Goal: Task Accomplishment & Management: Complete application form

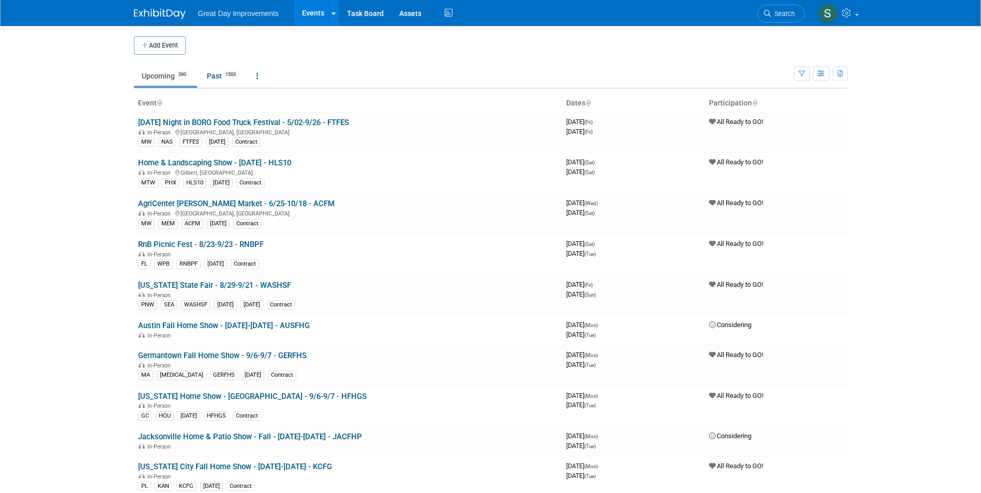
click at [768, 12] on icon at bounding box center [766, 13] width 7 height 7
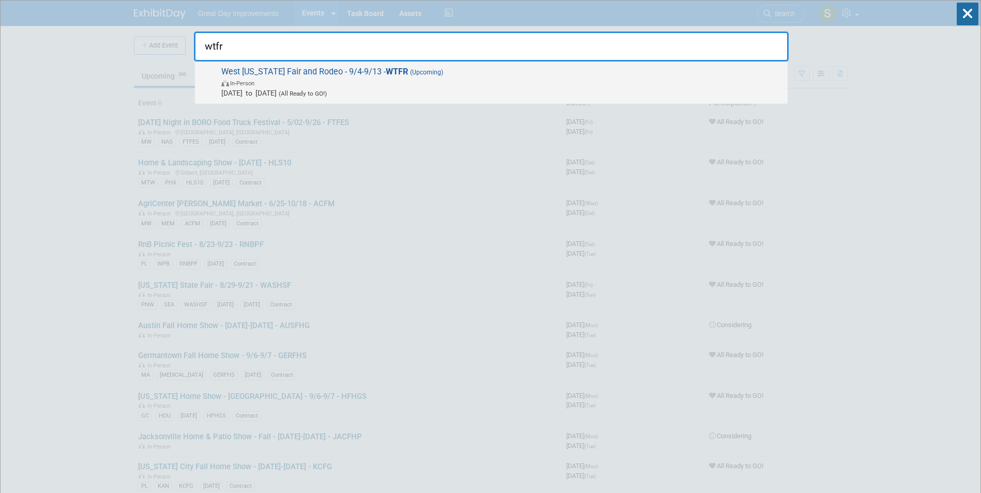
type input "wtfr"
click at [281, 100] on div "West Texas Fair and Rodeo - 9/4-9/13 - WTFR (Upcoming) In-Person Sep 4, 2025 to…" at bounding box center [491, 83] width 592 height 42
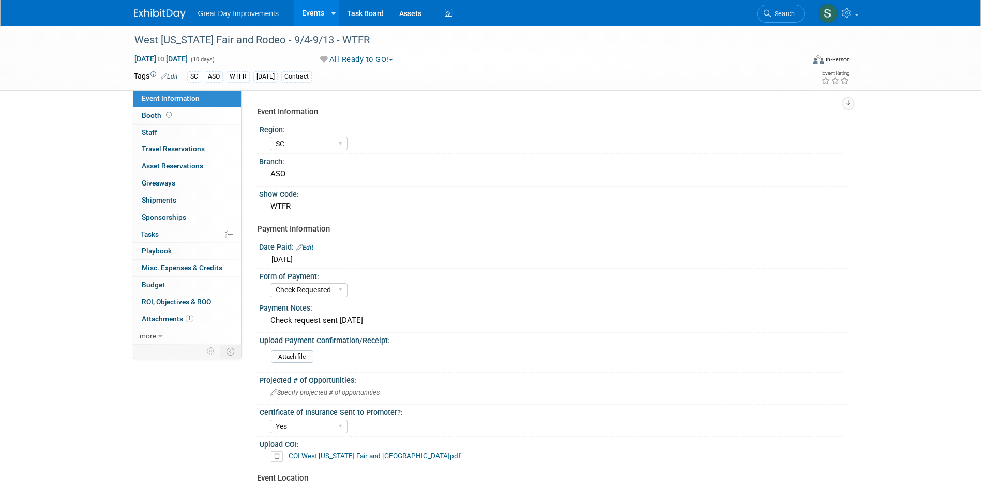
select select "SC"
select select "Check Requested"
select select "Yes"
click at [149, 13] on img at bounding box center [160, 14] width 52 height 10
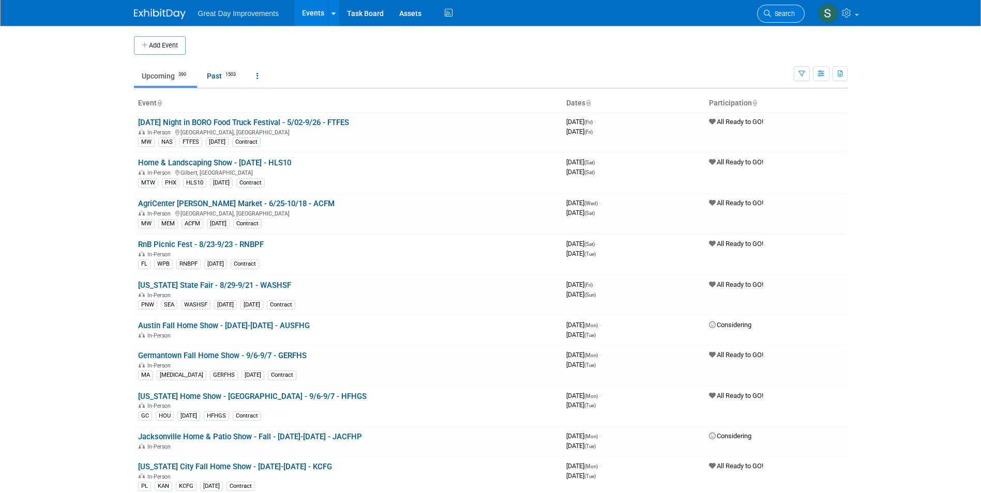
click at [766, 13] on icon at bounding box center [766, 13] width 7 height 7
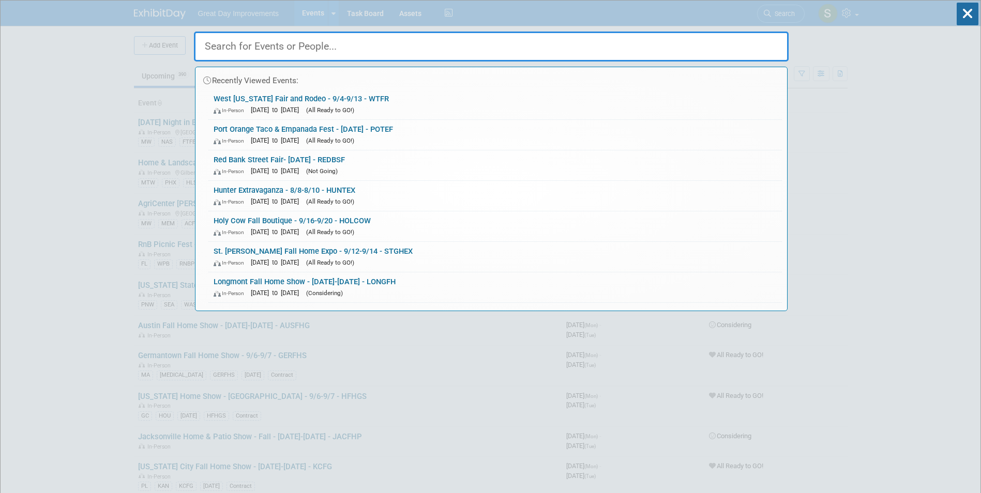
click at [766, 13] on div "Recently Viewed Events: West [US_STATE] Fair and [GEOGRAPHIC_DATA] - 9/4-9/13 -…" at bounding box center [491, 156] width 594 height 311
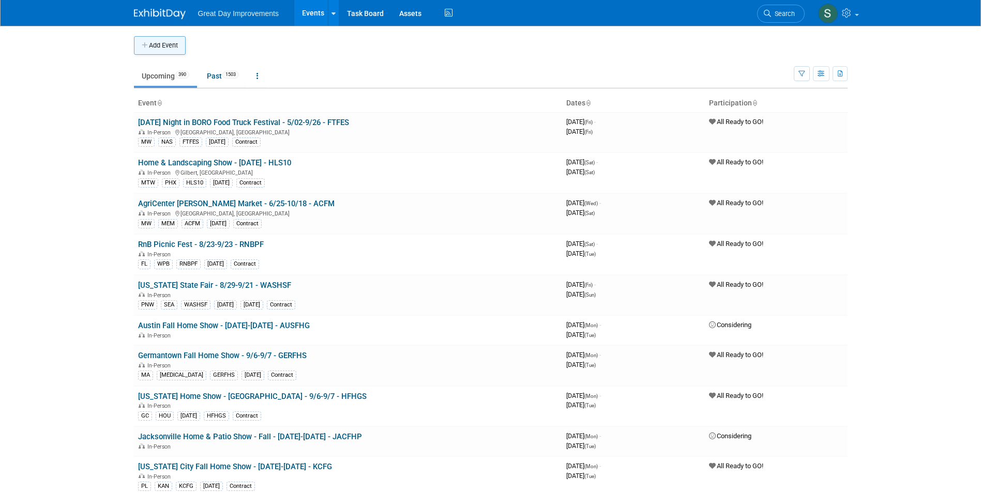
click at [157, 48] on button "Add Event" at bounding box center [160, 45] width 52 height 19
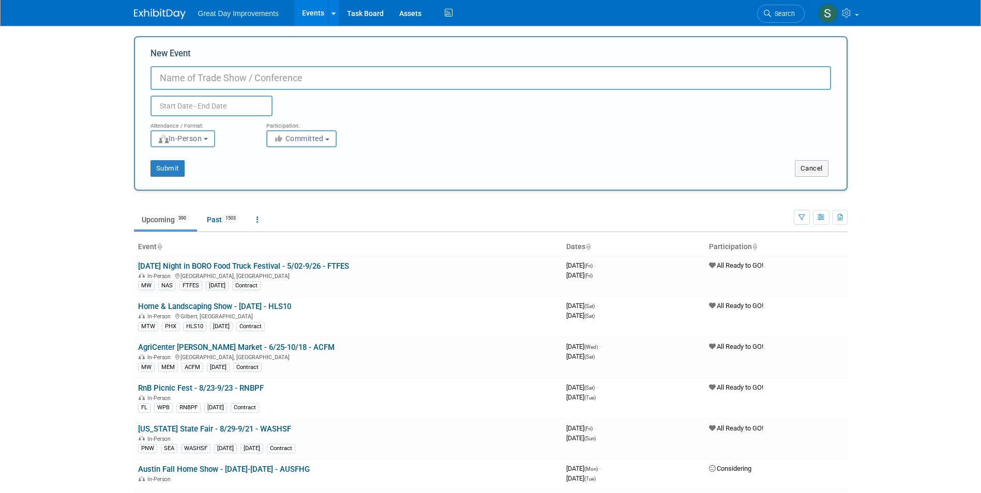
paste input "89131"
type input "89131"
drag, startPoint x: 190, startPoint y: 85, endPoint x: 83, endPoint y: 87, distance: 106.5
click at [80, 88] on body "Great Day Improvements Events Add Event Bulk Upload Events Shareable Event Boar…" at bounding box center [490, 246] width 981 height 493
click at [161, 77] on input "New Event" at bounding box center [490, 78] width 680 height 24
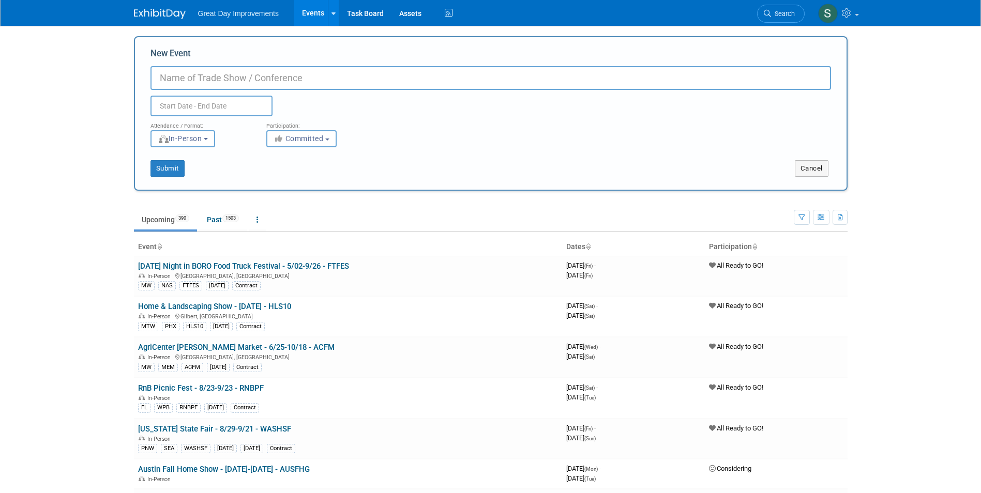
paste input "Unforgettable Patriotic Senior Expo Las Vegas"
type input "Unforgettable Patriotic Senior Expo [GEOGRAPHIC_DATA] - [DATE] - UPSELV"
click at [326, 134] on button "Committed" at bounding box center [301, 138] width 70 height 17
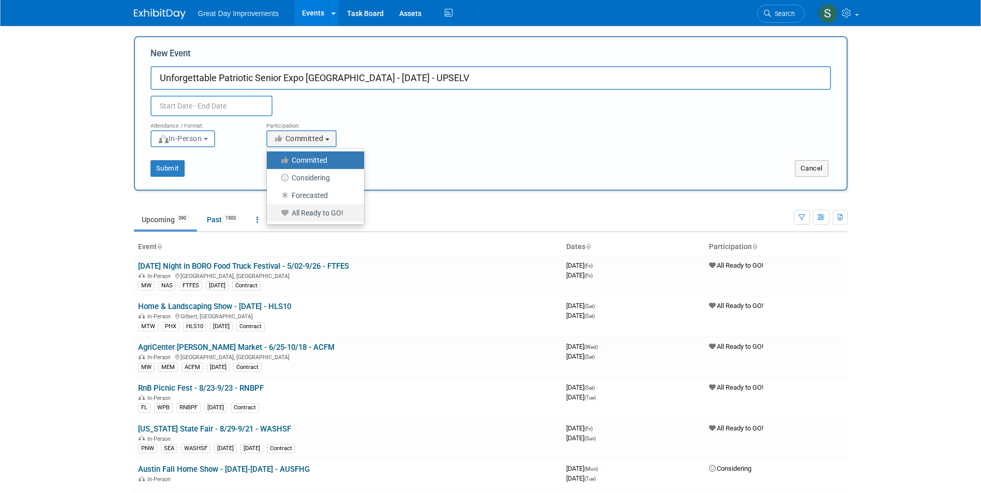
click at [320, 217] on label "All Ready to GO!" at bounding box center [313, 212] width 82 height 13
click at [276, 217] on input "All Ready to GO!" at bounding box center [272, 213] width 7 height 7
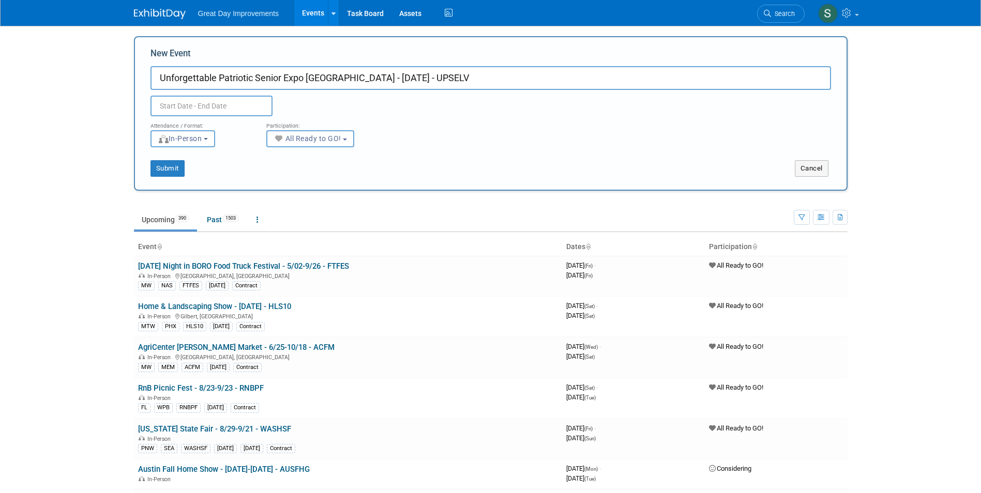
select select "102"
click at [201, 103] on input "text" at bounding box center [211, 106] width 122 height 21
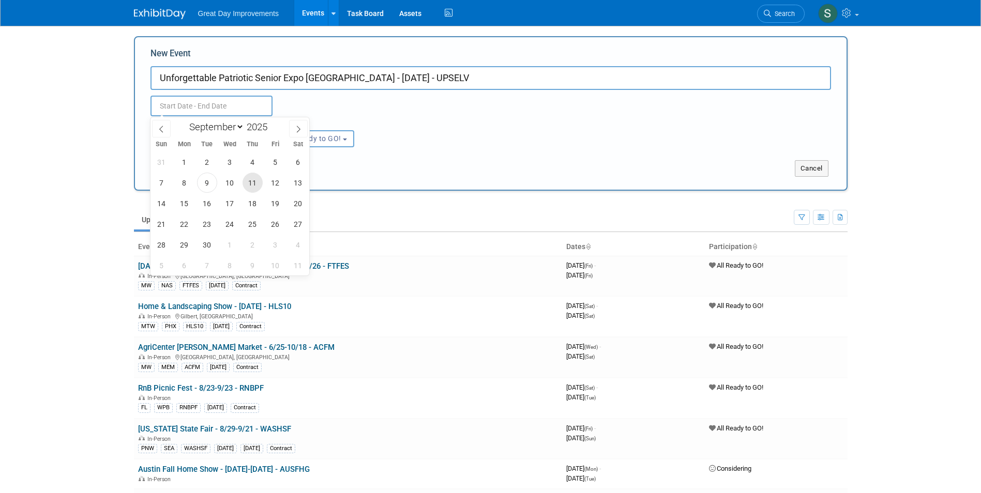
click at [249, 182] on span "11" at bounding box center [252, 183] width 20 height 20
type input "Sep 11, 2025 to Sep 11, 2025"
drag, startPoint x: 488, startPoint y: 173, endPoint x: 483, endPoint y: 172, distance: 5.4
click at [488, 173] on div "Submit Cancel" at bounding box center [490, 168] width 711 height 17
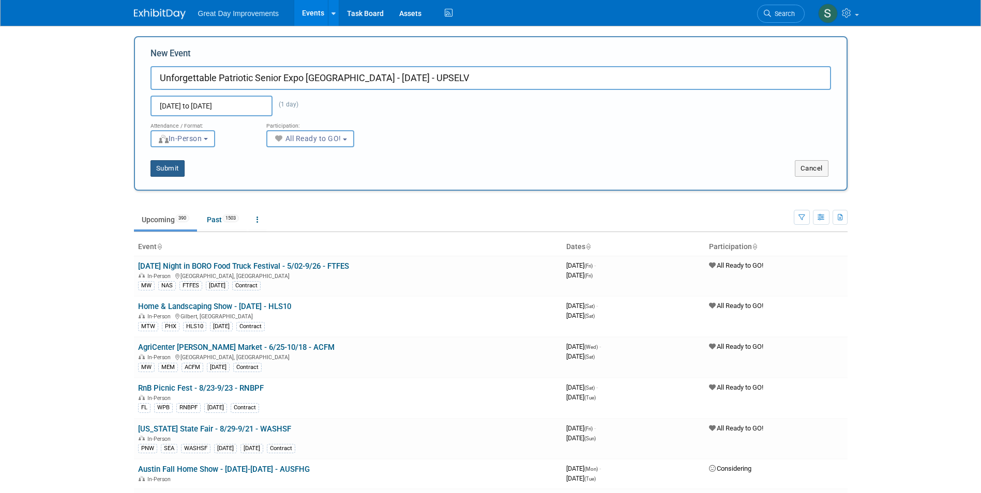
click at [179, 168] on button "Submit" at bounding box center [167, 168] width 34 height 17
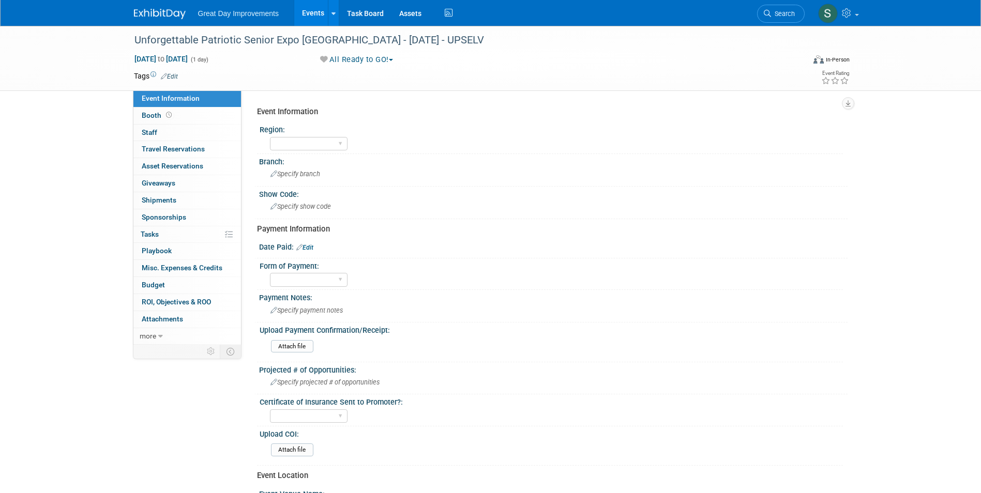
click at [175, 73] on link "Edit" at bounding box center [169, 76] width 17 height 7
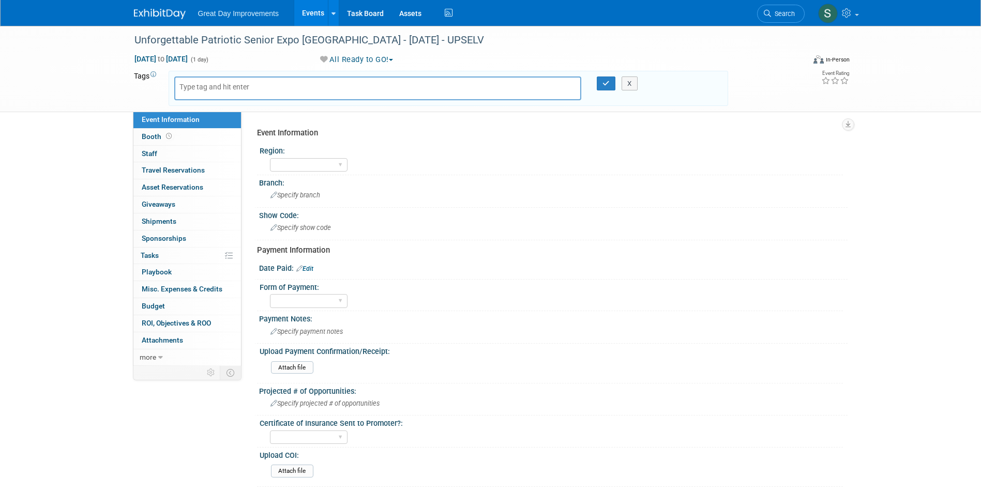
click at [192, 88] on body "Great Day Improvements Events Add Event Bulk Upload Events Shareable Event Boar…" at bounding box center [490, 246] width 981 height 493
click at [192, 88] on input "text" at bounding box center [220, 87] width 83 height 10
click at [234, 82] on input "text" at bounding box center [220, 87] width 83 height 10
type input "MTW"
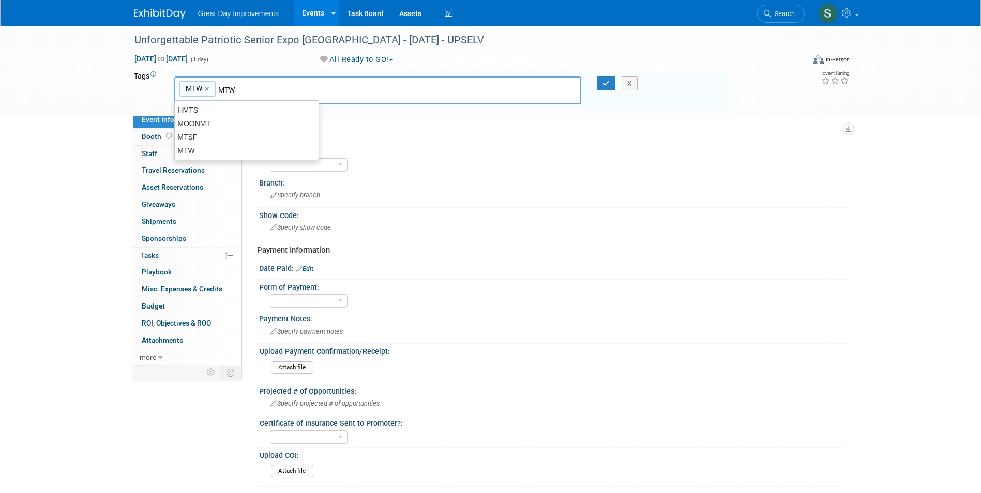
type input "MTW"
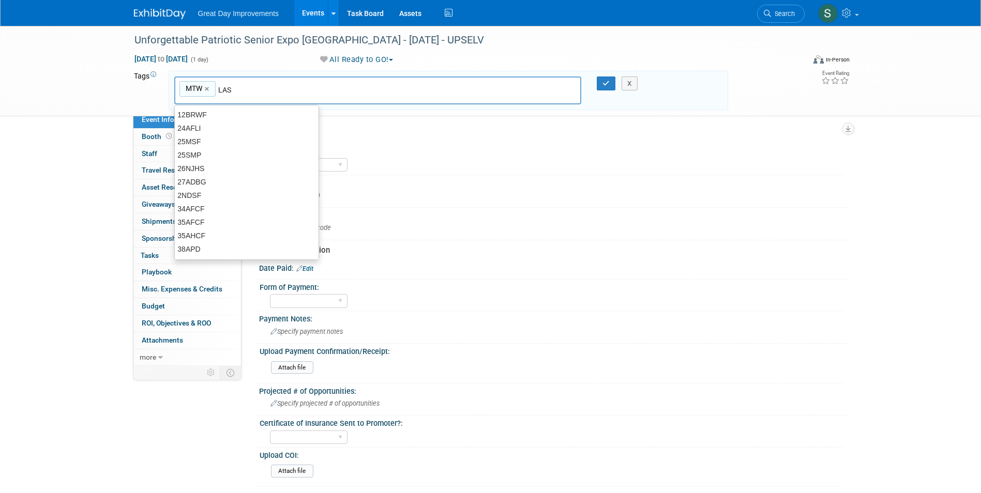
type input "LAS"
type input "MTW, LAS"
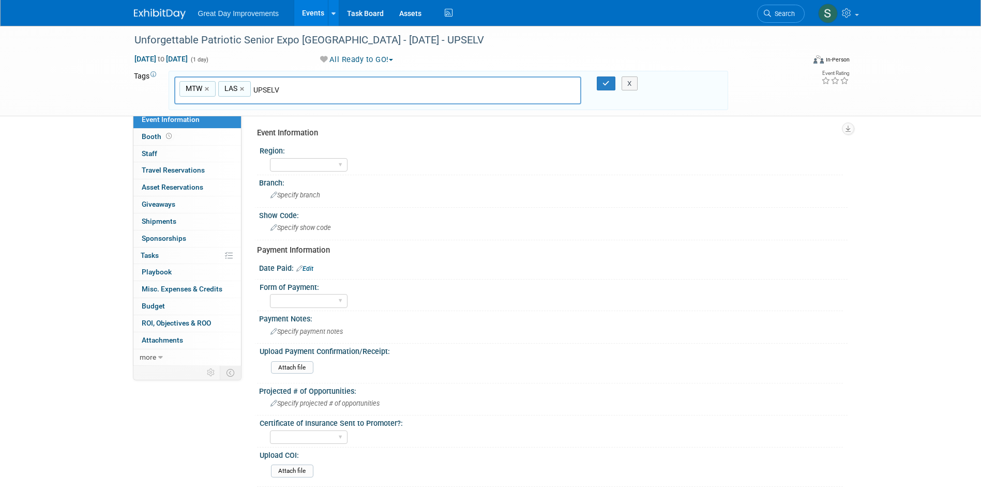
type input "UPSELV"
type input "MTW, LAS, UPSELV"
type input "[DATE]"
type input "MTW, LAS, UPSELV, SEPT25"
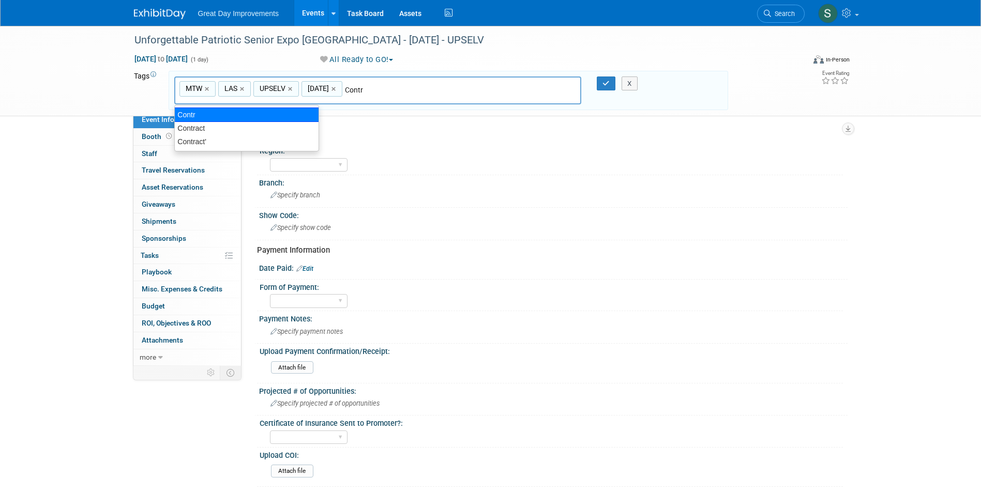
type input "Contract"
type input "MTW, LAS, UPSELV, SEPT25, Contract"
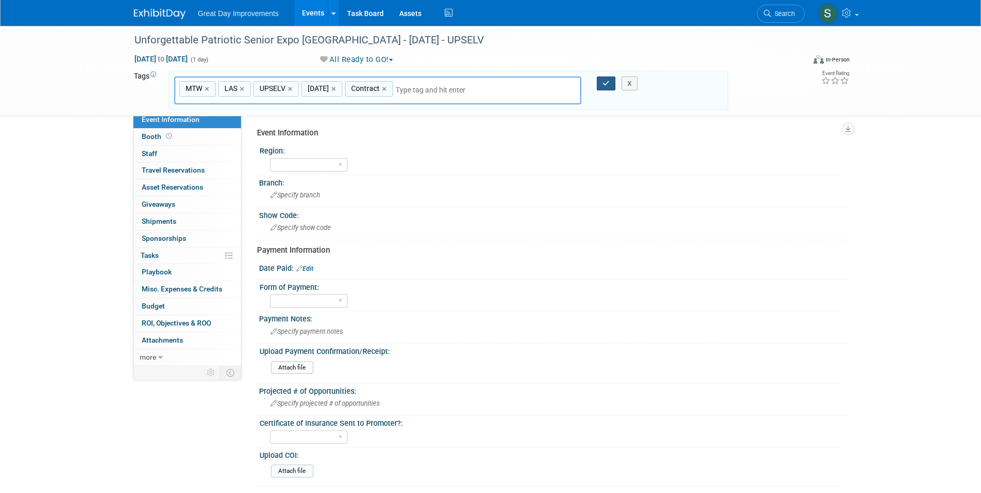
click at [609, 86] on icon "button" at bounding box center [605, 83] width 7 height 7
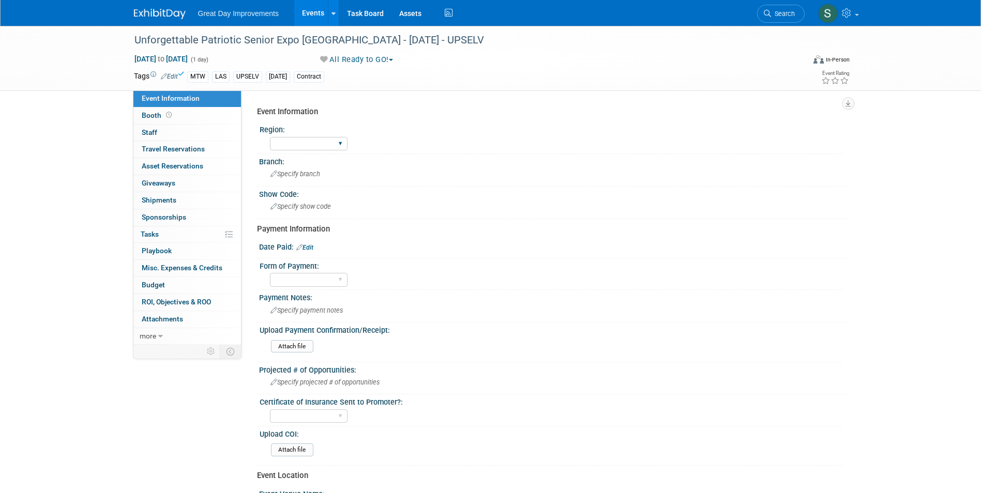
click at [332, 135] on div "GC MA MW MTW NE NEW OV PL PNW SA SE SC UMW FL" at bounding box center [309, 143] width 78 height 19
click at [334, 137] on select "GC MA MW MTW NE NEW OV PL PNW SA SE SC UMW FL" at bounding box center [309, 144] width 78 height 14
select select "MTW"
click at [270, 137] on select "GC MA MW MTW NE NEW OV PL PNW SA SE SC UMW FL" at bounding box center [309, 144] width 78 height 14
click at [307, 178] on div "Specify branch" at bounding box center [553, 174] width 573 height 16
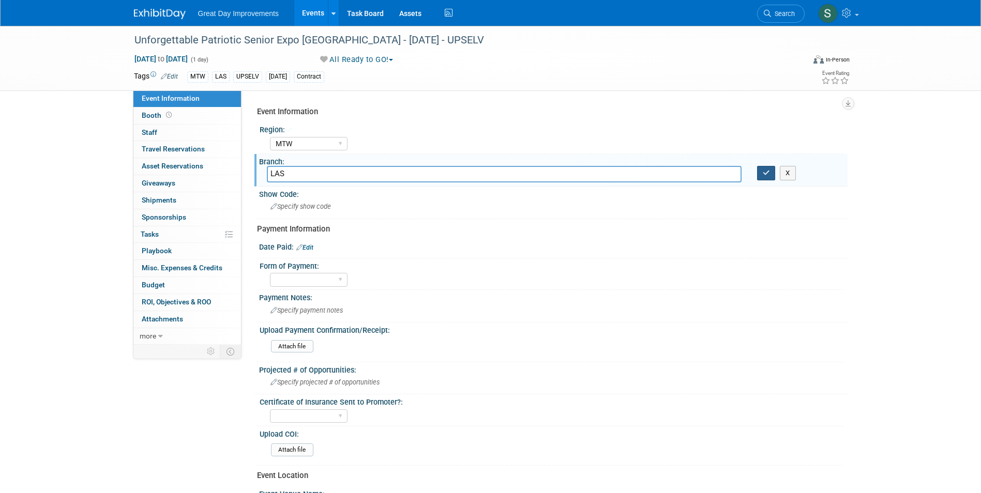
type input "LAS"
click at [759, 174] on button "button" at bounding box center [766, 173] width 19 height 14
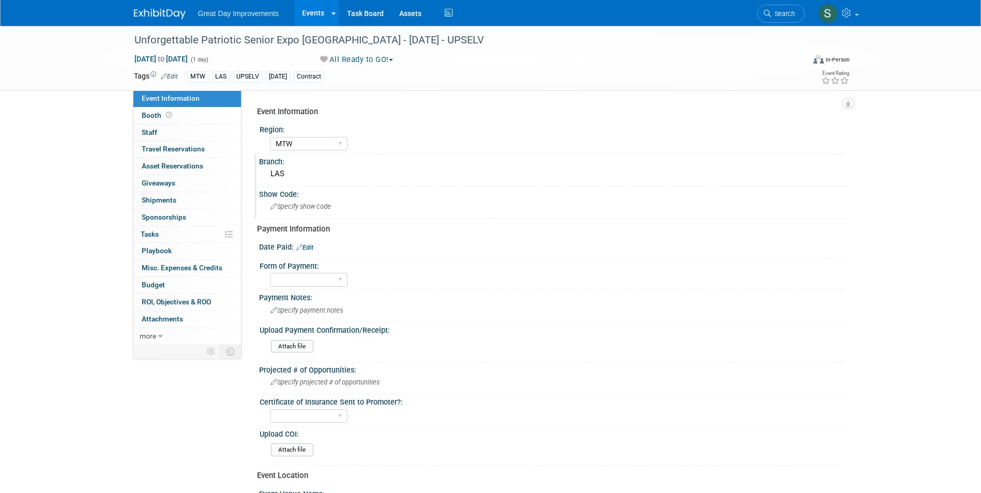
click at [322, 212] on div "Specify show code" at bounding box center [553, 206] width 573 height 16
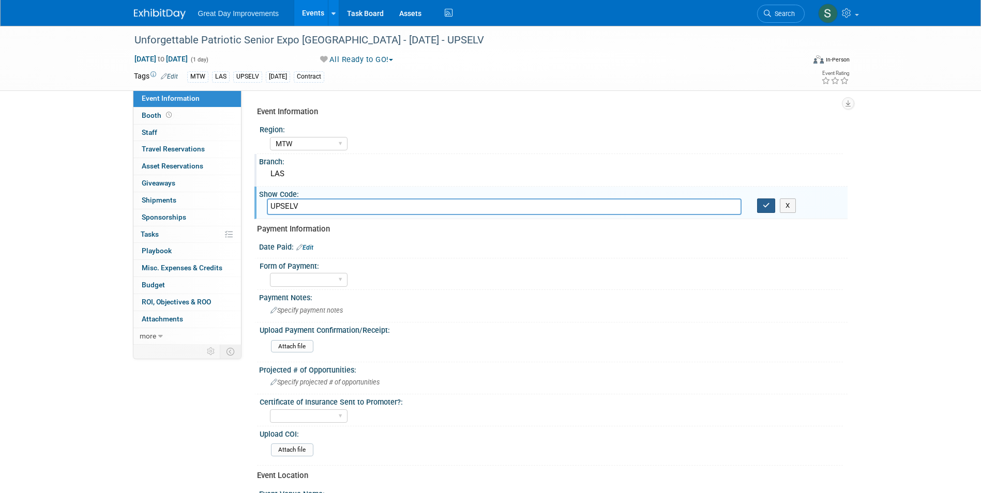
type input "UPSELV"
click at [767, 206] on icon "button" at bounding box center [765, 205] width 7 height 7
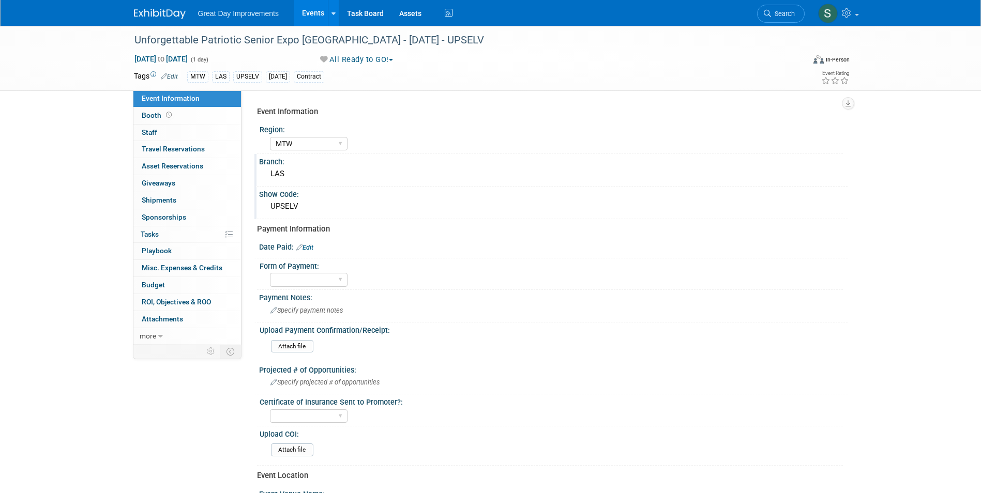
click at [313, 247] on link "Edit" at bounding box center [304, 247] width 17 height 7
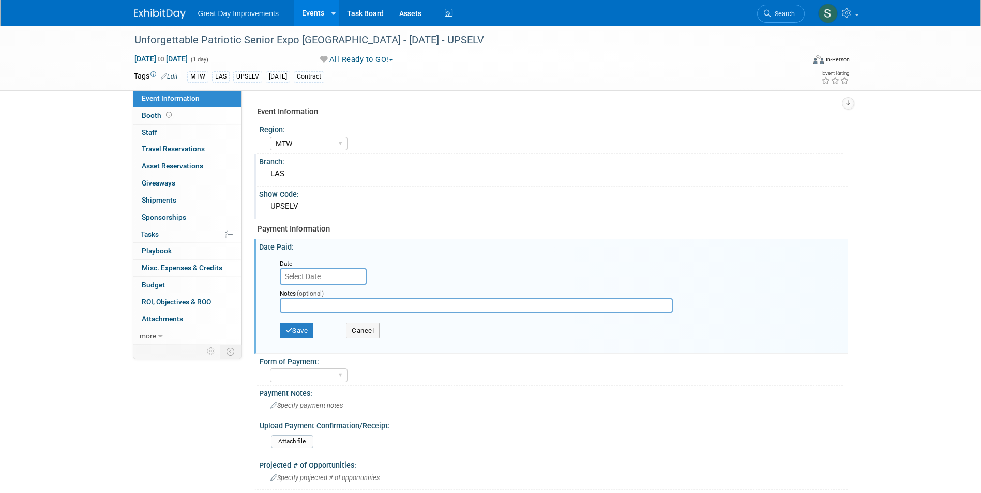
click at [332, 279] on input "text" at bounding box center [323, 276] width 87 height 17
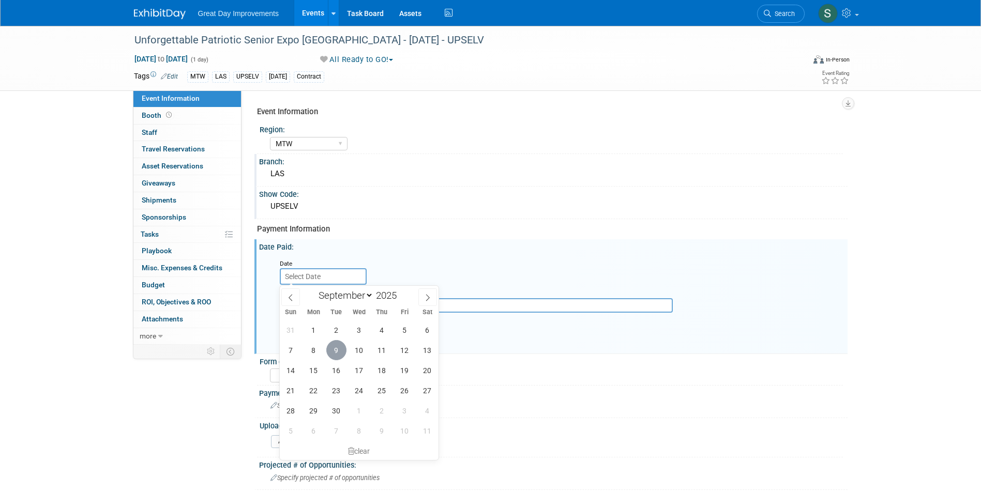
click at [340, 352] on span "9" at bounding box center [336, 350] width 20 height 20
type input "Sep 9, 2025"
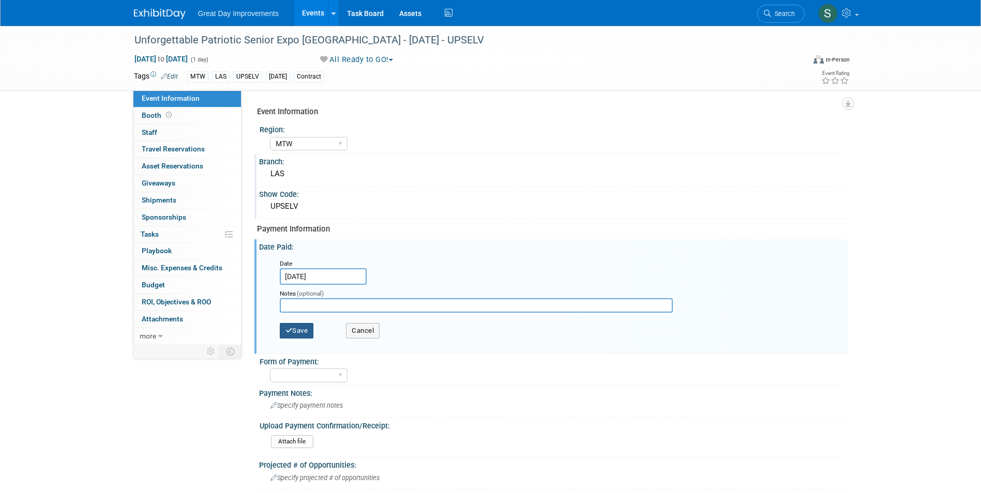
click at [314, 330] on button "Save" at bounding box center [297, 331] width 34 height 16
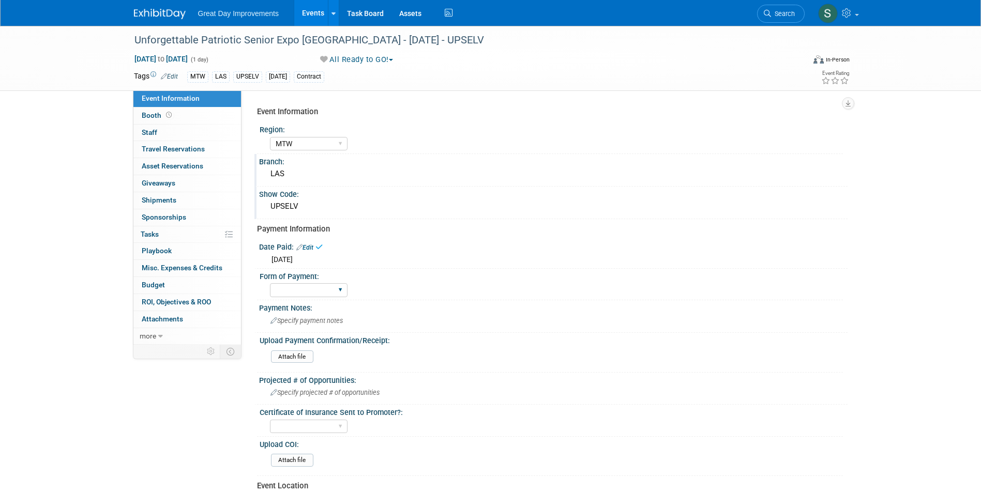
click at [292, 283] on div "Paid via CC Check Requested Pay at the Gate Other" at bounding box center [309, 290] width 78 height 19
click at [293, 285] on select "Paid via CC Check Requested Pay at the Gate Other" at bounding box center [309, 290] width 78 height 14
select select "Paid via CC"
click at [270, 283] on select "Paid via CC Check Requested Pay at the Gate Other" at bounding box center [309, 290] width 78 height 14
click at [308, 313] on div "Specify payment notes" at bounding box center [553, 321] width 573 height 16
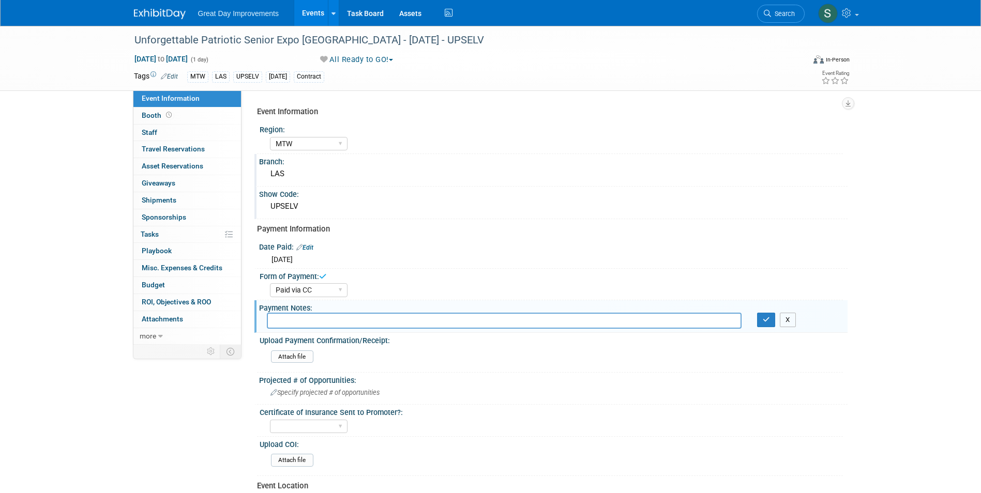
click at [796, 315] on div "X" at bounding box center [798, 320] width 83 height 14
click at [786, 317] on button "X" at bounding box center [788, 320] width 16 height 14
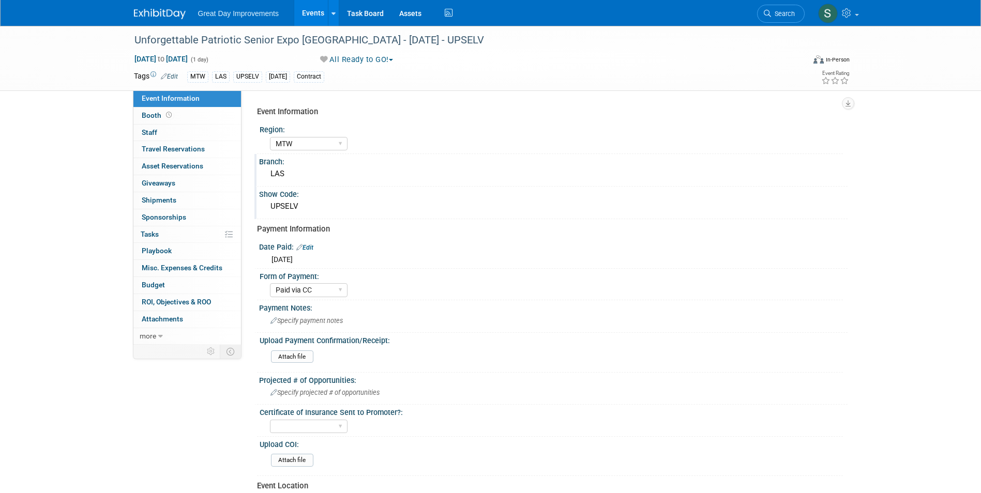
click at [164, 1] on div at bounding box center [166, 9] width 64 height 19
click at [163, 14] on img at bounding box center [160, 14] width 52 height 10
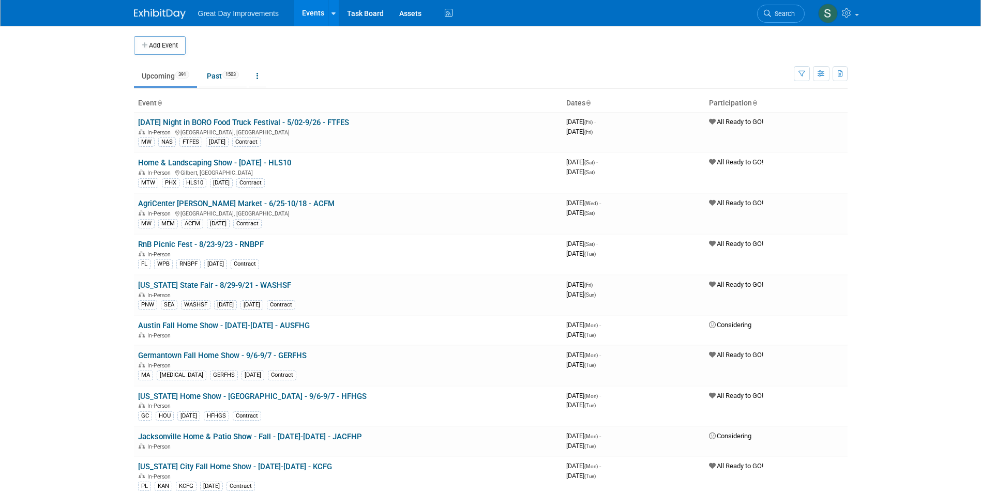
click at [777, 11] on span "Search" at bounding box center [783, 14] width 24 height 8
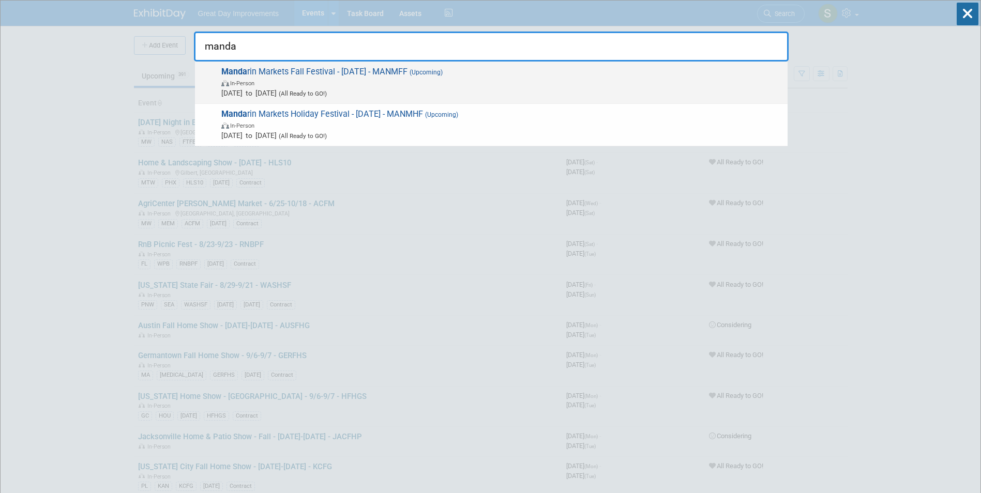
type input "manda"
click at [305, 80] on span "In-Person" at bounding box center [501, 83] width 561 height 10
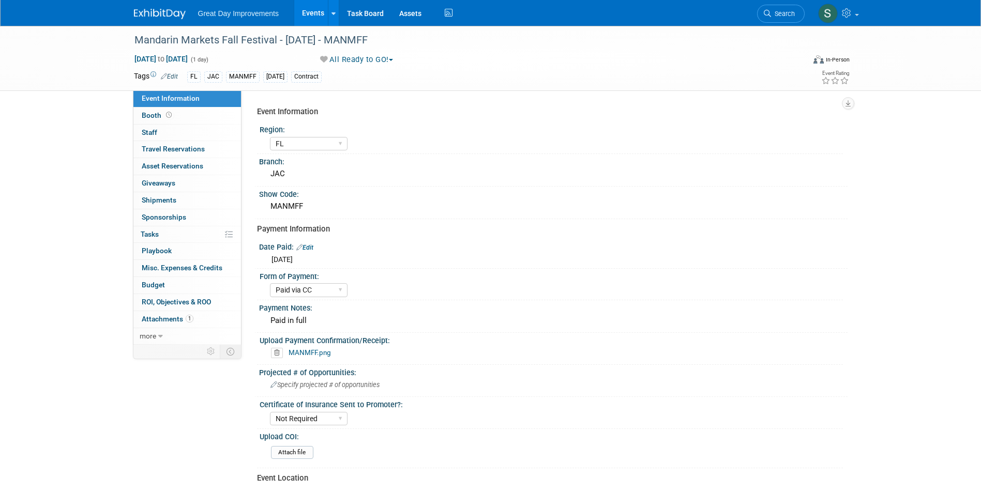
select select "FL"
select select "Paid via CC"
select select "Not Required"
click at [148, 10] on img at bounding box center [160, 14] width 52 height 10
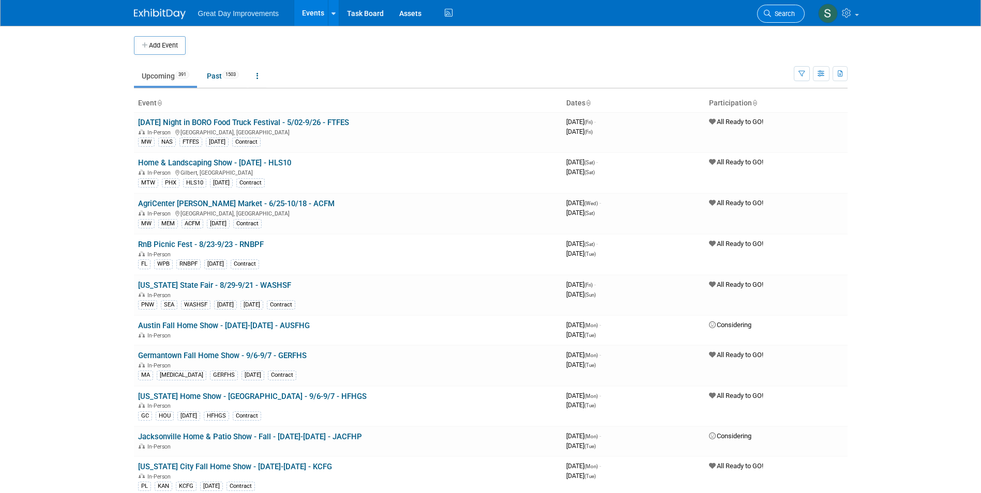
click at [780, 16] on span "Search" at bounding box center [783, 14] width 24 height 8
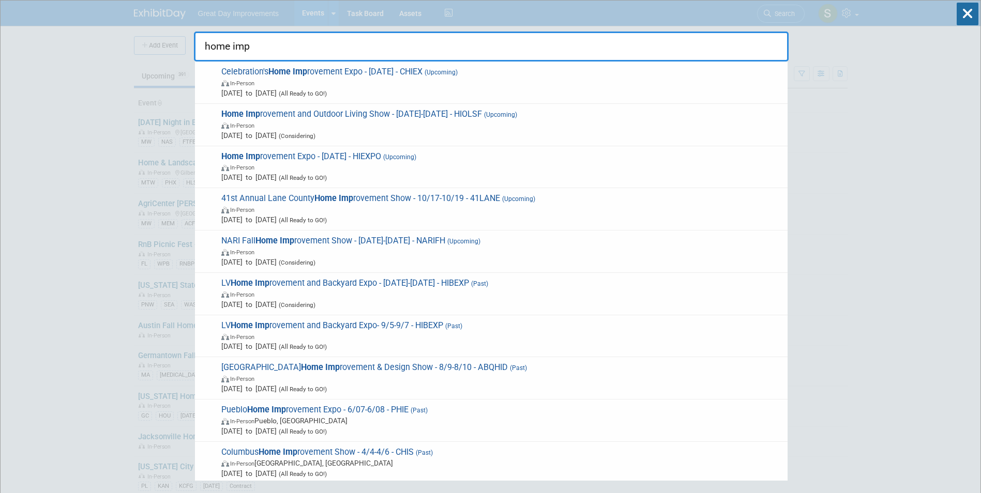
type input "home imp"
drag, startPoint x: 283, startPoint y: 49, endPoint x: 162, endPoint y: 55, distance: 121.1
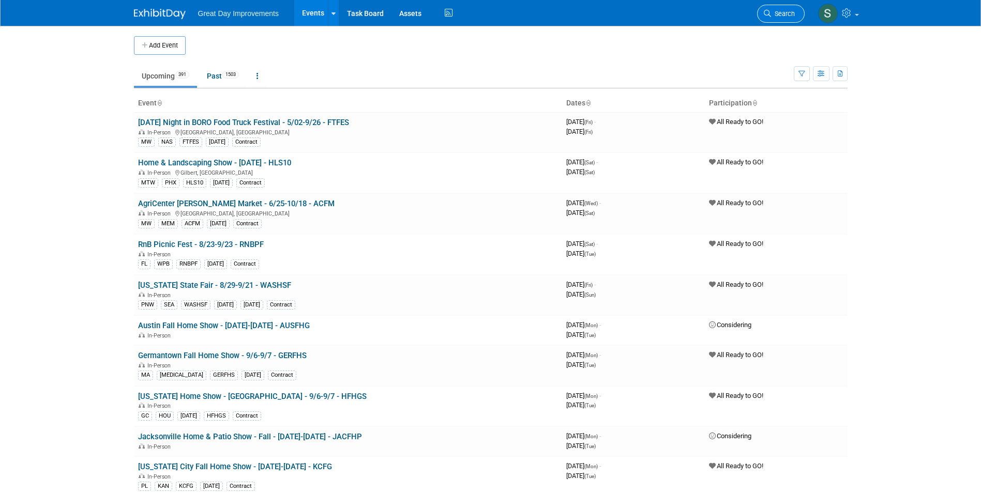
click at [781, 20] on link "Search" at bounding box center [781, 14] width 48 height 18
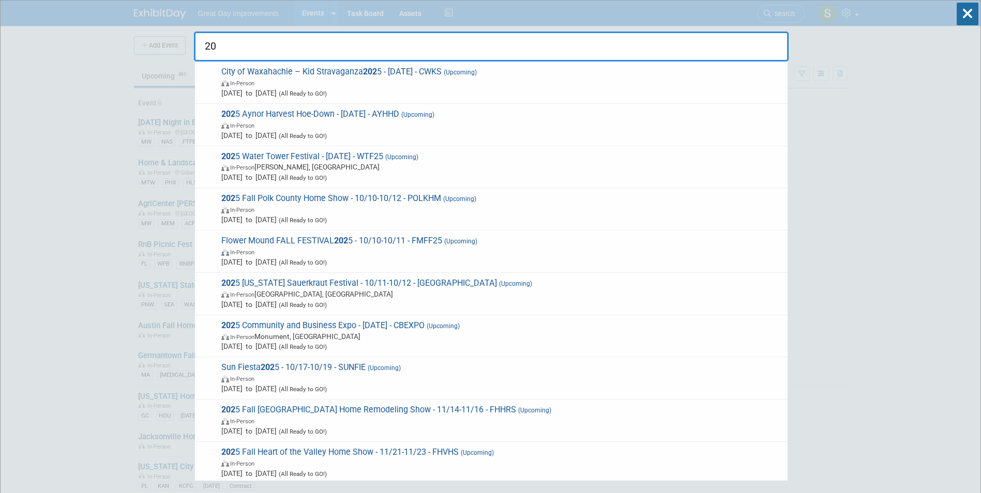
type input "2"
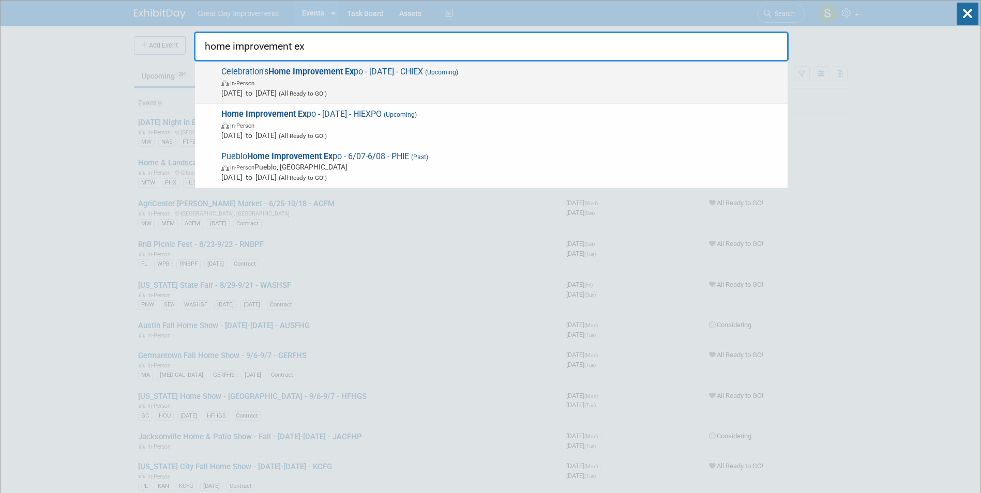
type input "home improvement ex"
click at [497, 67] on span "Celebration's Home Improvement Ex po - 9/20/25 - CHIEX (Upcoming) In-Person Sep…" at bounding box center [500, 83] width 564 height 32
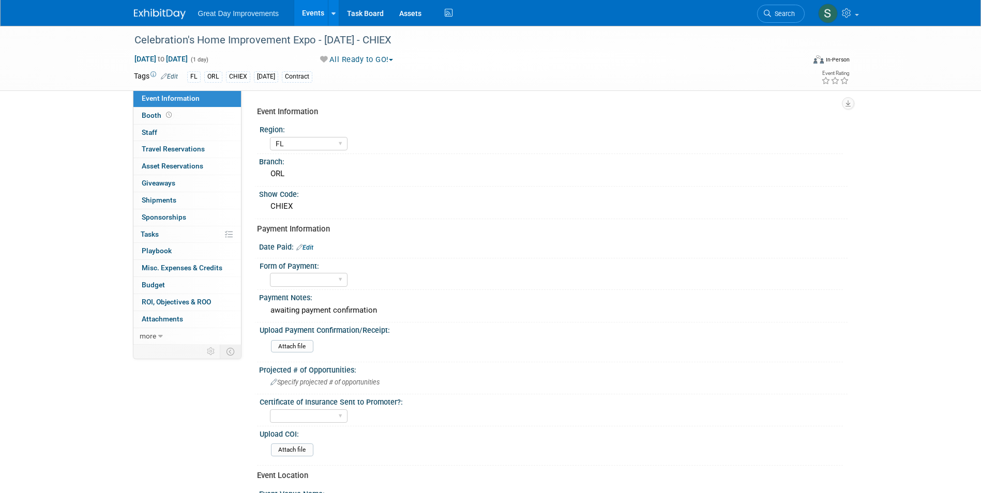
select select "FL"
click at [774, 10] on span "Search" at bounding box center [783, 14] width 24 height 8
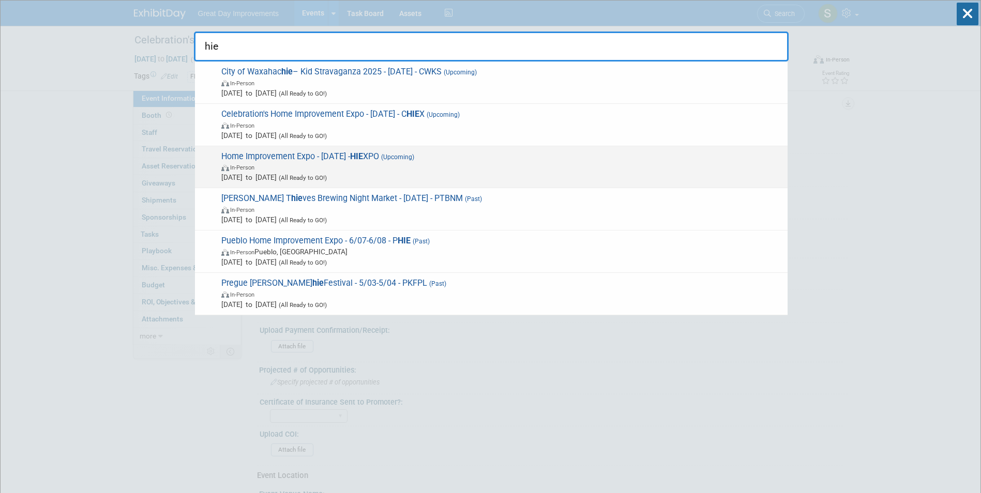
type input "hie"
click at [414, 155] on span "(Upcoming)" at bounding box center [396, 157] width 35 height 7
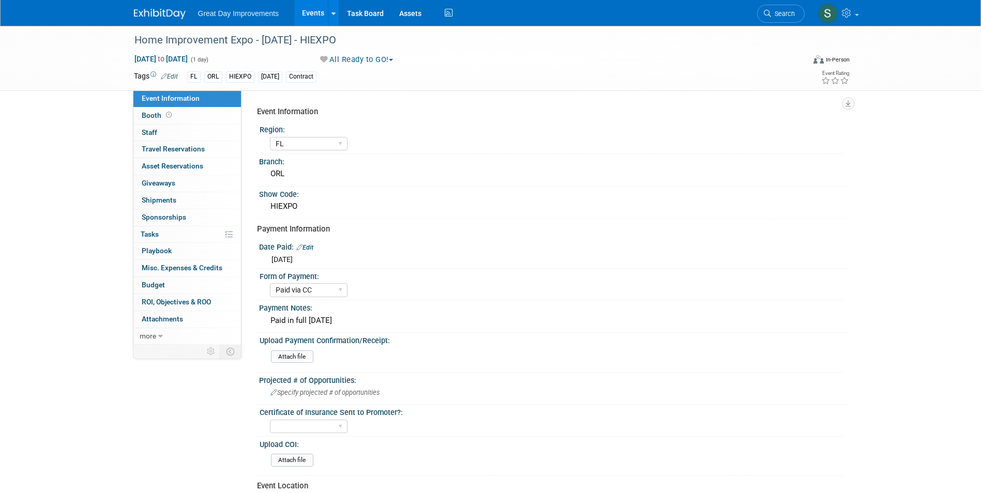
select select "FL"
select select "Paid via CC"
click at [785, 8] on link "Search" at bounding box center [781, 14] width 48 height 18
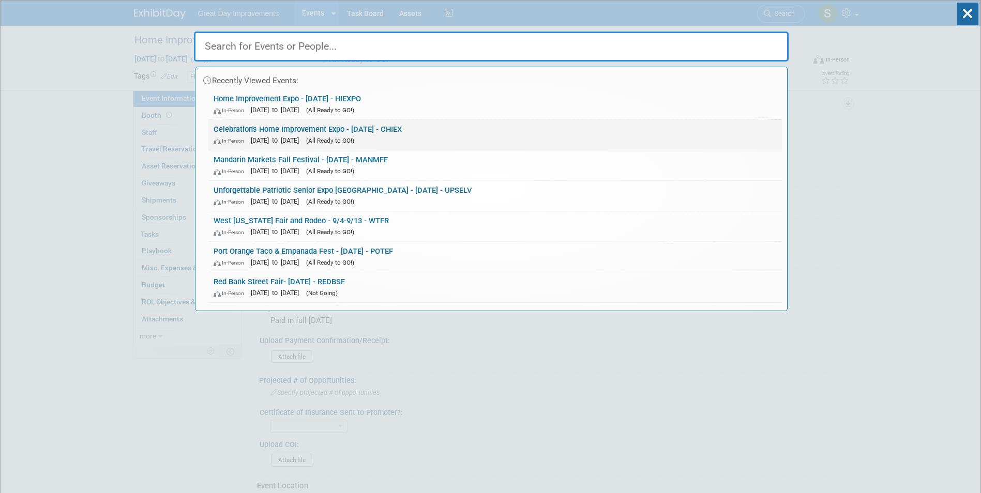
click at [279, 136] on div "In-Person [DATE] to [DATE] (All Ready to GO!)" at bounding box center [494, 140] width 563 height 11
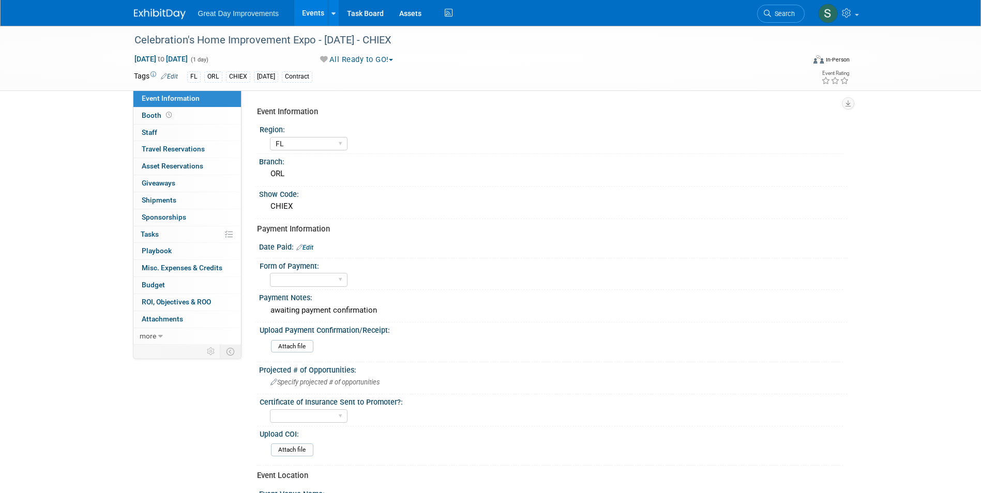
select select "FL"
click at [788, 7] on link "Search" at bounding box center [781, 14] width 48 height 18
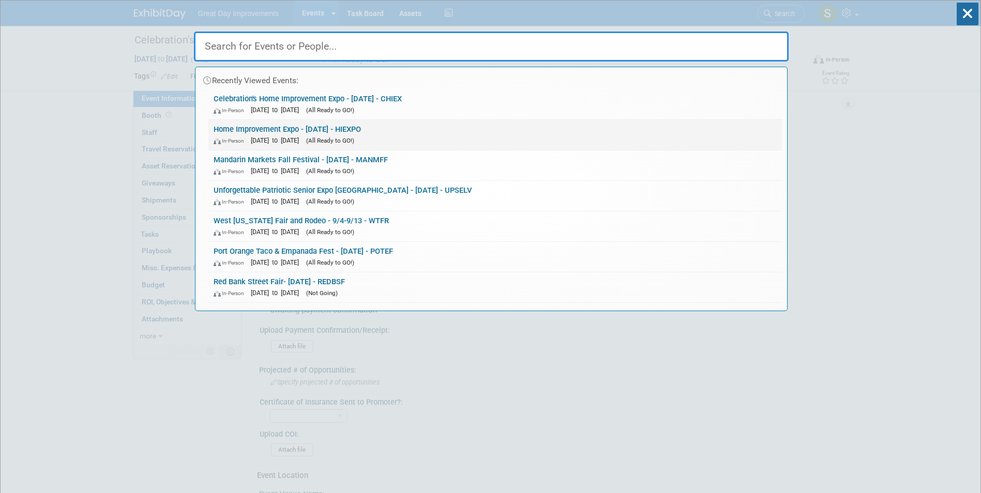
click at [354, 144] on span "(All Ready to GO!)" at bounding box center [330, 140] width 48 height 7
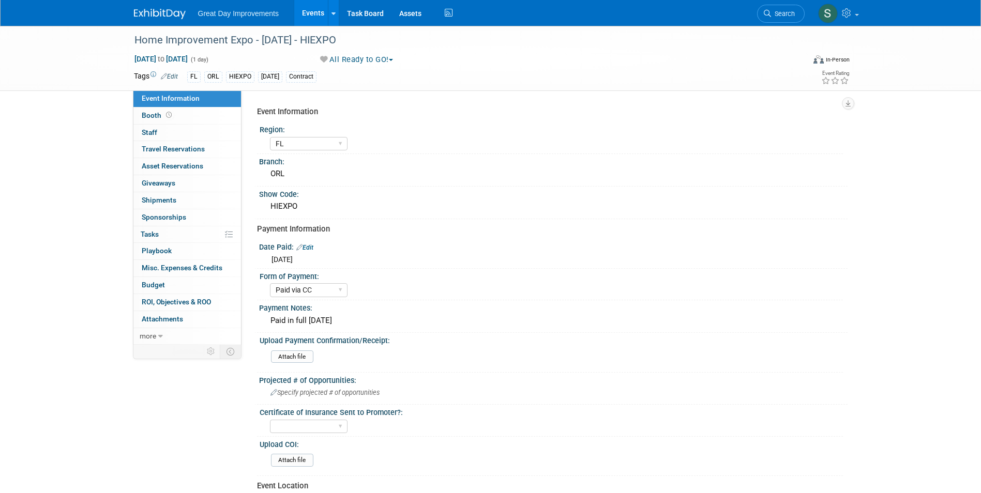
select select "FL"
select select "Paid via CC"
click at [782, 19] on link "Search" at bounding box center [781, 14] width 48 height 18
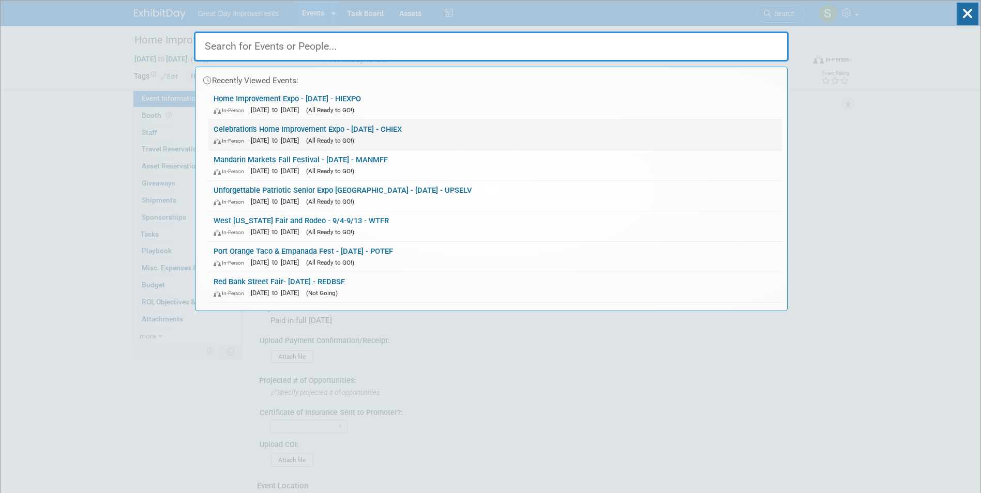
click at [389, 132] on link "Celebration's Home Improvement Expo - [DATE] - CHIEX In-Person [DATE] to [DATE]…" at bounding box center [494, 135] width 573 height 30
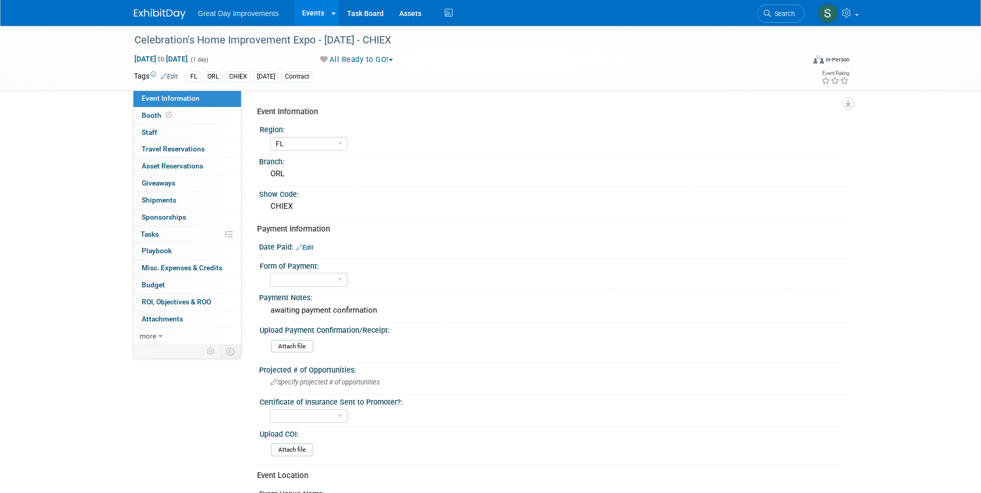
select select "FL"
click at [352, 59] on button "All Ready to GO!" at bounding box center [356, 59] width 81 height 11
click at [365, 102] on link "Not Going" at bounding box center [360, 105] width 86 height 14
click at [339, 300] on div "Payment Notes:" at bounding box center [553, 296] width 588 height 13
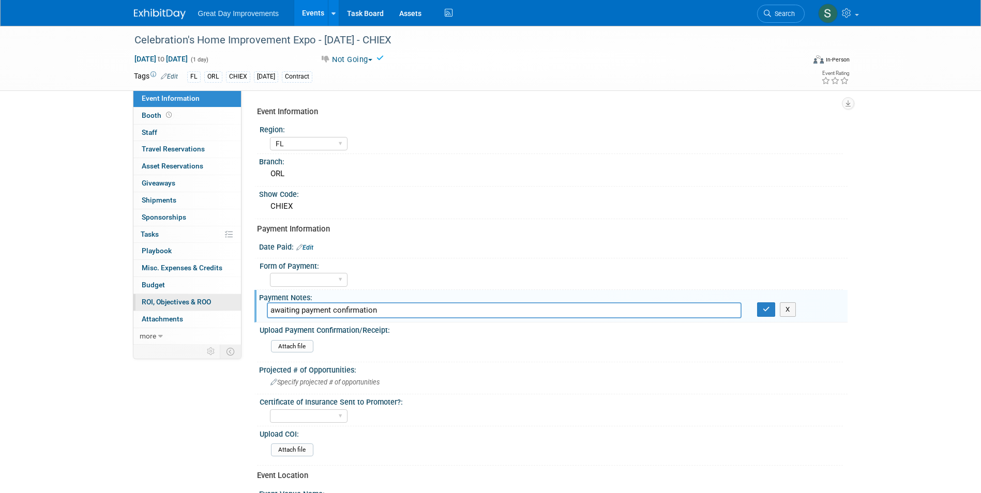
drag, startPoint x: 335, startPoint y: 304, endPoint x: 215, endPoint y: 297, distance: 120.1
click at [215, 297] on div "Event Information Event Info Booth Booth 0 Staff 0 Staff 0 Travel Reservations …" at bounding box center [490, 344] width 729 height 637
type input "duplicate"
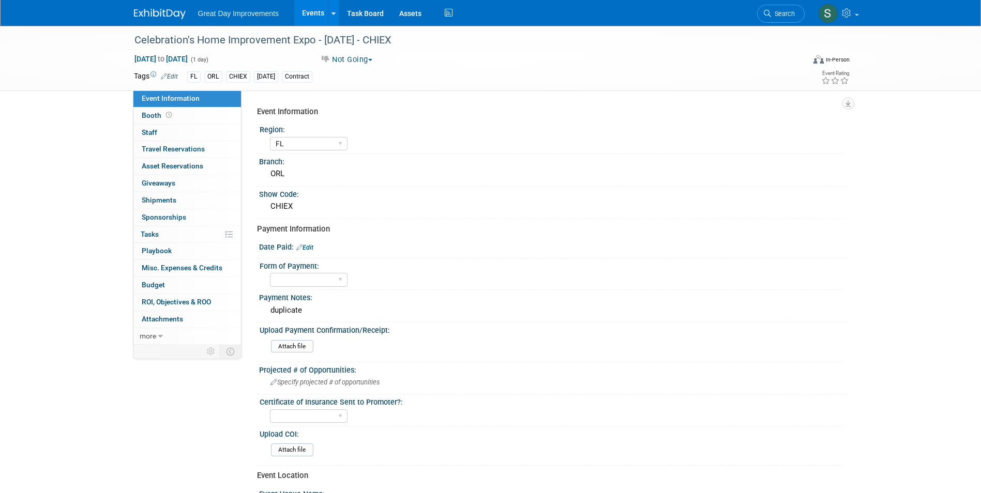
click at [775, 3] on li "Search" at bounding box center [781, 12] width 48 height 25
click at [778, 1] on li "Search" at bounding box center [781, 12] width 48 height 25
click at [782, 11] on span "Search" at bounding box center [783, 14] width 24 height 8
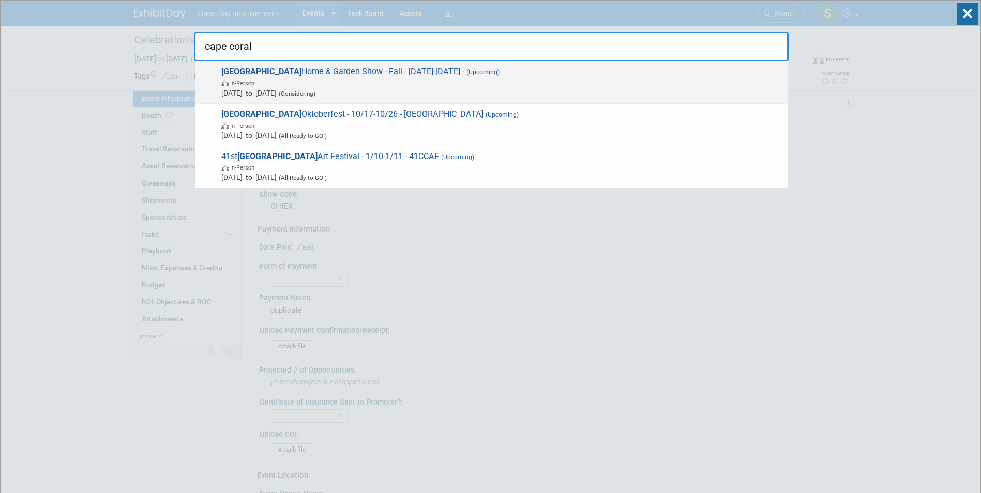
type input "cape coral"
click at [598, 74] on span "Cape Coral Home & Garden Show - Fall - 10/4/25-10/5/25 - (Upcoming) In-Person O…" at bounding box center [500, 83] width 564 height 32
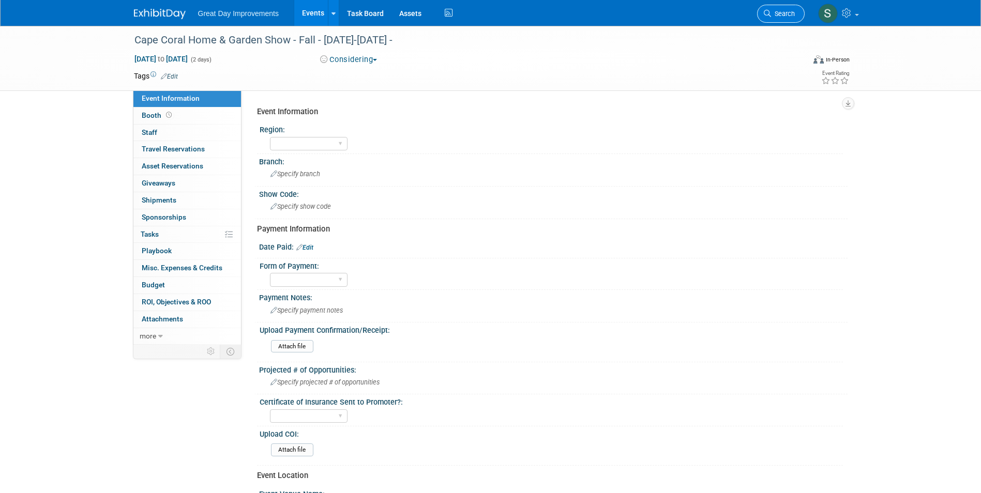
click at [796, 5] on li "Search" at bounding box center [781, 12] width 48 height 25
click at [794, 8] on link "Search" at bounding box center [781, 14] width 48 height 18
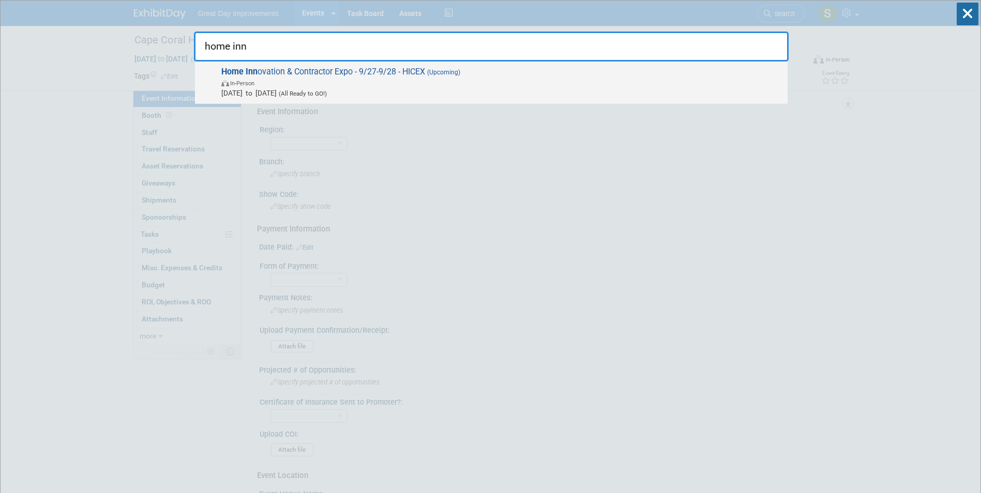
type input "home inn"
click at [389, 88] on span "Sep 27, 2025 to Sep 28, 2025 (All Ready to GO!)" at bounding box center [501, 93] width 561 height 10
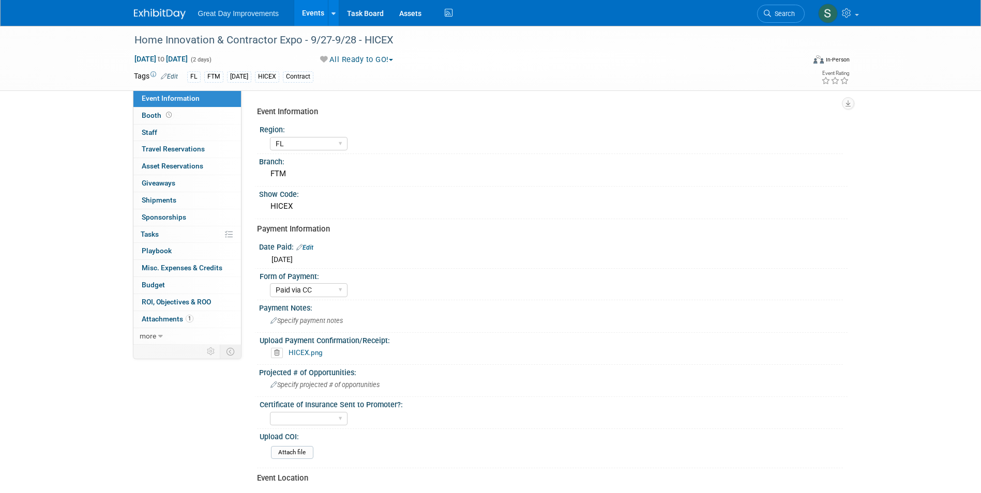
select select "FL"
select select "Paid via CC"
click at [292, 359] on div "HICEX.png" at bounding box center [554, 353] width 575 height 16
click at [298, 352] on link "HICEX.png" at bounding box center [305, 352] width 34 height 8
click at [152, 11] on img at bounding box center [160, 14] width 52 height 10
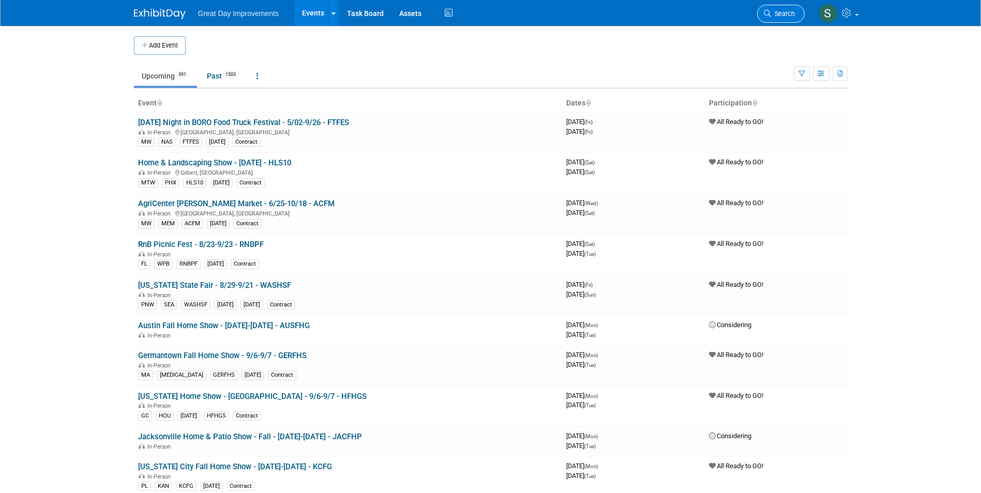
click at [777, 19] on link "Search" at bounding box center [781, 14] width 48 height 18
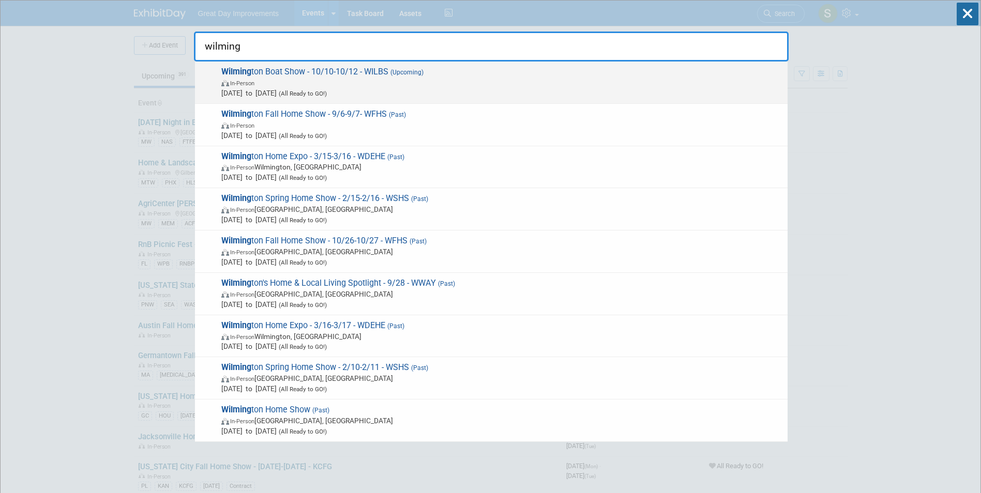
type input "wilming"
click at [311, 88] on span "Oct 10, 2025 to Oct 12, 2025 (All Ready to GO!)" at bounding box center [501, 93] width 561 height 10
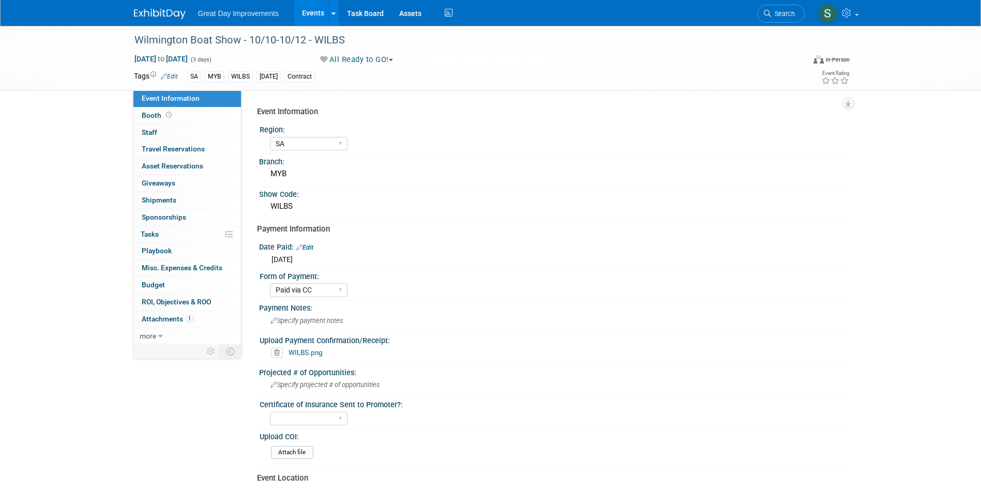
select select "SA"
select select "Paid via CC"
click at [319, 44] on div "Wilmington Boat Show - 10/10-10/12 - WILBS" at bounding box center [460, 40] width 658 height 19
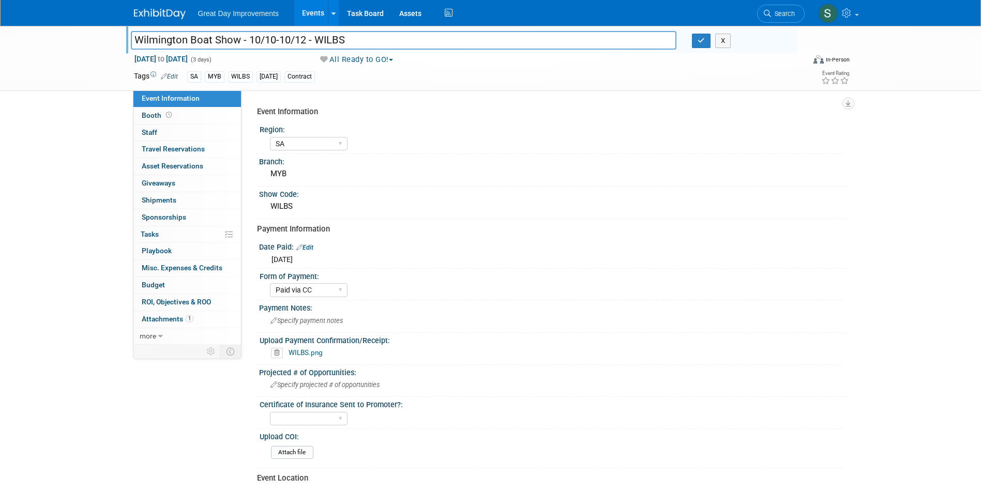
drag, startPoint x: 352, startPoint y: 42, endPoint x: 312, endPoint y: 43, distance: 40.3
click at [312, 43] on input "Wilmington Boat Show - 10/10-10/12 - WILBS" at bounding box center [404, 40] width 546 height 18
click at [307, 352] on link "WILBS.png" at bounding box center [305, 352] width 34 height 8
click at [177, 9] on img at bounding box center [160, 14] width 52 height 10
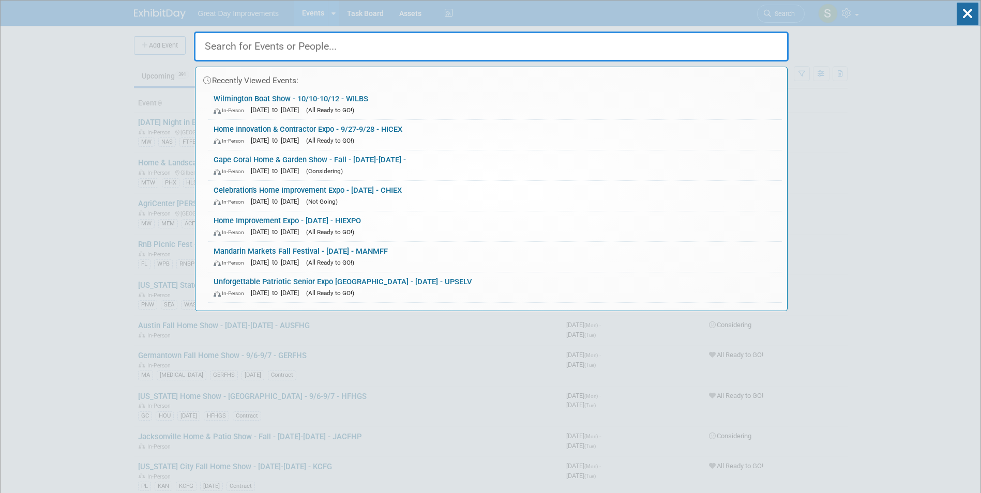
drag, startPoint x: 278, startPoint y: 35, endPoint x: 275, endPoint y: 45, distance: 10.8
paste input "FMARHS"
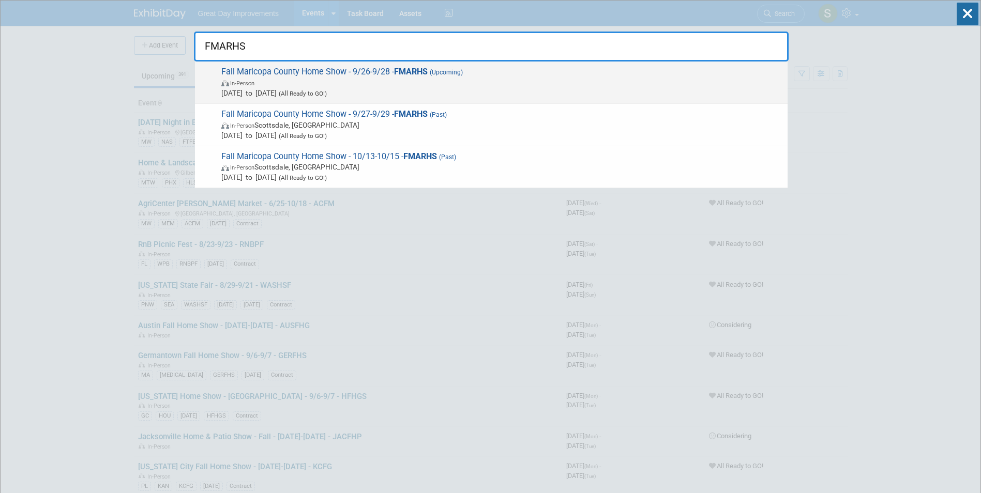
type input "FMARHS"
click at [296, 88] on span "Sep 26, 2025 to Sep 28, 2025 (All Ready to GO!)" at bounding box center [501, 93] width 561 height 10
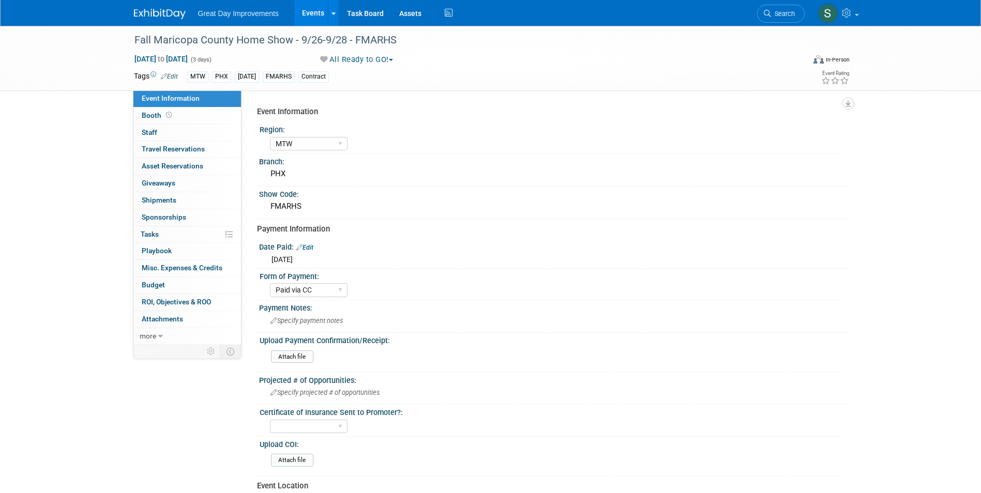
select select "MTW"
select select "Paid via CC"
click at [161, 13] on img at bounding box center [160, 14] width 52 height 10
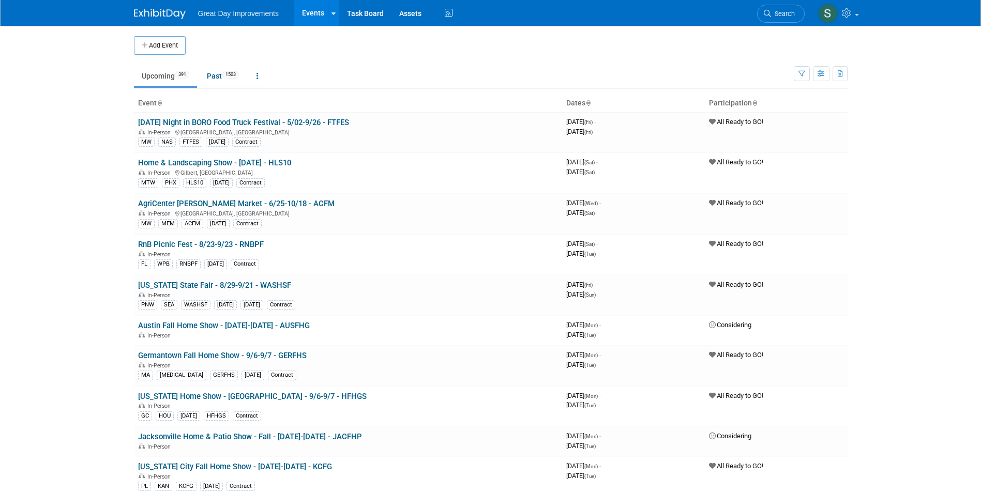
click at [786, 12] on span "Search" at bounding box center [783, 14] width 24 height 8
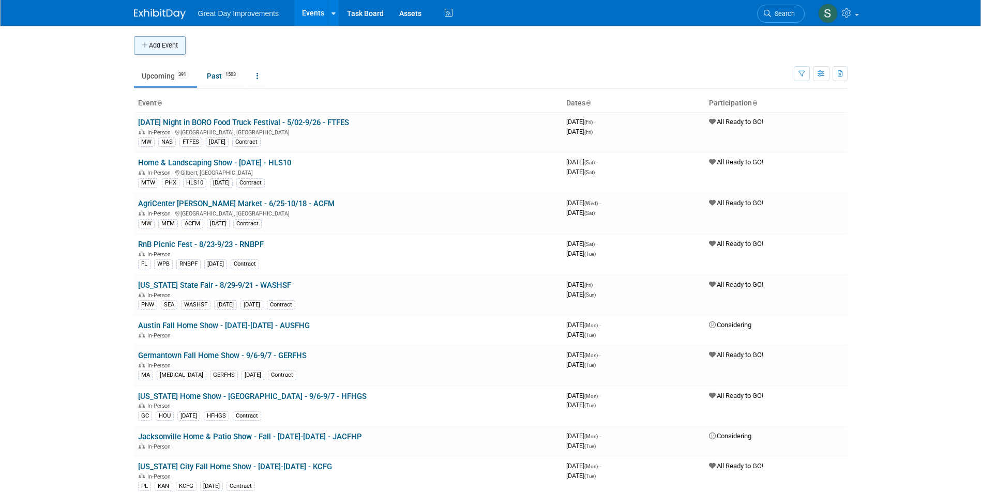
click at [155, 48] on button "Add Event" at bounding box center [160, 45] width 52 height 19
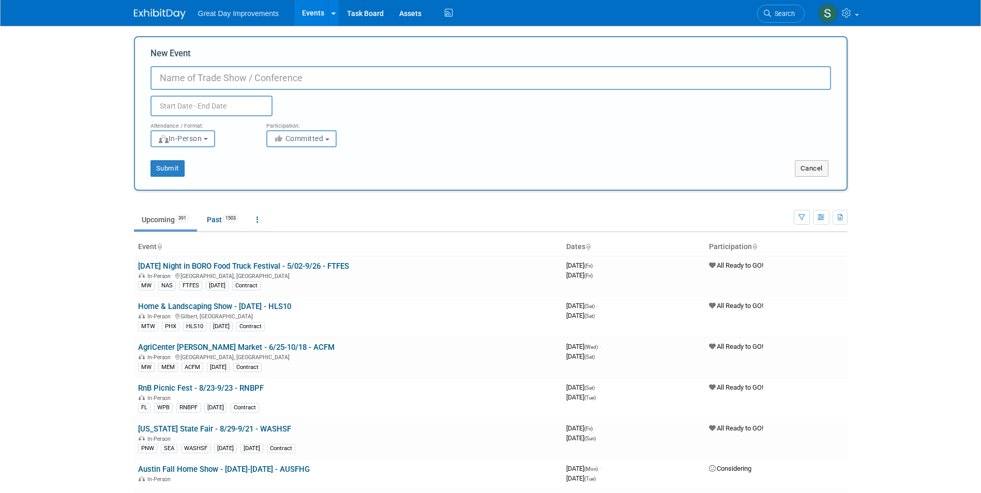
paste input "Arizona State Fairground Maricopa Home Show"
type input "[US_STATE] State Fairground Maricopa Home Show - 1/9-1/11 - ARISF"
click at [0, 234] on html "Great Day Improvements Events Add Event Bulk Upload Events Shareable Event Boar…" at bounding box center [490, 246] width 981 height 493
click at [309, 141] on span "Committed" at bounding box center [298, 138] width 50 height 8
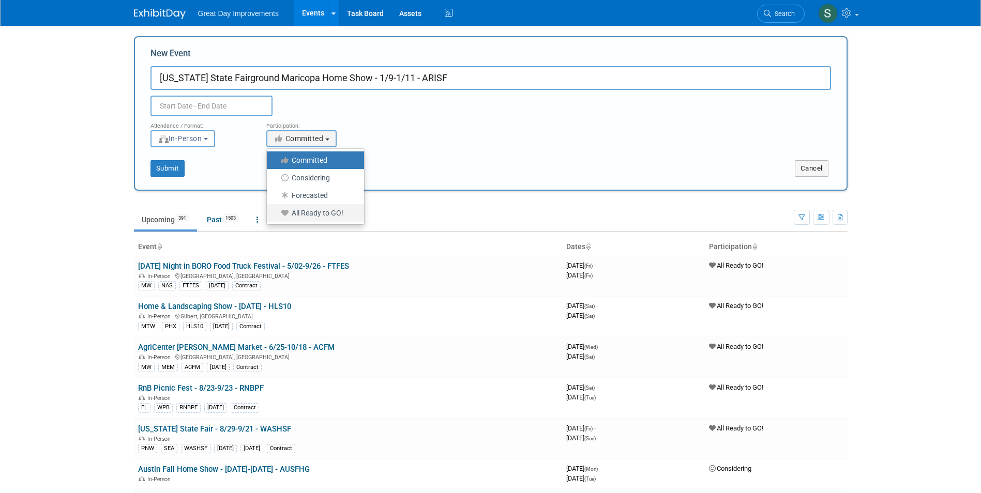
click at [328, 218] on label "All Ready to GO!" at bounding box center [313, 212] width 82 height 13
click at [276, 217] on input "All Ready to GO!" at bounding box center [272, 213] width 7 height 7
select select "102"
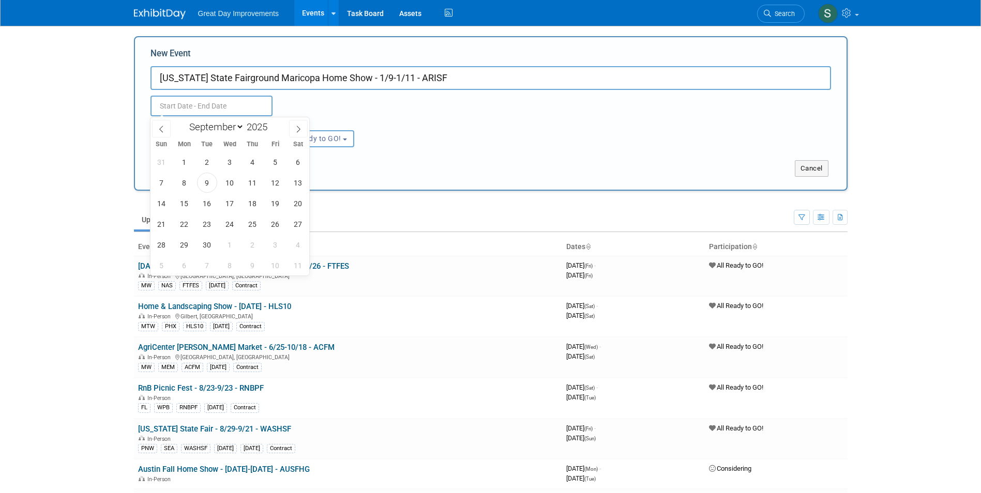
click at [225, 109] on input "text" at bounding box center [211, 106] width 122 height 21
click at [217, 128] on select "January February March April May June July August September October November De…" at bounding box center [214, 126] width 59 height 13
select select "0"
click at [185, 120] on select "January February March April May June July August September October November De…" at bounding box center [214, 126] width 59 height 13
click at [271, 126] on span at bounding box center [271, 124] width 7 height 6
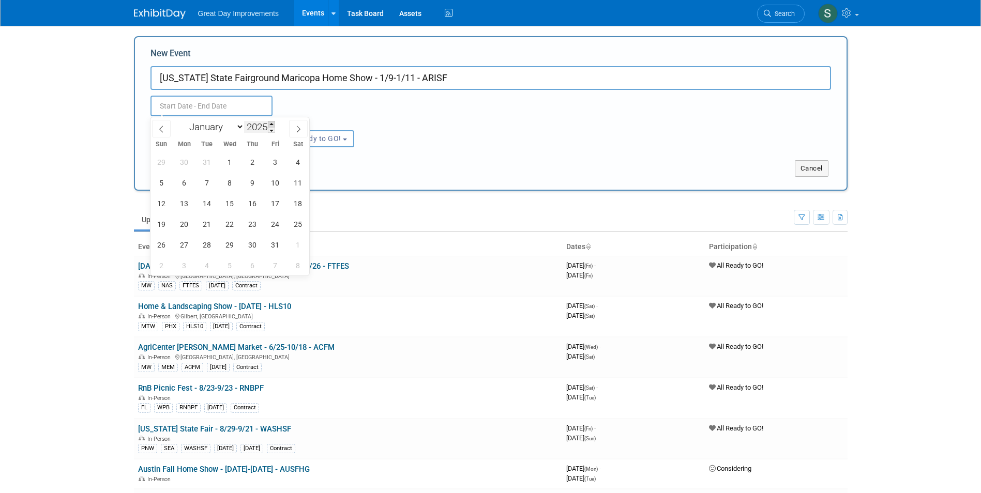
type input "2026"
click at [279, 183] on span "9" at bounding box center [275, 183] width 20 height 20
click at [167, 204] on span "11" at bounding box center [161, 203] width 20 height 20
type input "Jan 9, 2026 to Jan 11, 2026"
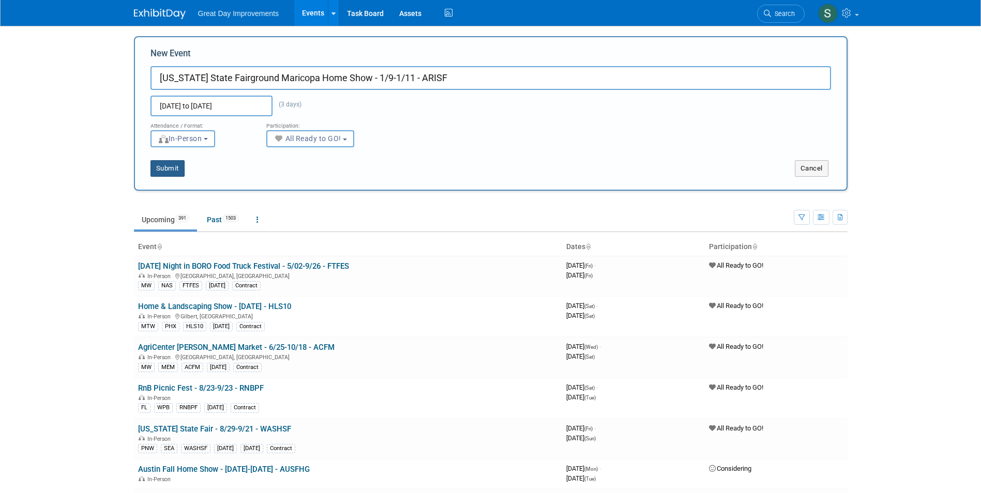
click at [172, 164] on button "Submit" at bounding box center [167, 168] width 34 height 17
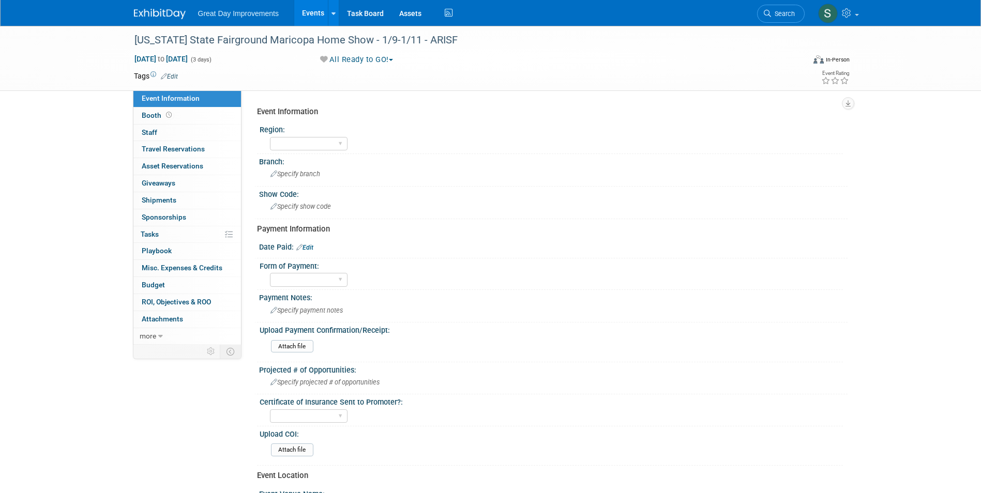
click at [179, 76] on td at bounding box center [453, 76] width 550 height 10
click at [174, 76] on link "Edit" at bounding box center [169, 76] width 17 height 7
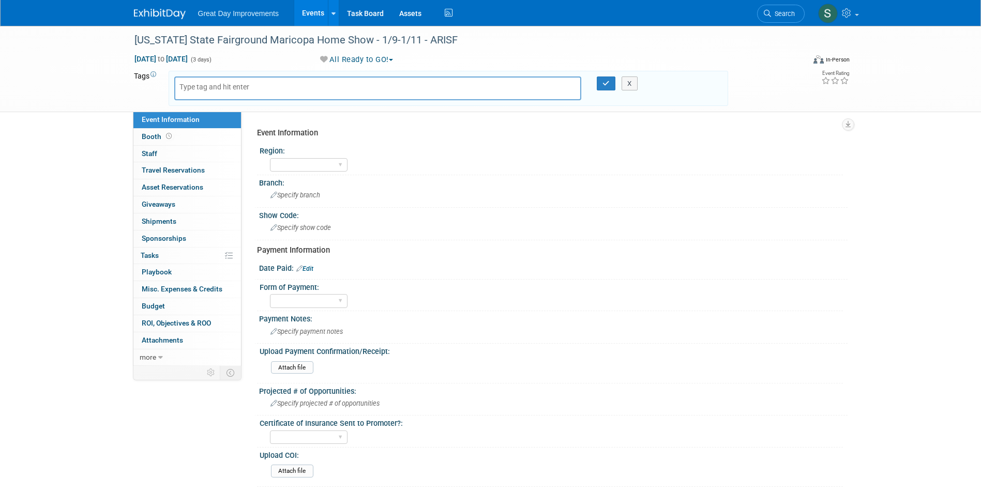
click at [206, 90] on body "Great Day Improvements Events Add Event Bulk Upload Events Shareable Event Boar…" at bounding box center [490, 246] width 981 height 493
click at [200, 86] on input "text" at bounding box center [220, 87] width 83 height 10
click at [199, 86] on input "text" at bounding box center [220, 87] width 83 height 10
type input "MTW"
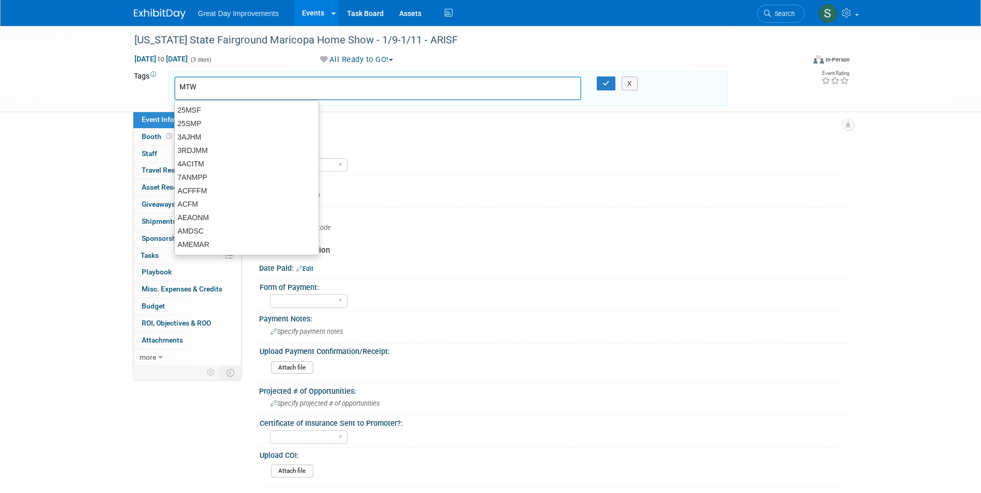
type input "MTW"
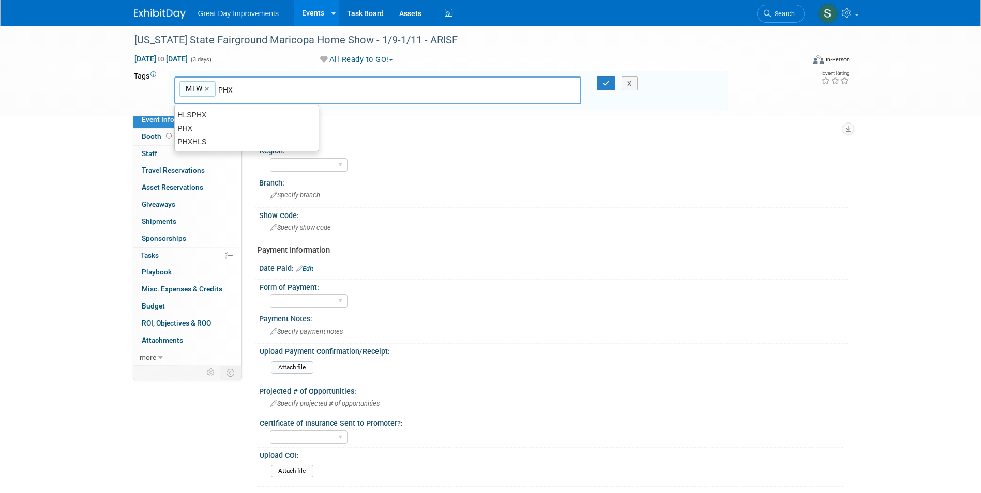
type input "PHX"
type input "MTW, PHX"
type input "ARISF"
type input "MTW, PHX, ARISF"
type input "[DATE]"
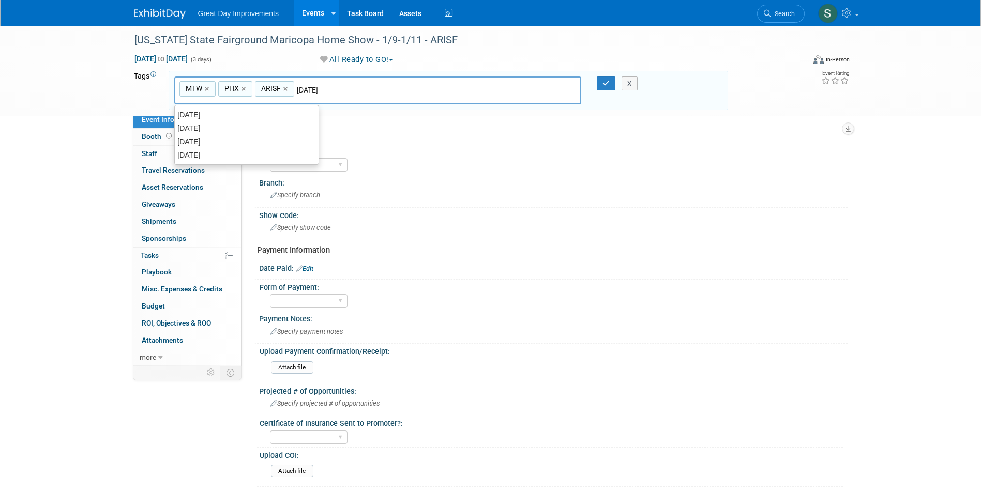
type input "MTW, PHX, ARISF, JAN26"
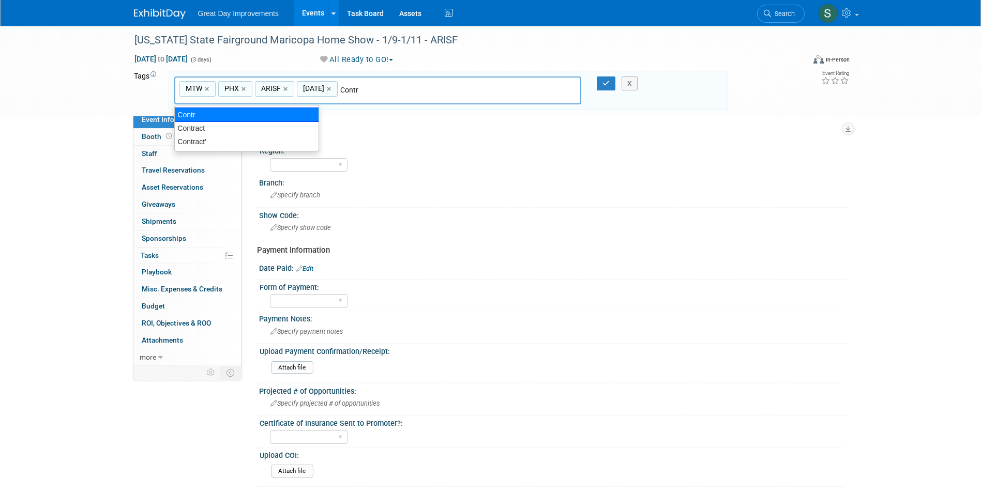
type input "Contract"
type input "MTW, PHX, ARISF, JAN26, Contract"
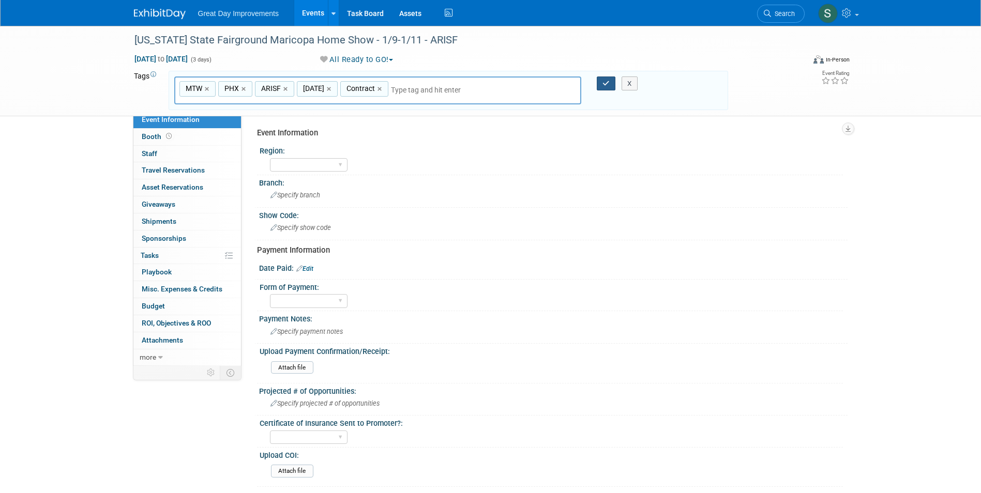
click at [599, 84] on button "button" at bounding box center [606, 84] width 19 height 14
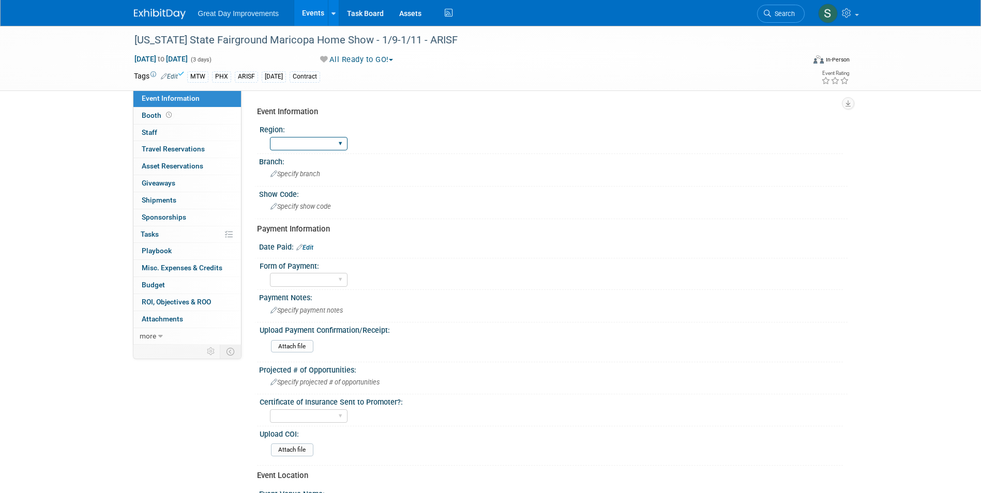
click at [320, 137] on select "GC MA MW MTW NE NEW OV PL PNW SA SE SC UMW FL" at bounding box center [309, 144] width 78 height 14
select select "MTW"
click at [270, 137] on select "GC MA MW MTW NE NEW OV PL PNW SA SE SC UMW FL" at bounding box center [309, 144] width 78 height 14
click at [304, 184] on div "Branch: Specify branch" at bounding box center [550, 170] width 593 height 33
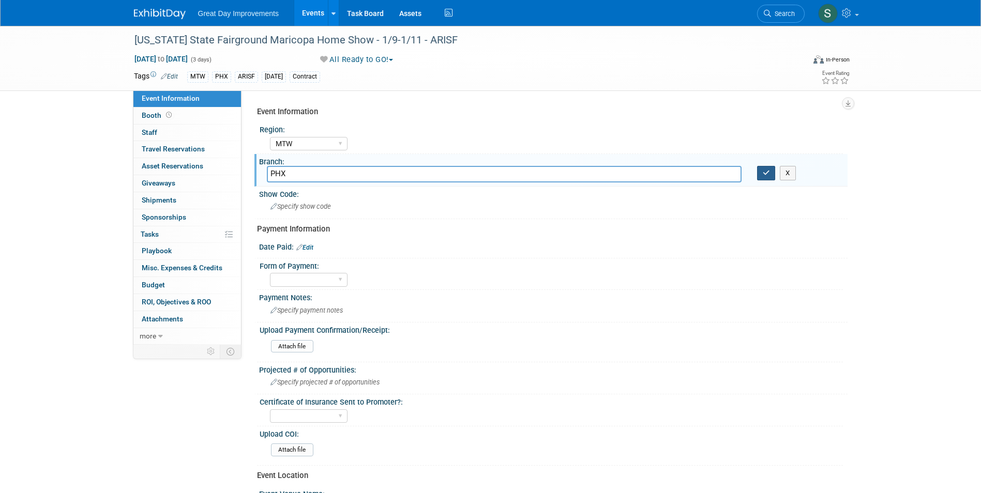
type input "PHX"
click at [768, 174] on icon "button" at bounding box center [765, 173] width 7 height 7
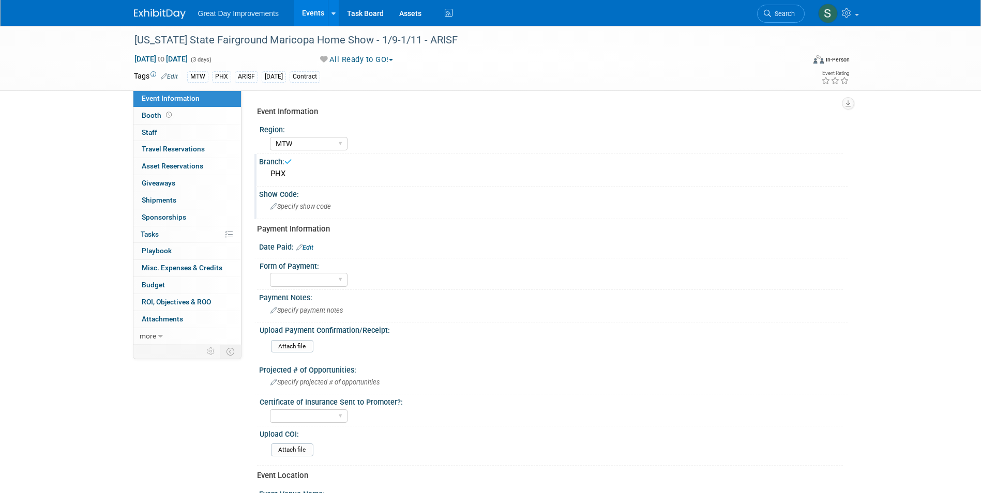
click at [306, 204] on span "Specify show code" at bounding box center [300, 207] width 60 height 8
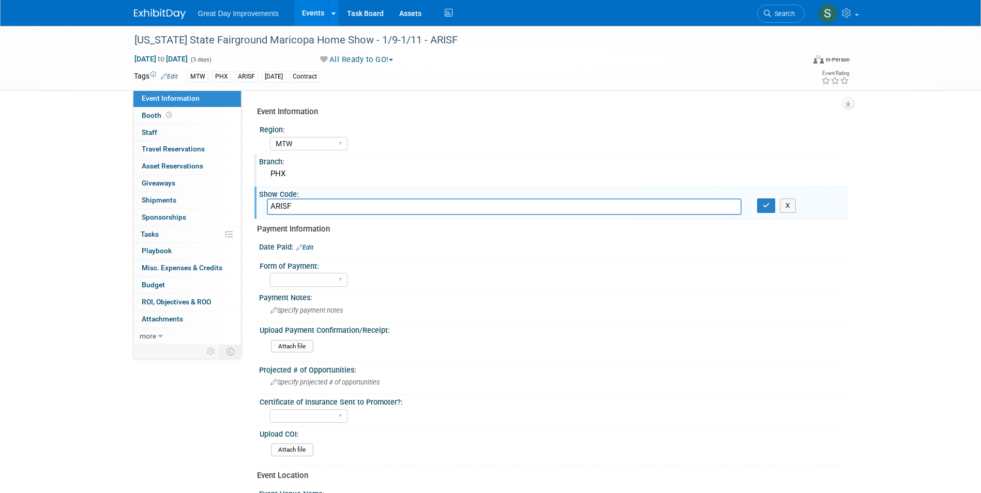
type input "ARISF"
click at [766, 204] on icon "button" at bounding box center [765, 205] width 7 height 7
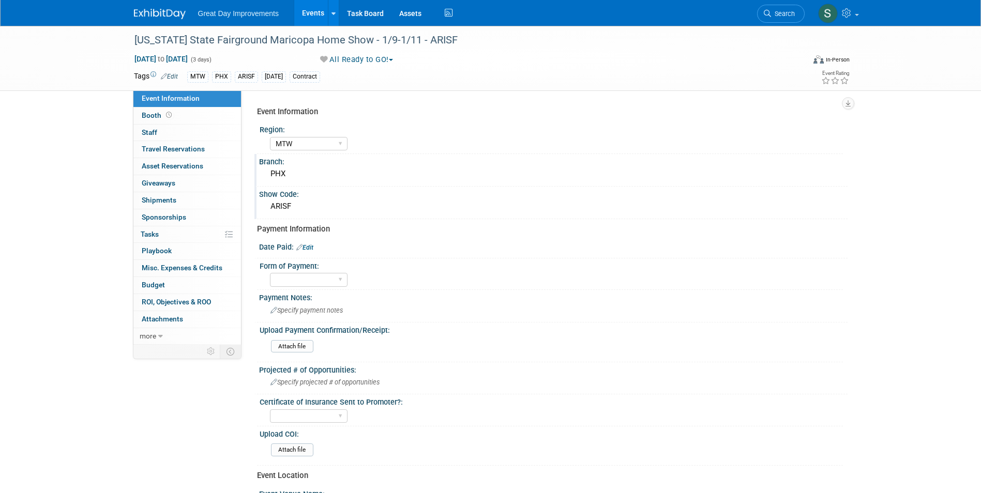
click at [305, 249] on link "Edit" at bounding box center [304, 247] width 17 height 7
select select "8"
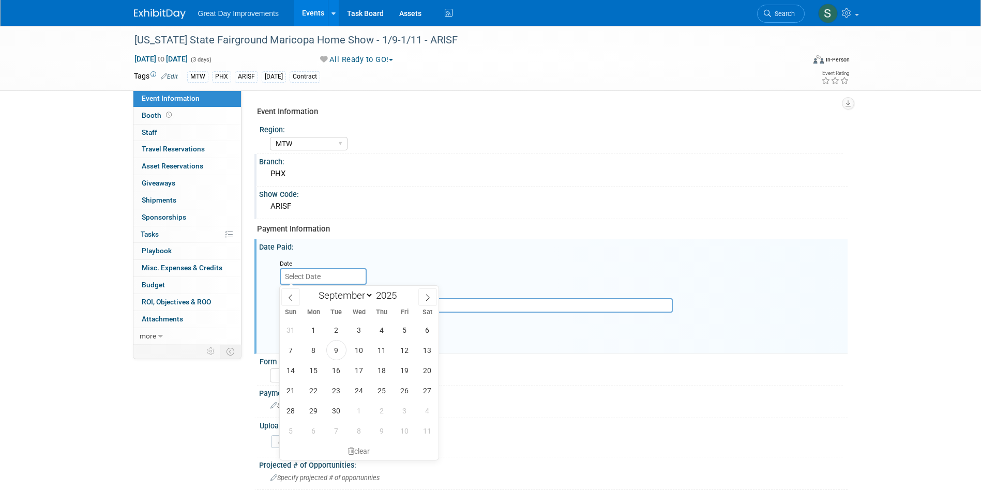
click at [310, 272] on input "text" at bounding box center [323, 276] width 87 height 17
drag, startPoint x: 403, startPoint y: 328, endPoint x: 398, endPoint y: 329, distance: 5.2
click at [403, 328] on span "5" at bounding box center [404, 330] width 20 height 20
type input "Sep 5, 2025"
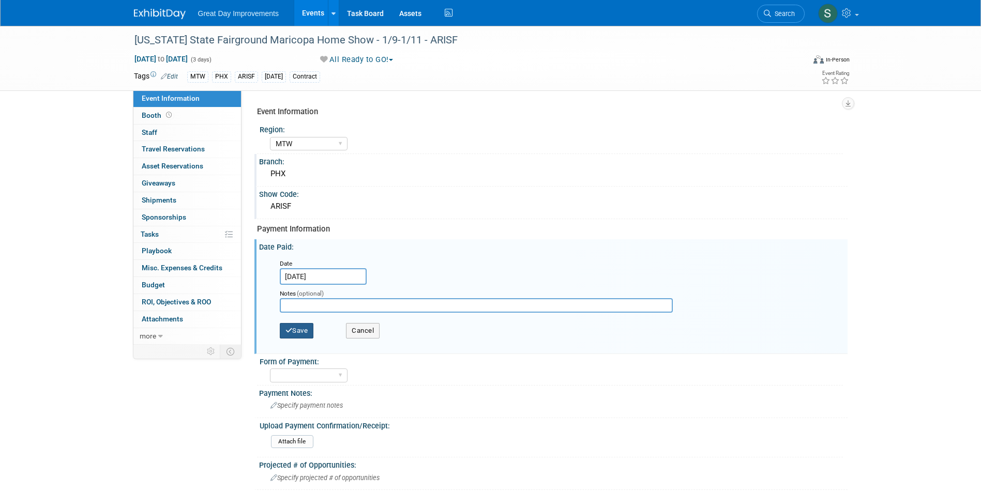
click at [305, 329] on button "Save" at bounding box center [297, 331] width 34 height 16
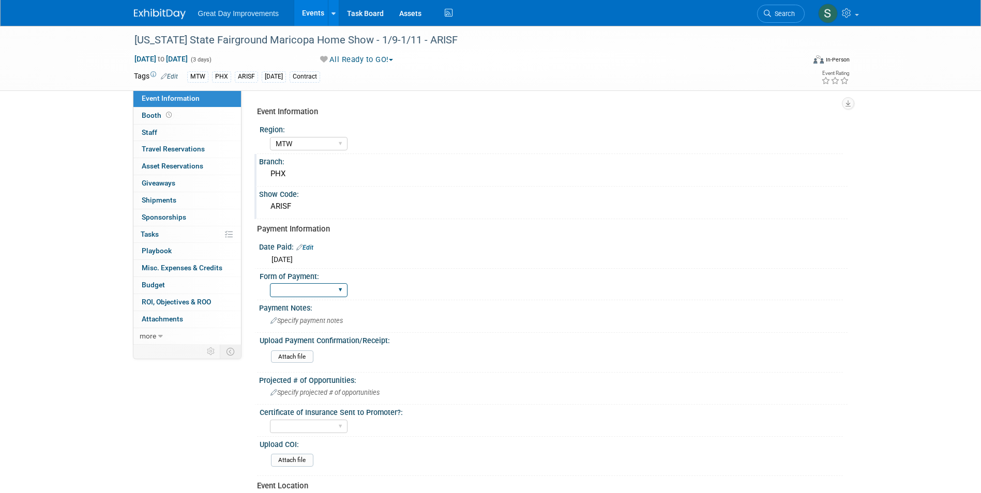
click at [289, 289] on select "Paid via CC Check Requested Pay at the Gate Other" at bounding box center [309, 290] width 78 height 14
select select "Paid via CC"
click at [270, 283] on select "Paid via CC Check Requested Pay at the Gate Other" at bounding box center [309, 290] width 78 height 14
click at [363, 322] on div "Specify payment notes" at bounding box center [553, 321] width 573 height 16
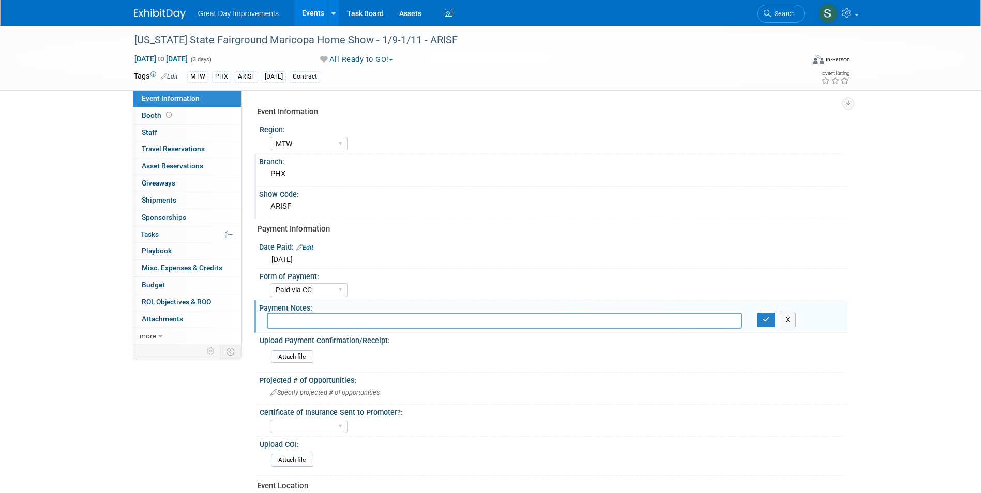
click at [137, 3] on div at bounding box center [166, 9] width 64 height 19
click at [769, 13] on icon at bounding box center [766, 13] width 7 height 7
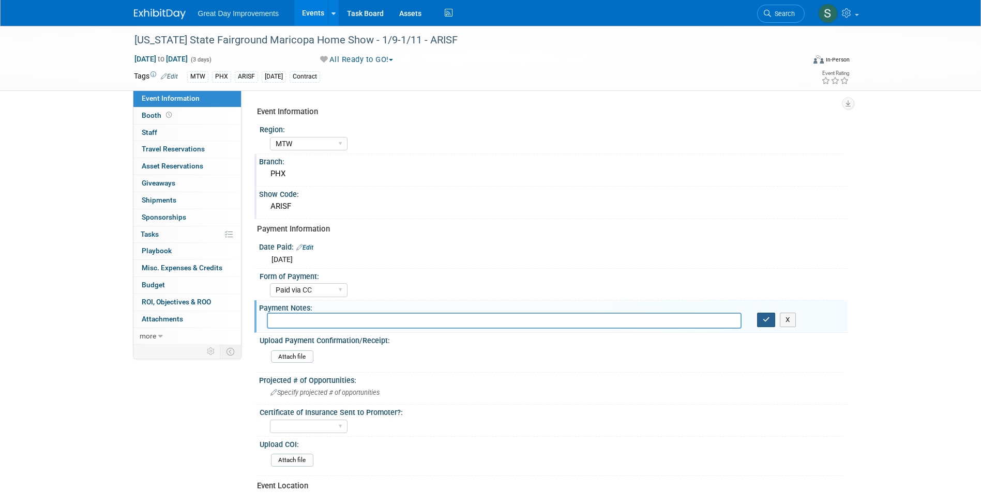
click at [762, 325] on button "button" at bounding box center [766, 320] width 19 height 14
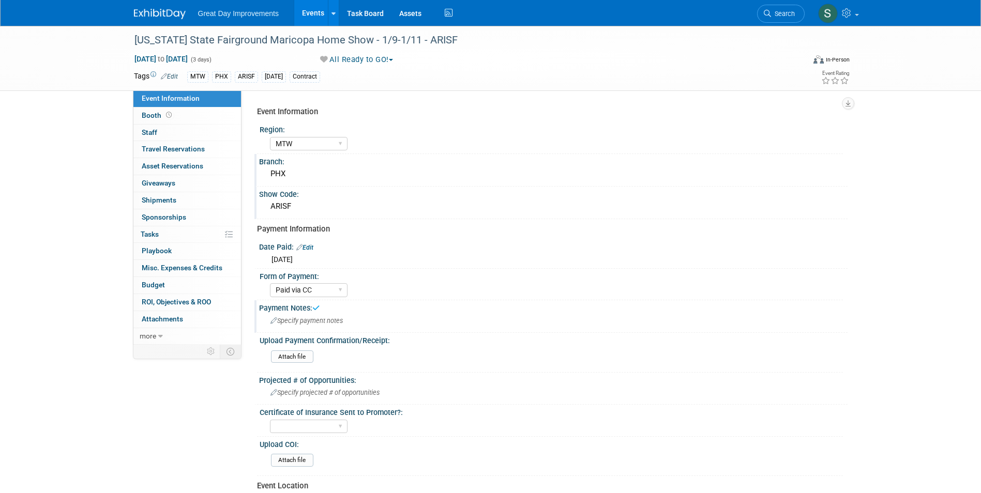
click at [782, 14] on span "Search" at bounding box center [783, 14] width 24 height 8
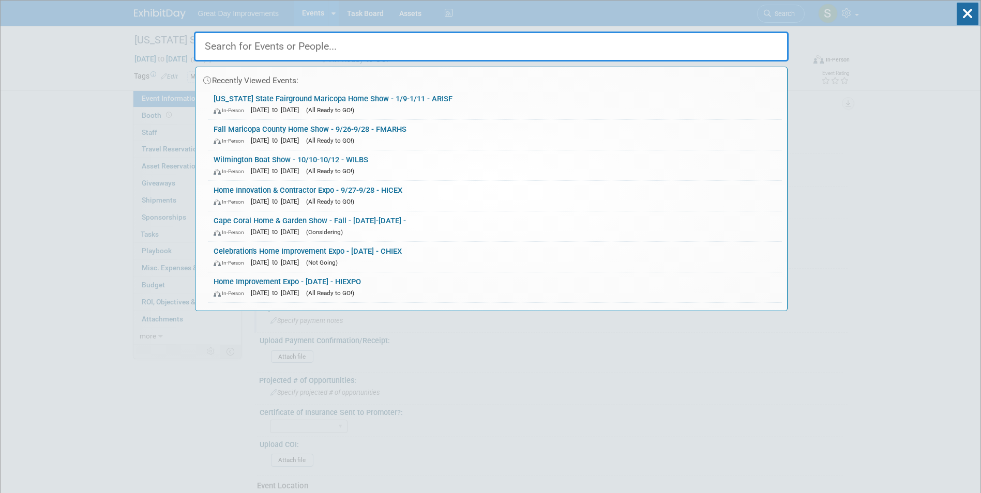
click at [365, 54] on input "text" at bounding box center [491, 47] width 594 height 30
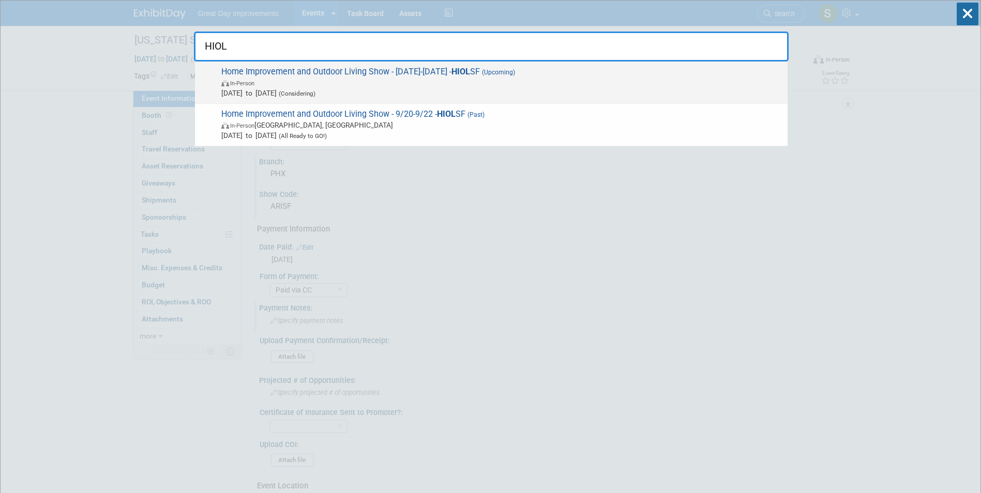
type input "HIOL"
click at [494, 89] on span "Sep 20, 2025 to Sep 22, 2025 (Considering)" at bounding box center [501, 93] width 561 height 10
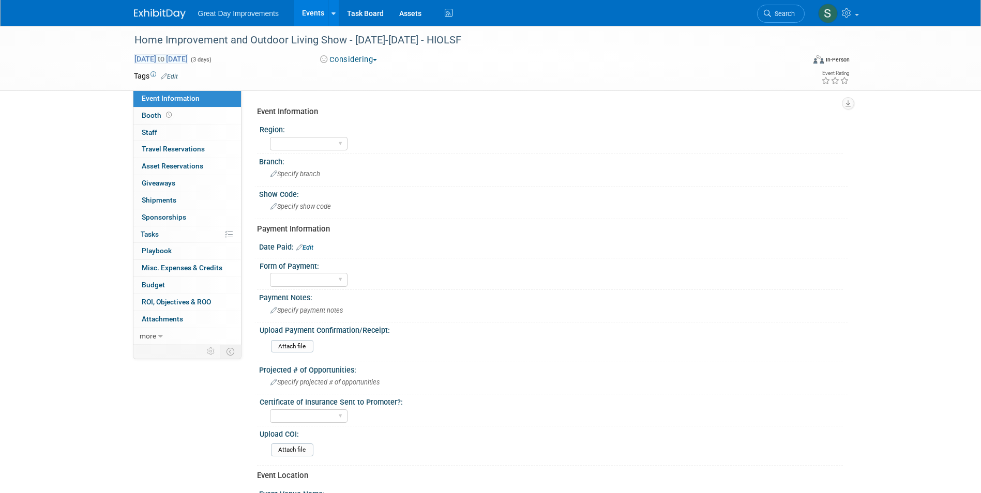
click at [188, 54] on span "Sep 20, 2025 to Sep 22, 2025" at bounding box center [161, 58] width 54 height 9
select select "8"
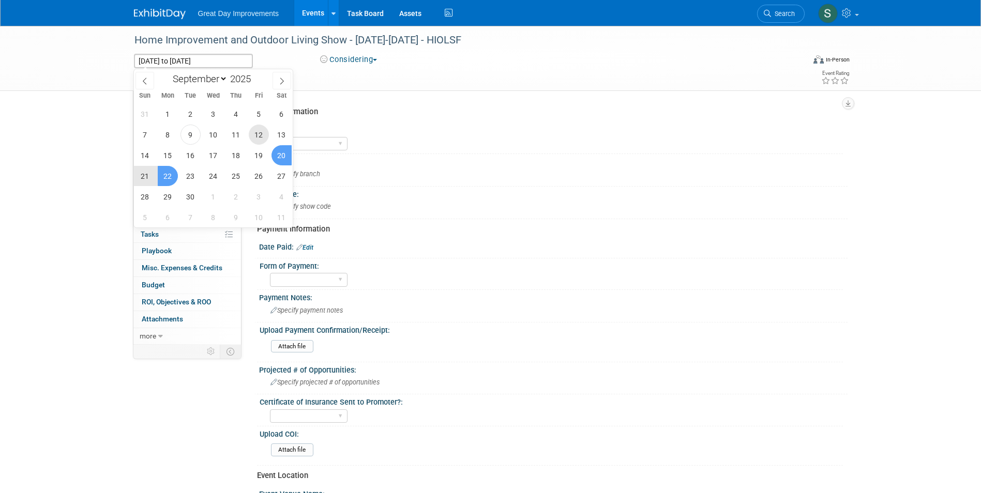
click at [259, 136] on span "12" at bounding box center [259, 135] width 20 height 20
type input "Sep 12, 2025"
click at [146, 155] on span "14" at bounding box center [145, 155] width 20 height 20
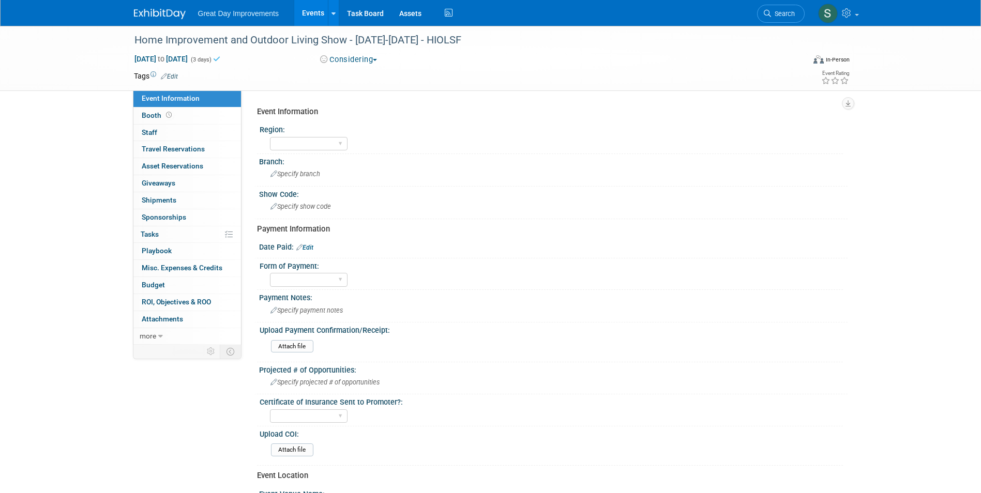
click at [359, 58] on button "Considering" at bounding box center [348, 59] width 65 height 11
click at [363, 137] on link "All Ready to GO!" at bounding box center [360, 134] width 86 height 14
click at [176, 77] on link "Edit" at bounding box center [169, 76] width 17 height 7
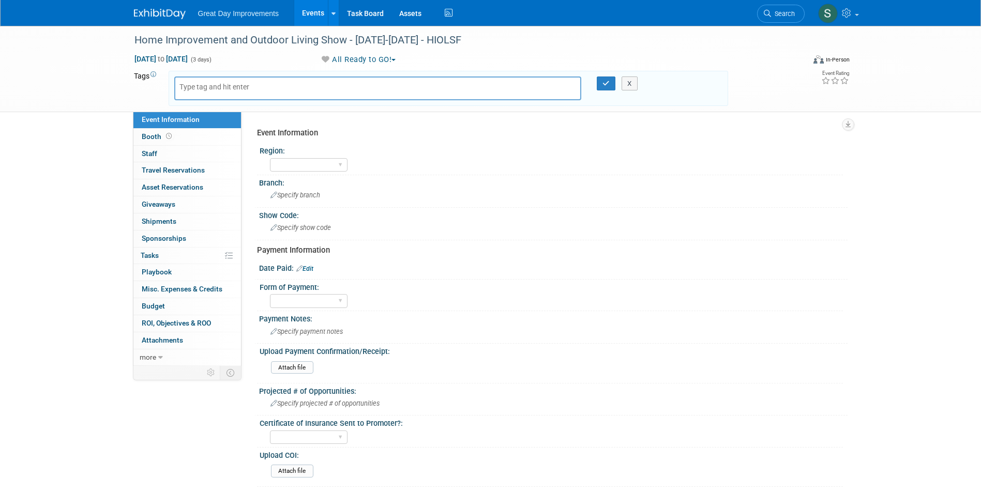
click at [226, 88] on input "text" at bounding box center [220, 87] width 83 height 10
type input "SA"
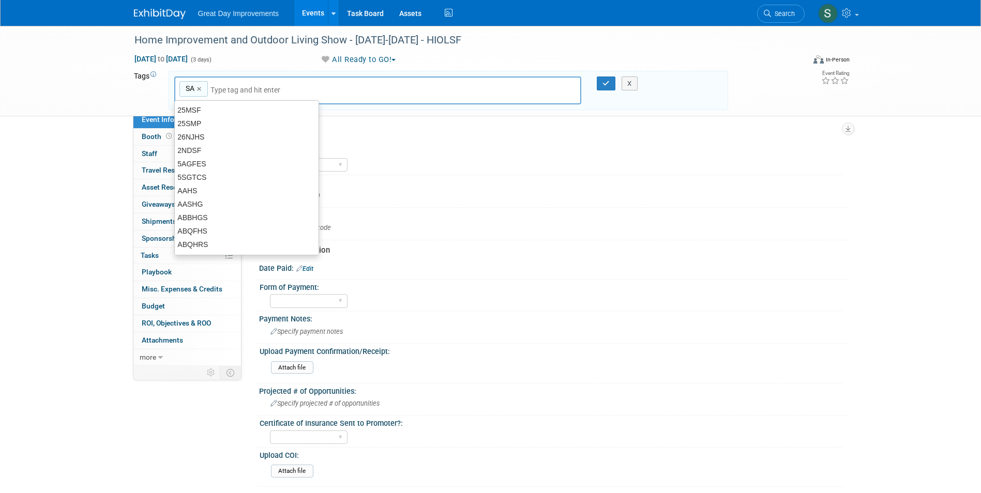
type input "SA"
type input "MYB"
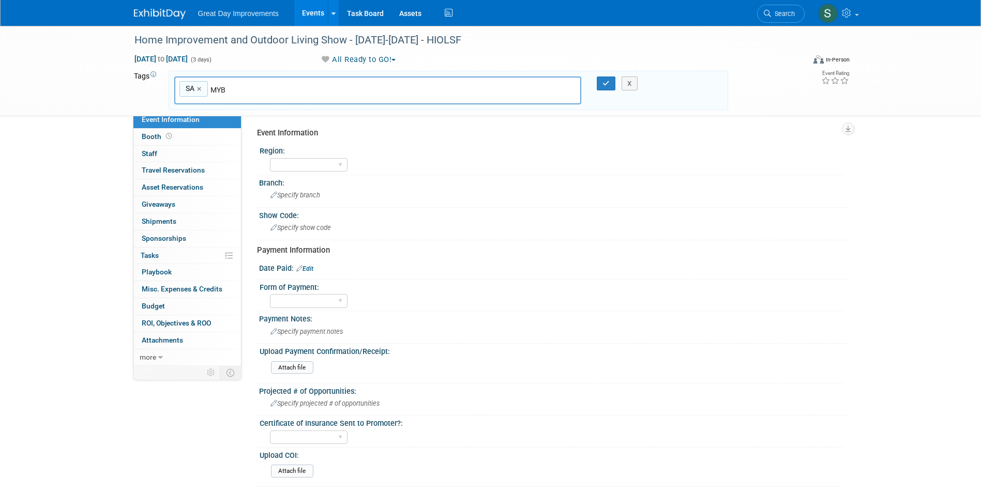
type input "SA, MYB"
type input "HIOLSF"
type input "SA, MYB, HIOLSF"
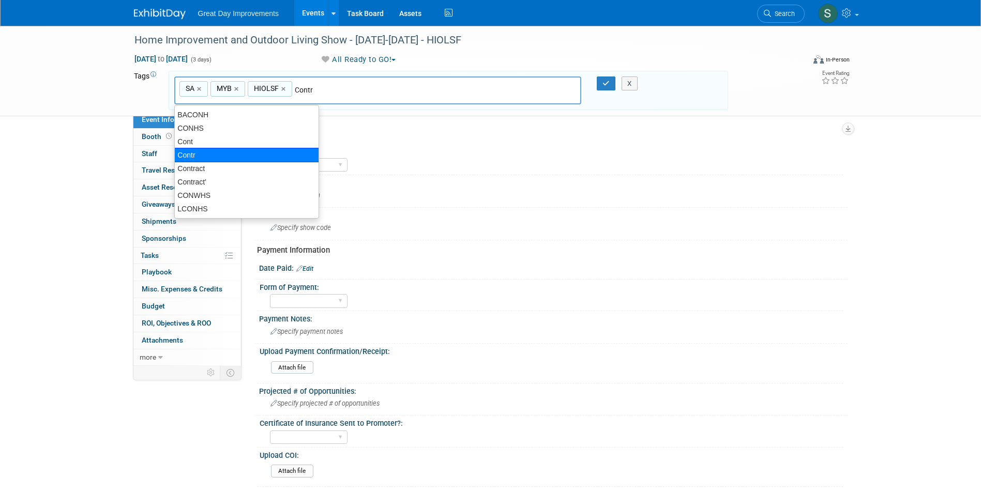
type input "Contract"
type input "SA, MYB, HIOLSF, Contract"
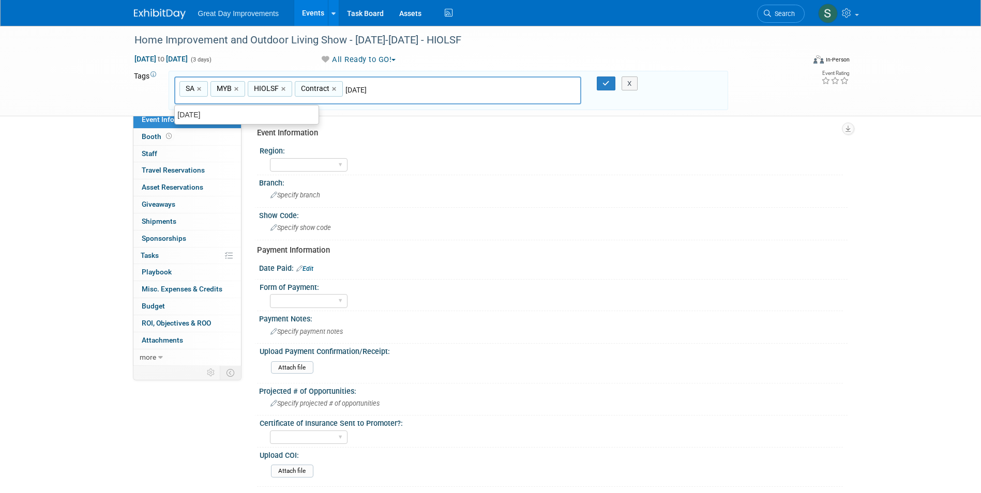
type input "[DATE]"
type input "SA, MYB, HIOLSF, Contract, SEPT25"
click at [609, 89] on button "button" at bounding box center [606, 84] width 19 height 14
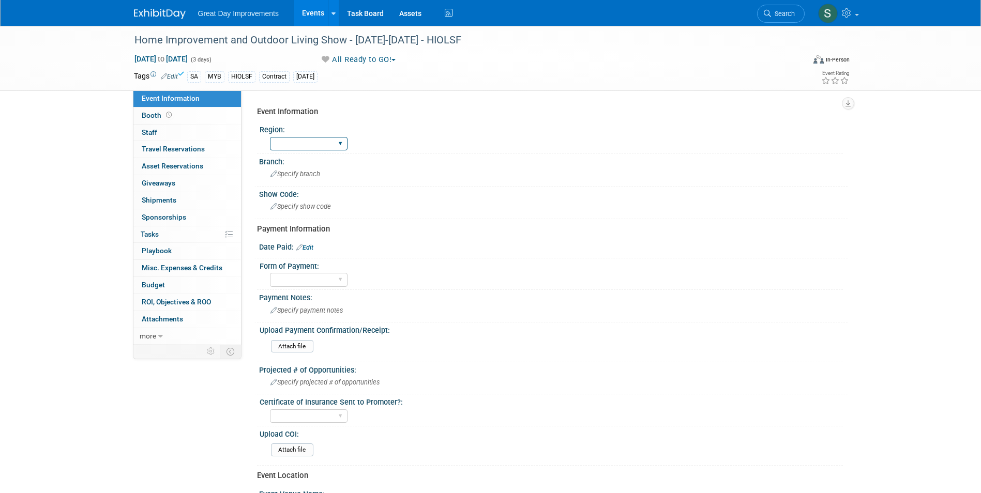
click at [277, 146] on select "GC MA MW MTW NE NEW OV PL PNW SA SE SC UMW FL" at bounding box center [309, 144] width 78 height 14
select select "SA"
click at [270, 137] on select "GC MA MW MTW NE NEW OV PL PNW SA SE SC UMW FL" at bounding box center [309, 144] width 78 height 14
click at [310, 171] on span "Specify branch" at bounding box center [295, 174] width 50 height 8
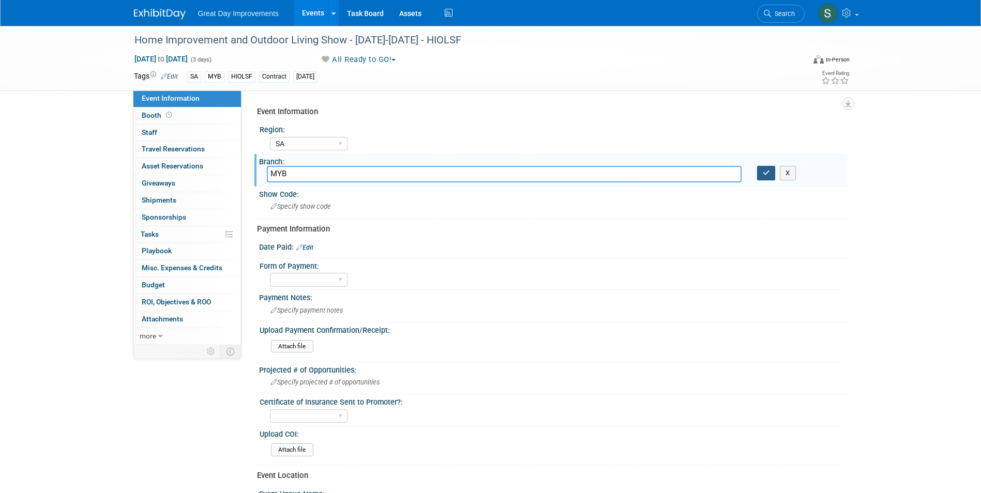
type input "MYB"
click at [757, 176] on button "button" at bounding box center [766, 173] width 19 height 14
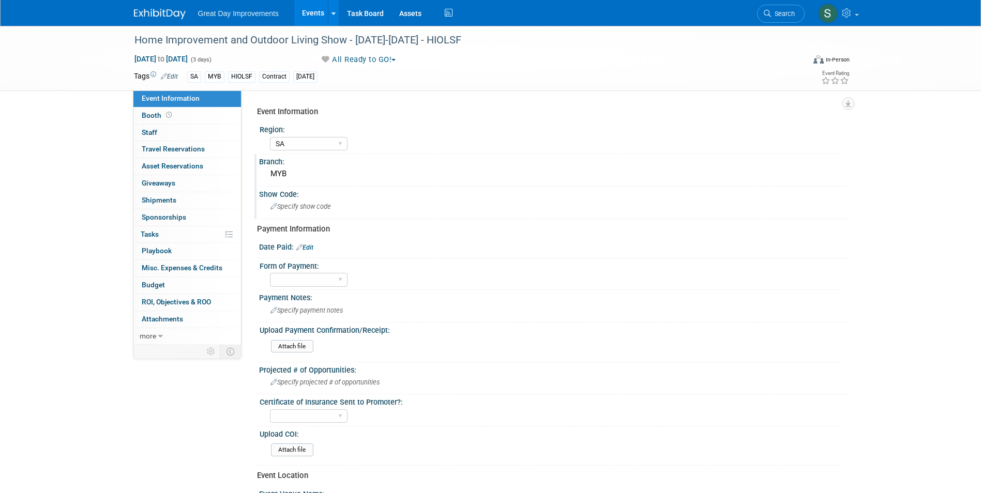
click at [332, 210] on div "Specify show code" at bounding box center [553, 206] width 573 height 16
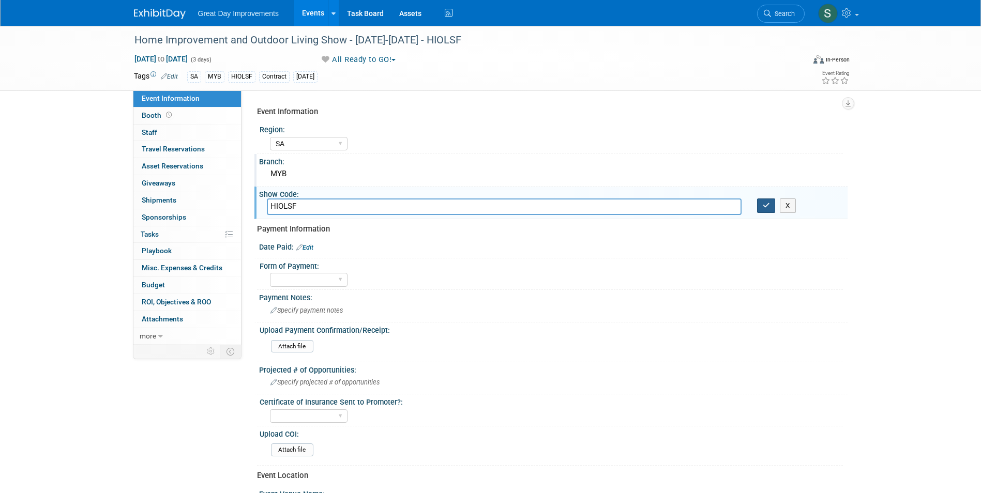
type input "HIOLSF"
click at [762, 206] on icon "button" at bounding box center [765, 205] width 7 height 7
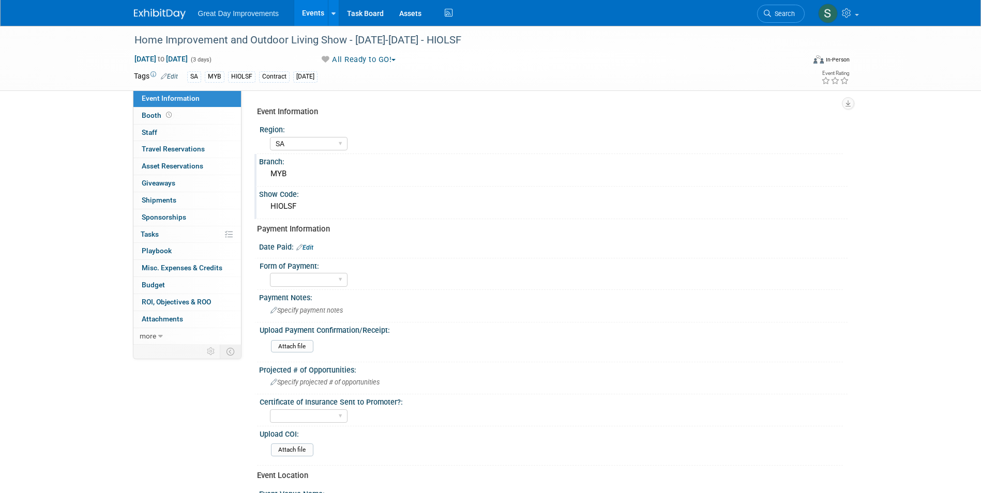
click at [313, 248] on link "Edit" at bounding box center [304, 247] width 17 height 7
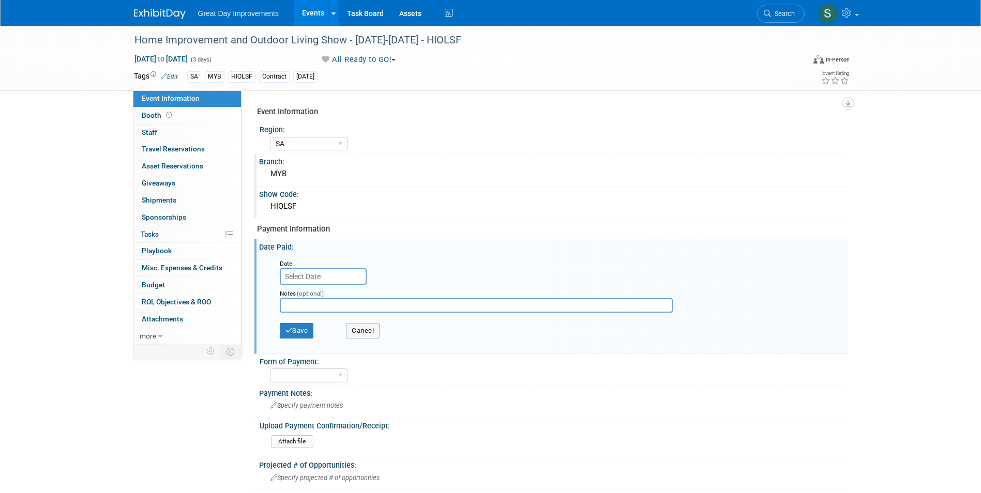
click at [316, 271] on input "text" at bounding box center [323, 276] width 87 height 17
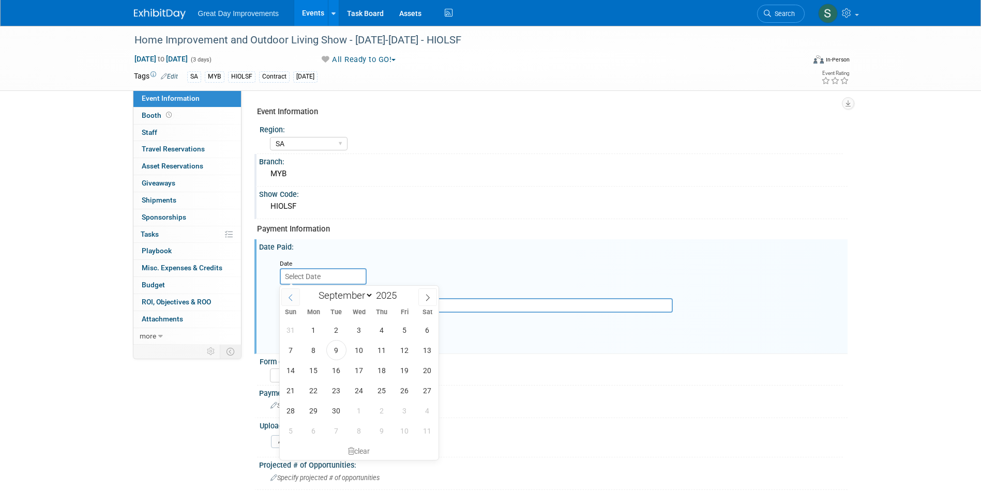
click at [287, 299] on icon at bounding box center [290, 297] width 7 height 7
click at [288, 300] on icon at bounding box center [290, 297] width 7 height 7
select select "5"
click at [359, 392] on span "25" at bounding box center [359, 390] width 20 height 20
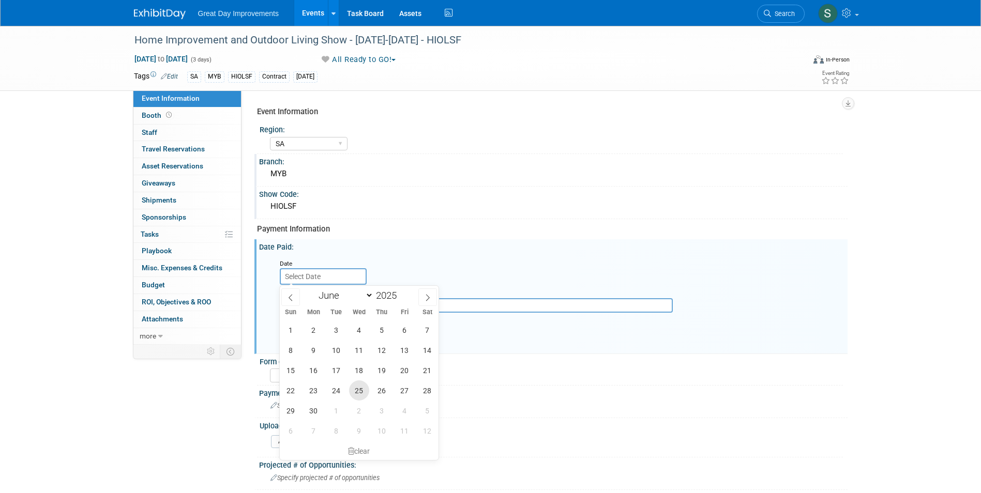
type input "Jun 25, 2025"
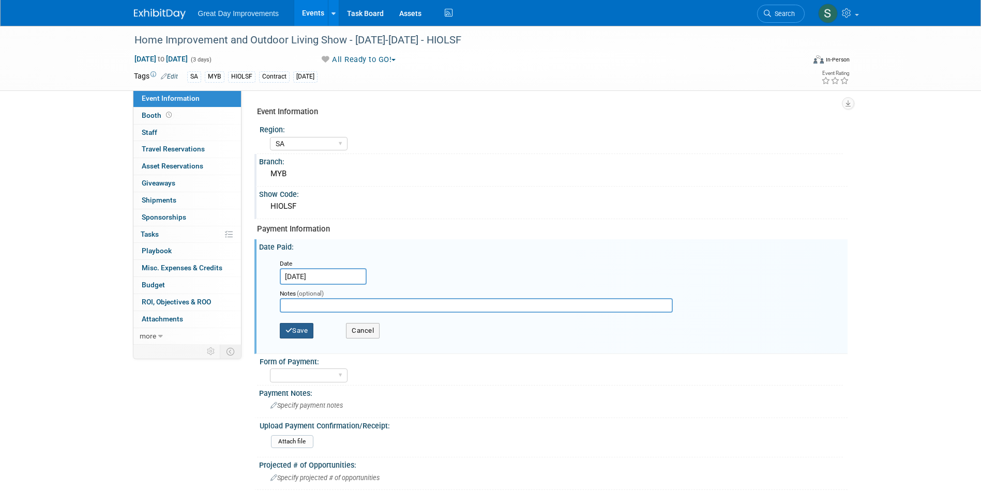
click at [299, 330] on button "Save" at bounding box center [297, 331] width 34 height 16
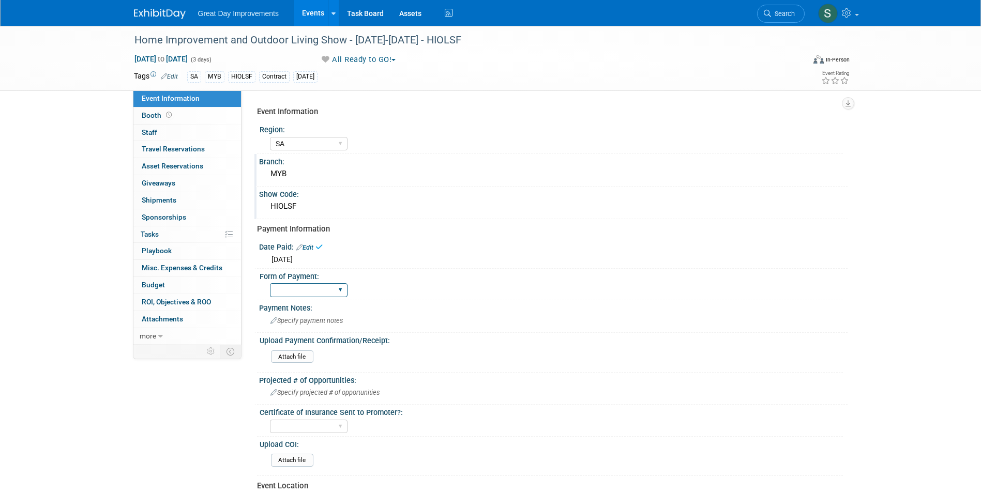
click at [301, 284] on select "Paid via CC Check Requested Pay at the Gate Other" at bounding box center [309, 290] width 78 height 14
select select "Paid via CC"
click at [270, 283] on select "Paid via CC Check Requested Pay at the Gate Other" at bounding box center [309, 290] width 78 height 14
click at [160, 5] on link at bounding box center [166, 9] width 64 height 8
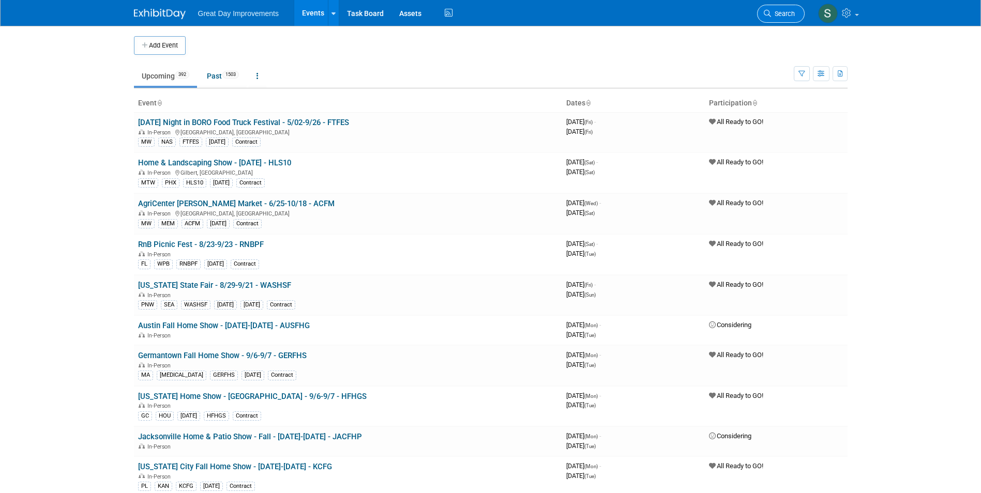
click at [772, 12] on span "Search" at bounding box center [783, 14] width 24 height 8
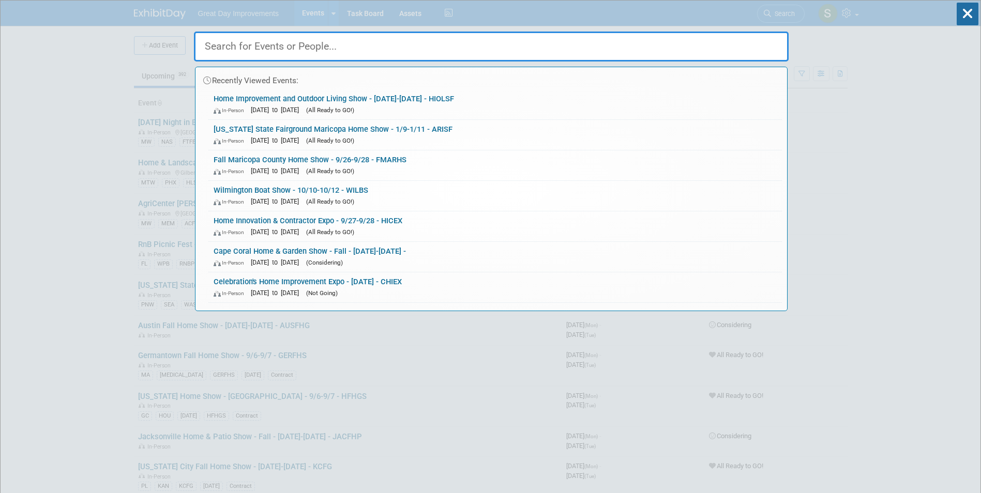
drag, startPoint x: 354, startPoint y: 54, endPoint x: 342, endPoint y: 44, distance: 16.1
paste input "FSIH"
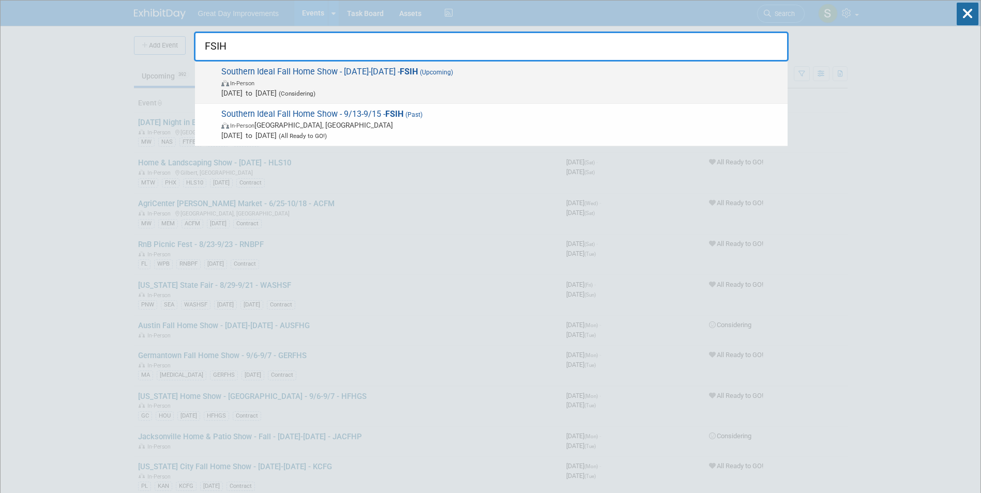
type input "FSIH"
click at [384, 63] on div "Southern Ideal Fall Home Show - [DATE]-[DATE] - FSIH (Upcoming) In-Person [DATE…" at bounding box center [491, 83] width 592 height 42
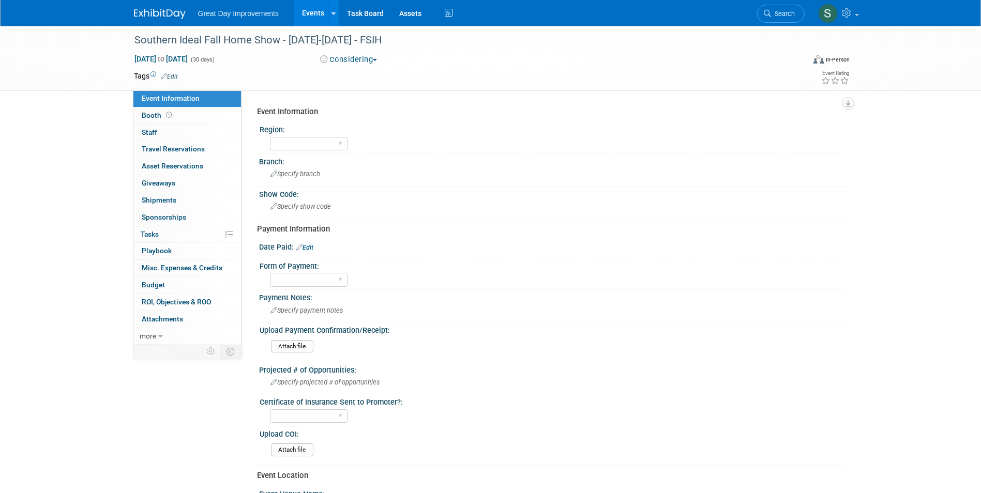
click at [311, 245] on link "Edit" at bounding box center [304, 247] width 17 height 7
select select "8"
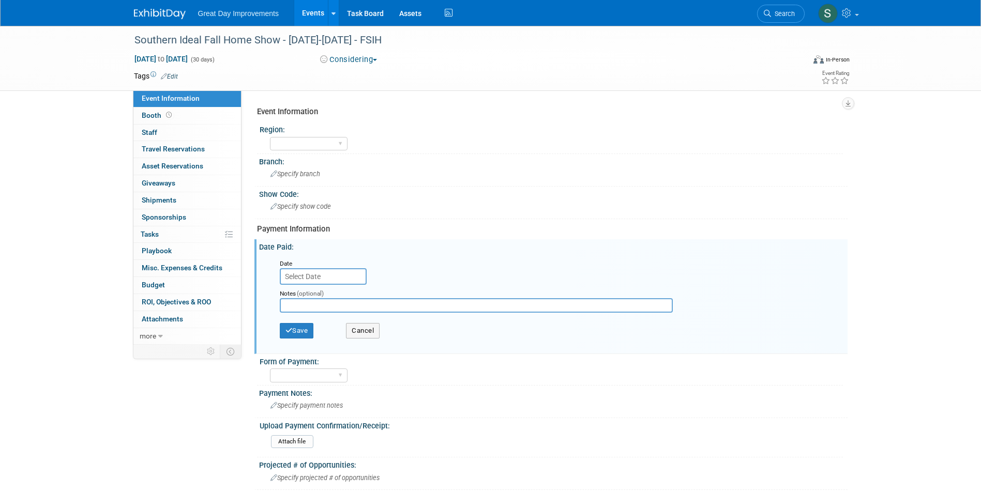
click at [321, 272] on input "text" at bounding box center [323, 276] width 87 height 17
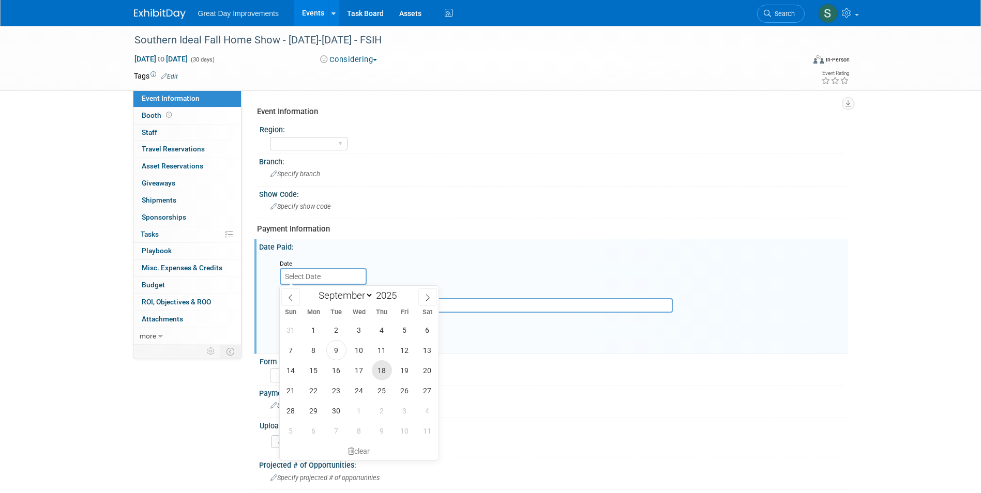
click at [381, 371] on span "18" at bounding box center [382, 370] width 20 height 20
type input "Sep 18, 2025"
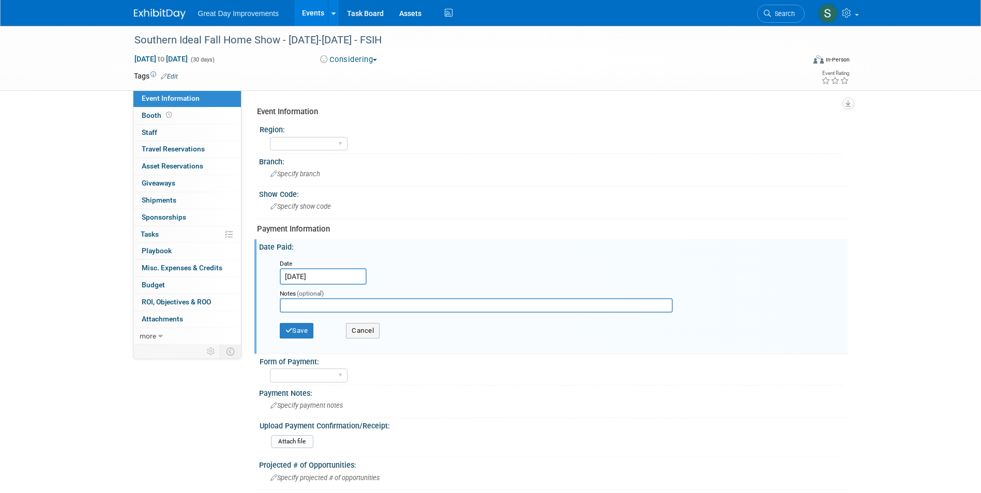
click at [355, 270] on input "Sep 18, 2025" at bounding box center [323, 276] width 87 height 17
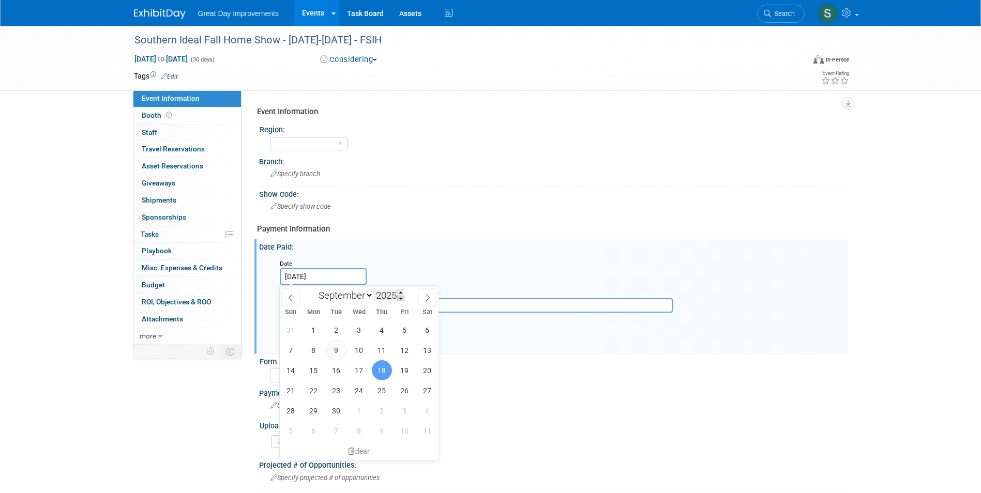
click at [402, 297] on span at bounding box center [400, 299] width 7 height 6
type input "2024"
click at [366, 369] on span "18" at bounding box center [359, 370] width 20 height 20
type input "Sep 18, 2024"
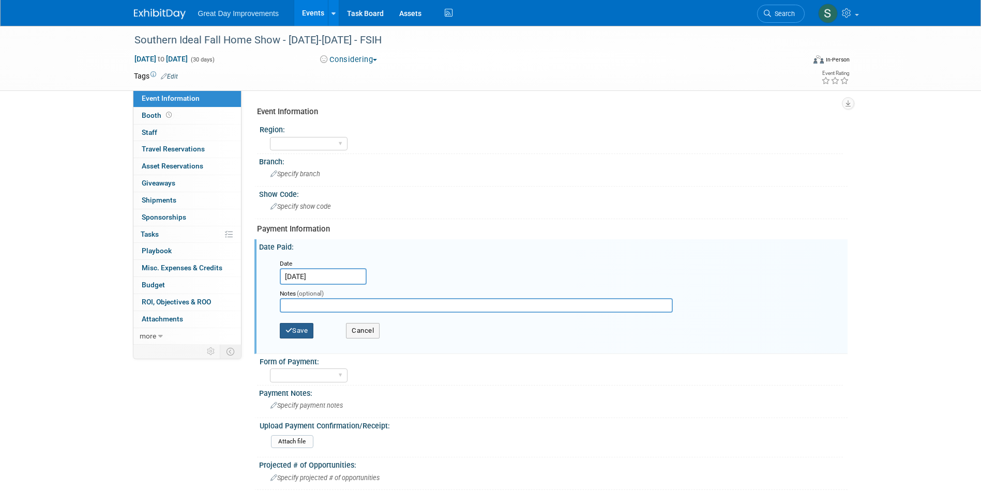
click at [305, 324] on button "Save" at bounding box center [297, 331] width 34 height 16
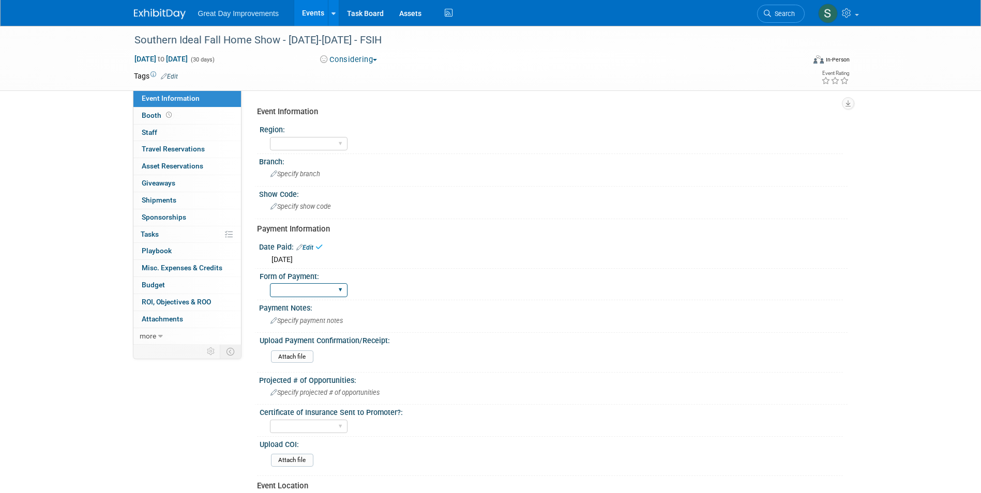
click at [300, 287] on select "Paid via CC Check Requested Pay at the Gate Other" at bounding box center [309, 290] width 78 height 14
select select "Paid via CC"
click at [270, 283] on select "Paid via CC Check Requested Pay at the Gate Other" at bounding box center [309, 290] width 78 height 14
drag, startPoint x: 323, startPoint y: 143, endPoint x: 319, endPoint y: 151, distance: 9.5
click at [323, 143] on select "GC MA MW MTW NE NEW OV PL PNW SA SE SC UMW FL" at bounding box center [309, 144] width 78 height 14
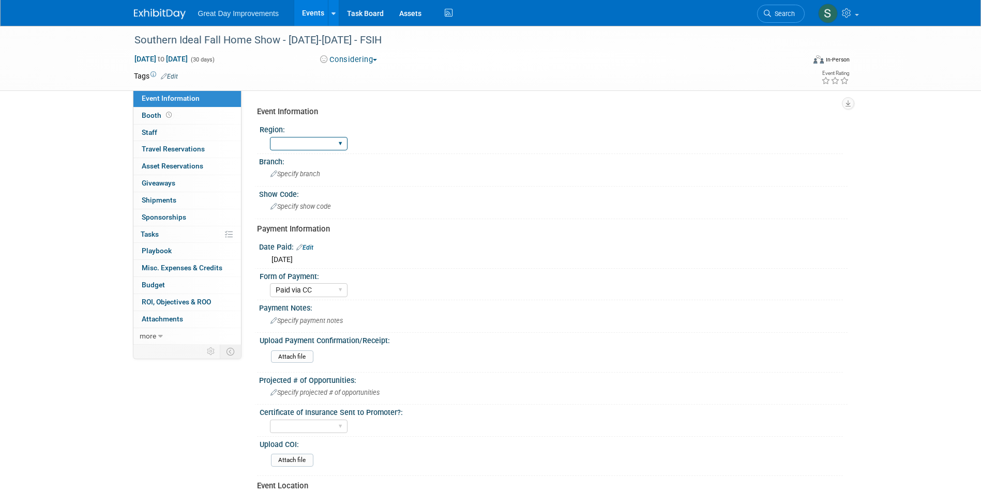
drag, startPoint x: 311, startPoint y: 145, endPoint x: 311, endPoint y: 151, distance: 5.7
click at [311, 145] on select "GC MA MW MTW NE NEW OV PL PNW SA SE SC UMW FL" at bounding box center [309, 144] width 78 height 14
click at [270, 137] on select "GC MA MW MTW NE NEW OV PL PNW SA SE SC UMW FL" at bounding box center [309, 144] width 78 height 14
click at [324, 149] on select "GC MA MW MTW NE NEW OV PL PNW SA SE SC UMW FL" at bounding box center [309, 144] width 78 height 14
select select "SA"
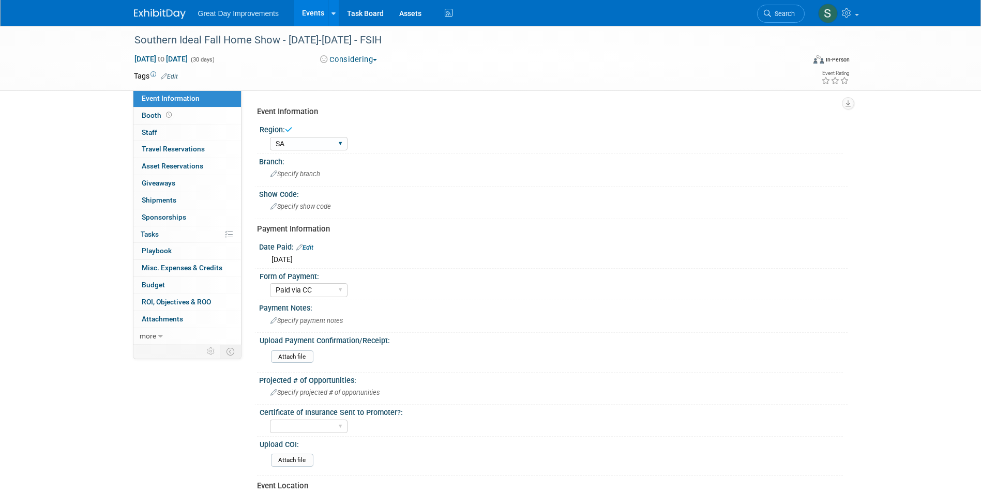
click at [270, 137] on select "GC MA MW MTW NE NEW OV PL PNW SA SE SC UMW FL" at bounding box center [309, 144] width 78 height 14
click at [287, 174] on span "Specify branch" at bounding box center [295, 174] width 50 height 8
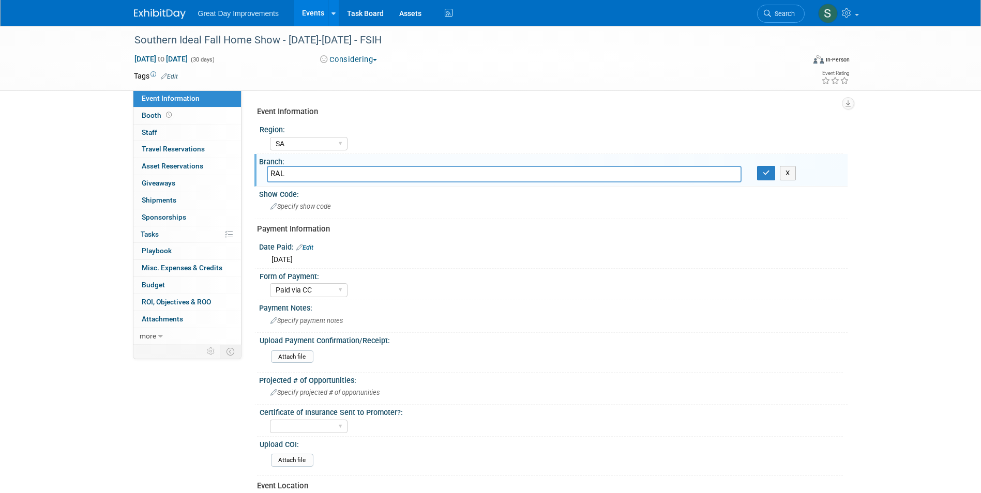
type input "RAL"
click at [762, 165] on div "Branch:" at bounding box center [553, 160] width 588 height 13
click at [758, 173] on button "button" at bounding box center [766, 173] width 19 height 14
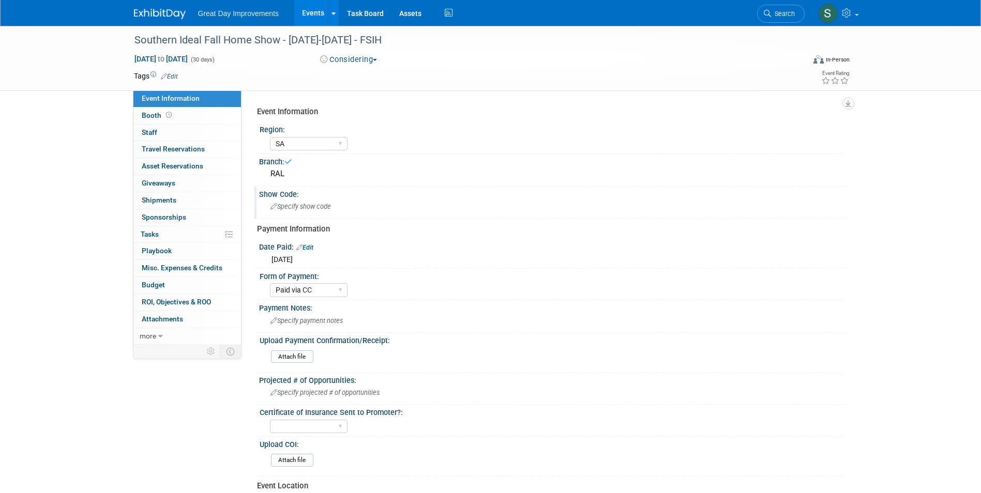
click at [310, 203] on span "Specify show code" at bounding box center [300, 207] width 60 height 8
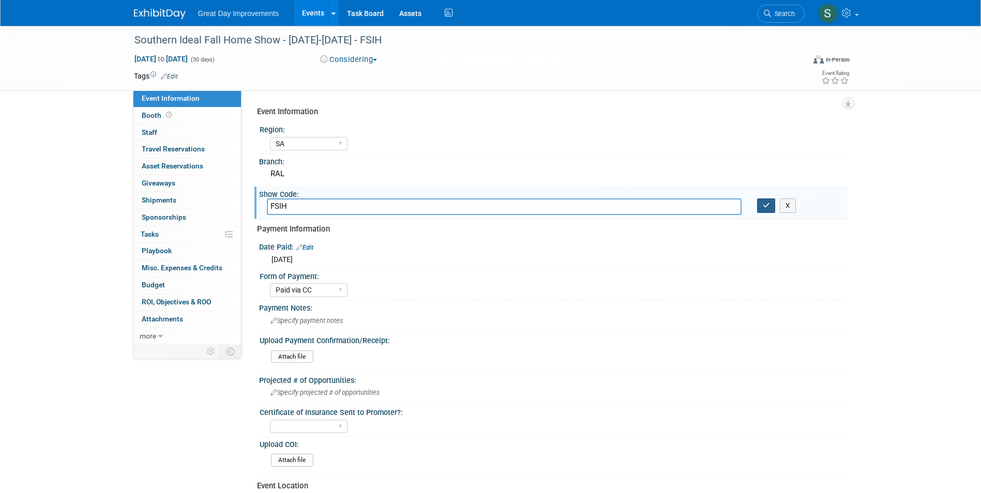
type input "FSIH"
click at [767, 205] on icon "button" at bounding box center [765, 205] width 7 height 7
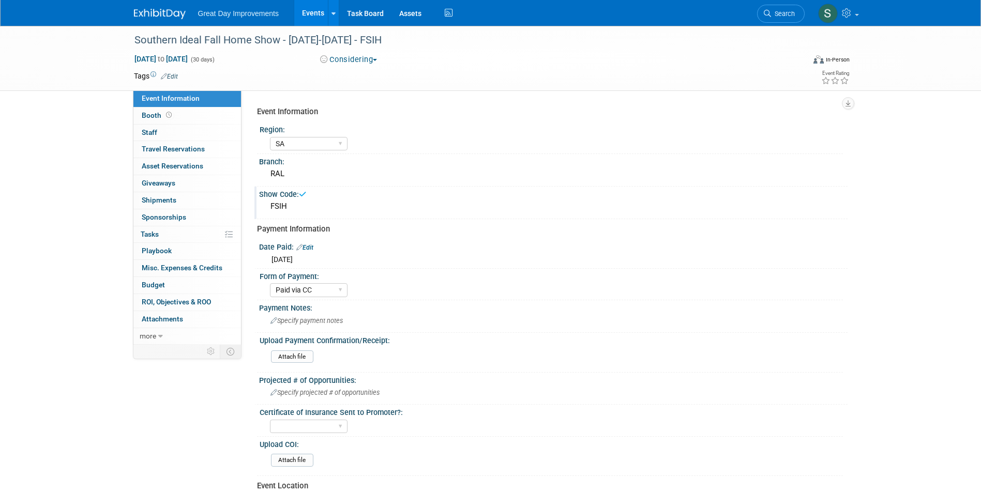
click at [343, 55] on button "Considering" at bounding box center [348, 59] width 65 height 11
click at [365, 133] on link "All Ready to GO!" at bounding box center [360, 134] width 86 height 14
click at [188, 63] on span "Sep 1, 2025 to Sep 30, 2025" at bounding box center [161, 58] width 54 height 9
select select "8"
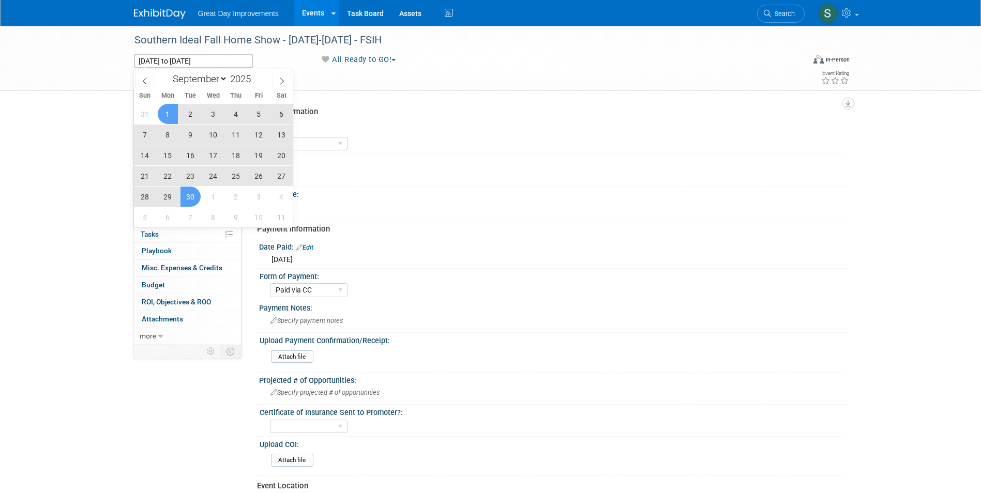
click at [254, 131] on span "12" at bounding box center [259, 135] width 20 height 20
type input "Sep 12, 2025"
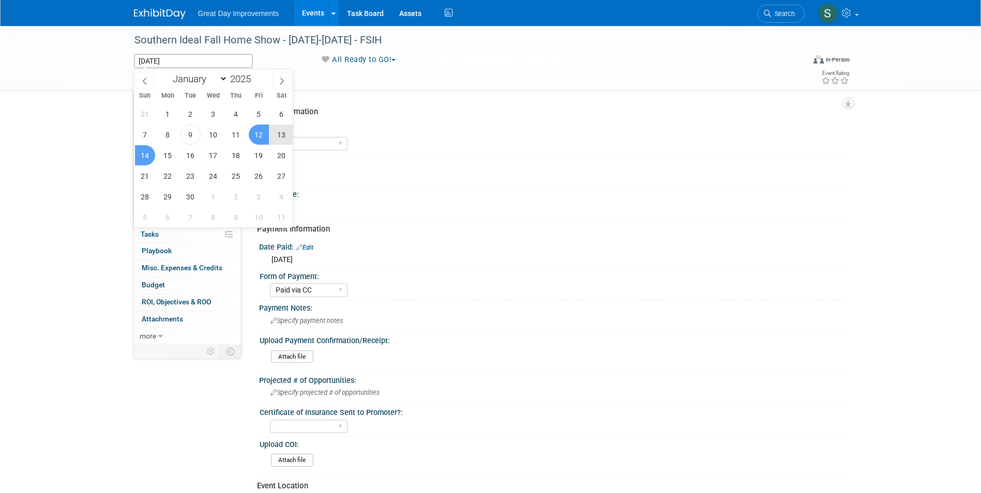
click at [143, 150] on span "14" at bounding box center [145, 155] width 20 height 20
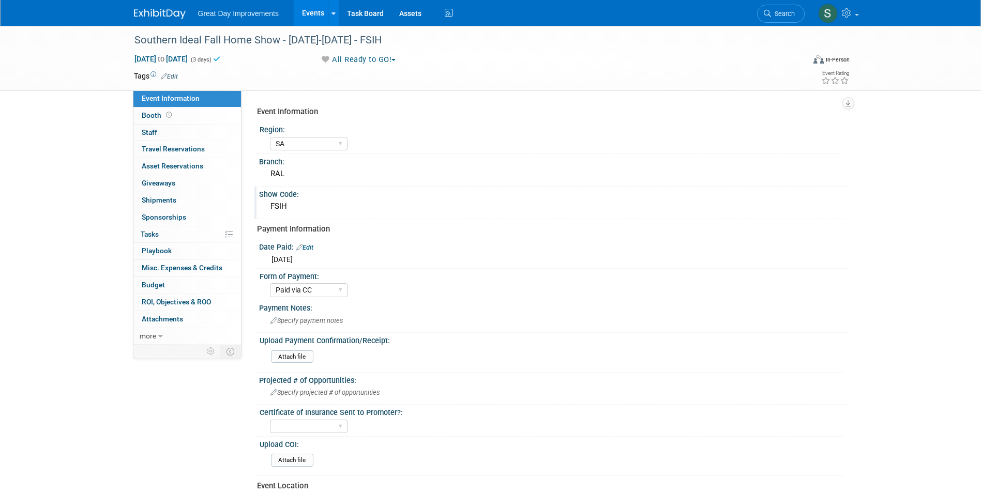
click at [174, 72] on span "Edit" at bounding box center [168, 76] width 20 height 8
click at [177, 77] on link "Edit" at bounding box center [169, 76] width 17 height 7
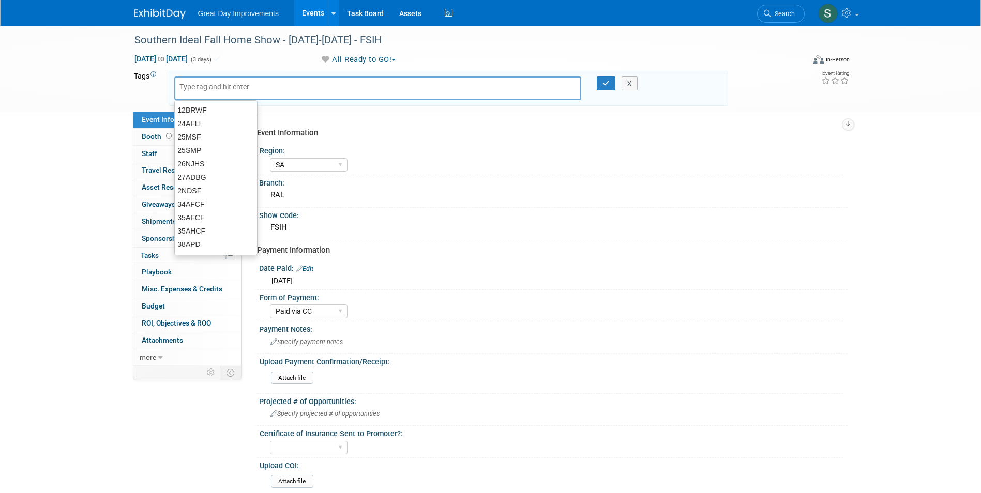
click at [194, 90] on input "text" at bounding box center [220, 87] width 83 height 10
click at [309, 38] on div "Southern Ideal Fall Home Show - 09/01/25-09/30/25 - FSIH" at bounding box center [460, 40] width 658 height 19
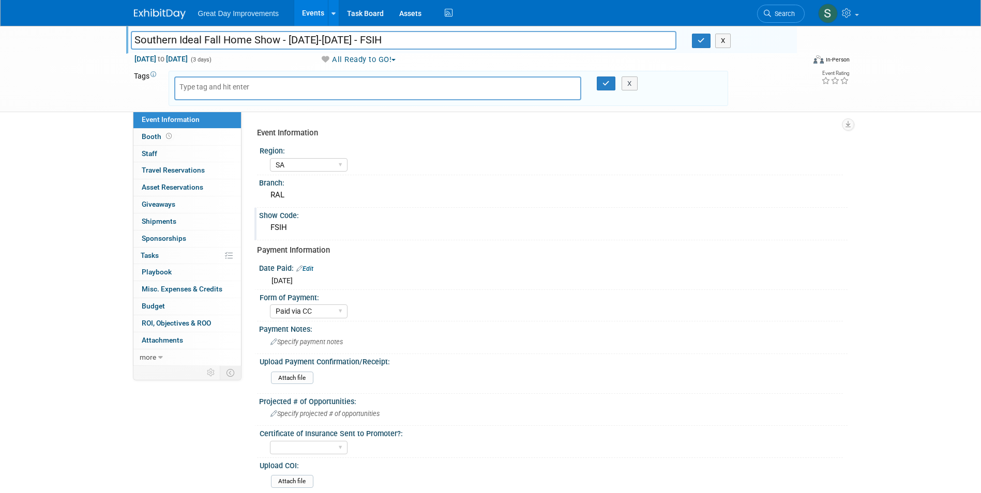
click at [371, 42] on input "Southern Ideal Fall Home Show - 09/01/25-09/30/25 - FSIH" at bounding box center [404, 40] width 546 height 18
drag, startPoint x: 377, startPoint y: 41, endPoint x: 288, endPoint y: 38, distance: 89.0
click at [286, 38] on input "Southern Ideal Fall Home Show - 09/01/25-09/30/25 - FSIH" at bounding box center [404, 40] width 546 height 18
type input "Southern Ideal Fall Home Show - 9/12-9/14 - FSIH"
click at [706, 37] on button "button" at bounding box center [701, 41] width 19 height 14
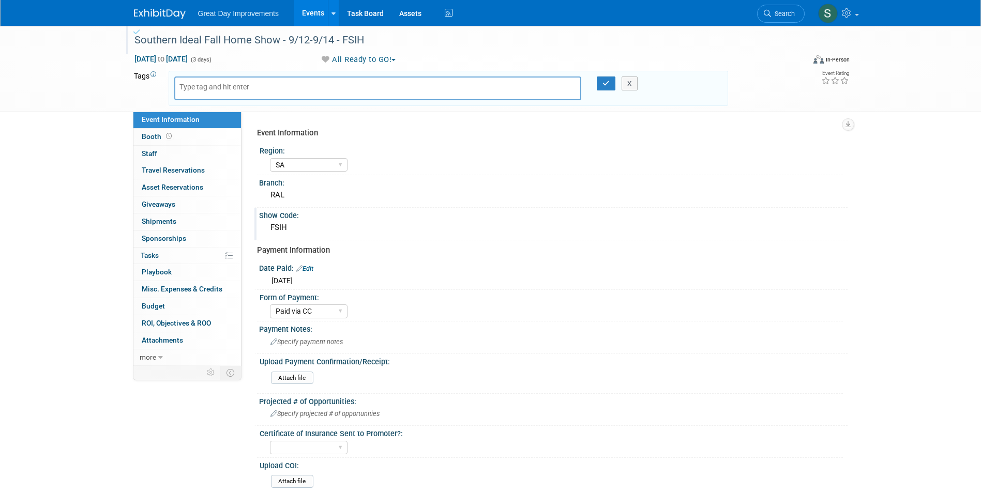
click at [391, 84] on div at bounding box center [377, 89] width 407 height 24
click at [389, 97] on div at bounding box center [377, 89] width 407 height 24
click at [310, 85] on div at bounding box center [377, 89] width 407 height 24
click at [191, 90] on input "text" at bounding box center [220, 87] width 83 height 10
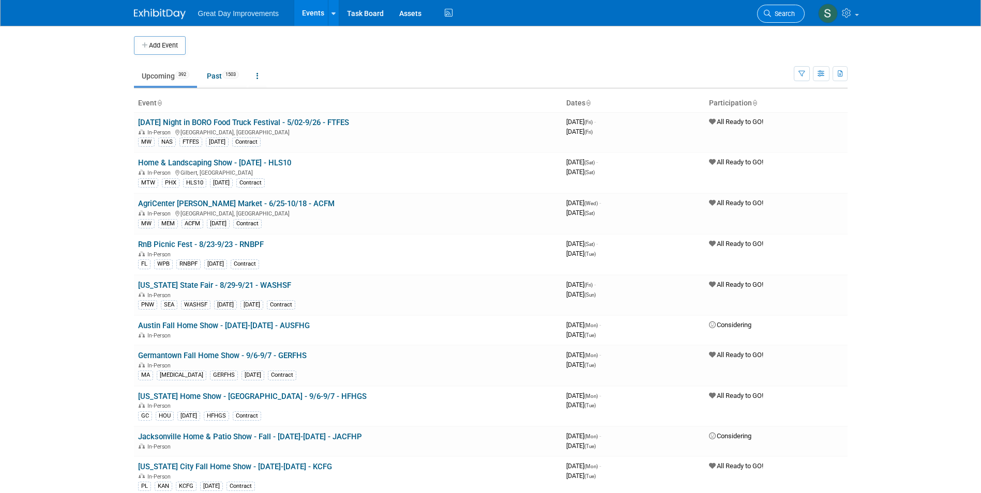
click at [782, 13] on span "Search" at bounding box center [783, 14] width 24 height 8
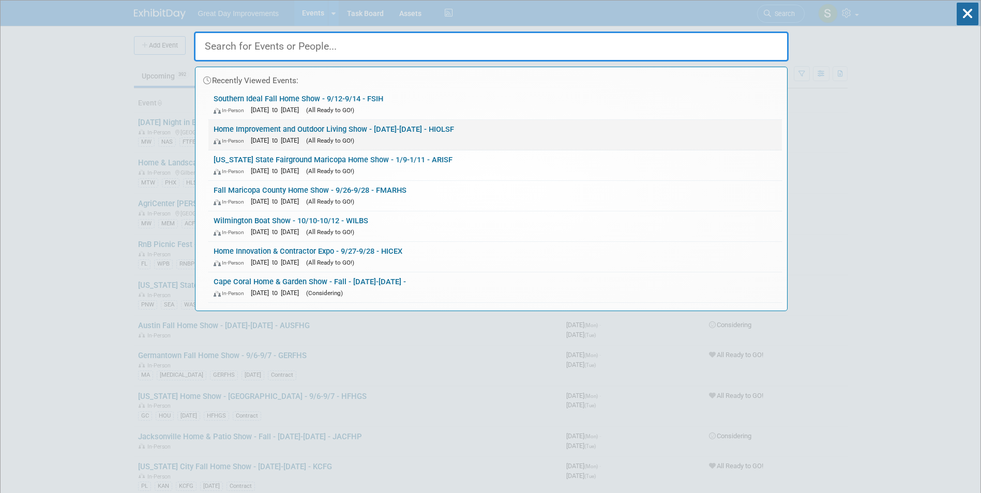
click at [490, 130] on link "Home Improvement and Outdoor Living Show - 9/20/25-9/22/25 - HIOLSF In-Person S…" at bounding box center [494, 135] width 573 height 30
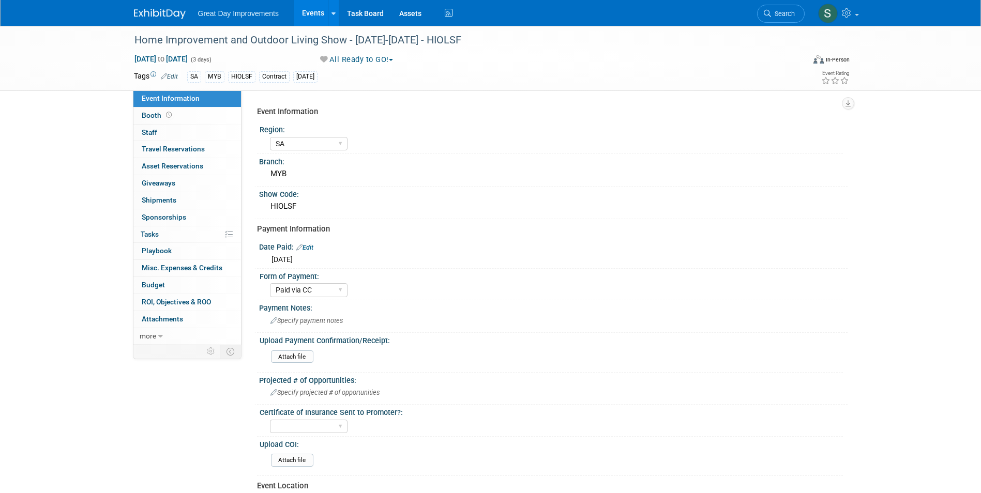
select select "SA"
select select "Paid via CC"
click at [312, 34] on div "Home Improvement and Outdoor Living Show - [DATE]-[DATE] - HIOLSF" at bounding box center [460, 40] width 658 height 19
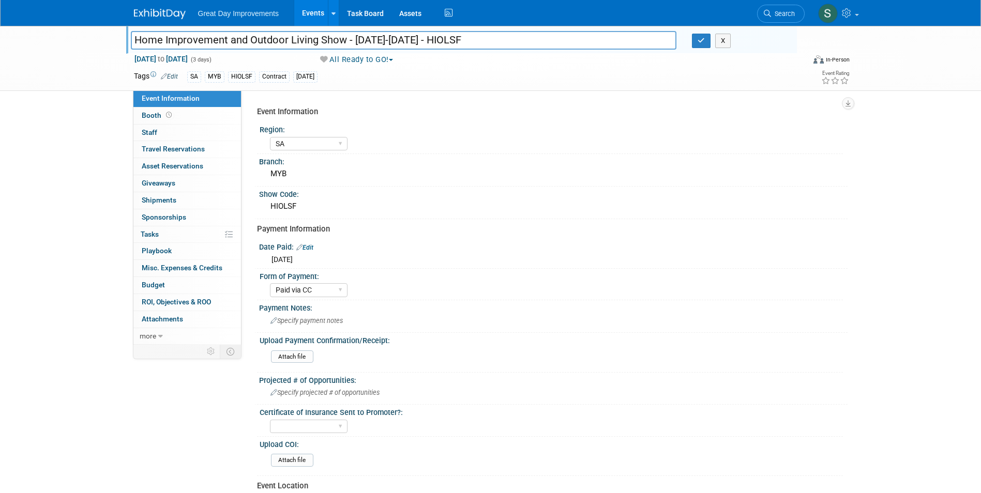
click at [398, 45] on input "Home Improvement and Outdoor Living Show - [DATE]-[DATE] - HIOLSF" at bounding box center [404, 40] width 546 height 18
drag, startPoint x: 428, startPoint y: 42, endPoint x: 364, endPoint y: 43, distance: 63.6
click at [364, 43] on input "Home Improvement and Outdoor Living Show - [DATE]-[DATE] - HIOLSF" at bounding box center [404, 40] width 546 height 18
click at [418, 43] on input "Home Improvement and Outdoor Living Show - [DATE]-[DATE] - HIOLSF" at bounding box center [404, 40] width 546 height 18
drag, startPoint x: 430, startPoint y: 42, endPoint x: 353, endPoint y: 39, distance: 77.6
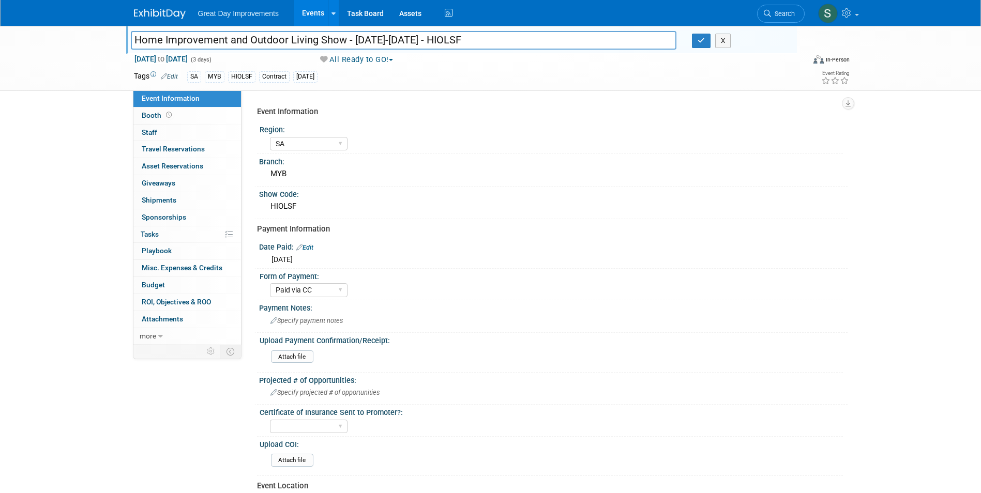
click at [353, 39] on input "Home Improvement and Outdoor Living Show - [DATE]-[DATE] - HIOLSF" at bounding box center [404, 40] width 546 height 18
type input "Home Improvement and Outdoor Living Show - 9/12-9/14 - HIOLSF"
click at [702, 41] on icon "button" at bounding box center [700, 40] width 7 height 7
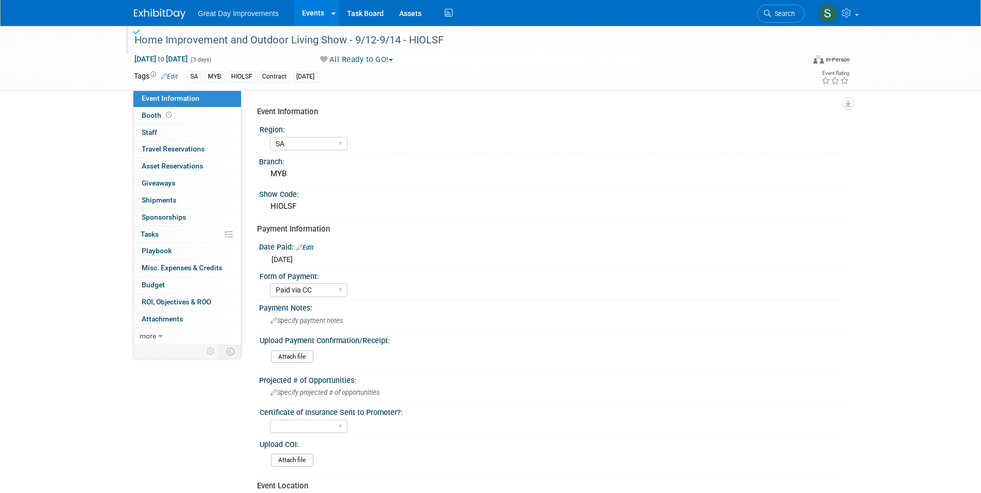
click at [150, 15] on img at bounding box center [160, 14] width 52 height 10
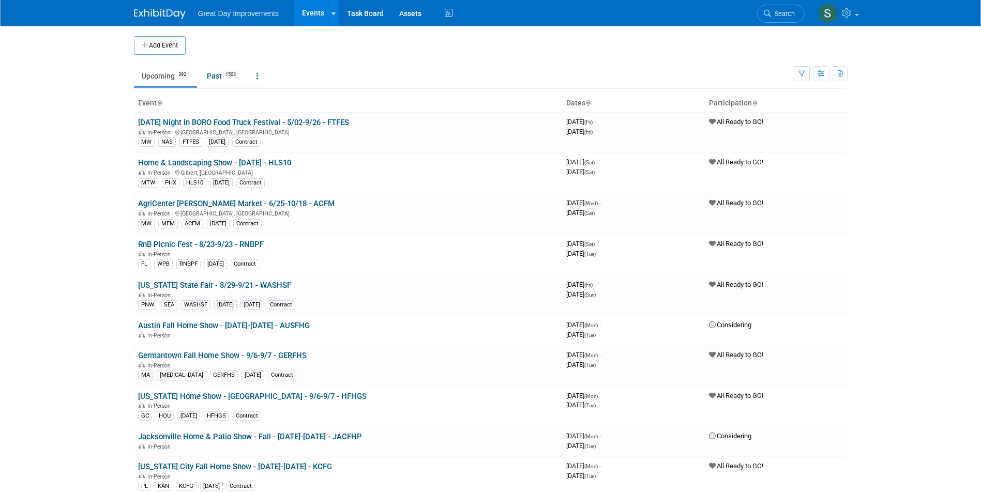
click at [137, 47] on button "Add Event" at bounding box center [160, 45] width 52 height 19
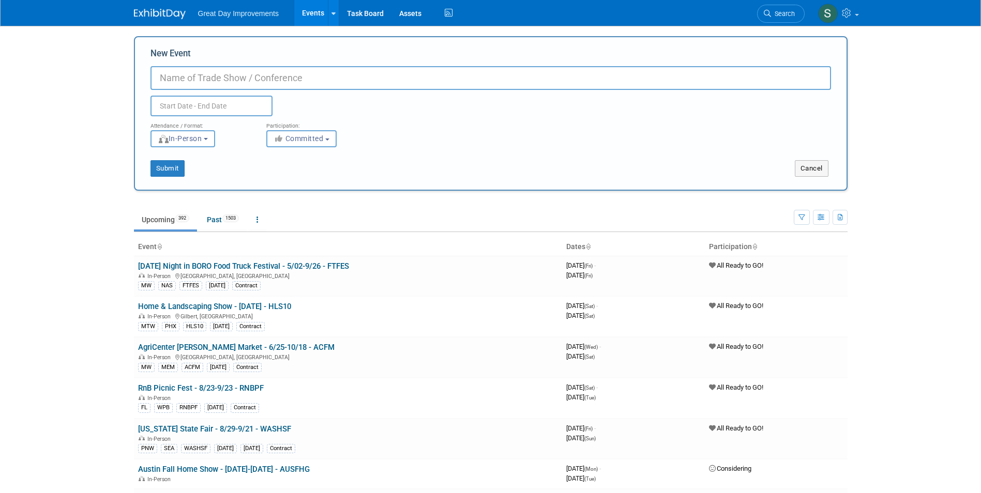
paste input "State Farm Stadium Maricopa Home Shows"
type input "[GEOGRAPHIC_DATA] Maricopa Home Shows - 3/6-3/8 - STAFS"
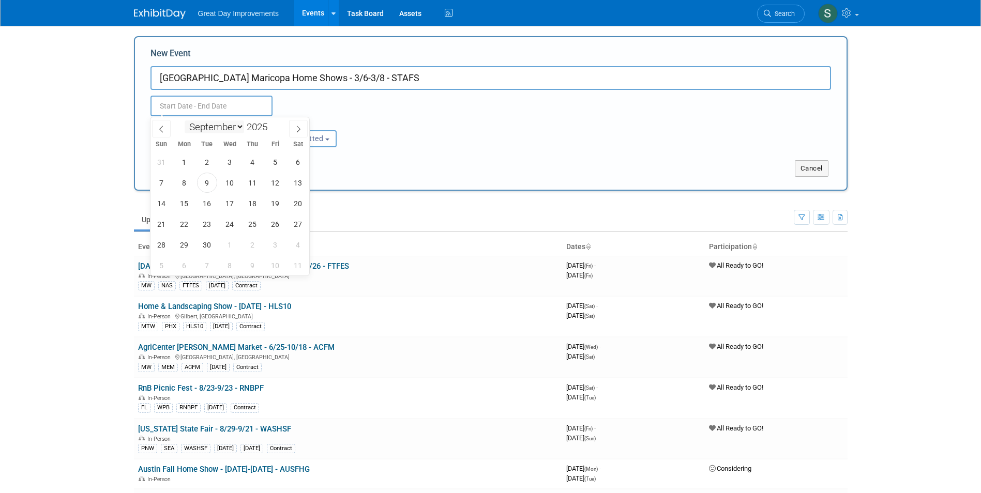
click at [233, 126] on select "January February March April May June July August September October November De…" at bounding box center [214, 126] width 59 height 13
select select "2"
click at [185, 120] on select "January February March April May June July August September October November De…" at bounding box center [214, 126] width 59 height 13
click at [271, 124] on span at bounding box center [271, 124] width 7 height 6
type input "2026"
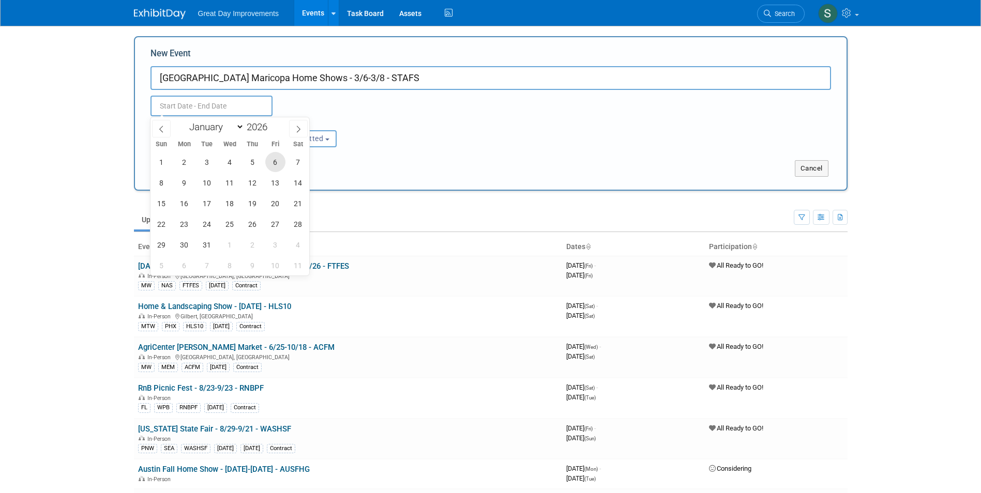
click at [276, 162] on span "6" at bounding box center [275, 162] width 20 height 20
click at [166, 178] on span "8" at bounding box center [161, 183] width 20 height 20
type input "Mar 6, 2026 to Mar 8, 2026"
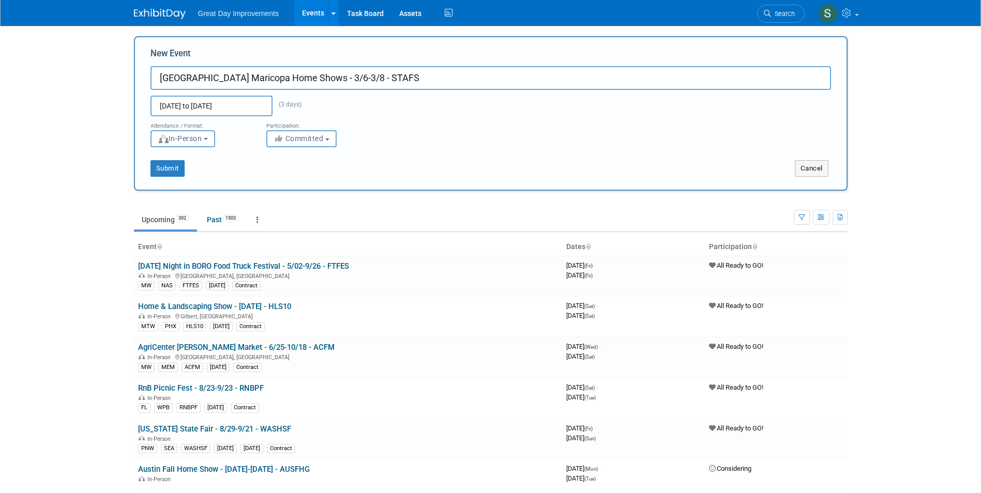
click at [375, 136] on div "Attendance / Format: <img src="https://www.exhibitday.com/Images/Format-InPerso…" at bounding box center [491, 131] width 696 height 31
click at [316, 137] on span "Committed" at bounding box center [298, 138] width 50 height 8
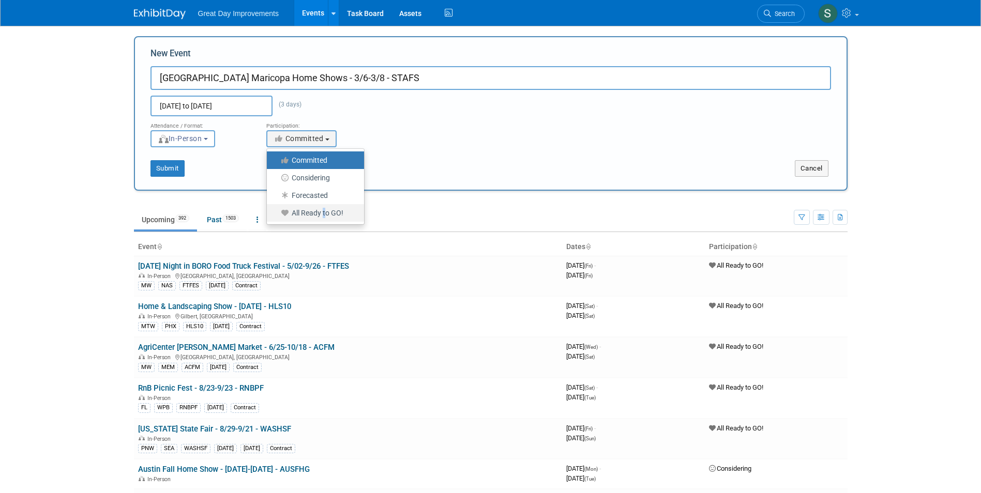
click at [324, 215] on label "All Ready to GO!" at bounding box center [313, 212] width 82 height 13
click at [298, 210] on label "All Ready to GO!" at bounding box center [313, 212] width 82 height 13
click at [276, 210] on input "All Ready to GO!" at bounding box center [272, 213] width 7 height 7
select select "102"
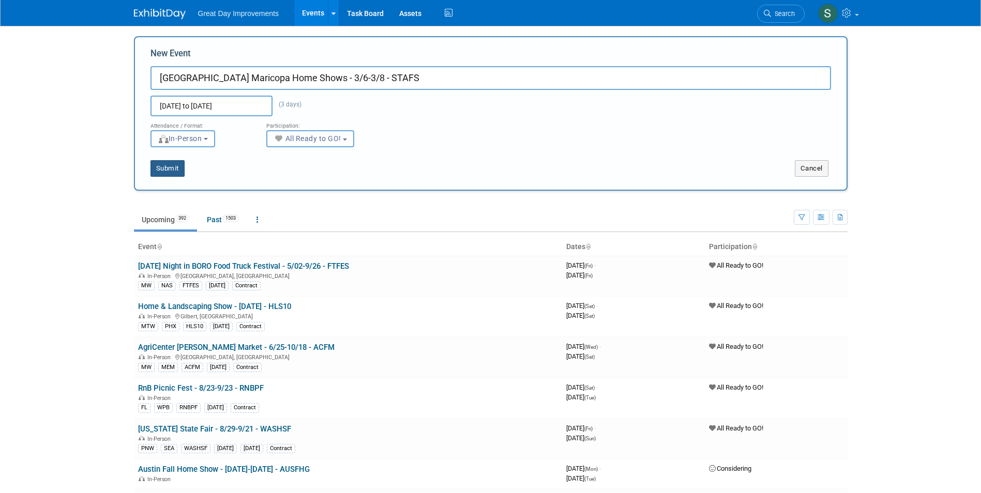
click at [176, 162] on button "Submit" at bounding box center [167, 168] width 34 height 17
type input "[GEOGRAPHIC_DATA] Maricopa Home Shows - 3/6-3/8 - STAFS"
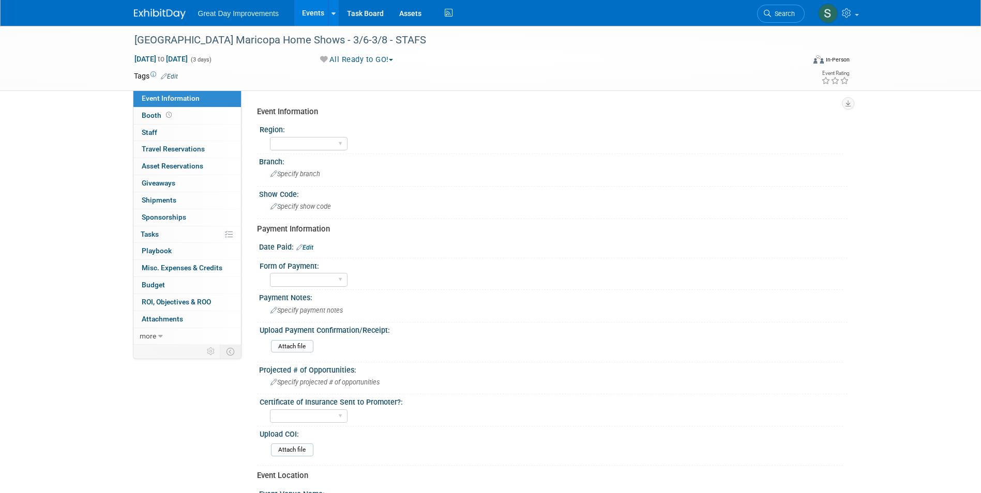
click at [177, 74] on link "Edit" at bounding box center [169, 76] width 17 height 7
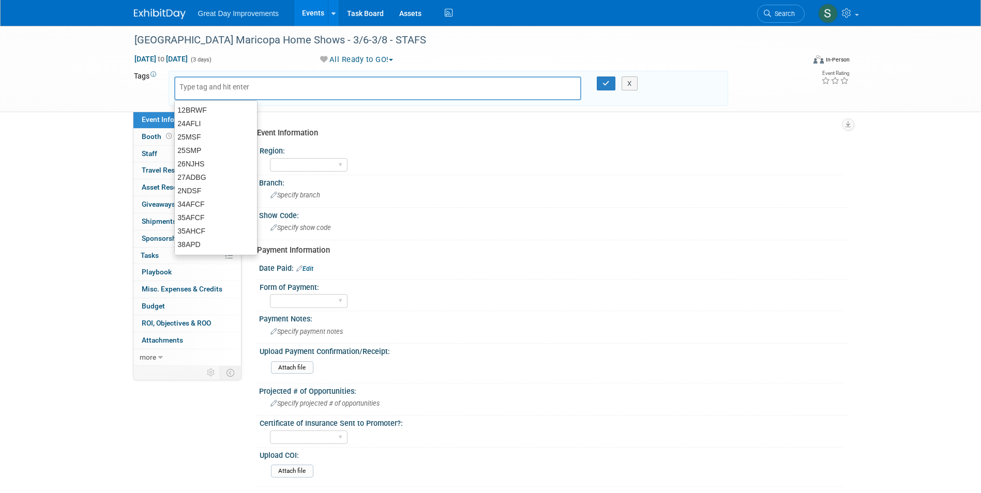
click at [216, 81] on div at bounding box center [377, 89] width 407 height 24
click at [216, 85] on input "text" at bounding box center [220, 87] width 83 height 10
type input "MTW"
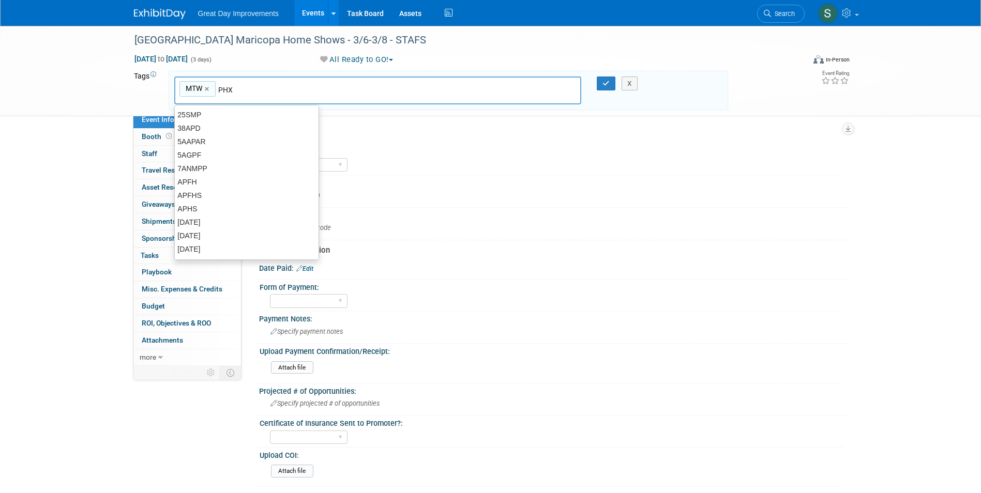
type input "PHX"
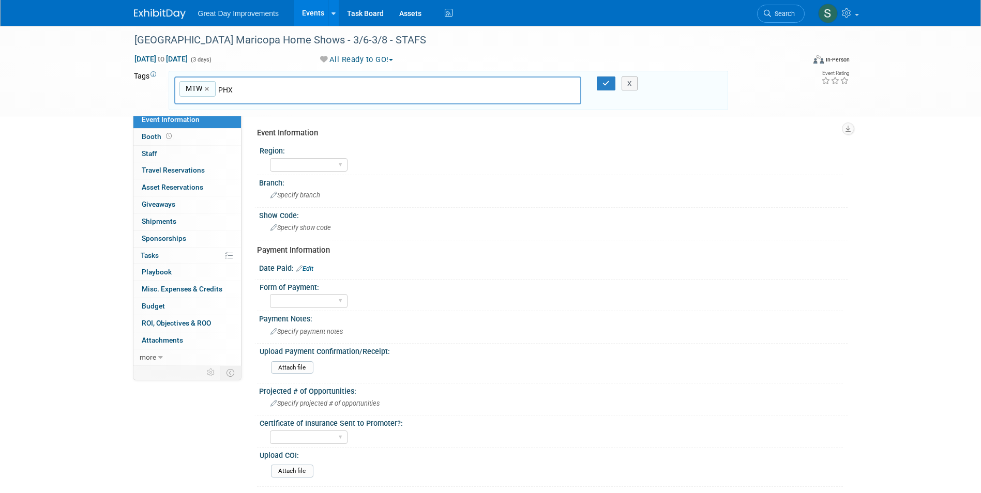
type input "MTW, PHX"
type input "STAFS"
type input "MTW, PHX, STAFS"
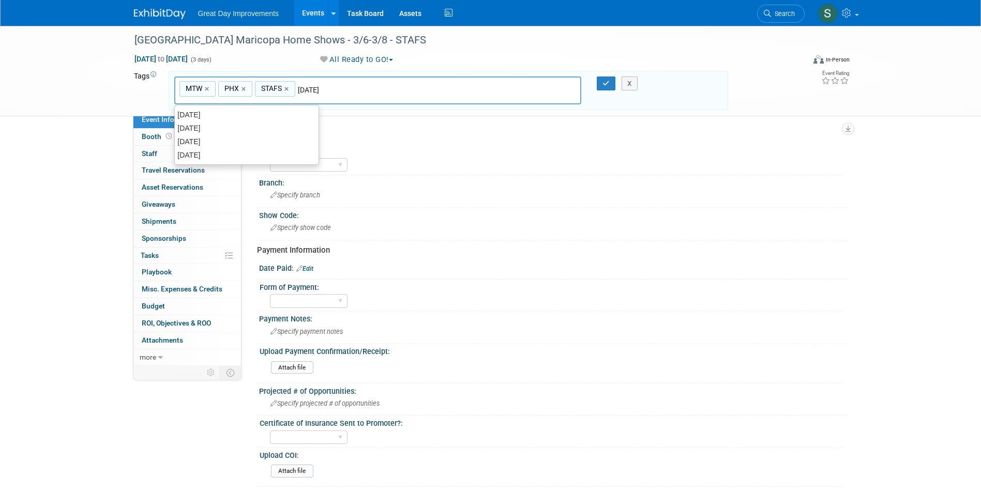
type input "[DATE]"
type input "MTW, PHX, STAFS, [DATE]"
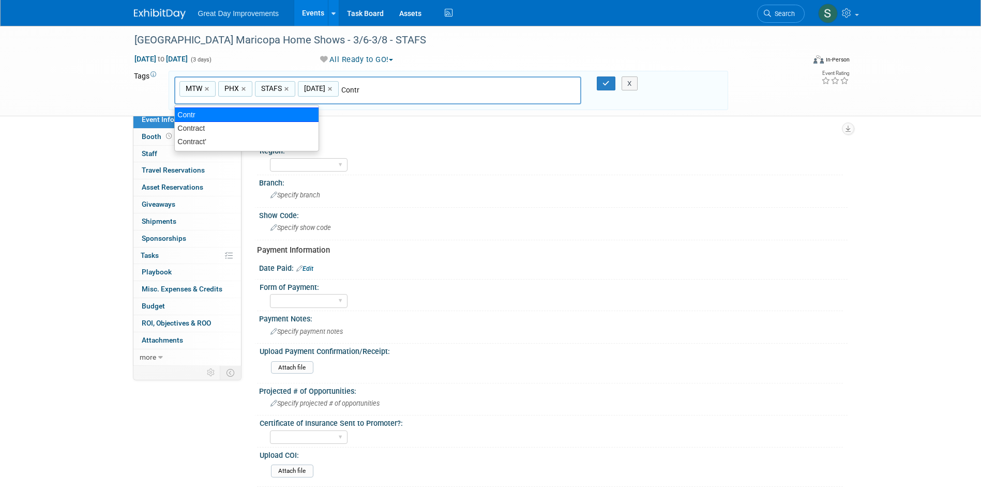
type input "Contract"
type input "MTW, PHX, STAFS, [DATE], Contract"
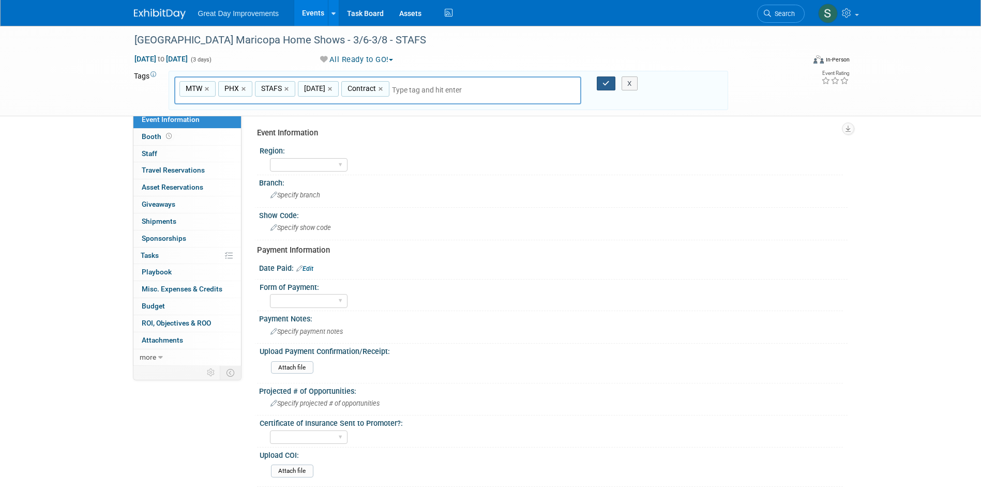
click at [608, 87] on button "button" at bounding box center [606, 84] width 19 height 14
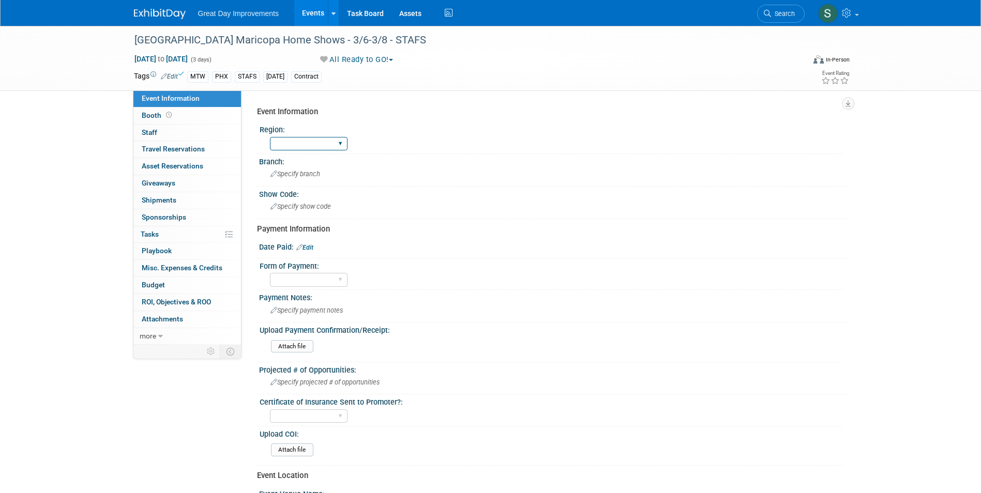
click at [313, 143] on select "GC MA MW MTW NE NEW OV PL PNW SA SE SC UMW FL" at bounding box center [309, 144] width 78 height 14
select select "MTW"
click at [270, 137] on select "GC MA MW MTW NE NEW OV PL PNW SA SE SC UMW FL" at bounding box center [309, 144] width 78 height 14
click at [294, 192] on div "Show Code:" at bounding box center [553, 193] width 588 height 13
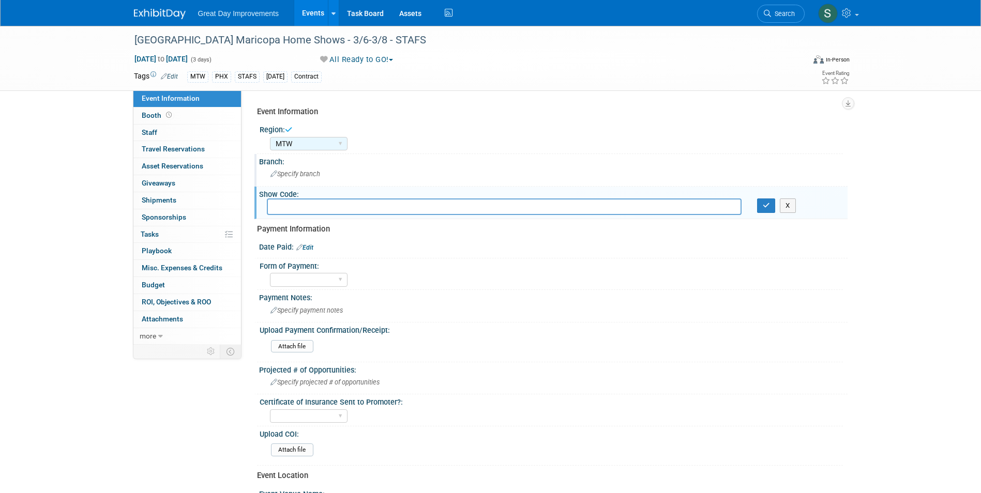
click at [295, 178] on div "Specify branch" at bounding box center [553, 174] width 573 height 16
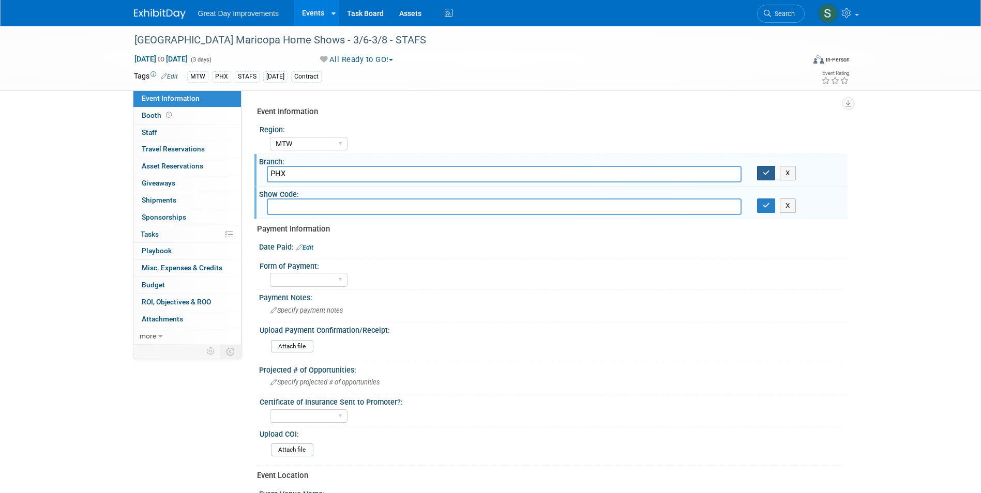
type input "PHX"
click at [768, 176] on icon "button" at bounding box center [765, 173] width 7 height 7
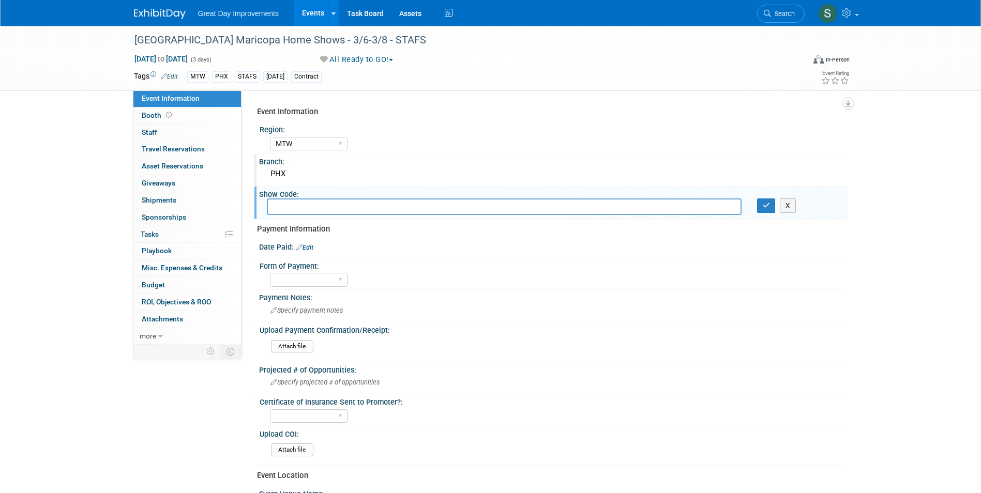
click at [380, 200] on div "Show Code: Specify show code X" at bounding box center [550, 203] width 593 height 33
click at [378, 203] on input "text" at bounding box center [504, 206] width 475 height 16
type input "STAFS"
click at [767, 207] on icon "button" at bounding box center [765, 205] width 7 height 7
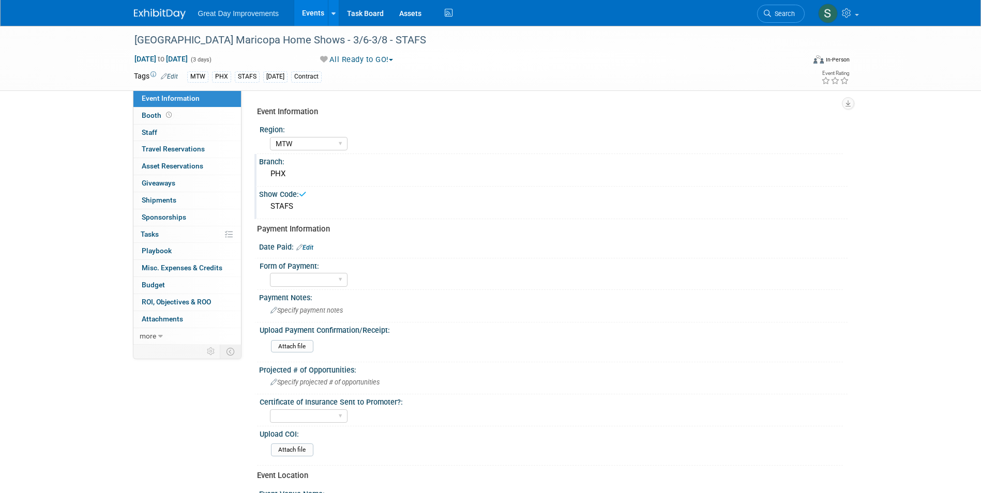
click at [307, 248] on link "Edit" at bounding box center [304, 247] width 17 height 7
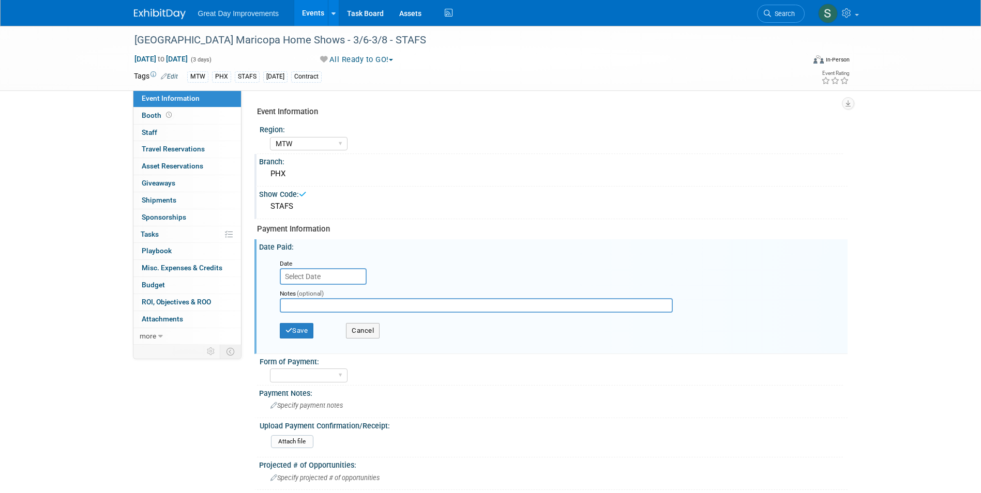
click at [316, 274] on input "text" at bounding box center [323, 276] width 87 height 17
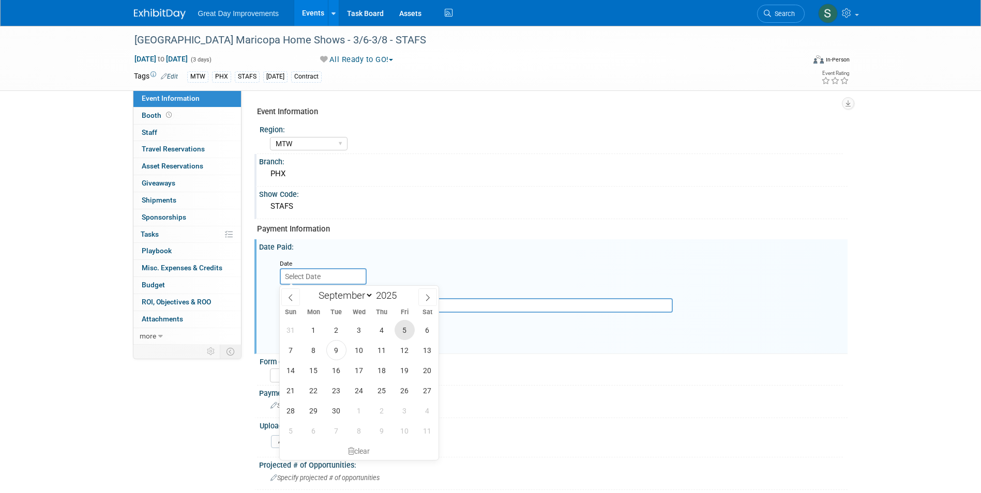
click at [405, 330] on span "5" at bounding box center [404, 330] width 20 height 20
type input "[DATE]"
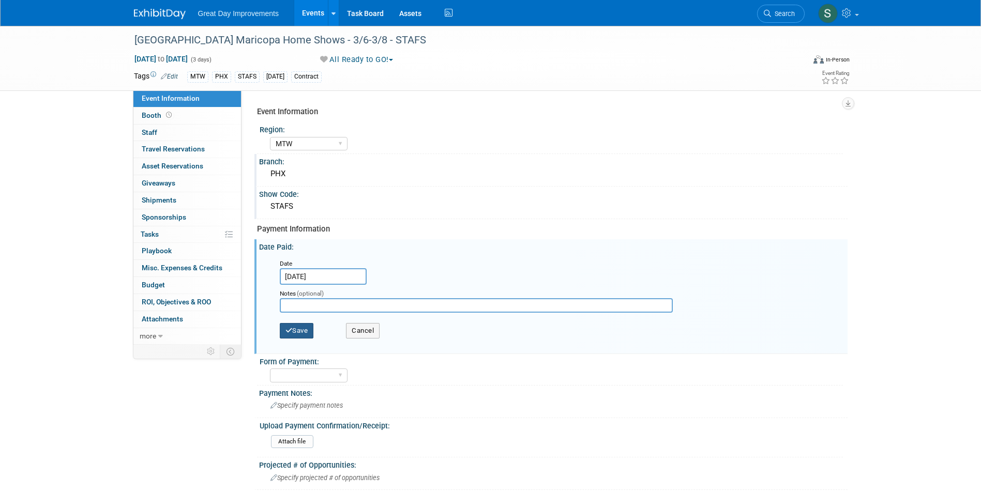
click at [298, 332] on button "Save" at bounding box center [297, 331] width 34 height 16
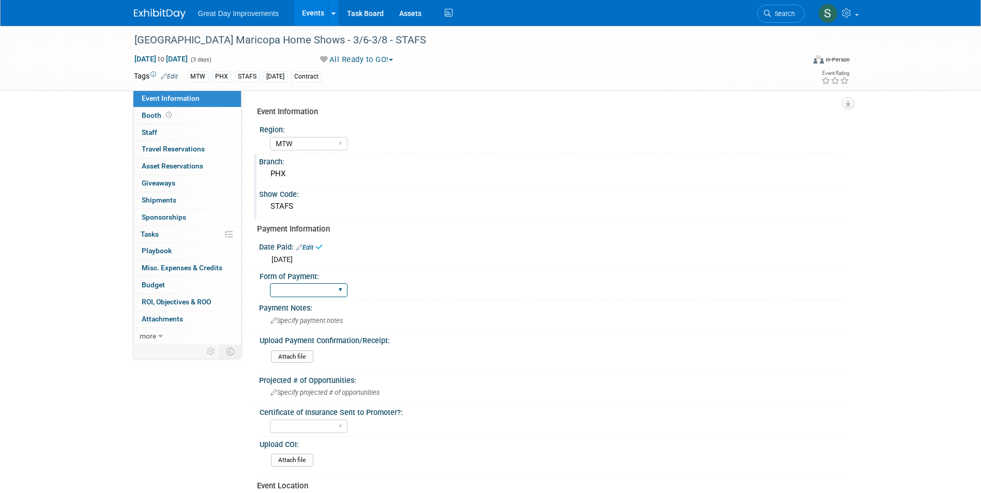
click at [298, 292] on select "Paid via CC Check Requested Pay at the Gate Other" at bounding box center [309, 290] width 78 height 14
select select "Paid via CC"
click at [270, 283] on select "Paid via CC Check Requested Pay at the Gate Other" at bounding box center [309, 290] width 78 height 14
click at [505, 234] on div "Payment Information" at bounding box center [548, 229] width 583 height 11
drag, startPoint x: 166, startPoint y: 16, endPoint x: 180, endPoint y: 20, distance: 14.1
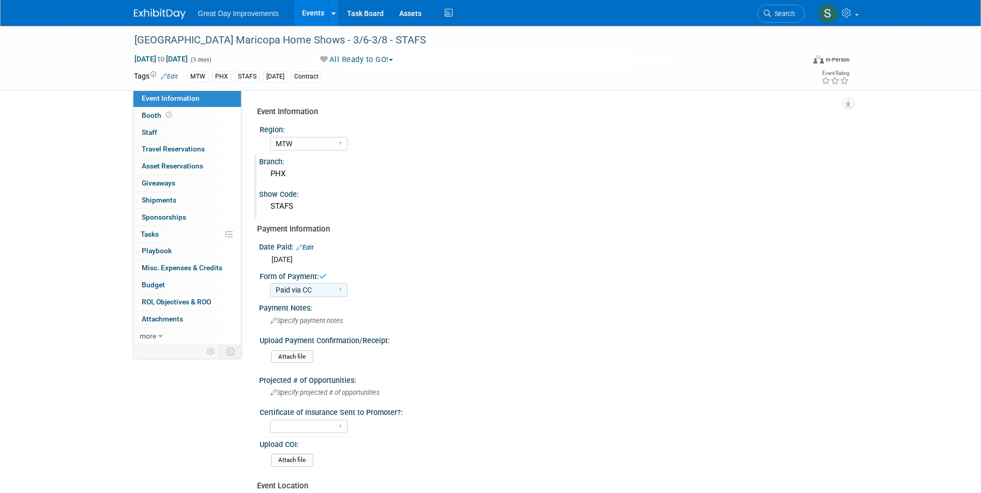
click at [166, 16] on img at bounding box center [160, 14] width 52 height 10
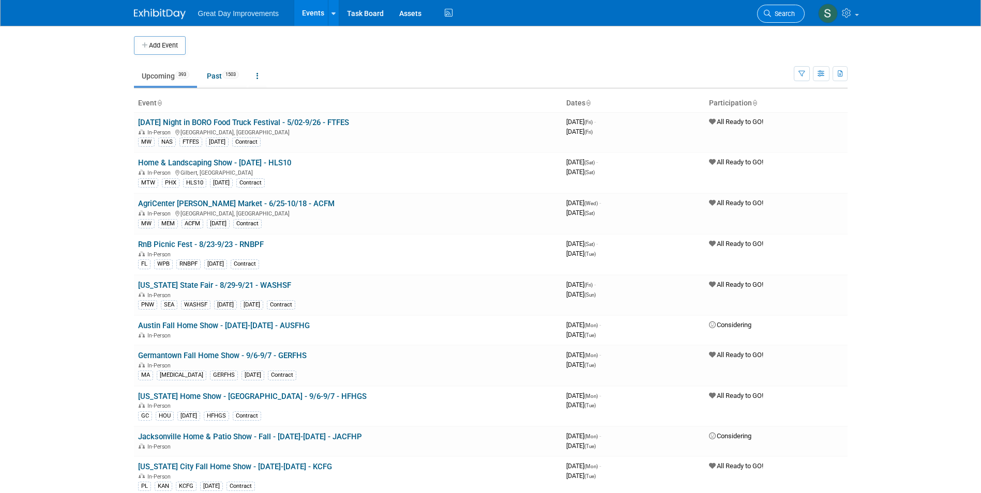
click at [778, 7] on link "Search" at bounding box center [781, 14] width 48 height 18
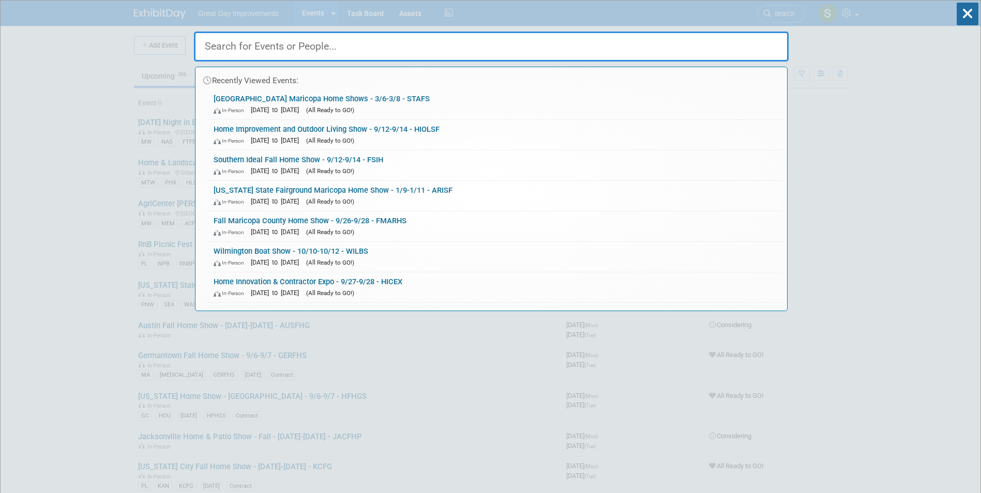
click at [345, 108] on span "(All Ready to GO!)" at bounding box center [330, 109] width 48 height 7
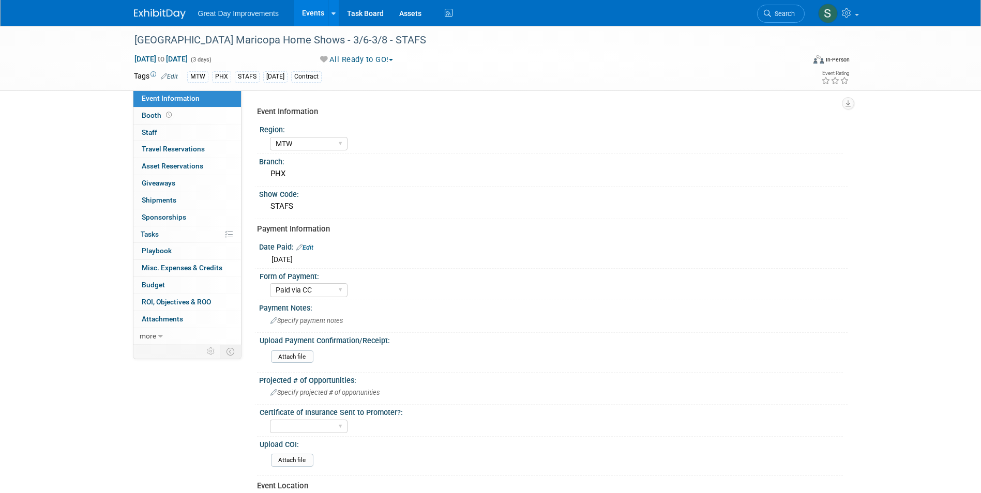
select select "MTW"
select select "Paid via CC"
click at [245, 42] on div "[GEOGRAPHIC_DATA] Maricopa Home Shows - 3/6-3/8 - STAFS" at bounding box center [460, 40] width 658 height 19
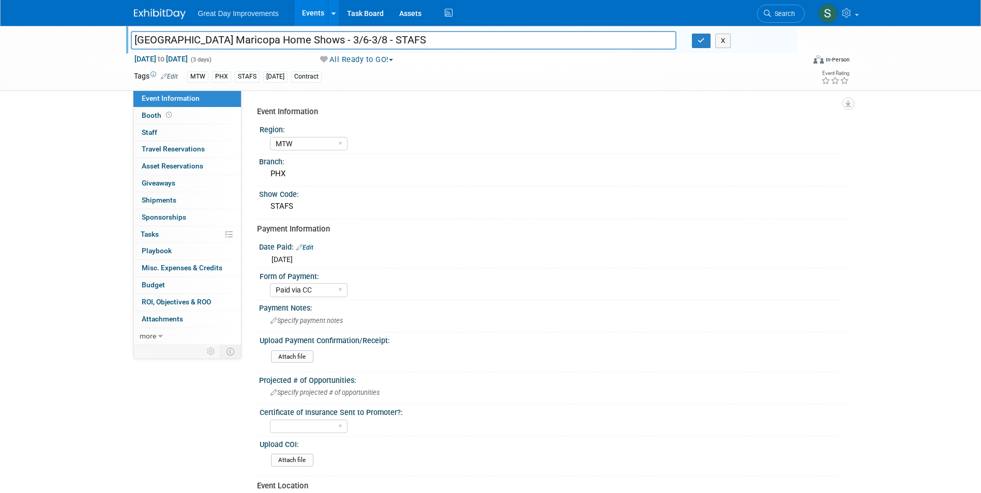
drag, startPoint x: 337, startPoint y: 41, endPoint x: 135, endPoint y: 38, distance: 201.6
click at [135, 38] on input "[GEOGRAPHIC_DATA] Maricopa Home Shows - 3/6-3/8 - STAFS" at bounding box center [404, 40] width 546 height 18
type input "[GEOGRAPHIC_DATA] Maricopa Home Shows - 3/6-3/8 - STAFS"
click at [148, 12] on img at bounding box center [160, 14] width 52 height 10
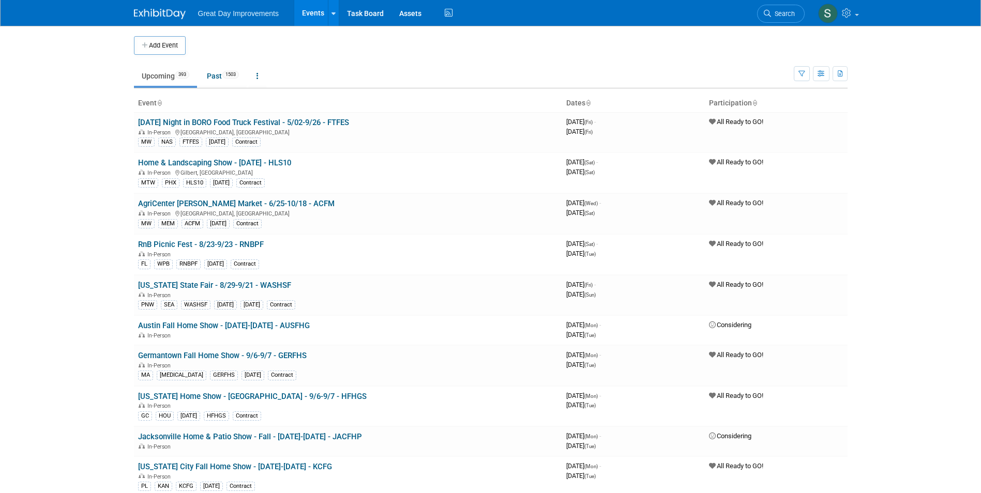
click at [156, 46] on button "Add Event" at bounding box center [160, 45] width 52 height 19
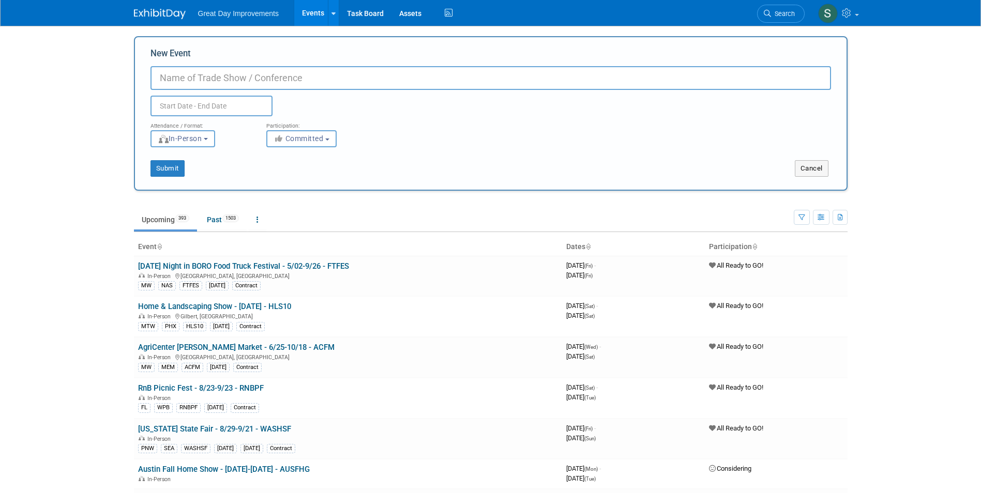
paste input "Westwood of Scottsdale Maricopa Home Shows"
type input "Westwood of Scottsdale Maricopa Home Shows - 5/1-5/3 - WESSC"
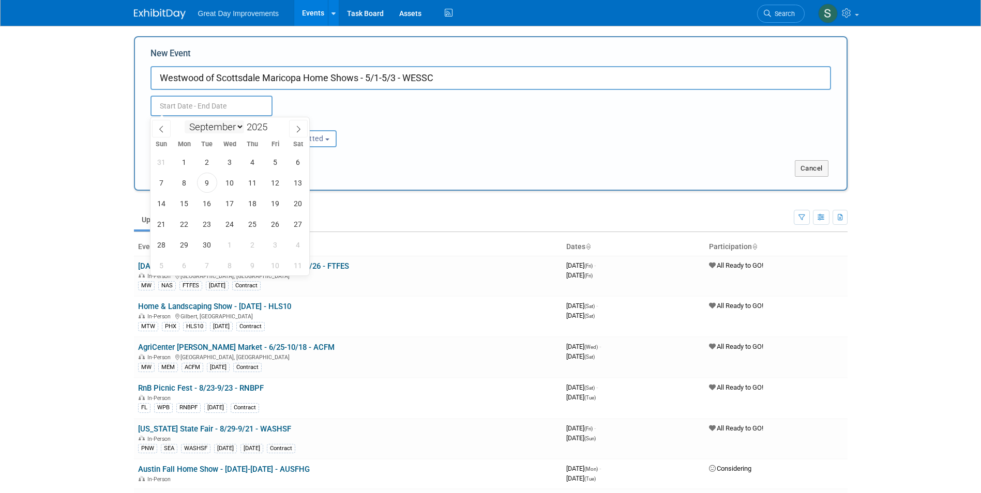
click at [225, 127] on select "January February March April May June July August September October November De…" at bounding box center [214, 126] width 59 height 13
select select "4"
click at [185, 120] on select "January February March April May June July August September October November De…" at bounding box center [214, 126] width 59 height 13
click at [272, 123] on span at bounding box center [271, 124] width 7 height 6
type input "2026"
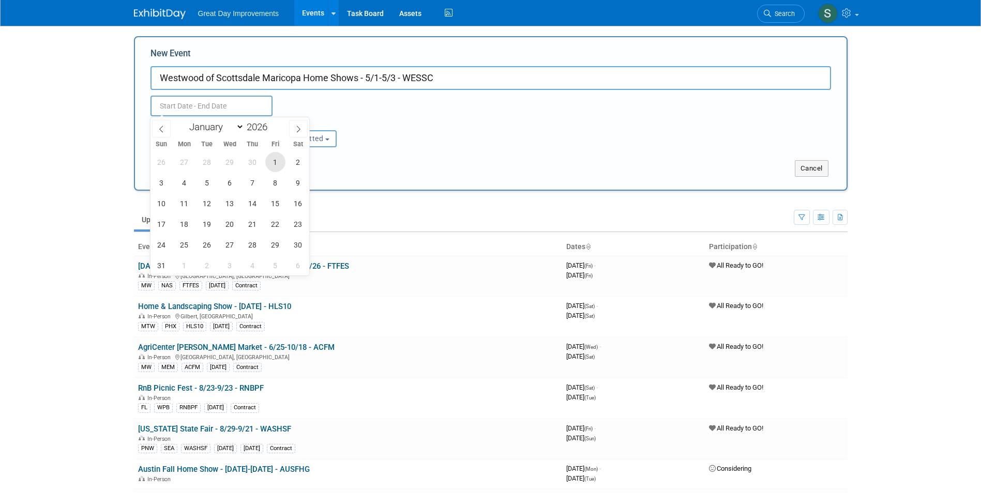
click at [275, 168] on span "1" at bounding box center [275, 162] width 20 height 20
click at [159, 186] on span "3" at bounding box center [161, 183] width 20 height 20
type input "May 1, 2026 to May 3, 2026"
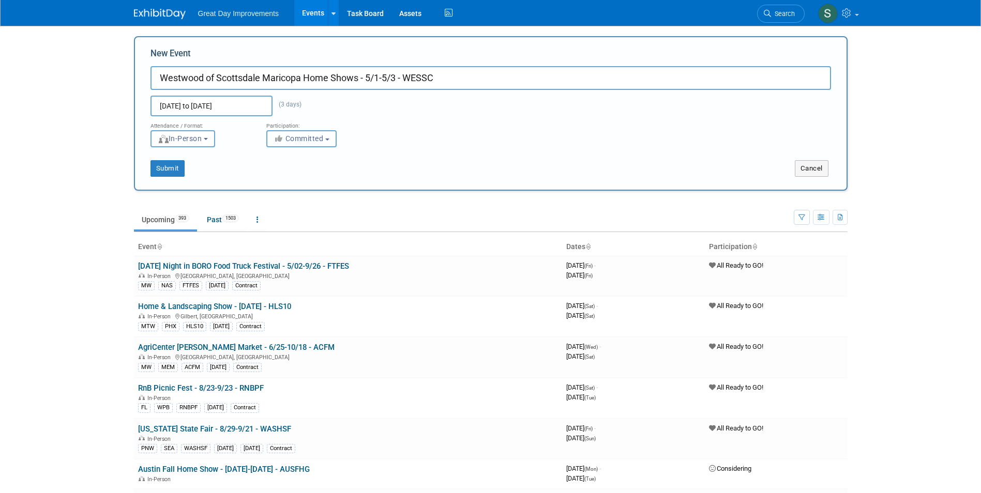
click at [308, 140] on span "Committed" at bounding box center [298, 138] width 50 height 8
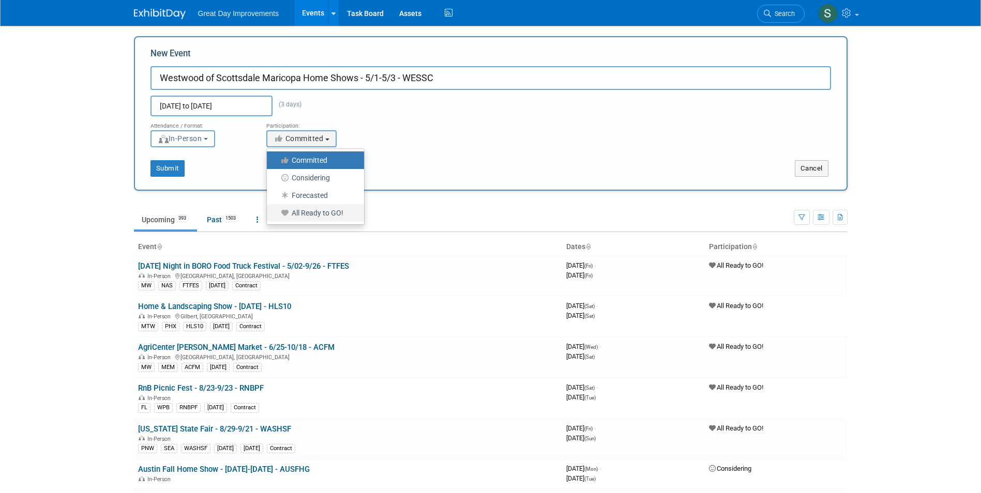
click at [315, 215] on label "All Ready to GO!" at bounding box center [313, 212] width 82 height 13
click at [276, 215] on input "All Ready to GO!" at bounding box center [272, 213] width 7 height 7
select select "102"
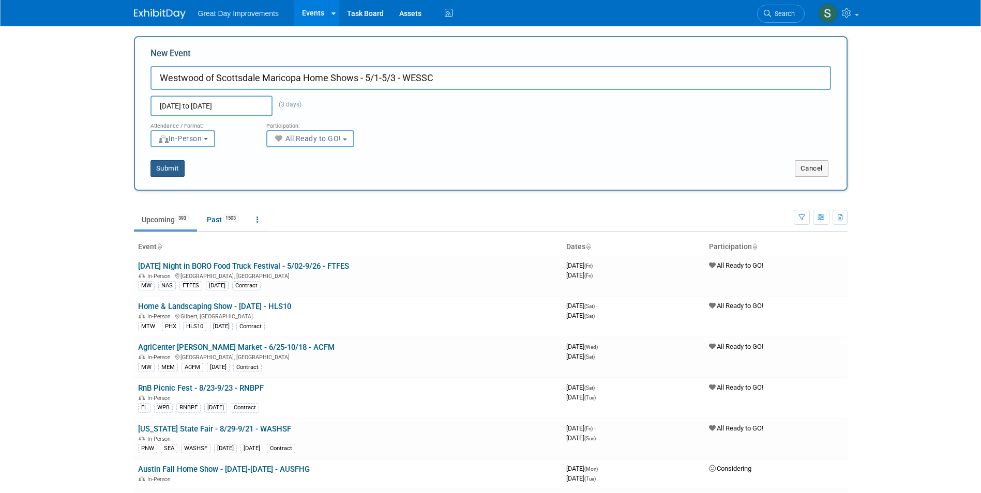
click at [176, 170] on button "Submit" at bounding box center [167, 168] width 34 height 17
type input "Westwood of Scottsdale Maricopa Home Shows - 5/1-5/3 - WESSC"
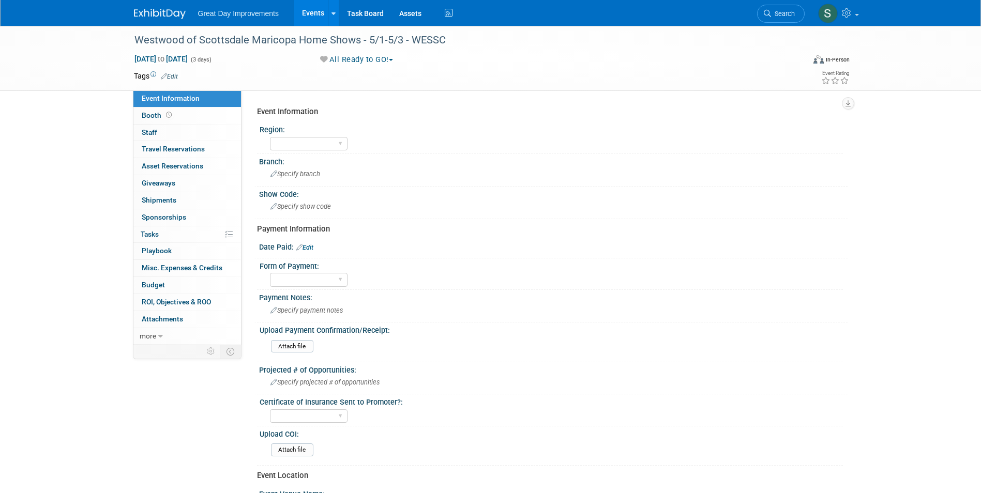
click at [170, 74] on link "Edit" at bounding box center [169, 76] width 17 height 7
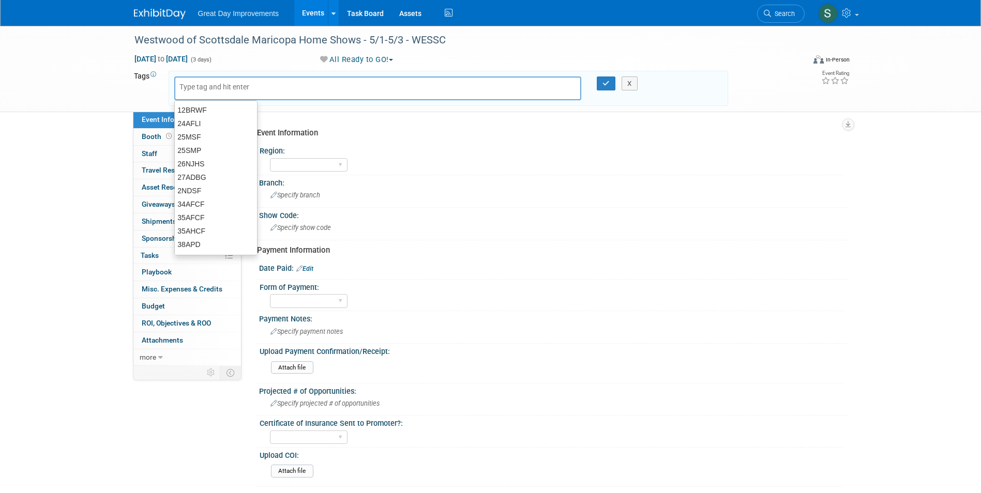
click at [205, 85] on input "text" at bounding box center [220, 87] width 83 height 10
type input "MTW"
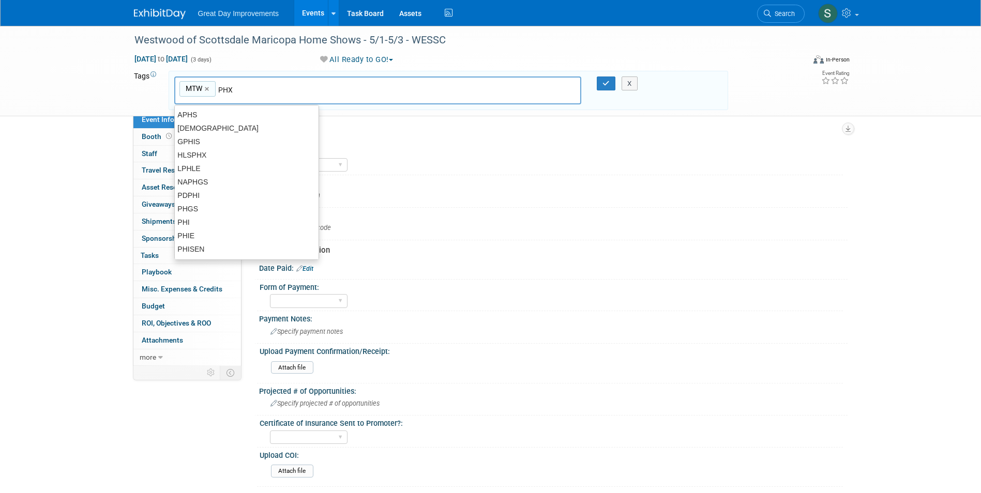
type input "PHX"
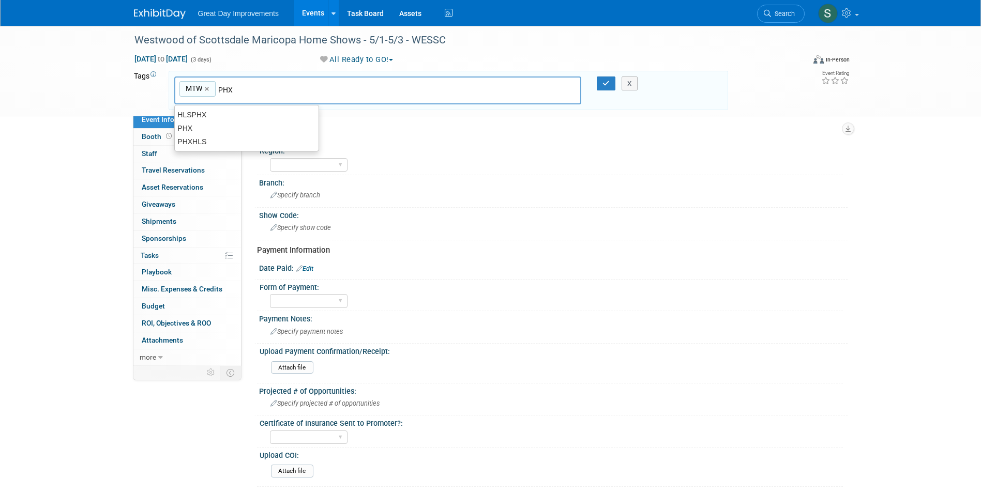
type input "MTW, PHX"
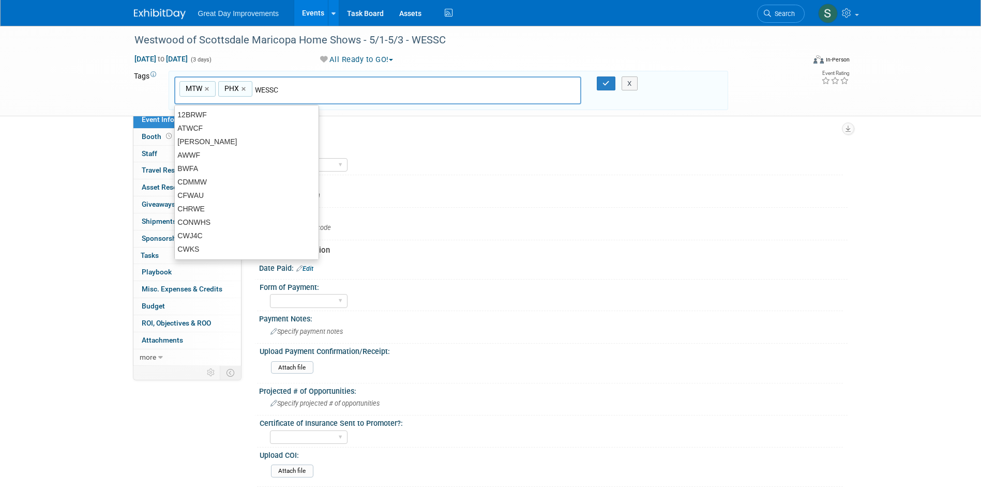
type input "WESSC"
type input "MTW, PHX, WESSC"
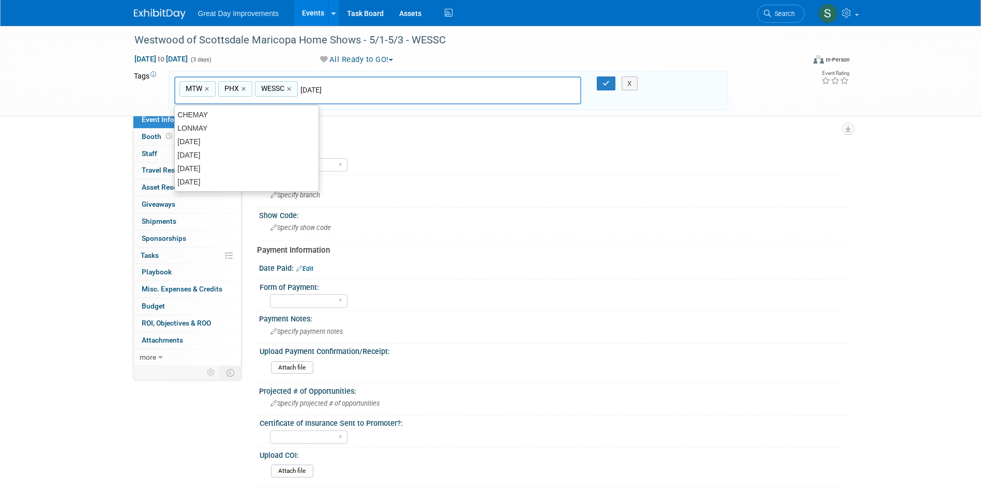
type input "[DATE]"
type input "MTW, PHX, WESSC, MAY26"
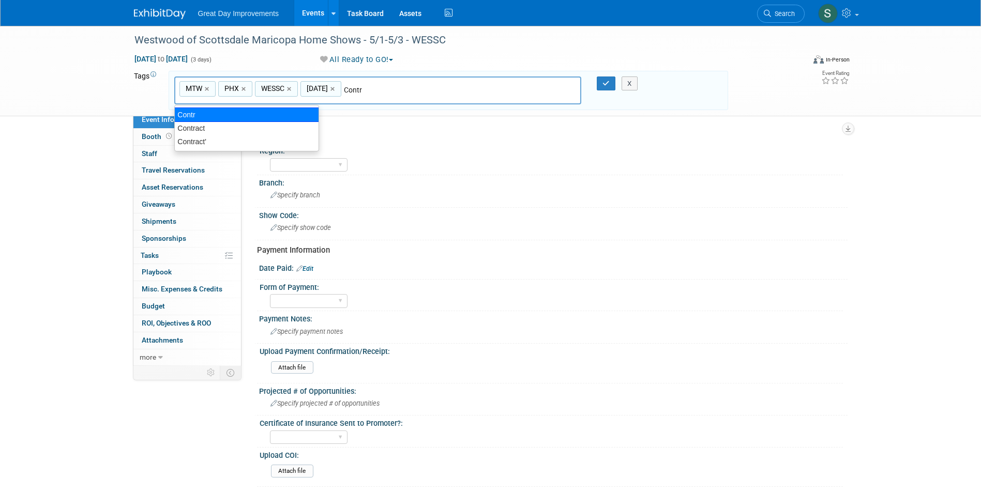
type input "Contract"
type input "MTW, PHX, WESSC, MAY26, Contract"
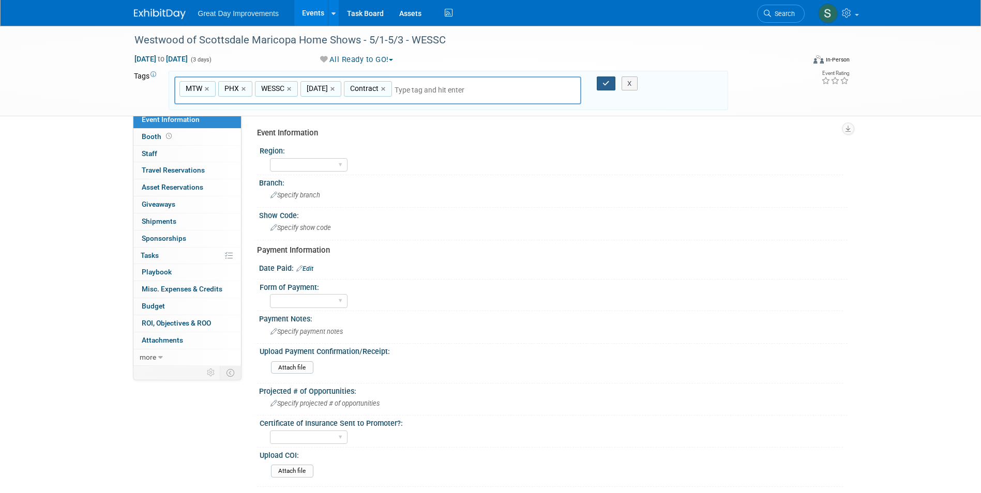
click at [606, 83] on icon "button" at bounding box center [605, 83] width 7 height 7
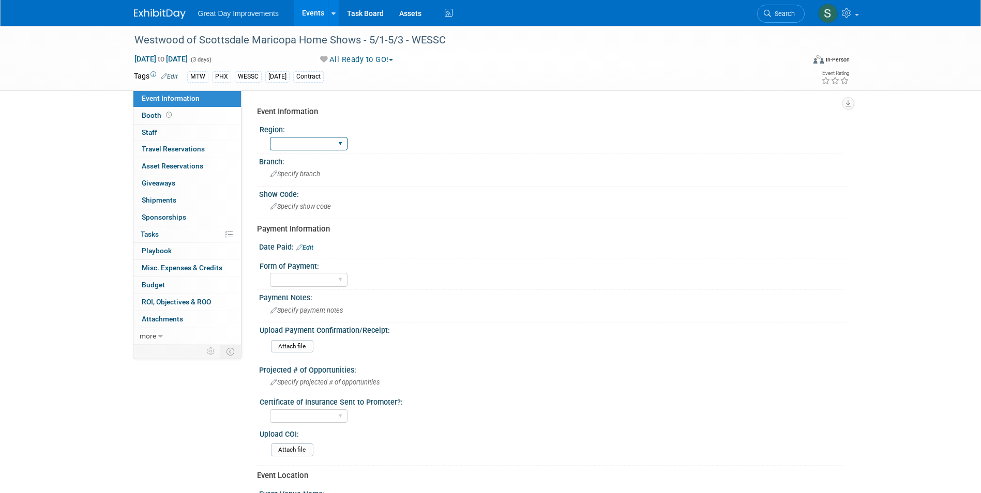
click at [294, 148] on select "GC MA MW MTW NE NEW OV PL PNW SA SE SC UMW FL" at bounding box center [309, 144] width 78 height 14
select select "MTW"
click at [270, 137] on select "GC MA MW MTW NE NEW OV PL PNW SA SE SC UMW FL" at bounding box center [309, 144] width 78 height 14
click at [304, 172] on span "Specify branch" at bounding box center [295, 174] width 50 height 8
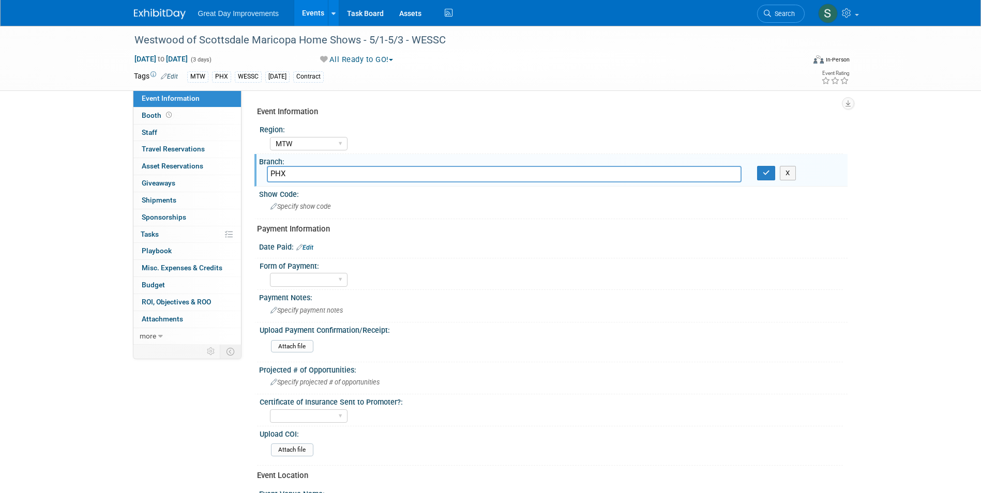
type input "PHX"
click at [769, 182] on div "PHX X" at bounding box center [553, 174] width 588 height 16
click at [761, 173] on button "button" at bounding box center [766, 173] width 19 height 14
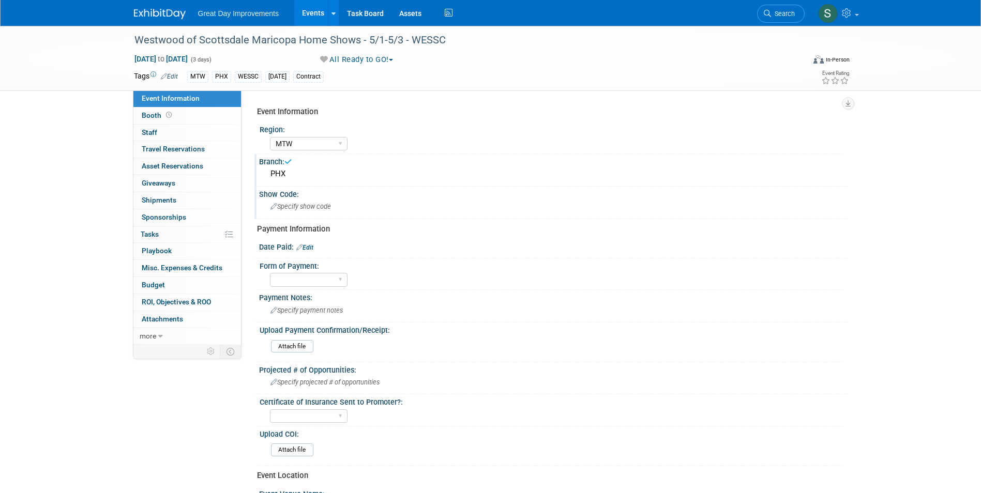
click at [348, 206] on div "Specify show code" at bounding box center [553, 206] width 573 height 16
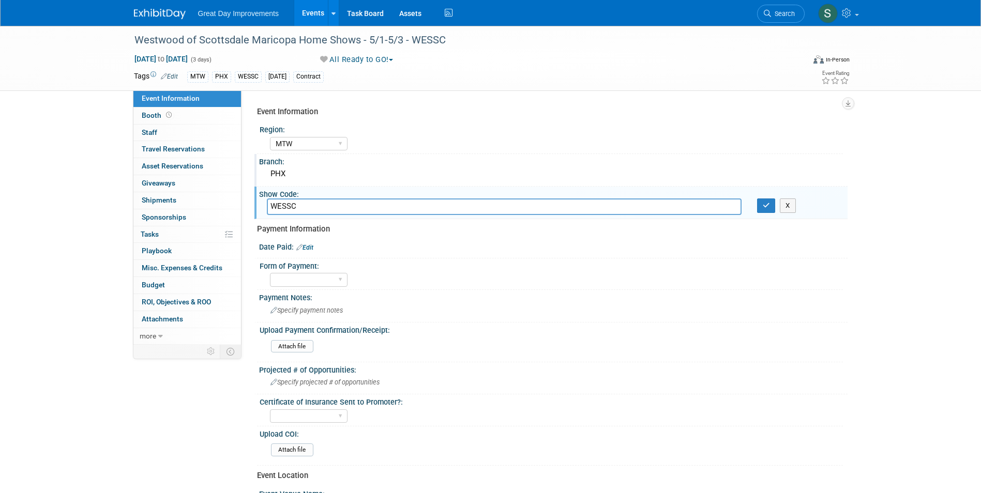
type input "WESSC"
click at [765, 204] on icon "button" at bounding box center [765, 205] width 7 height 7
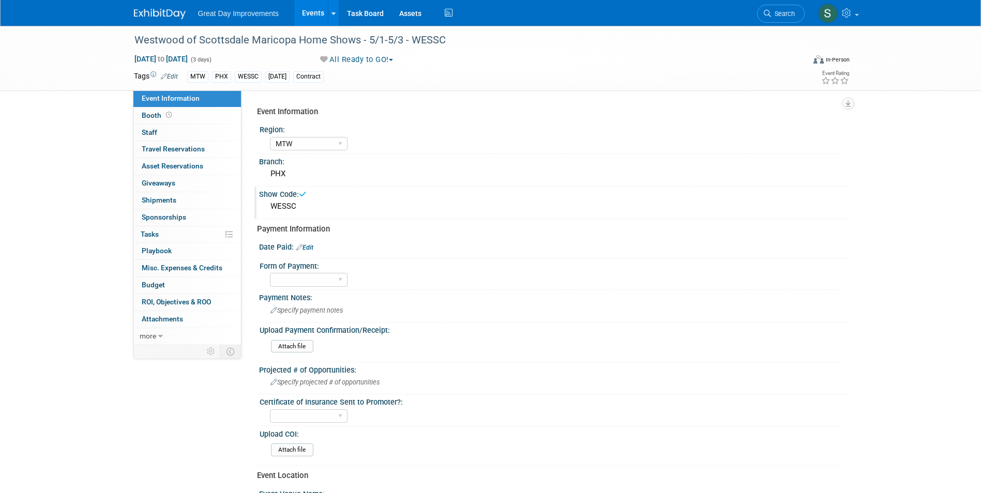
click at [307, 249] on link "Edit" at bounding box center [304, 247] width 17 height 7
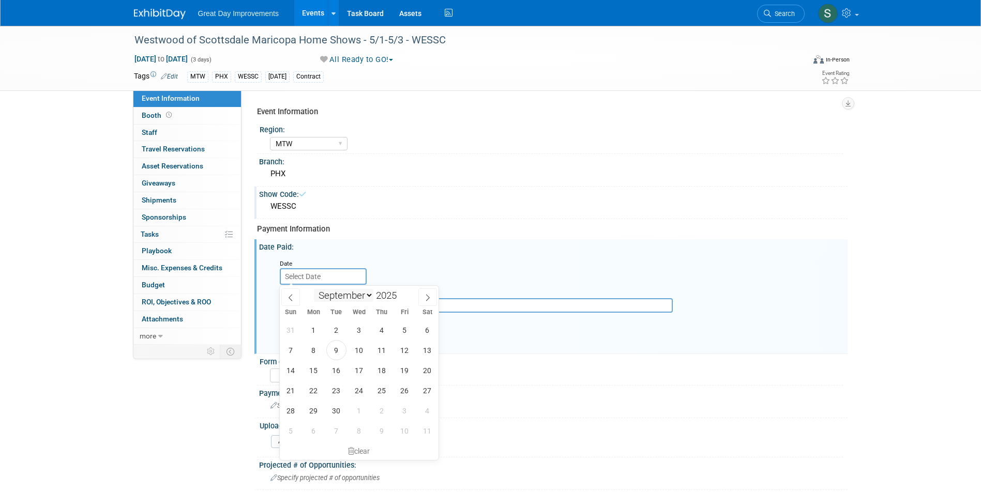
click at [332, 281] on input "text" at bounding box center [323, 276] width 87 height 17
click at [409, 327] on span "5" at bounding box center [404, 330] width 20 height 20
type input "[DATE]"
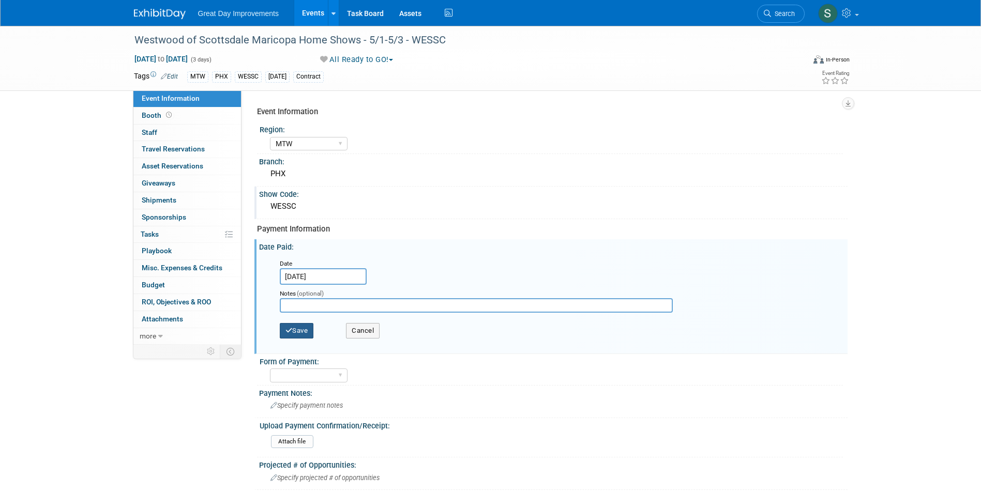
click at [292, 327] on icon "button" at bounding box center [288, 330] width 7 height 7
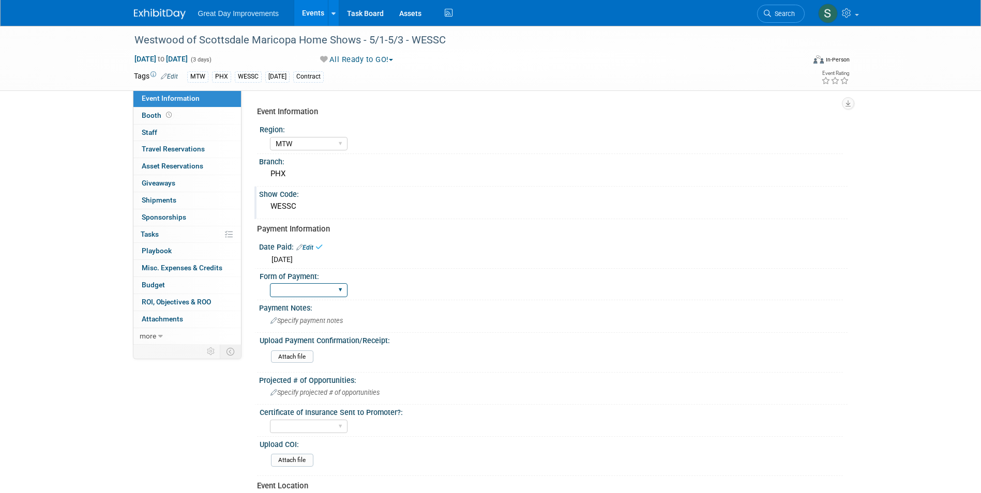
click at [313, 287] on select "Paid via CC Check Requested Pay at the Gate Other" at bounding box center [309, 290] width 78 height 14
select select "Paid via CC"
click at [270, 283] on select "Paid via CC Check Requested Pay at the Gate Other" at bounding box center [309, 290] width 78 height 14
click at [163, 24] on div "Great Day Improvements Events Add Event Bulk Upload Events Shareable Event Boar…" at bounding box center [490, 13] width 713 height 26
click at [164, 14] on img at bounding box center [160, 14] width 52 height 10
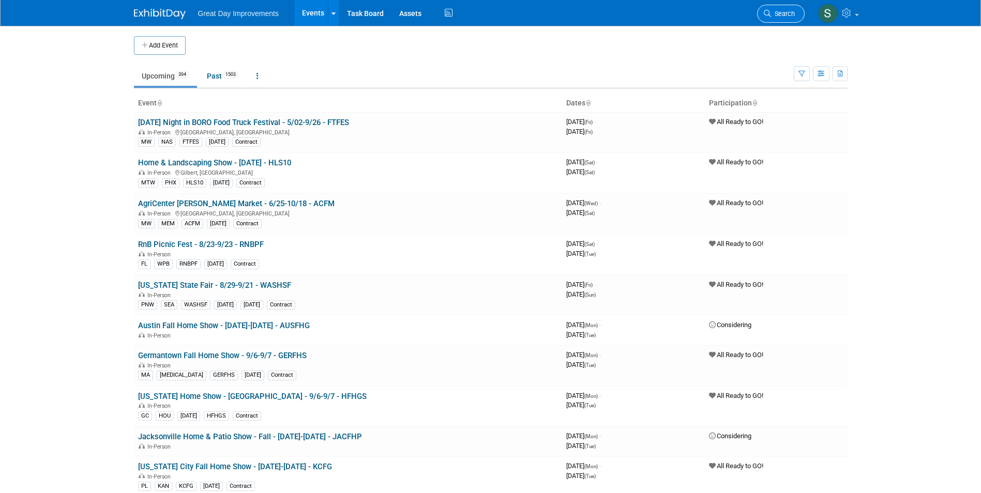
click at [768, 8] on link "Search" at bounding box center [781, 14] width 48 height 18
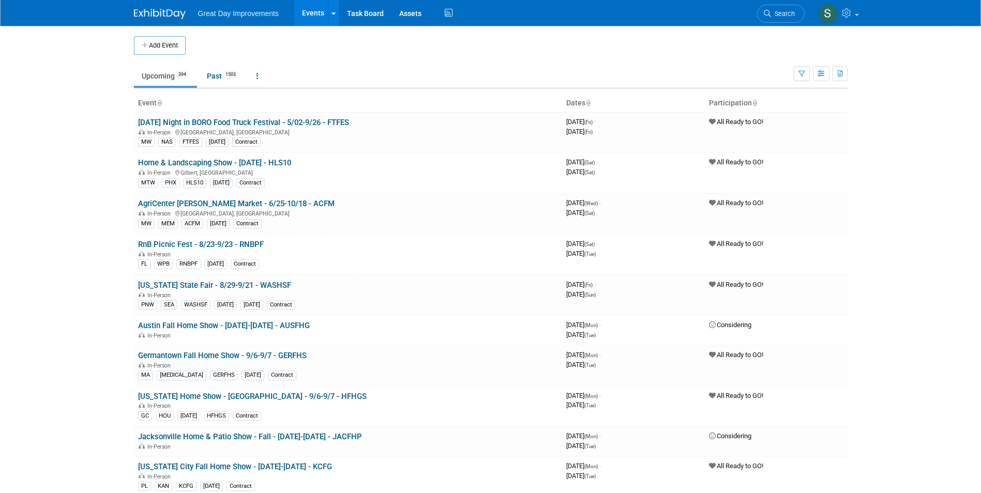
click at [154, 51] on body "Great Day Improvements Events Add Event Bulk Upload Events Shareable Event Boar…" at bounding box center [490, 246] width 981 height 493
click at [155, 45] on button "Add Event" at bounding box center [160, 45] width 52 height 19
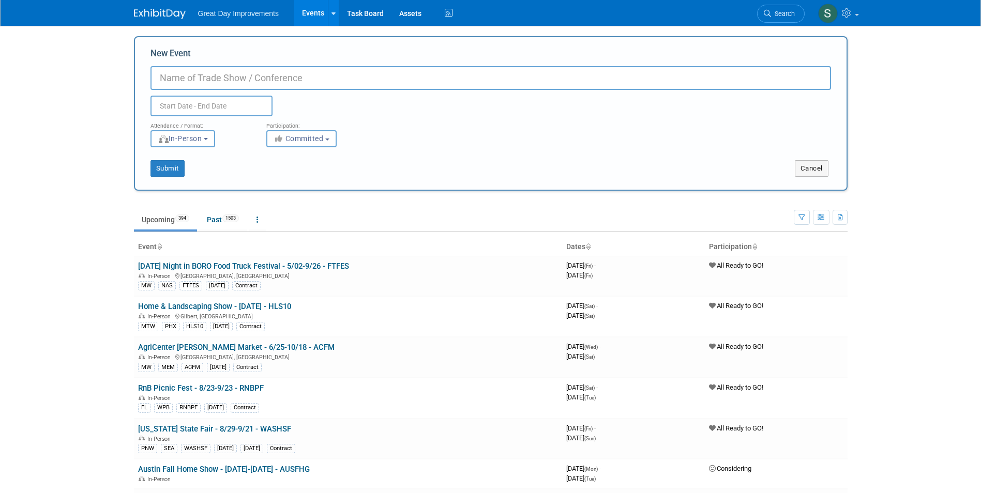
drag, startPoint x: 199, startPoint y: 69, endPoint x: 161, endPoint y: 77, distance: 39.0
paste input "Statefarm Stadium Maricopa Home Show"
type input "[GEOGRAPHIC_DATA] Maricopa Home Show - 7/17-7/19 - STAST"
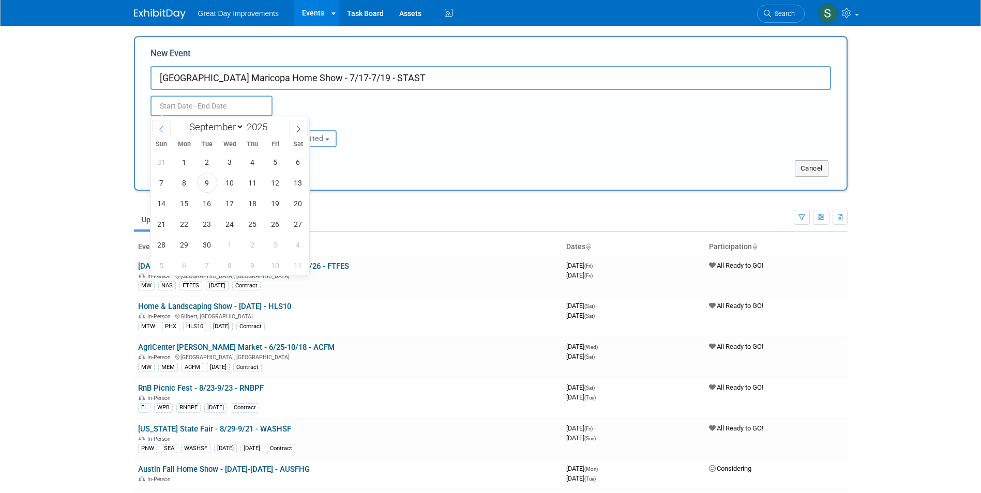
click at [162, 128] on icon at bounding box center [161, 129] width 7 height 7
select select "6"
click at [255, 206] on span "17" at bounding box center [252, 203] width 20 height 20
click at [296, 198] on span "19" at bounding box center [298, 203] width 20 height 20
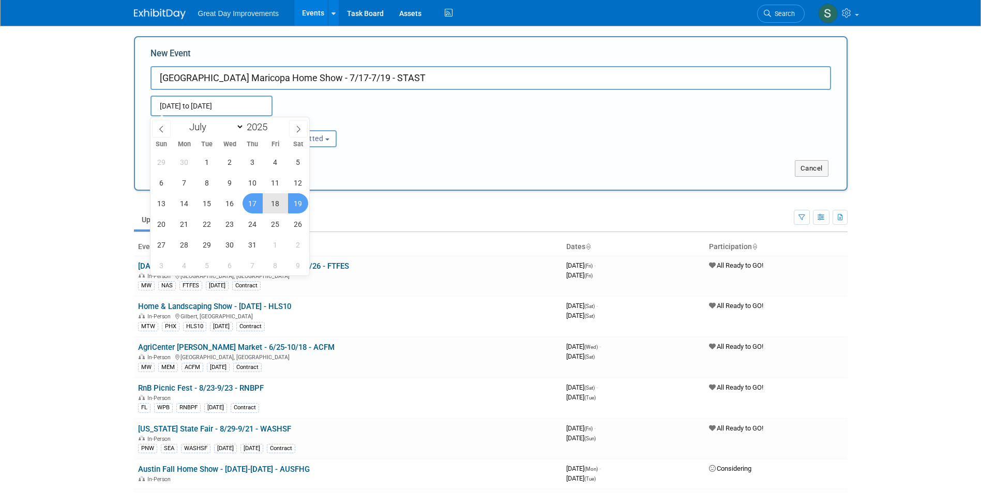
type input "Jul 17, 2025 to Jul 19, 2025"
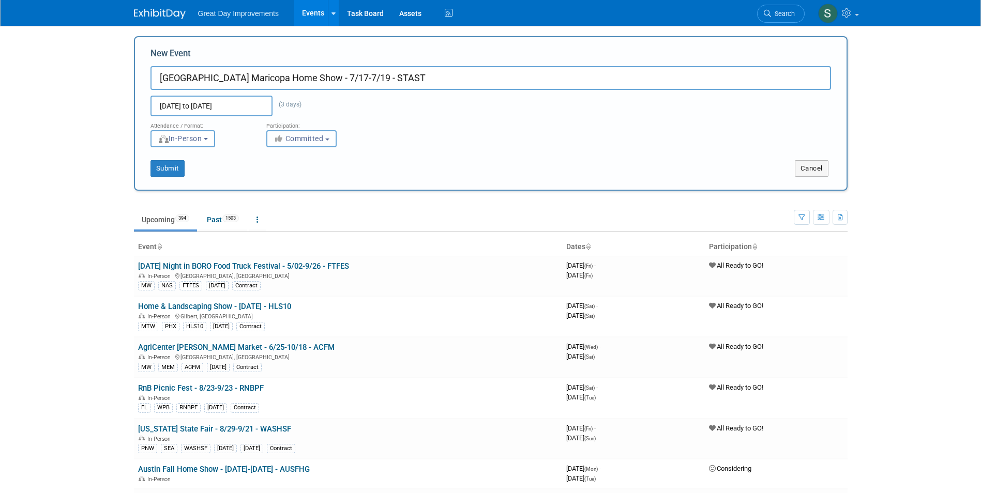
click at [286, 142] on span "Committed" at bounding box center [298, 138] width 50 height 8
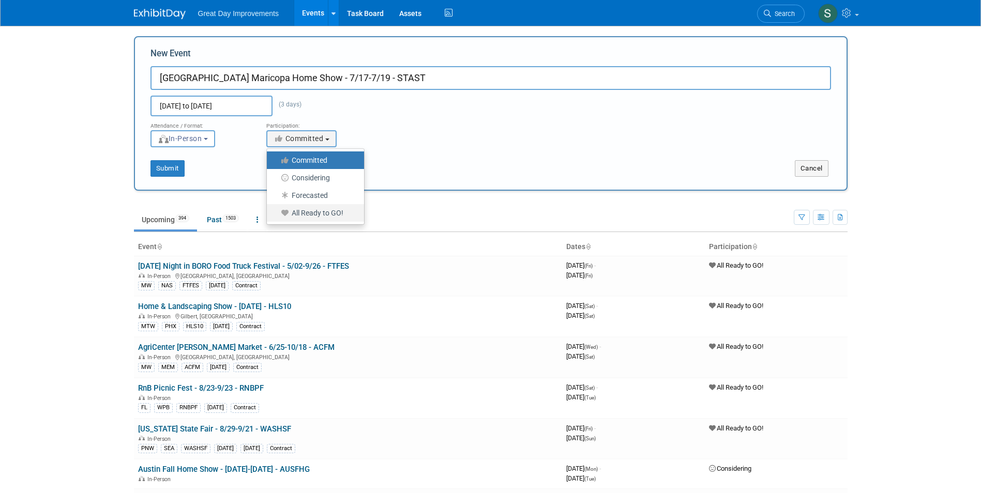
click at [311, 215] on label "All Ready to GO!" at bounding box center [313, 212] width 82 height 13
click at [276, 215] on input "All Ready to GO!" at bounding box center [272, 213] width 7 height 7
select select "102"
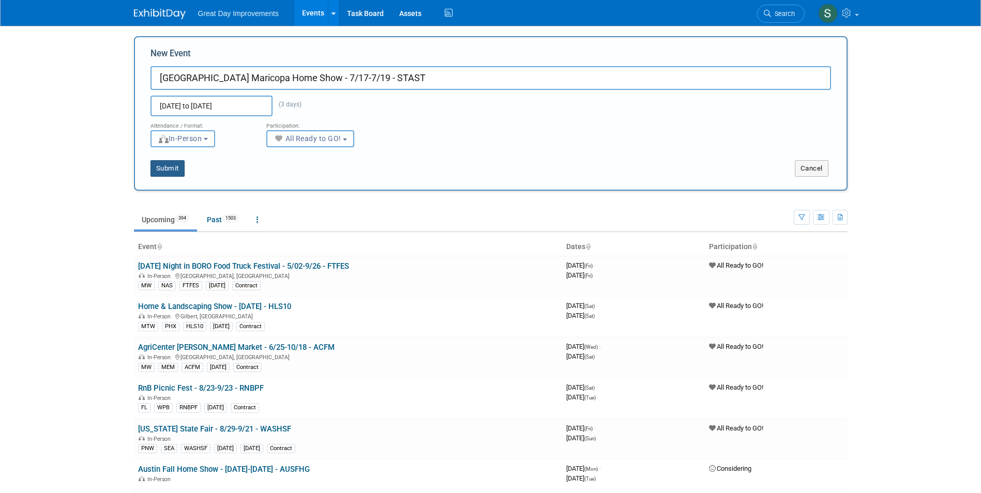
click at [180, 166] on button "Submit" at bounding box center [167, 168] width 34 height 17
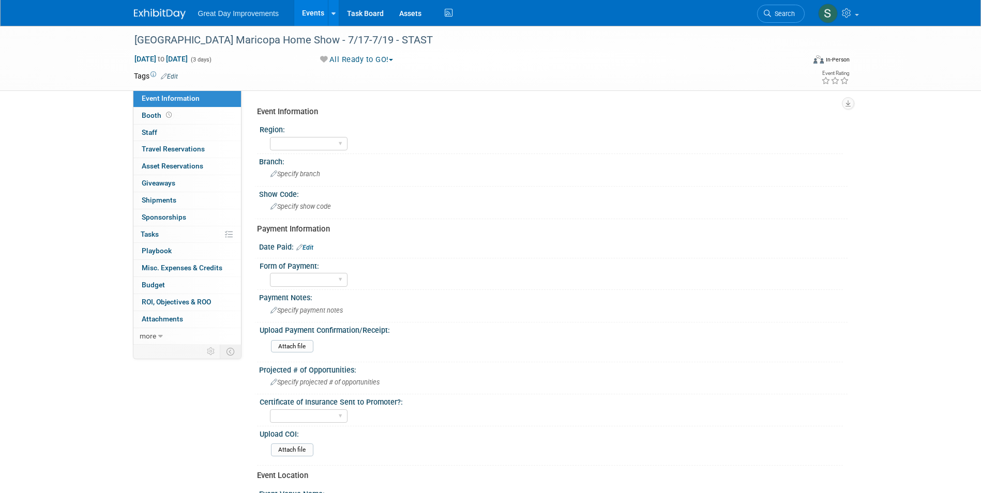
click at [173, 74] on link "Edit" at bounding box center [169, 76] width 17 height 7
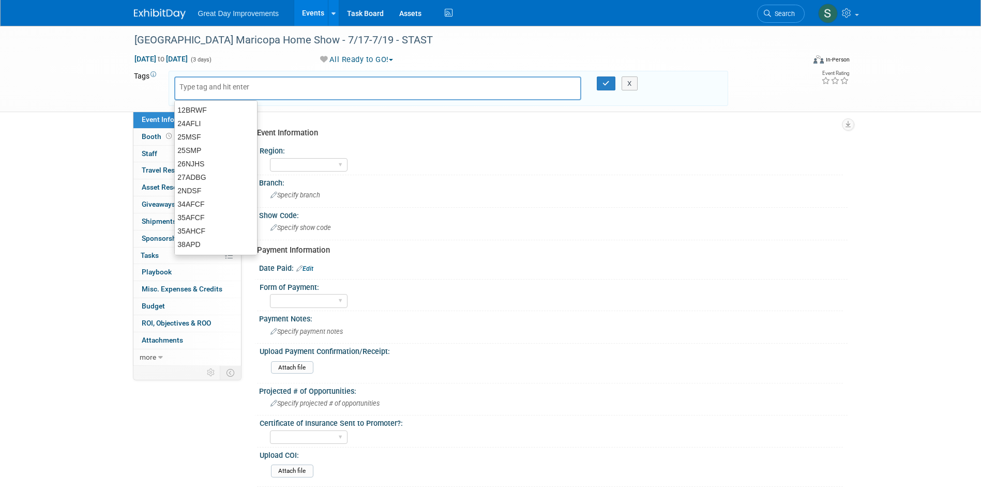
click at [207, 86] on input "text" at bounding box center [220, 87] width 83 height 10
type input "MTW"
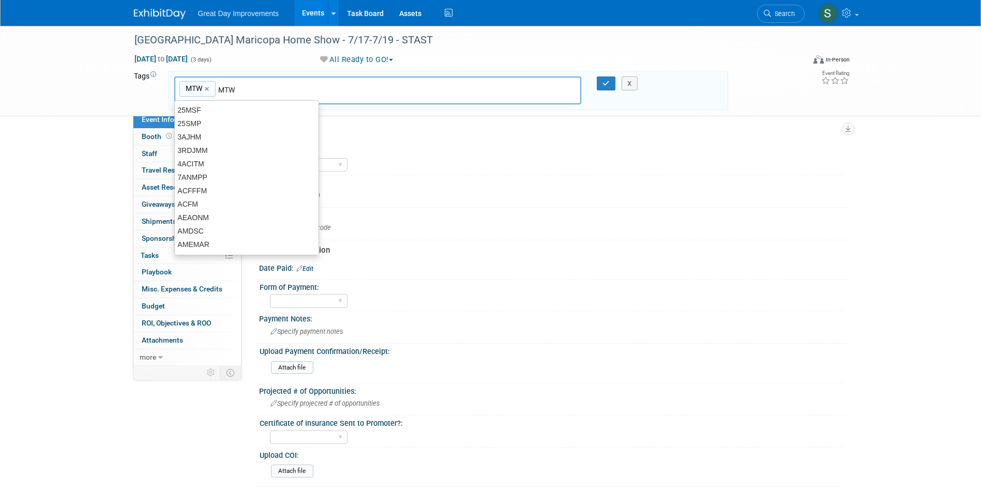
type input "MTW"
type input "PHX"
type input "MTW, PHX"
type input "STAST"
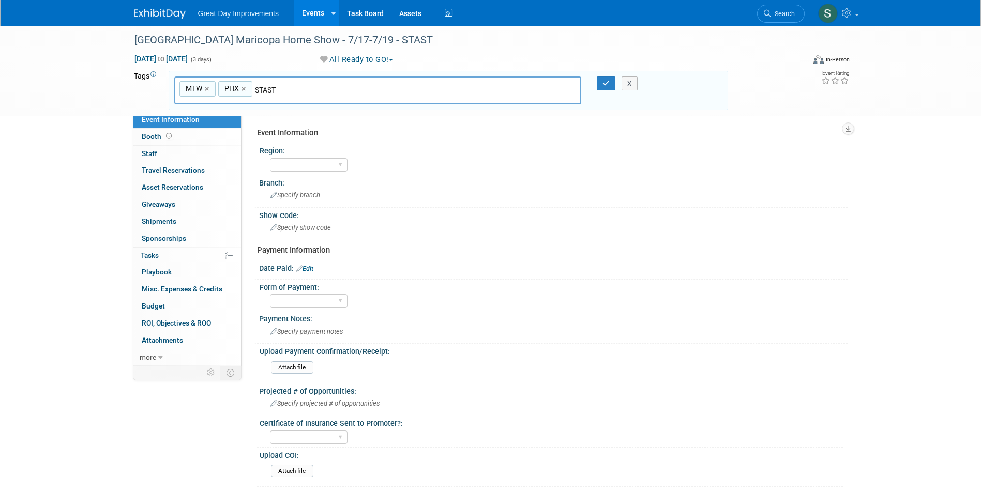
type input "MTW, PHX, STAST"
type input "[DATE]"
type input "MTW, PHX, STAST, [DATE]"
click at [166, 57] on span "to" at bounding box center [161, 59] width 10 height 8
select select "6"
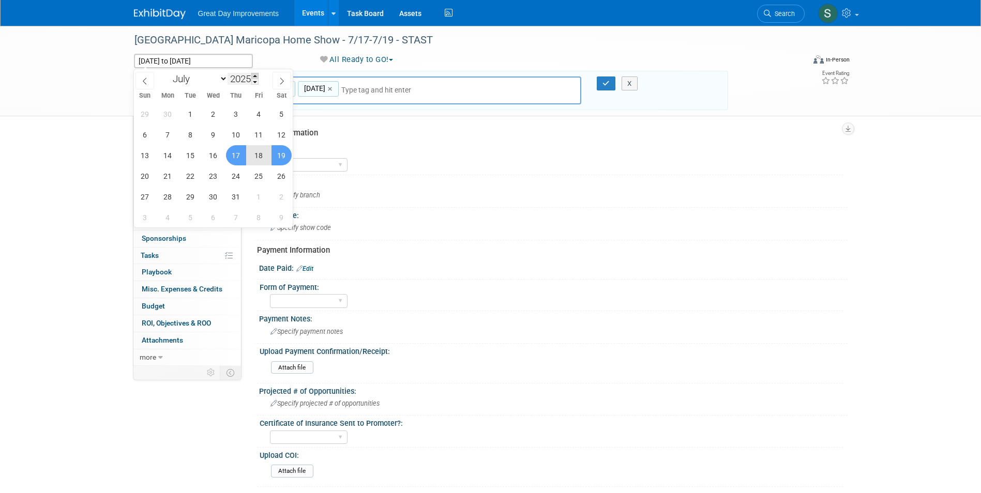
click at [254, 77] on span at bounding box center [254, 76] width 7 height 6
type input "2026"
click at [258, 149] on span "17" at bounding box center [259, 155] width 20 height 20
type input "Jul 17, 2026"
click at [142, 178] on span "19" at bounding box center [145, 176] width 20 height 20
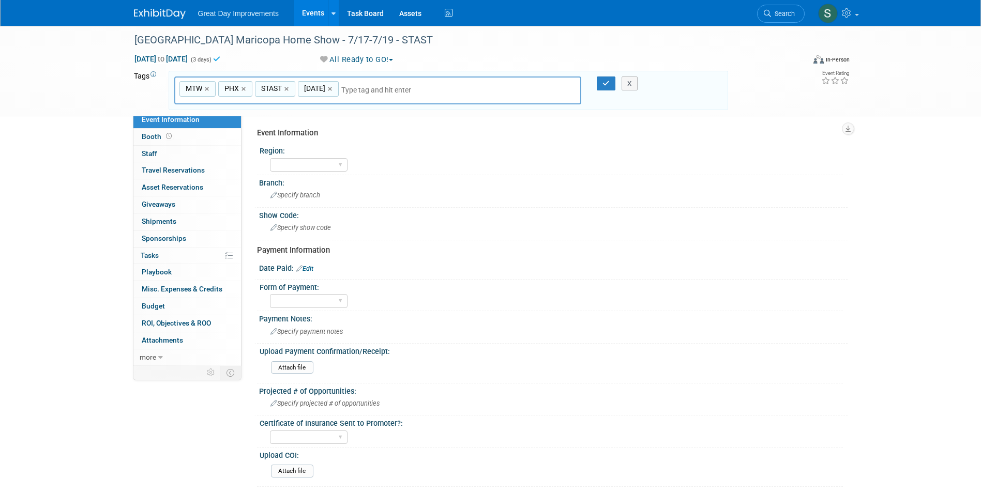
click at [394, 87] on input "text" at bounding box center [413, 90] width 145 height 10
type input "Contract"
type input "MTW, PHX, STAST, JUL26, Contract"
click at [606, 80] on icon "button" at bounding box center [605, 83] width 7 height 7
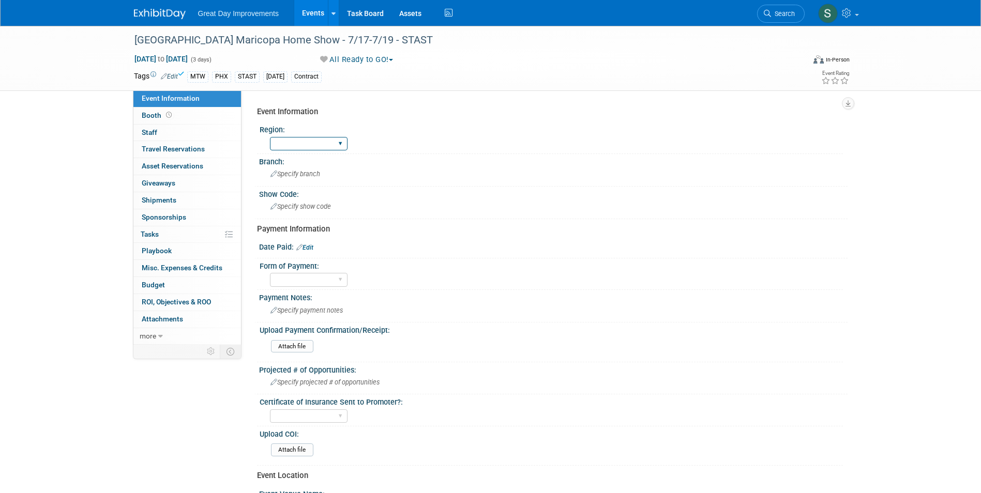
click at [322, 149] on select "GC MA MW MTW NE NEW OV PL PNW SA SE SC UMW FL" at bounding box center [309, 144] width 78 height 14
select select "MTW"
click at [270, 137] on select "GC MA MW MTW NE NEW OV PL PNW SA SE SC UMW FL" at bounding box center [309, 144] width 78 height 14
click at [308, 180] on div "Specify branch" at bounding box center [553, 174] width 573 height 16
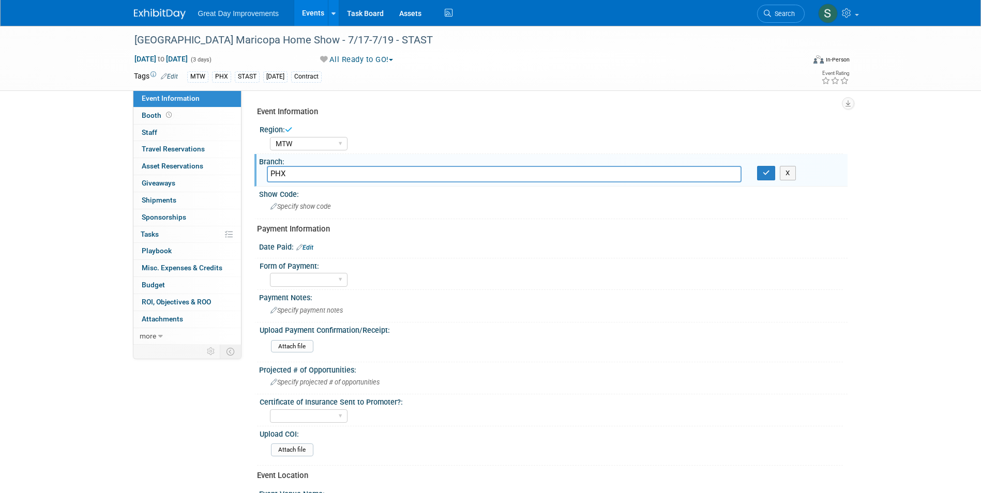
type input "PHX"
click at [762, 171] on icon "button" at bounding box center [765, 173] width 7 height 7
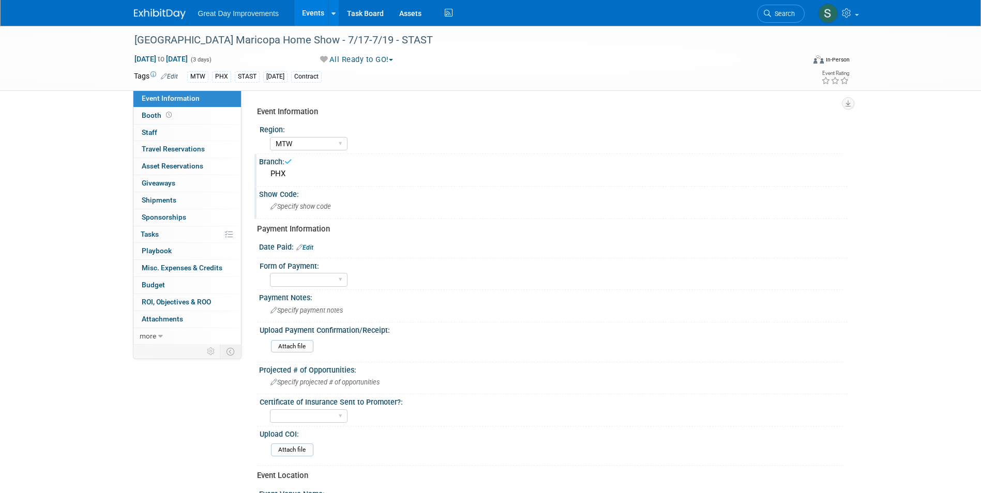
click at [354, 202] on div "Specify show code" at bounding box center [553, 206] width 573 height 16
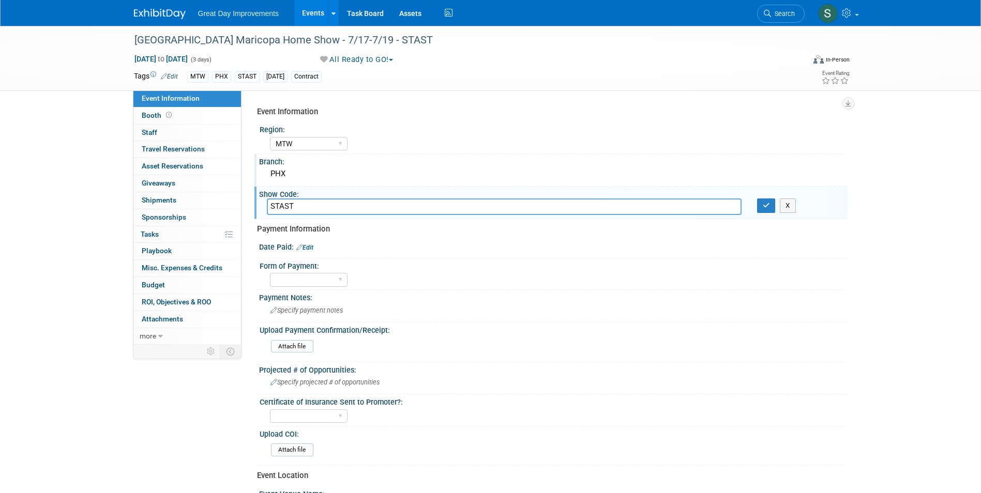
type input "STAST"
click at [766, 207] on icon "button" at bounding box center [765, 205] width 7 height 7
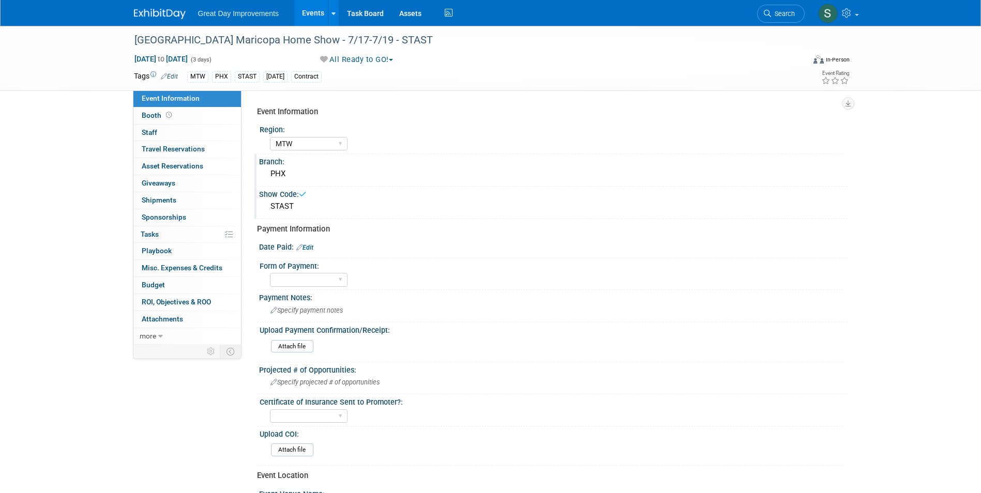
click at [310, 249] on link "Edit" at bounding box center [304, 247] width 17 height 7
select select "8"
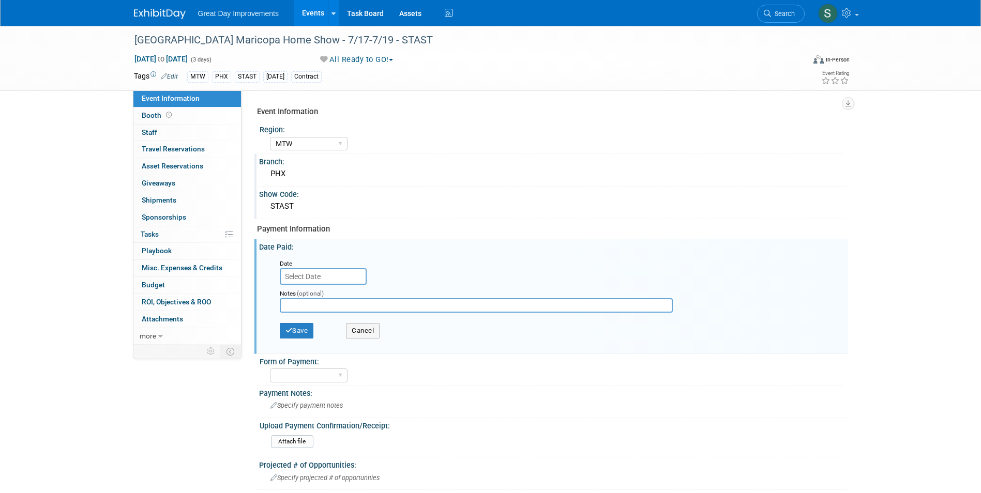
click at [315, 270] on input "text" at bounding box center [323, 276] width 87 height 17
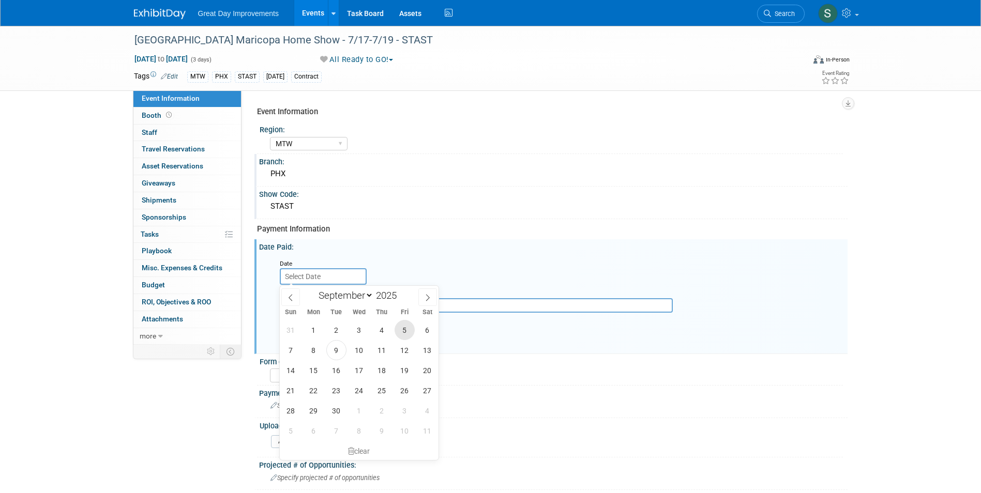
click at [405, 329] on span "5" at bounding box center [404, 330] width 20 height 20
type input "Sep 5, 2025"
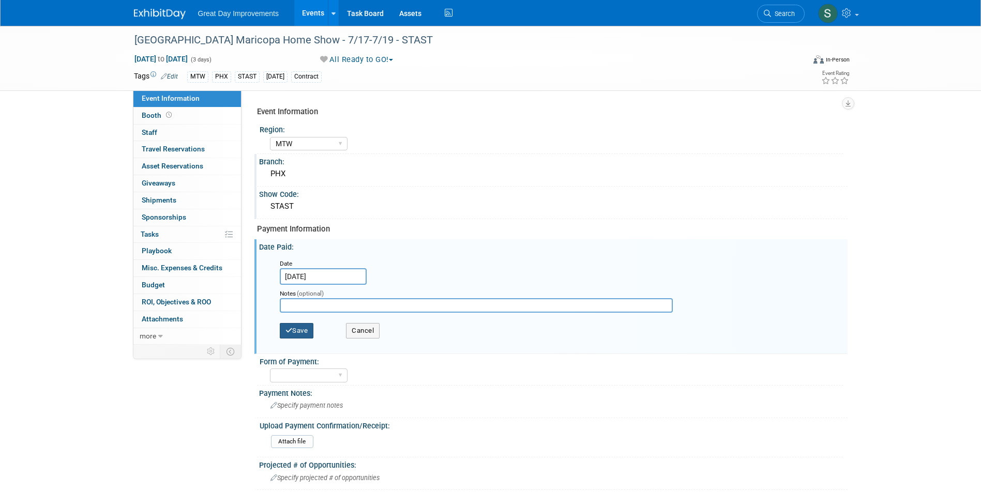
click at [307, 326] on button "Save" at bounding box center [297, 331] width 34 height 16
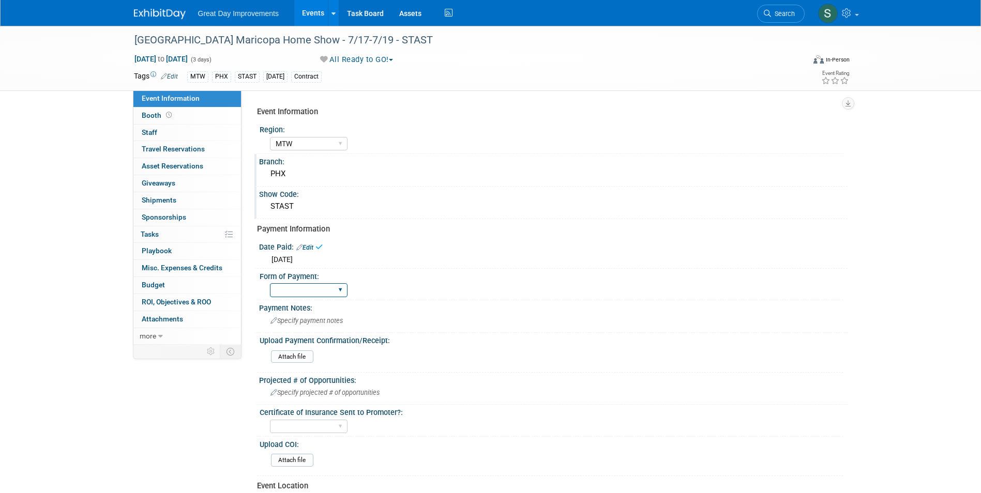
click at [307, 294] on select "Paid via CC Check Requested Pay at the Gate Other" at bounding box center [309, 290] width 78 height 14
select select "Paid via CC"
click at [270, 283] on select "Paid via CC Check Requested Pay at the Gate Other" at bounding box center [309, 290] width 78 height 14
click at [167, 7] on link at bounding box center [166, 9] width 64 height 8
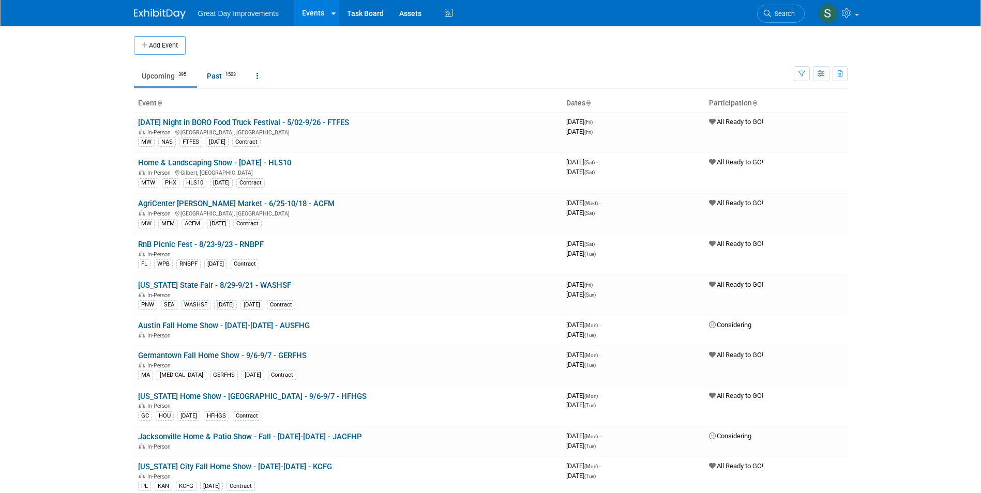
click at [164, 47] on button "Add Event" at bounding box center [160, 45] width 52 height 19
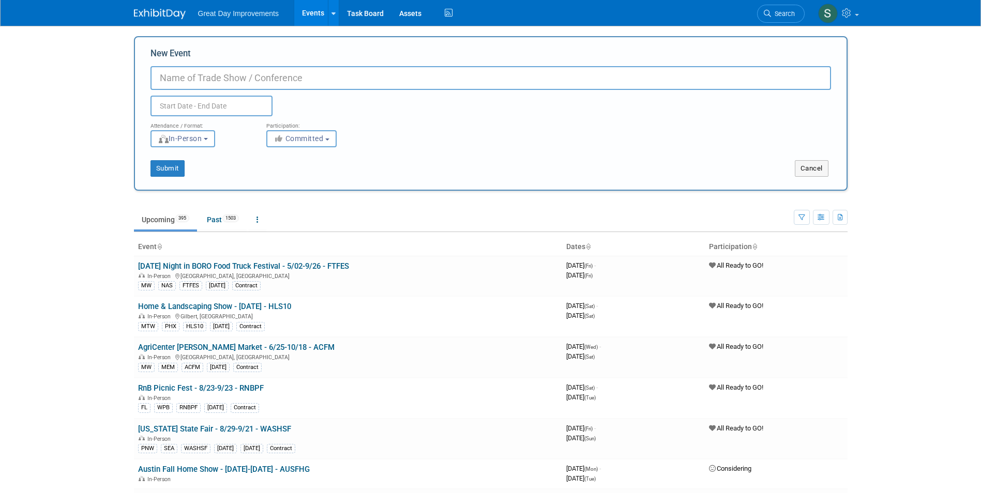
paste input "Vintage Market Days of Northern Colorado"
type input "Vintage Market Days of [GEOGRAPHIC_DATA][US_STATE] - 11/14-11/16 - VMDNC"
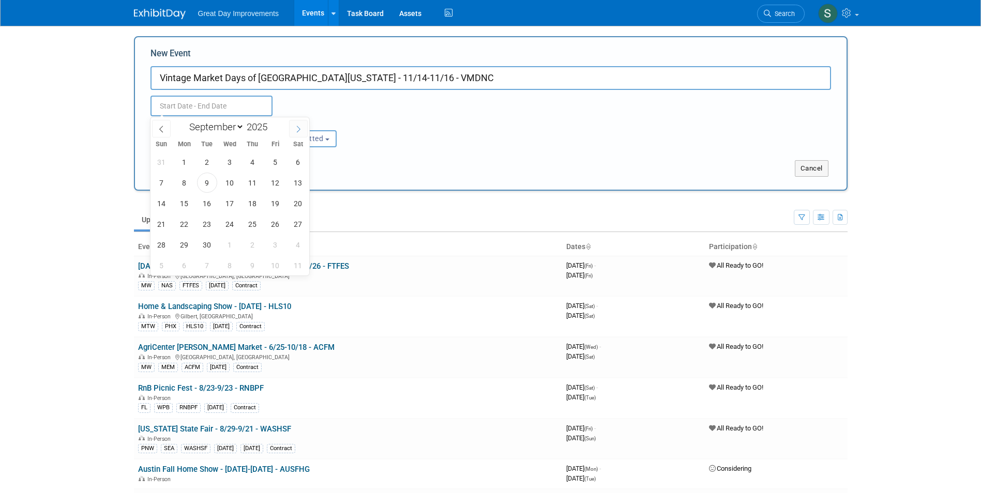
click at [297, 129] on icon at bounding box center [298, 129] width 7 height 7
select select "10"
click at [272, 206] on span "14" at bounding box center [275, 203] width 20 height 20
click at [163, 223] on span "16" at bounding box center [161, 224] width 20 height 20
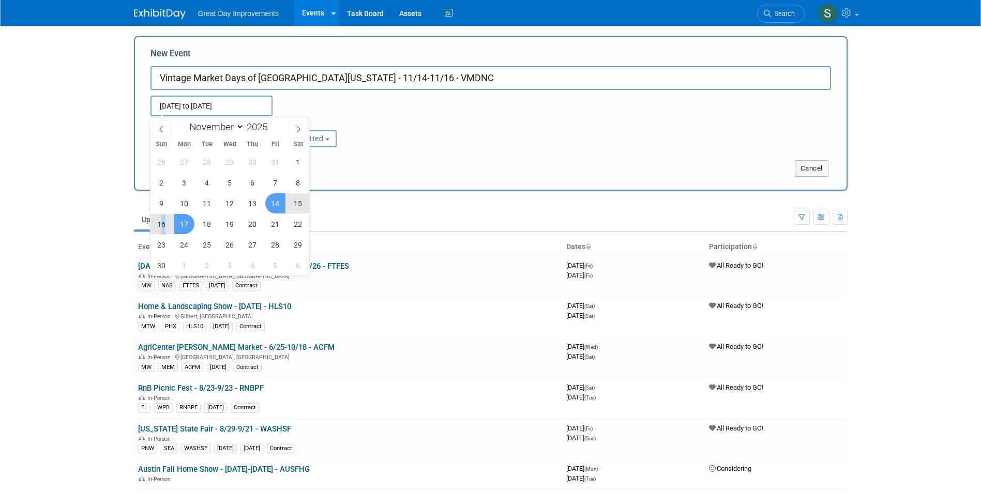
type input "Nov 14, 2025 to Nov 16, 2025"
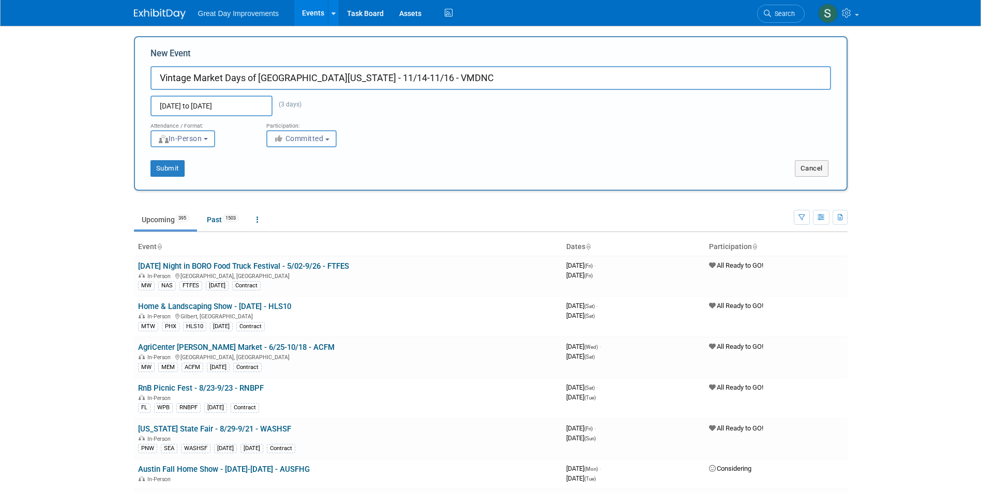
click at [287, 137] on span "Committed" at bounding box center [298, 138] width 50 height 8
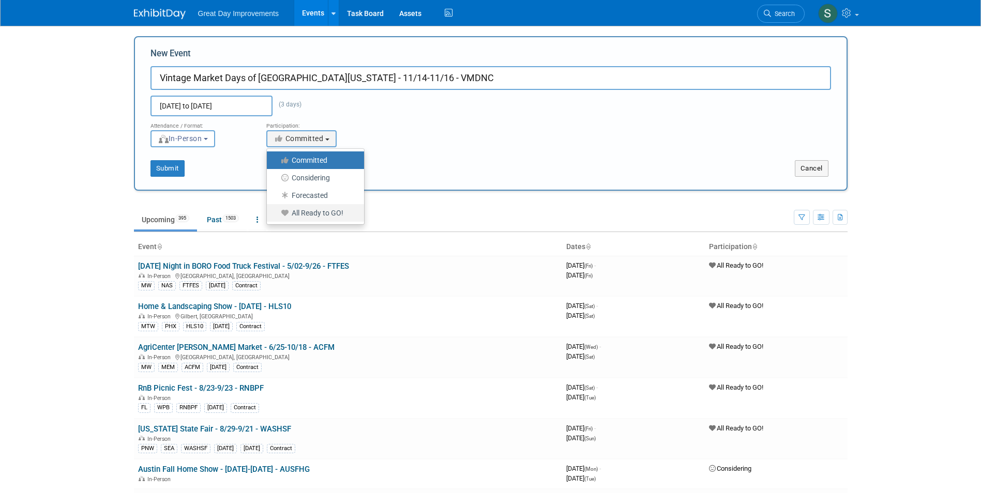
click at [290, 210] on icon at bounding box center [286, 212] width 12 height 7
click at [276, 210] on input "All Ready to GO!" at bounding box center [272, 213] width 7 height 7
select select "102"
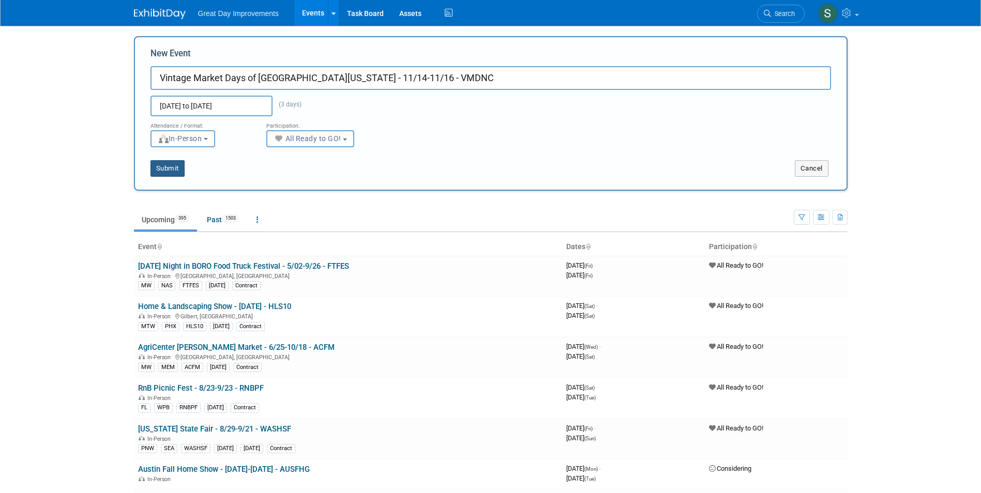
drag, startPoint x: 176, startPoint y: 171, endPoint x: 166, endPoint y: 169, distance: 9.4
click at [168, 169] on button "Submit" at bounding box center [167, 168] width 34 height 17
type input "Vintage Market Days of Northern Colorado - 11/14-11/16 - VMDNC"
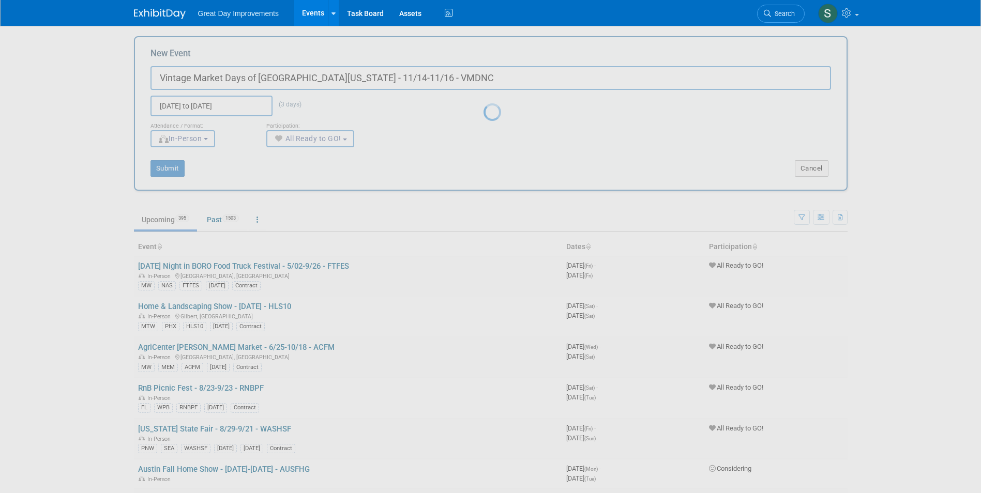
drag, startPoint x: 166, startPoint y: 169, endPoint x: 177, endPoint y: 173, distance: 11.6
click at [483, 169] on div at bounding box center [490, 246] width 14 height 493
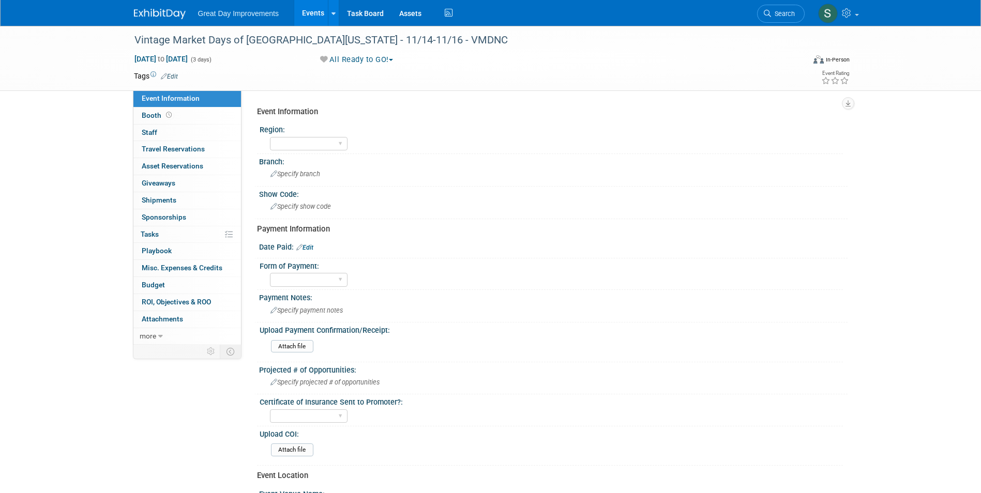
click at [158, 75] on span "Edit" at bounding box center [168, 76] width 20 height 7
click at [170, 71] on td "Tags Edit" at bounding box center [156, 76] width 44 height 10
click at [171, 77] on link "Edit" at bounding box center [169, 76] width 17 height 7
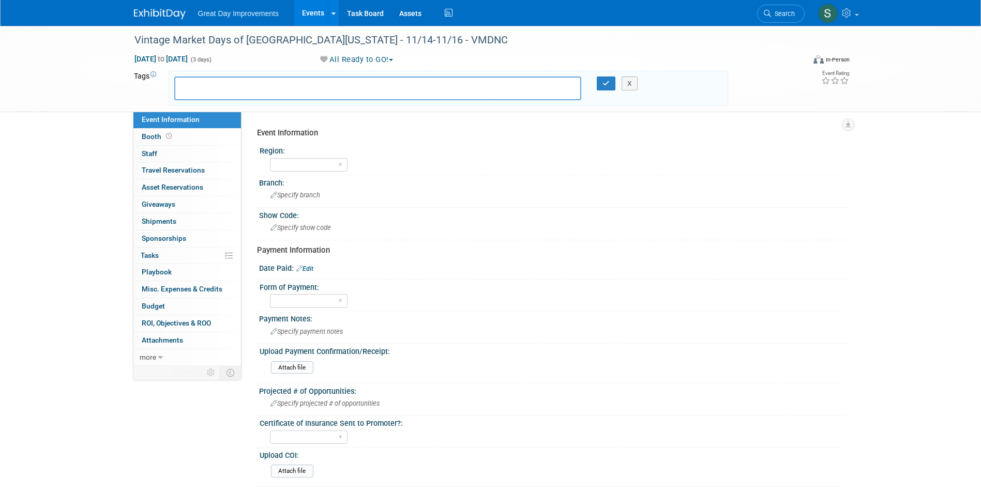
click at [215, 85] on input "text" at bounding box center [220, 87] width 83 height 10
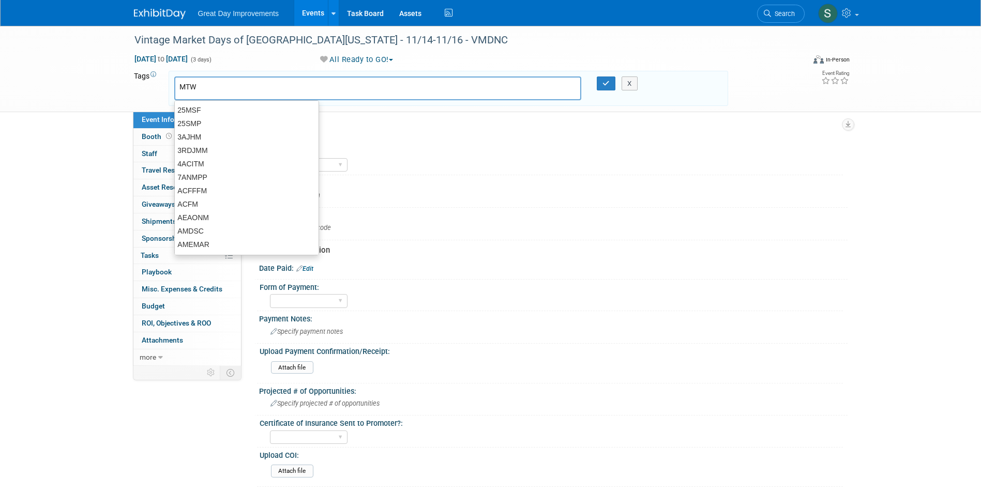
type input "MTW"
type input "DEN"
type input "MTW, DEN"
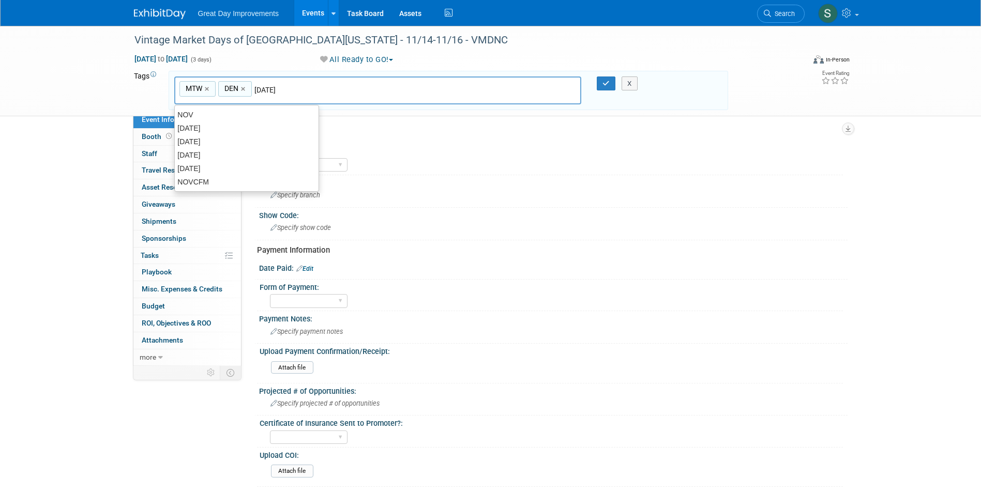
type input "[DATE]"
type input "MTW, DEN, [DATE]"
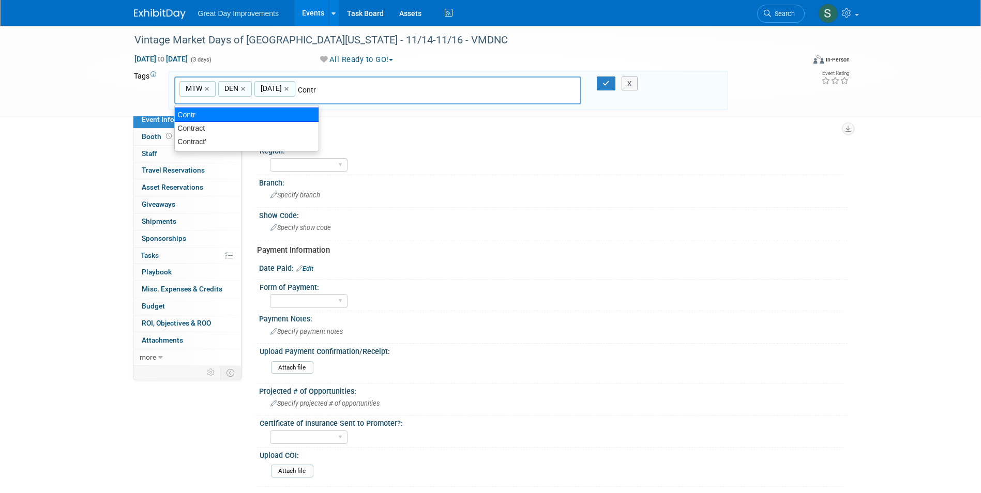
type input "Contract"
type input "MTW, DEN, [DATE], Contract"
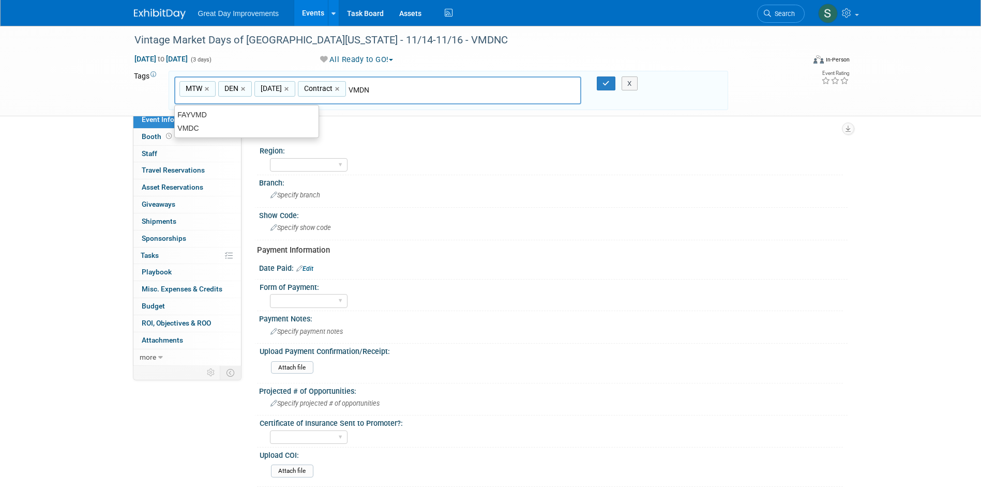
type input "VMDNC"
type input "MTW, DEN, [DATE], Contract, VMDNC"
click at [607, 81] on icon "button" at bounding box center [605, 83] width 7 height 7
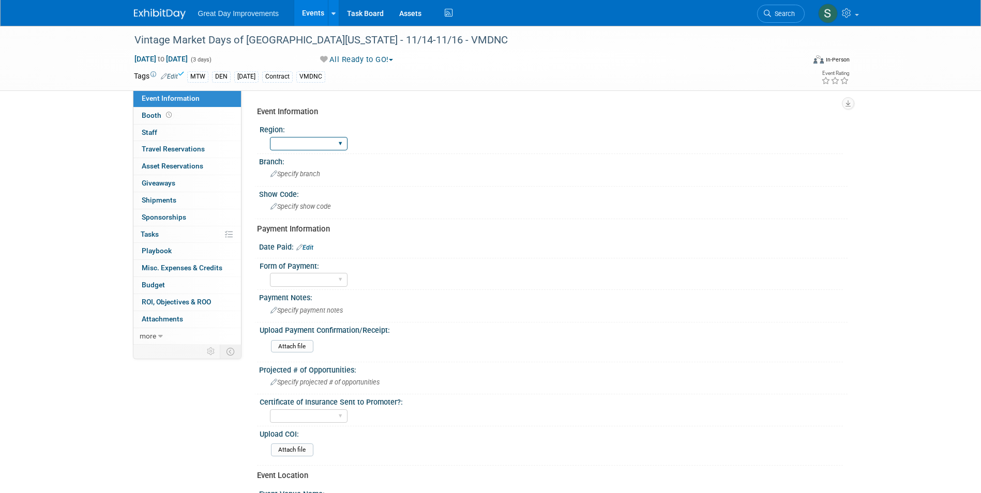
click at [320, 139] on select "GC MA MW MTW NE NEW OV PL PNW SA SE SC UMW FL" at bounding box center [309, 144] width 78 height 14
select select "MTW"
click at [270, 137] on select "GC MA MW MTW NE NEW OV PL PNW SA SE SC UMW FL" at bounding box center [309, 144] width 78 height 14
click at [293, 169] on div "Specify branch" at bounding box center [553, 174] width 573 height 16
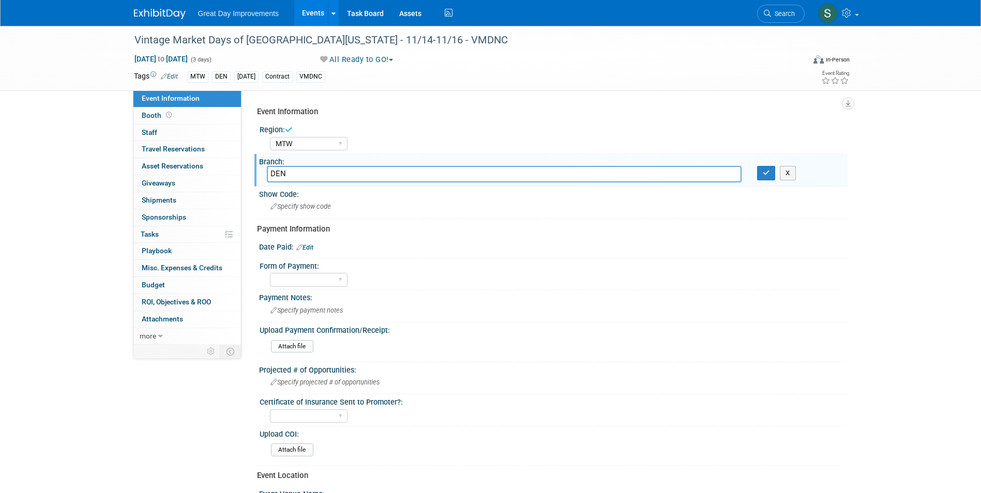
type input "DEN"
click at [761, 173] on button "button" at bounding box center [766, 173] width 19 height 14
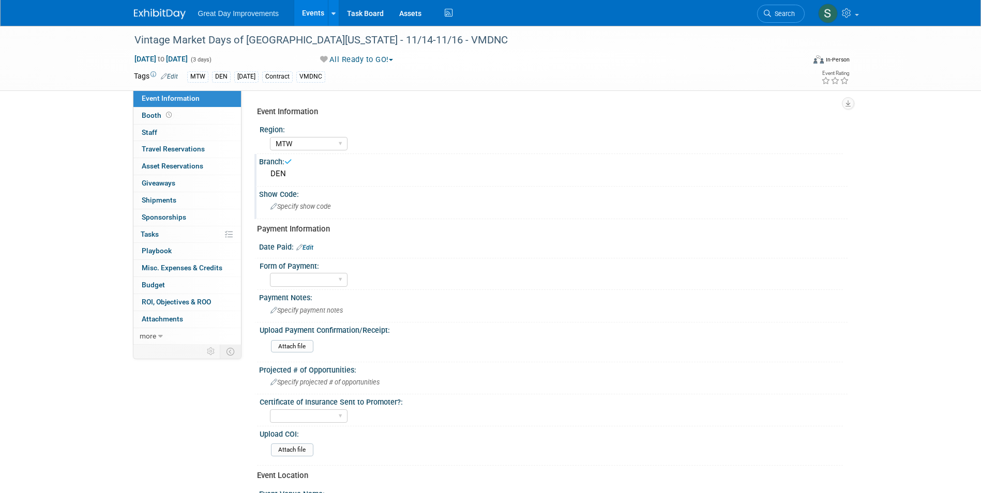
click at [381, 202] on div "Specify show code" at bounding box center [553, 206] width 573 height 16
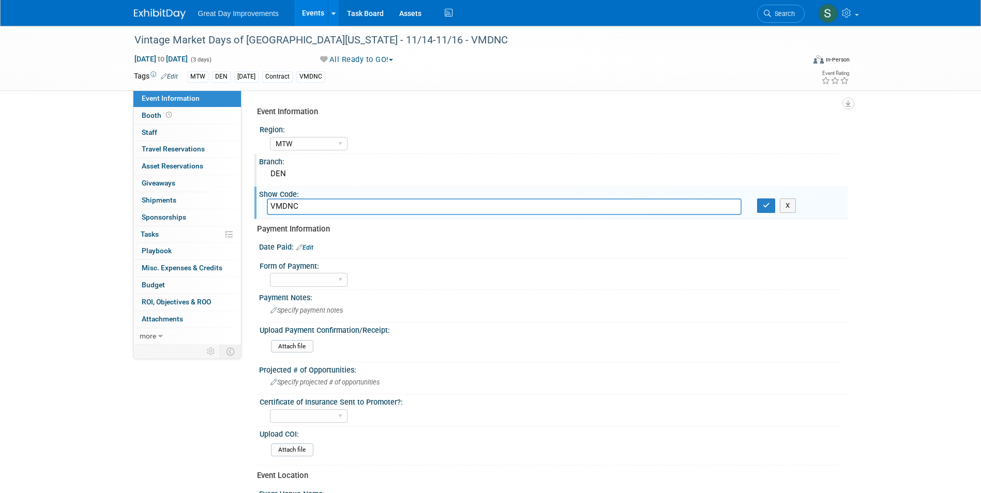
type input "VMDNC"
click at [766, 207] on icon "button" at bounding box center [765, 205] width 7 height 7
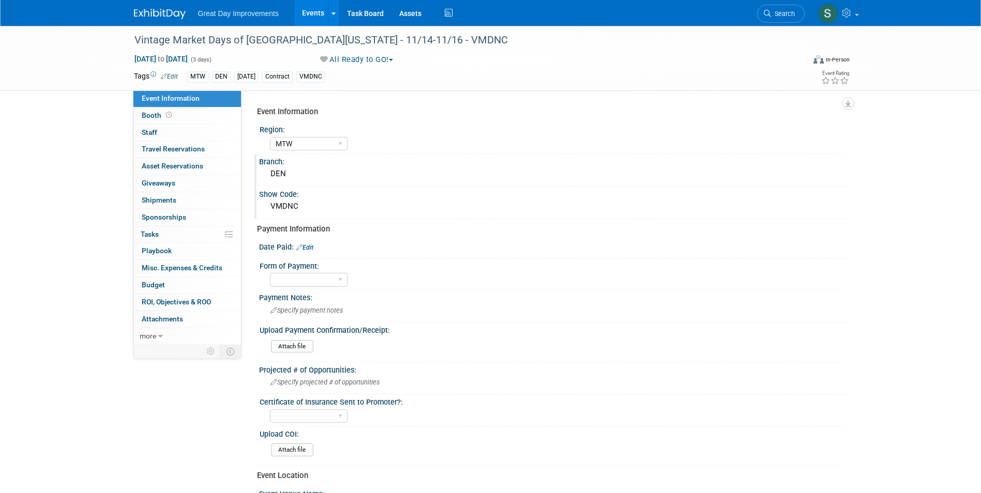
drag, startPoint x: 151, startPoint y: 16, endPoint x: 145, endPoint y: 20, distance: 7.2
click at [149, 16] on img at bounding box center [160, 14] width 52 height 10
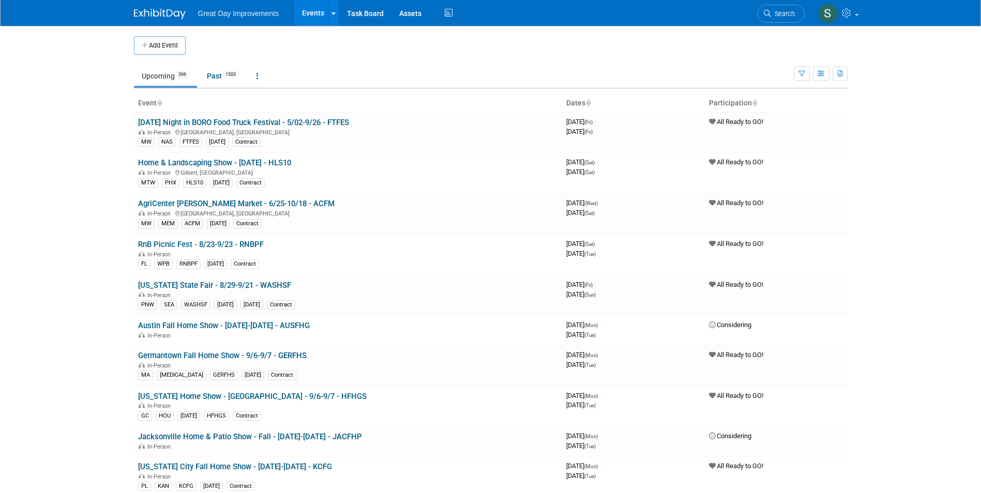
click at [175, 40] on button "Add Event" at bounding box center [160, 45] width 52 height 19
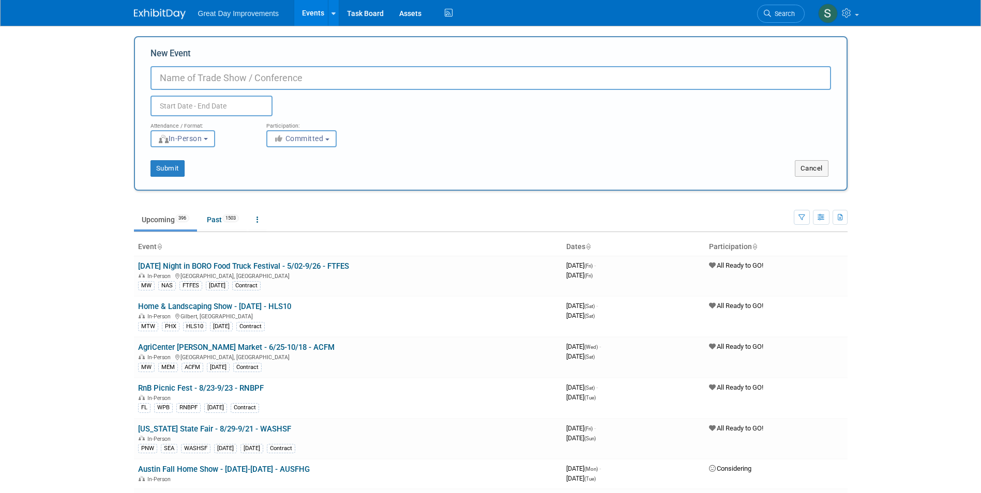
paste input "35th Annual American Sand Sculpting Championship & Beach Festival"
type input "35th Annual American Sand Sculpting Championship & Beach Festival - 11/20-11/24…"
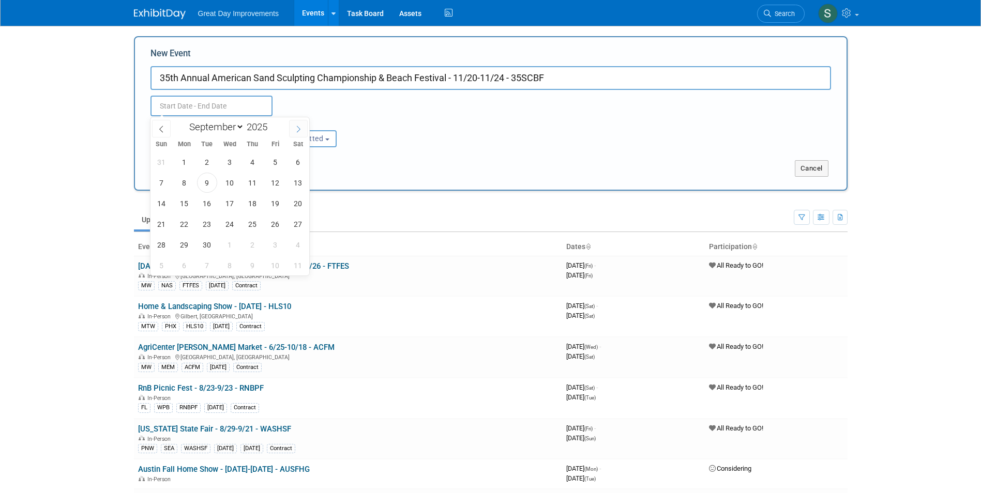
click at [298, 123] on span at bounding box center [298, 129] width 19 height 18
click at [297, 123] on span at bounding box center [298, 129] width 19 height 18
select select "10"
click at [248, 225] on span "20" at bounding box center [252, 224] width 20 height 20
click at [182, 243] on span "24" at bounding box center [184, 245] width 20 height 20
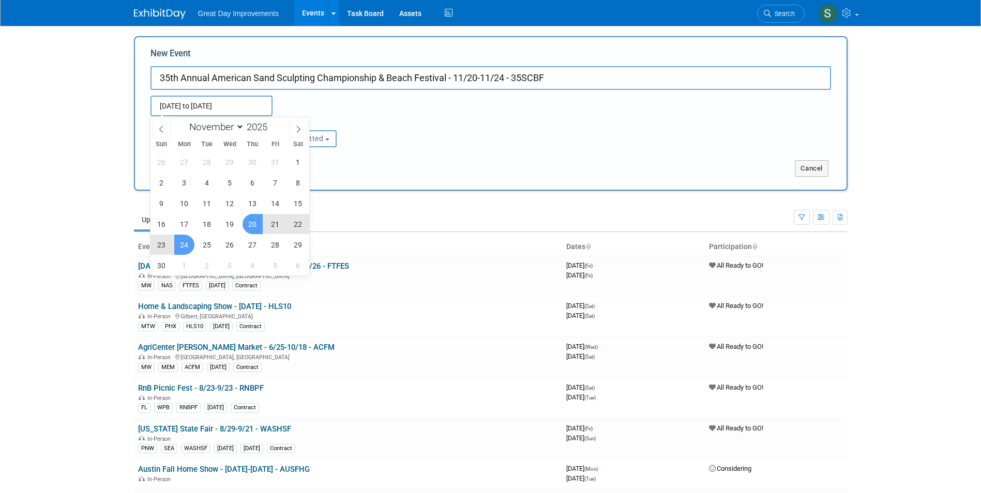
type input "[DATE] to [DATE]"
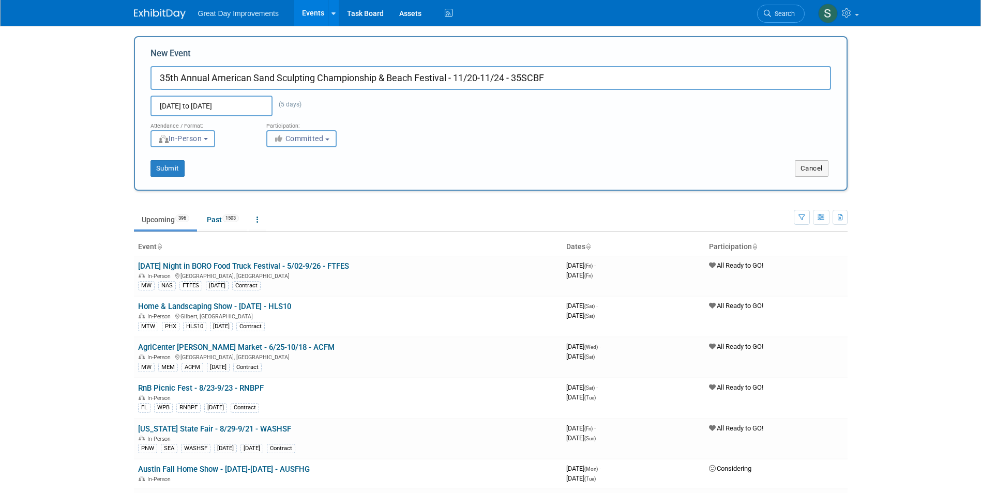
click at [296, 141] on span "Committed" at bounding box center [298, 138] width 50 height 8
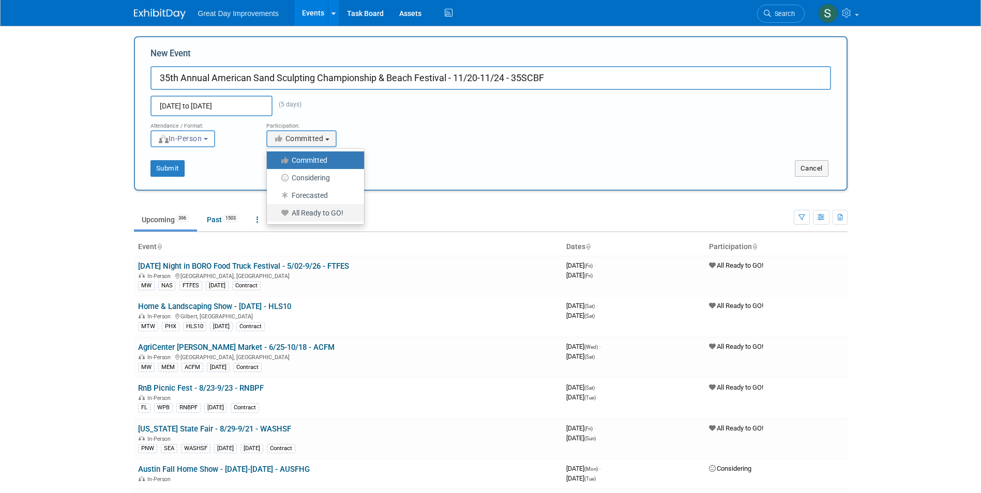
click at [309, 214] on label "All Ready to GO!" at bounding box center [313, 212] width 82 height 13
click at [276, 214] on input "All Ready to GO!" at bounding box center [272, 213] width 7 height 7
select select "102"
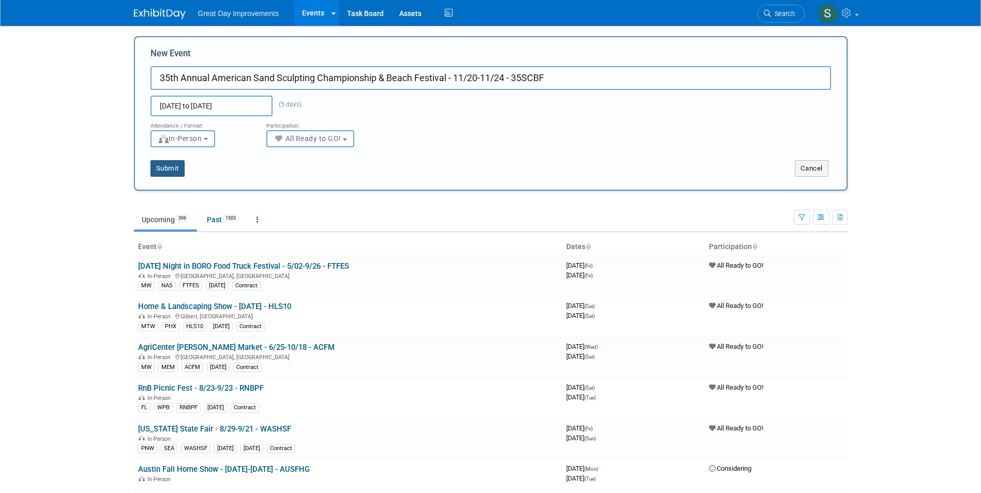
click at [160, 169] on button "Submit" at bounding box center [167, 168] width 34 height 17
type input "35th Annual American Sand Sculpting Championship & Beach Festival - 11/20-11/24…"
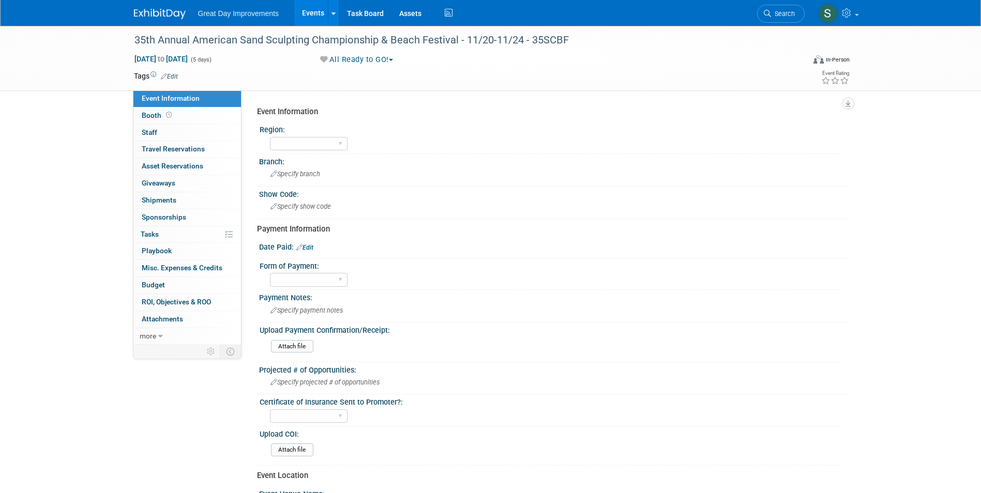
click at [172, 75] on link "Edit" at bounding box center [169, 76] width 17 height 7
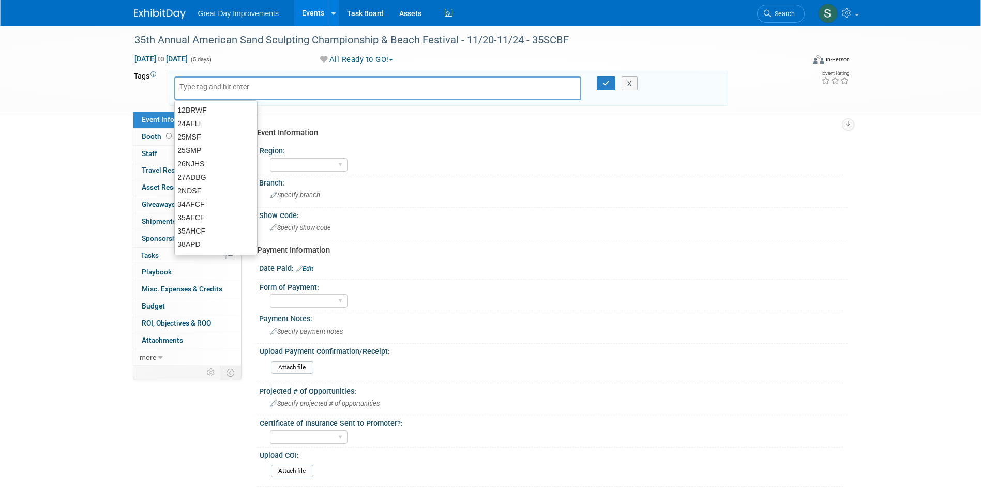
click at [193, 86] on input "text" at bounding box center [220, 87] width 83 height 10
type input "FL"
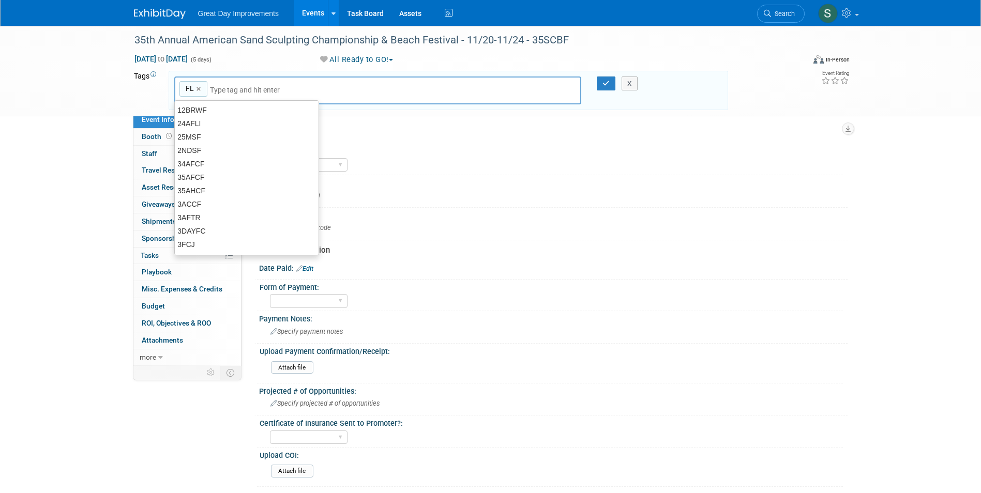
type input "FL"
type input "FTM"
type input "FL, FTM"
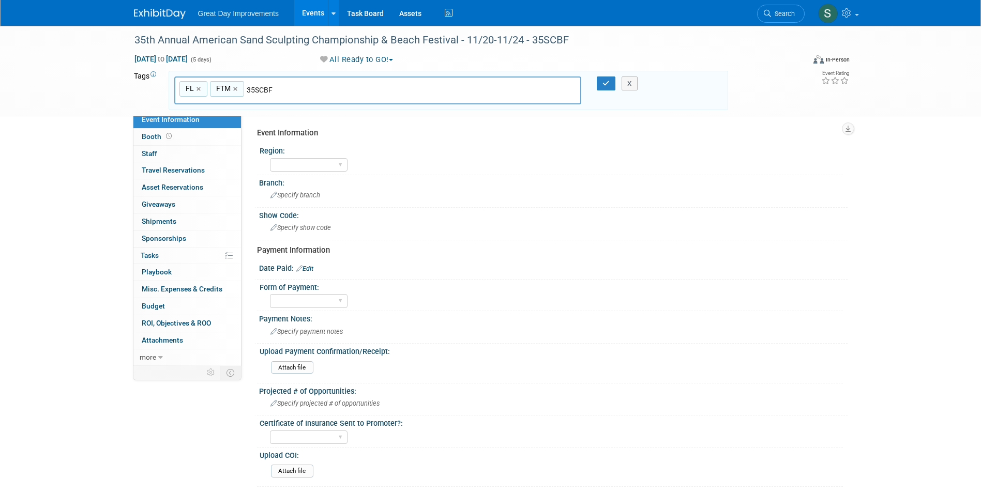
type input "35SCBF"
type input "FL, FTM, 35SCBF"
type input "[DATE]"
type input "FL, FTM, 35SCBF, [DATE]"
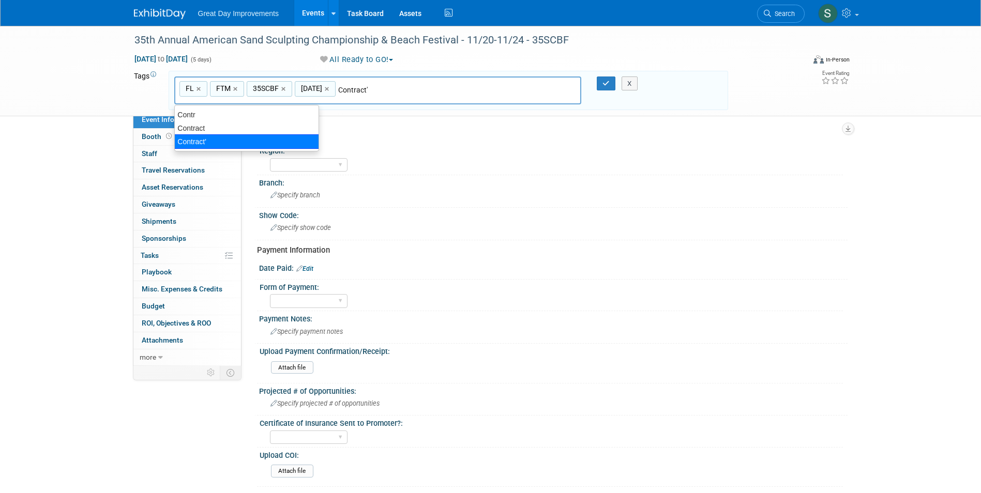
type input "Contract"
type input "FL, FTM, 35SCBF, [DATE], Contract"
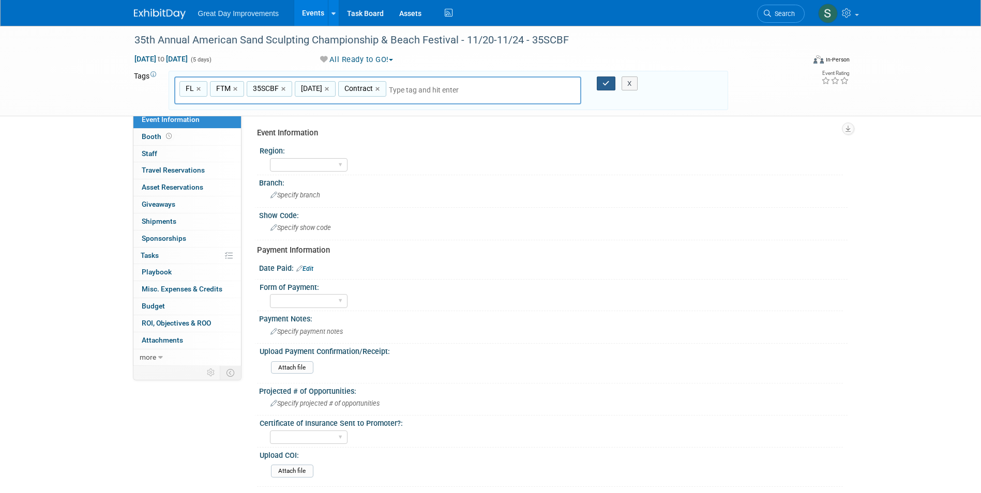
click at [609, 80] on icon "button" at bounding box center [605, 83] width 7 height 7
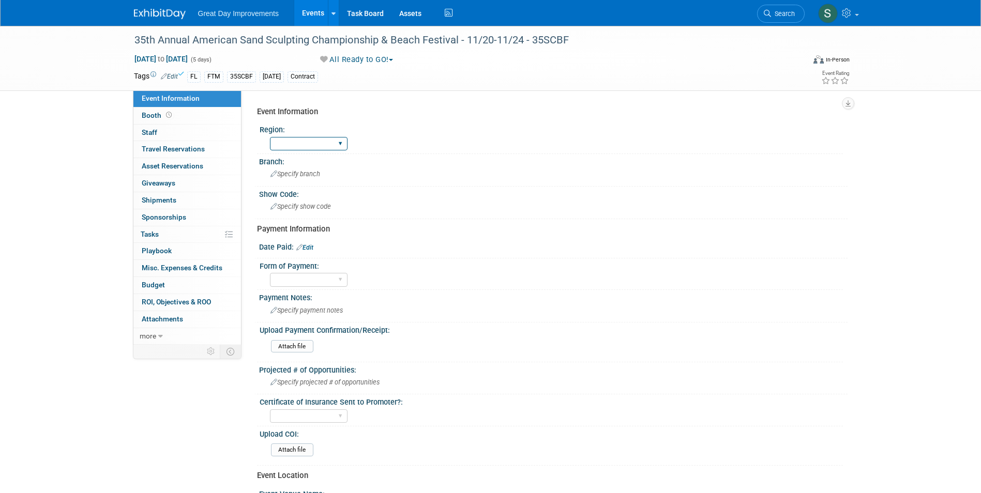
click at [312, 146] on select "GC MA MW MTW NE NEW OV PL PNW SA SE SC UMW FL" at bounding box center [309, 144] width 78 height 14
select select "FL"
click at [270, 137] on select "GC MA MW MTW NE NEW OV PL PNW SA SE SC UMW FL" at bounding box center [309, 144] width 78 height 14
click at [322, 172] on div "Specify branch" at bounding box center [553, 174] width 573 height 16
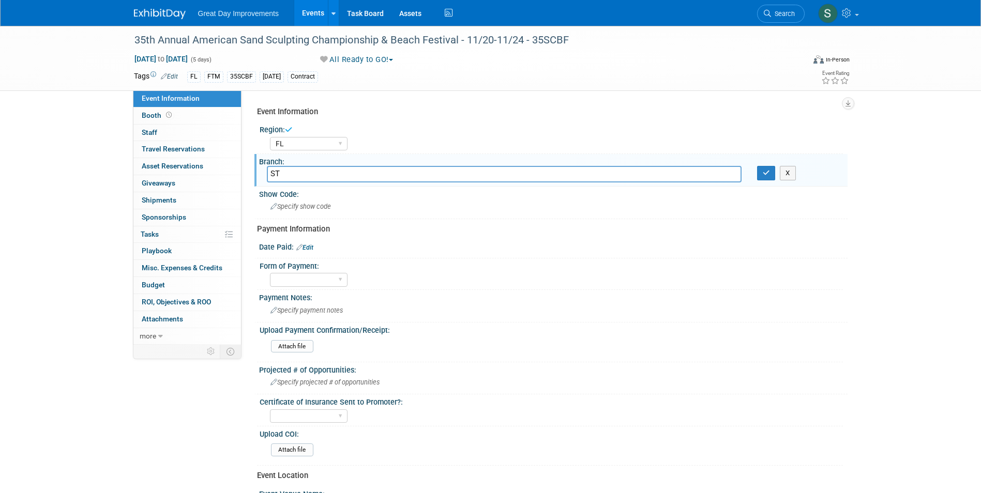
type input "S"
type input "FTM"
click at [768, 172] on icon "button" at bounding box center [765, 173] width 7 height 7
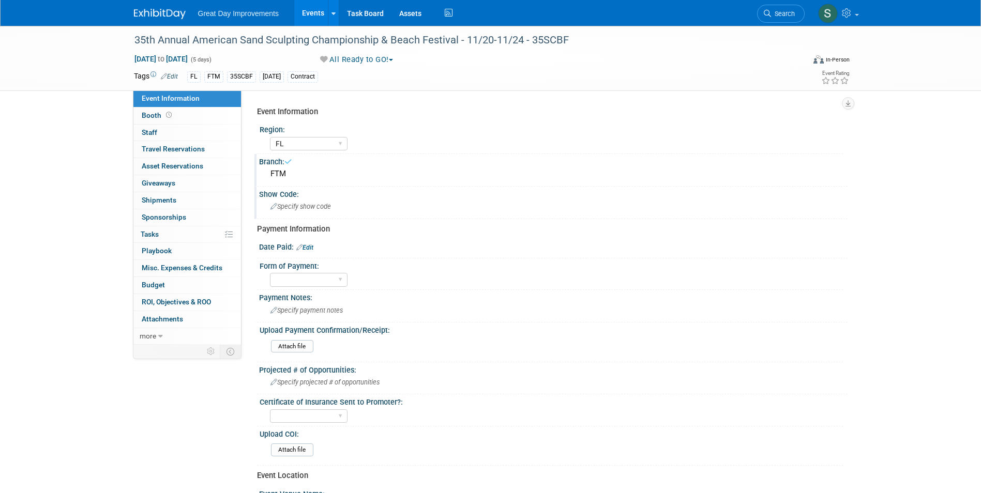
click at [448, 200] on div "Specify show code" at bounding box center [553, 206] width 573 height 16
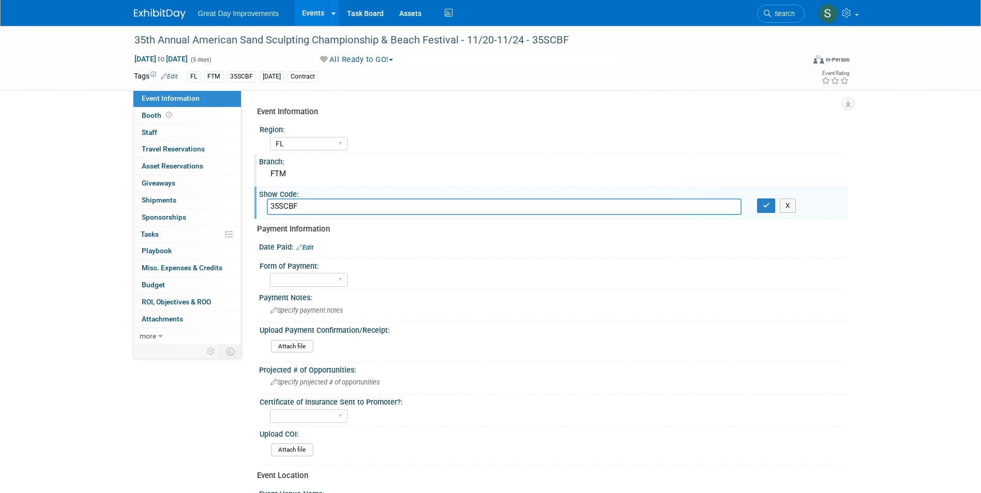
type input "35SCBF"
click at [768, 208] on icon "button" at bounding box center [765, 205] width 7 height 7
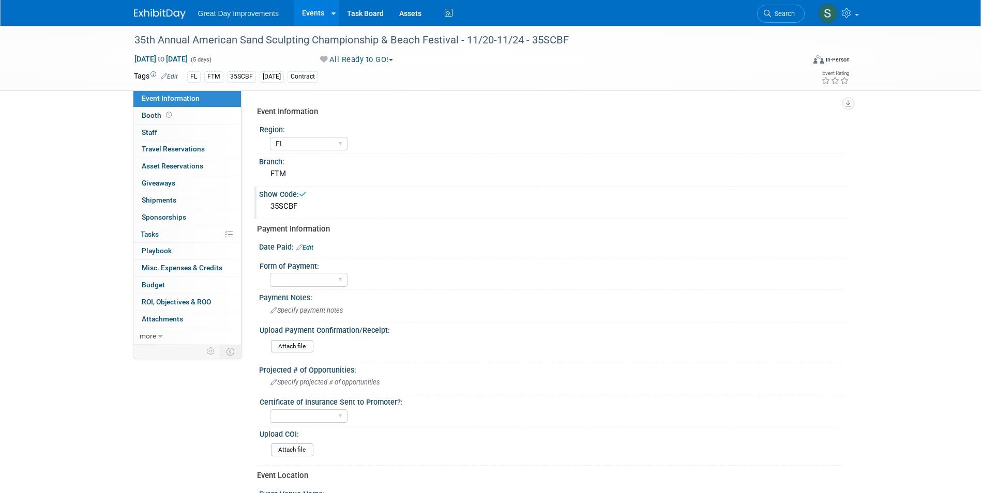
click at [144, 18] on img at bounding box center [160, 14] width 52 height 10
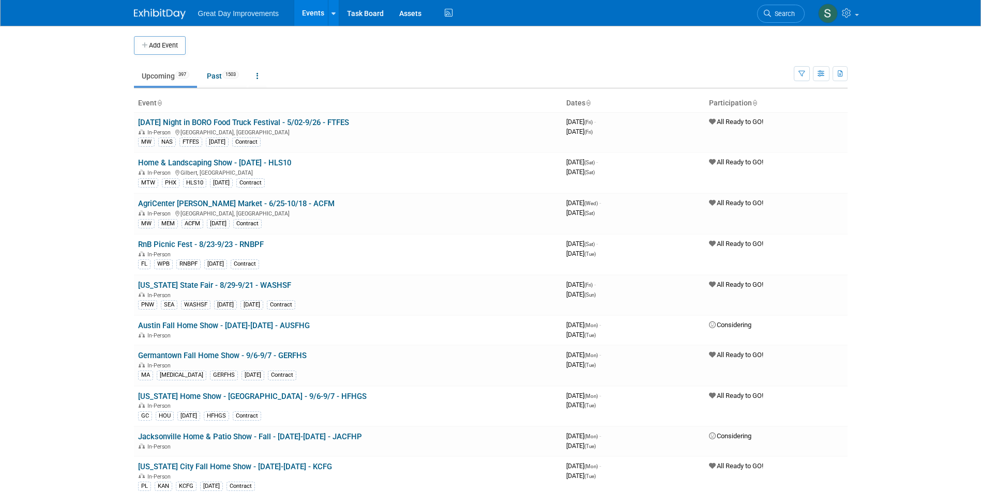
click link "Search"
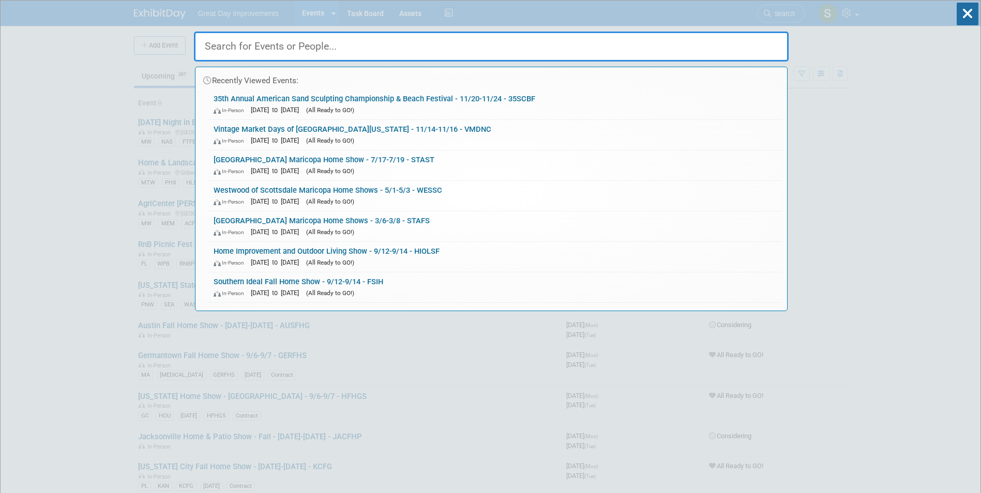
drag, startPoint x: 771, startPoint y: 8, endPoint x: 806, endPoint y: 1, distance: 35.5
click div "Recently Viewed Events: 35th Annual American Sand Sculpting Championship & Beac…"
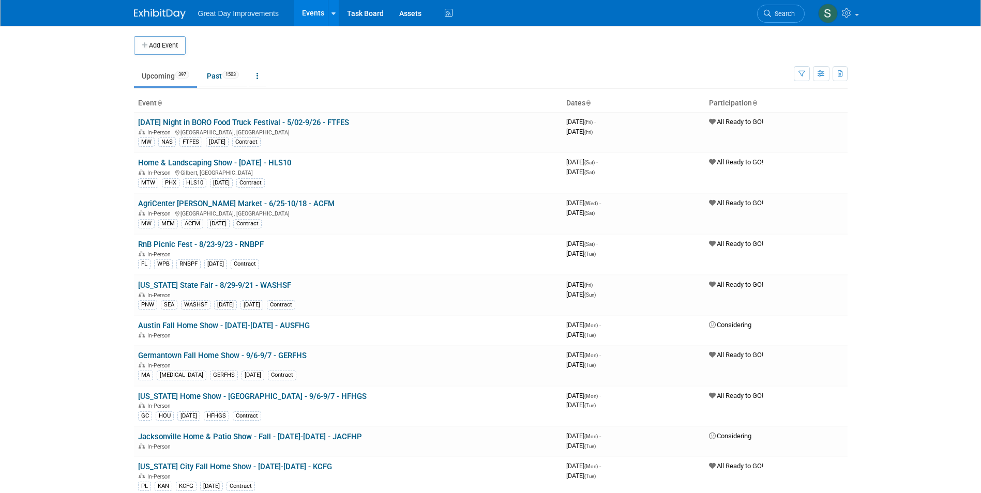
click link "Search"
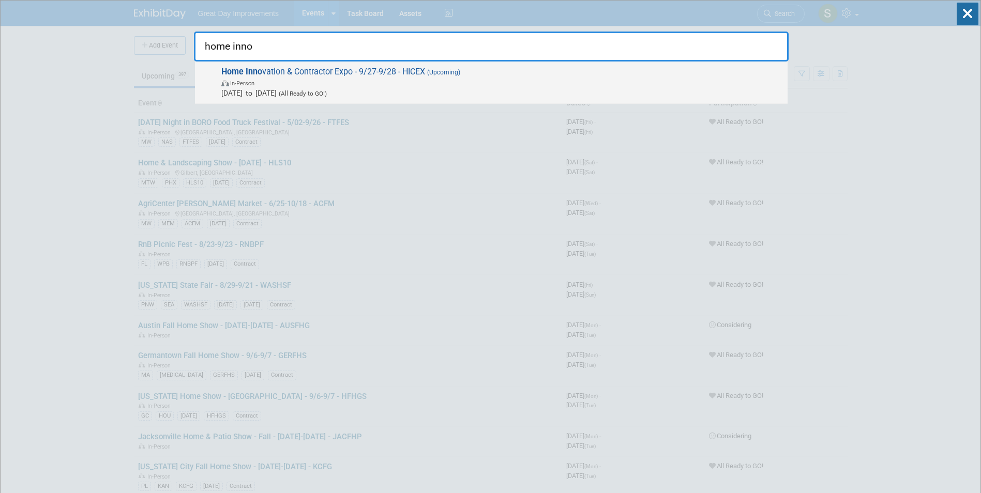
type input "home inno"
click span "Sep 27, 2025 to Sep 28, 2025 (All Ready to GO!)"
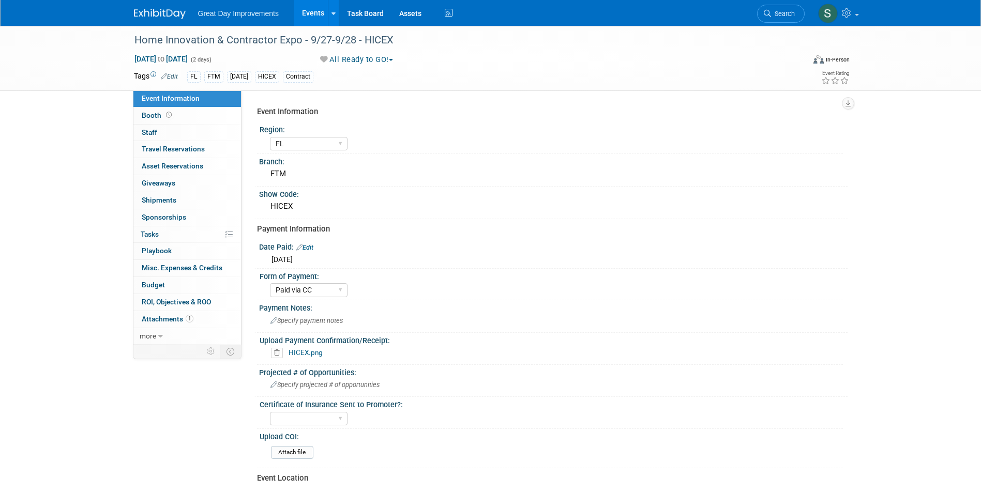
select select "FL"
select select "Paid via CC"
click at [312, 354] on link "HICEX.png" at bounding box center [305, 352] width 34 height 8
drag, startPoint x: 162, startPoint y: 11, endPoint x: 169, endPoint y: 13, distance: 7.5
click at [163, 12] on img at bounding box center [160, 14] width 52 height 10
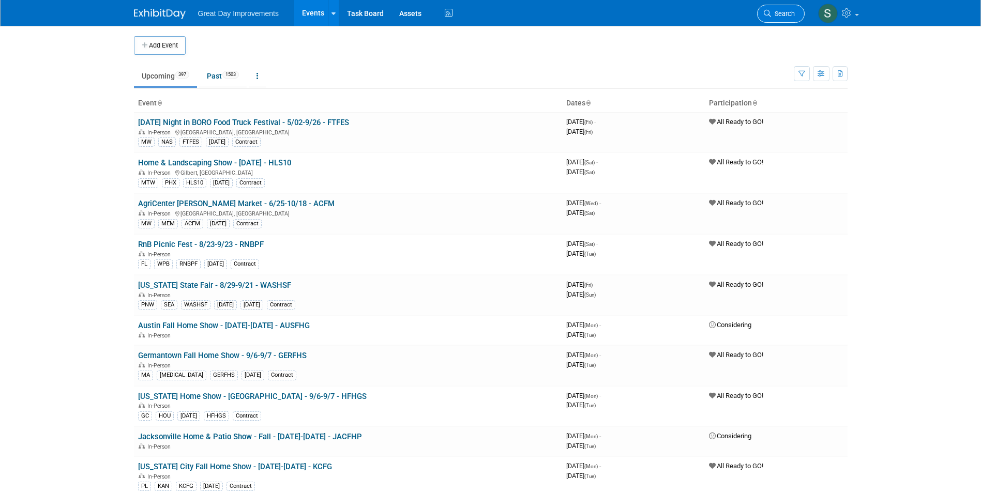
click at [763, 7] on link "Search" at bounding box center [781, 14] width 48 height 18
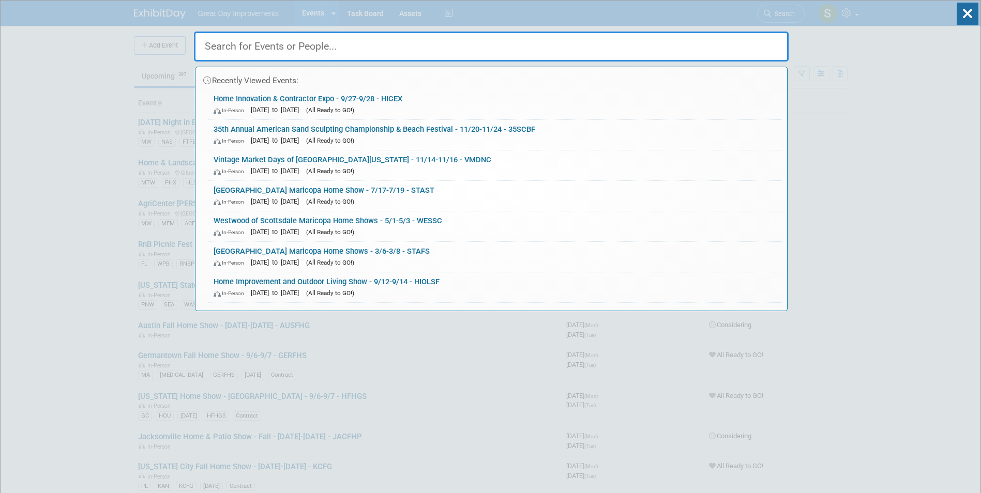
click at [760, 1] on div "Recently Viewed Events: Home Innovation & Contractor Expo - 9/27-9/28 - HICEX I…" at bounding box center [491, 156] width 594 height 311
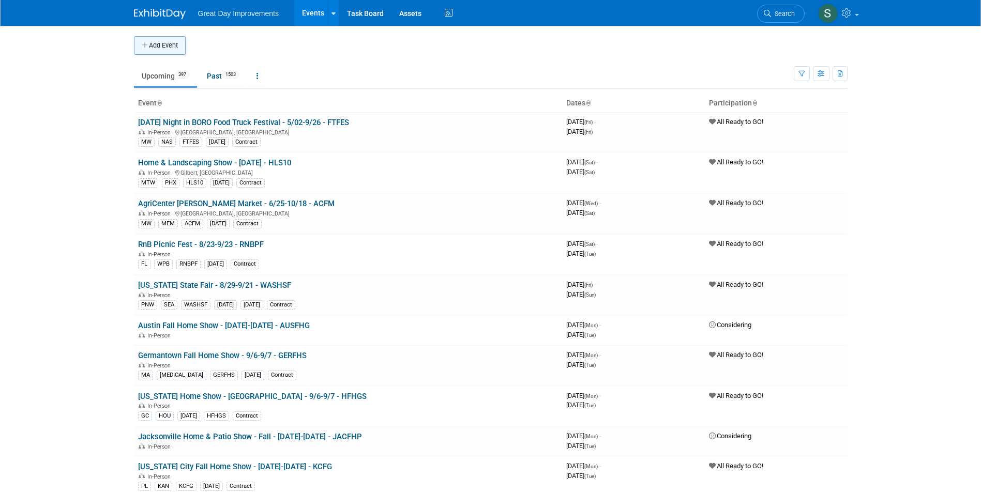
click at [171, 44] on button "Add Event" at bounding box center [160, 45] width 52 height 19
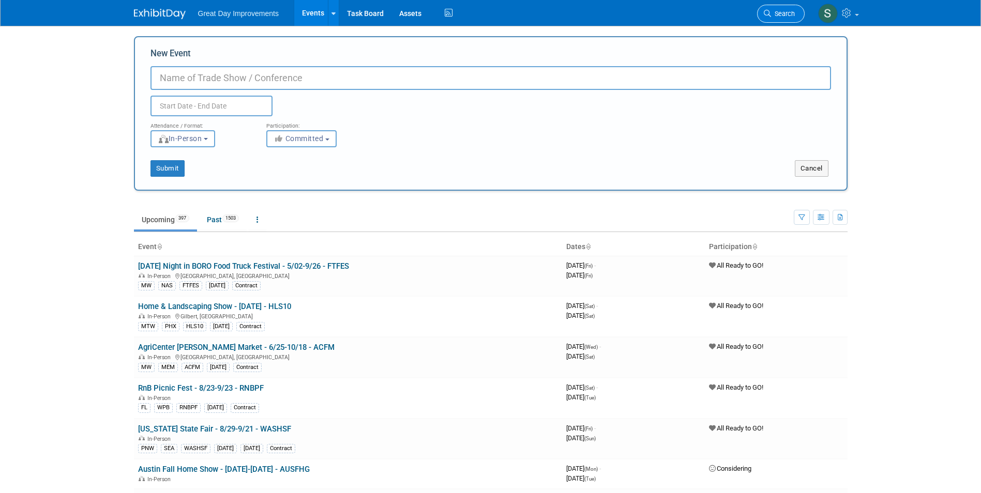
click at [788, 19] on link "Search" at bounding box center [781, 14] width 48 height 18
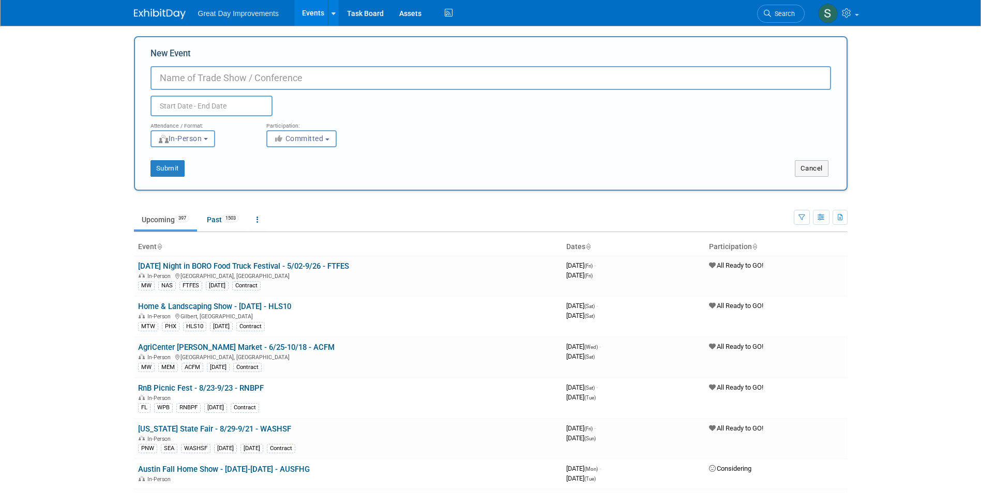
click at [278, 84] on input "New Event" at bounding box center [490, 78] width 680 height 24
paste input "22nd Annual Punta Gorda Art & Craft Show"
type input "22nd Annual Punta Gorda Art & Craft Show - 11/8-11/9 - 22PUNT"
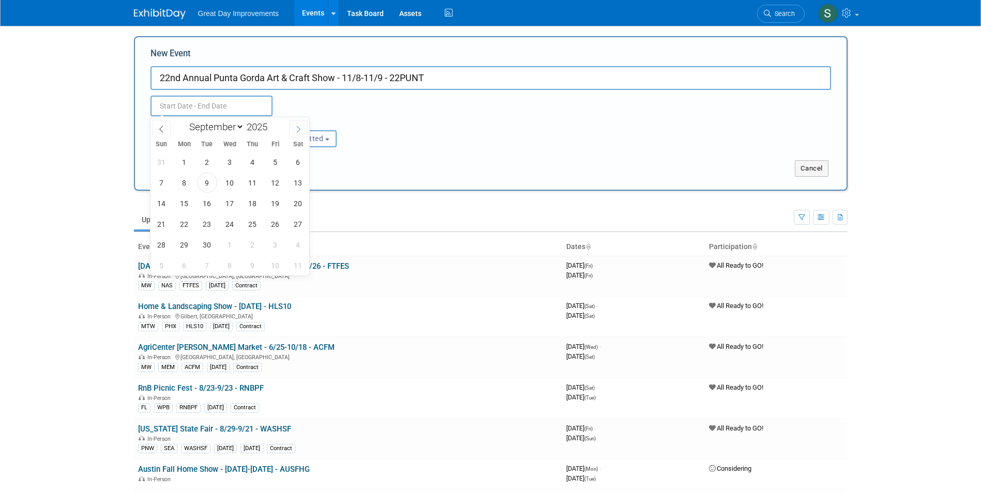
click at [296, 127] on icon at bounding box center [298, 129] width 7 height 7
select select "10"
click at [296, 184] on span "8" at bounding box center [298, 183] width 20 height 20
click at [154, 202] on span "9" at bounding box center [161, 203] width 20 height 20
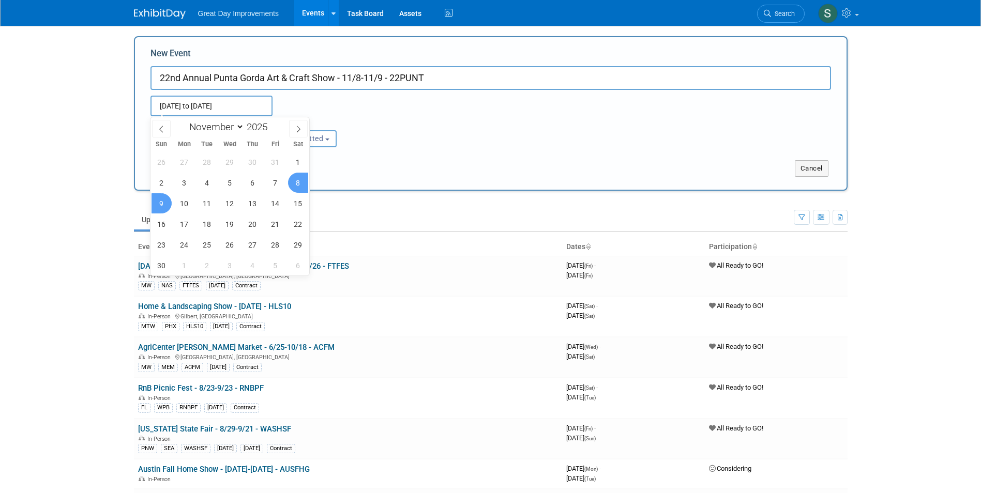
type input "Nov 8, 2025 to Nov 9, 2025"
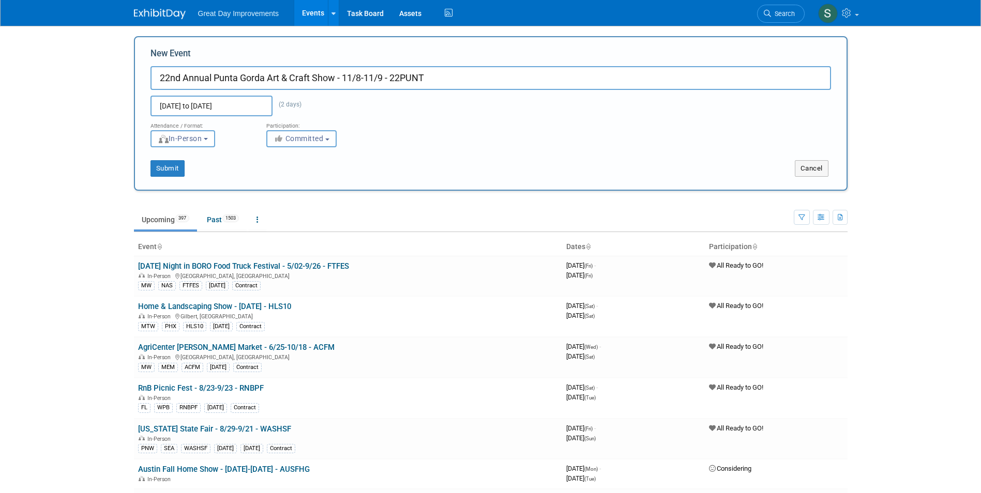
click at [324, 137] on span "Committed" at bounding box center [298, 138] width 50 height 8
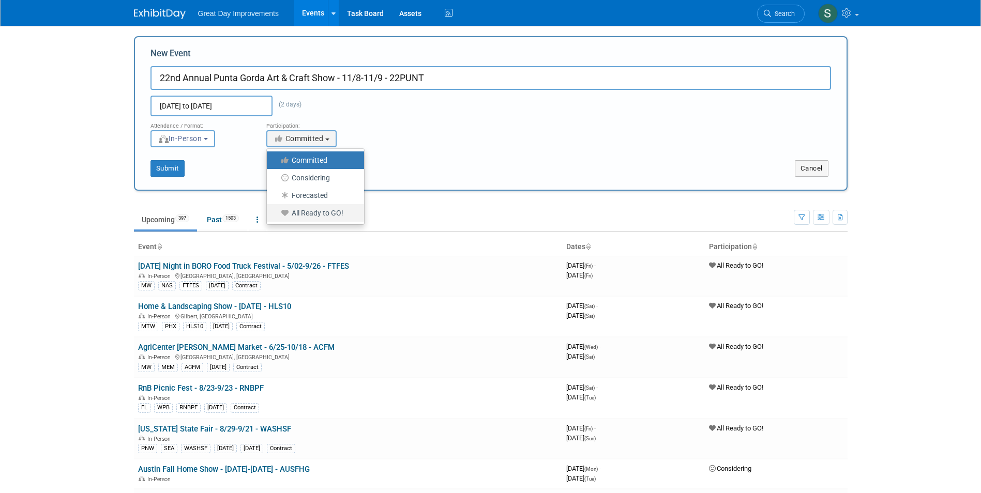
click at [308, 212] on label "All Ready to GO!" at bounding box center [313, 212] width 82 height 13
click at [276, 212] on input "All Ready to GO!" at bounding box center [272, 213] width 7 height 7
select select "102"
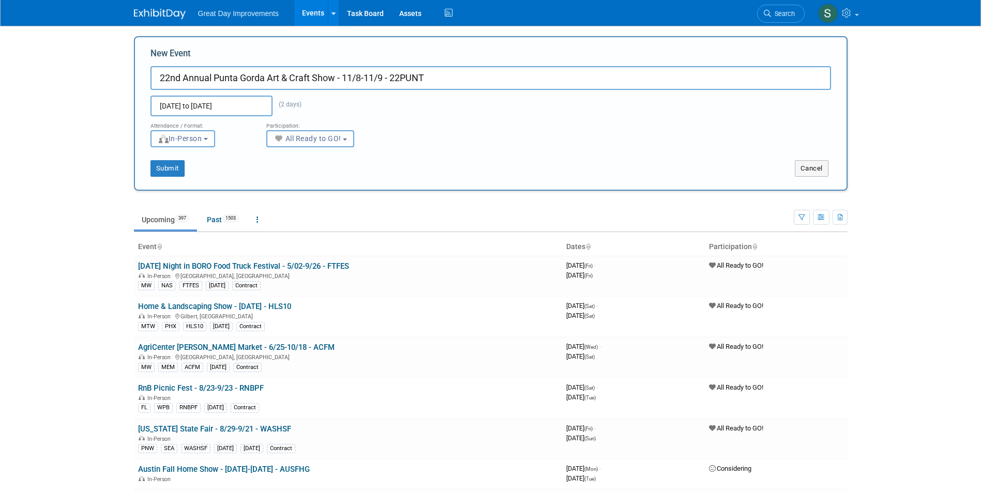
click at [175, 180] on div "New Event 22nd Annual Punta Gorda Art & Craft Show - 11/8-11/9 - 22PUNT Nov 8, …" at bounding box center [490, 113] width 713 height 155
click at [170, 171] on button "Submit" at bounding box center [167, 168] width 34 height 17
type input "22nd Annual Punta Gorda Art & Craft Show - 11/8-11/9 - 22PUNT"
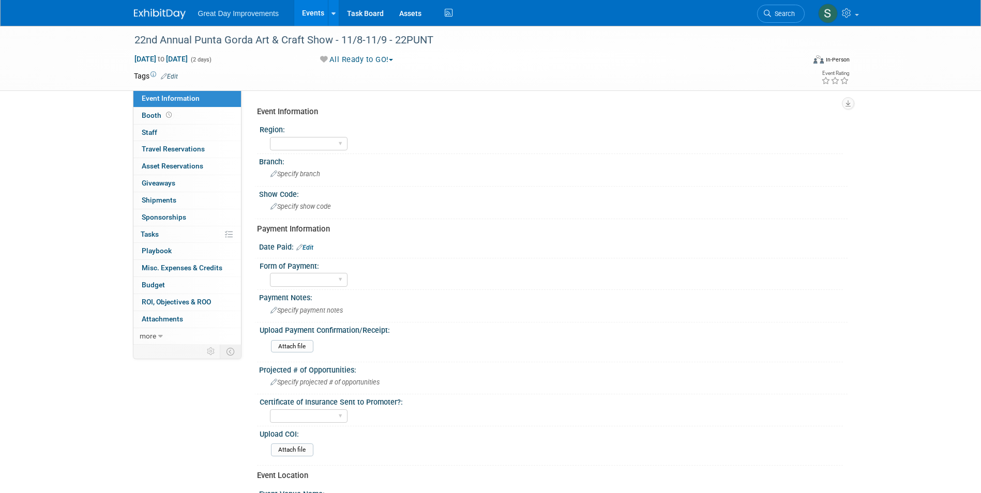
click at [171, 73] on link "Edit" at bounding box center [169, 76] width 17 height 7
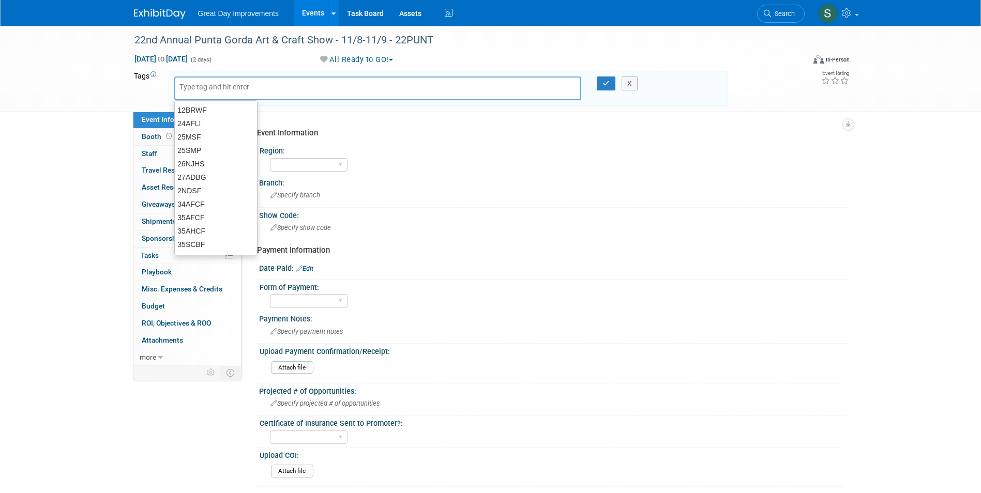
click at [196, 87] on input "text" at bounding box center [220, 87] width 83 height 10
type input "FL"
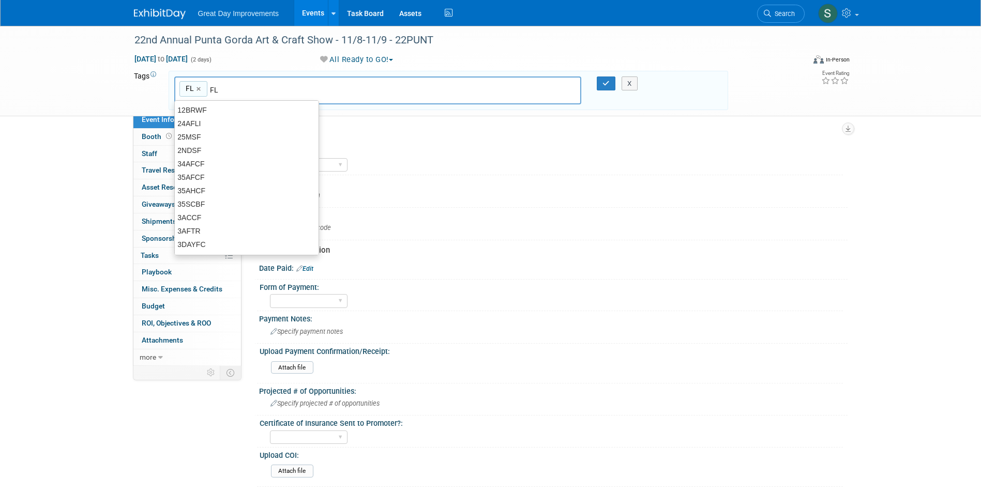
type input "FL"
type input "FTM"
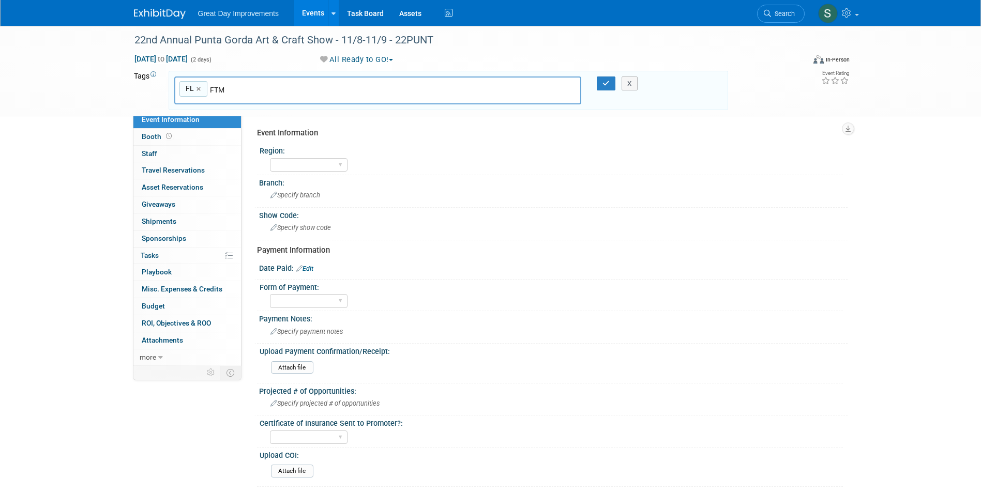
type input "FL, FTM"
type input "[DATE]"
type input "FL, FTM, [DATE]"
type input "22PUNT"
type input "FL, FTM, [DATE], 22PUNT"
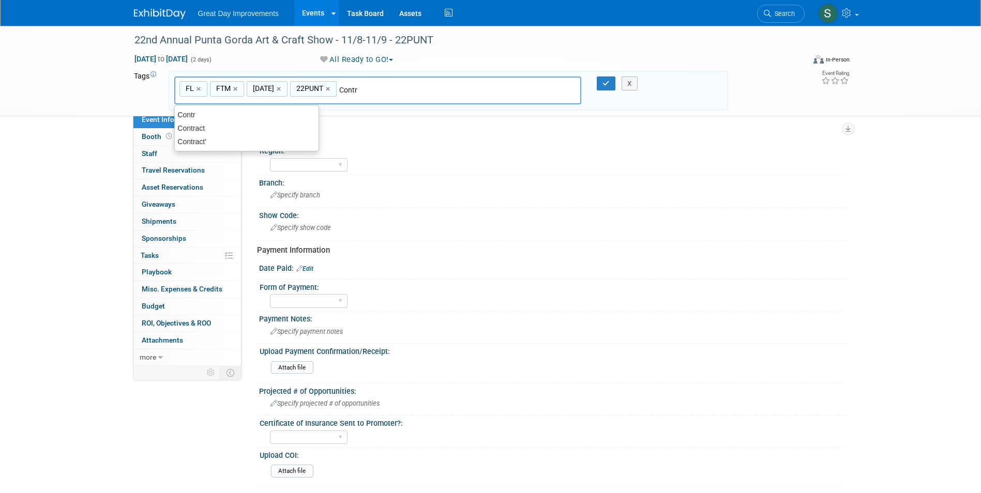
type input "Contract"
type input "FL, FTM, [DATE], 22PUNT, Contract"
click at [601, 82] on button "button" at bounding box center [606, 84] width 19 height 14
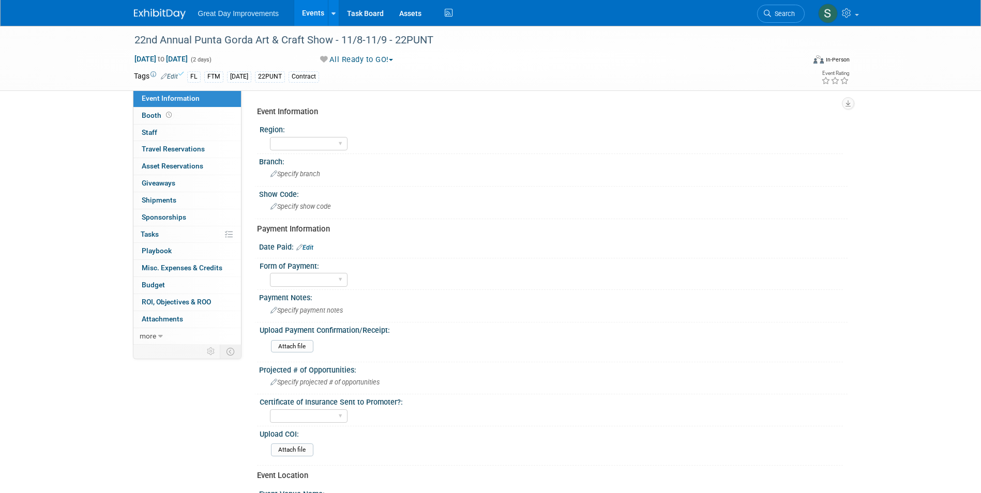
click at [350, 141] on div "GC MA MW MTW NE NEW OV PL PNW SA SE SC UMW FL" at bounding box center [556, 142] width 573 height 17
click at [335, 140] on select "GC MA MW MTW NE NEW OV PL PNW SA SE SC UMW FL" at bounding box center [309, 144] width 78 height 14
select select "FL"
click at [270, 137] on select "GC MA MW MTW NE NEW OV PL PNW SA SE SC UMW FL" at bounding box center [309, 144] width 78 height 14
click at [297, 177] on span "Specify branch" at bounding box center [295, 174] width 50 height 8
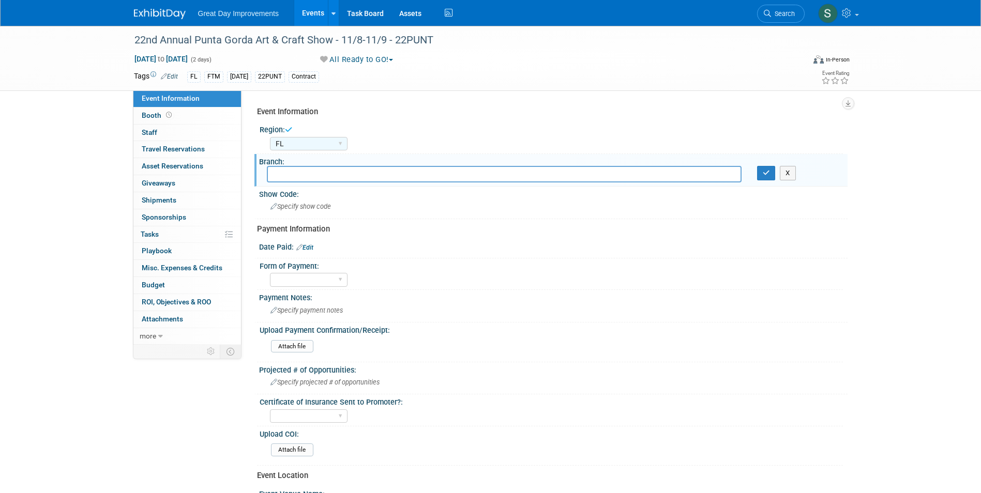
type input "D"
type input "FTM"
click at [758, 177] on div "X" at bounding box center [798, 173] width 98 height 14
click at [763, 175] on icon "button" at bounding box center [765, 173] width 7 height 7
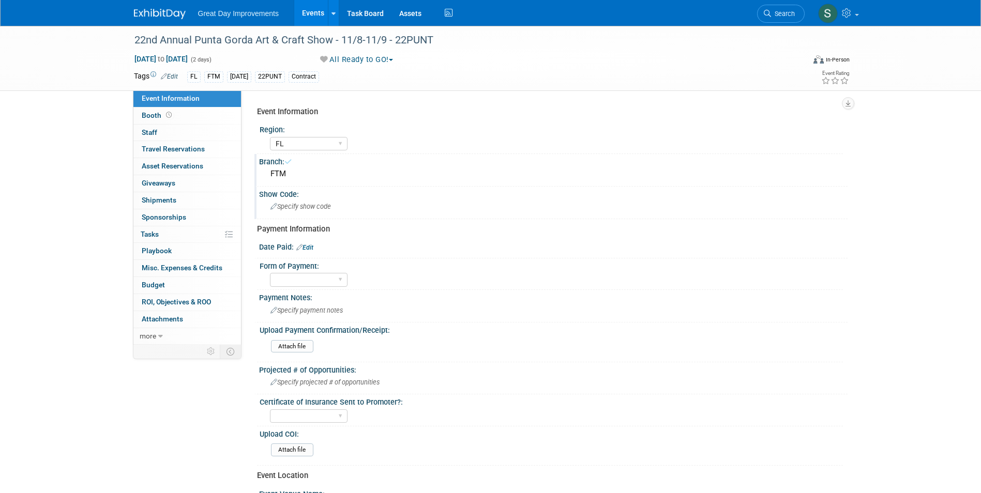
click at [431, 202] on div "Specify show code" at bounding box center [553, 206] width 573 height 16
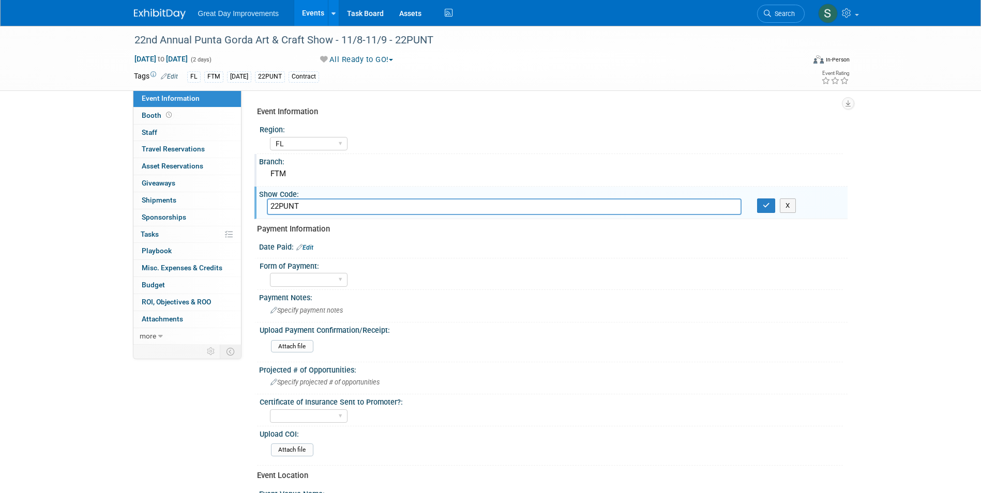
type input "22PUNT"
click at [766, 203] on icon "button" at bounding box center [765, 205] width 7 height 7
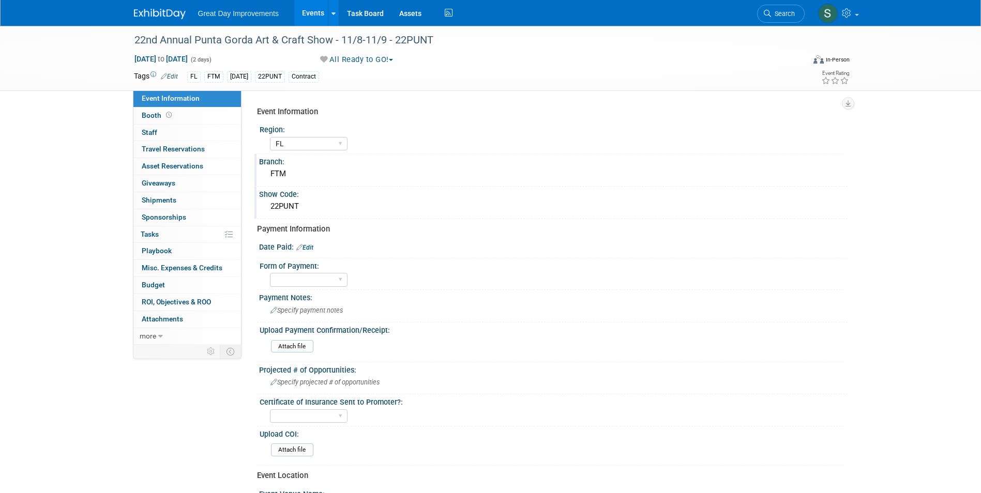
click at [135, 13] on img at bounding box center [160, 14] width 52 height 10
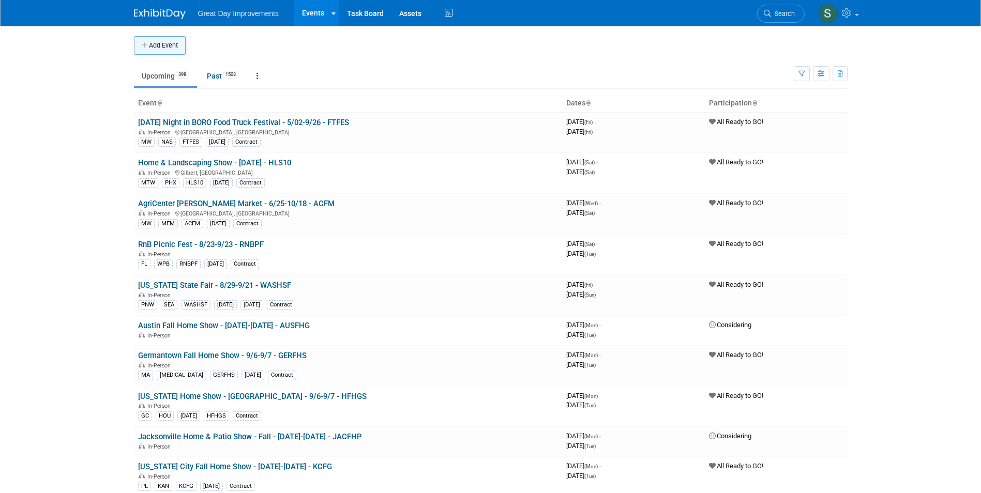
click at [165, 54] on button "Add Event" at bounding box center [160, 45] width 52 height 19
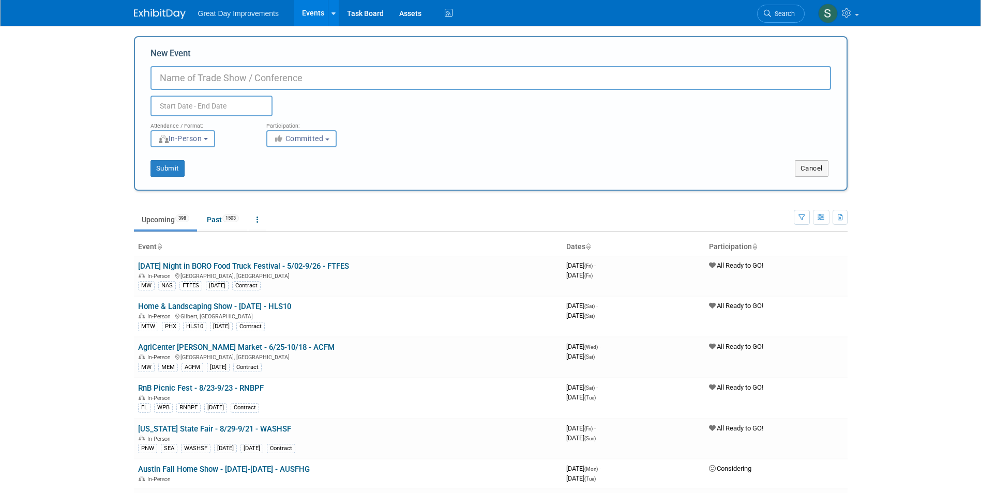
paste input "Home & Landscaping Show"
click at [787, 7] on link "Search" at bounding box center [781, 14] width 48 height 18
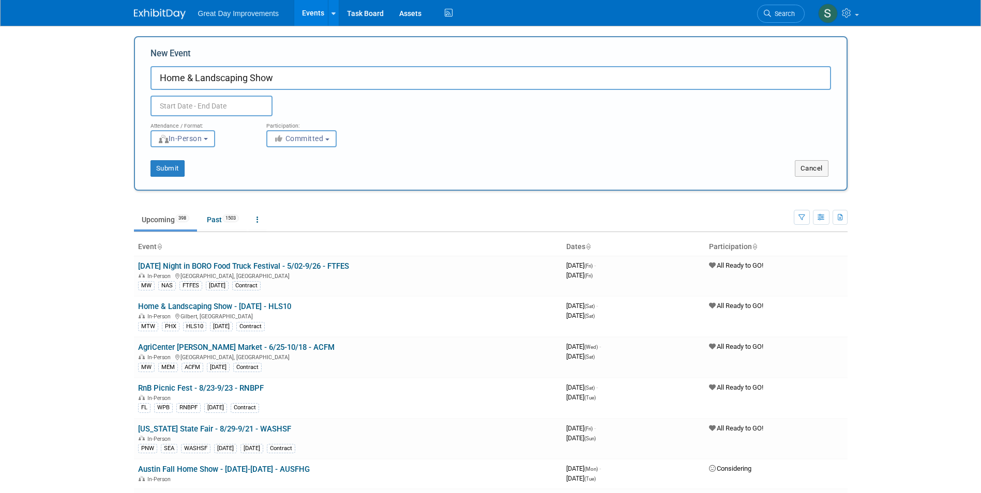
click at [283, 83] on input "Home & Landscaping Show" at bounding box center [490, 78] width 680 height 24
type input "Home & Landscaping Show - [DATE] - LVHLS"
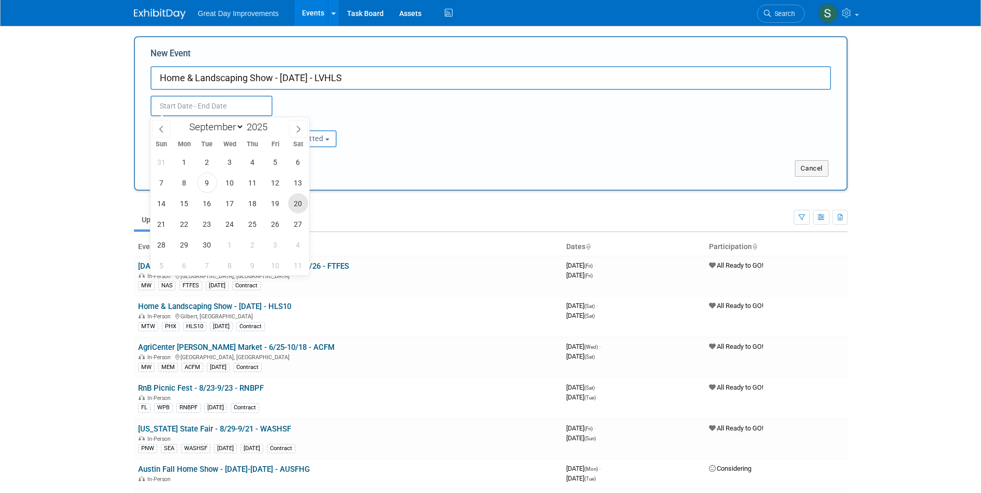
click at [298, 206] on span "20" at bounding box center [298, 203] width 20 height 20
type input "[DATE] to [DATE]"
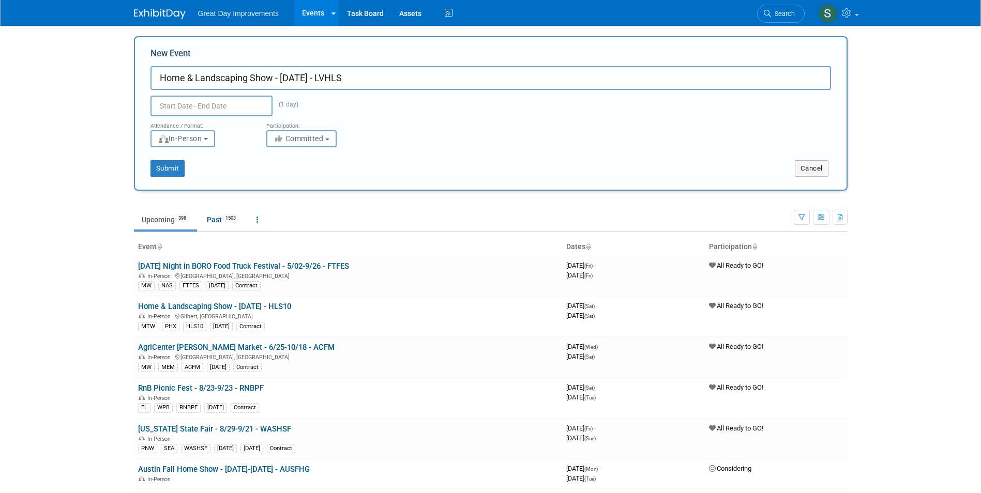
type input "[DATE] to [DATE]"
click at [322, 134] on span "Committed" at bounding box center [298, 138] width 50 height 8
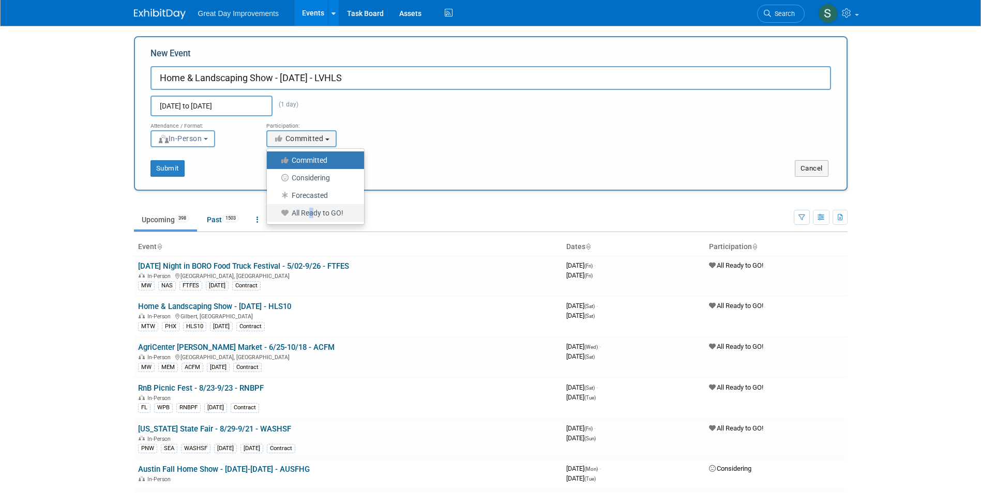
click at [309, 218] on label "All Ready to GO!" at bounding box center [313, 212] width 82 height 13
click at [298, 210] on label "All Ready to GO!" at bounding box center [313, 212] width 82 height 13
click at [276, 210] on input "All Ready to GO!" at bounding box center [272, 213] width 7 height 7
select select "102"
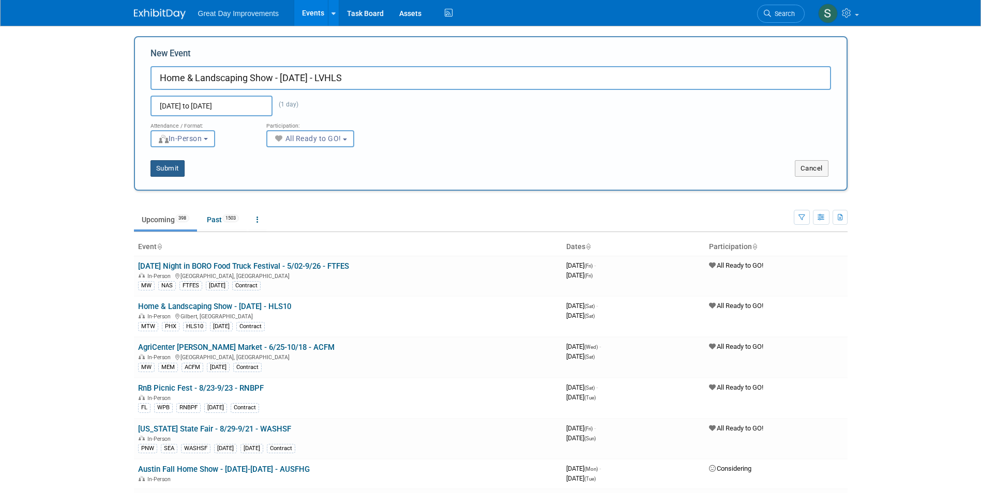
click at [174, 169] on button "Submit" at bounding box center [167, 168] width 34 height 17
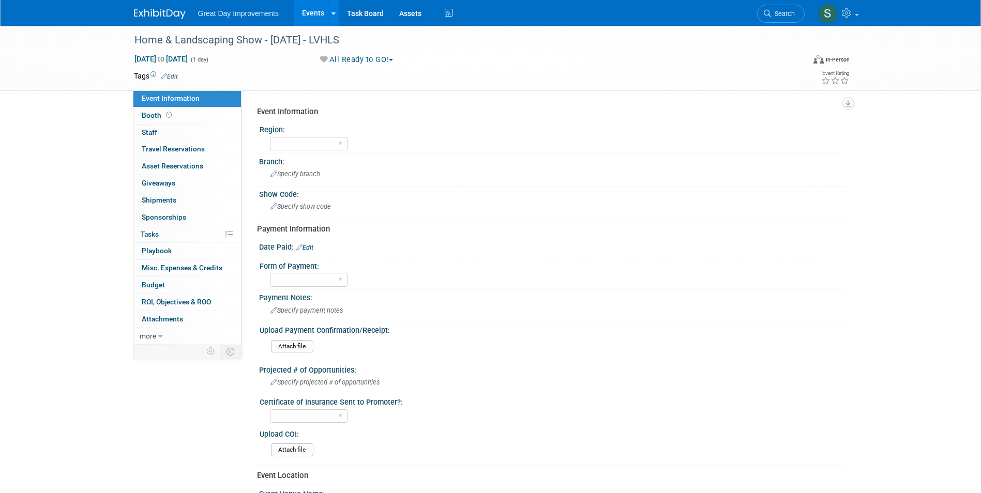
click at [173, 74] on link "Edit" at bounding box center [169, 76] width 17 height 7
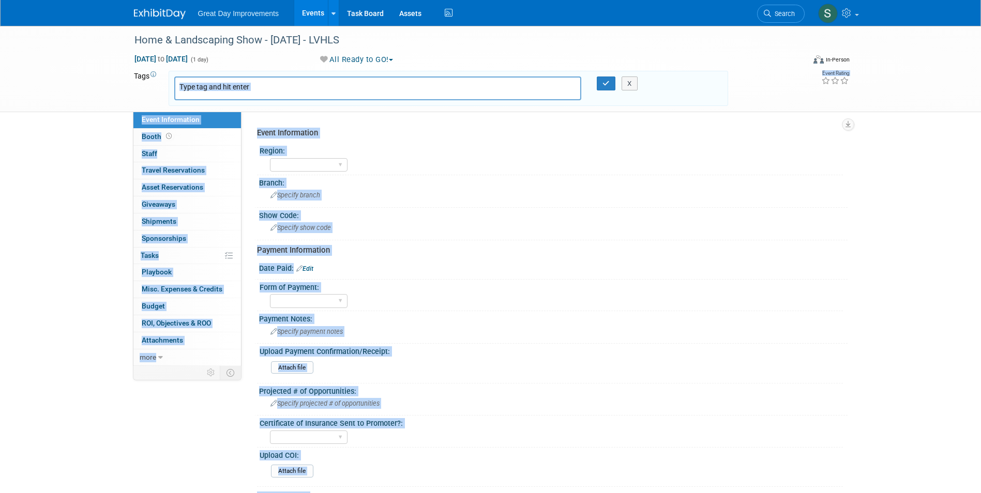
click at [210, 84] on body "Great Day Improvements Events Add Event Bulk Upload Events Shareable Event Boar…" at bounding box center [490, 246] width 981 height 493
click at [212, 86] on input "text" at bounding box center [220, 87] width 83 height 10
click at [560, 178] on div "Branch:" at bounding box center [553, 181] width 588 height 13
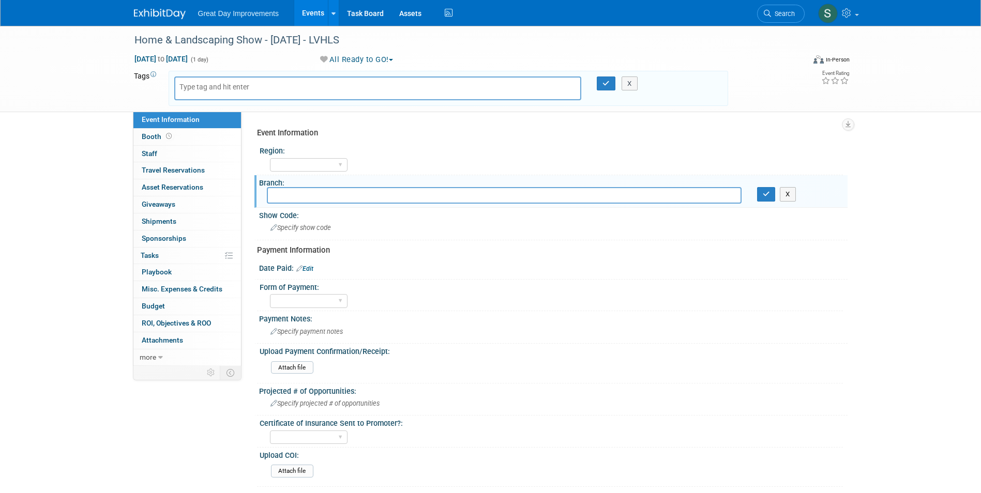
click at [224, 88] on input "text" at bounding box center [220, 87] width 83 height 10
click at [217, 84] on input "text" at bounding box center [220, 87] width 83 height 10
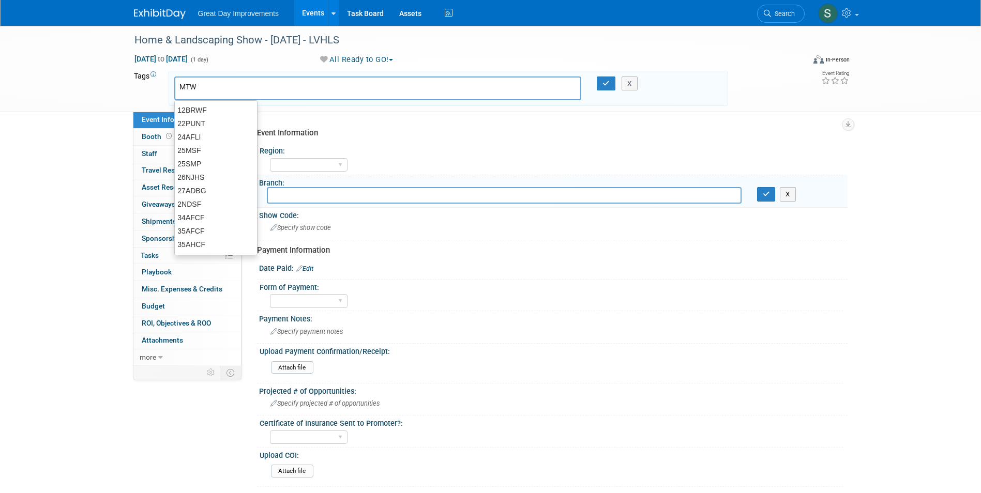
type input "MTW"
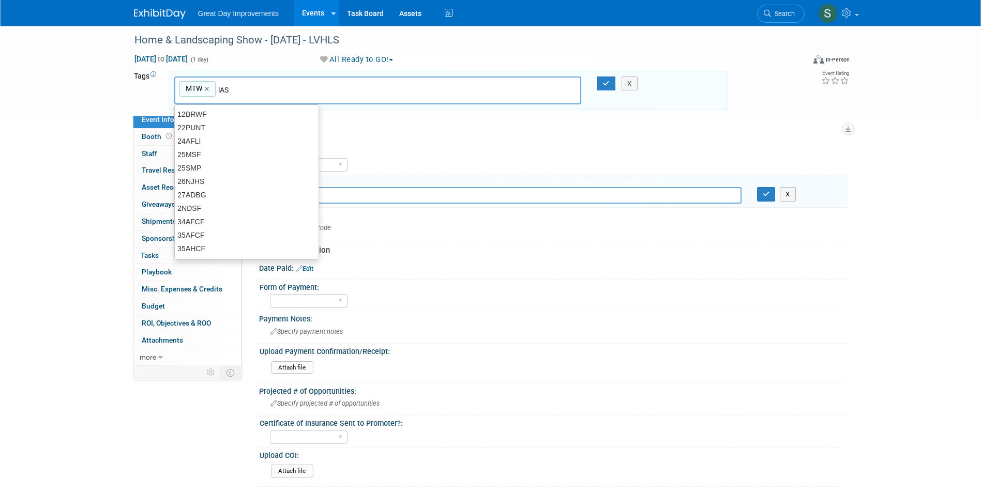
type input "lAS"
type input "MTW, lAS"
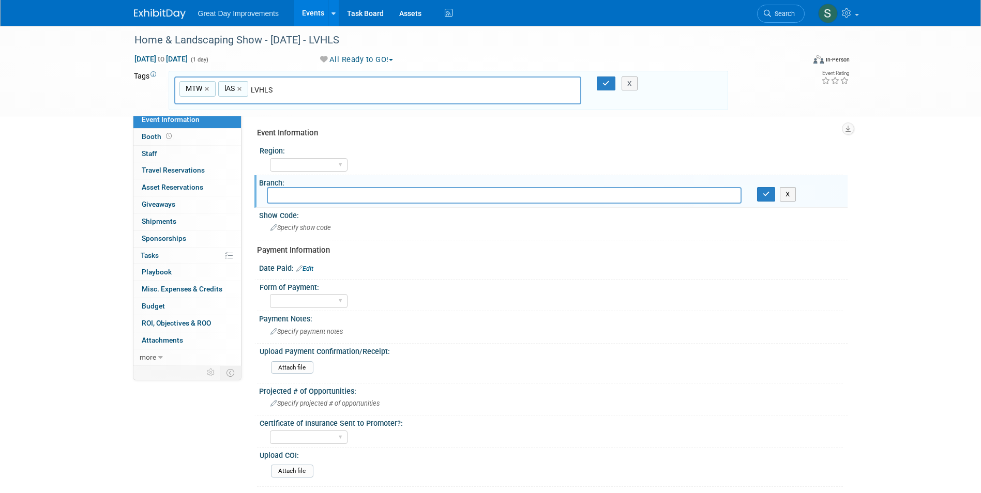
type input "LVHLS"
type input "MTW, lAS, LVHLS"
type input "[DATE]"
type input "MTW, lAS, LVHLS, [DATE]"
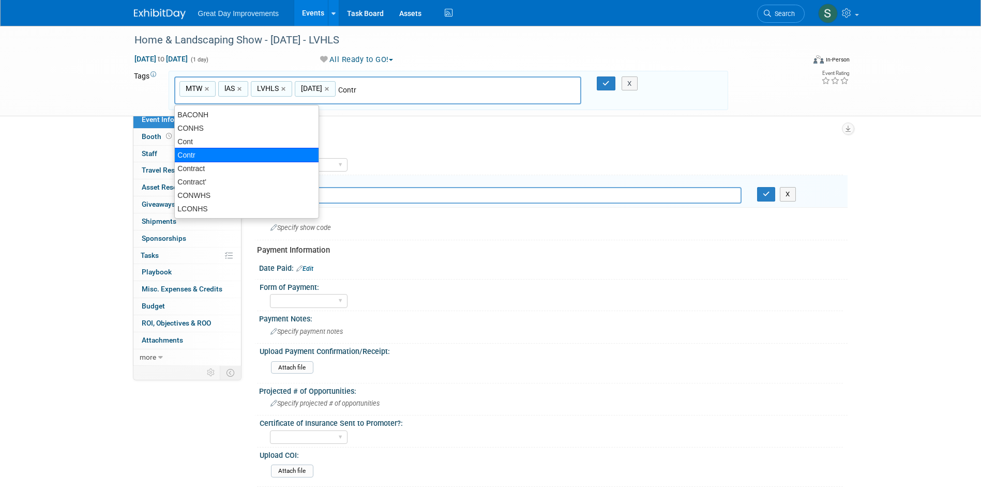
type input "Contract"
type input "MTW, lAS, LVHLS, [DATE], Contract"
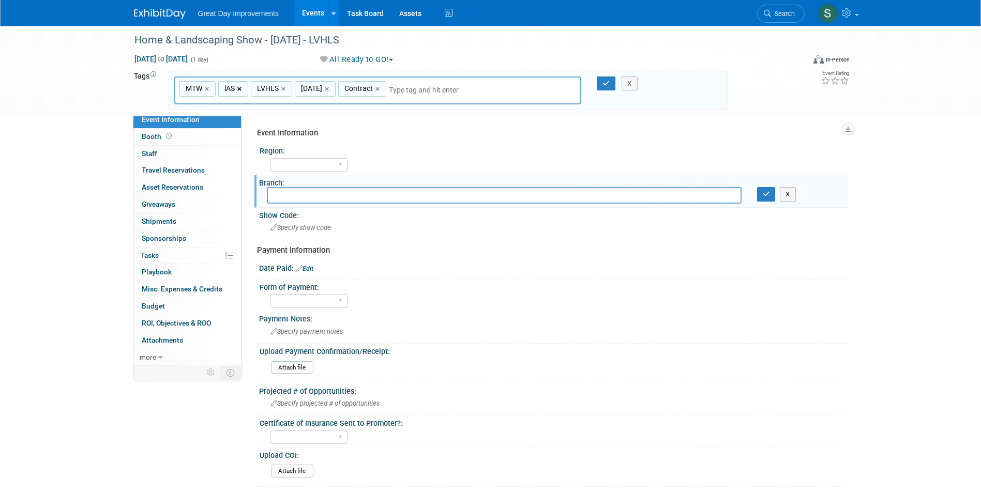
click at [244, 89] on link "×" at bounding box center [240, 89] width 7 height 12
type input "MTW, LVHLS, SEPT25, Contract"
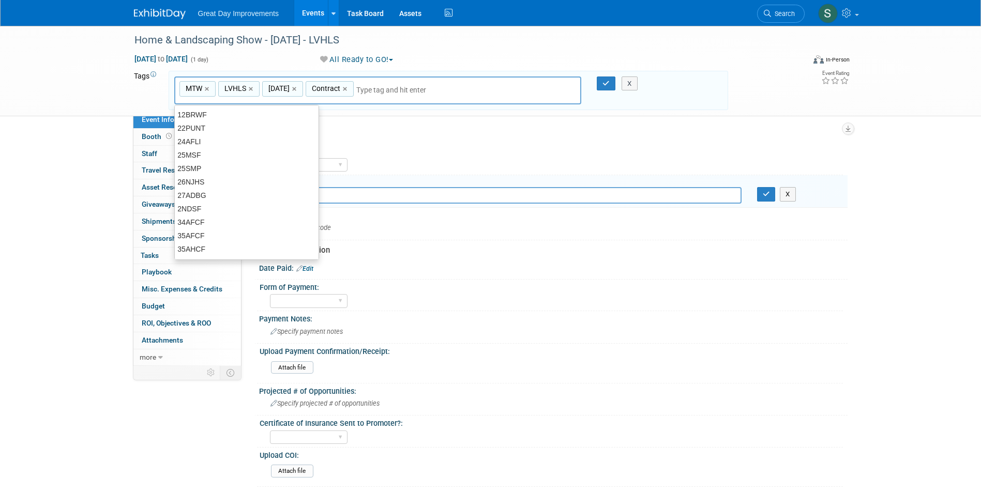
click at [410, 86] on input "text" at bounding box center [428, 90] width 145 height 10
type input "LAS"
type input "MTW, LVHLS, SEPT25, Contract, LAS"
click at [599, 81] on button "button" at bounding box center [606, 84] width 19 height 14
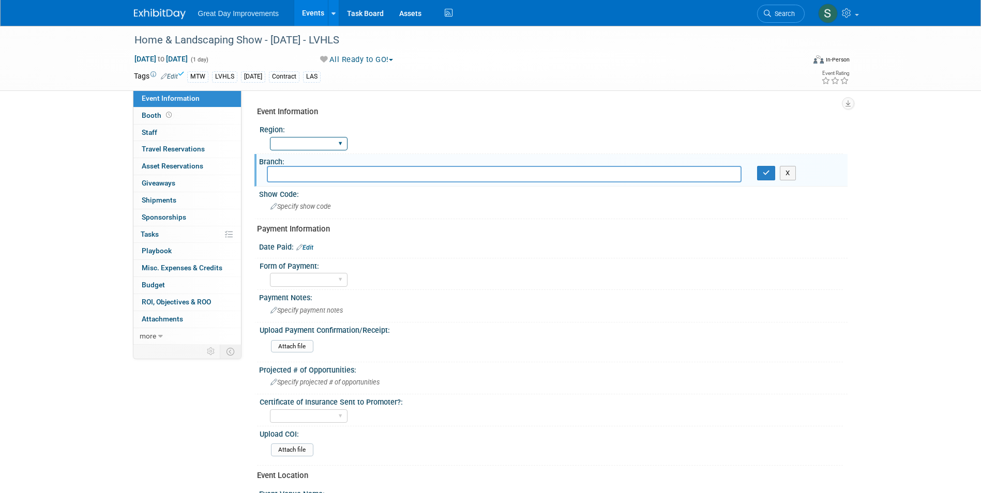
click at [311, 145] on select "GC MA MW MTW NE NEW OV PL PNW SA SE SC UMW FL" at bounding box center [309, 144] width 78 height 14
select select "MTW"
click at [270, 137] on select "GC MA MW MTW NE NEW OV PL PNW SA SE SC UMW FL" at bounding box center [309, 144] width 78 height 14
click at [300, 177] on input "text" at bounding box center [504, 174] width 475 height 16
type input "LAS"
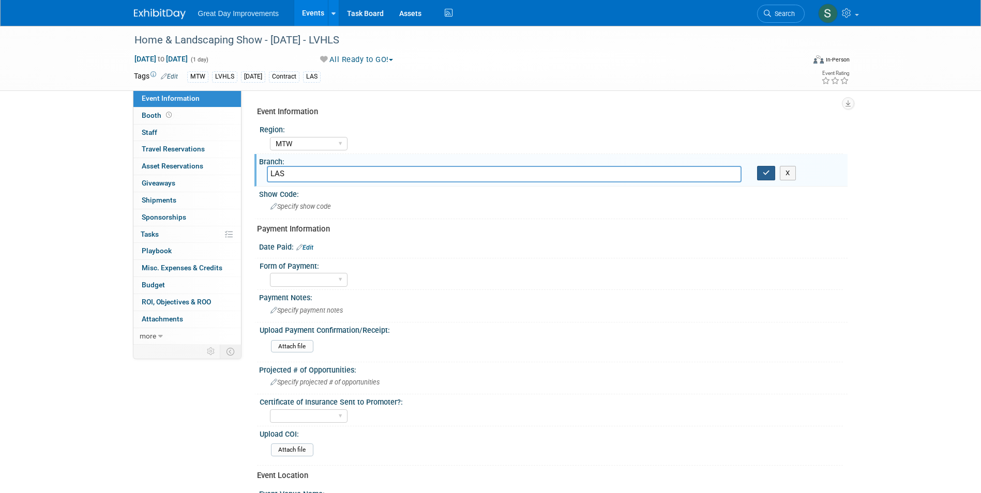
click at [763, 174] on icon "button" at bounding box center [765, 173] width 7 height 7
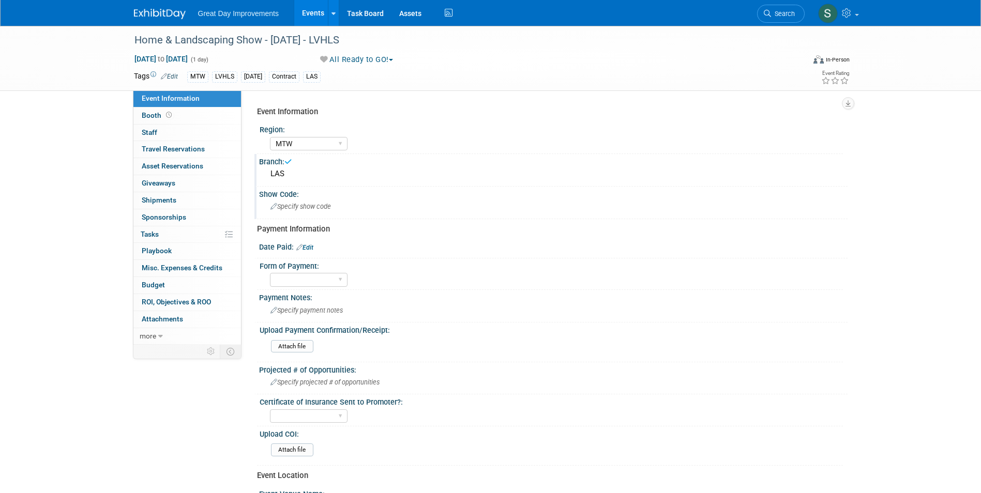
click at [378, 202] on div "Specify show code" at bounding box center [553, 206] width 573 height 16
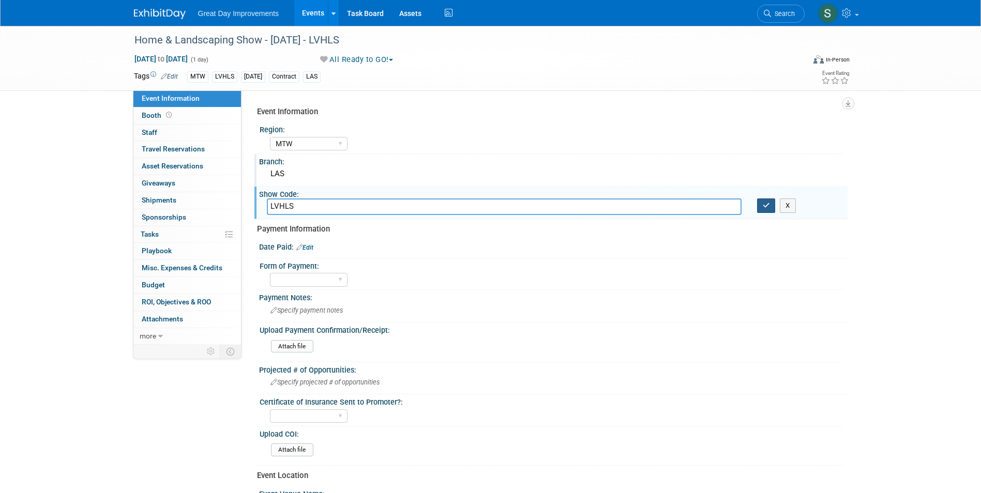
type input "LVHLS"
click at [758, 205] on button "button" at bounding box center [766, 205] width 19 height 14
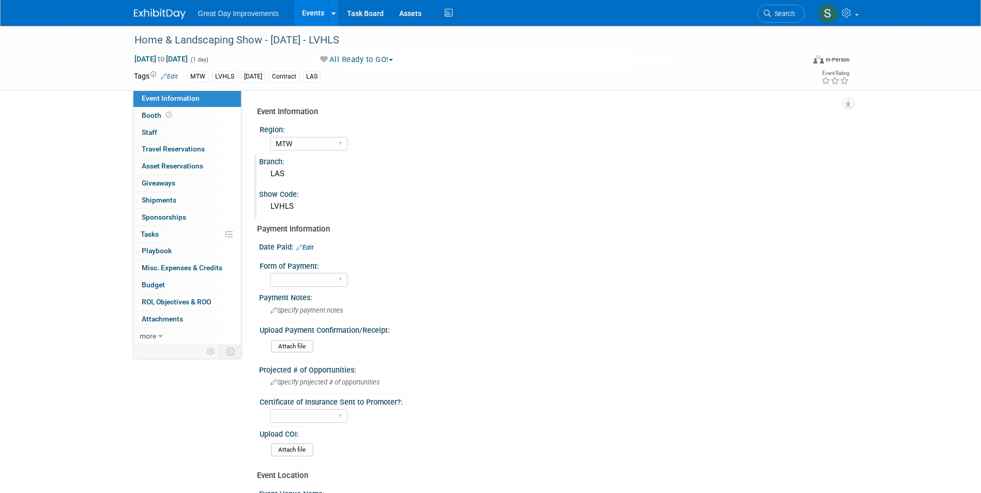
click at [147, 10] on img at bounding box center [160, 14] width 52 height 10
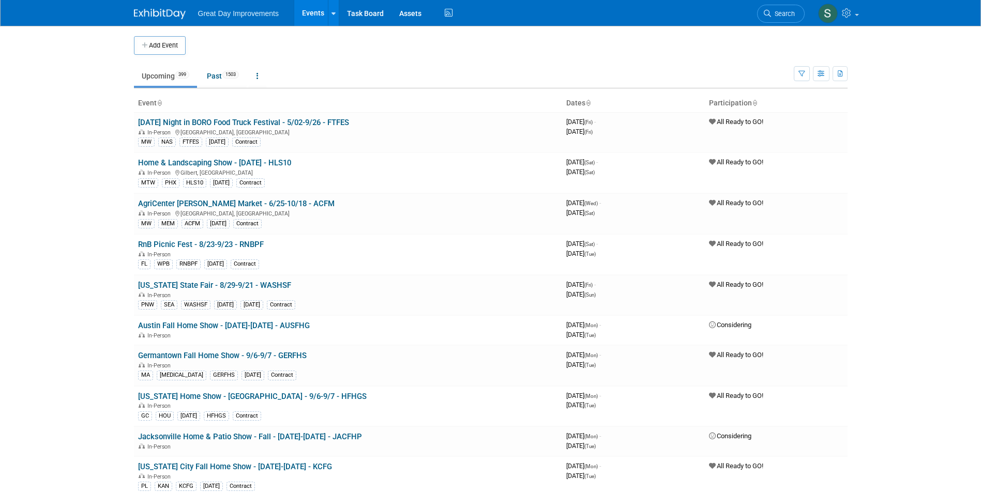
drag, startPoint x: 155, startPoint y: 48, endPoint x: 211, endPoint y: 72, distance: 60.7
click at [156, 48] on button "Add Event" at bounding box center [160, 45] width 52 height 19
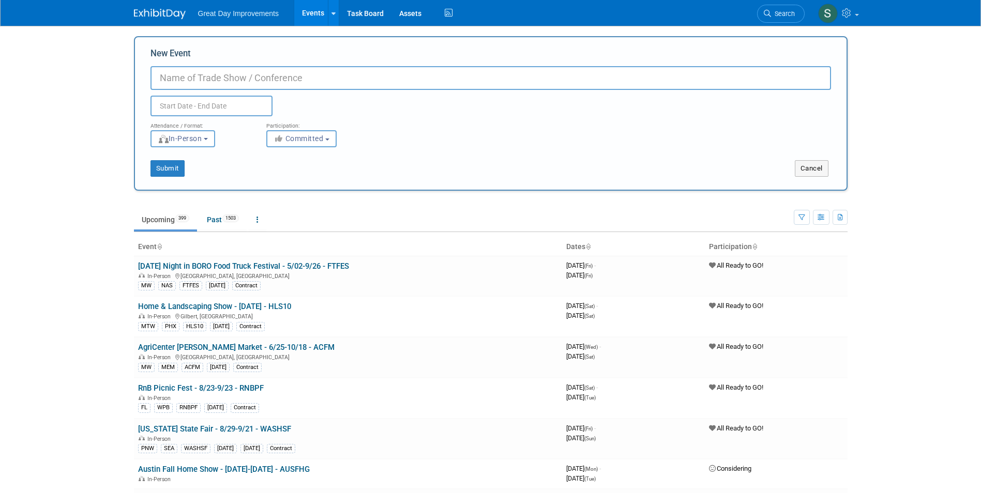
paste input "Home & Landscaping Show"
type input "Home & Landscaping Show - [DATE] - TUHLS"
click at [322, 130] on div "Participation: <i class="fas fa-thumbs-up" style="color: #a5a5a5; padding-right…" at bounding box center [316, 131] width 116 height 31
drag, startPoint x: 322, startPoint y: 130, endPoint x: 321, endPoint y: 141, distance: 10.9
click at [322, 139] on span "Committed" at bounding box center [298, 138] width 50 height 8
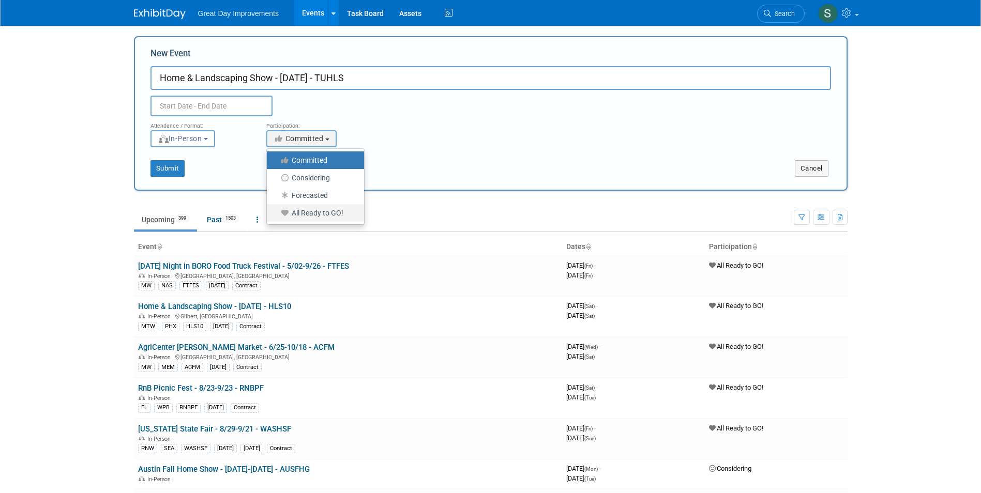
click label "All Ready to GO!"
click input "All Ready to GO!"
select select "102"
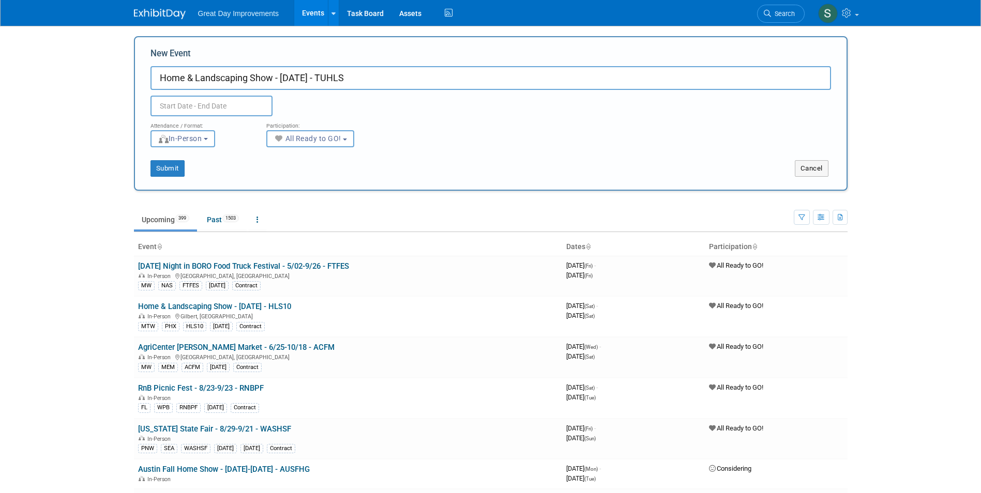
click div "Submit Cancel"
click input "text"
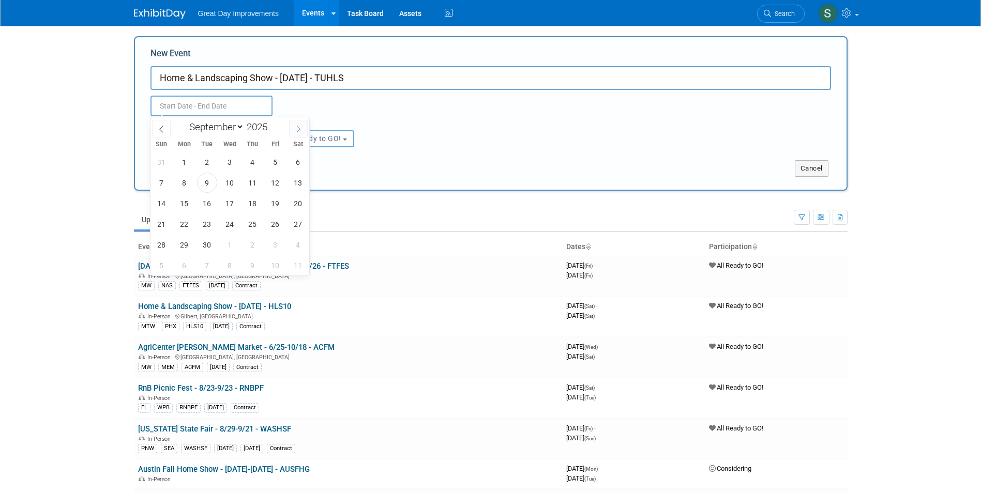
click span
select select "9"
click span "4"
type input "Oct 4, 2025 to Oct 4, 2025"
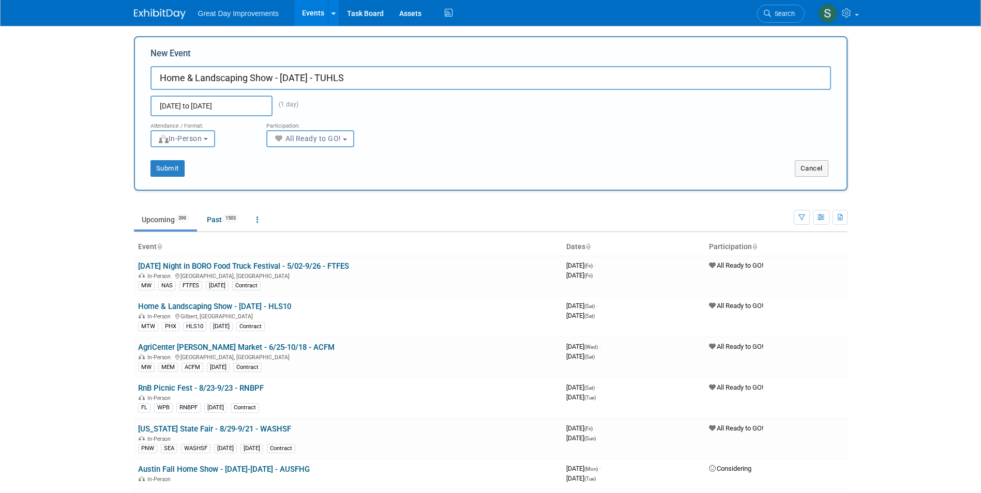
click div "Submit Cancel"
click button "Submit"
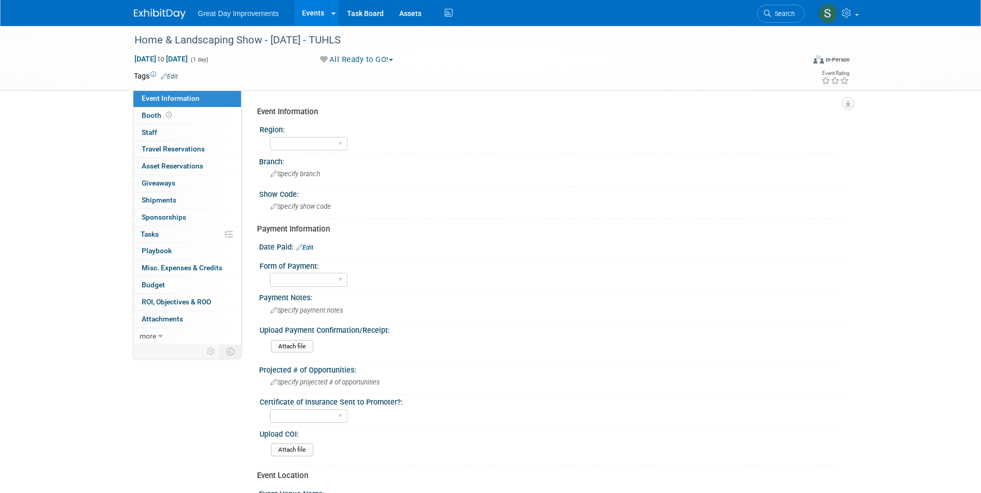
click at [175, 80] on span "Edit" at bounding box center [168, 76] width 20 height 8
click at [171, 76] on link "Edit" at bounding box center [169, 76] width 17 height 7
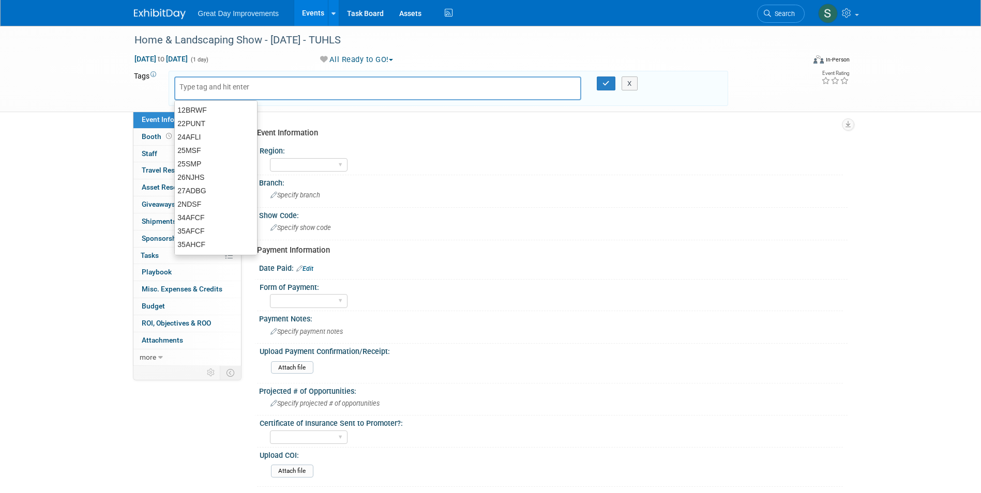
click at [188, 87] on input "text" at bounding box center [220, 87] width 83 height 10
type input "MTW"
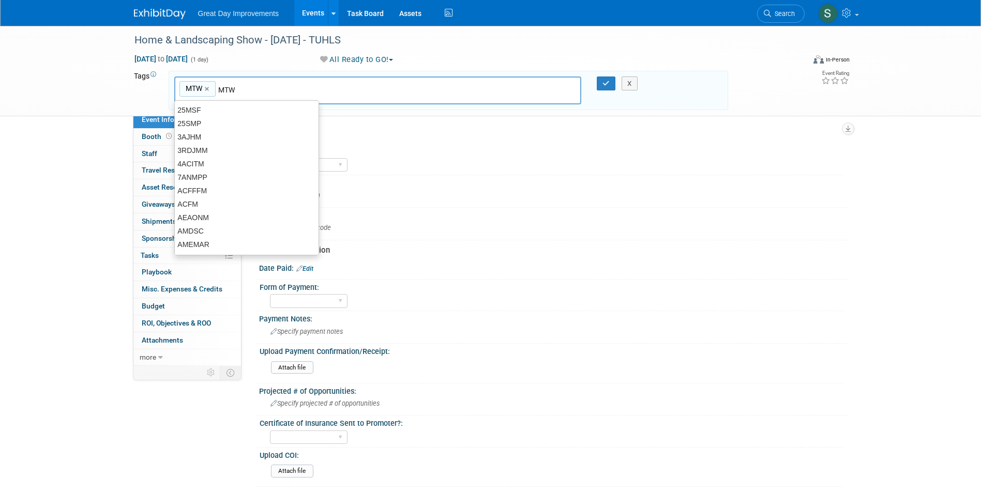
type input "MTW"
type input "TUC"
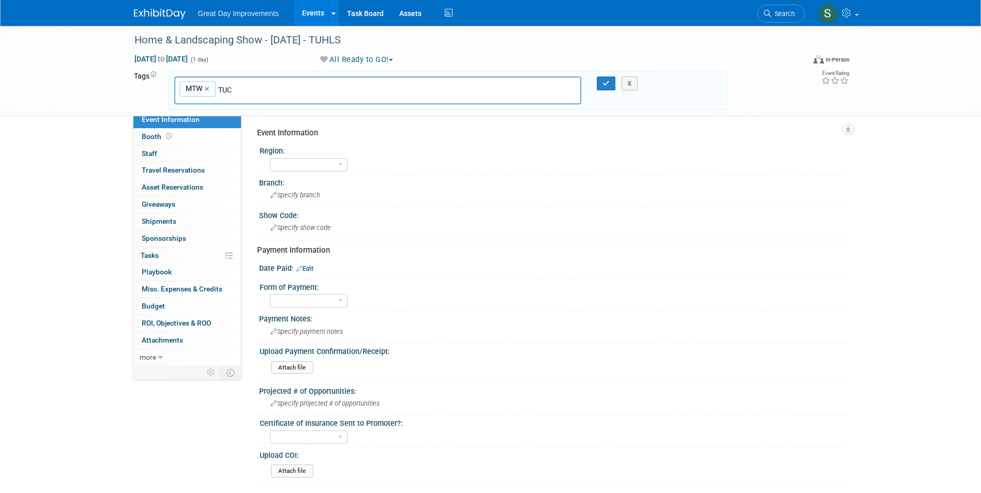
type input "MTW, TUC"
type input "U"
type input "TUHLS"
type input "MTW, TUC, TUHLS"
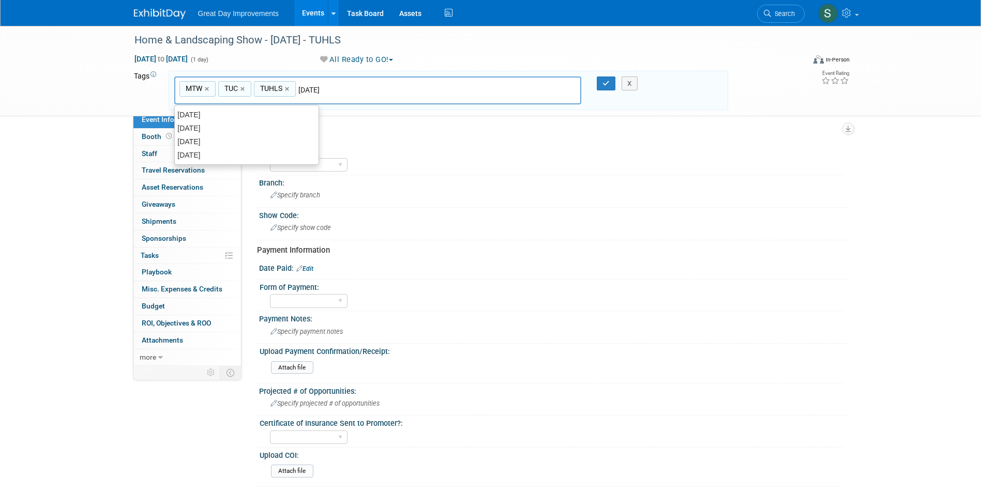
type input "[DATE]"
type input "MTW, TUC, TUHLS, [DATE]"
type input "Contract"
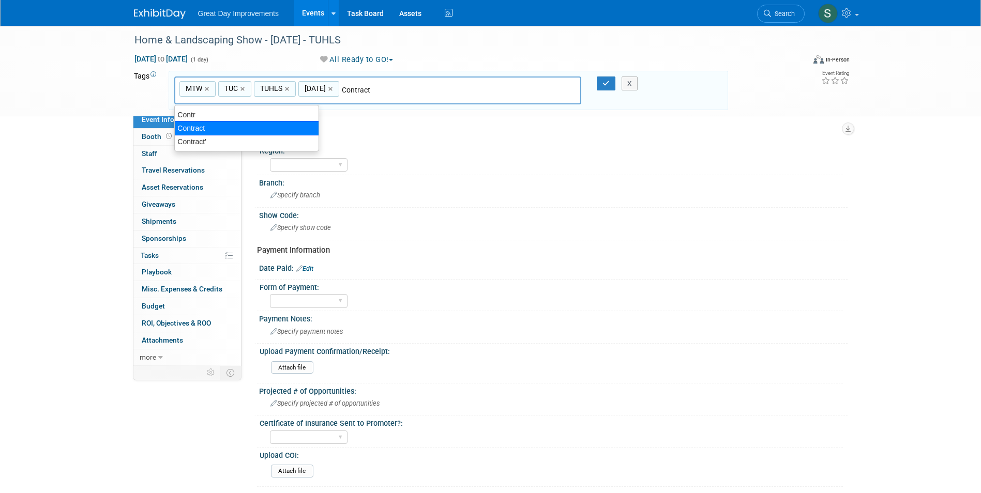
type input "MTW, TUC, TUHLS, [DATE], Contract"
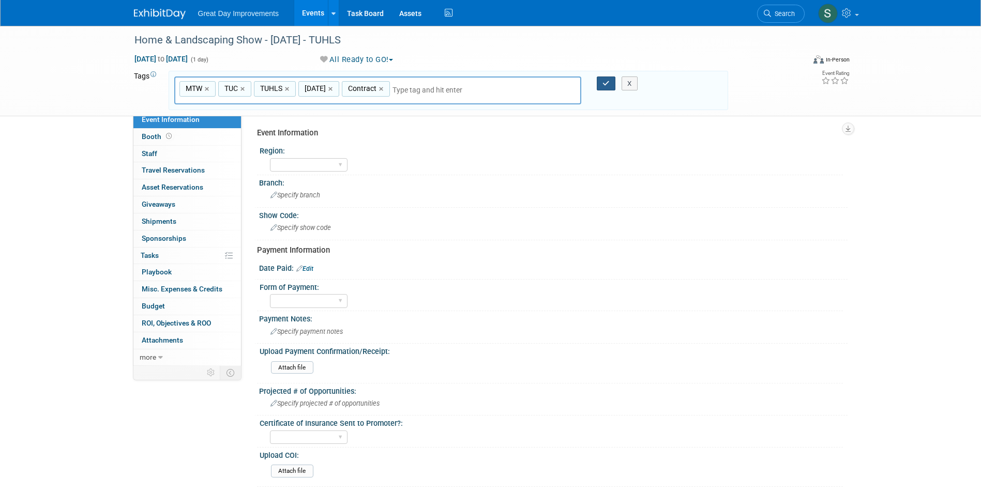
click at [603, 83] on icon "button" at bounding box center [605, 83] width 7 height 7
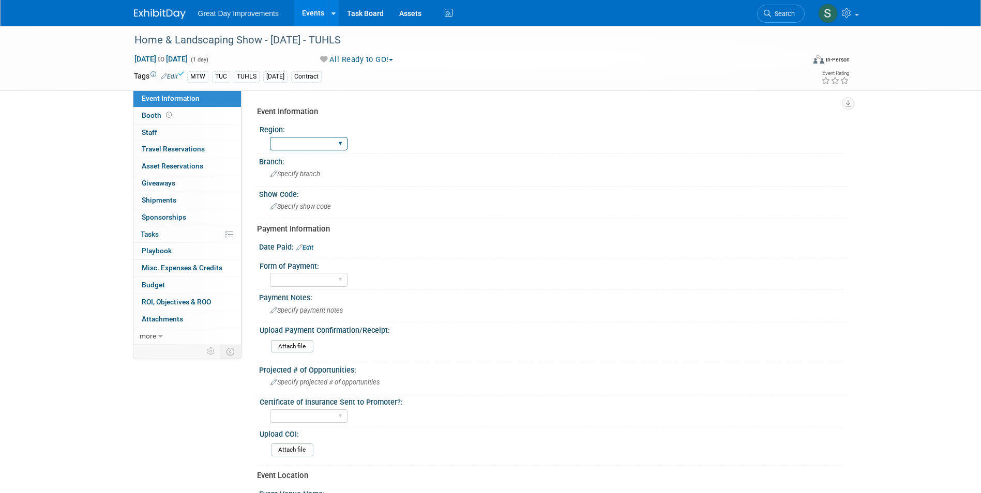
click at [303, 150] on select "GC MA MW MTW NE NEW OV PL PNW SA SE SC UMW FL" at bounding box center [309, 144] width 78 height 14
select select "MTW"
click at [270, 137] on select "GC MA MW MTW NE NEW OV PL PNW SA SE SC UMW FL" at bounding box center [309, 144] width 78 height 14
click at [302, 170] on div "Specify branch" at bounding box center [553, 174] width 573 height 16
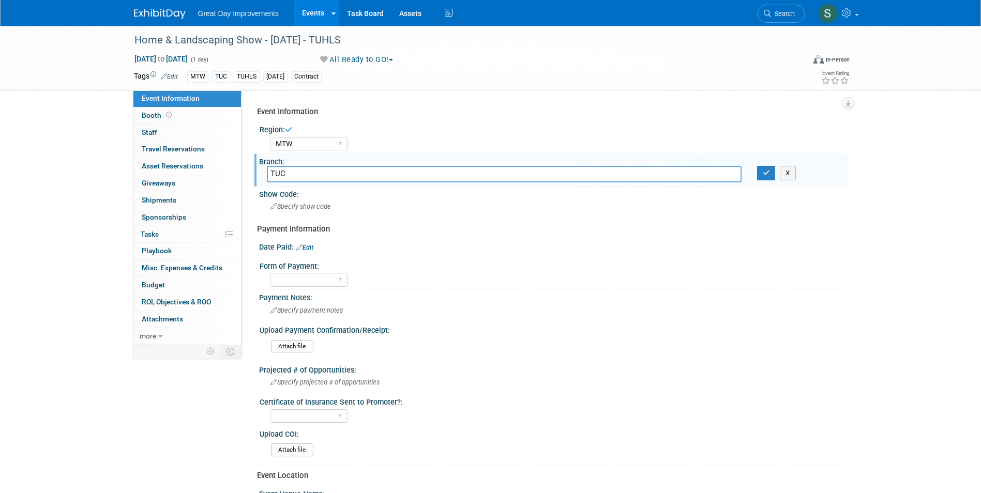
type input "TUC"
click at [771, 161] on div "Branch:" at bounding box center [553, 160] width 588 height 13
click at [769, 170] on icon "button" at bounding box center [765, 173] width 7 height 7
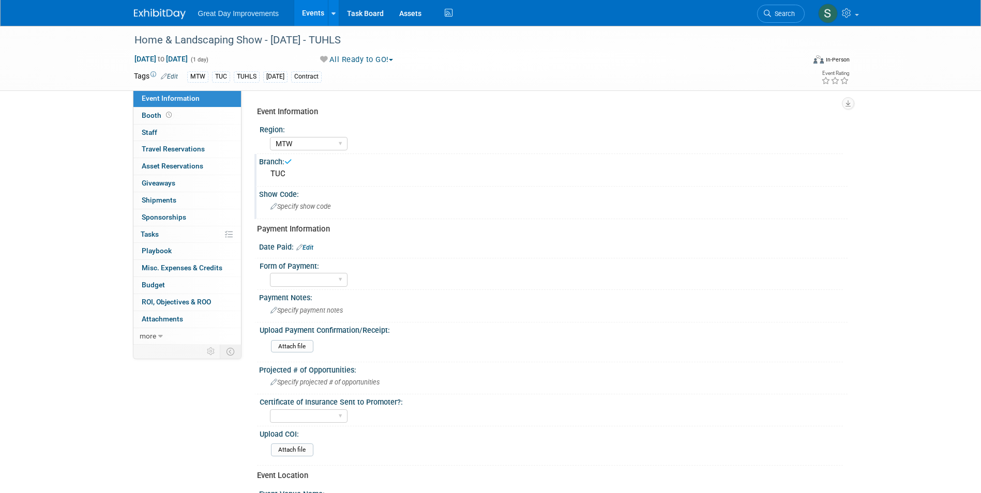
click at [325, 205] on span "Specify show code" at bounding box center [300, 207] width 60 height 8
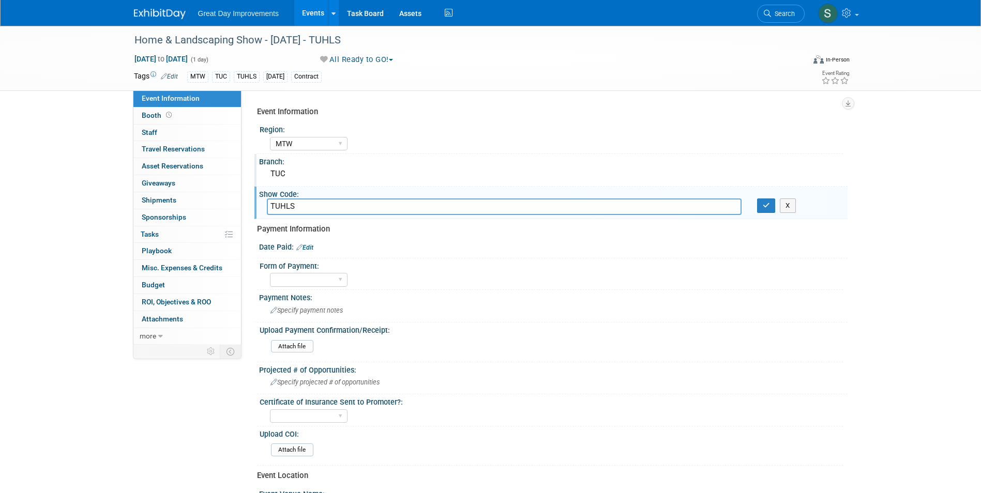
type input "TUHLS"
click at [766, 206] on icon "button" at bounding box center [765, 205] width 7 height 7
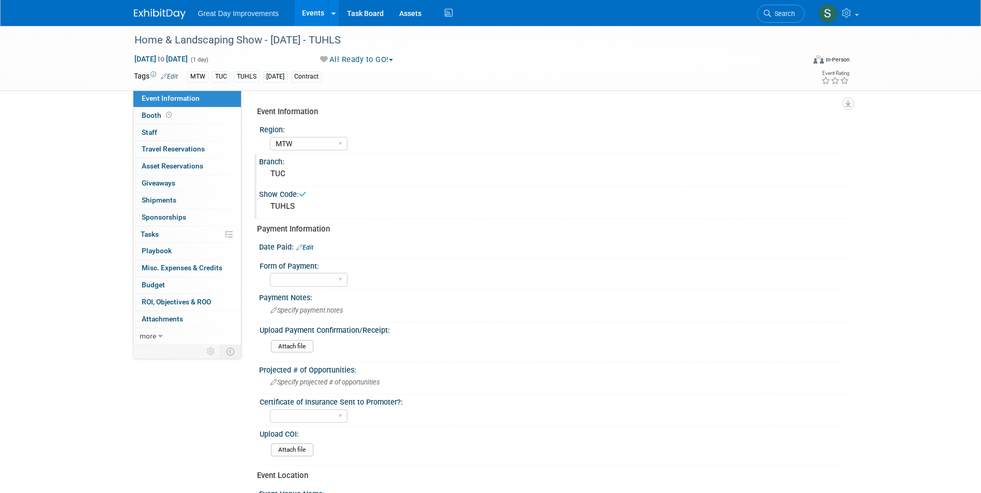
click at [162, 2] on div at bounding box center [166, 9] width 64 height 19
click at [167, 11] on img at bounding box center [160, 14] width 52 height 10
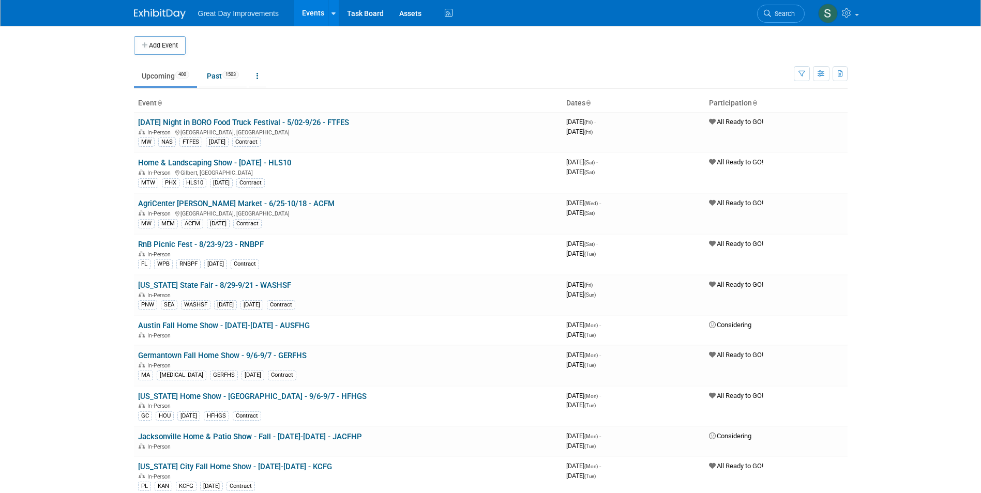
click at [781, 21] on link "Search" at bounding box center [781, 14] width 48 height 18
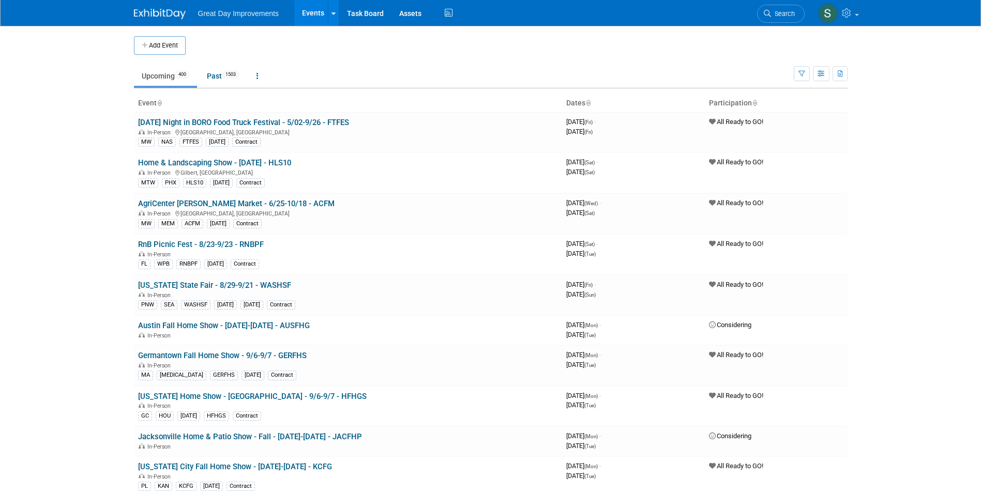
click at [147, 37] on button "Add Event" at bounding box center [160, 45] width 52 height 19
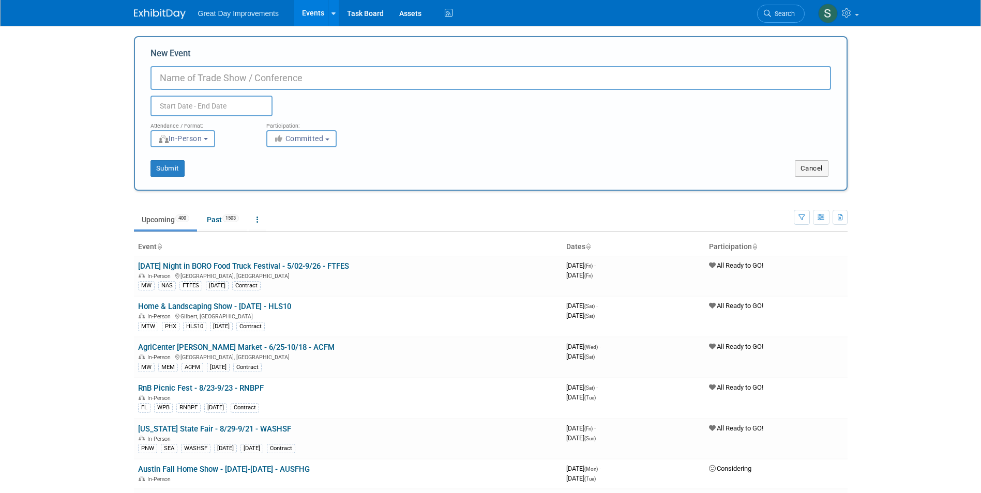
paste input "Home & Landscaping Show"
type input "Home & Landscaping Show - [DATE] - PXHLS"
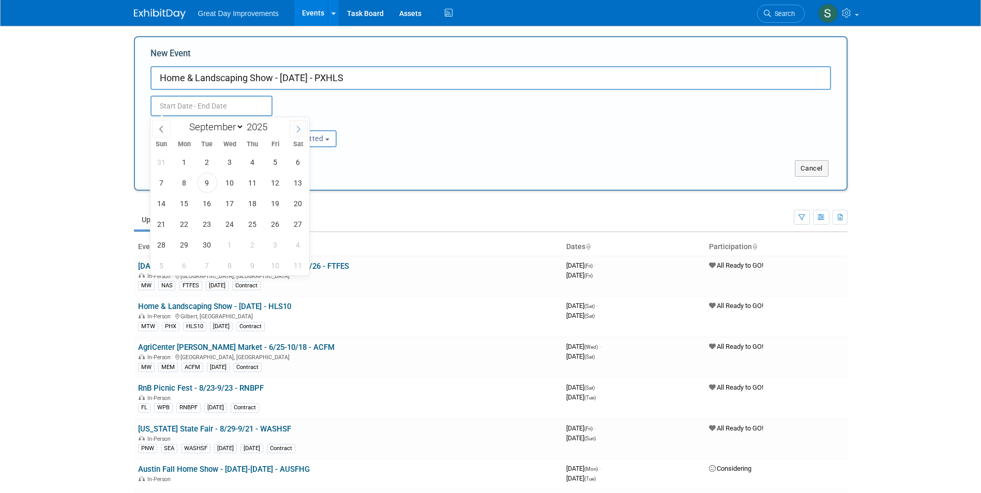
click at [299, 126] on icon at bounding box center [298, 129] width 7 height 7
select select "10"
click at [301, 204] on span "15" at bounding box center [298, 203] width 20 height 20
type input "[DATE] to [DATE]"
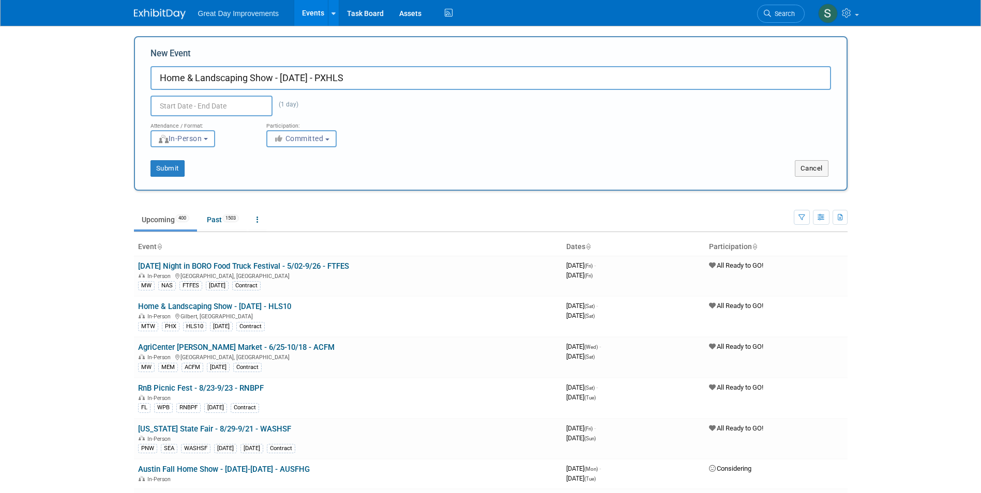
type input "[DATE] to [DATE]"
click at [329, 140] on b "button" at bounding box center [327, 140] width 4 height 2
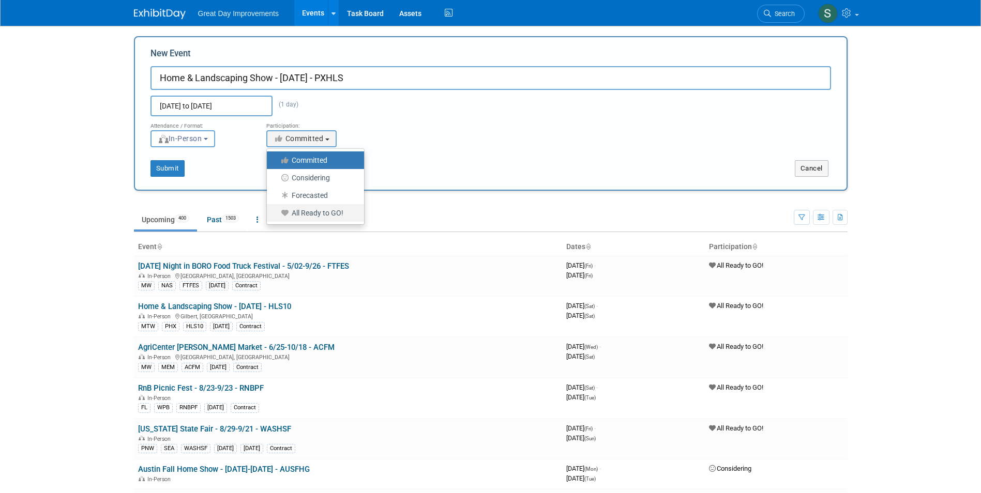
click at [327, 211] on label "All Ready to GO!" at bounding box center [313, 212] width 82 height 13
click at [276, 211] on input "All Ready to GO!" at bounding box center [272, 213] width 7 height 7
select select "102"
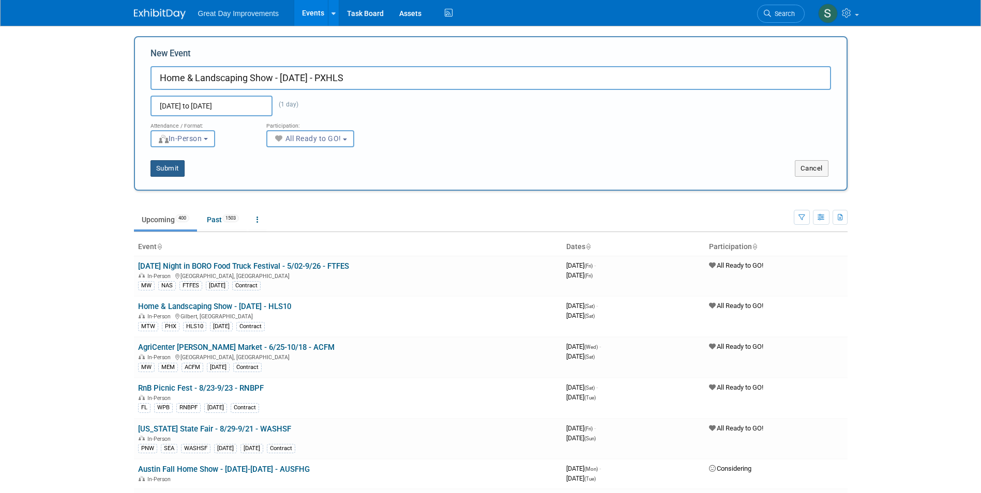
click at [162, 173] on button "Submit" at bounding box center [167, 168] width 34 height 17
type input "Home & Landscaping Show - [DATE] - PXHLS"
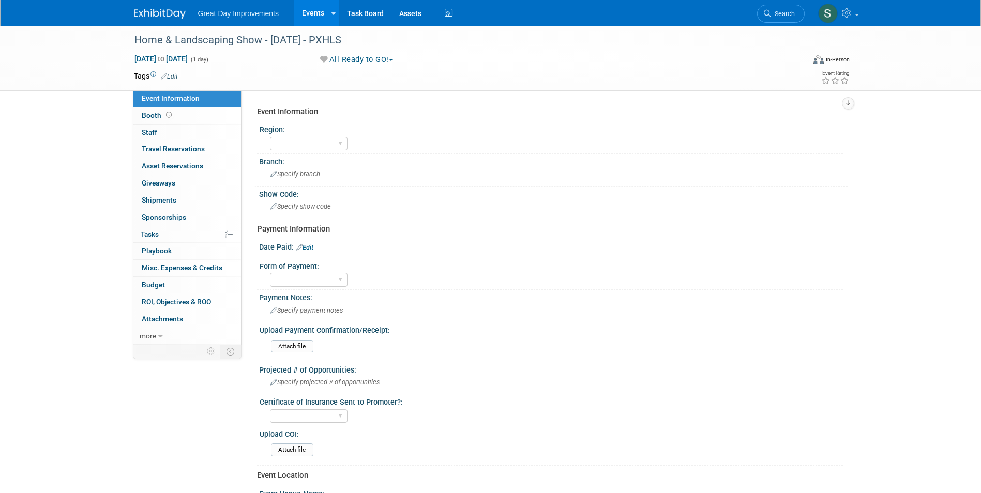
click at [172, 74] on link "Edit" at bounding box center [169, 76] width 17 height 7
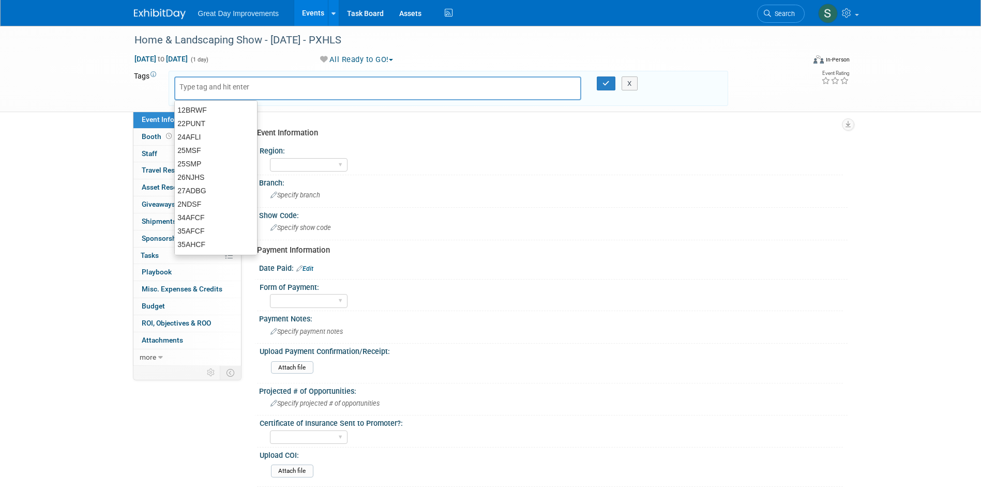
click at [205, 83] on input "text" at bounding box center [220, 87] width 83 height 10
type input "MTW"
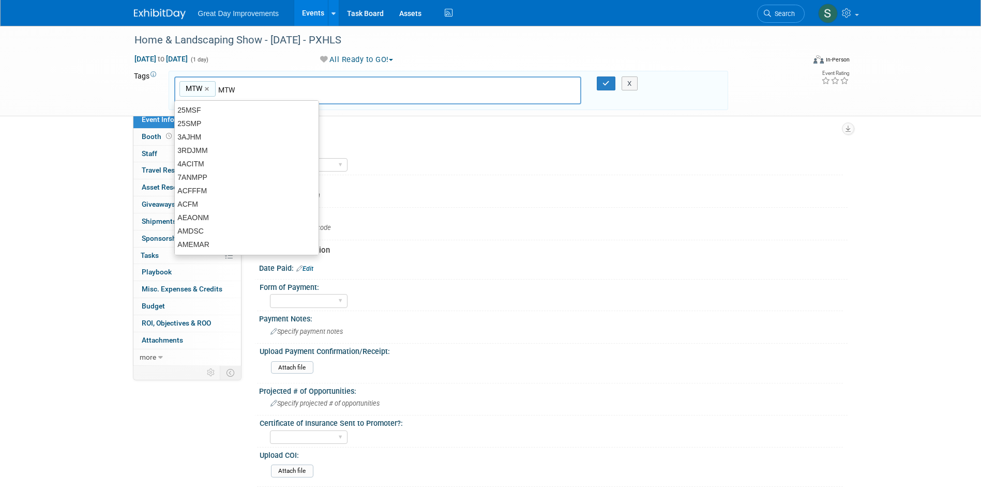
type input "MTW"
type input "PHX"
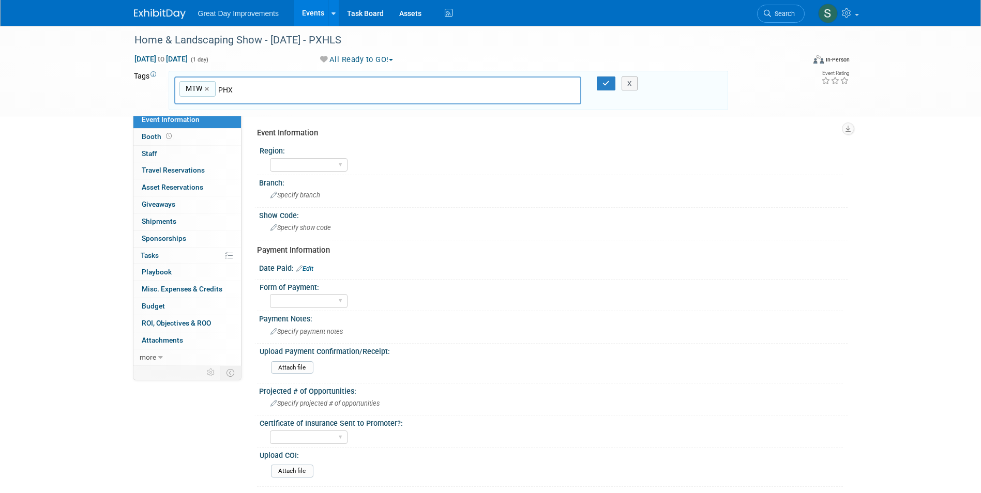
type input "MTW, PHX"
type input "PXHLS"
type input "MTW, PHX, PXHLS"
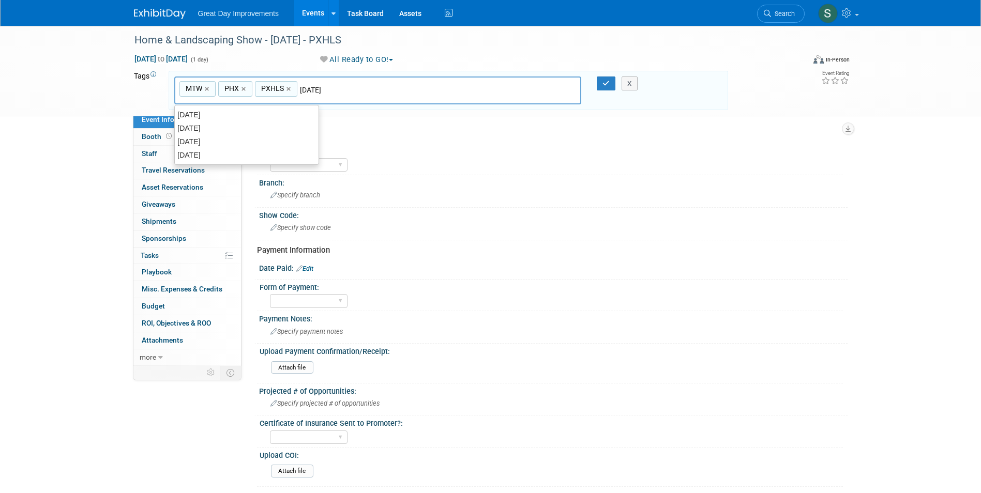
type input "[DATE]"
type input "MTW, PHX, PXHLS, [DATE]"
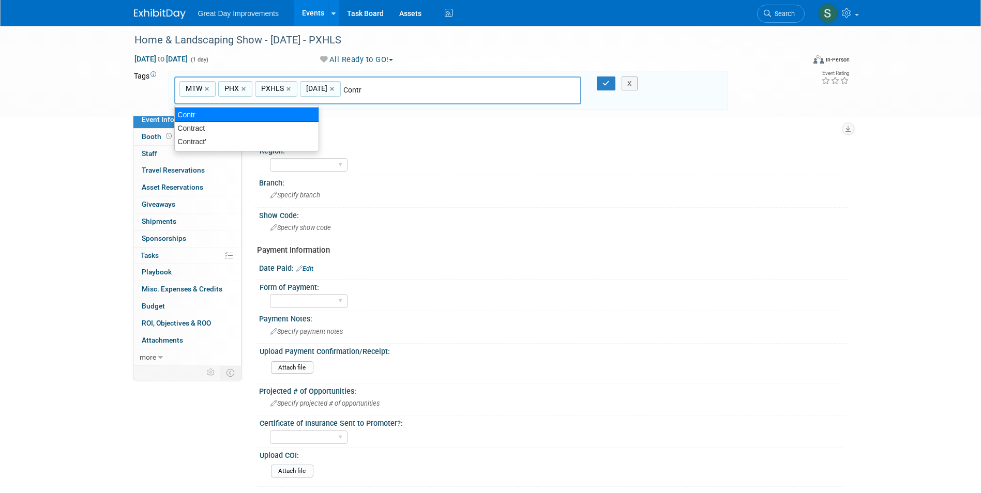
type input "Contract"
type input "MTW, PHX, PXHLS, [DATE], Contract"
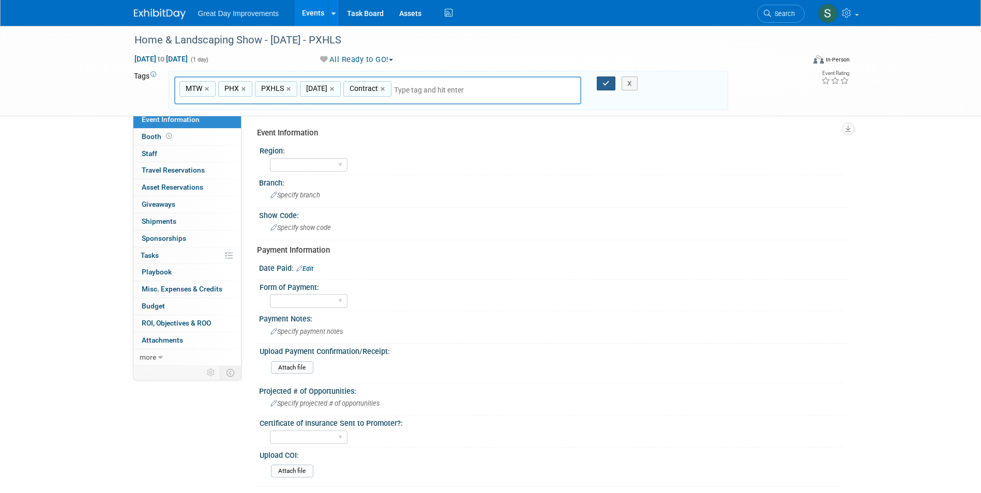
drag, startPoint x: 601, startPoint y: 84, endPoint x: 601, endPoint y: 78, distance: 6.2
click at [601, 84] on button "button" at bounding box center [606, 84] width 19 height 14
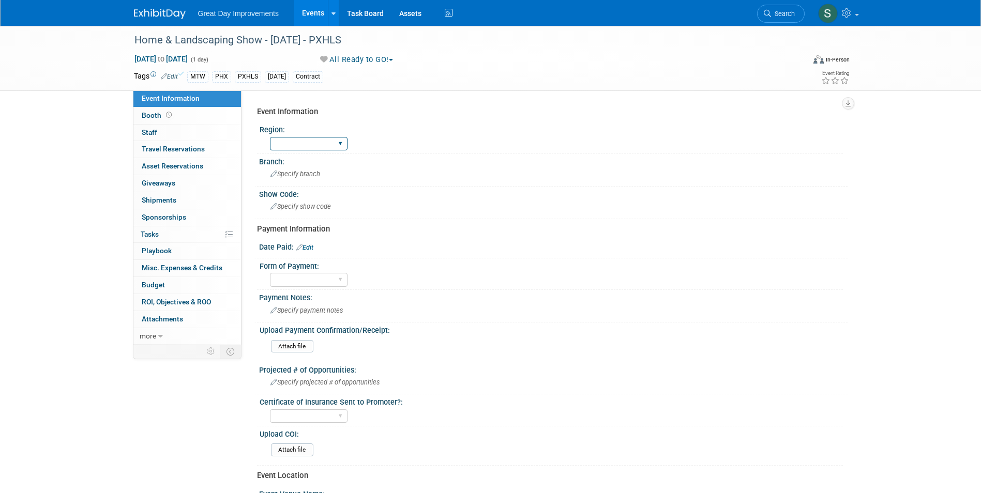
click at [335, 145] on select "GC MA MW MTW NE NEW OV PL PNW SA SE SC UMW FL" at bounding box center [309, 144] width 78 height 14
select select "MTW"
click at [270, 137] on select "GC MA MW MTW NE NEW OV PL PNW SA SE SC UMW FL" at bounding box center [309, 144] width 78 height 14
click at [291, 171] on span "Specify branch" at bounding box center [295, 174] width 50 height 8
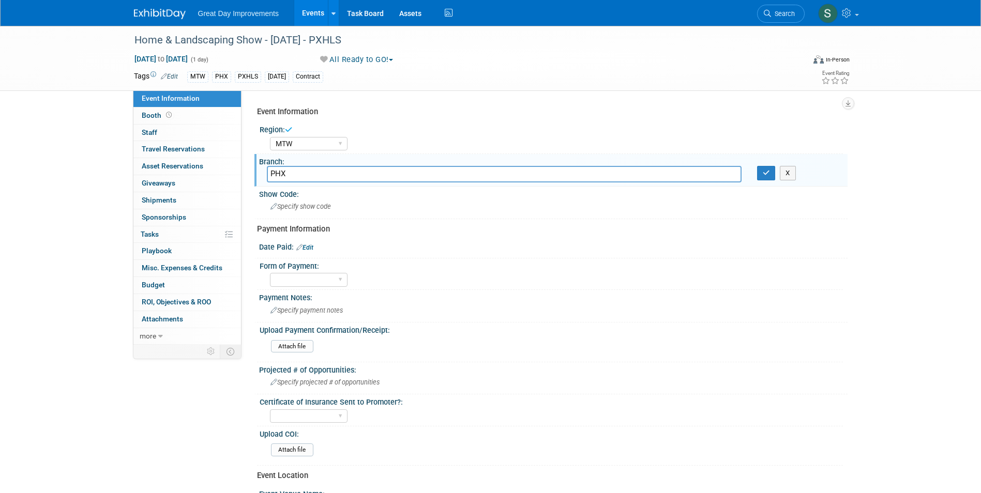
type input "PHX"
click at [766, 175] on icon "button" at bounding box center [765, 173] width 7 height 7
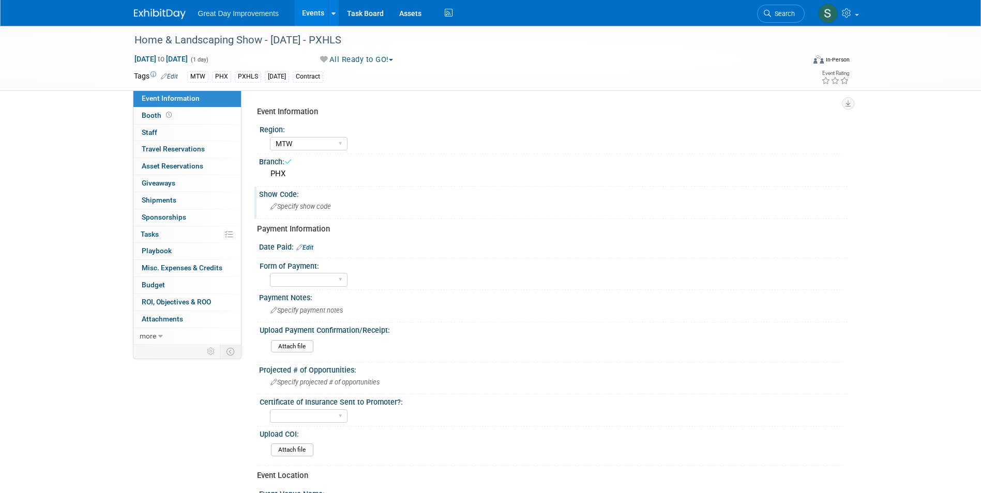
click at [458, 201] on div "Specify show code" at bounding box center [553, 206] width 573 height 16
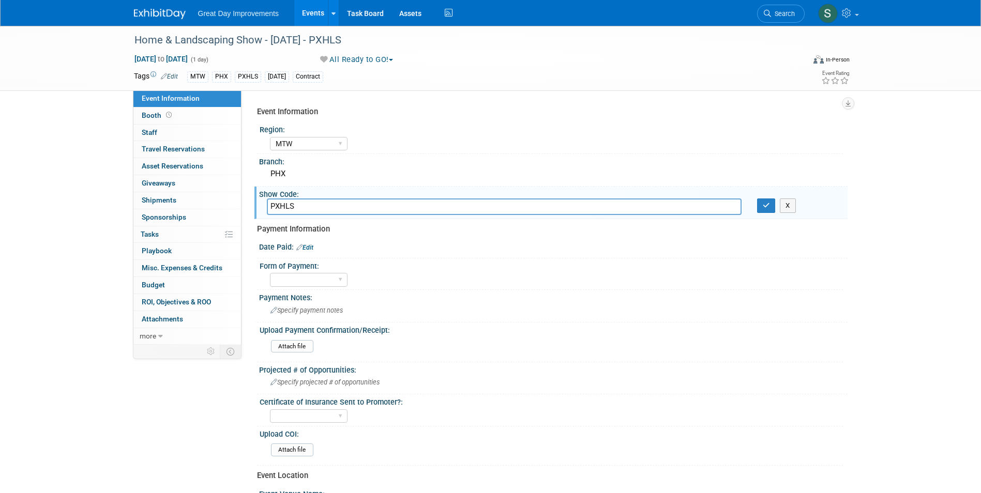
type input "PXHLS"
click at [771, 205] on button "button" at bounding box center [766, 205] width 19 height 14
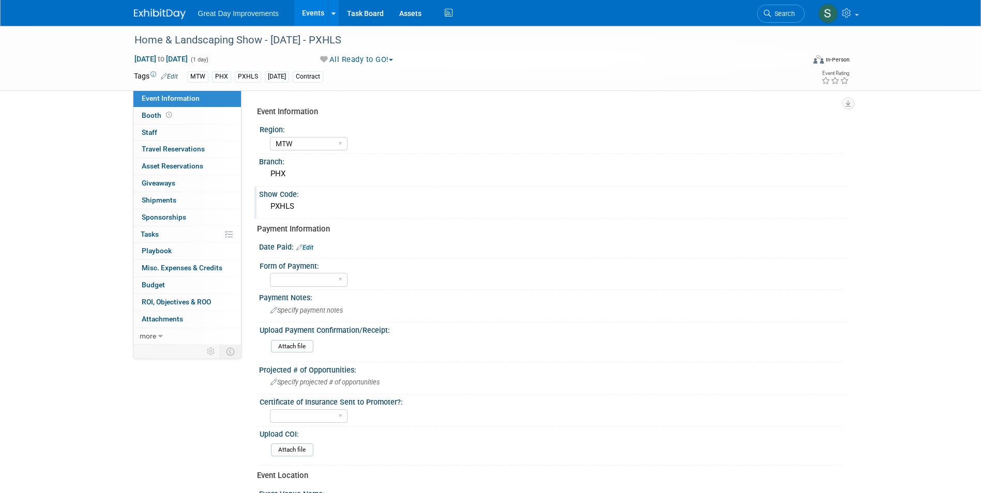
drag, startPoint x: 156, startPoint y: 10, endPoint x: 163, endPoint y: 11, distance: 7.3
click at [156, 11] on img at bounding box center [160, 14] width 52 height 10
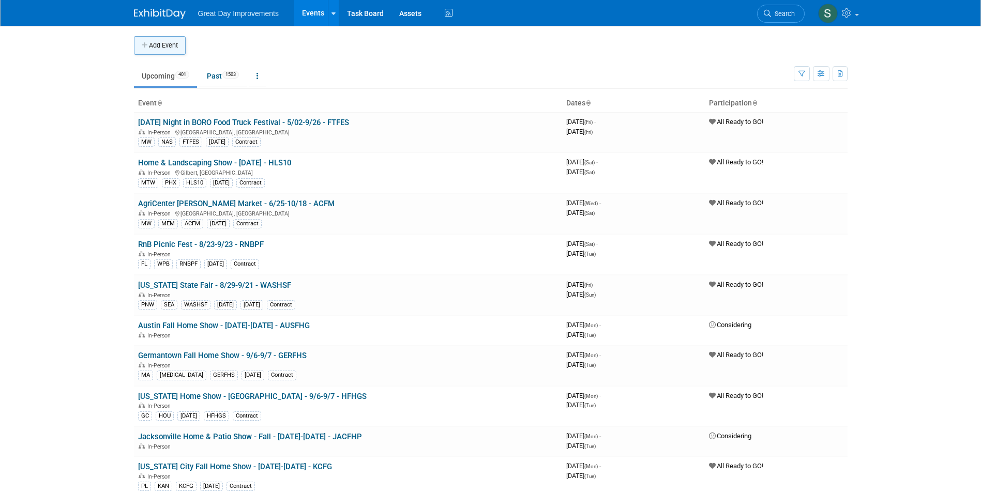
click at [152, 51] on button "Add Event" at bounding box center [160, 45] width 52 height 19
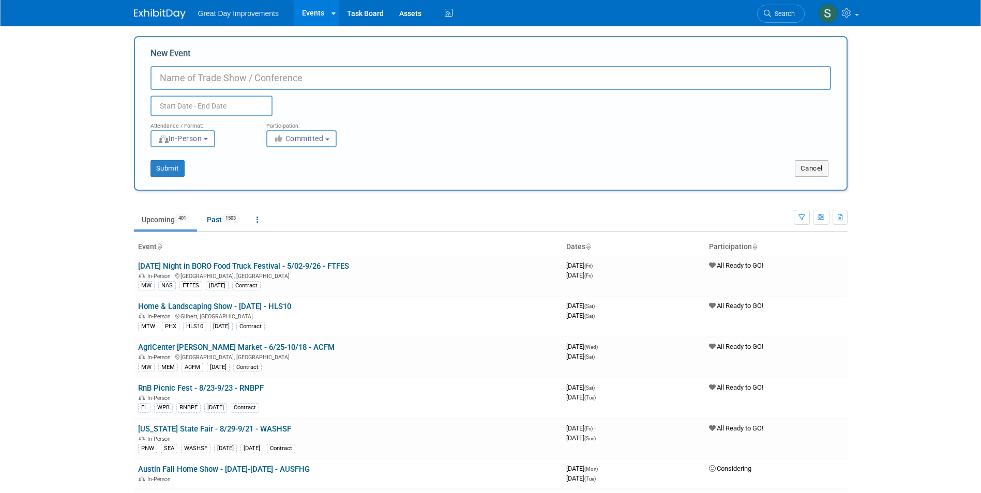
paste input "Harvest Festival on False River"
type input "[DATE] on False River - 10/31-11/2 - HFFR"
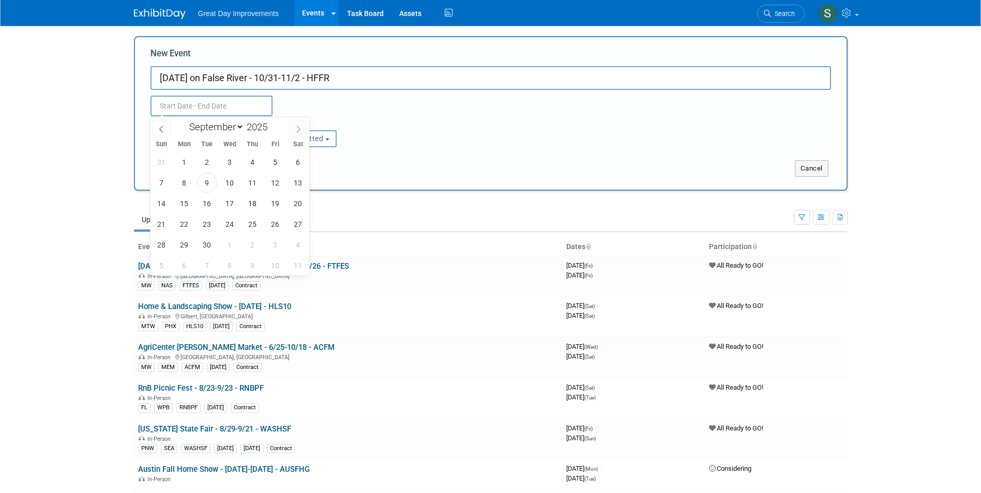
click at [296, 127] on span at bounding box center [298, 129] width 19 height 18
select select "9"
click at [272, 245] on span "31" at bounding box center [275, 245] width 20 height 20
click at [155, 271] on span "2" at bounding box center [161, 265] width 20 height 20
type input "Oct 31, 2025 to Nov 2, 2025"
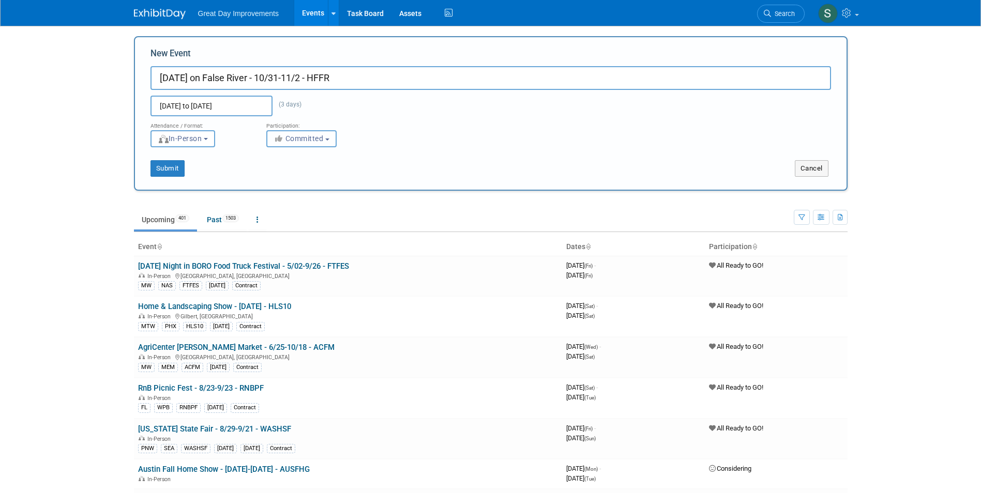
click at [297, 139] on span "Committed" at bounding box center [298, 138] width 50 height 8
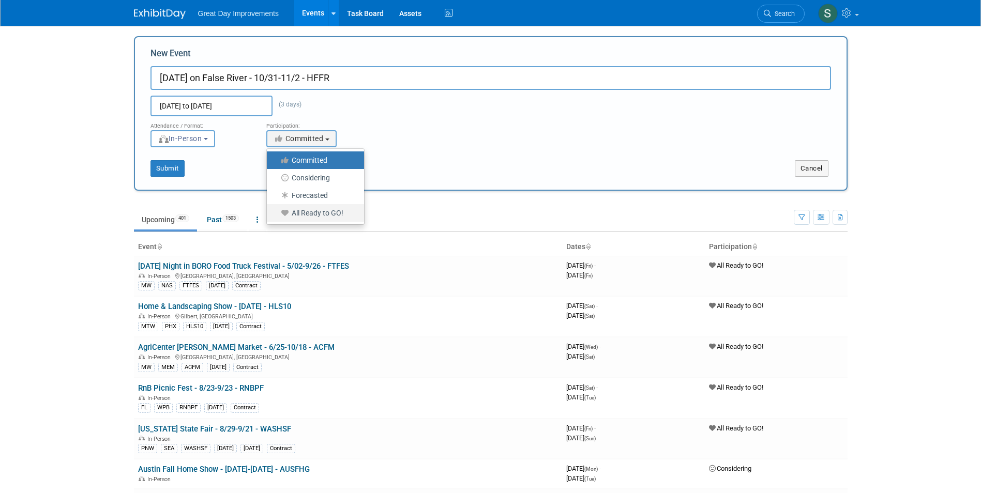
click at [299, 216] on label "All Ready to GO!" at bounding box center [313, 212] width 82 height 13
click at [276, 216] on input "All Ready to GO!" at bounding box center [272, 213] width 7 height 7
select select "102"
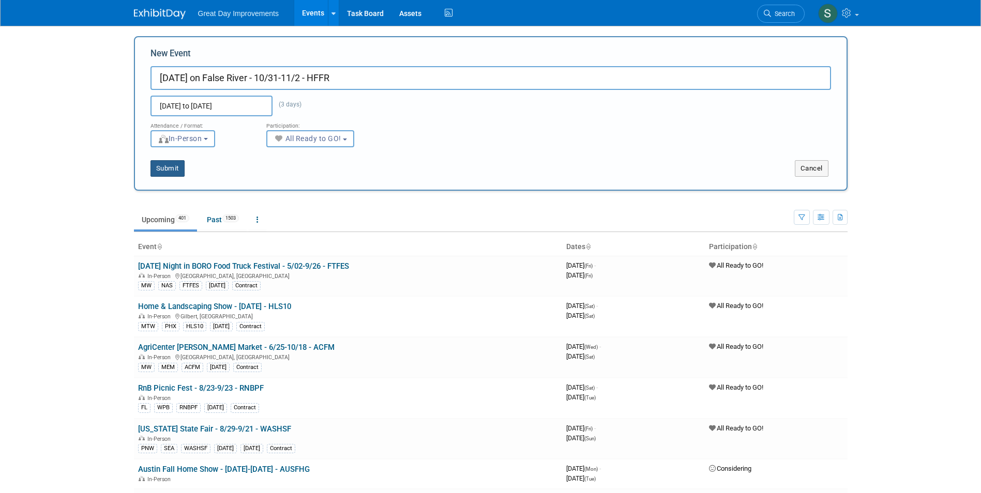
click at [162, 171] on button "Submit" at bounding box center [167, 168] width 34 height 17
type input "[DATE] on False River - 10/31-11/2 - HFFR"
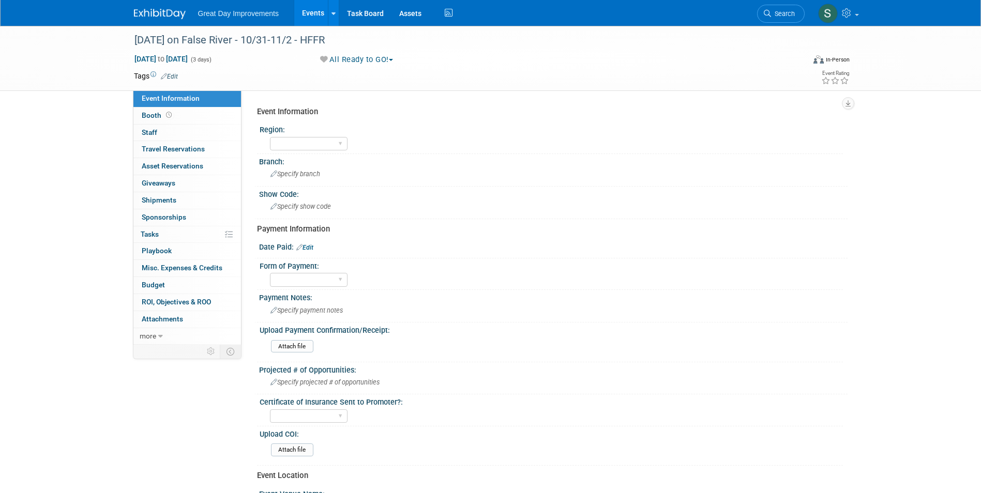
click at [173, 73] on link "Edit" at bounding box center [169, 76] width 17 height 7
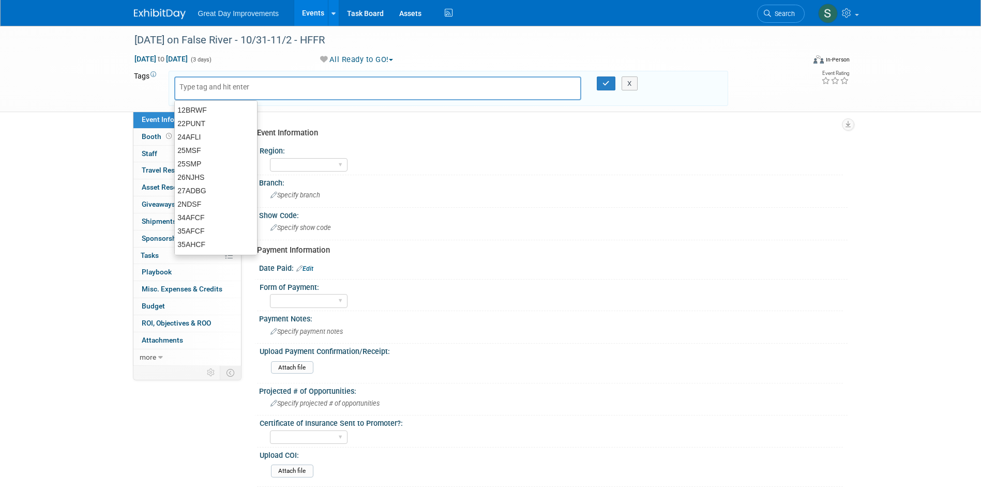
click at [226, 86] on input "text" at bounding box center [220, 87] width 83 height 10
click at [226, 87] on input "text" at bounding box center [220, 87] width 83 height 10
type input "GC"
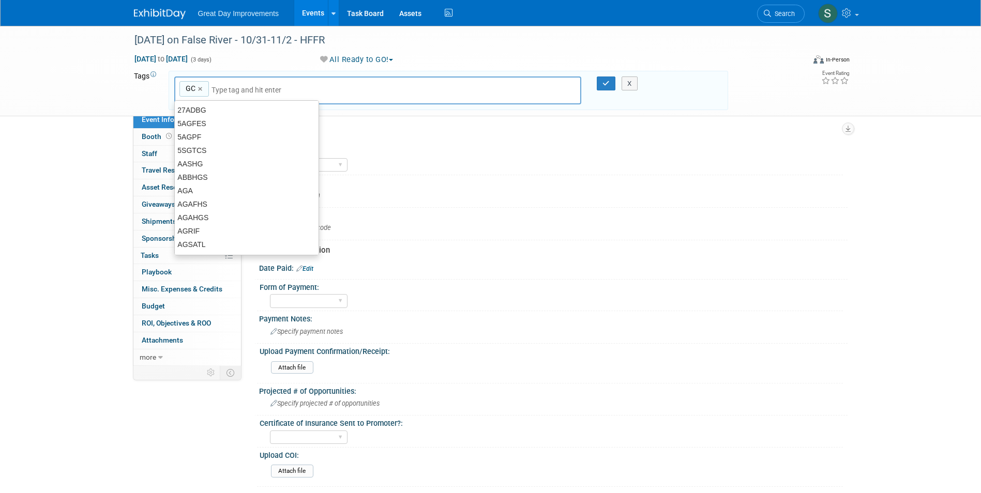
type input "GC"
type input "BAT"
type input "GC, BAT"
type input "HFFR"
type input "GC, BAT, HFFR"
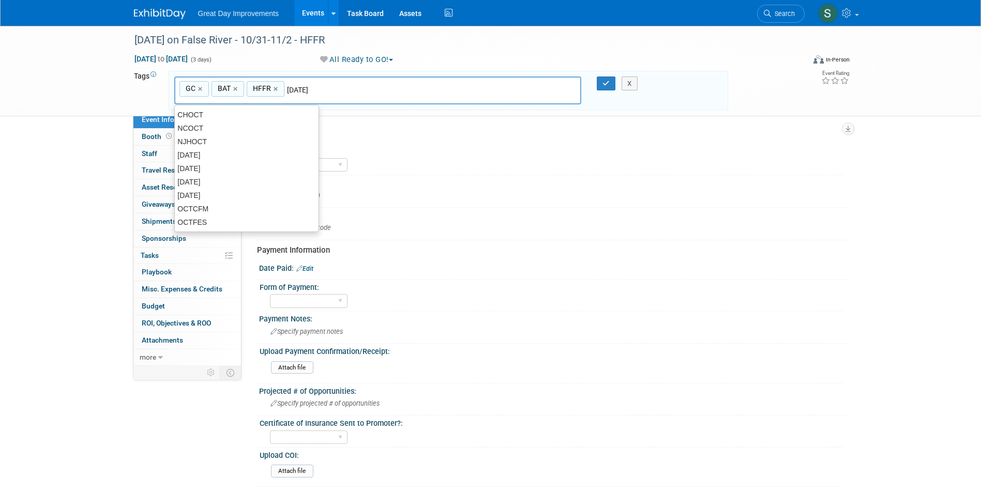
type input "[DATE]"
type input "GC, BAT, HFFR, Oct25"
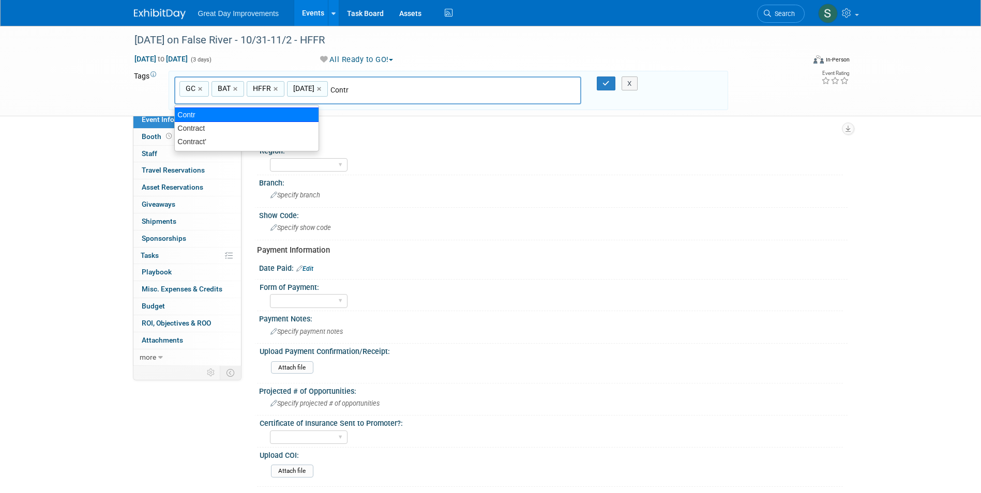
type input "Contract"
type input "GC, BAT, HFFR, Oct25, Contract"
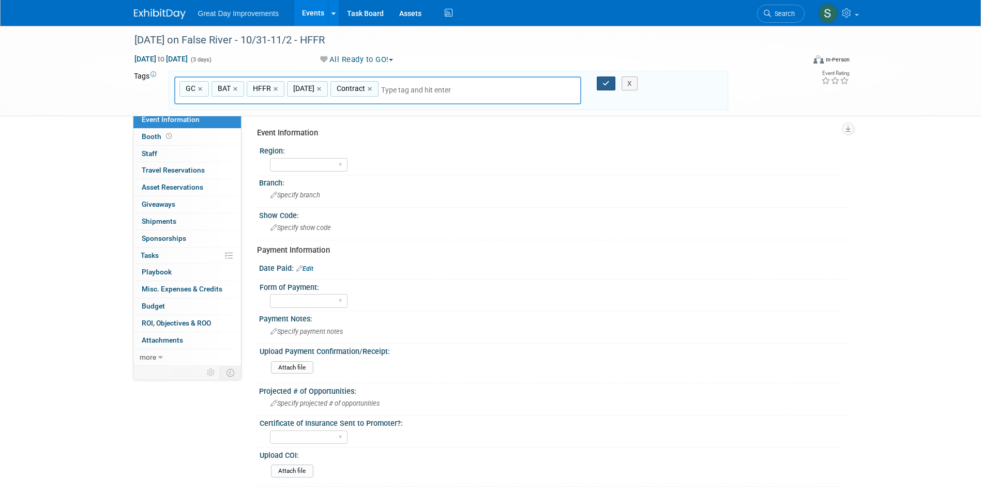
click at [597, 83] on button "button" at bounding box center [606, 84] width 19 height 14
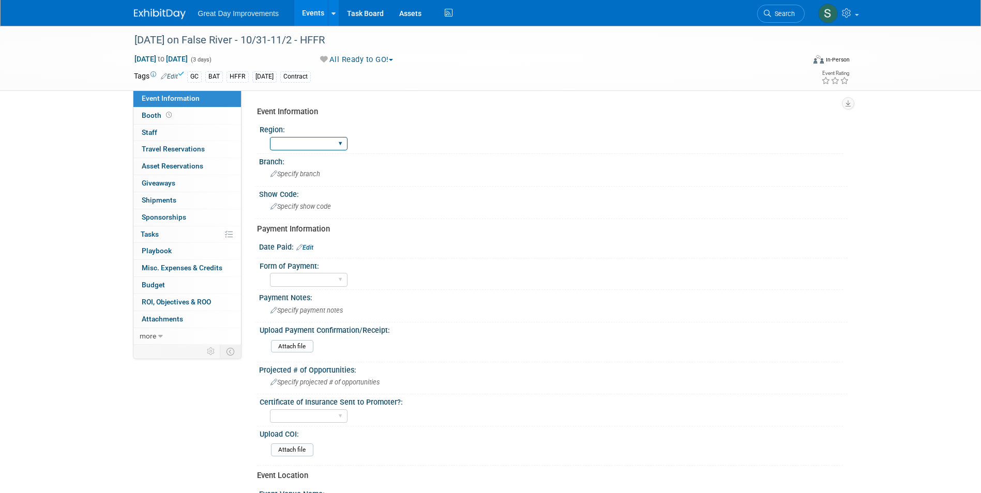
click at [323, 145] on select "GC MA MW MTW NE NEW OV PL PNW SA SE SC UMW FL" at bounding box center [309, 144] width 78 height 14
select select "GC"
click at [270, 137] on select "GC MA MW MTW NE NEW OV PL PNW SA SE SC UMW FL" at bounding box center [309, 144] width 78 height 14
click at [303, 173] on span "Specify branch" at bounding box center [295, 174] width 50 height 8
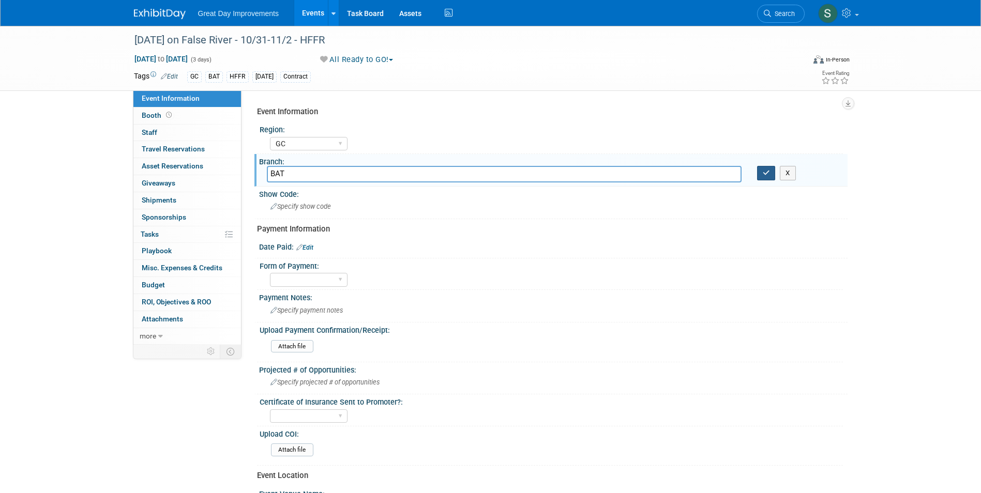
type input "BAT"
click at [758, 175] on button "button" at bounding box center [766, 173] width 19 height 14
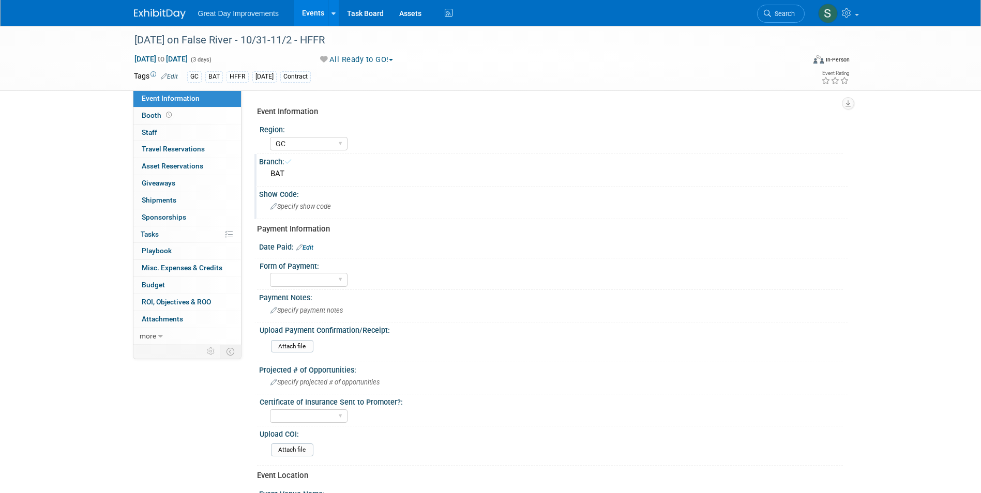
click at [409, 204] on div "Specify show code" at bounding box center [553, 206] width 573 height 16
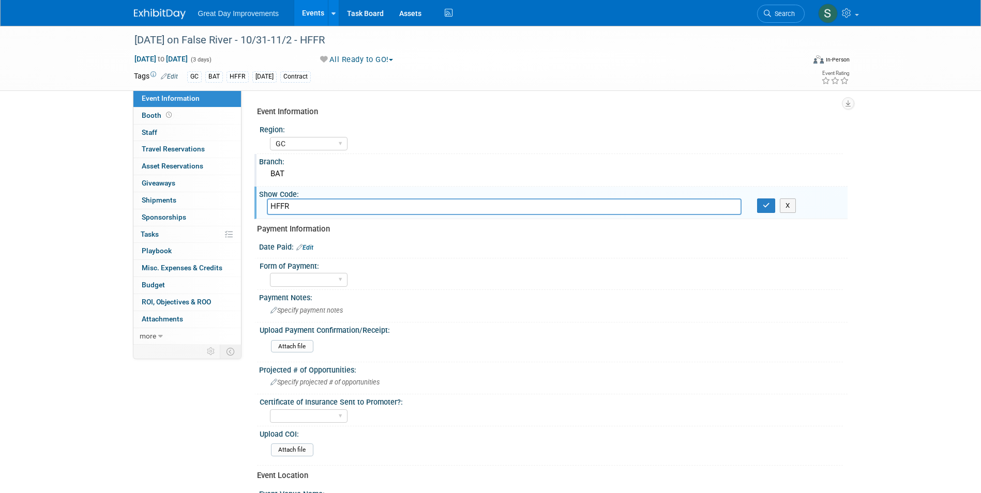
type input "HFFR"
click at [763, 206] on icon "button" at bounding box center [765, 205] width 7 height 7
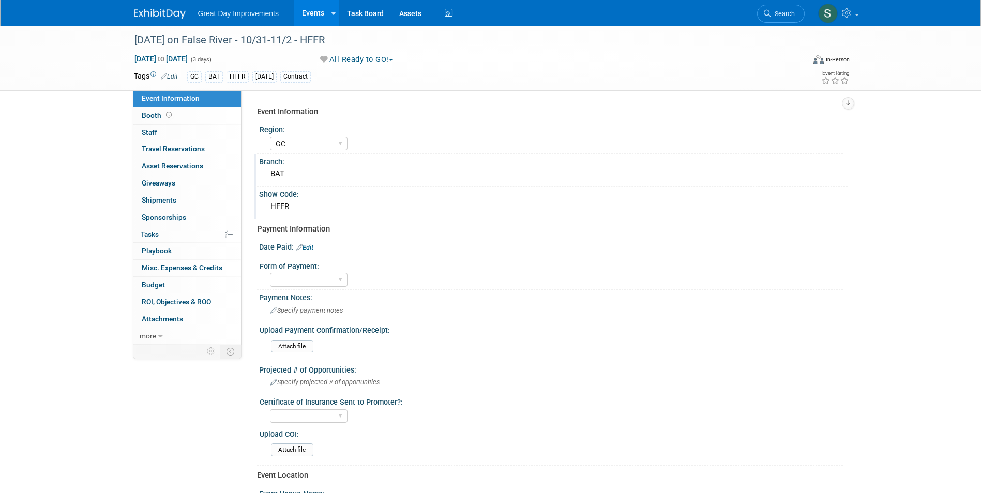
click at [163, 17] on img at bounding box center [160, 14] width 52 height 10
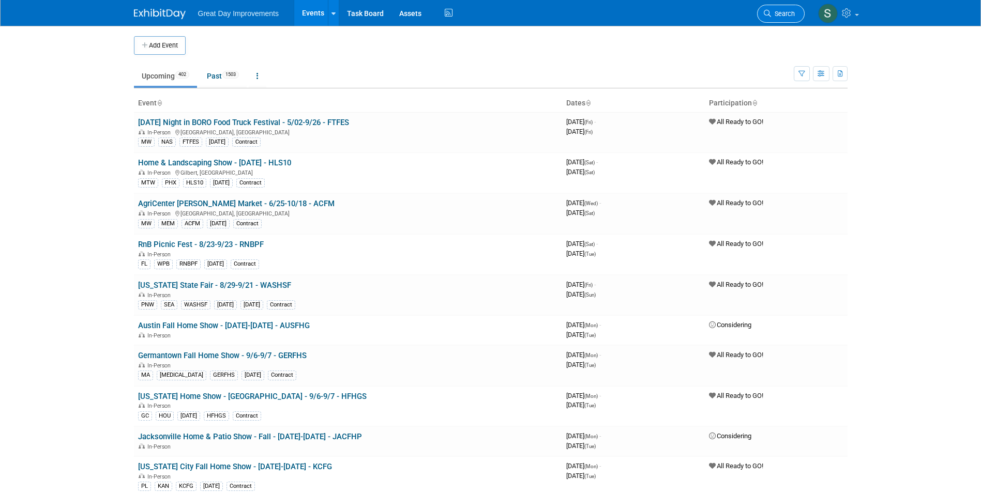
click at [776, 12] on span "Search" at bounding box center [783, 14] width 24 height 8
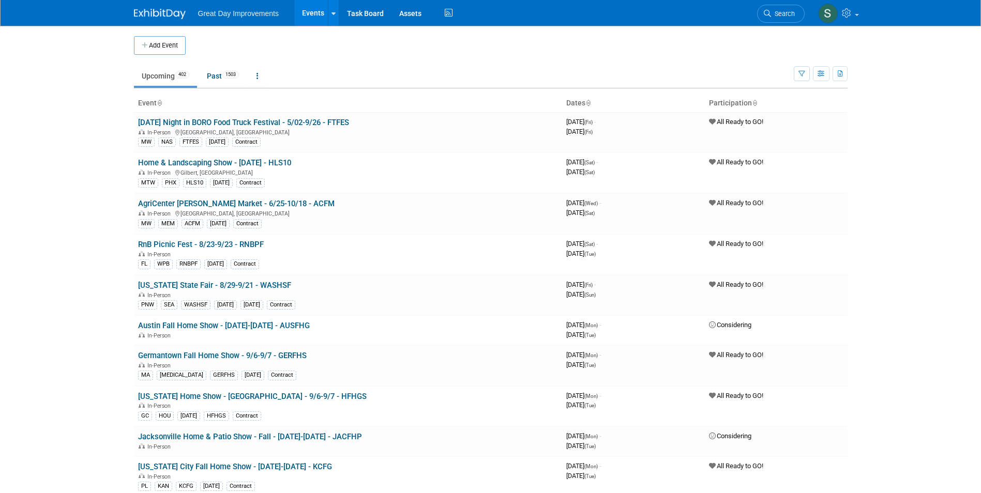
click at [771, 18] on link "Search" at bounding box center [781, 14] width 48 height 18
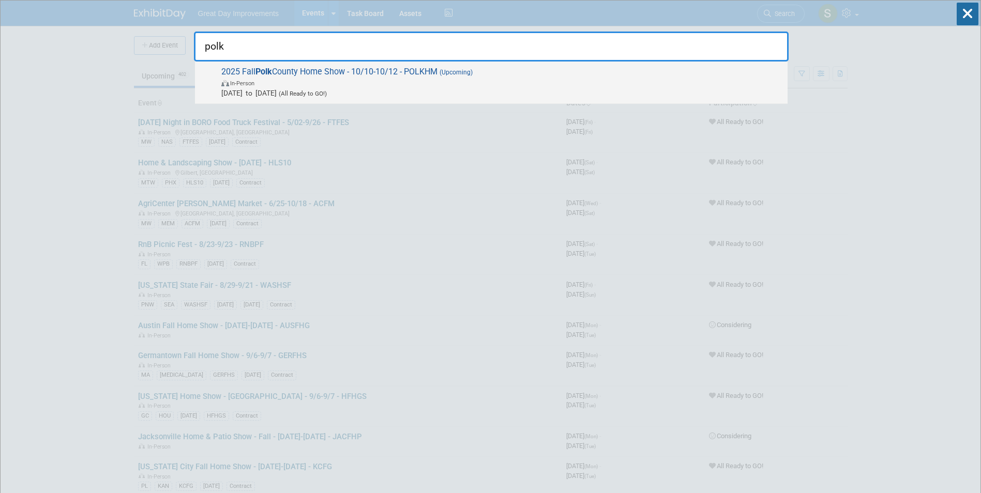
type input "polk"
click at [466, 80] on span "In-Person" at bounding box center [501, 83] width 561 height 10
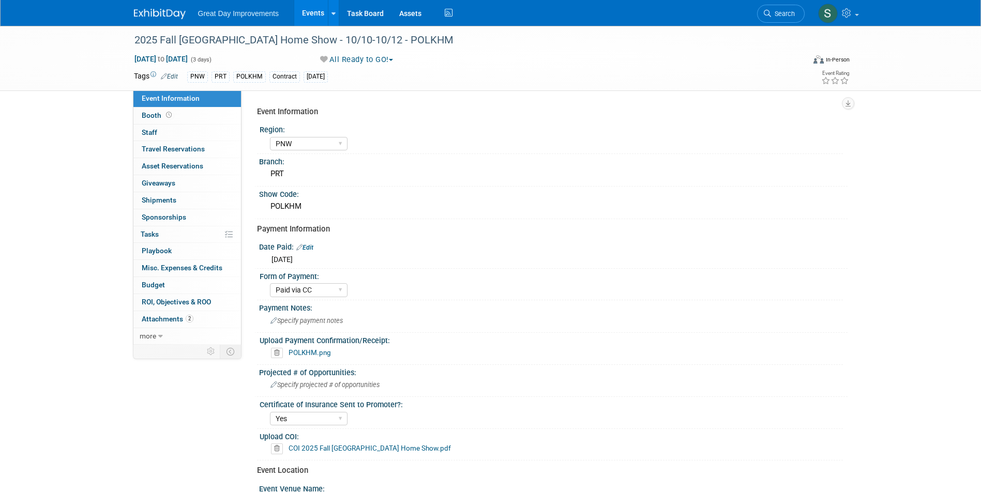
select select "PNW"
select select "Paid via CC"
select select "Yes"
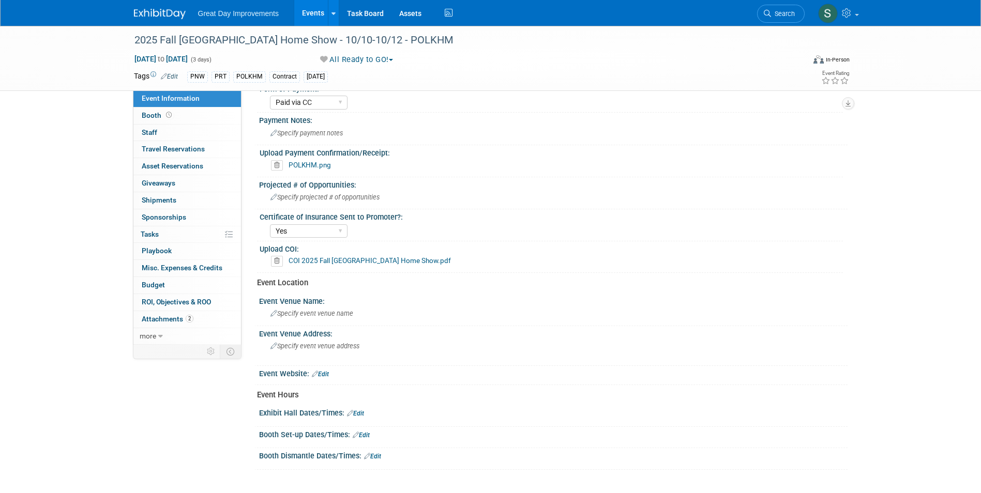
scroll to position [207, 0]
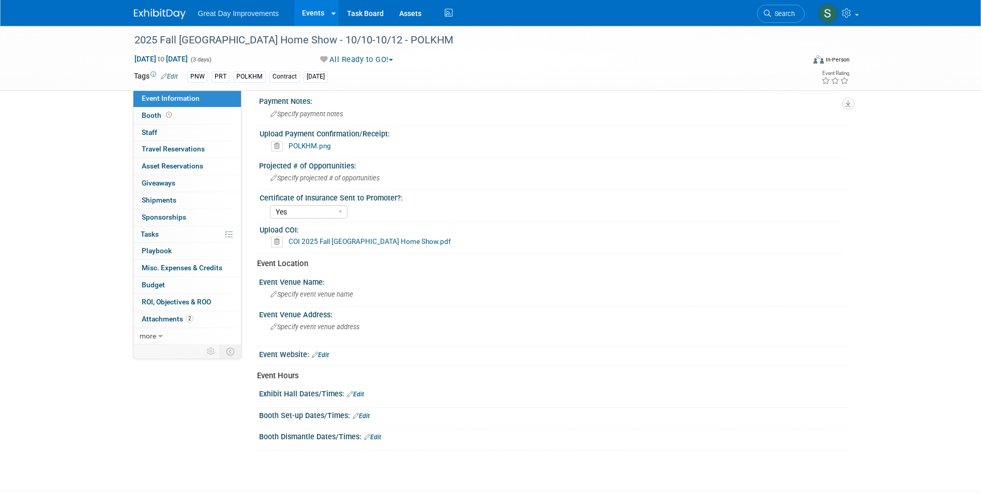
click at [278, 243] on icon at bounding box center [277, 242] width 12 height 10
click at [257, 280] on icon at bounding box center [259, 282] width 6 height 6
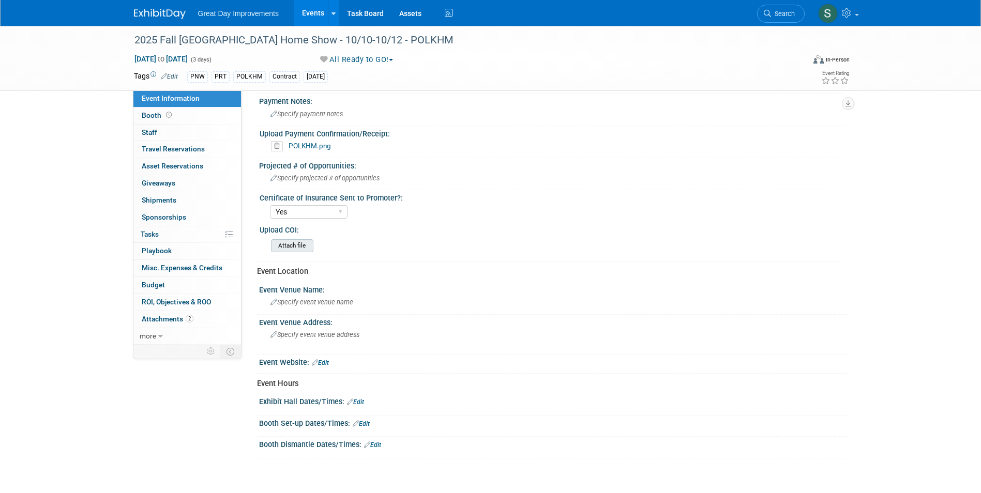
click at [296, 245] on input "file" at bounding box center [242, 246] width 141 height 12
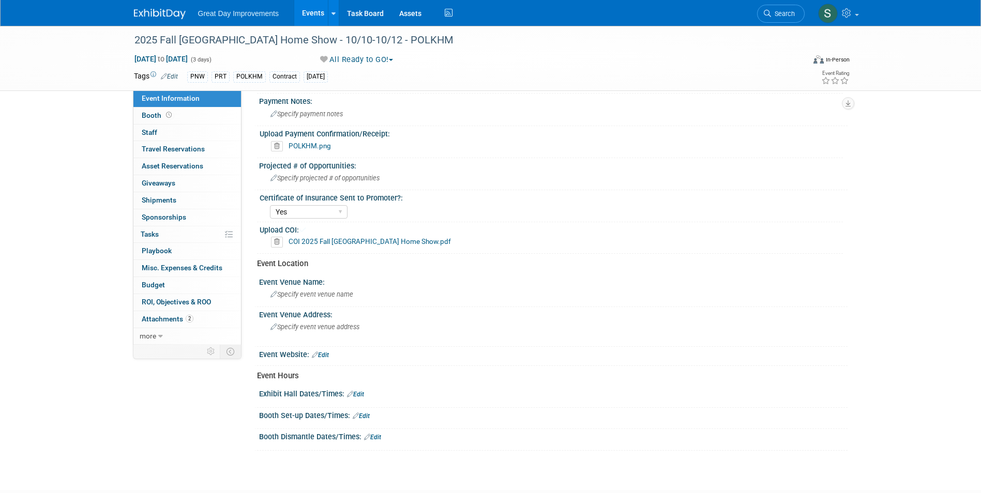
click at [173, 10] on img at bounding box center [160, 14] width 52 height 10
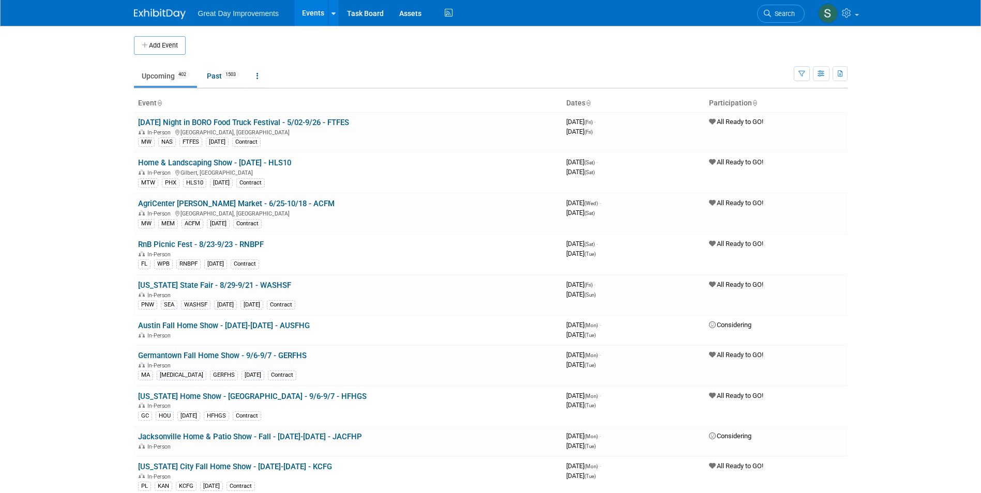
click at [165, 41] on button "Add Event" at bounding box center [160, 45] width 52 height 19
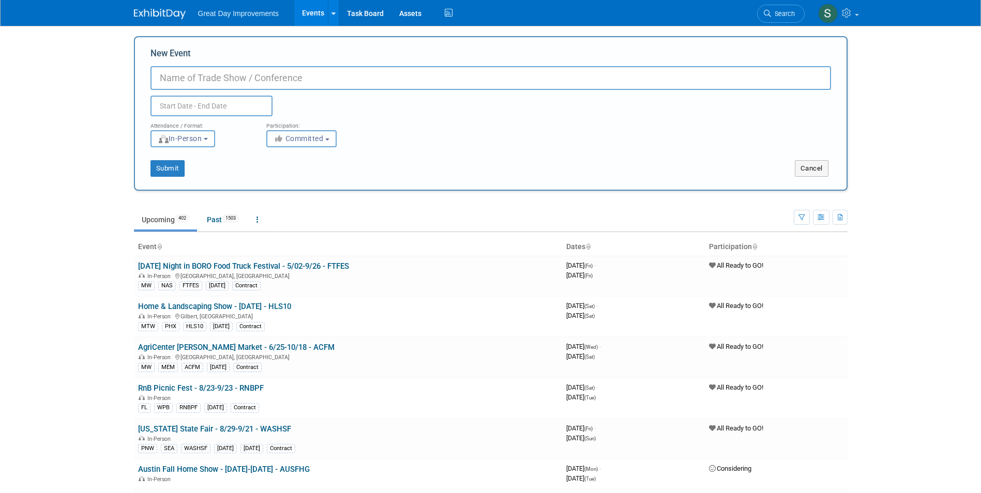
drag, startPoint x: 201, startPoint y: 67, endPoint x: 176, endPoint y: 75, distance: 26.3
paste input "16th Annual Tarrant County Harambee Festival"
type input "16th Annual Tarrant County Harambee Festival - 10/3-10/4 - 16TCHF"
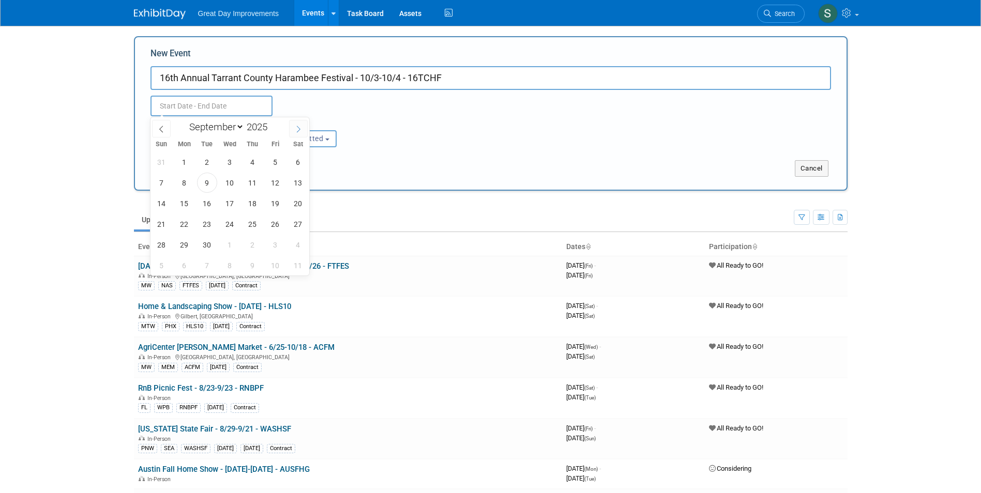
click at [298, 127] on icon at bounding box center [298, 129] width 7 height 7
click at [164, 126] on icon at bounding box center [161, 129] width 7 height 7
select select "9"
click at [274, 161] on span "3" at bounding box center [275, 162] width 20 height 20
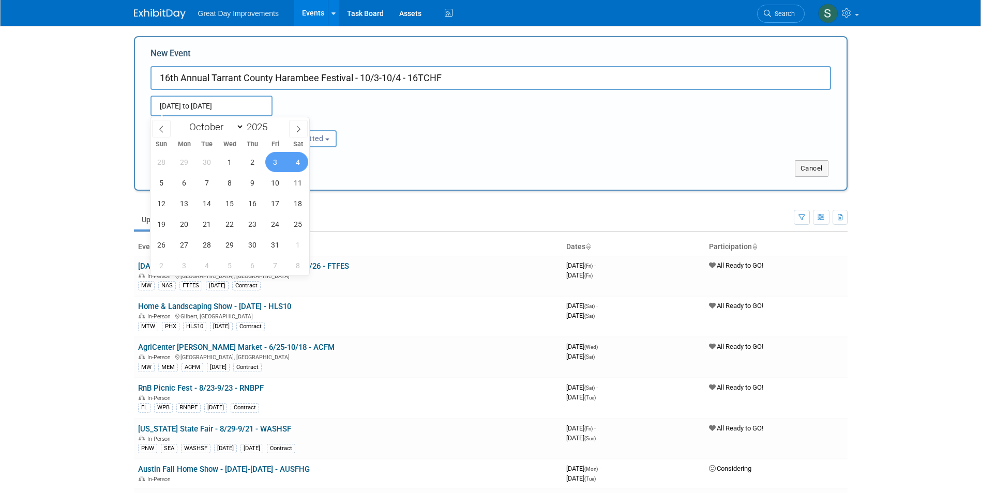
click at [293, 163] on span "4" at bounding box center [298, 162] width 20 height 20
type input "Oct 3, 2025 to Oct 4, 2025"
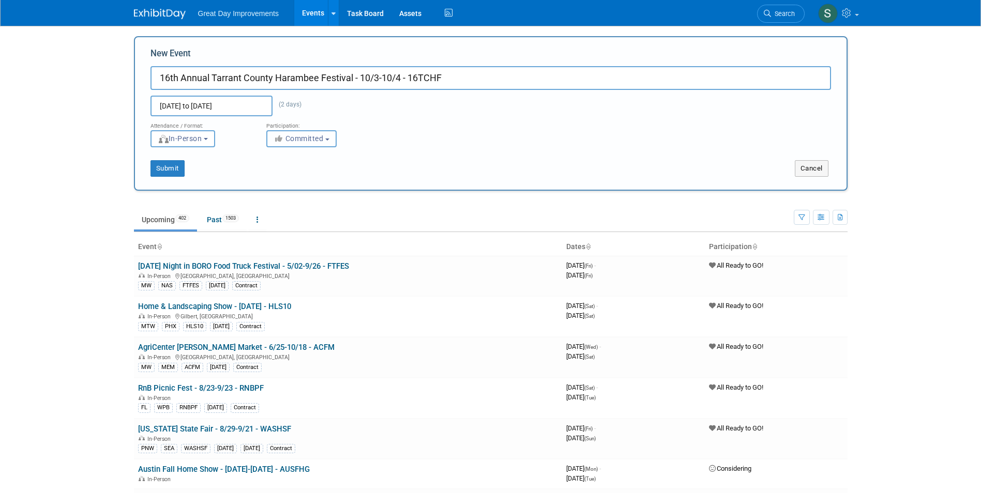
click at [311, 141] on span "Committed" at bounding box center [298, 138] width 50 height 8
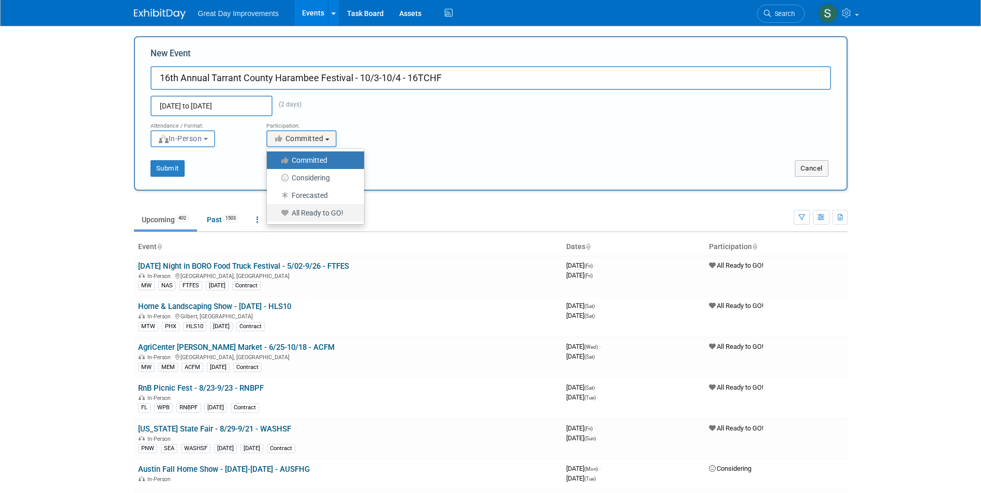
click at [327, 219] on link "All Ready to GO!" at bounding box center [315, 213] width 97 height 18
click at [323, 207] on label "All Ready to GO!" at bounding box center [313, 212] width 82 height 13
click at [276, 210] on input "All Ready to GO!" at bounding box center [272, 213] width 7 height 7
select select "102"
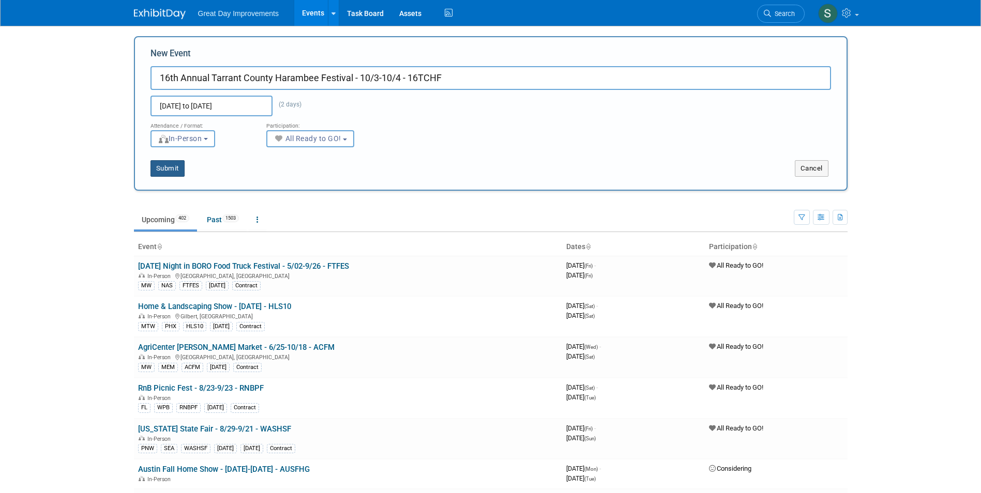
click at [181, 168] on button "Submit" at bounding box center [167, 168] width 34 height 17
type input "16th Annual Tarrant County Harambee Festival - 10/3-10/4 - 16TCHF"
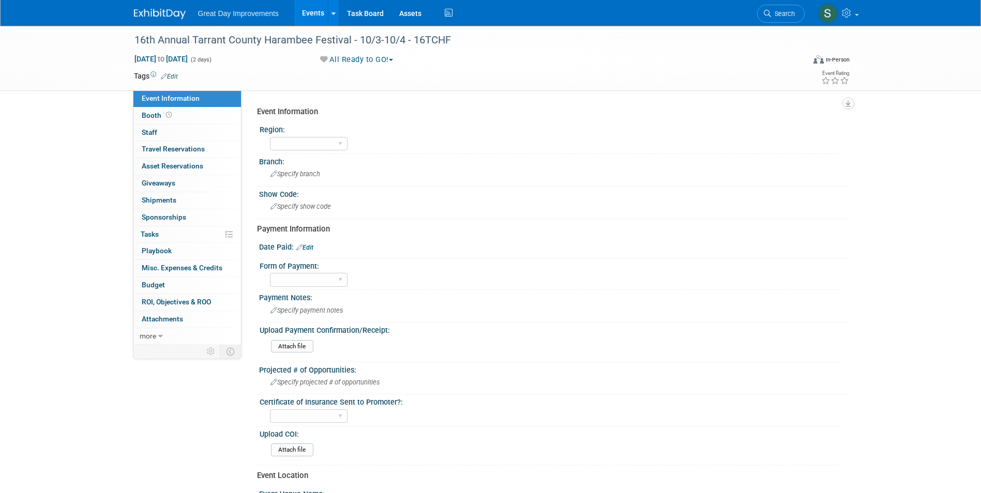
click at [179, 74] on tr "Tags Edit" at bounding box center [431, 76] width 594 height 10
click at [174, 74] on link "Edit" at bounding box center [169, 76] width 17 height 7
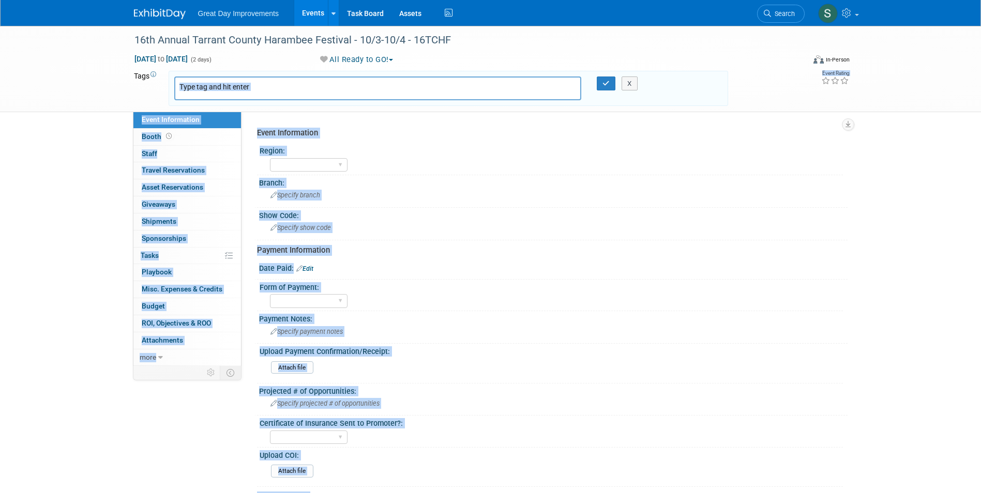
click at [220, 86] on body "Great Day Improvements Events Add Event Bulk Upload Events Shareable Event Boar…" at bounding box center [490, 246] width 981 height 493
click at [220, 86] on input "text" at bounding box center [220, 87] width 83 height 10
click at [27, 107] on div "16th Annual Tarrant County Harambee Festival - 10/3-10/4 - 16TCHF [DATE] to [DA…" at bounding box center [490, 69] width 981 height 86
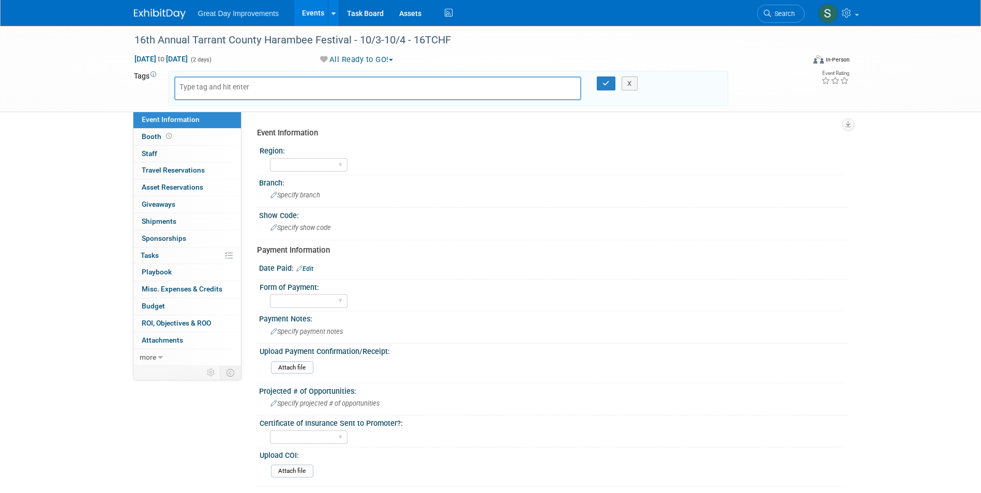
click at [220, 88] on input "text" at bounding box center [220, 87] width 83 height 10
click at [202, 85] on input "text" at bounding box center [220, 87] width 83 height 10
type input "SC"
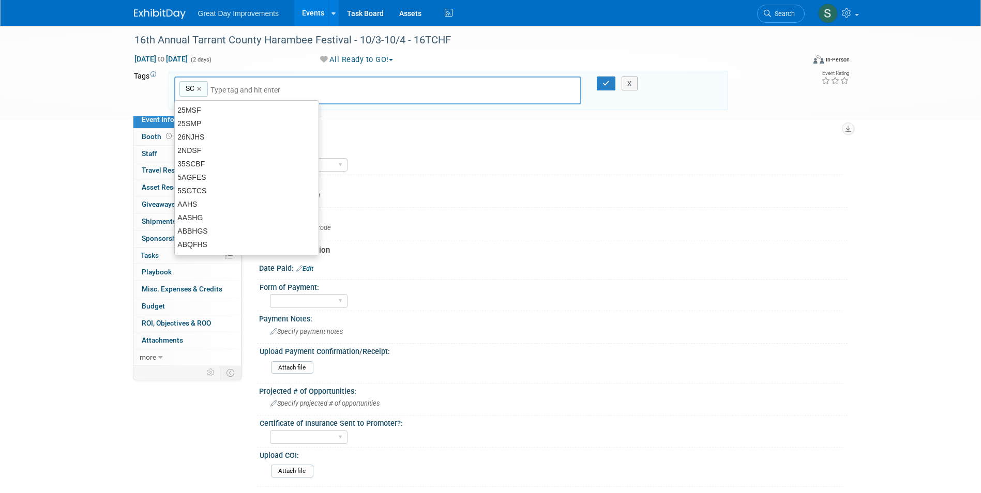
type input "SC"
type input "DAL"
type input "SC, DAL"
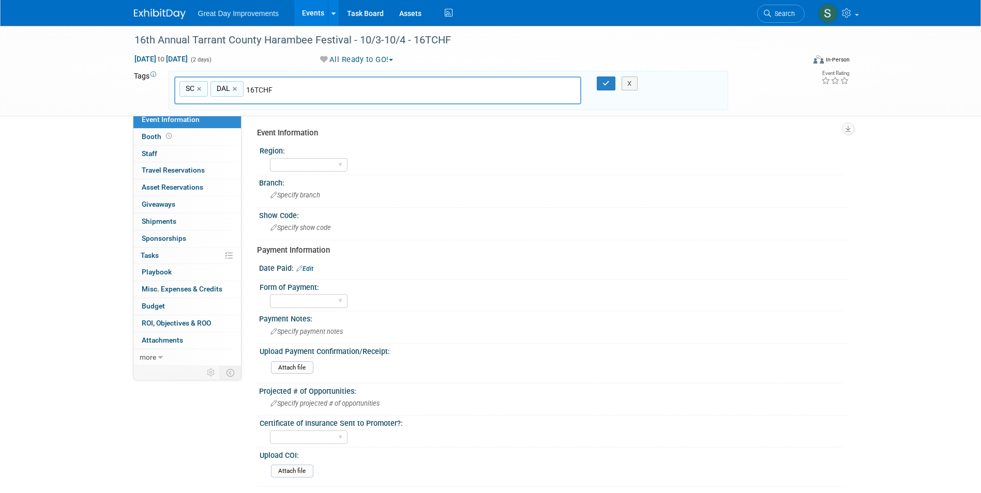
type input "16TCHF"
type input "SC, DAL, 16TCHF"
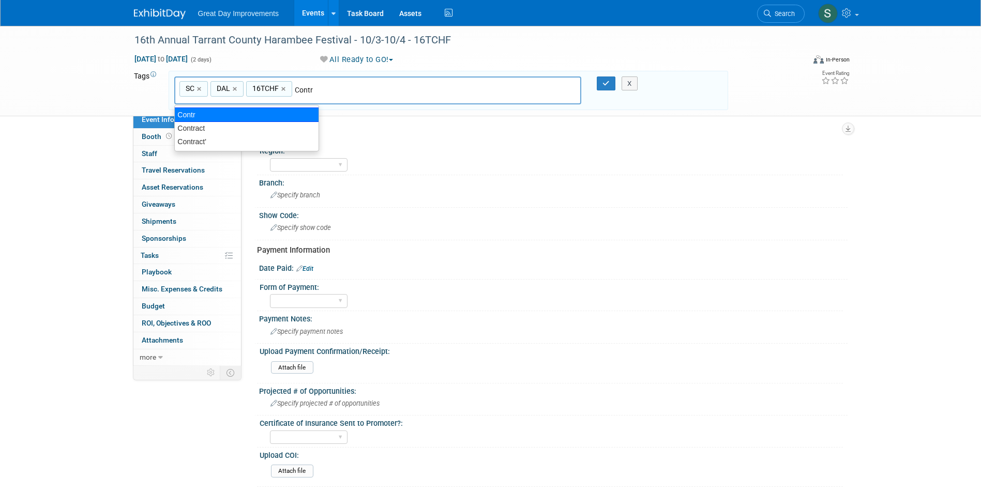
type input "Contract"
type input "SC, DAL, 16TCHF, Contract"
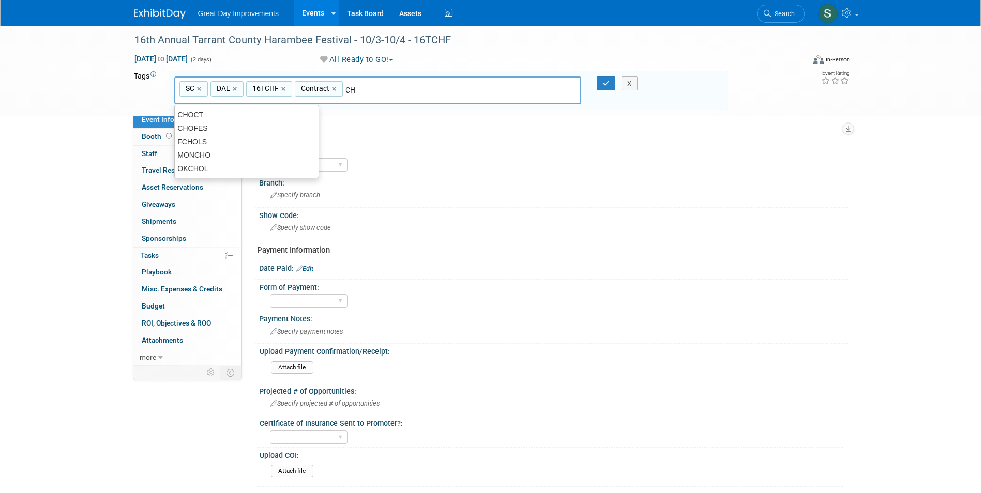
type input "C"
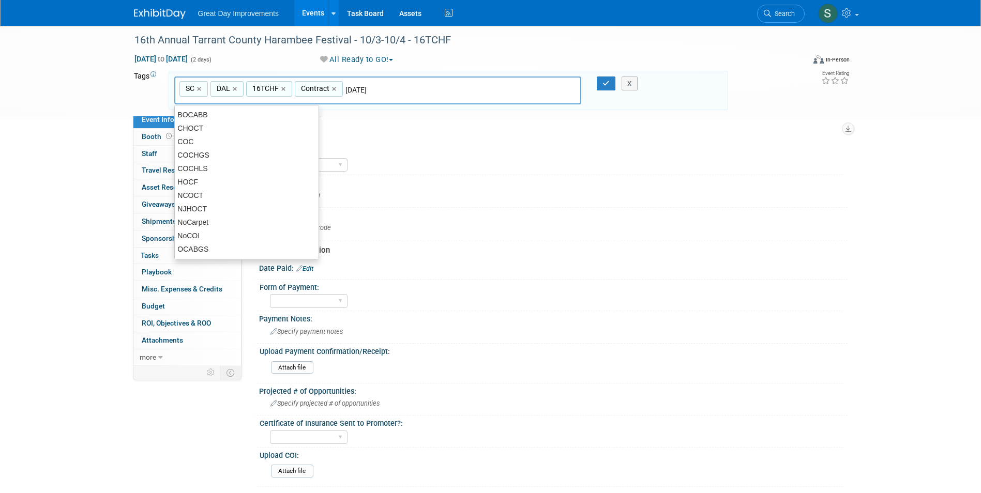
type input "[DATE]"
type input "SC, DAL, 16TCHF, Contract, [DATE]"
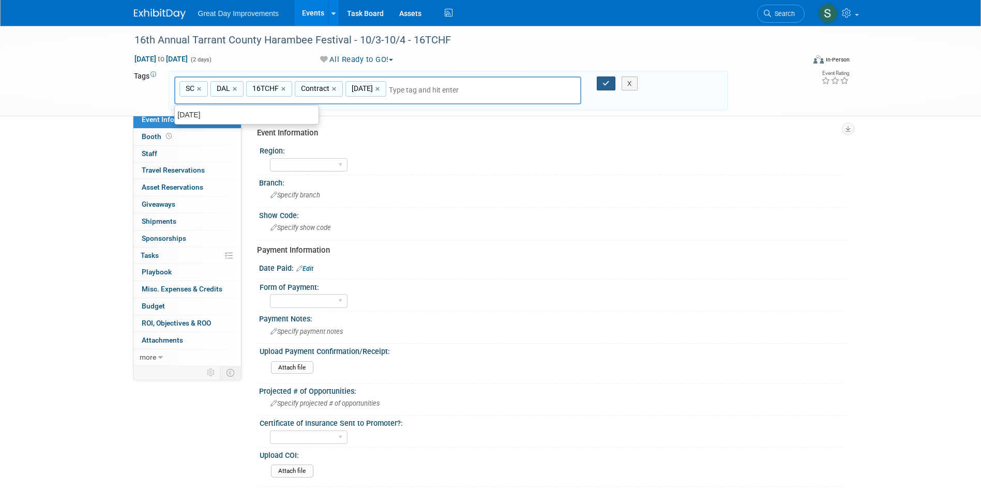
click at [604, 79] on button "button" at bounding box center [606, 84] width 19 height 14
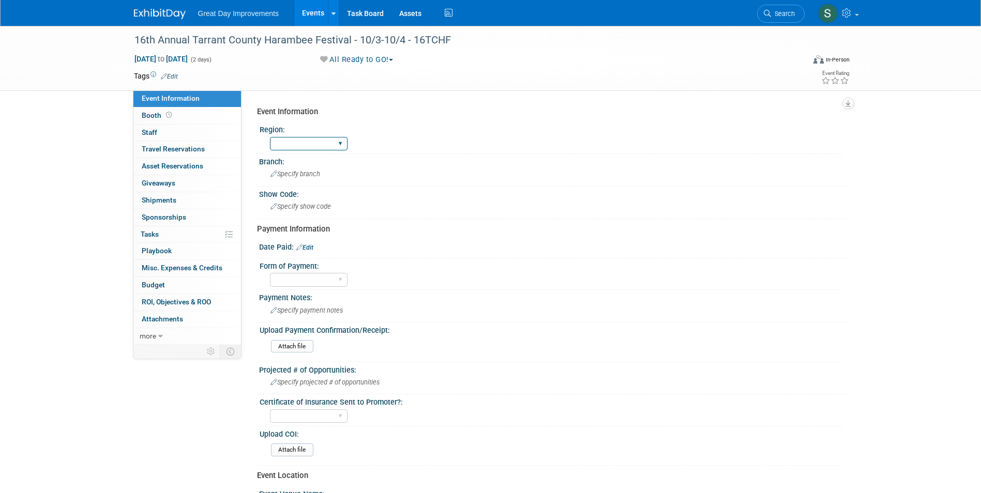
click at [315, 143] on select "GC MA MW MTW NE NEW OV PL PNW SA SE SC UMW FL" at bounding box center [309, 144] width 78 height 14
select select "SC"
click at [270, 137] on select "GC MA MW MTW NE NEW OV PL PNW SA SE SC UMW FL" at bounding box center [309, 144] width 78 height 14
click at [307, 173] on span "Specify branch" at bounding box center [295, 174] width 50 height 8
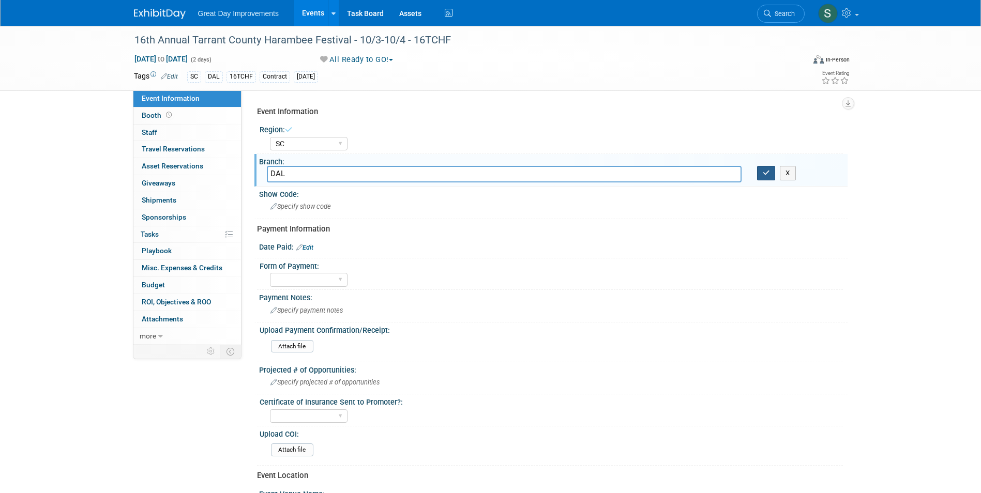
type input "DAL"
click at [767, 174] on icon "button" at bounding box center [765, 173] width 7 height 7
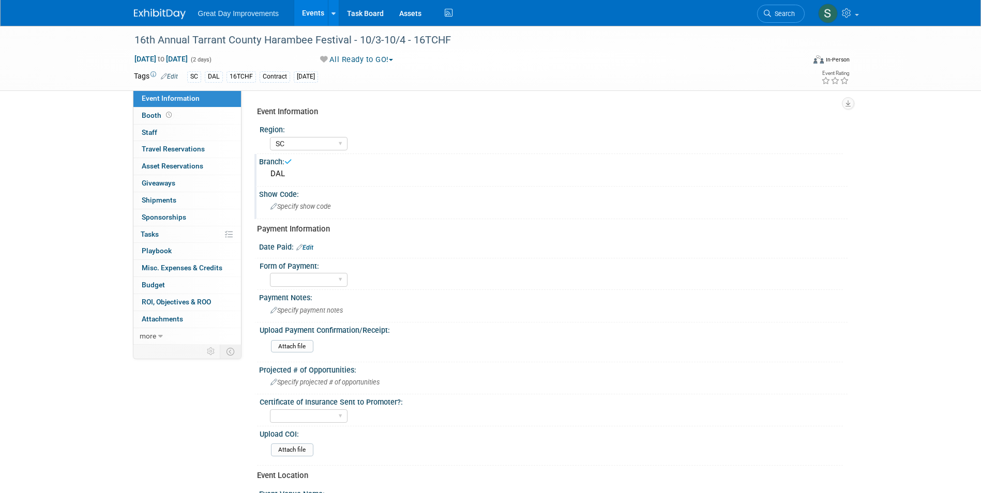
click at [363, 208] on div "Specify show code" at bounding box center [553, 206] width 573 height 16
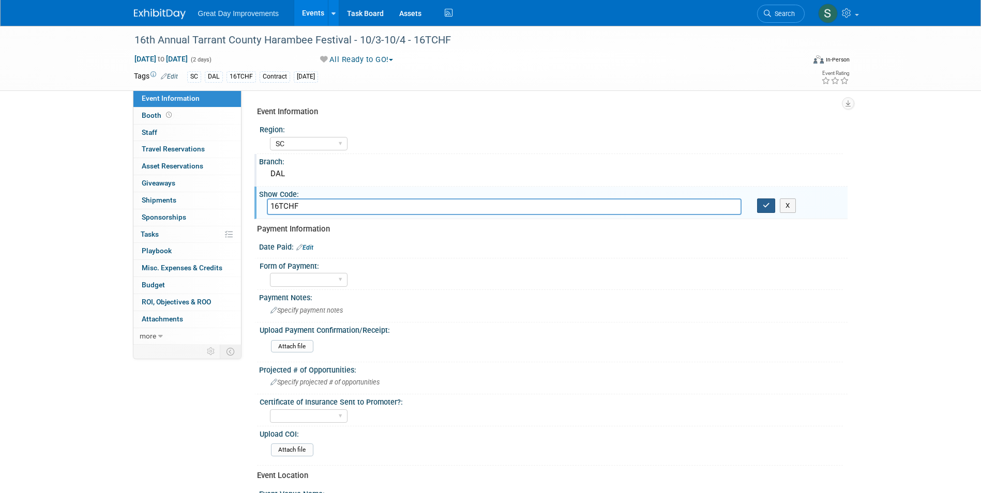
type input "16TCHF"
click at [762, 205] on icon "button" at bounding box center [765, 205] width 7 height 7
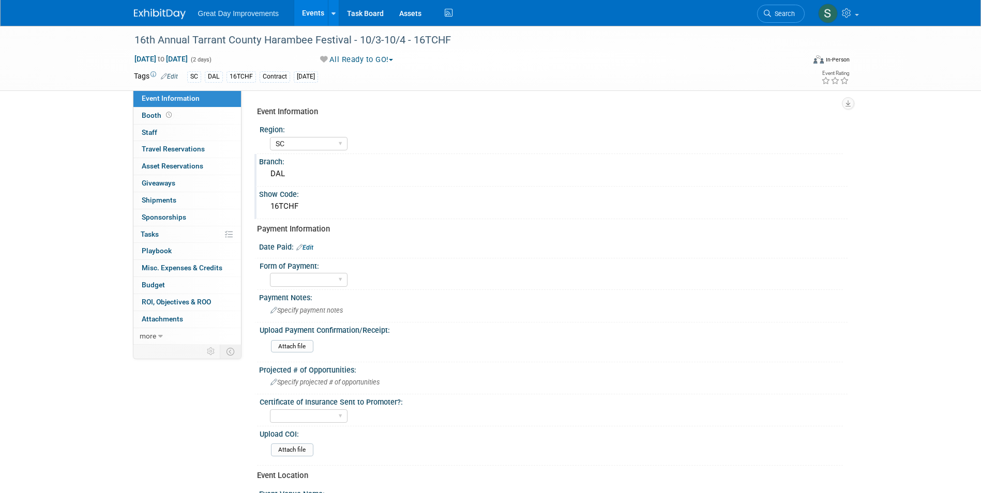
click at [139, 5] on link at bounding box center [166, 9] width 64 height 8
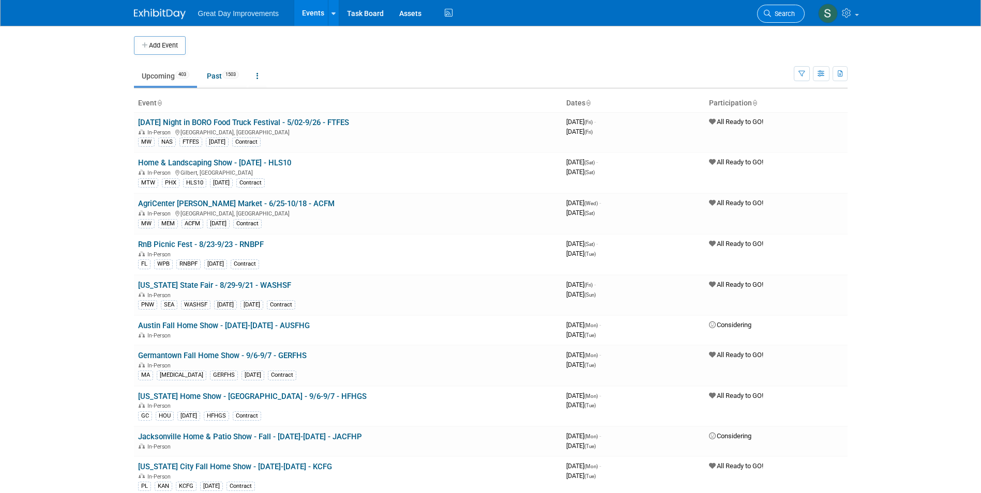
click at [771, 10] on span "Search" at bounding box center [783, 14] width 24 height 8
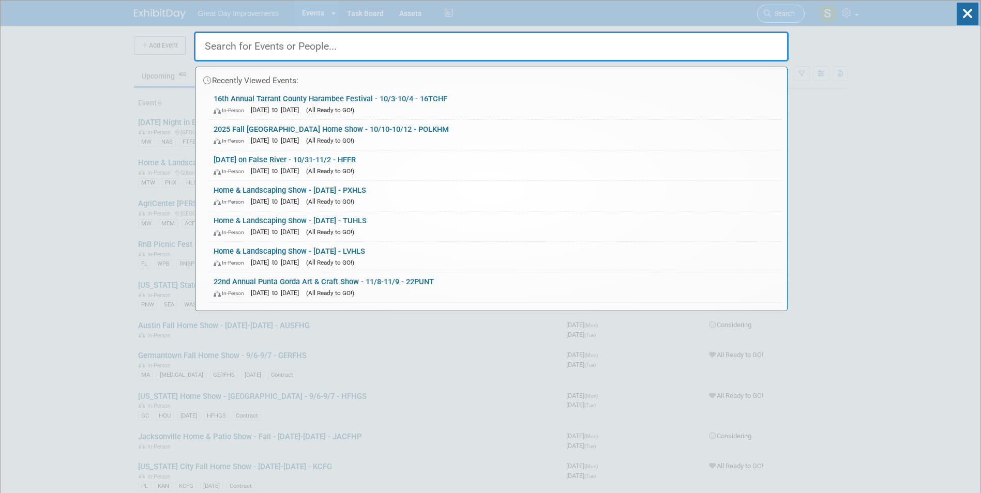
click at [771, 10] on div "Recently Viewed Events: 16th Annual Tarrant County Harambee Festival - 10/3-10/…" at bounding box center [491, 156] width 594 height 311
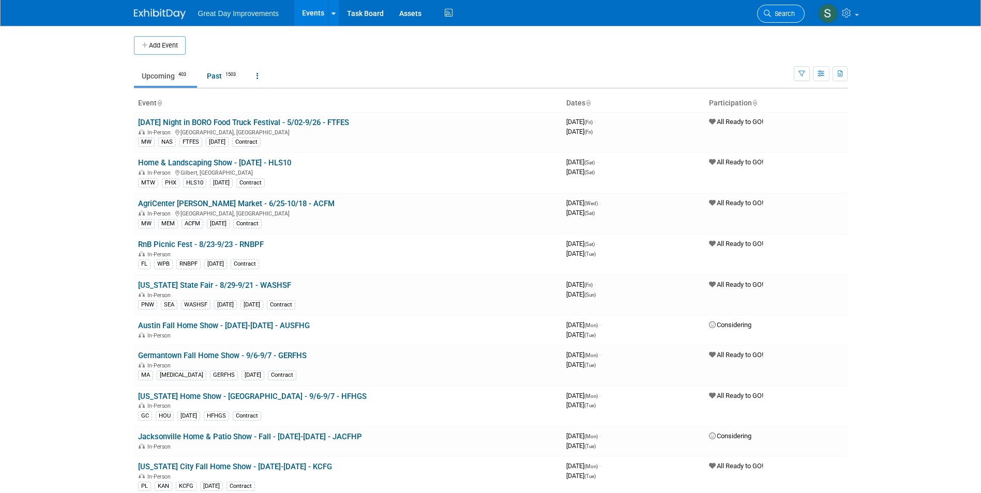
click at [777, 21] on link "Search" at bounding box center [781, 14] width 48 height 18
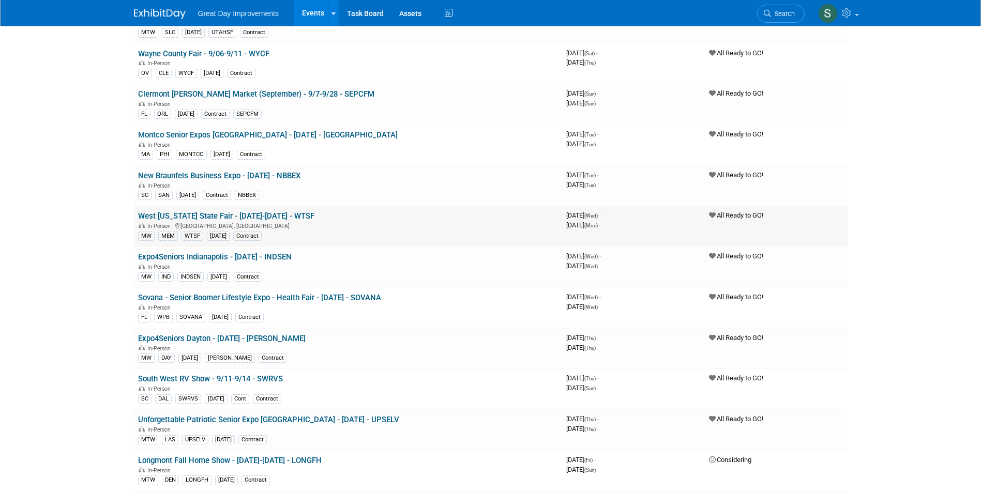
scroll to position [775, 0]
click at [802, 14] on link "Search" at bounding box center [781, 14] width 48 height 18
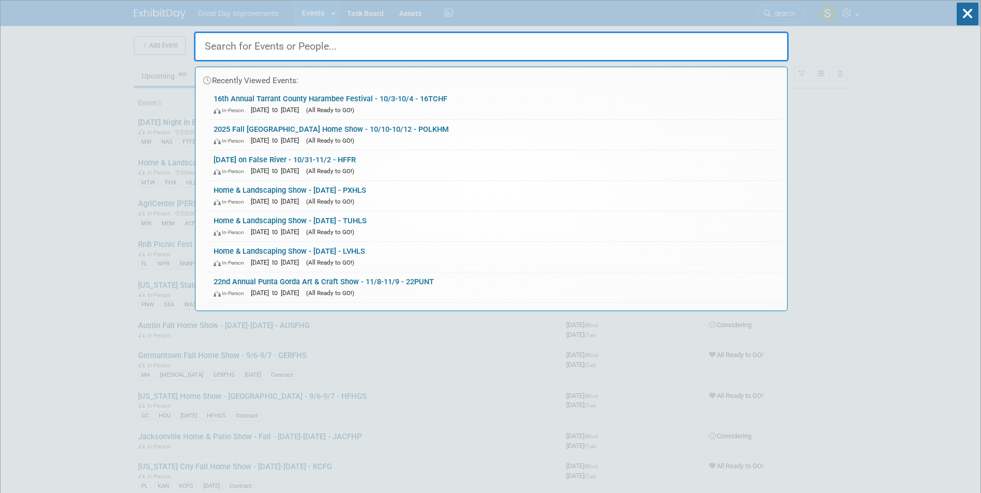
drag, startPoint x: 89, startPoint y: 156, endPoint x: 96, endPoint y: 152, distance: 7.4
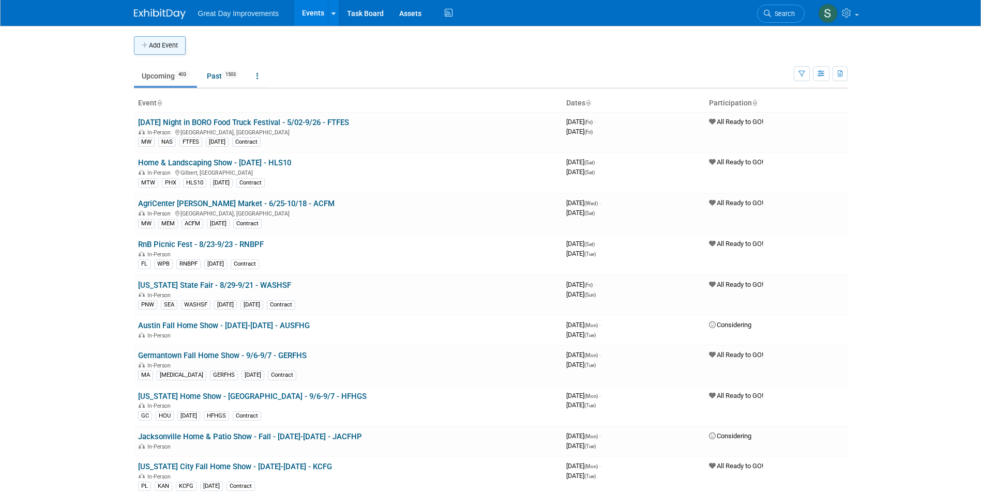
click at [159, 51] on button "Add Event" at bounding box center [160, 45] width 52 height 19
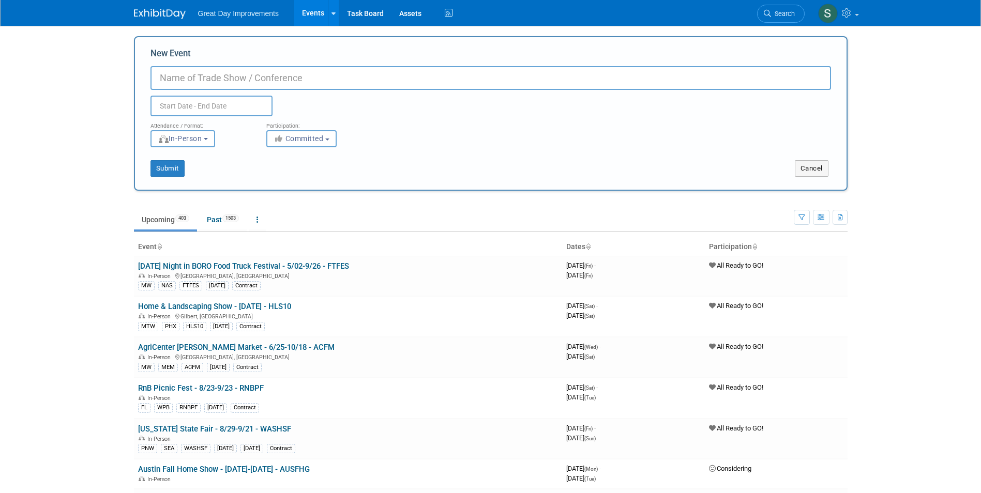
paste input "[US_STATE] Springs RV & Travel Show"
type input "[US_STATE] Springs RV & Travel Show - 4/9-4/11 - RVCOS"
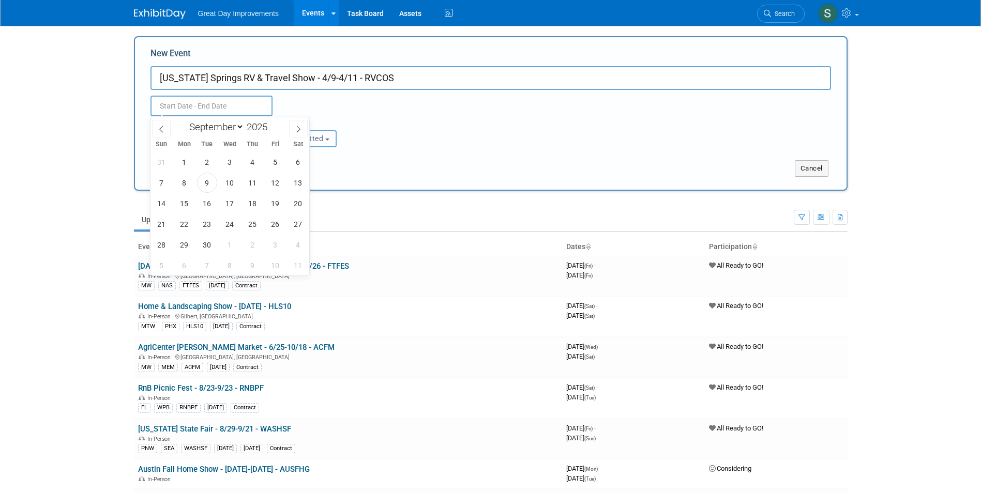
click at [211, 120] on div "January February March April May June July August September October November [D…" at bounding box center [229, 126] width 119 height 18
drag, startPoint x: 229, startPoint y: 137, endPoint x: 228, endPoint y: 130, distance: 6.7
click at [229, 137] on div "Sun Mon Tue Wed Thu Fri Sat" at bounding box center [229, 144] width 159 height 14
click at [226, 127] on select "January February March April May June July August September October November De…" at bounding box center [214, 126] width 59 height 13
select select "3"
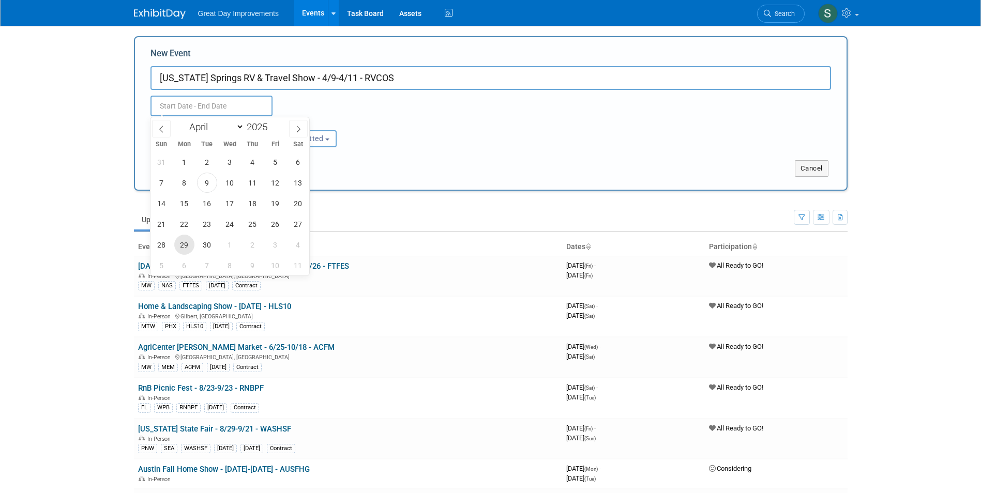
click at [185, 120] on select "January February March April May June July August September October November De…" at bounding box center [214, 126] width 59 height 13
click at [258, 129] on input "2025" at bounding box center [259, 127] width 31 height 12
click at [273, 124] on span at bounding box center [271, 124] width 7 height 6
type input "2026"
click at [253, 185] on span "9" at bounding box center [252, 183] width 20 height 20
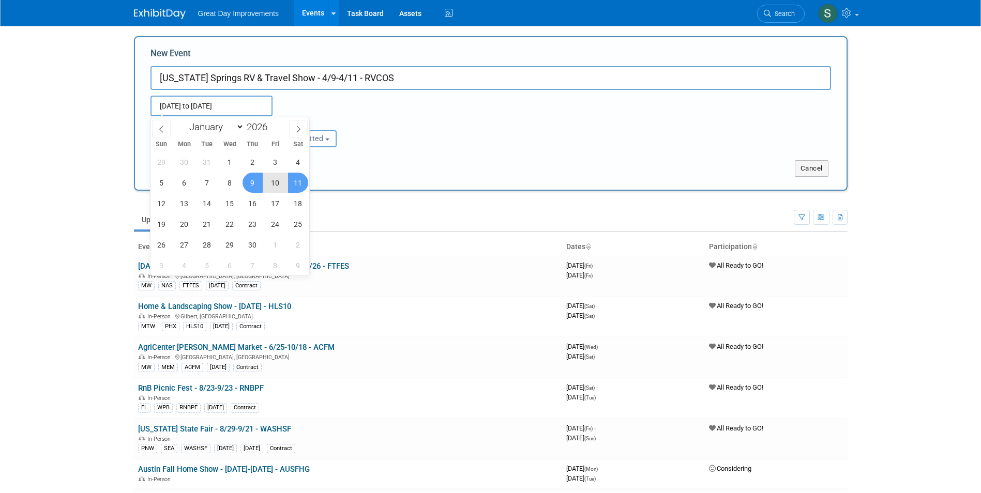
drag, startPoint x: 305, startPoint y: 185, endPoint x: 313, endPoint y: 172, distance: 15.3
click at [304, 185] on span "11" at bounding box center [298, 183] width 20 height 20
type input "[DATE] to [DATE]"
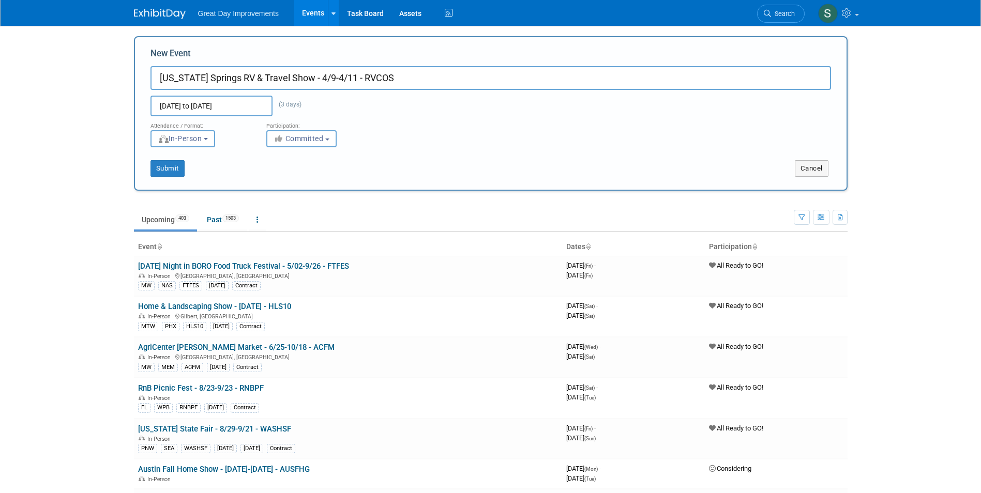
click at [377, 136] on div "Attendance / Format: <img src="[URL][DOMAIN_NAME]" style="width: 19px; margin-t…" at bounding box center [491, 131] width 696 height 31
click at [282, 135] on icon "button" at bounding box center [279, 138] width 12 height 7
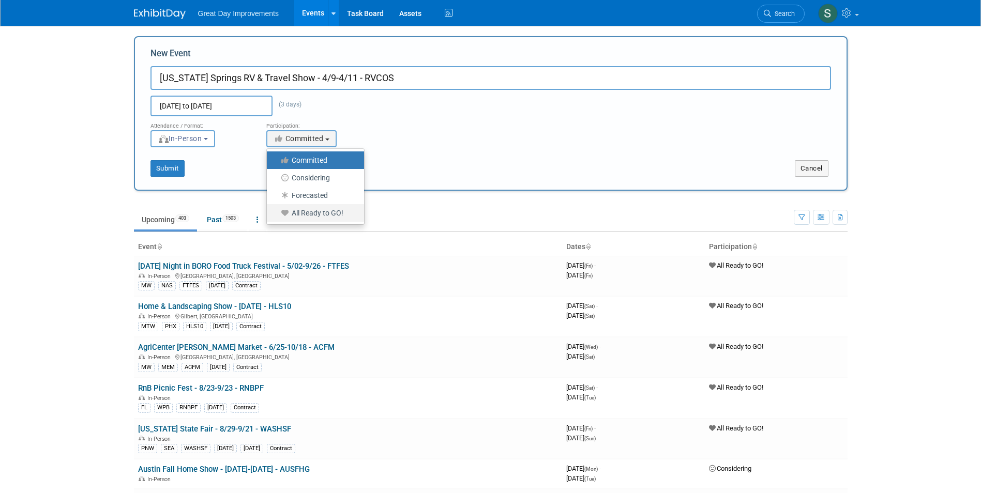
click at [330, 213] on label "All Ready to GO!" at bounding box center [313, 212] width 82 height 13
click at [276, 213] on input "All Ready to GO!" at bounding box center [272, 213] width 7 height 7
select select "102"
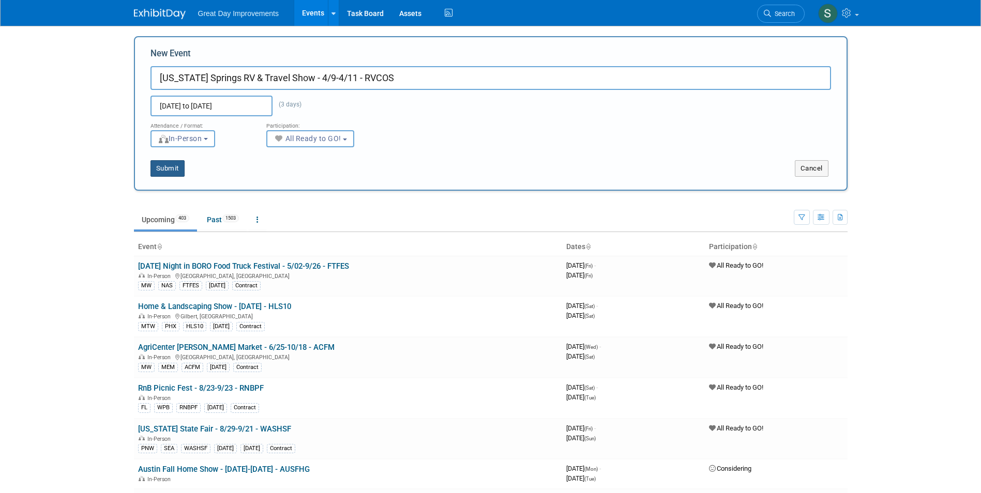
click at [182, 166] on button "Submit" at bounding box center [167, 168] width 34 height 17
type input "[US_STATE] Springs RV & Travel Show - 4/9-4/11 - RVCOS"
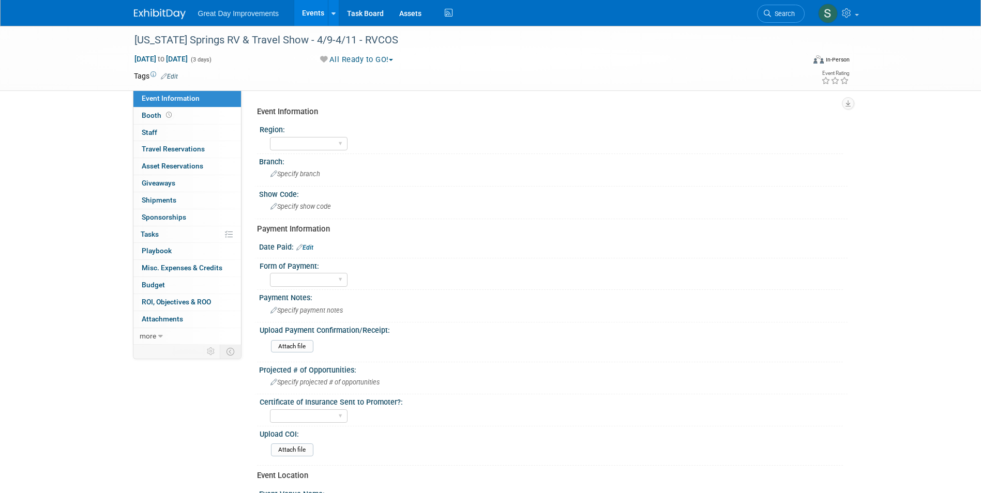
click at [177, 72] on span "Edit" at bounding box center [168, 76] width 20 height 8
click at [174, 74] on link "Edit" at bounding box center [169, 76] width 17 height 7
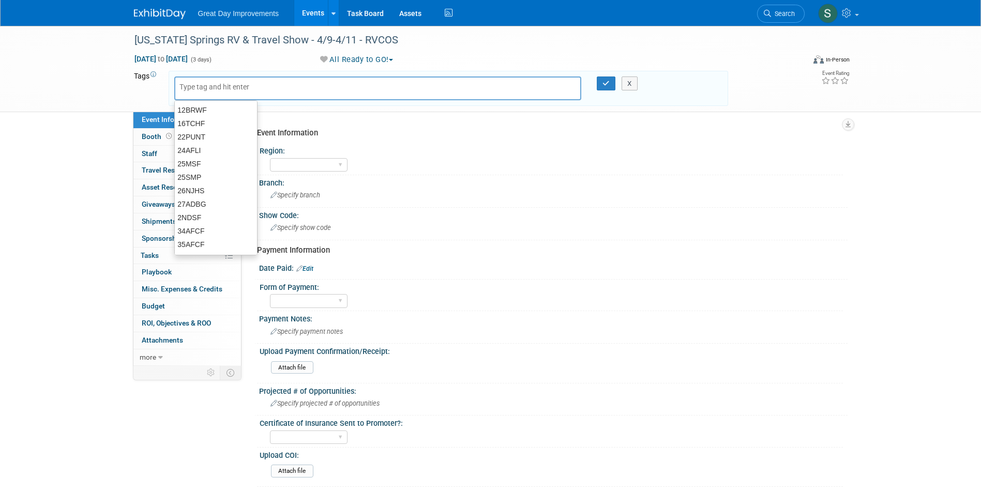
click at [203, 82] on input "text" at bounding box center [220, 87] width 83 height 10
type input "MTW"
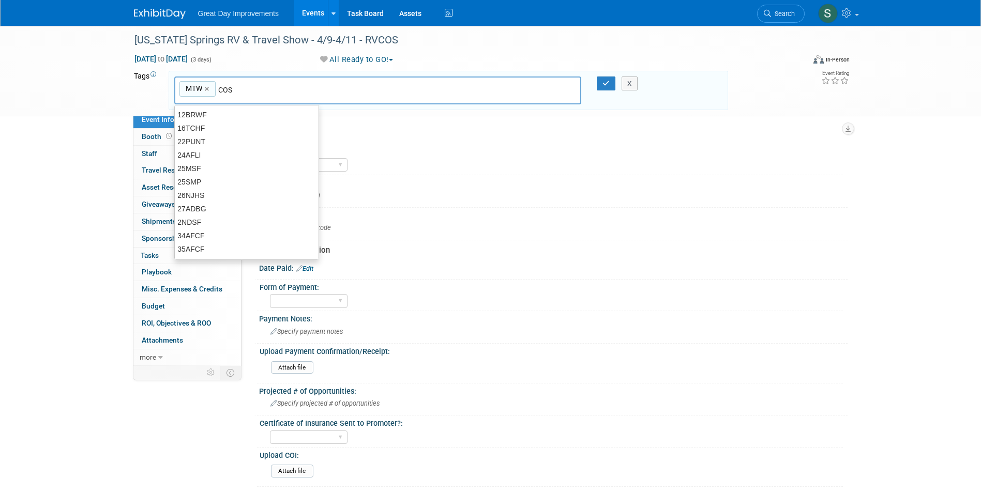
type input "COS"
type input "MTW, COS"
type input "RVCOS"
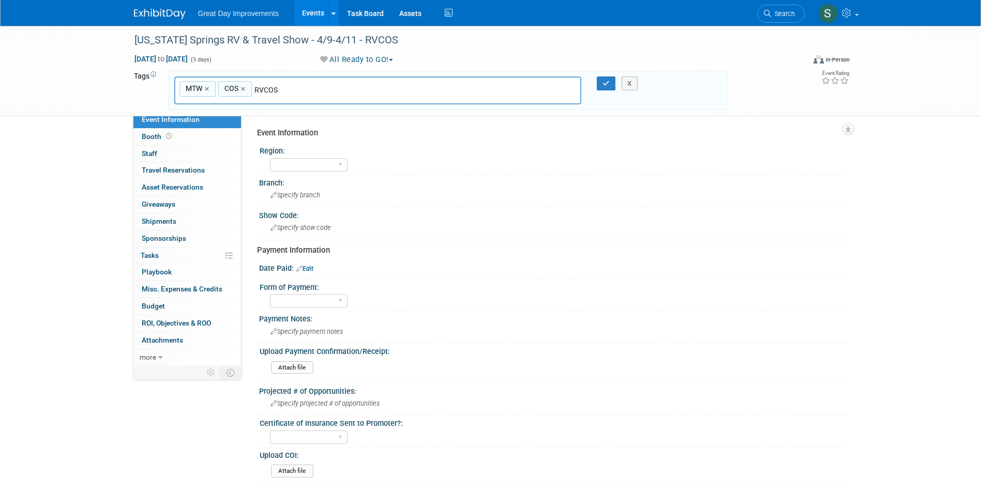
type input "MTW, COS, RVCOS"
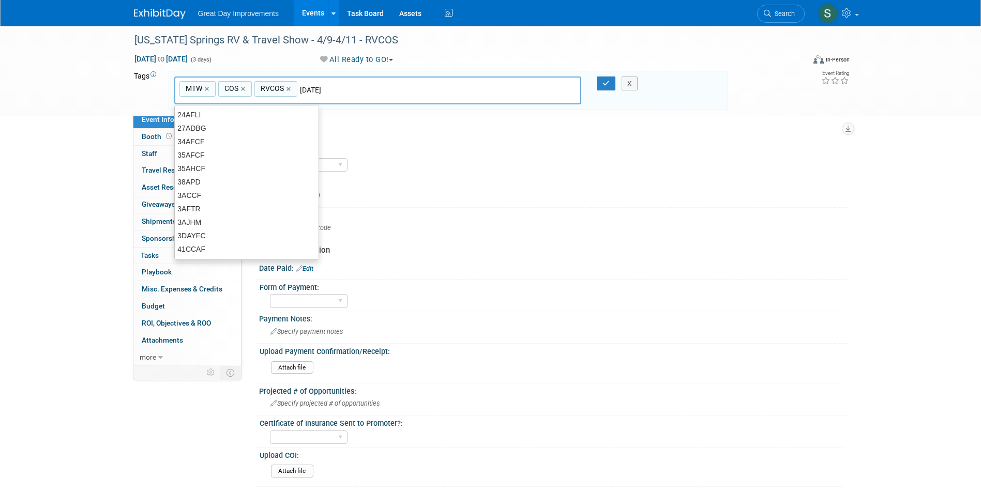
type input "[DATE]"
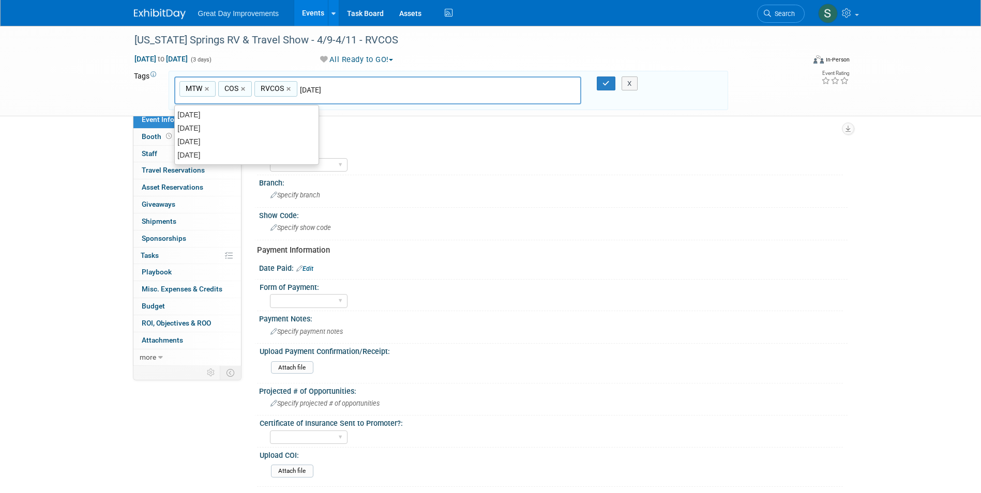
type input "MTW, COS, RVCOS, [DATE]"
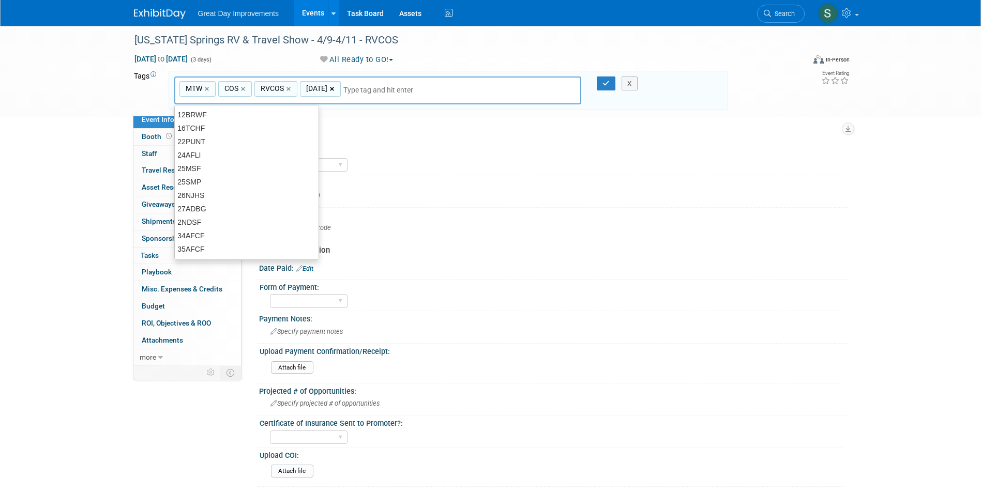
click at [334, 89] on link "×" at bounding box center [333, 89] width 7 height 12
type input "MTW, COS, RVCOS"
type input "[DATE]"
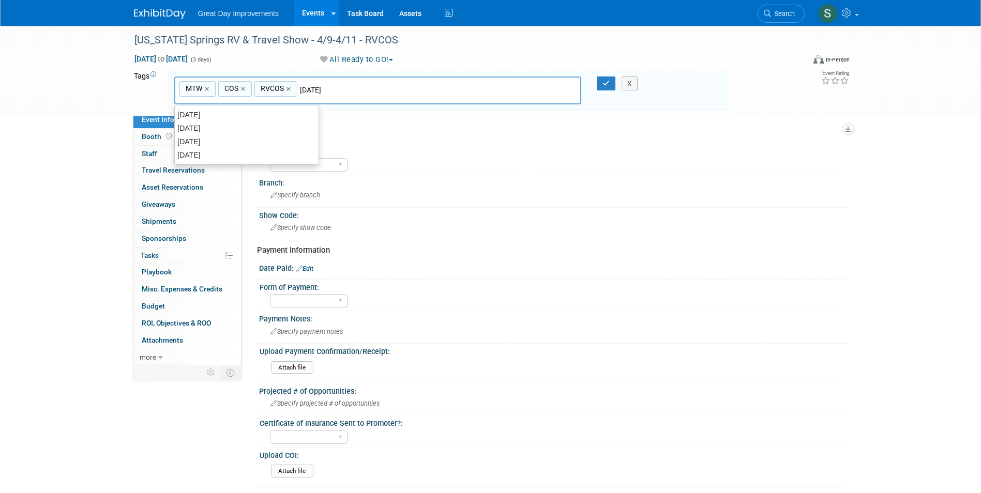
type input "MTW, COS, RVCOS, [DATE]"
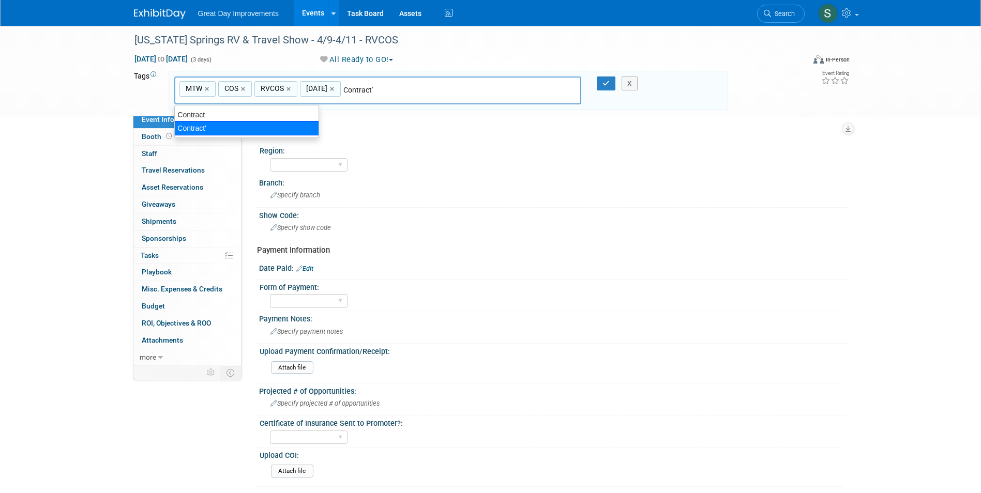
type input "Contract"
type input "MTW, COS, RVCOS, [DATE], Contract"
click at [603, 82] on icon "button" at bounding box center [605, 83] width 7 height 7
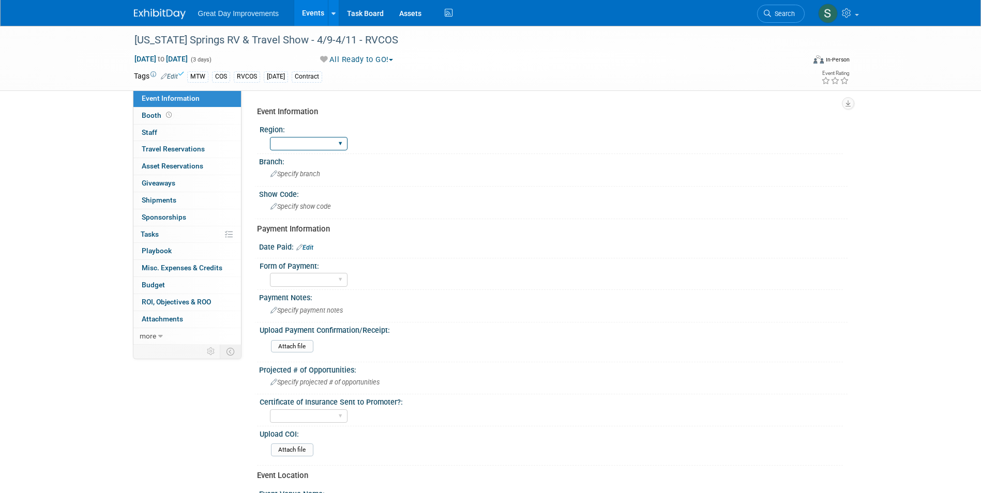
click at [336, 146] on select "GC MA MW MTW NE NEW OV PL PNW SA SE SC UMW FL" at bounding box center [309, 144] width 78 height 14
select select "MTW"
click at [270, 137] on select "GC MA MW MTW NE NEW OV PL PNW SA SE SC UMW FL" at bounding box center [309, 144] width 78 height 14
click at [299, 179] on div "Specify branch" at bounding box center [553, 174] width 573 height 16
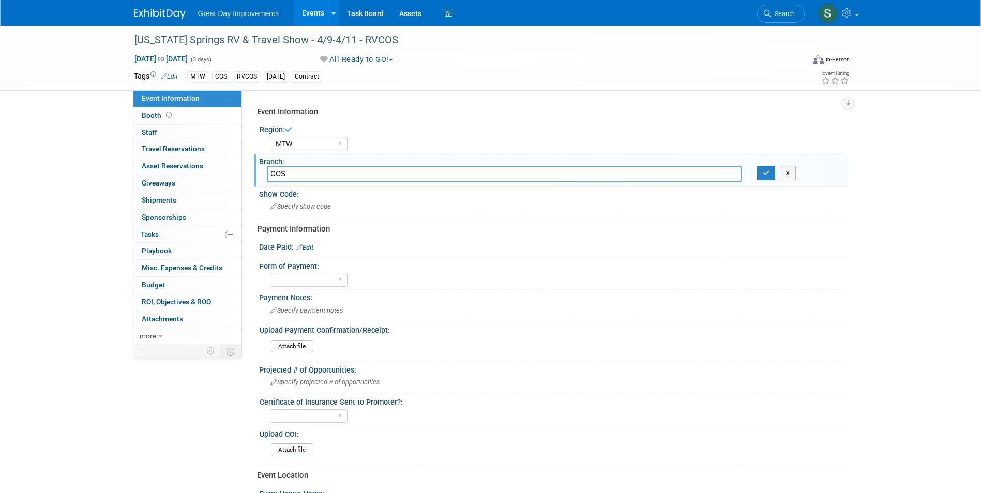
type input "COS"
click at [767, 170] on icon "button" at bounding box center [765, 173] width 7 height 7
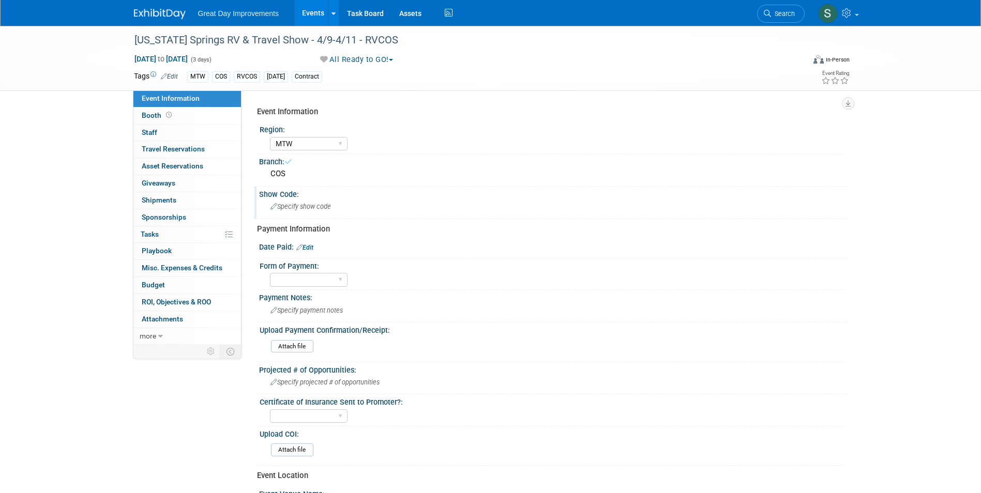
click at [364, 202] on div "Specify show code" at bounding box center [553, 206] width 573 height 16
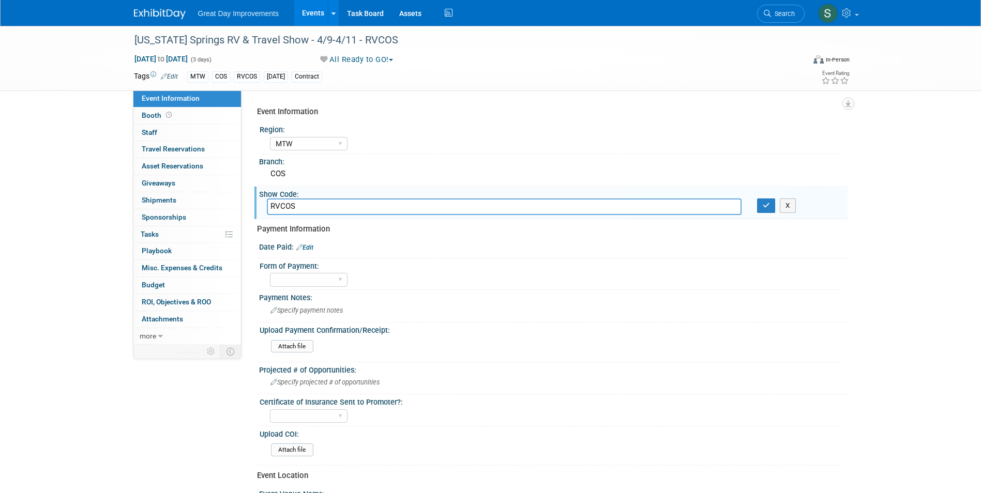
type input "RVCOS"
click at [770, 209] on button "button" at bounding box center [766, 205] width 19 height 14
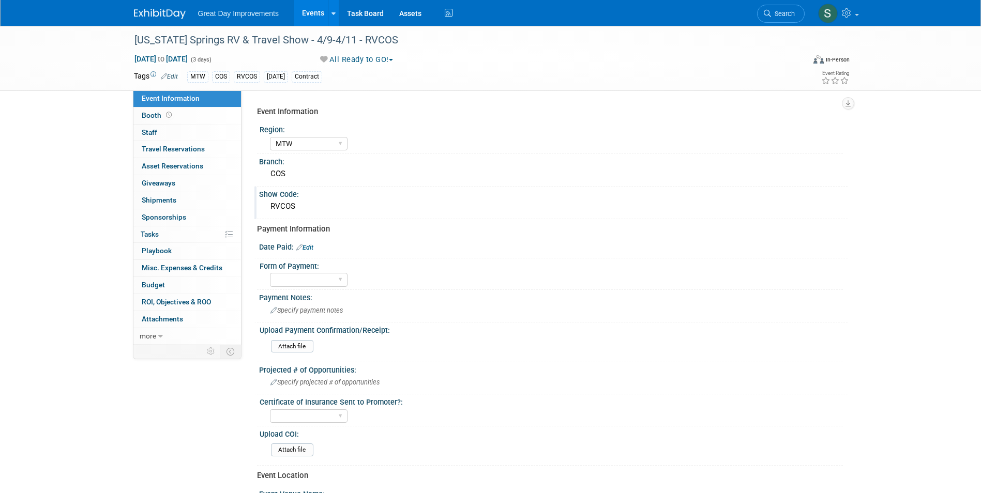
click at [160, 21] on div "Great Day Improvements Events Add Event Bulk Upload Events Shareable Event Boar…" at bounding box center [490, 13] width 713 height 26
click at [123, 11] on div "Great Day Improvements Events Add Event Bulk Upload Events Shareable Event Boar…" at bounding box center [490, 13] width 981 height 26
click at [143, 19] on img at bounding box center [160, 14] width 52 height 10
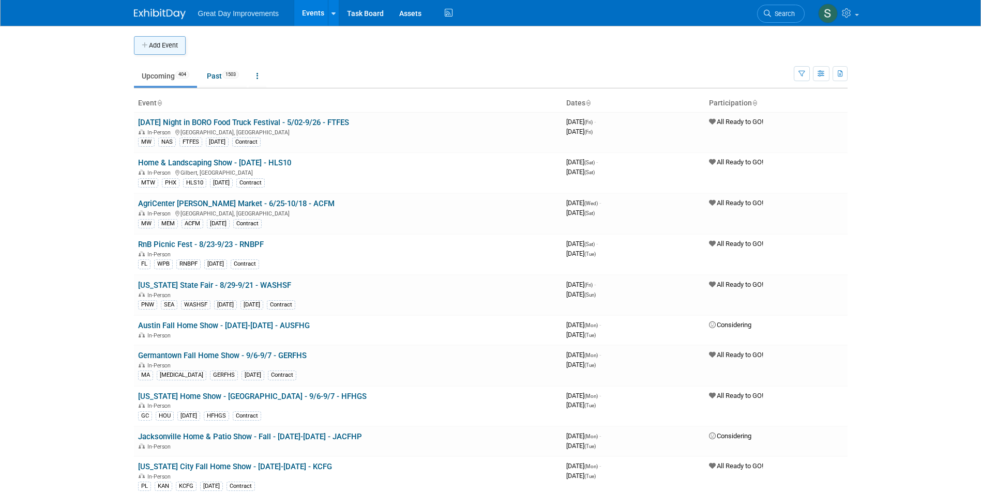
click at [166, 49] on button "Add Event" at bounding box center [160, 45] width 52 height 19
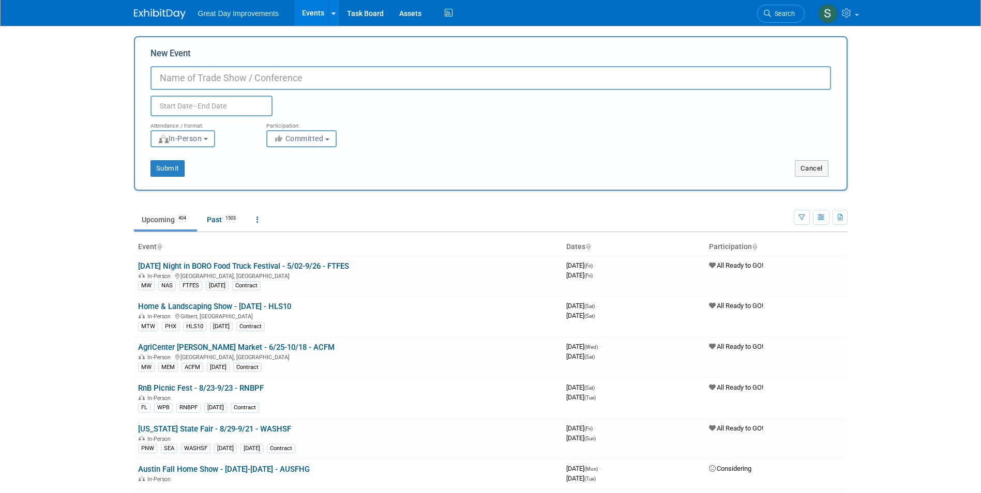
paste input "Colorado Springs RV & Travel Show"
type input "[US_STATE] Springs RV & Travel Show - 4/9-4/11 - RVCOS"
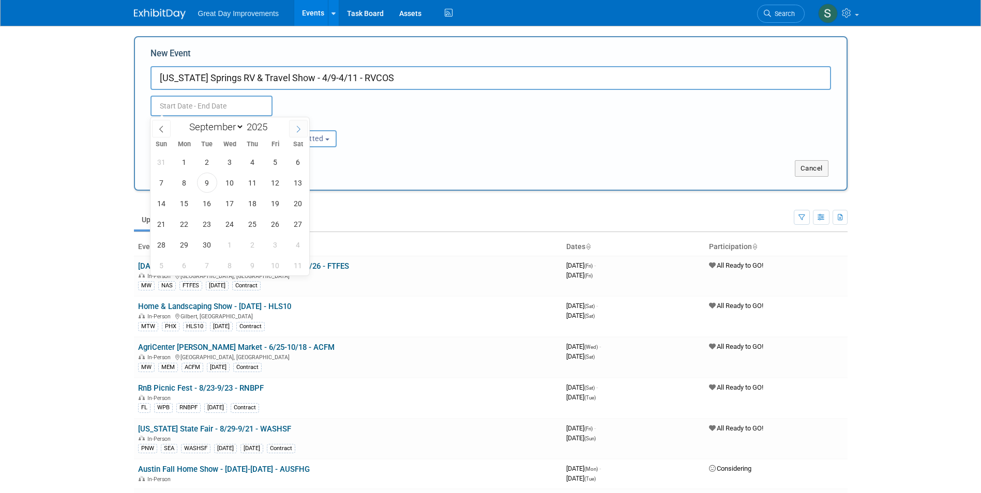
click at [294, 131] on span at bounding box center [298, 129] width 19 height 18
click at [158, 130] on icon at bounding box center [161, 129] width 7 height 7
click at [160, 127] on icon at bounding box center [161, 129] width 7 height 7
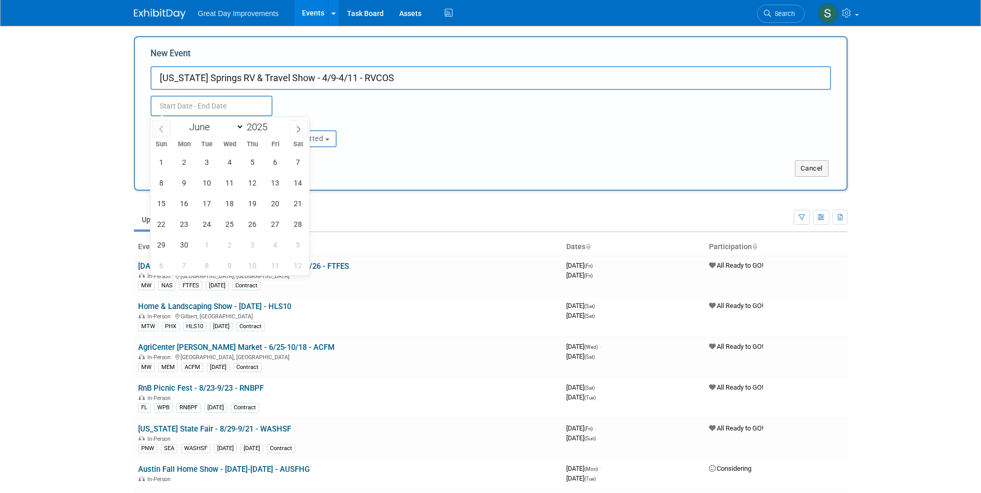
click at [160, 127] on icon at bounding box center [161, 129] width 7 height 7
click at [160, 128] on icon at bounding box center [161, 129] width 4 height 7
select select "3"
click at [235, 184] on span "9" at bounding box center [230, 183] width 20 height 20
click at [273, 187] on span "11" at bounding box center [275, 183] width 20 height 20
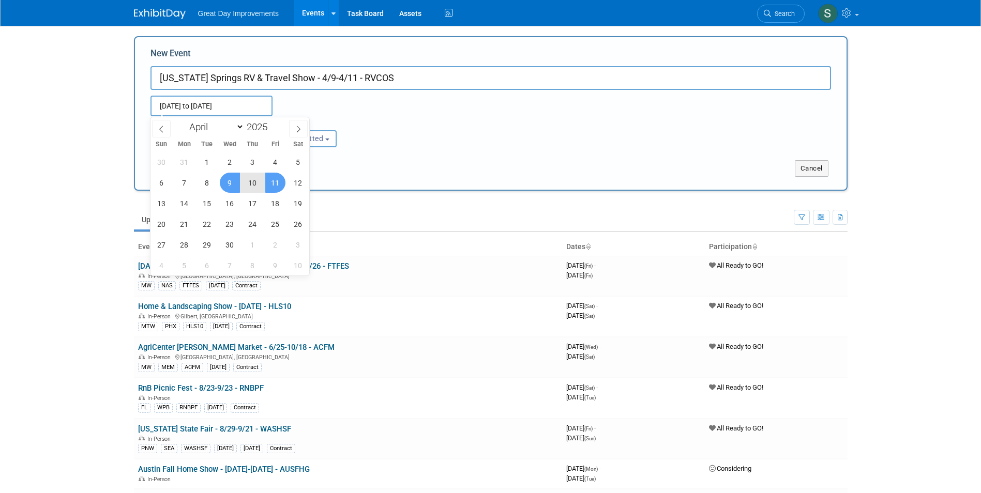
type input "Apr 9, 2025 to Apr 11, 2025"
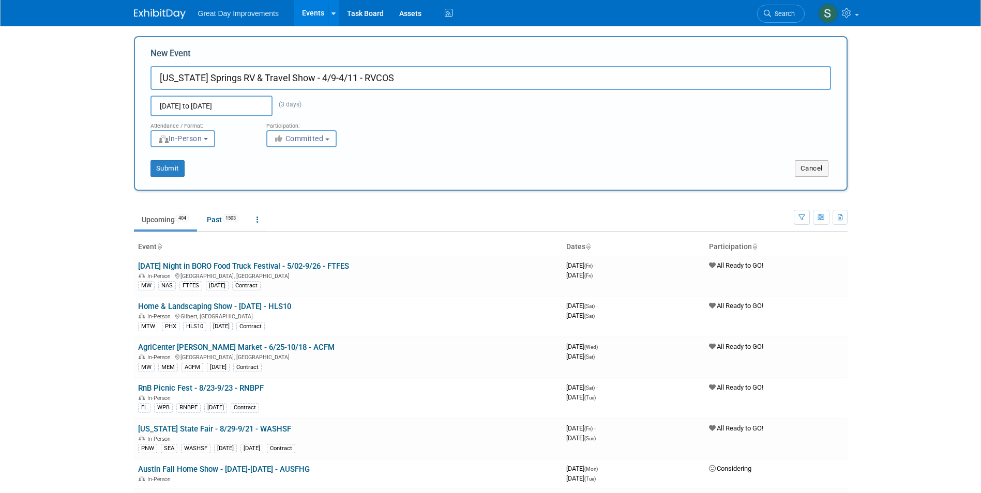
click at [509, 129] on div "Attendance / Format: <img src="https://www.exhibitday.com/Images/Format-InPerso…" at bounding box center [491, 131] width 696 height 31
click at [287, 134] on span "Committed" at bounding box center [298, 138] width 50 height 8
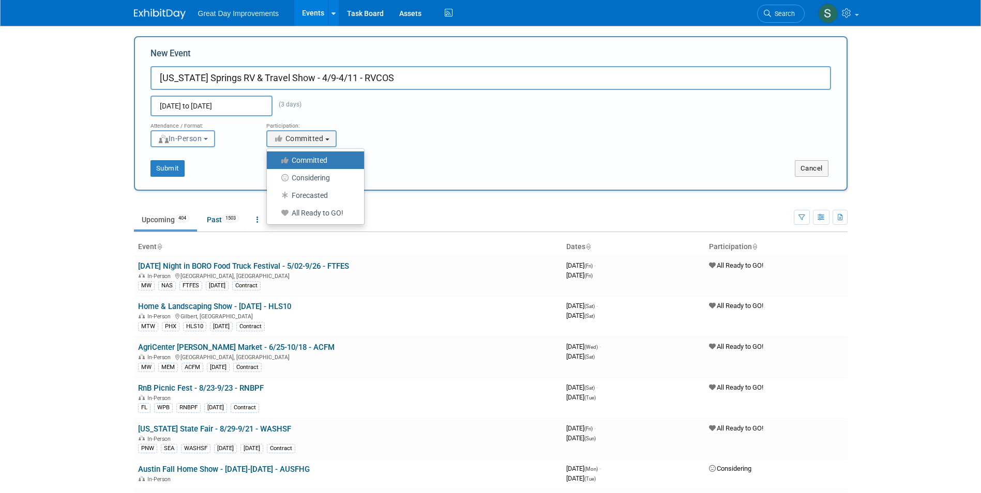
click at [250, 101] on input "Apr 9, 2025 to Apr 11, 2025" at bounding box center [211, 106] width 122 height 21
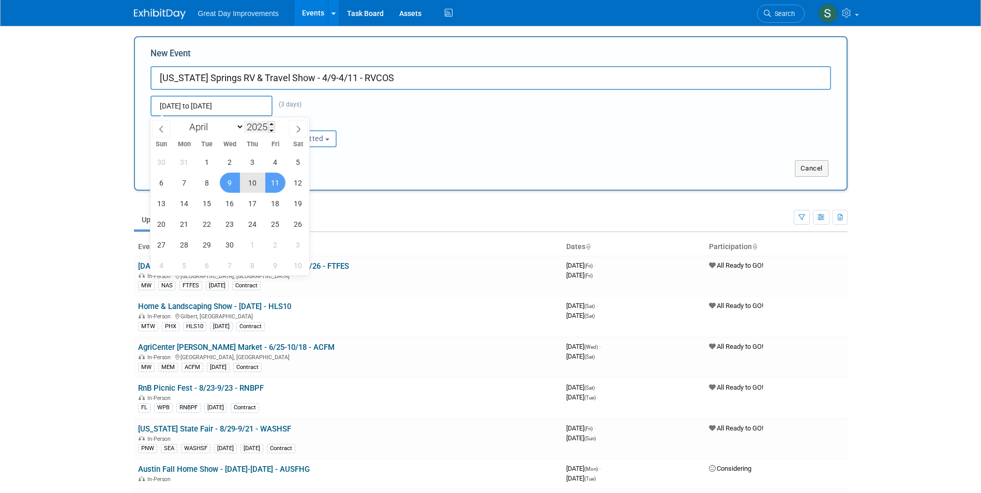
click at [264, 128] on input "2025" at bounding box center [259, 127] width 31 height 12
click at [268, 126] on input "2025" at bounding box center [259, 127] width 31 height 12
click at [272, 124] on span at bounding box center [271, 124] width 7 height 6
type input "2026"
click at [247, 179] on span "9" at bounding box center [252, 183] width 20 height 20
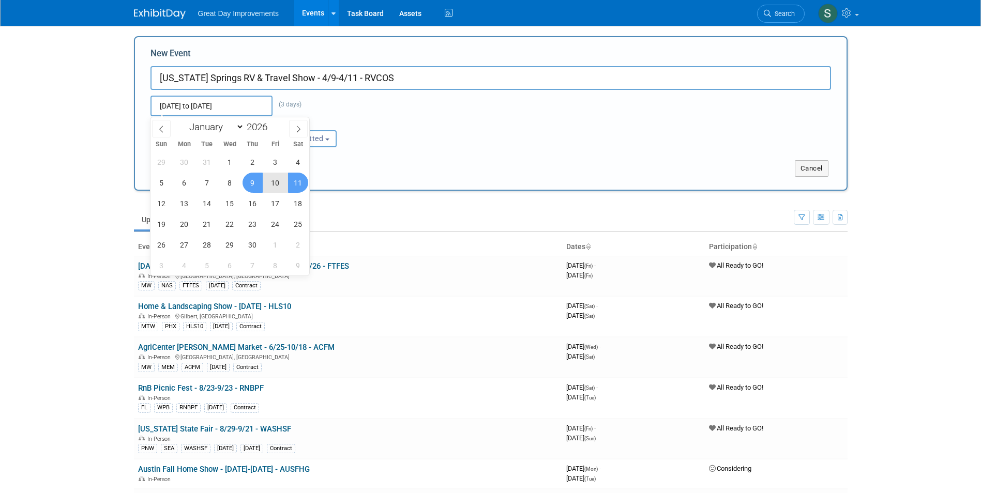
click at [298, 182] on span "11" at bounding box center [298, 183] width 20 height 20
type input "Apr 9, 2026 to Apr 11, 2026"
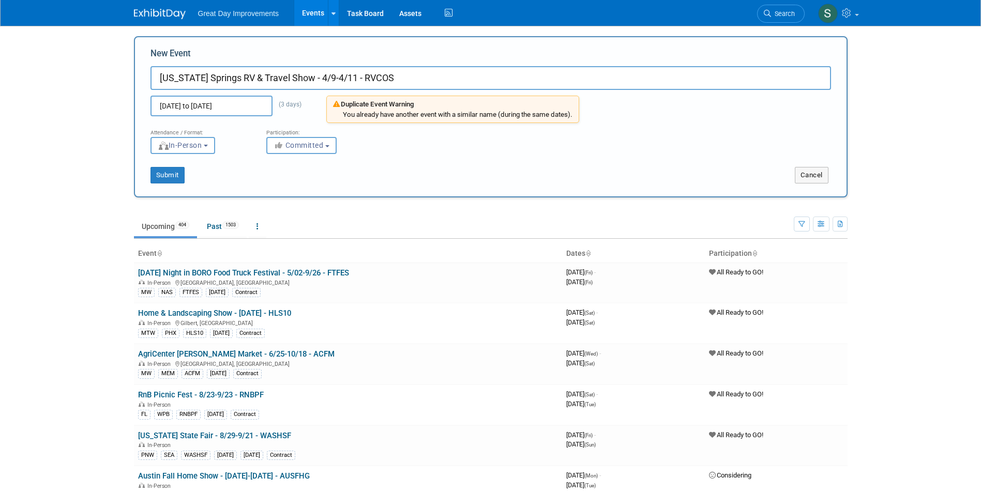
click at [382, 160] on div "Submit Cancel" at bounding box center [491, 168] width 696 height 29
click at [155, 16] on img at bounding box center [160, 14] width 52 height 10
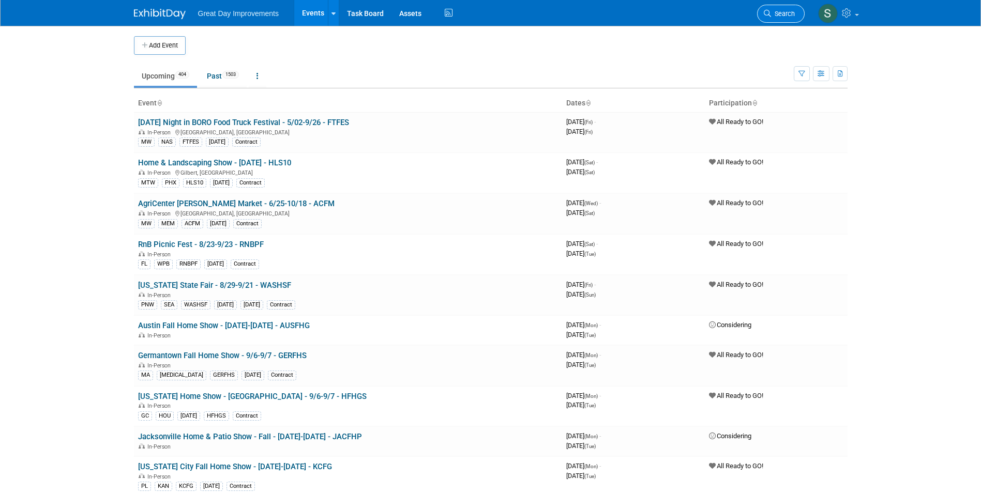
click at [782, 14] on span "Search" at bounding box center [783, 14] width 24 height 8
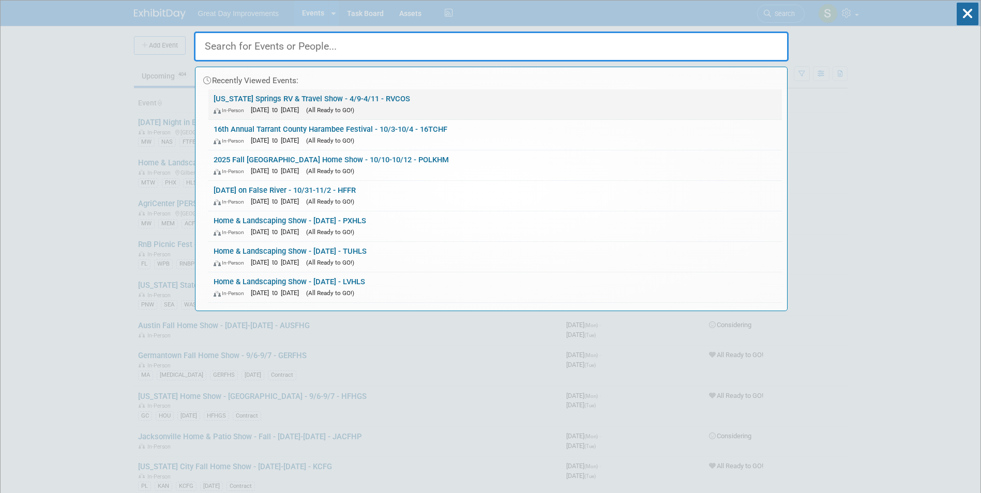
click at [304, 106] on span "[DATE] to [DATE]" at bounding box center [277, 110] width 53 height 8
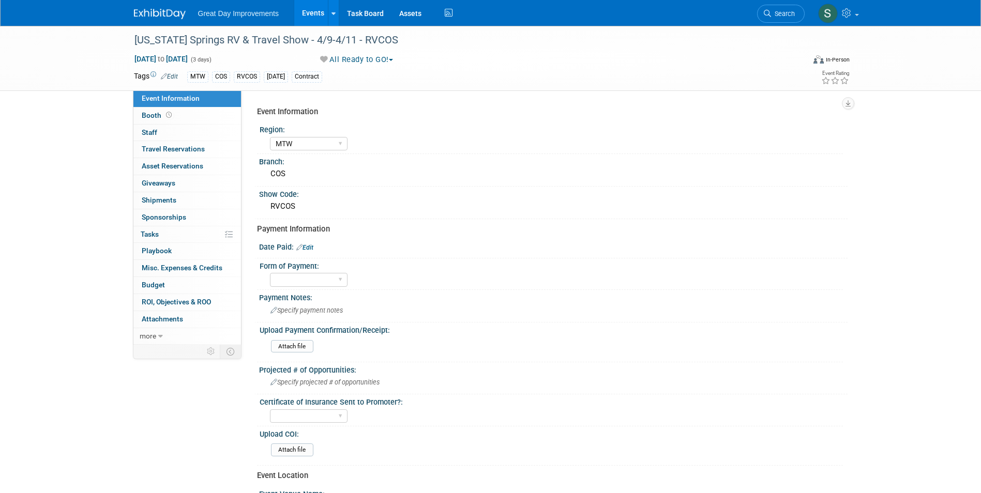
select select "MTW"
click at [165, 27] on div at bounding box center [464, 30] width 666 height 9
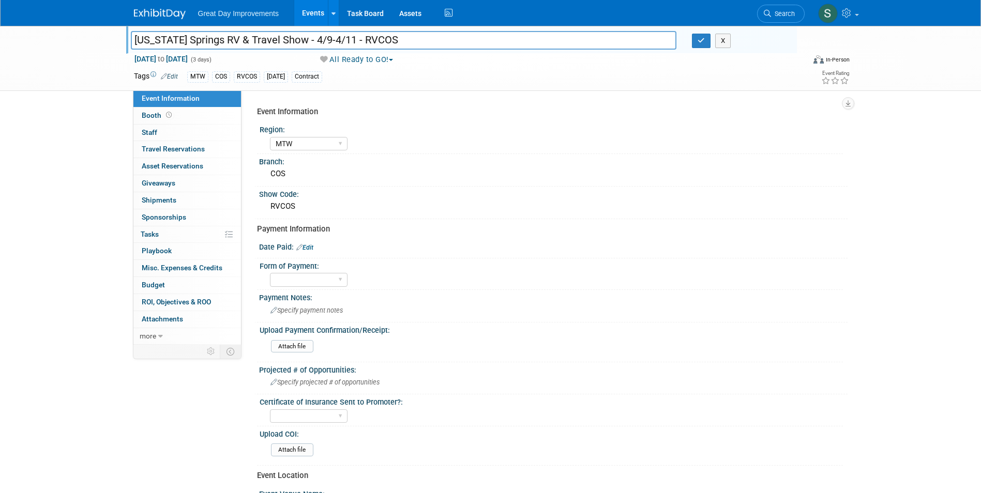
click at [159, 19] on img at bounding box center [160, 14] width 52 height 10
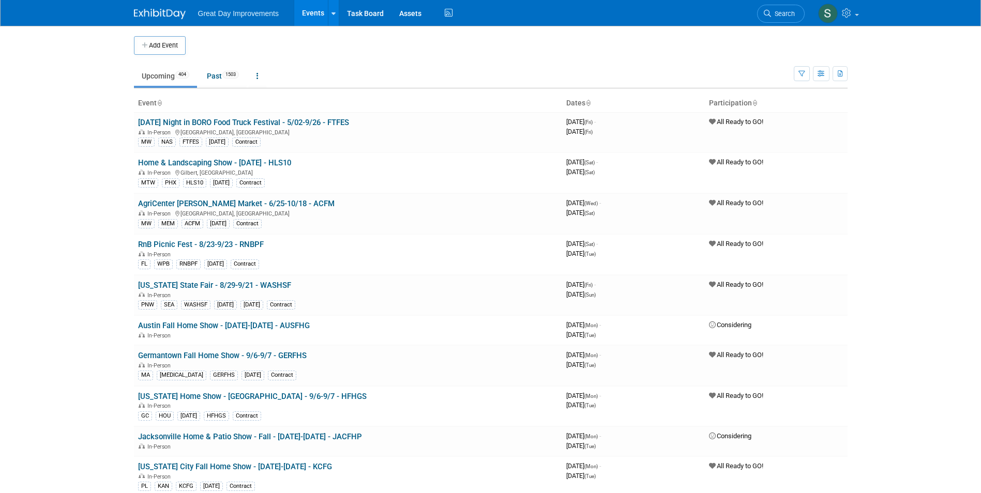
click at [774, 12] on span "Search" at bounding box center [783, 14] width 24 height 8
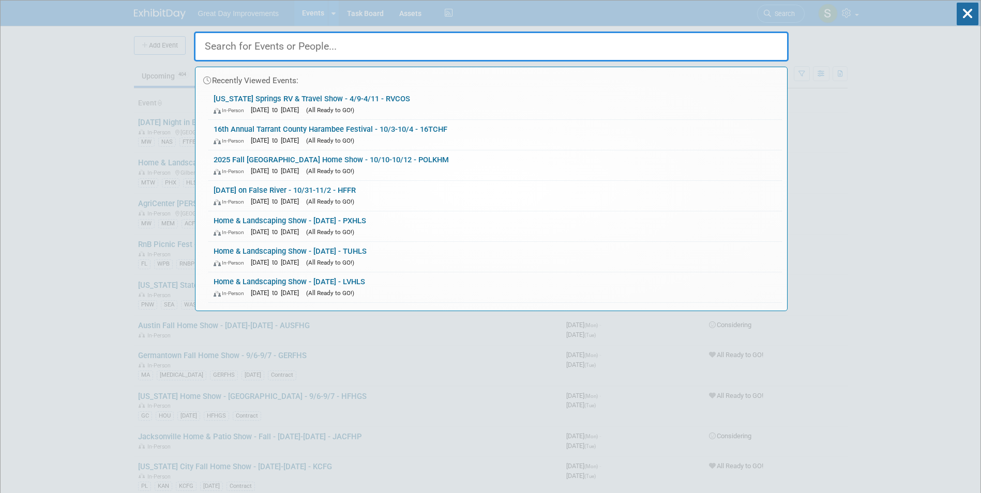
click at [770, 13] on div "Recently Viewed Events: [US_STATE] Springs RV & Travel Show - 4/9-4/11 - RVCOS …" at bounding box center [491, 156] width 594 height 311
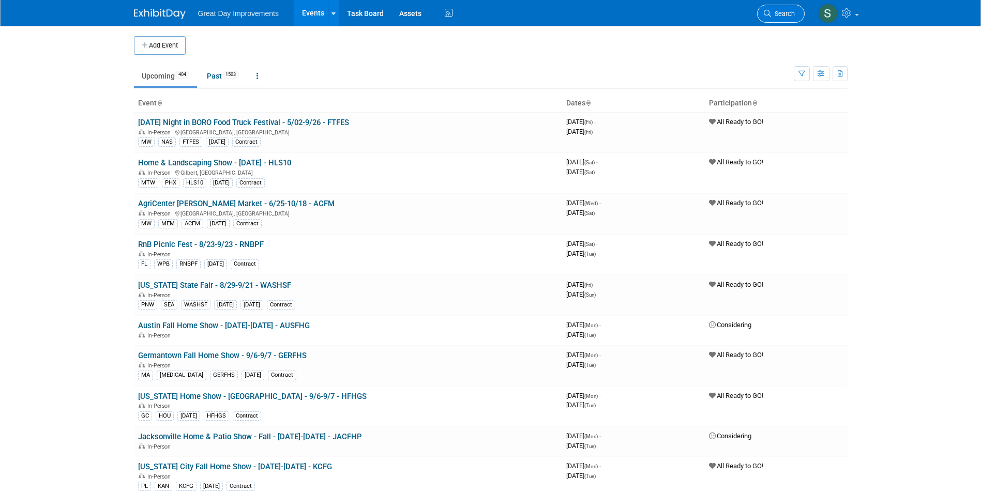
click at [784, 13] on span "Search" at bounding box center [783, 14] width 24 height 8
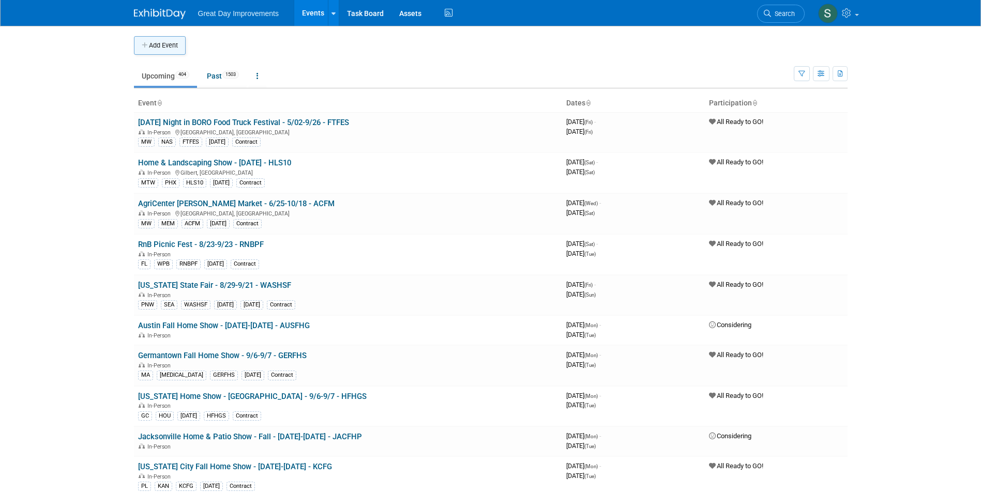
click at [153, 41] on button "Add Event" at bounding box center [160, 45] width 52 height 19
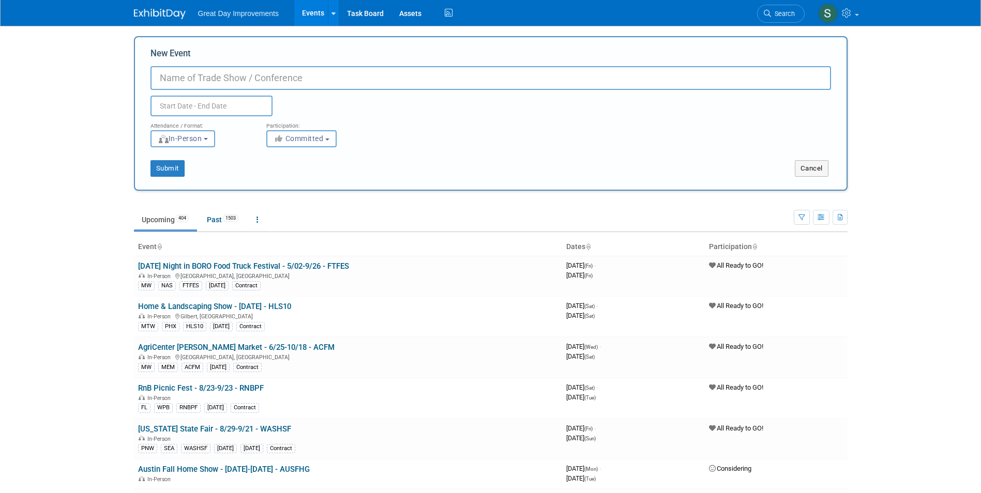
paste input "[US_STATE] Springs Oddity & Bizarre Expo"
type input "[US_STATE] Springs Oddity & Bizarre Expo - 4/25-4/26 - ODDCOS"
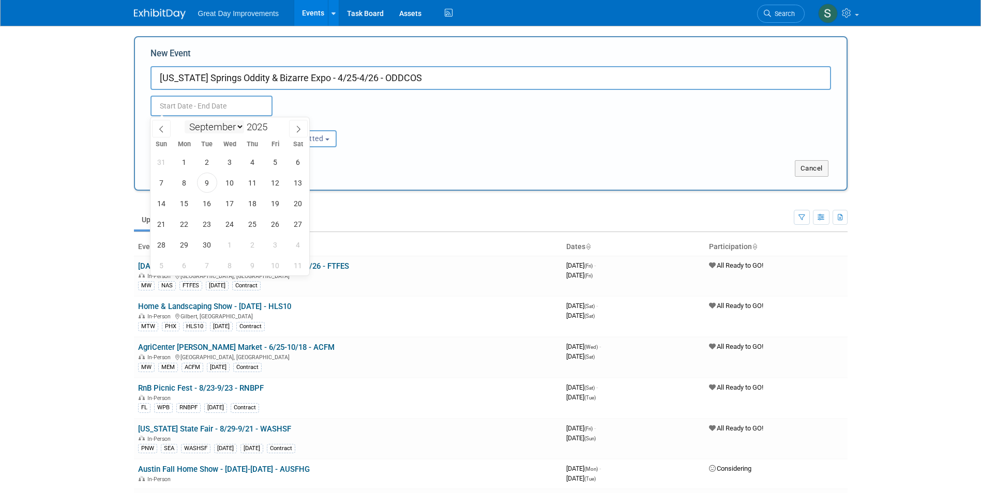
click at [227, 129] on select "January February March April May June July August September October November De…" at bounding box center [214, 126] width 59 height 13
select select "3"
click at [185, 120] on select "January February March April May June July August September October November De…" at bounding box center [214, 126] width 59 height 13
click at [270, 125] on span at bounding box center [271, 124] width 7 height 6
type input "2026"
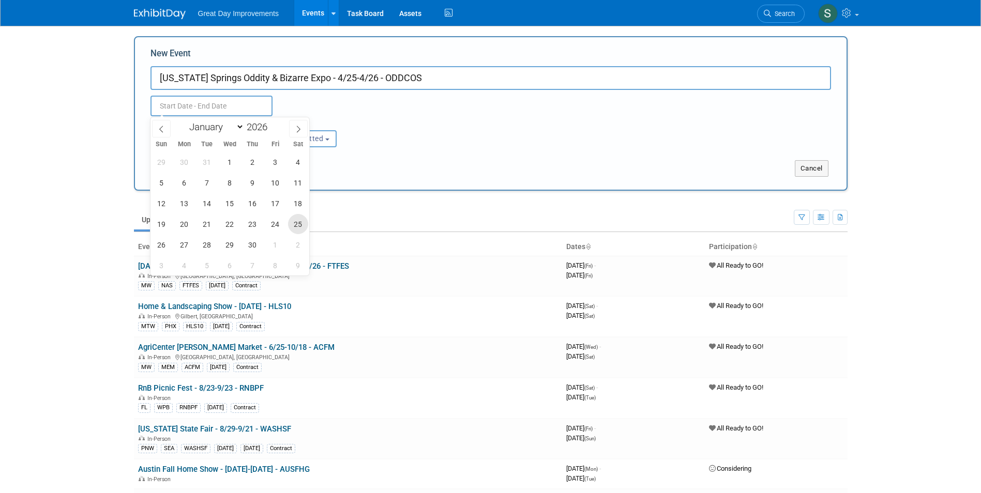
click at [295, 226] on span "25" at bounding box center [298, 224] width 20 height 20
click at [164, 241] on span "26" at bounding box center [161, 245] width 20 height 20
type input "[DATE] to [DATE]"
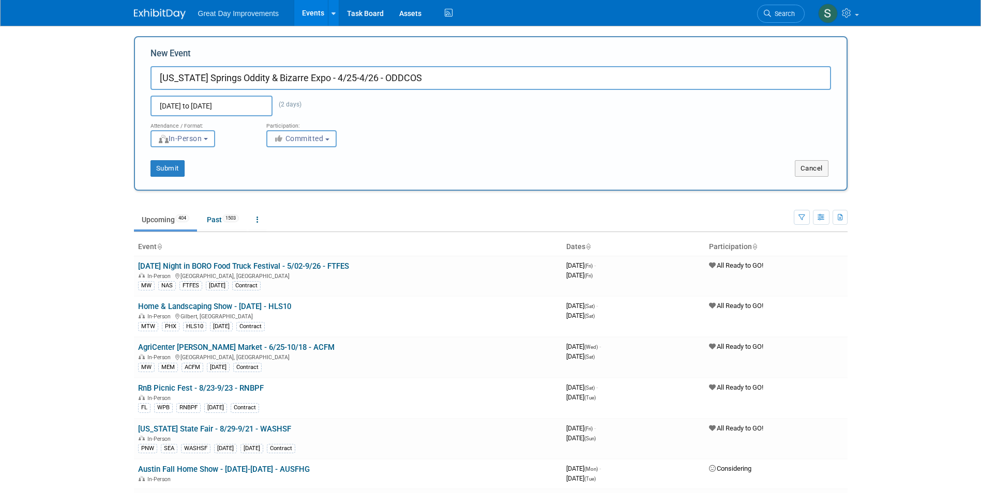
click at [294, 138] on span "Committed" at bounding box center [298, 138] width 50 height 8
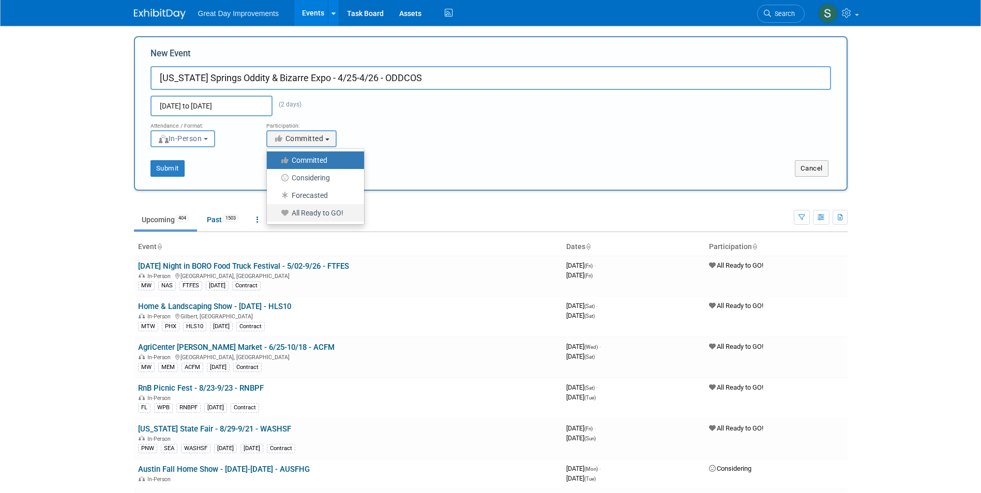
click at [313, 213] on label "All Ready to GO!" at bounding box center [313, 212] width 82 height 13
click at [276, 213] on input "All Ready to GO!" at bounding box center [272, 213] width 7 height 7
select select "102"
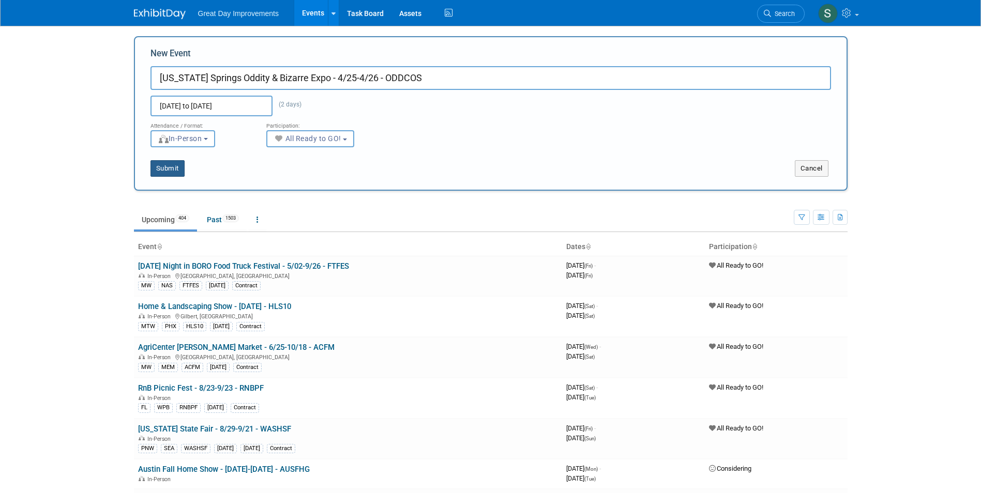
click at [169, 166] on button "Submit" at bounding box center [167, 168] width 34 height 17
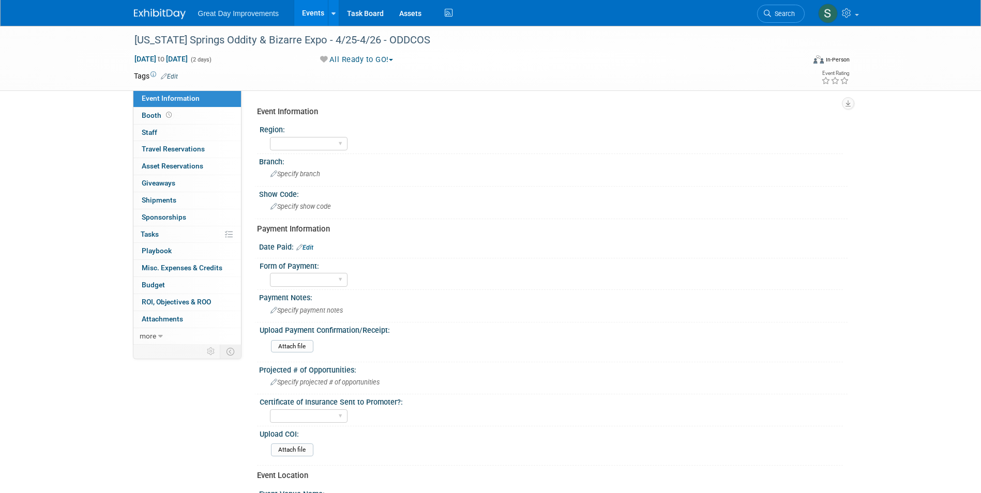
click at [177, 81] on td "Tags Edit" at bounding box center [156, 76] width 44 height 10
click at [175, 77] on link "Edit" at bounding box center [169, 76] width 17 height 7
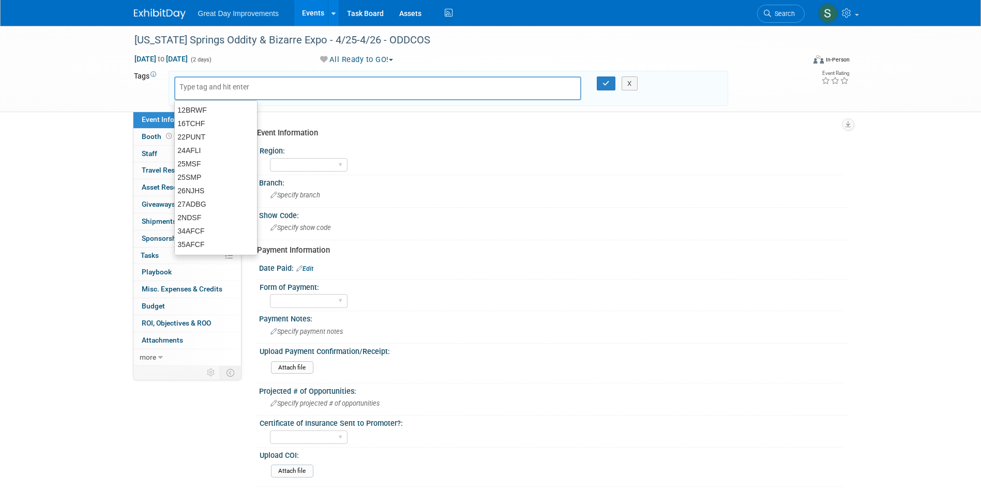
click at [228, 93] on div at bounding box center [377, 89] width 407 height 24
click at [226, 84] on input "text" at bounding box center [220, 87] width 83 height 10
type input "MTW"
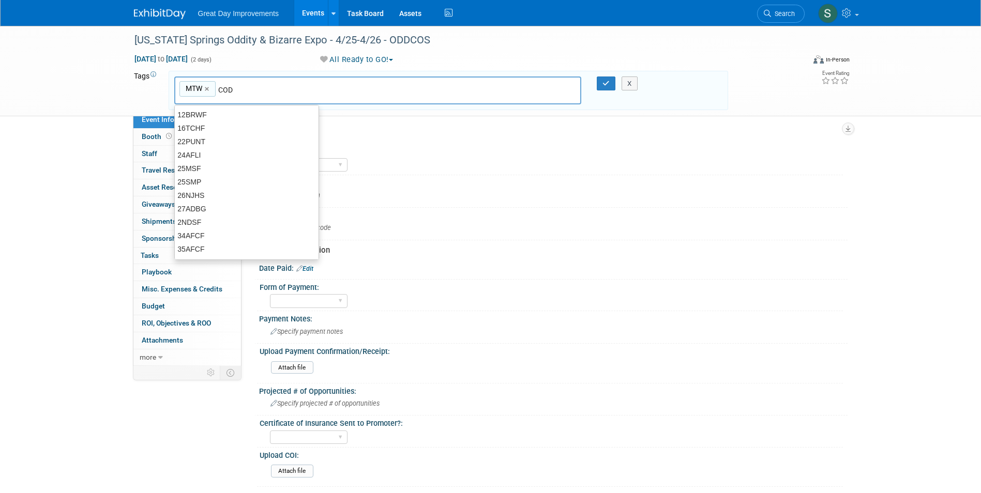
type input "COD"
type input "MTW, COD"
click at [245, 87] on link "×" at bounding box center [244, 89] width 7 height 12
type input "MTW"
type input "COS"
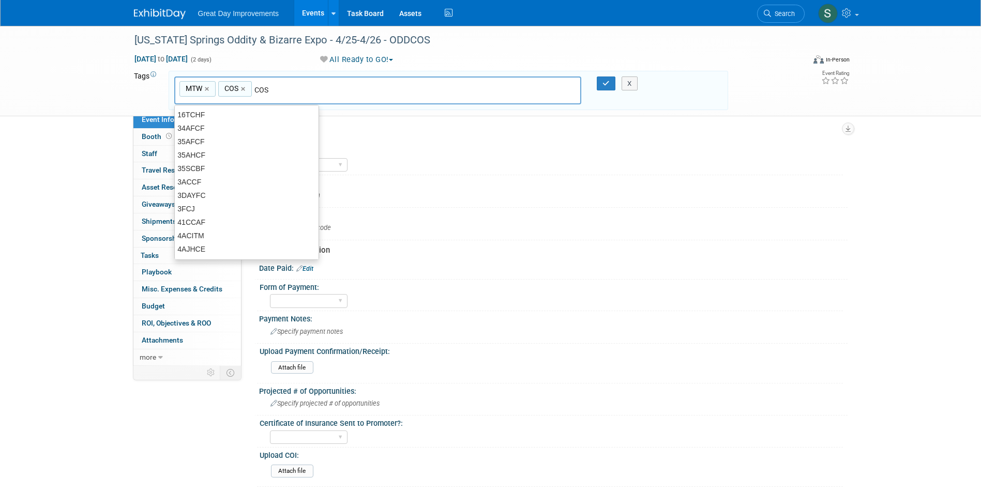
type input "MTW, COS"
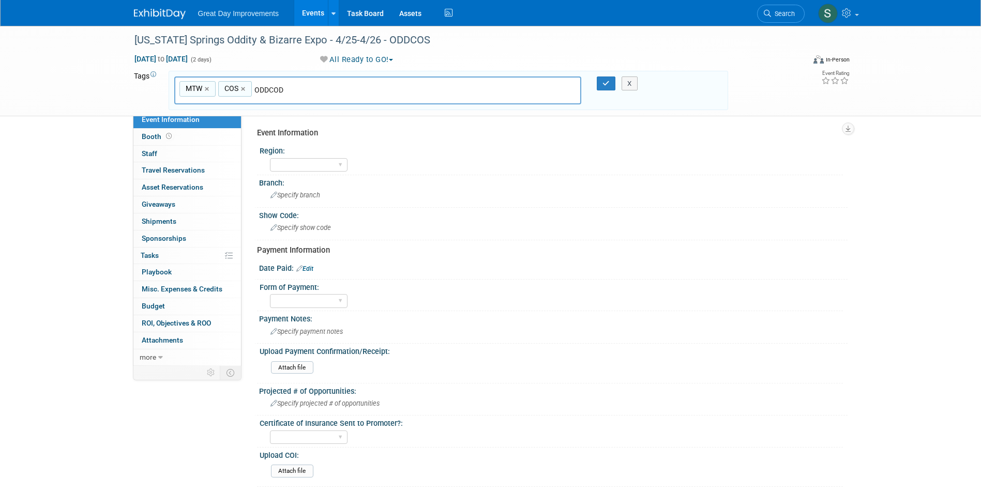
type input "ODDCOD"
type input "MTW, COS, ODDCOD"
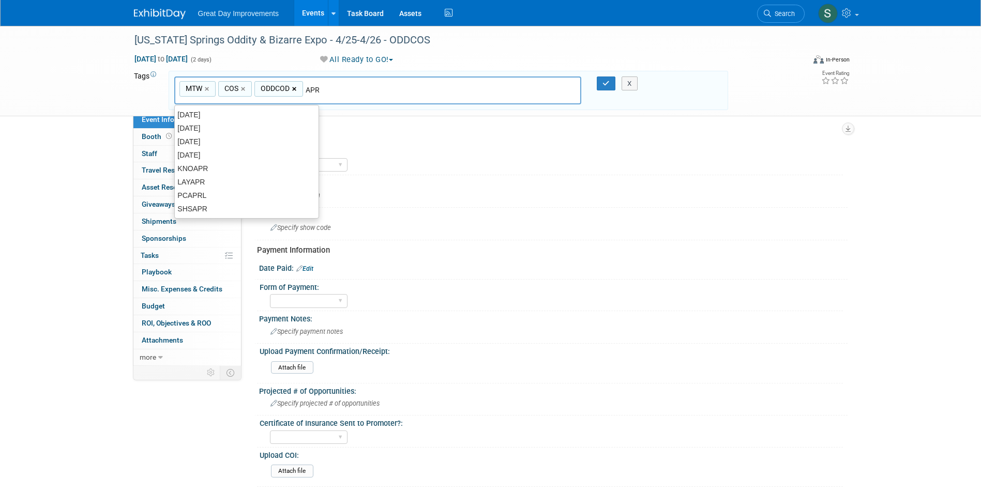
type input "APR"
click at [294, 86] on link "×" at bounding box center [295, 89] width 7 height 12
type input "MTW, COS"
type input "[DATE]"
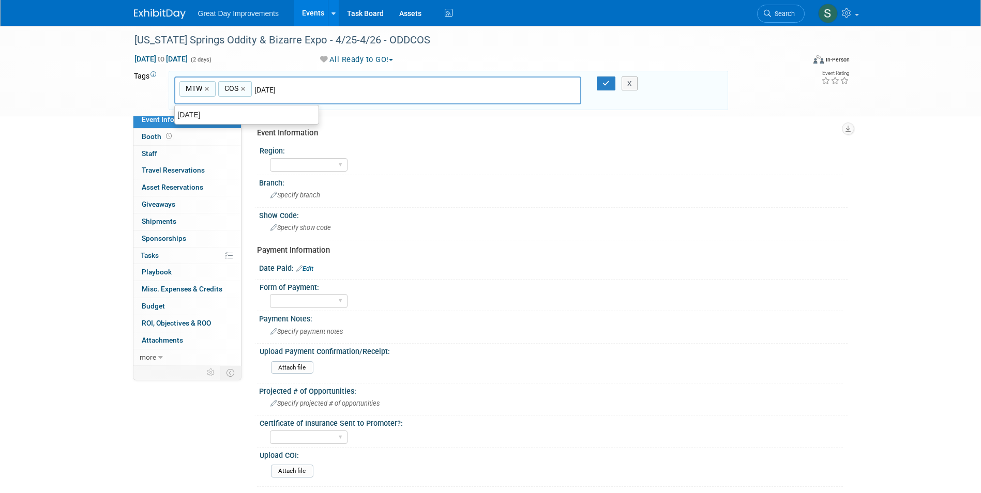
type input "MTW, COS, [DATE]"
type input "ODDCOS"
type input "MTW, COS, [DATE], ODDCOS"
type input "Contract"
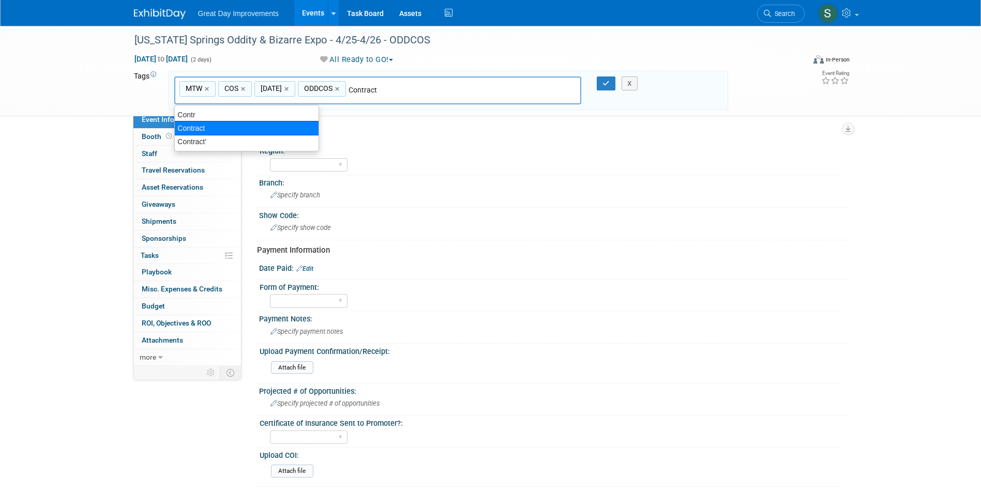
type input "MTW, COS, [DATE], ODDCOS, Contract"
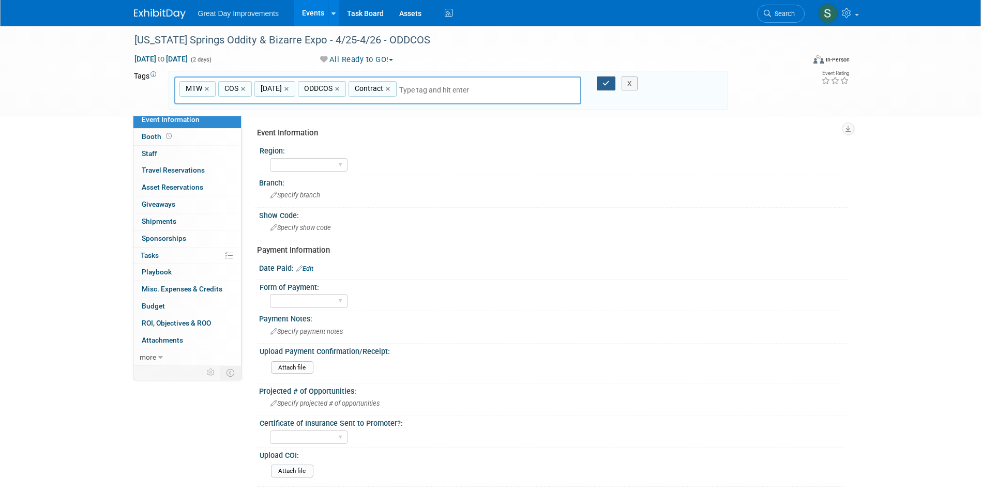
click at [603, 84] on icon "button" at bounding box center [605, 83] width 7 height 7
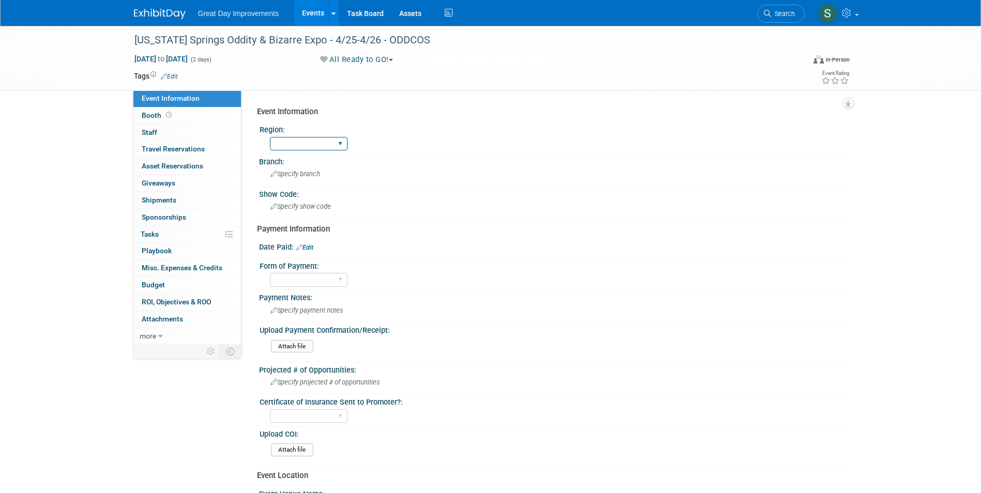
click at [292, 137] on select "GC MA MW MTW NE NEW OV PL PNW SA SE SC UMW FL" at bounding box center [309, 144] width 78 height 14
select select "MTW"
click at [270, 137] on select "GC MA MW MTW NE NEW OV PL PNW SA SE SC UMW FL" at bounding box center [309, 144] width 78 height 14
click at [303, 163] on div "Branch:" at bounding box center [553, 160] width 588 height 13
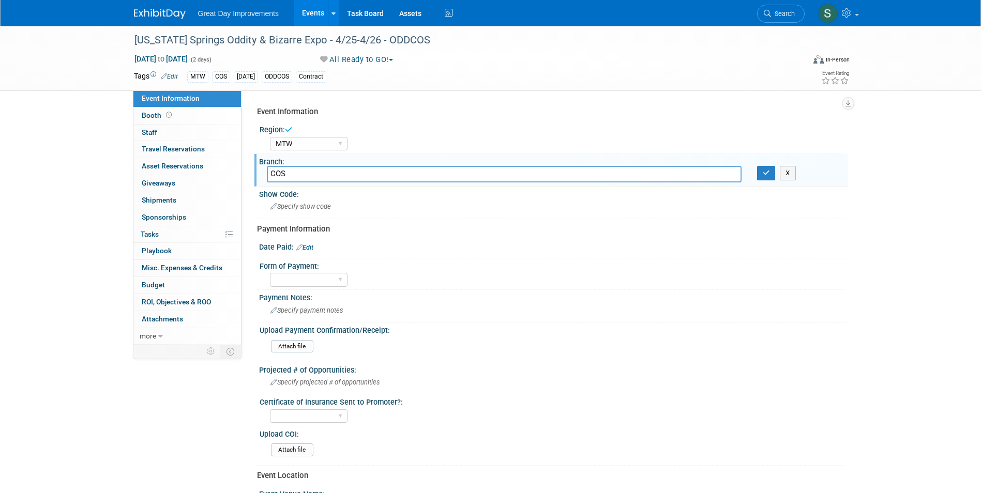
type input "COS"
click at [758, 173] on button "button" at bounding box center [766, 173] width 19 height 14
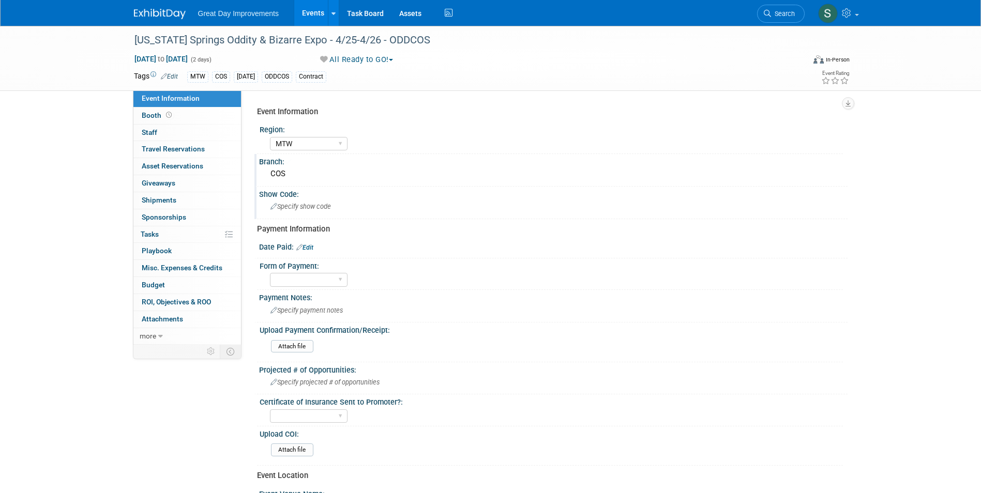
click at [523, 193] on div "Show Code:" at bounding box center [553, 193] width 588 height 13
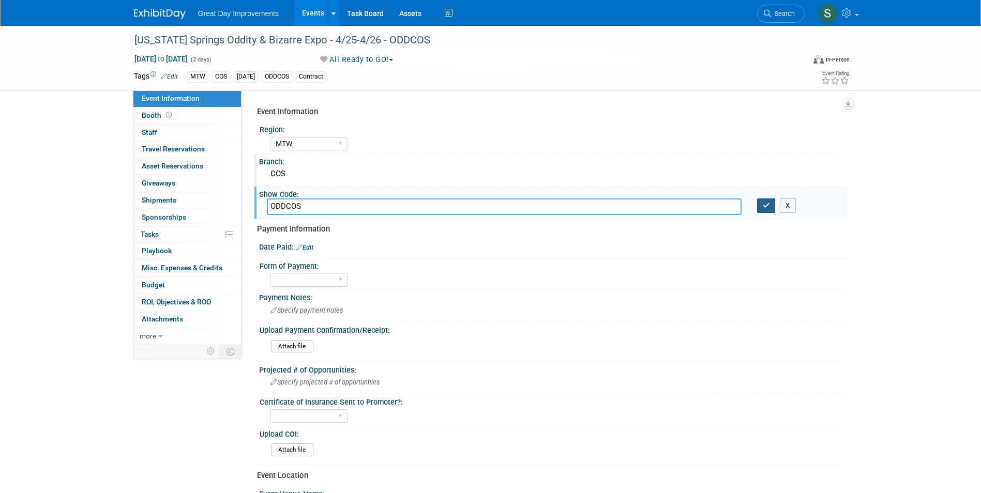
type input "ODDCOS"
click at [772, 205] on button "button" at bounding box center [766, 205] width 19 height 14
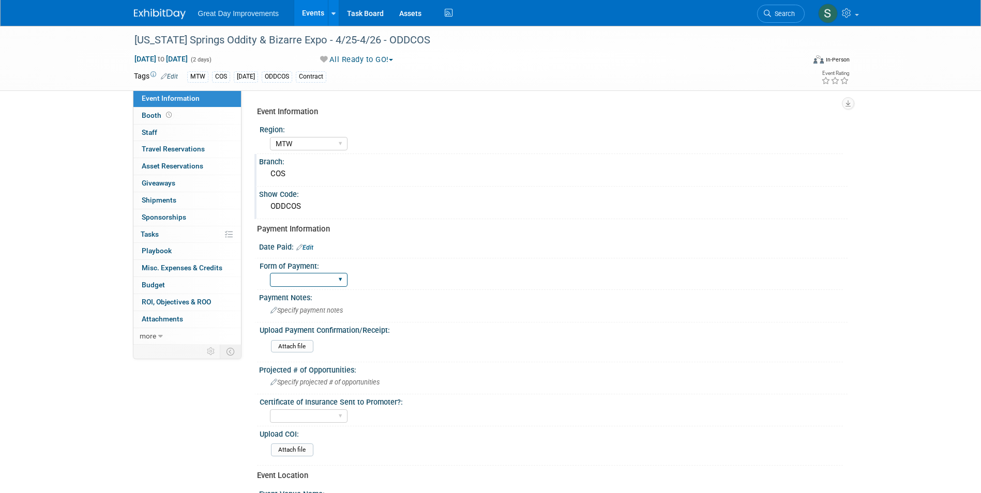
click at [323, 282] on select "Paid via CC Check Requested Pay at the Gate Other" at bounding box center [309, 280] width 78 height 14
click at [438, 217] on div "Show Code: ODDCOS" at bounding box center [550, 203] width 593 height 33
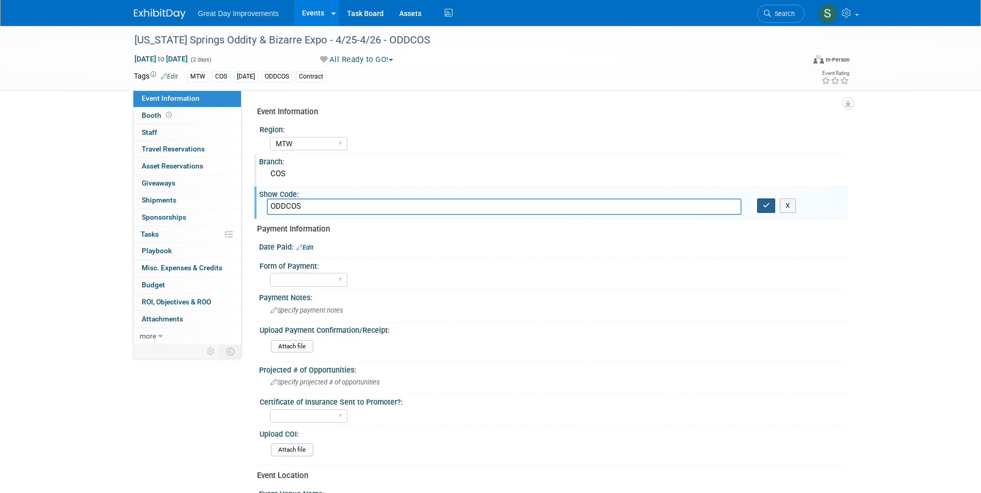
click at [771, 208] on button "button" at bounding box center [766, 205] width 19 height 14
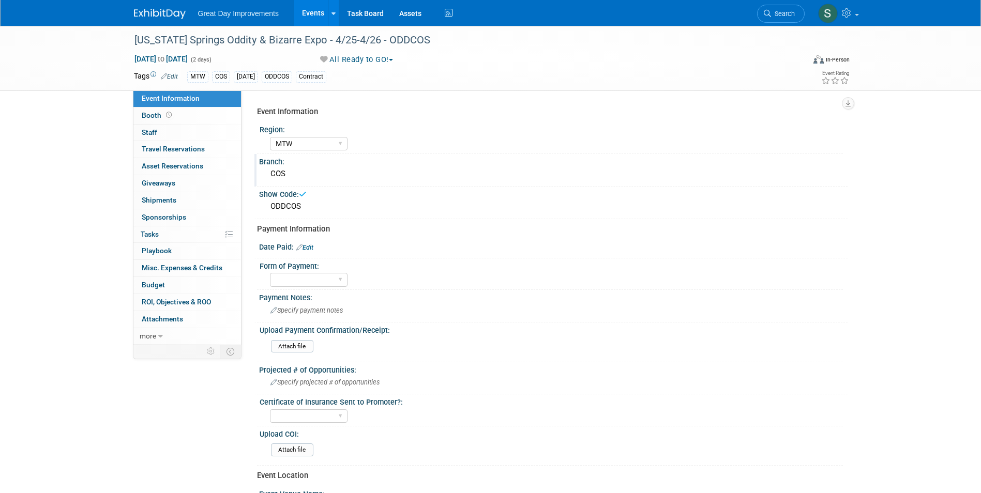
click at [152, 0] on div at bounding box center [166, 9] width 64 height 19
click at [152, 8] on link at bounding box center [166, 9] width 64 height 8
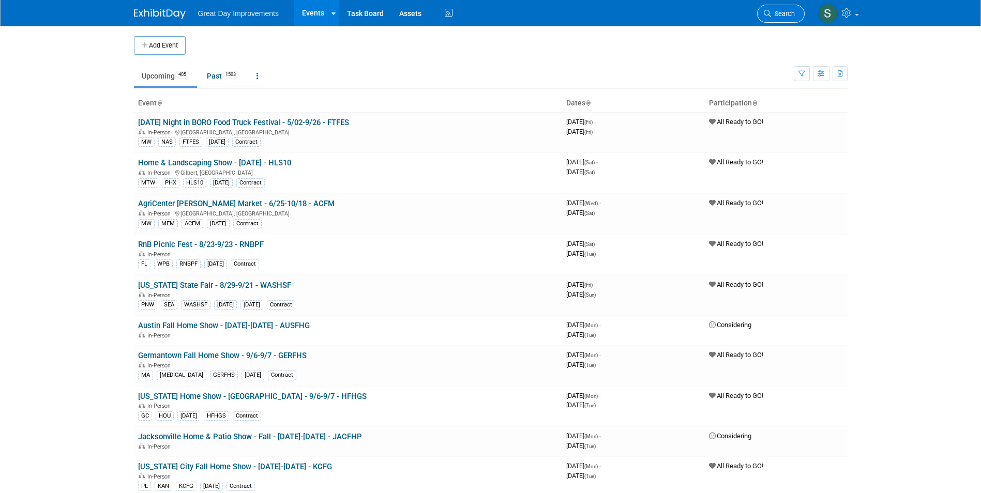
click at [774, 11] on span "Search" at bounding box center [783, 14] width 24 height 8
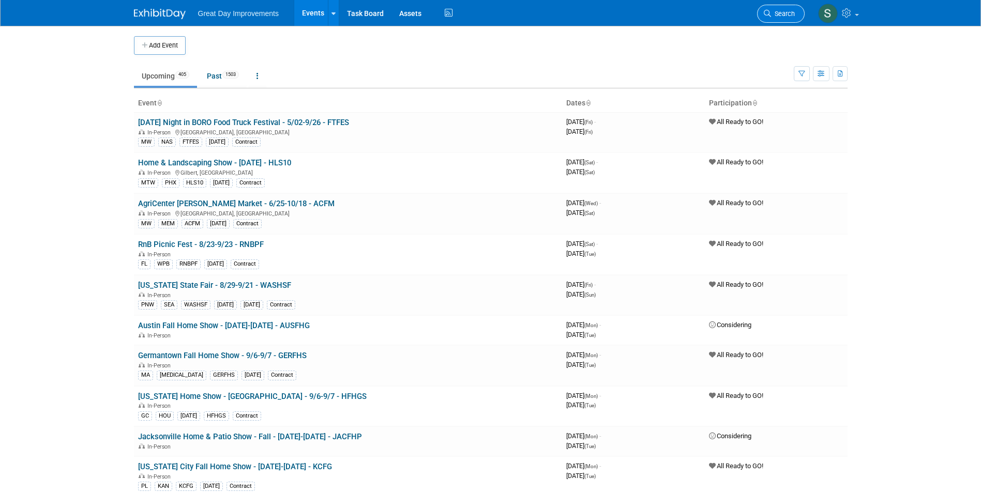
click at [776, 9] on link "Search" at bounding box center [781, 14] width 48 height 18
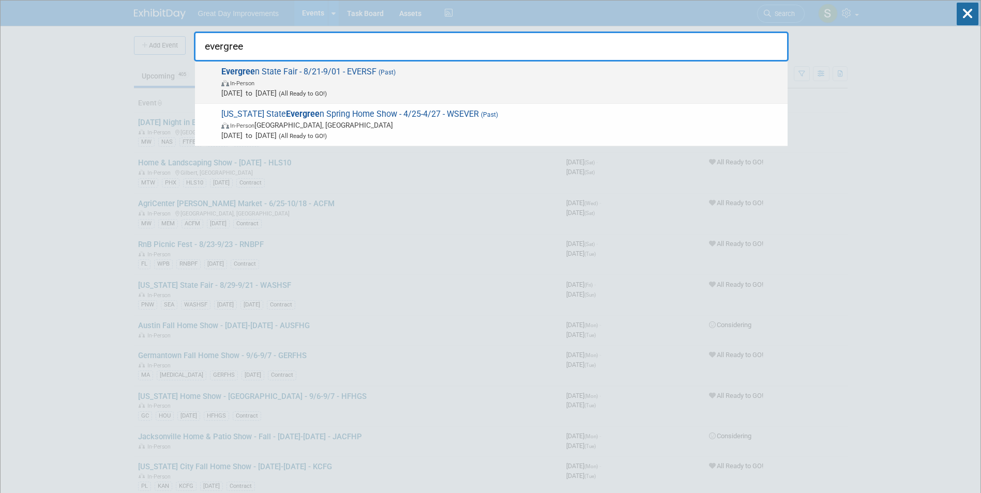
type input "evergree"
click at [371, 79] on span "In-Person" at bounding box center [501, 83] width 561 height 10
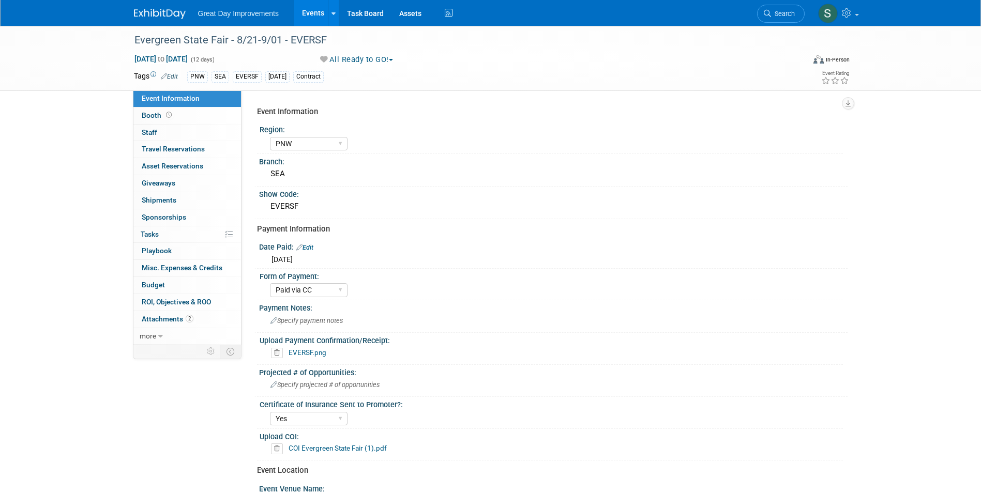
select select "PNW"
select select "Paid via CC"
select select "Yes"
click at [768, 13] on icon at bounding box center [766, 13] width 7 height 7
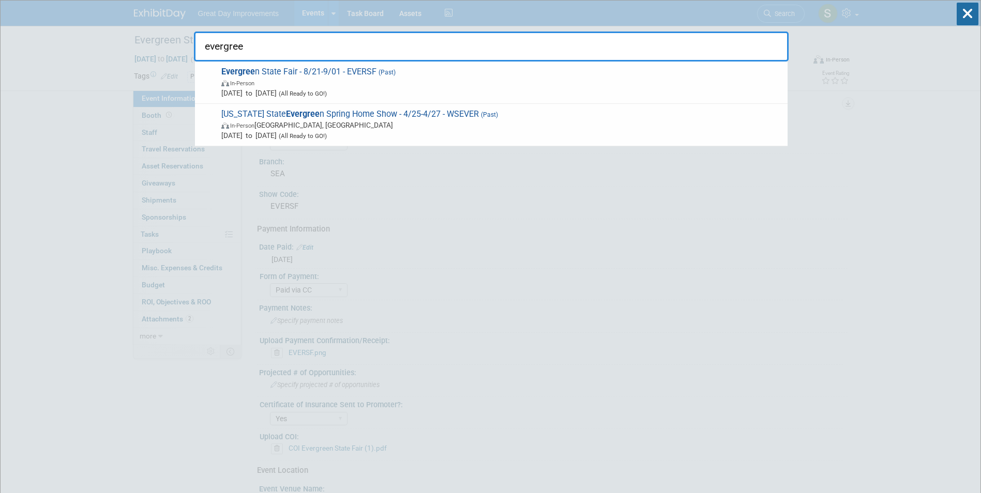
type input "evergree"
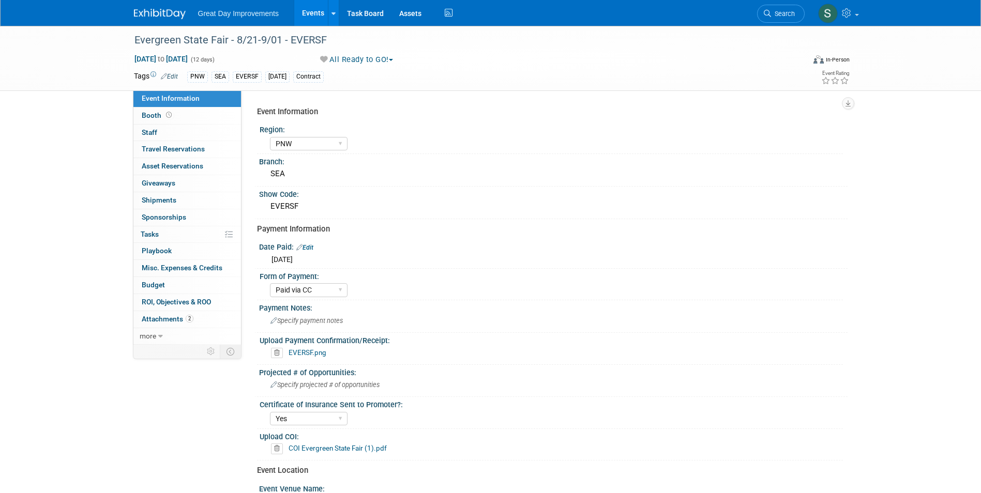
click at [143, 11] on img at bounding box center [160, 14] width 52 height 10
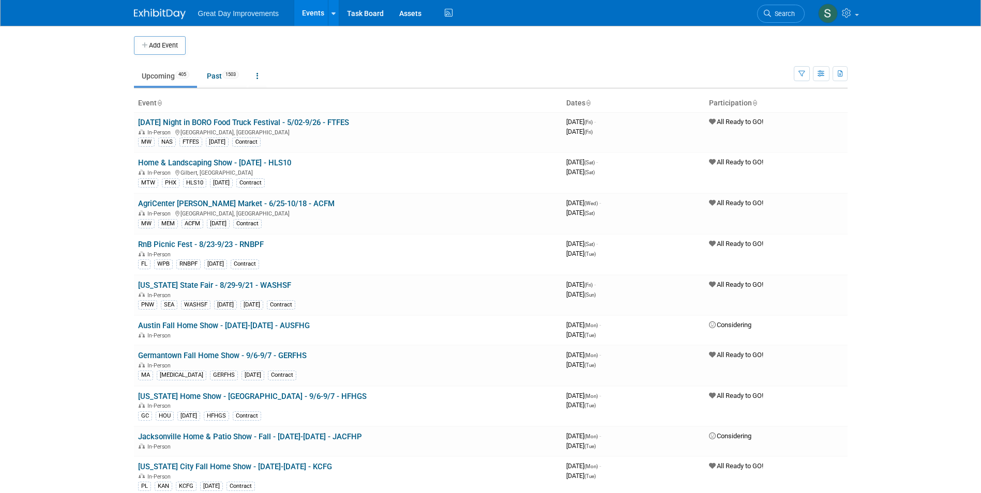
click at [137, 31] on div "Add Event" at bounding box center [490, 40] width 713 height 29
click at [159, 50] on button "Add Event" at bounding box center [160, 45] width 52 height 19
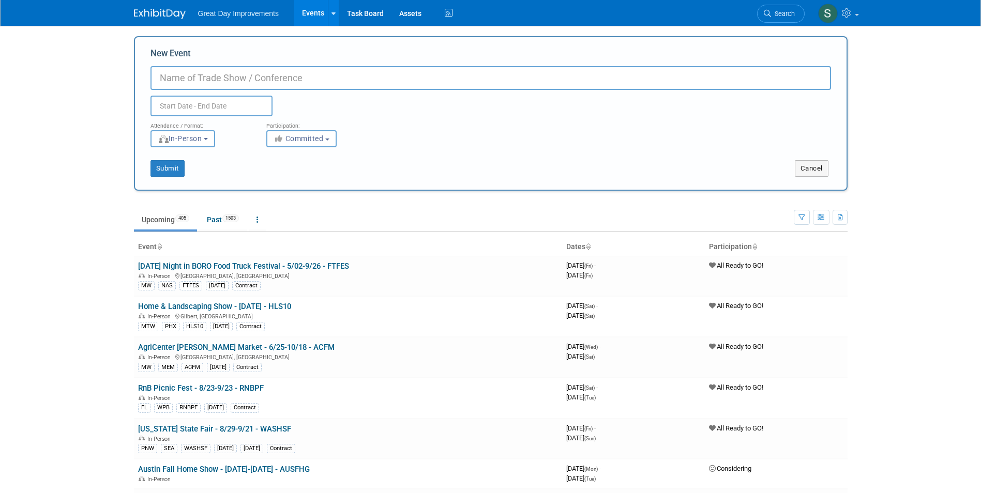
paste input "Evergreen Fall Homeshow"
type input "Evergreen Fall Homeshow - 10/17-10/19 - EGFHS"
click at [322, 137] on span "Committed" at bounding box center [298, 138] width 50 height 8
click at [324, 140] on span "Committed" at bounding box center [298, 138] width 50 height 8
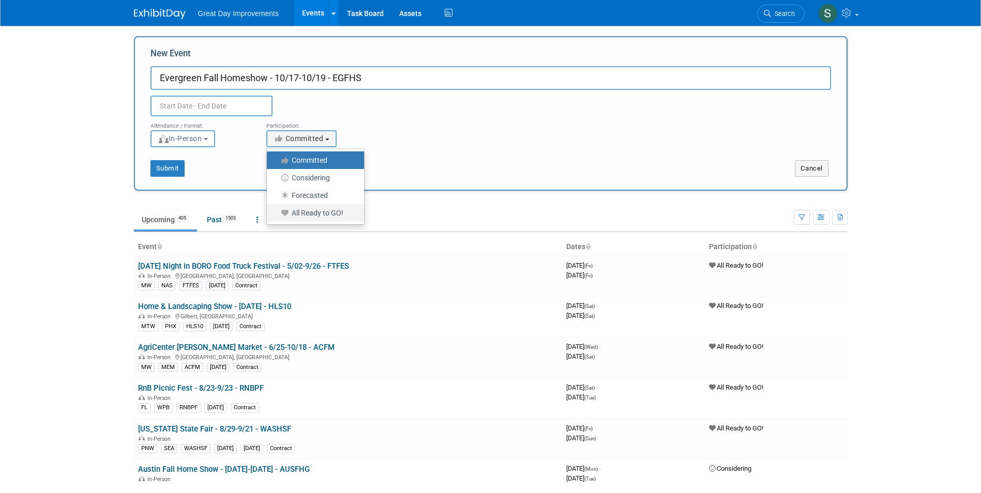
drag, startPoint x: 329, startPoint y: 213, endPoint x: 208, endPoint y: 129, distance: 147.7
click at [330, 213] on label "All Ready to GO!" at bounding box center [313, 212] width 82 height 13
click at [276, 213] on input "All Ready to GO!" at bounding box center [272, 213] width 7 height 7
select select "102"
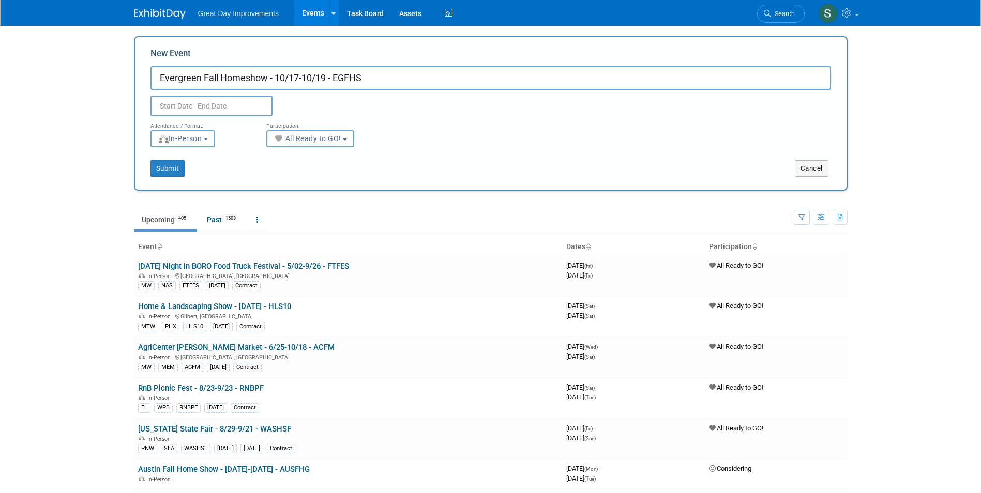
click at [190, 94] on div "Duplicate Event Warning" at bounding box center [491, 103] width 696 height 26
click at [191, 98] on input "text" at bounding box center [211, 106] width 122 height 21
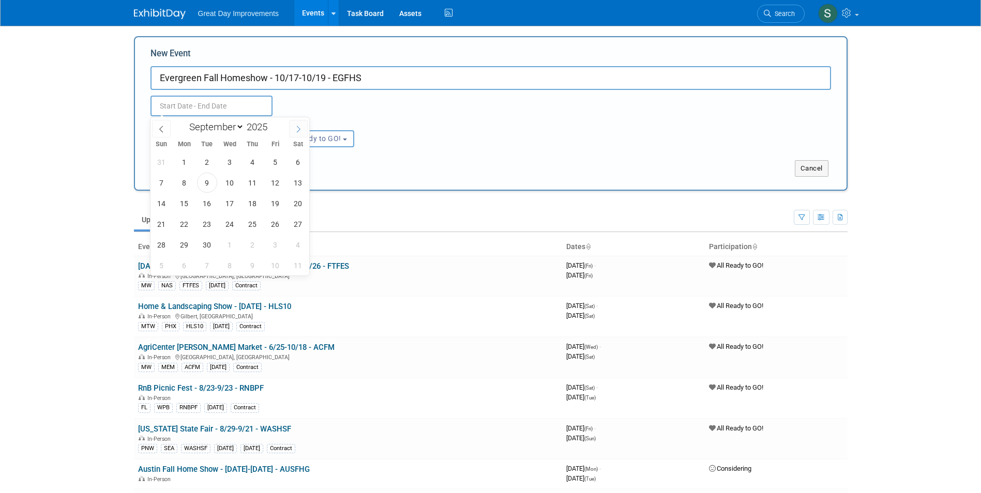
click at [295, 132] on span at bounding box center [298, 129] width 19 height 18
select select "9"
click at [278, 203] on span "17" at bounding box center [275, 203] width 20 height 20
click at [157, 226] on span "19" at bounding box center [161, 224] width 20 height 20
type input "Oct 17, 2025 to Oct 19, 2025"
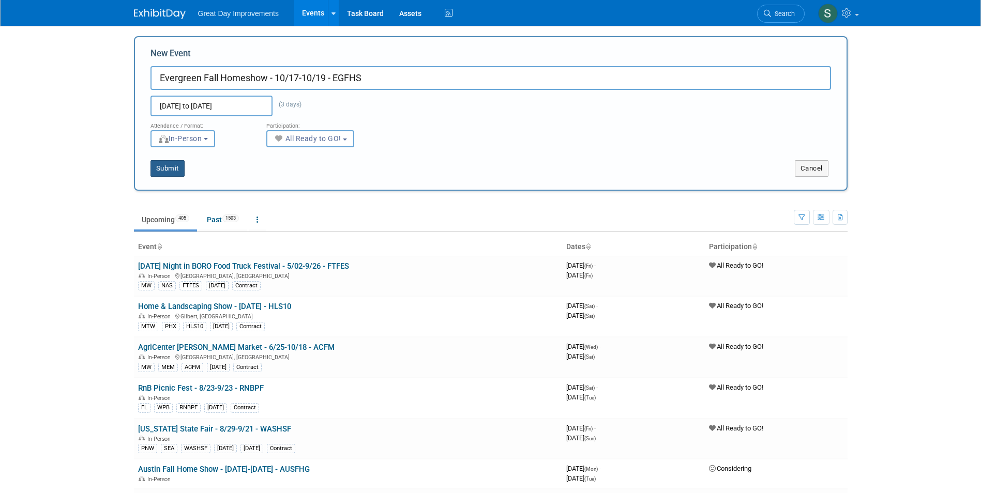
click at [173, 172] on button "Submit" at bounding box center [167, 168] width 34 height 17
type input "Evergreen Fall Homeshow - 10/17-10/19 - EGFHS"
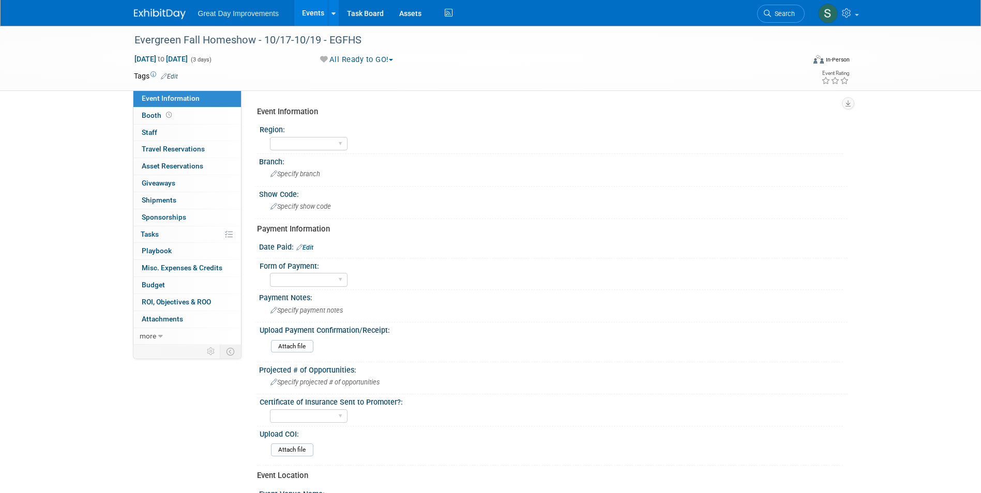
click at [171, 75] on link "Edit" at bounding box center [169, 76] width 17 height 7
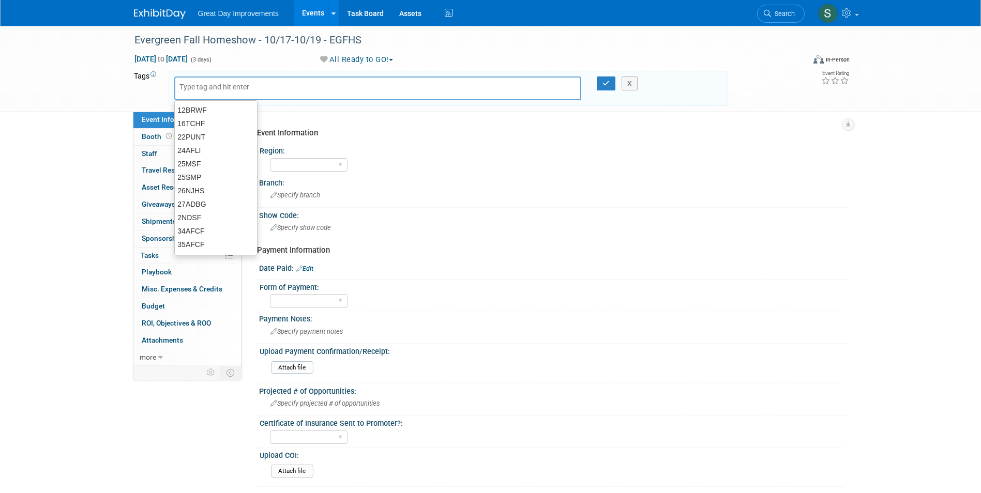
click at [209, 84] on input "text" at bounding box center [220, 87] width 83 height 10
type input "PNW"
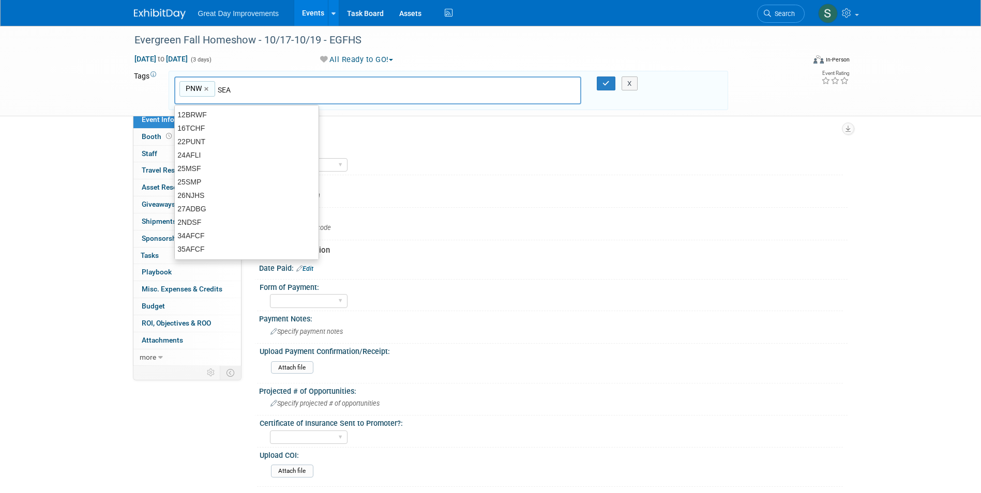
type input "SEA"
type input "PNW, SEA"
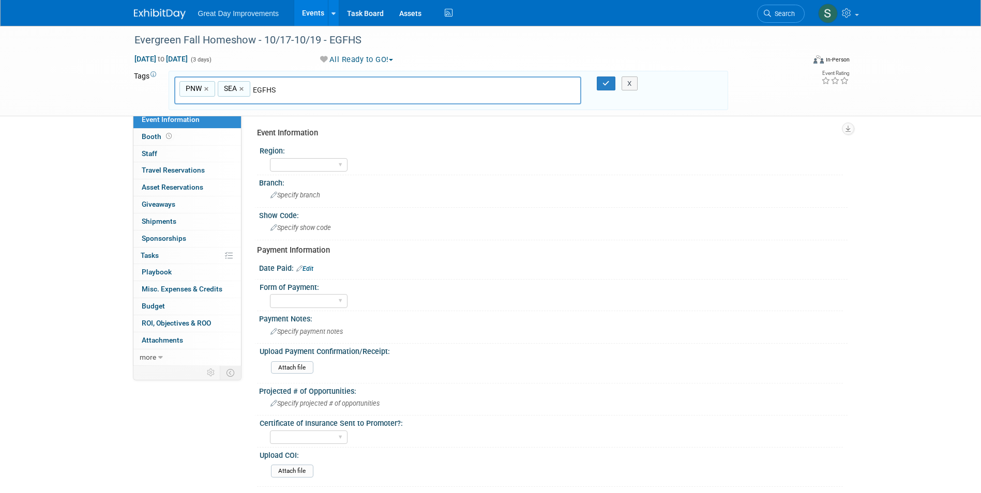
type input "EGFHS"
type input "PNW, SEA, EGFHS"
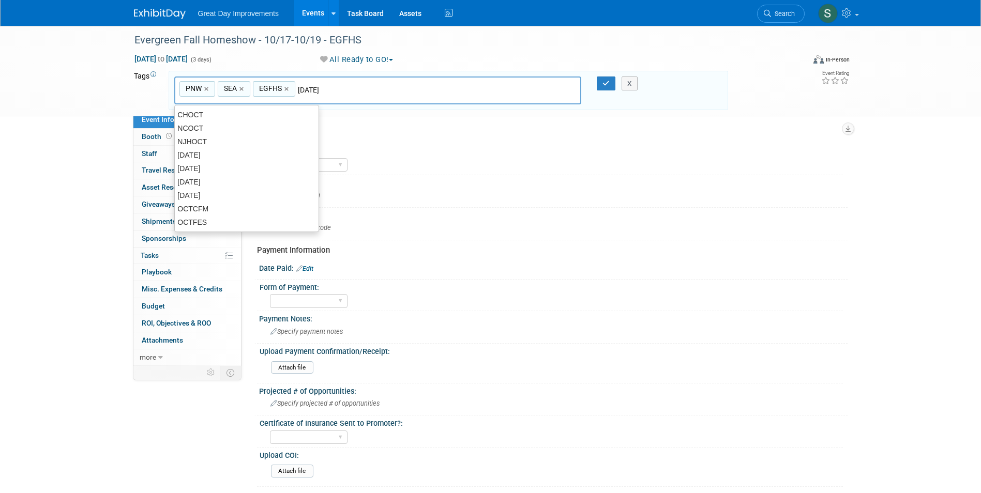
type input "[DATE]"
type input "PNW, SEA, EGFHS, [DATE]"
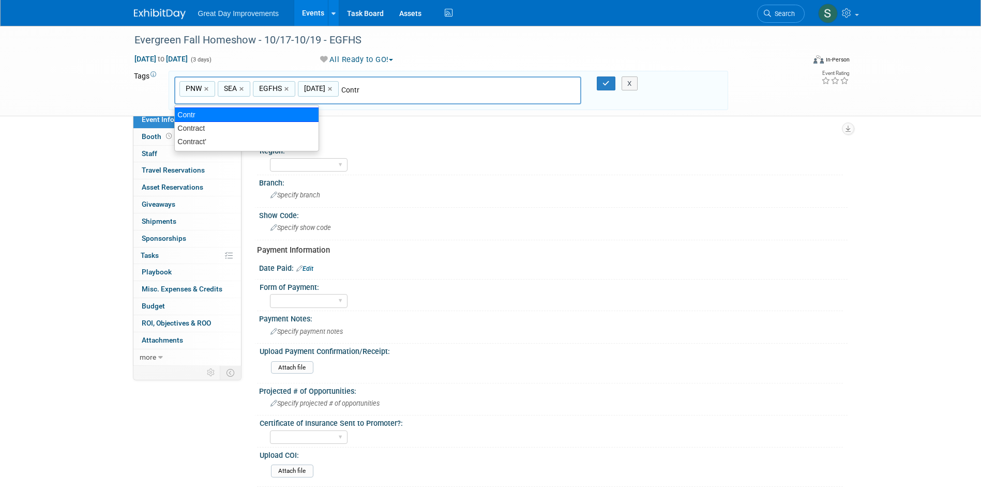
type input "Contract"
type input "PNW, SEA, EGFHS, [DATE], Contract"
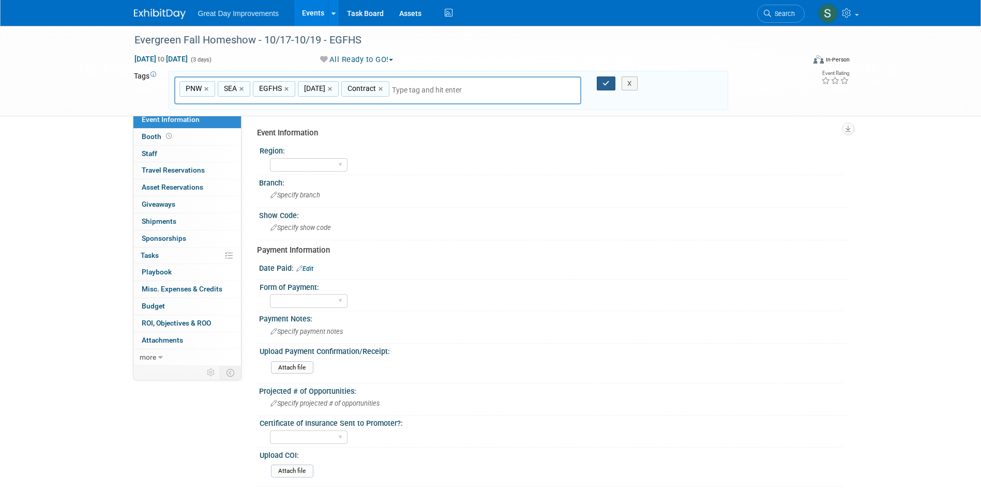
click at [605, 85] on icon "button" at bounding box center [605, 83] width 7 height 7
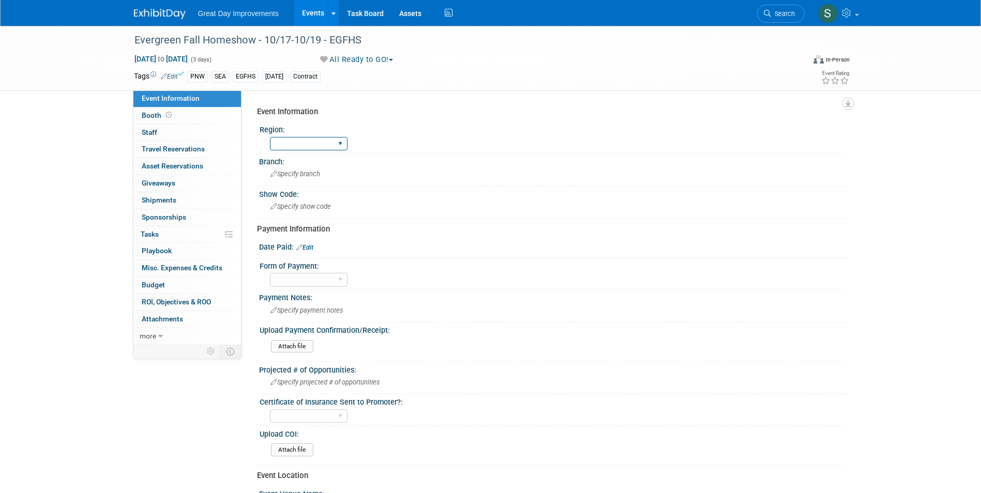
click at [309, 141] on select "GC MA MW MTW NE NEW OV PL PNW SA SE SC UMW FL" at bounding box center [309, 144] width 78 height 14
select select "PNW"
click at [270, 137] on select "GC MA MW MTW NE NEW OV PL PNW SA SE SC UMW FL" at bounding box center [309, 144] width 78 height 14
click at [297, 177] on span "Specify branch" at bounding box center [295, 174] width 50 height 8
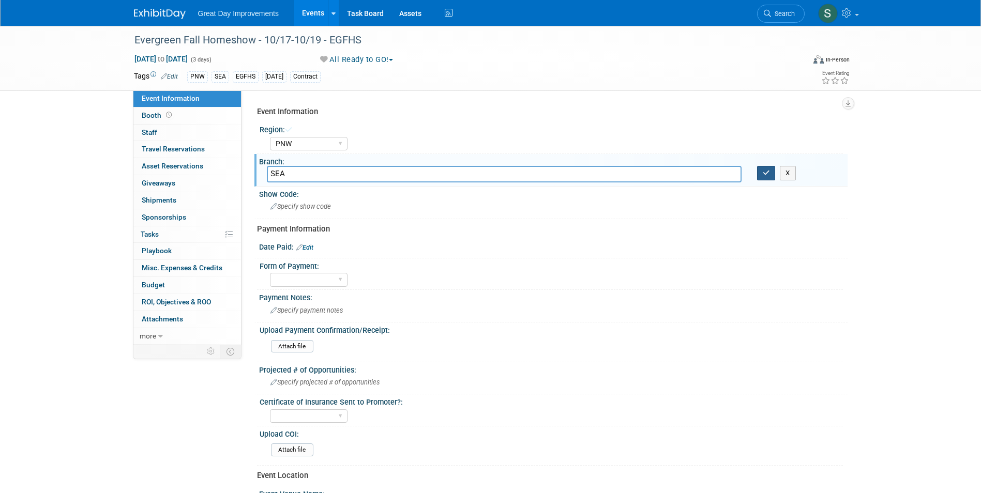
type input "SEA"
drag, startPoint x: 761, startPoint y: 172, endPoint x: 370, endPoint y: 194, distance: 391.4
click at [754, 176] on div "X" at bounding box center [798, 173] width 98 height 14
click at [351, 203] on div "Specify show code" at bounding box center [553, 206] width 573 height 16
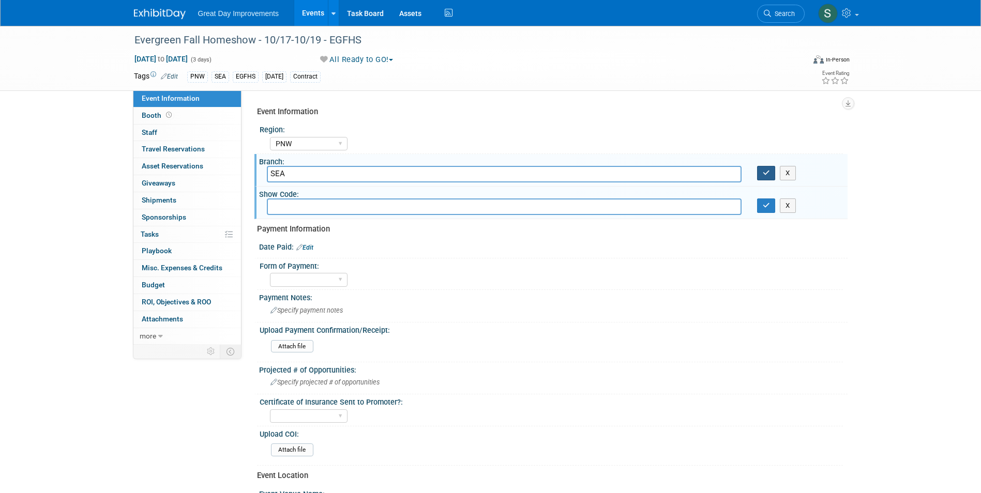
click at [761, 174] on button "button" at bounding box center [766, 173] width 19 height 14
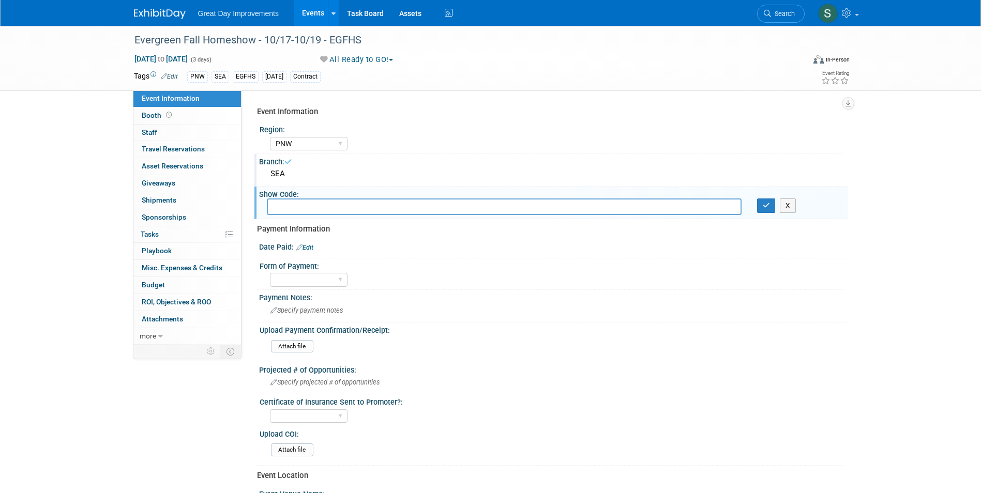
click at [363, 210] on input "text" at bounding box center [504, 206] width 475 height 16
type input "EGFHS"
click at [768, 208] on icon "button" at bounding box center [765, 205] width 7 height 7
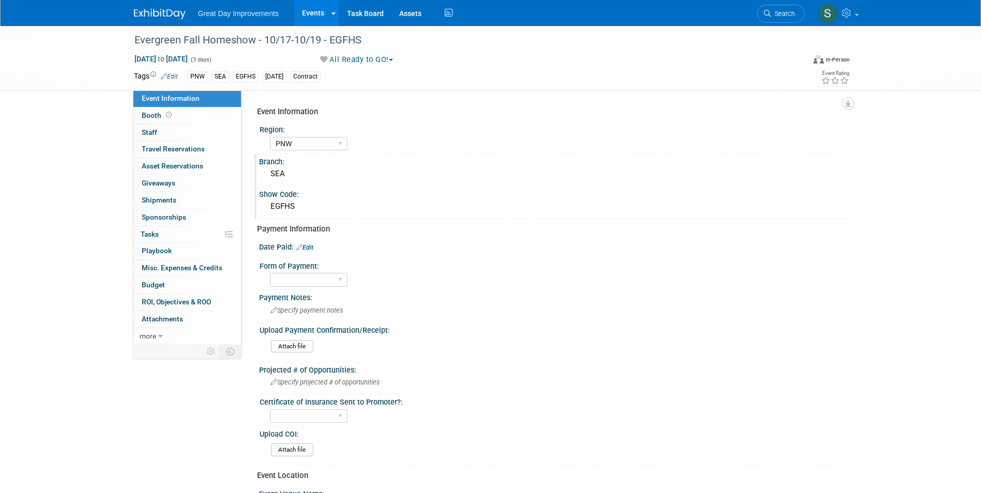
click at [162, 24] on div "Great Day Improvements Events Add Event Bulk Upload Events Shareable Event Boar…" at bounding box center [490, 13] width 713 height 26
click at [161, 15] on img at bounding box center [160, 14] width 52 height 10
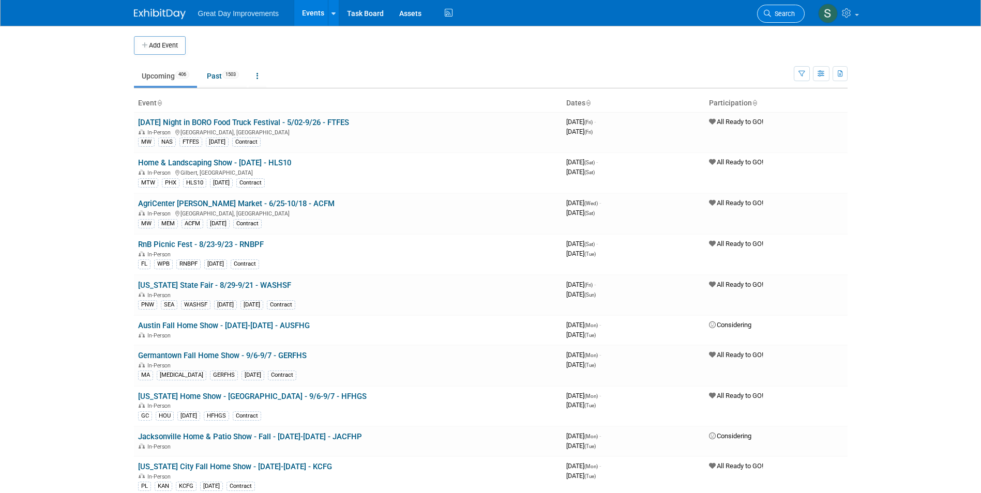
click at [787, 8] on link "Search" at bounding box center [781, 14] width 48 height 18
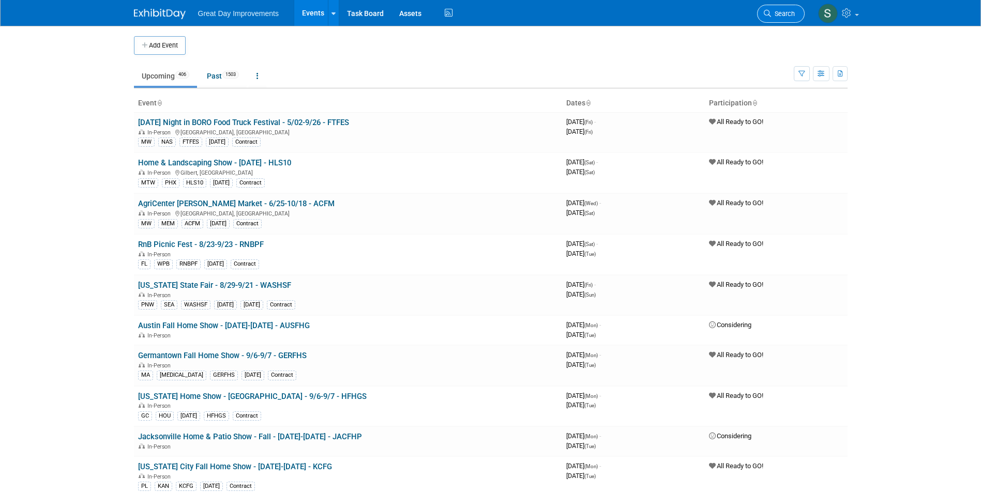
click at [790, 8] on link "Search" at bounding box center [781, 14] width 48 height 18
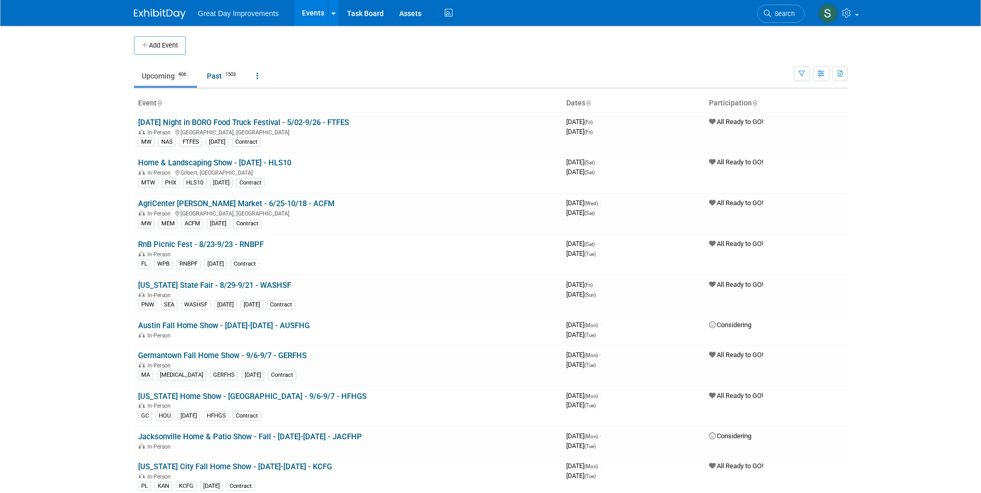
click at [158, 55] on td "Upcoming 406 Past 1503 All Events 1909 Past and Upcoming Grouped Annually Event…" at bounding box center [464, 72] width 660 height 34
click at [157, 41] on button "Add Event" at bounding box center [160, 45] width 52 height 19
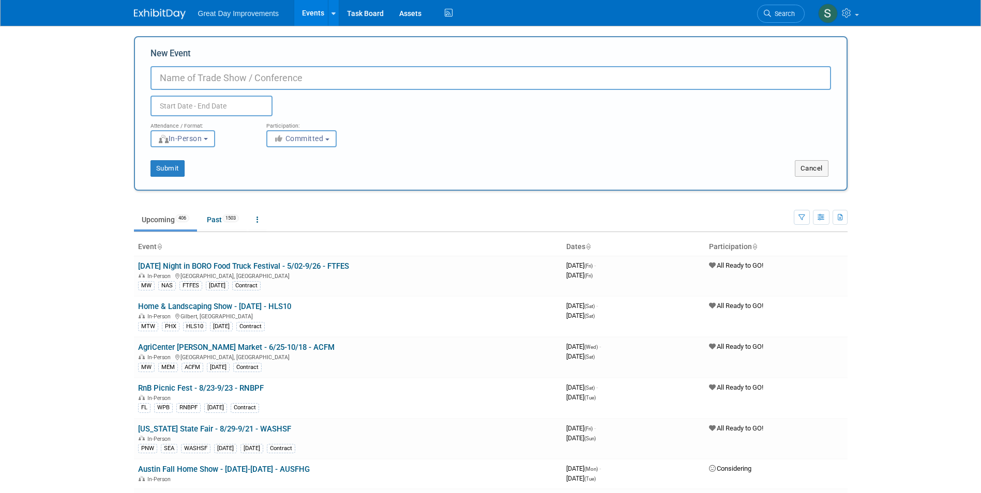
paste input "Forks Community Days"
type input "Forks Community Days - 9/12-9/14 - FORKS"
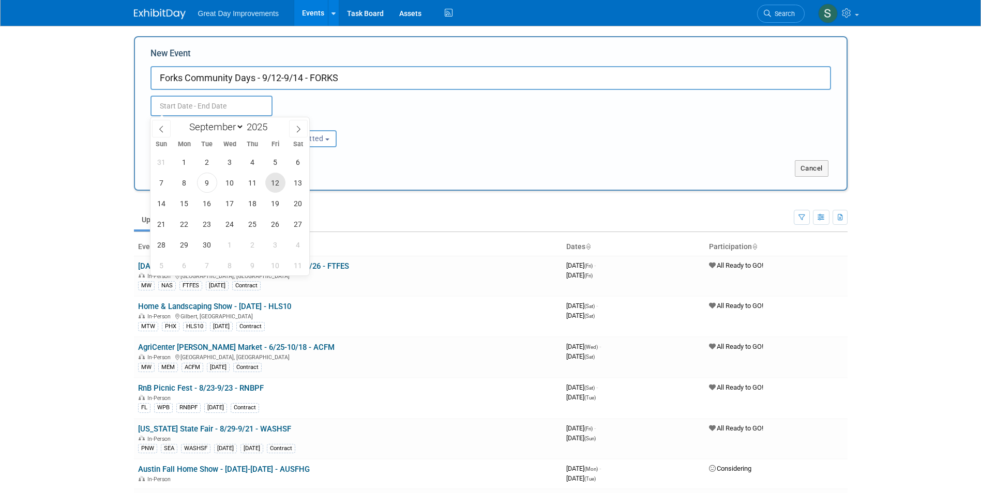
click at [277, 179] on span "12" at bounding box center [275, 183] width 20 height 20
click at [152, 202] on span "14" at bounding box center [161, 203] width 20 height 20
type input "Sep 12, 2025 to Sep 14, 2025"
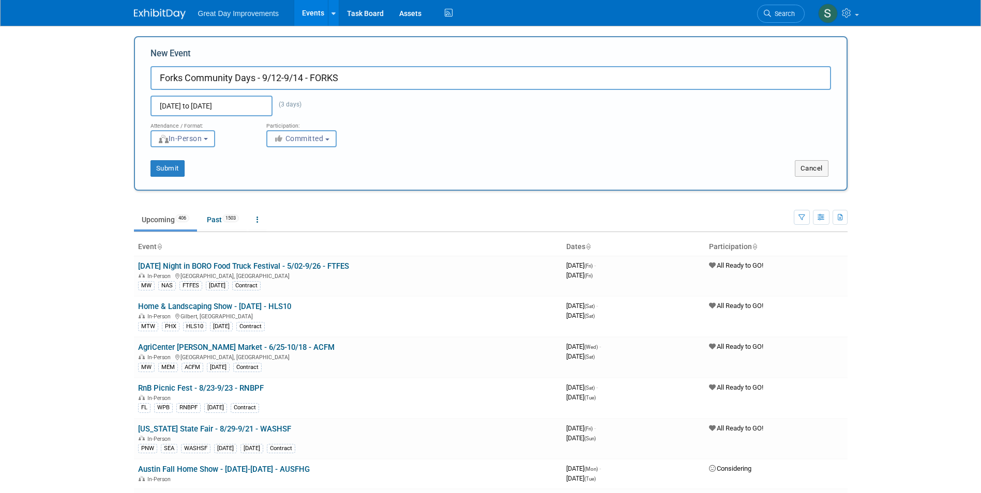
click at [296, 137] on span "Committed" at bounding box center [298, 138] width 50 height 8
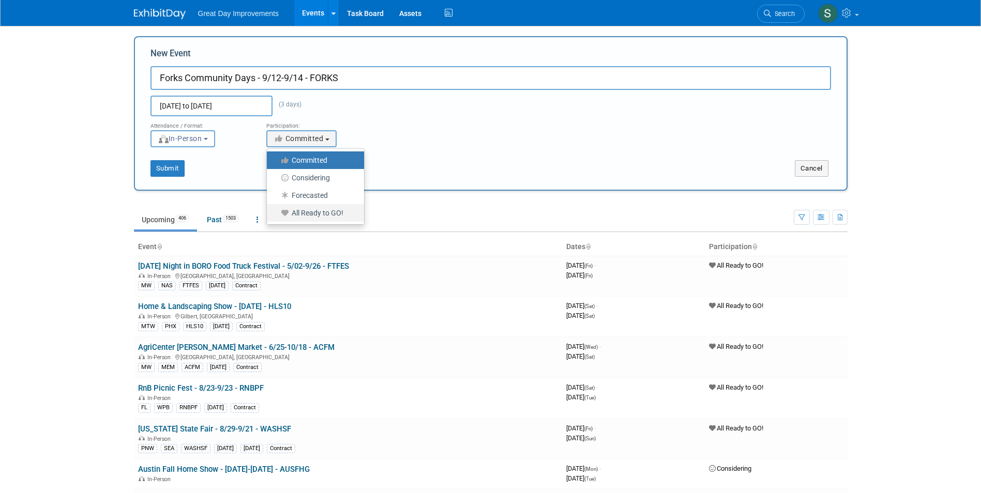
click at [315, 215] on label "All Ready to GO!" at bounding box center [313, 212] width 82 height 13
click at [276, 215] on input "All Ready to GO!" at bounding box center [272, 213] width 7 height 7
select select "102"
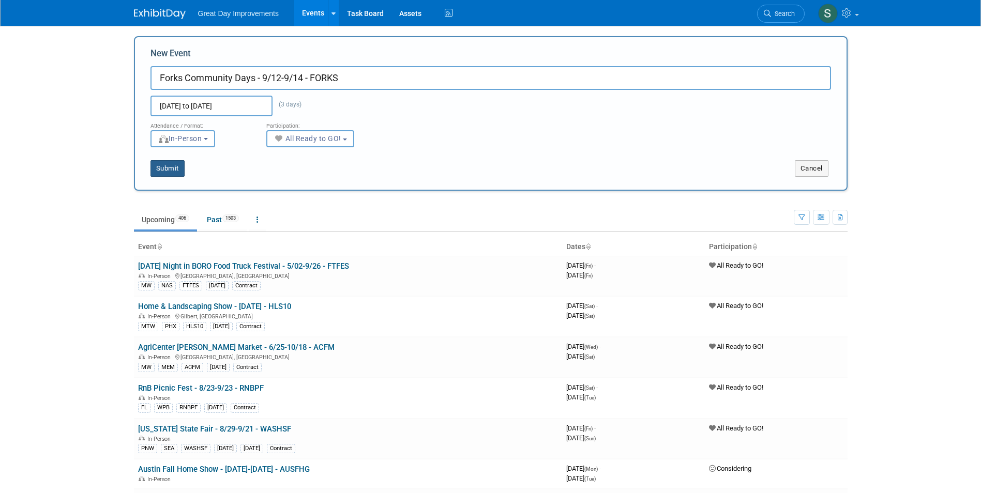
click at [171, 168] on button "Submit" at bounding box center [167, 168] width 34 height 17
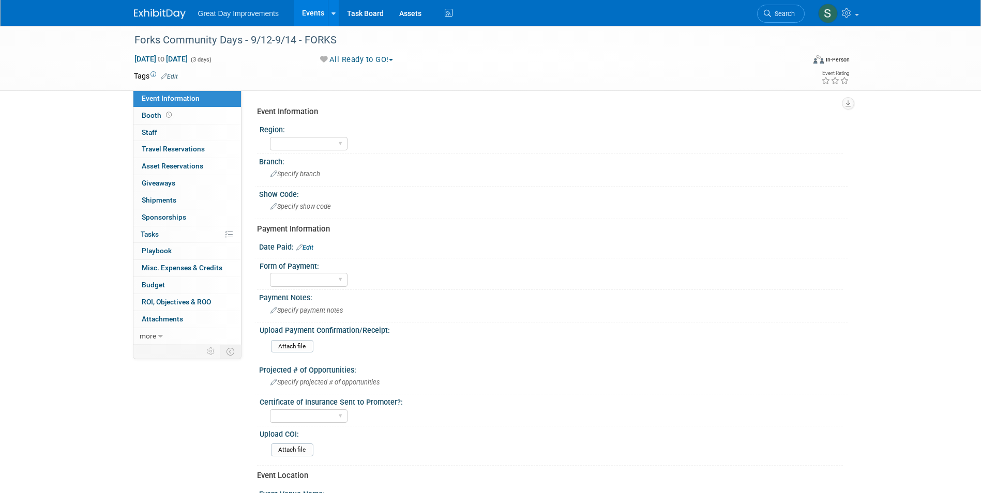
click at [172, 75] on link "Edit" at bounding box center [169, 76] width 17 height 7
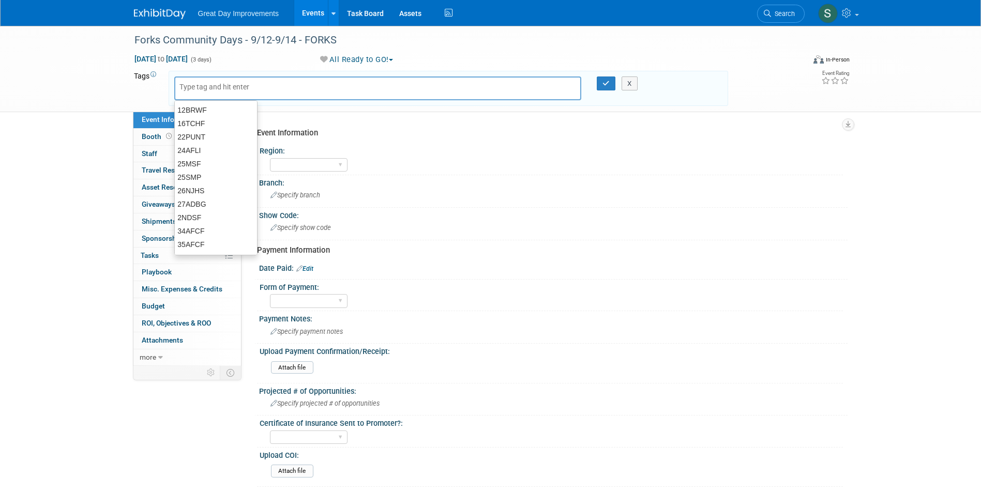
click at [215, 86] on input "text" at bounding box center [220, 87] width 83 height 10
type input "MA"
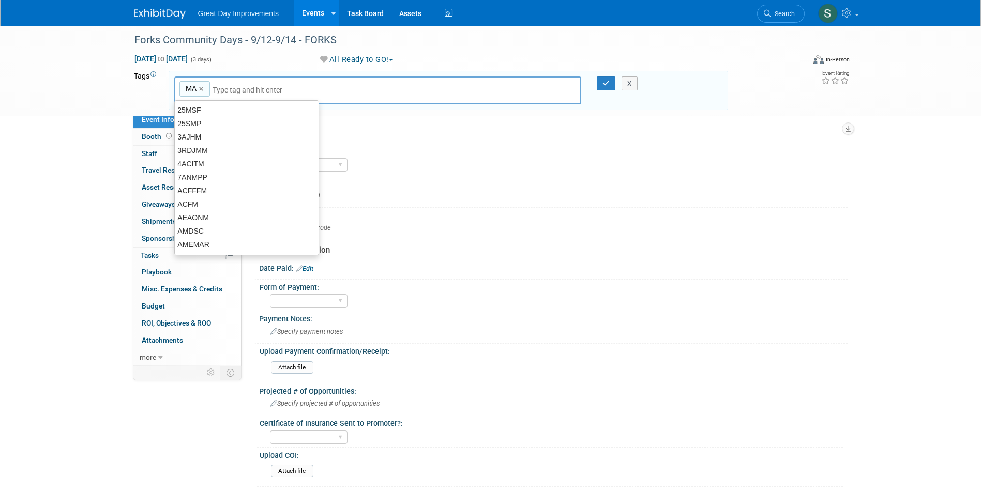
type input "MA"
type input "B"
type input "E"
type input "WBS"
type input "MA, WBS"
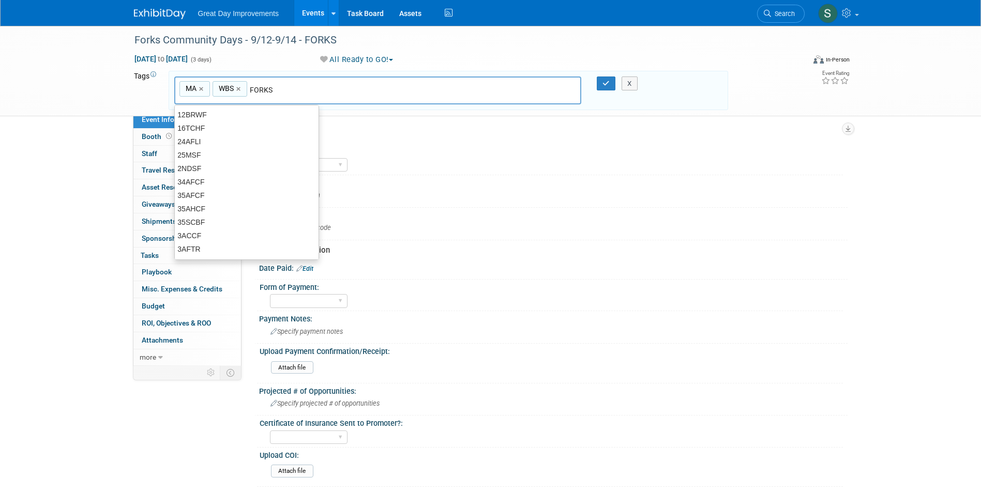
type input "FORKS"
type input "MA, WBS, FORKS"
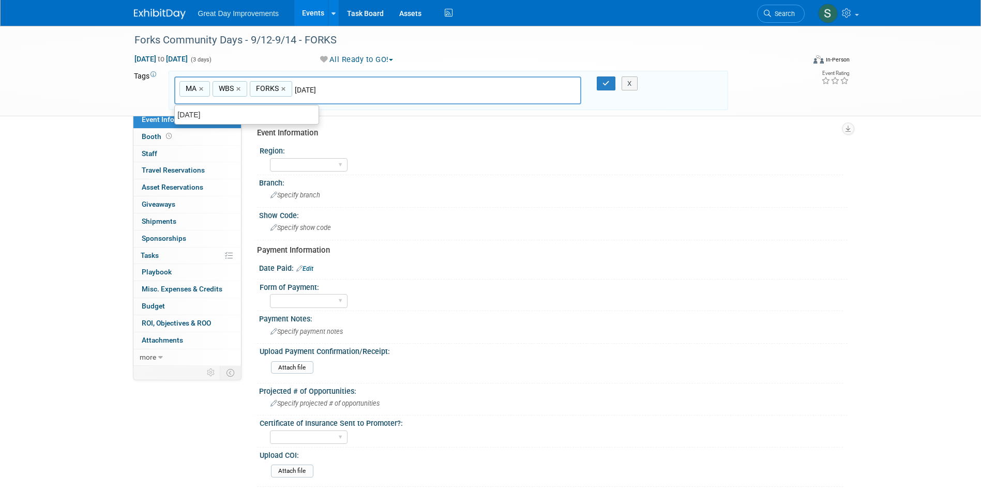
type input "[DATE]"
type input "MA, WBS, FORKS, [DATE]"
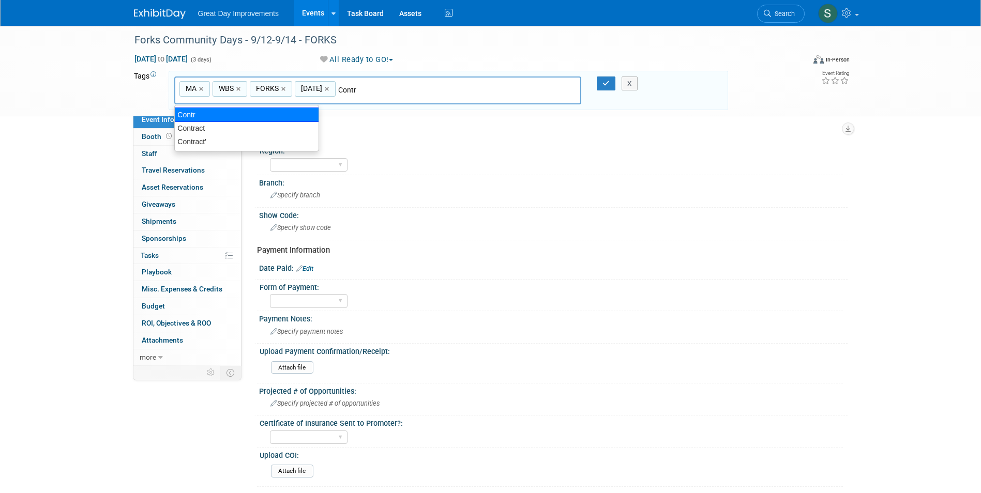
type input "Contract"
type input "MA, WBS, FORKS, [DATE], Contract"
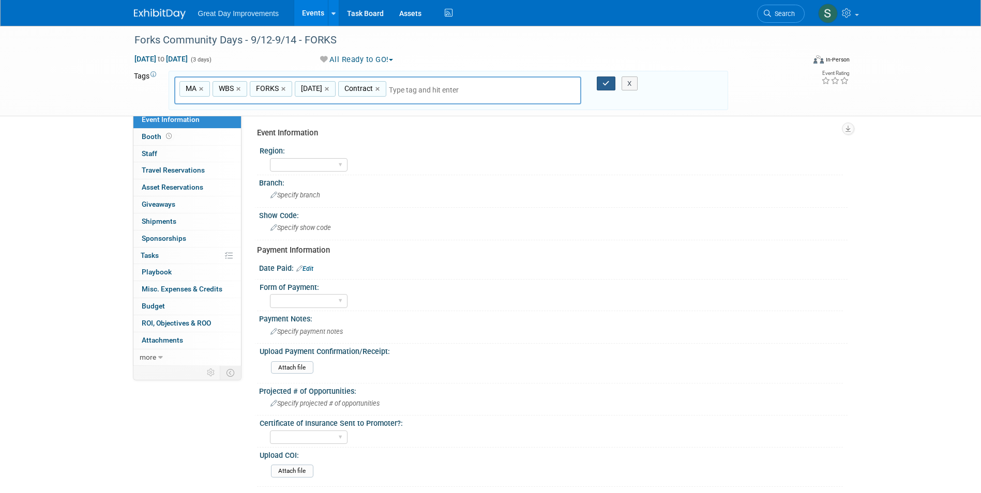
click at [609, 76] on div "MA, WBS, FORKS, [DATE], Contract MA × WBS × FORKS × [DATE] × Contract × X" at bounding box center [448, 91] width 559 height 40
click at [606, 82] on icon "button" at bounding box center [605, 83] width 7 height 7
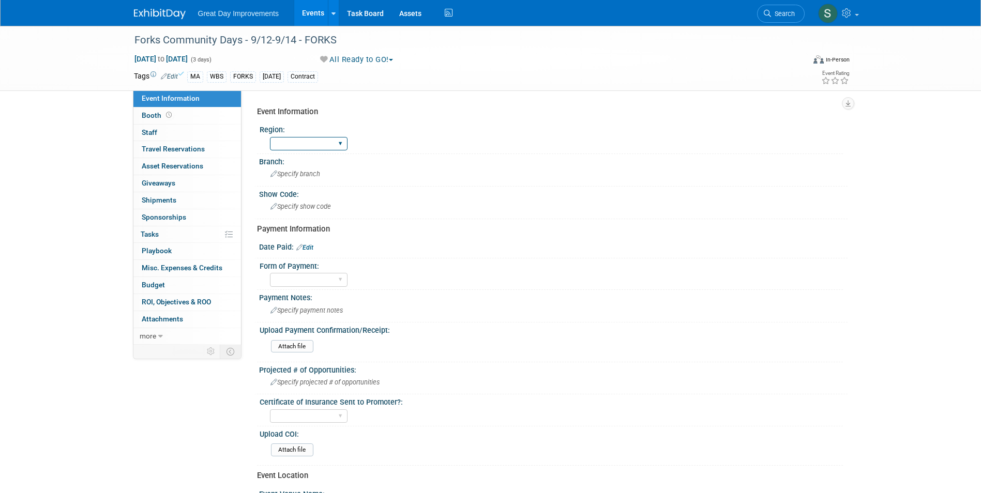
click at [312, 137] on select "GC MA MW MTW NE NEW OV PL PNW SA SE SC UMW FL" at bounding box center [309, 144] width 78 height 14
select select "MA"
click at [270, 137] on select "GC MA MW MTW NE NEW OV PL PNW SA SE SC UMW FL" at bounding box center [309, 144] width 78 height 14
click at [298, 173] on span "Specify branch" at bounding box center [295, 174] width 50 height 8
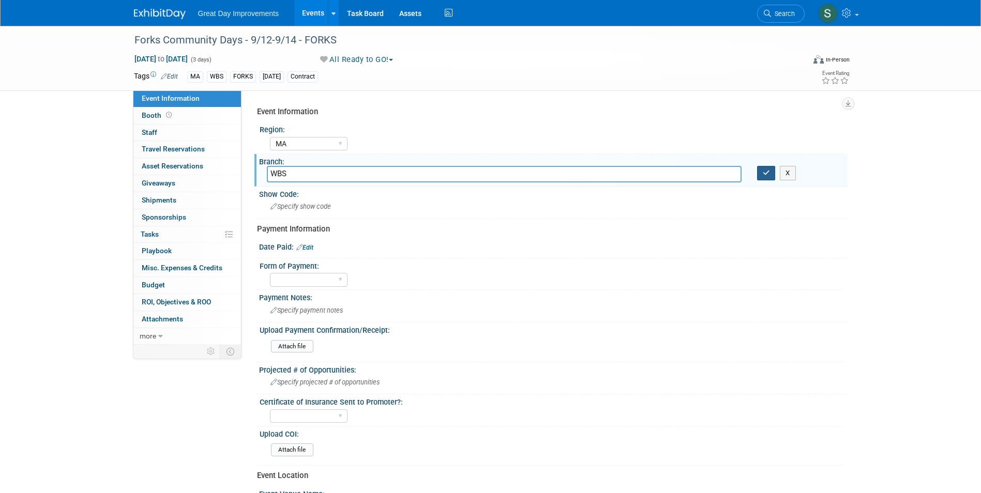
type input "WBS"
drag, startPoint x: 773, startPoint y: 176, endPoint x: 510, endPoint y: 191, distance: 264.1
click at [773, 176] on button "button" at bounding box center [766, 173] width 19 height 14
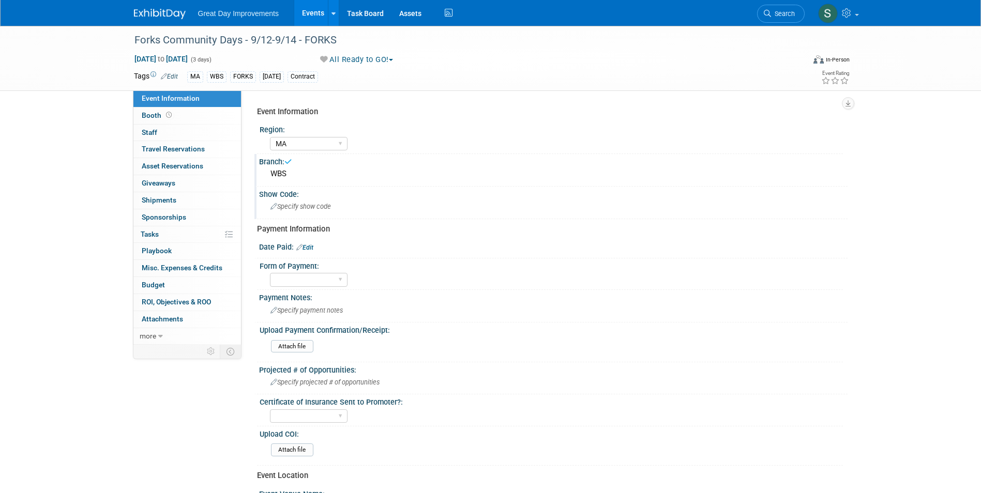
click at [310, 200] on div "Specify show code" at bounding box center [553, 206] width 573 height 16
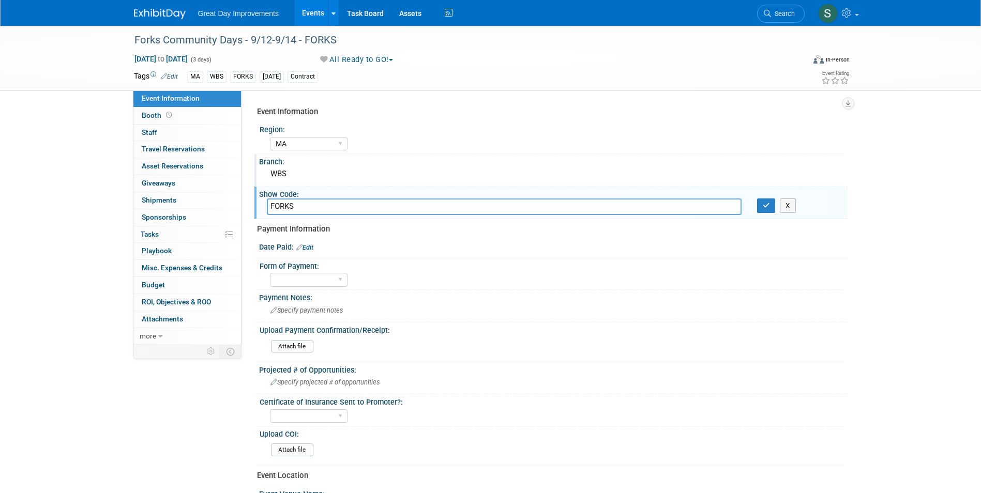
type input "FORKS"
click at [766, 210] on button "button" at bounding box center [766, 205] width 19 height 14
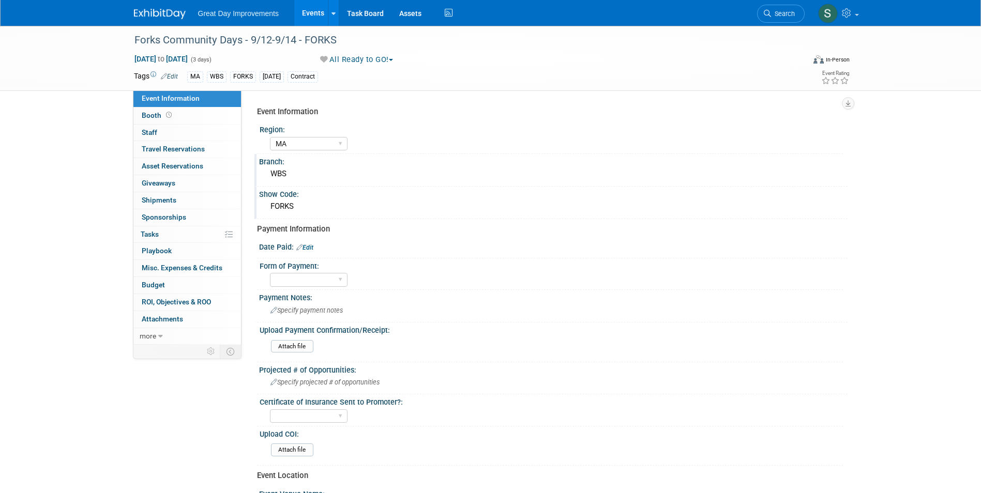
click at [159, 10] on img at bounding box center [160, 14] width 52 height 10
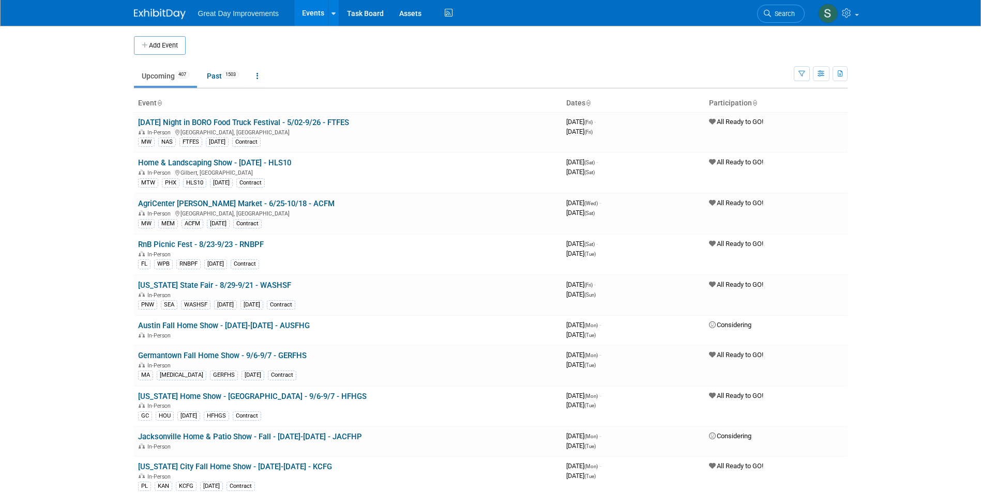
drag, startPoint x: 777, startPoint y: 20, endPoint x: 686, endPoint y: 30, distance: 91.6
click at [777, 20] on link "Search" at bounding box center [781, 14] width 48 height 18
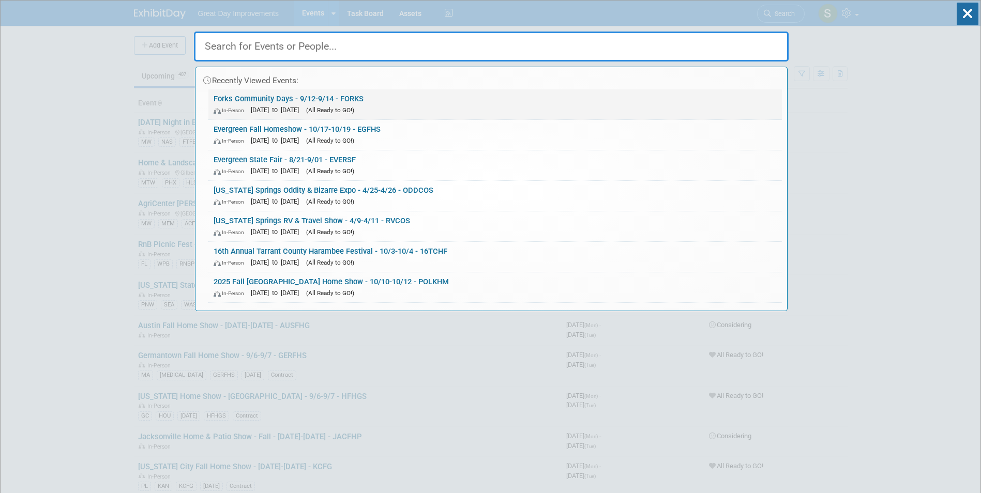
click at [313, 99] on link "Forks Community Days - 9/12-9/14 - FORKS In-Person Sep 12, 2025 to Sep 14, 2025…" at bounding box center [494, 104] width 573 height 30
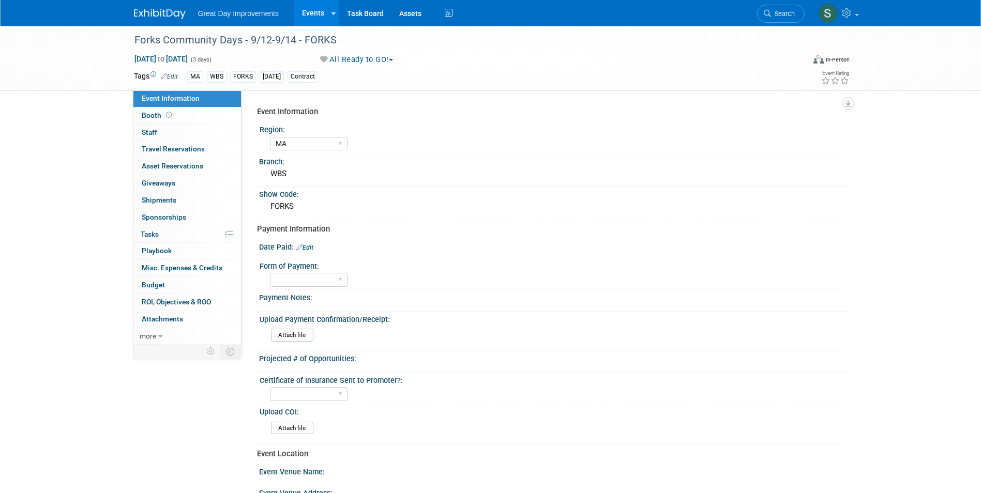
select select "MA"
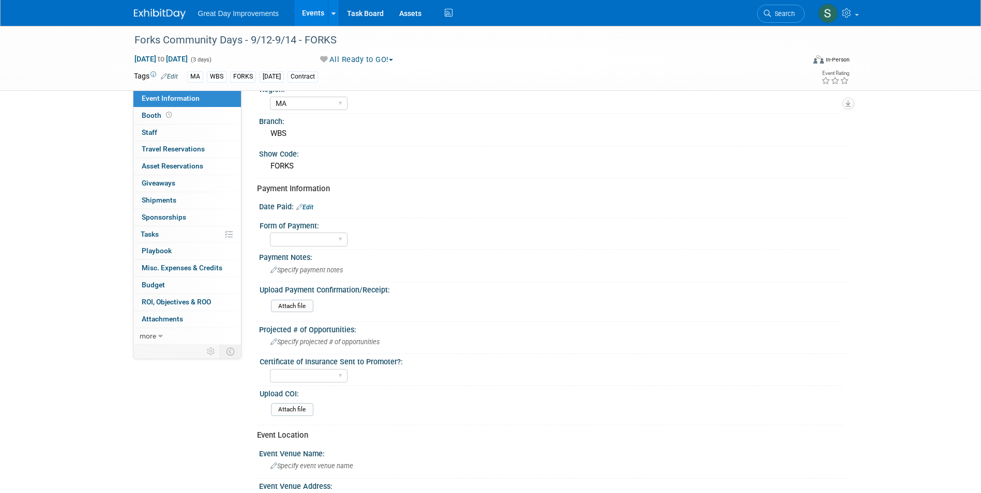
scroll to position [103, 0]
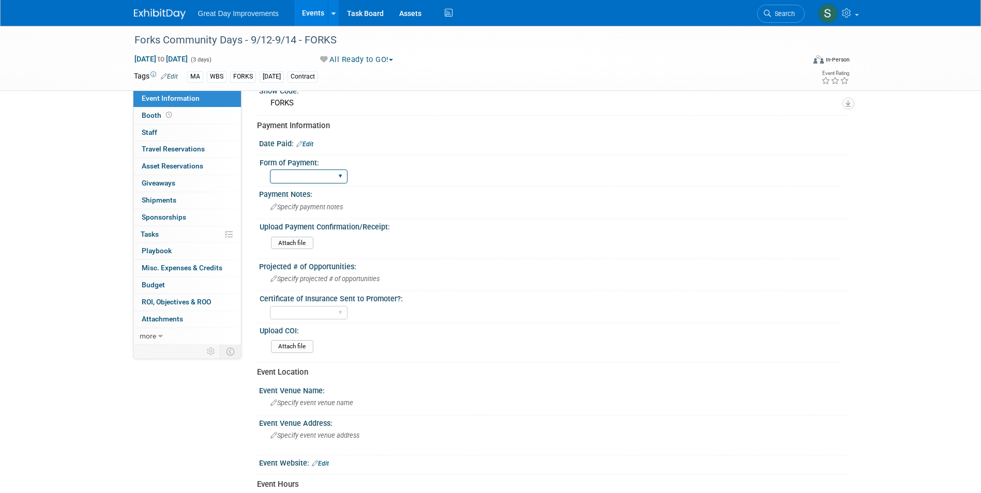
click at [310, 178] on select "Paid via CC Check Requested Pay at the Gate Other" at bounding box center [309, 177] width 78 height 14
select select "Paid via CC"
click at [270, 170] on select "Paid via CC Check Requested Pay at the Gate Other" at bounding box center [309, 177] width 78 height 14
click at [307, 147] on link "Edit" at bounding box center [304, 144] width 17 height 7
select select "8"
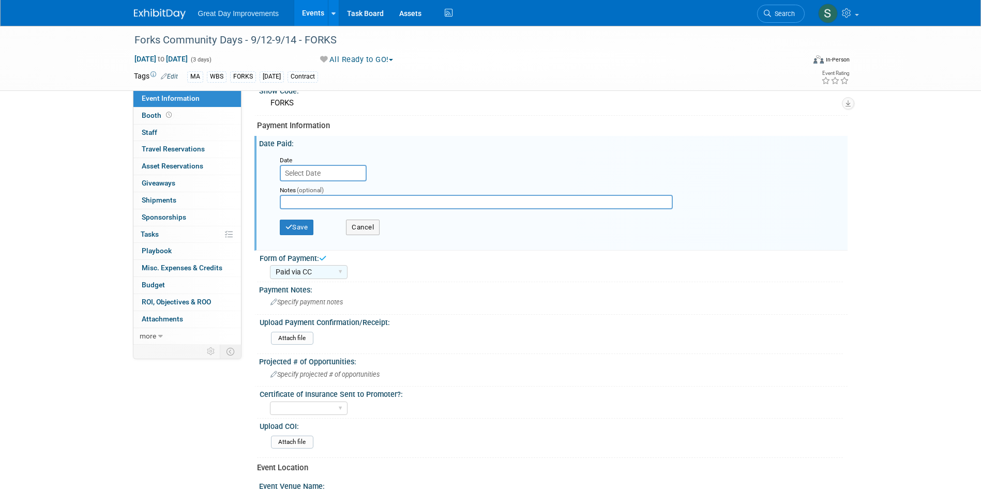
click at [307, 171] on input "text" at bounding box center [323, 173] width 87 height 17
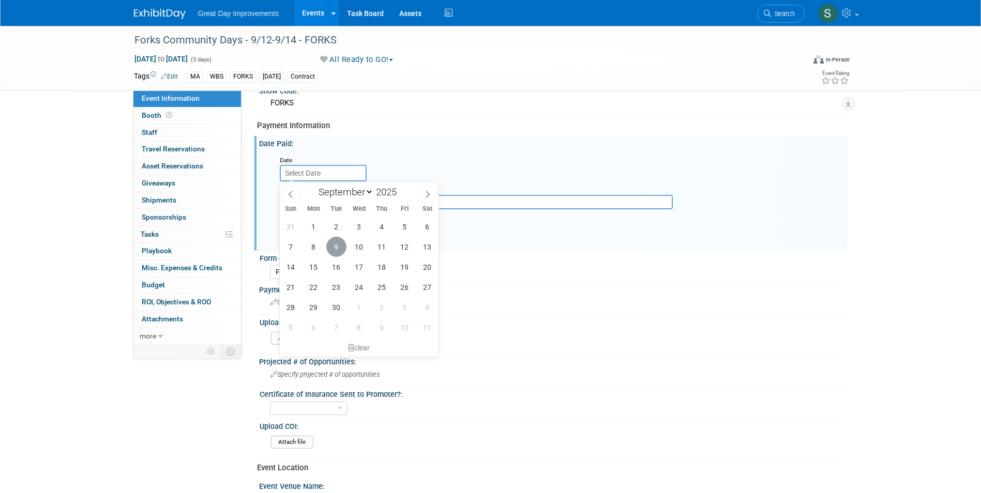
click at [338, 246] on span "9" at bounding box center [336, 247] width 20 height 20
type input "[DATE]"
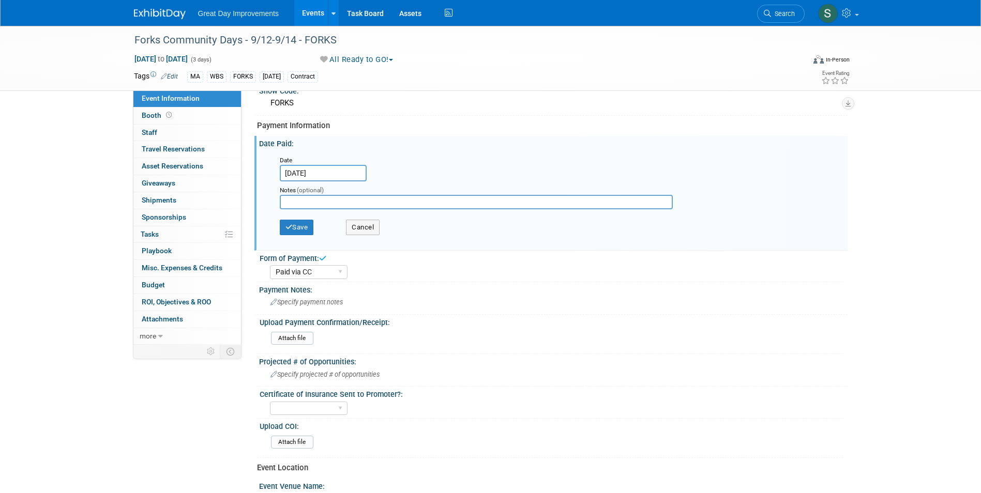
click at [303, 215] on div "Save Cancel" at bounding box center [556, 229] width 552 height 28
click at [303, 222] on button "Save" at bounding box center [297, 228] width 34 height 16
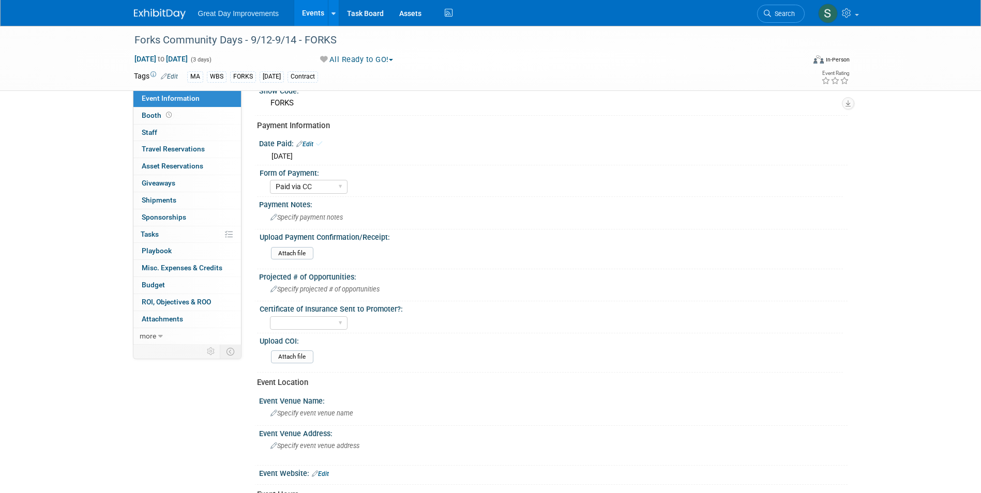
click at [143, 8] on link at bounding box center [166, 9] width 64 height 8
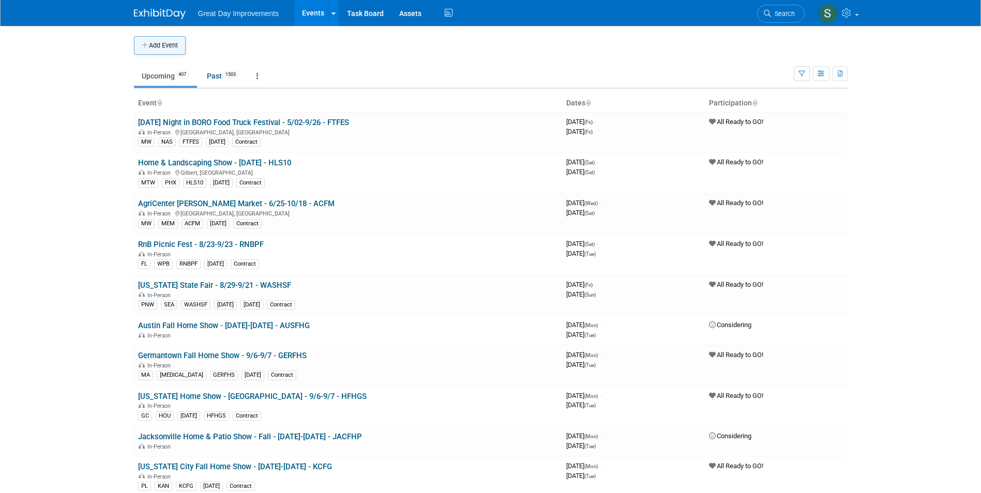
click at [161, 41] on button "Add Event" at bounding box center [160, 45] width 52 height 19
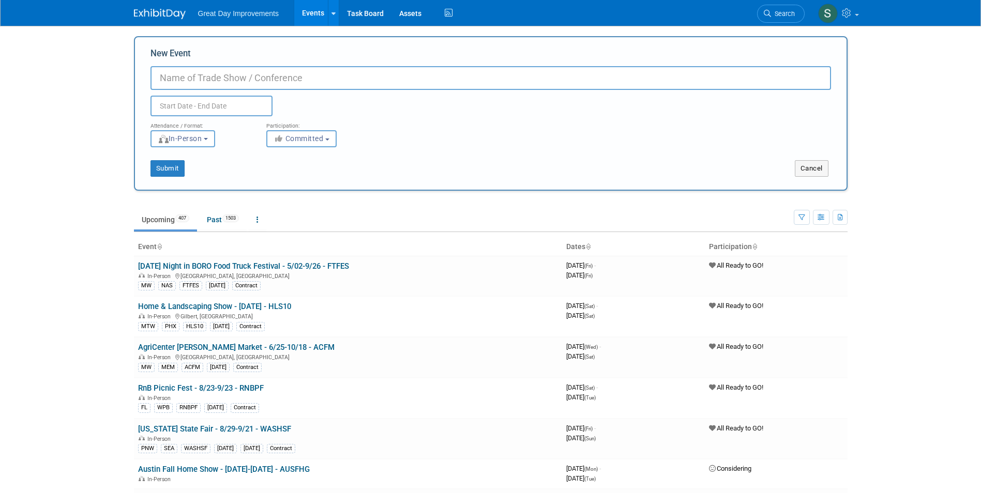
paste input "Houston Dog Festival by Champions Food Truck Park"
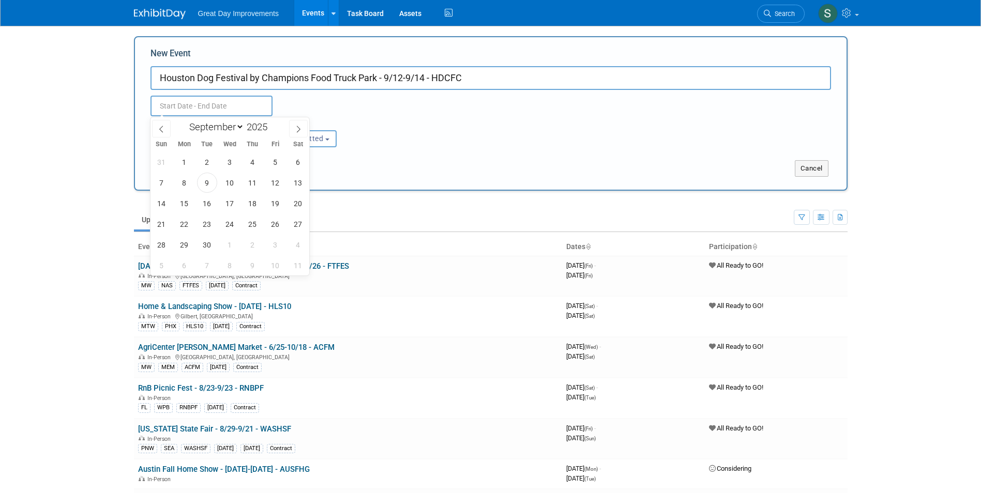
click at [474, 78] on input "Houston Dog Festival by Champions Food Truck Park - 9/12-9/14 - HDCFC" at bounding box center [490, 78] width 680 height 24
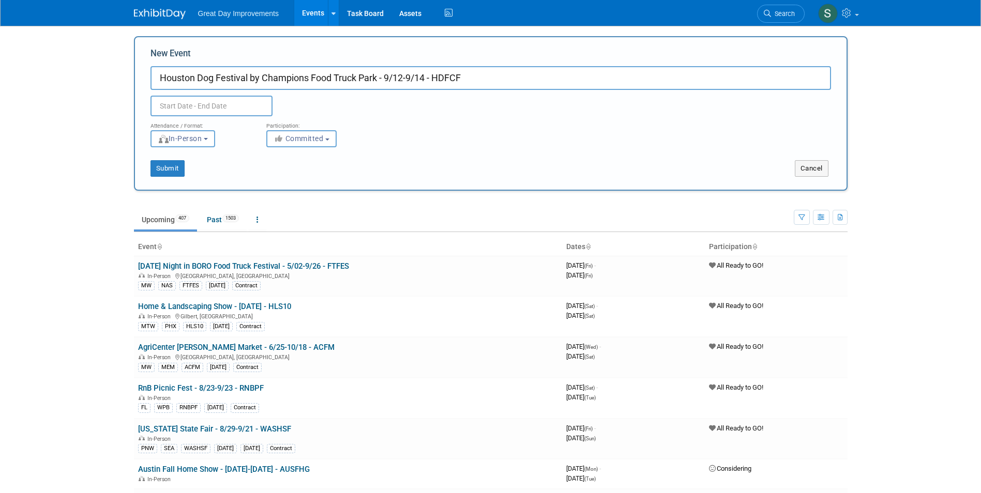
type input "Houston Dog Festival by Champions Food Truck Park - 9/12-9/14 - HDFCF"
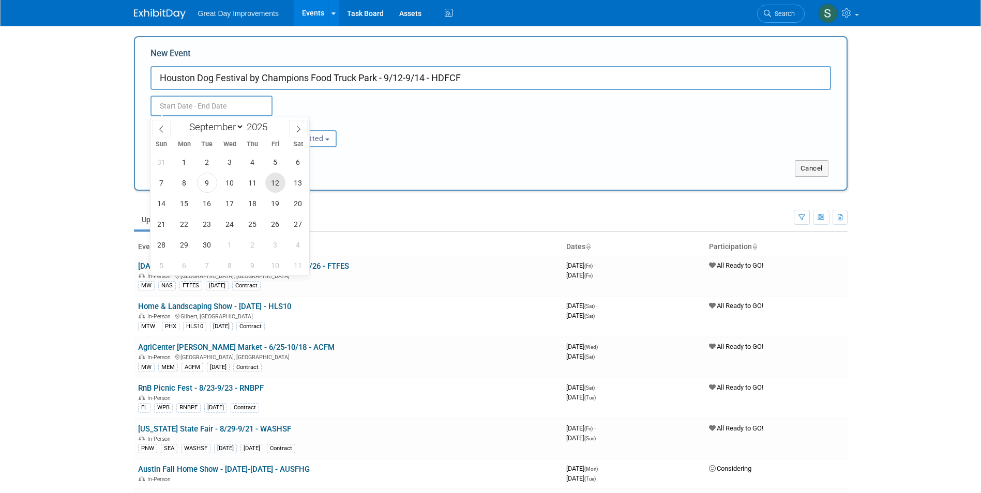
click at [274, 187] on span "12" at bounding box center [275, 183] width 20 height 20
click at [160, 202] on span "14" at bounding box center [161, 203] width 20 height 20
type input "[DATE] to [DATE]"
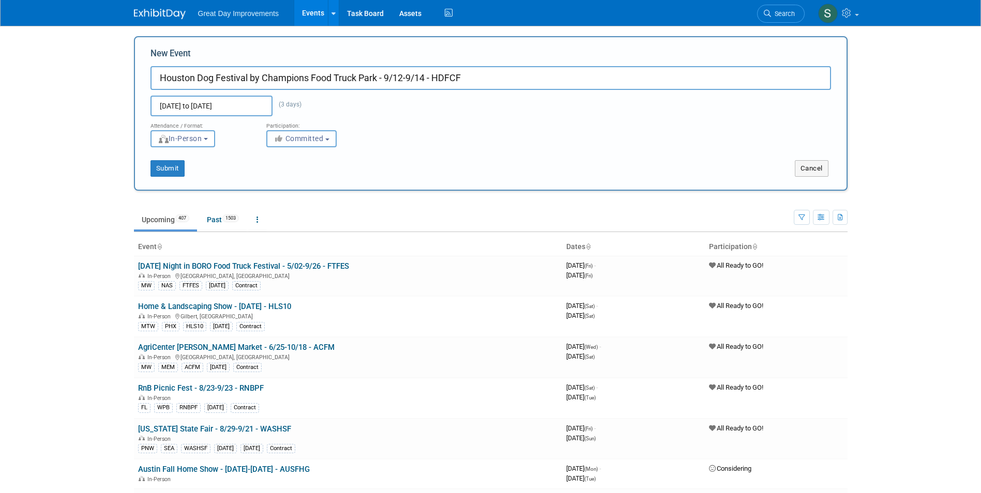
click at [304, 137] on span "Committed" at bounding box center [298, 138] width 50 height 8
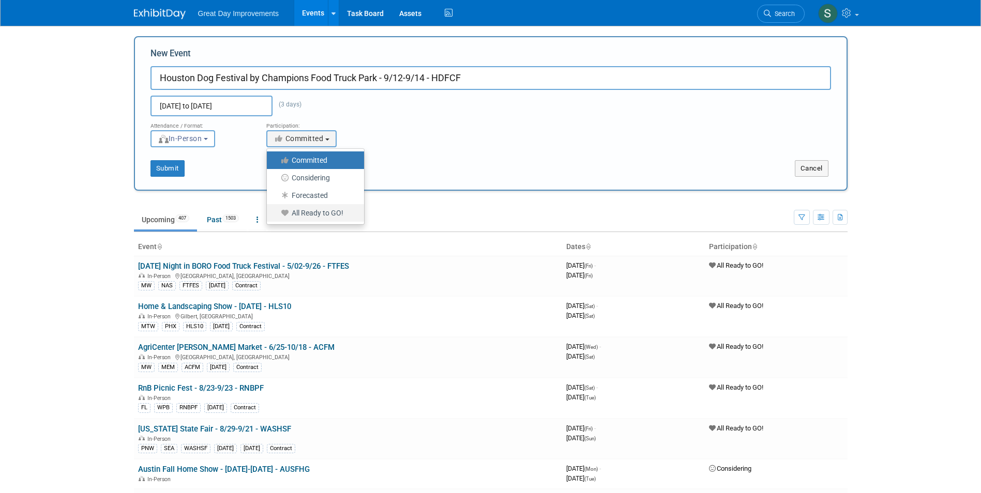
click at [289, 215] on icon at bounding box center [286, 212] width 12 height 7
click at [276, 215] on input "All Ready to GO!" at bounding box center [272, 213] width 7 height 7
select select "102"
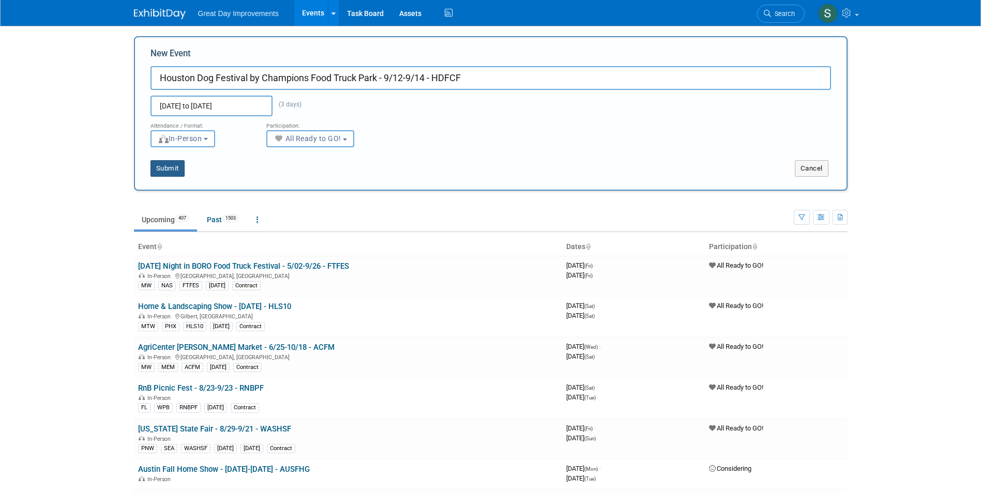
click at [170, 166] on button "Submit" at bounding box center [167, 168] width 34 height 17
type input "Houston Dog Festival by Champions Food Truck Park - 9/12-9/14 - HDFCF"
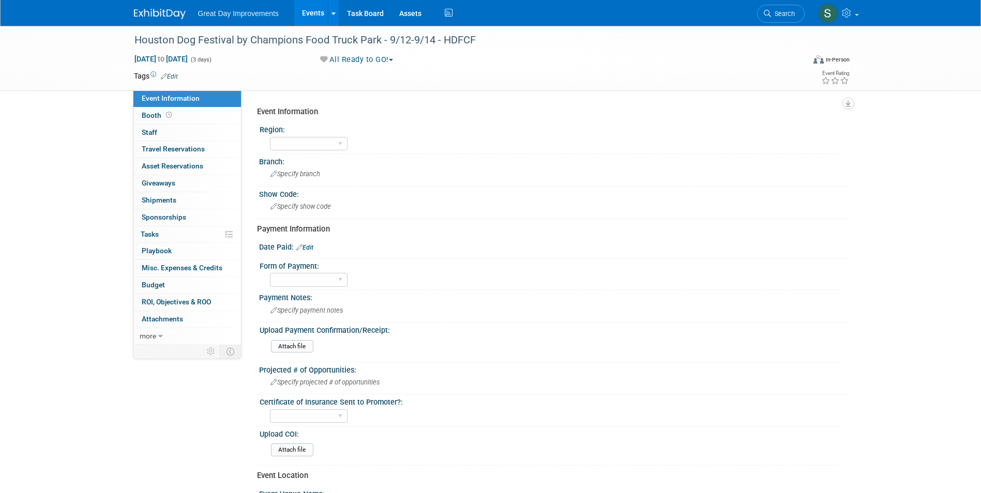
click at [172, 72] on span "Edit" at bounding box center [168, 76] width 20 height 8
click at [172, 78] on link "Edit" at bounding box center [169, 76] width 17 height 7
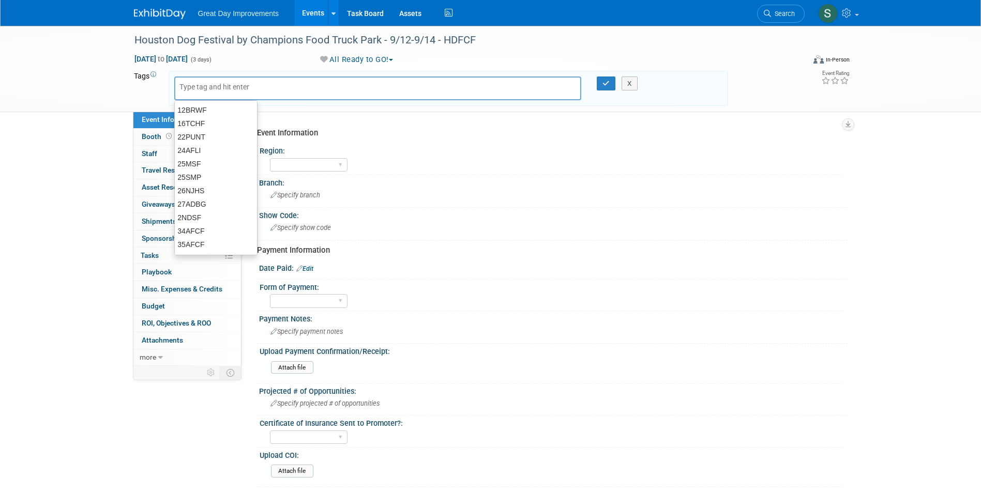
click at [221, 85] on input "text" at bounding box center [220, 87] width 83 height 10
click at [221, 89] on input "text" at bounding box center [220, 87] width 83 height 10
type input "MA"
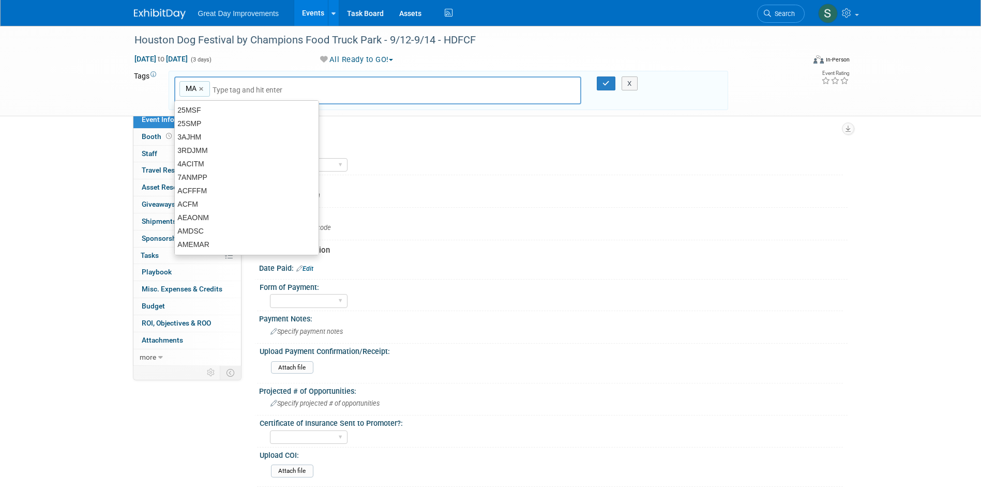
type input "MA"
type input "WBS"
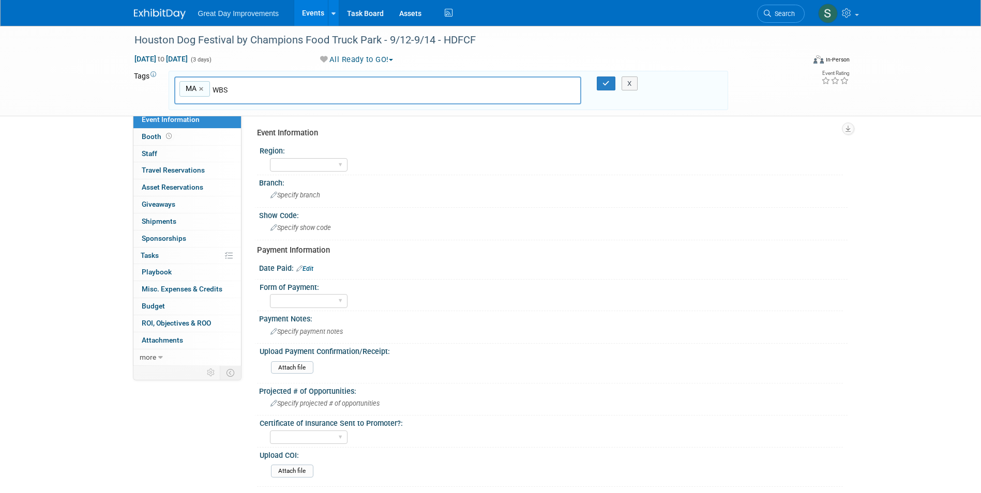
type input "MA, WBS"
type input "HDFCF"
type input "MA, WBS, HDFCF"
type input "[DATE]"
type input "MA, WBS, HDFCF, [DATE]"
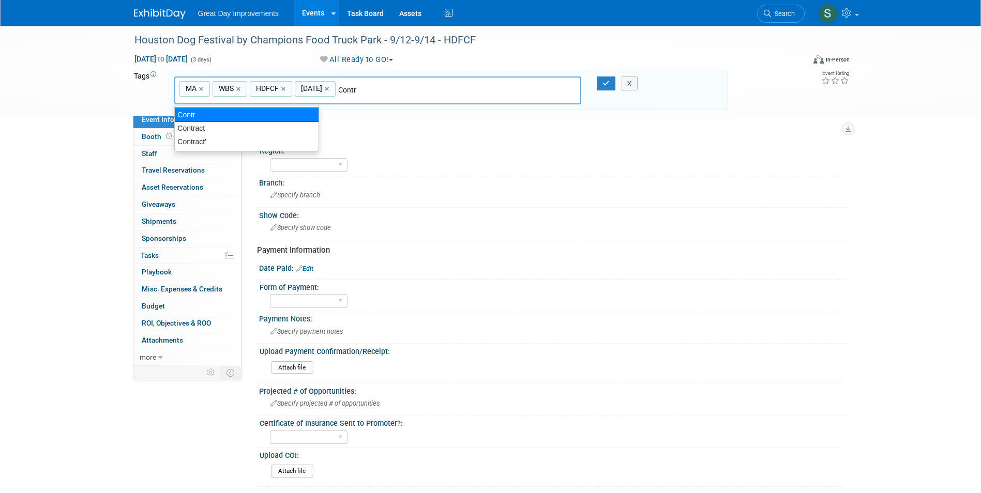
type input "Contract"
type input "MA, WBS, HDFCF, [DATE], Contract"
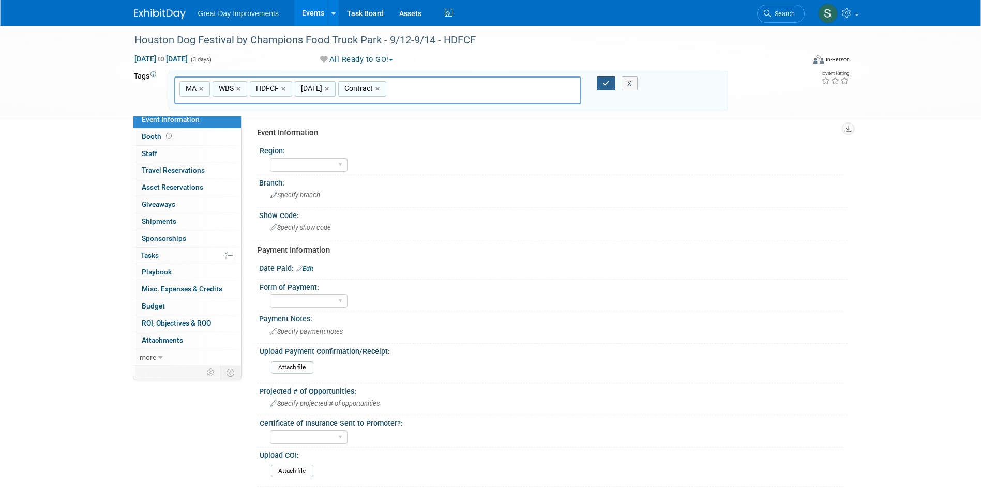
click at [606, 77] on button "button" at bounding box center [606, 84] width 19 height 14
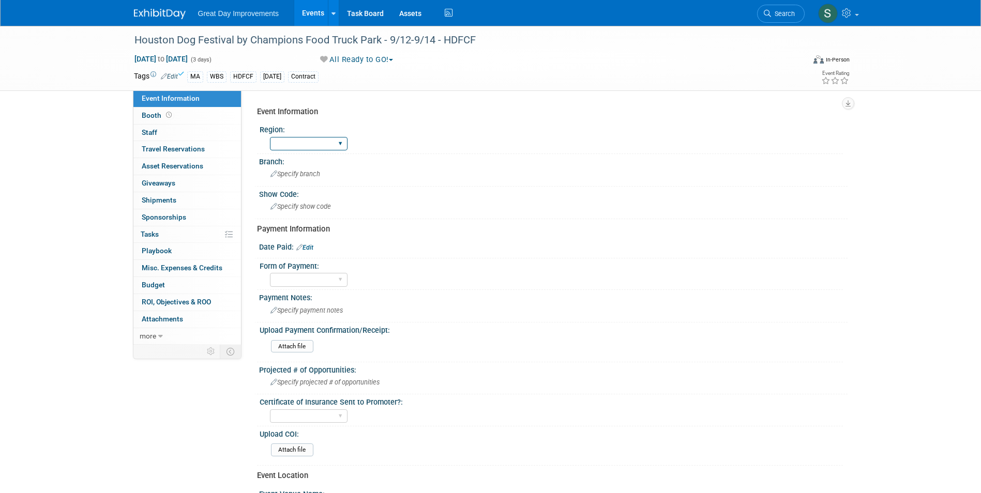
click at [286, 140] on select "GC MA MW MTW NE NEW OV PL PNW SA SE SC UMW FL" at bounding box center [309, 144] width 78 height 14
select select "MA"
click at [270, 137] on select "GC MA MW MTW NE NEW OV PL PNW SA SE SC UMW FL" at bounding box center [309, 144] width 78 height 14
drag, startPoint x: 300, startPoint y: 187, endPoint x: 299, endPoint y: 194, distance: 7.4
click at [300, 193] on div "Show Code:" at bounding box center [553, 193] width 588 height 13
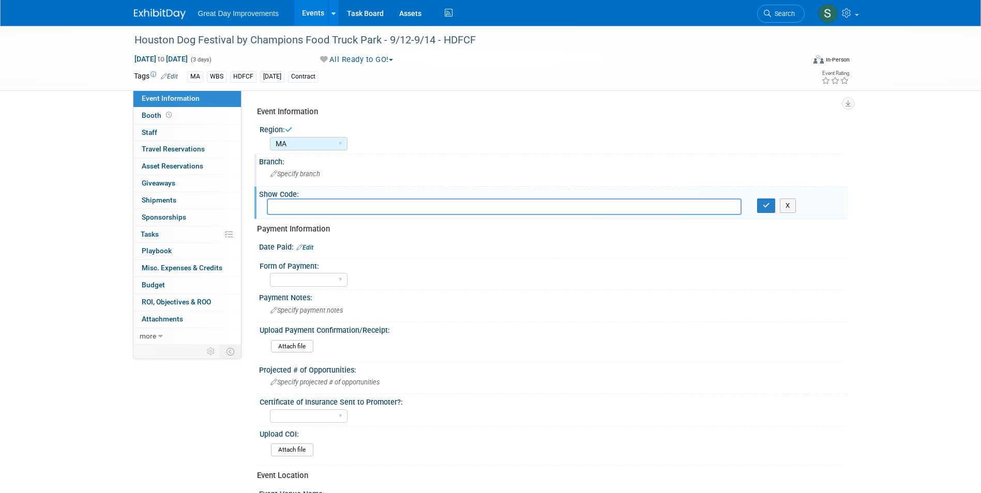
click at [284, 176] on span "Specify branch" at bounding box center [295, 174] width 50 height 8
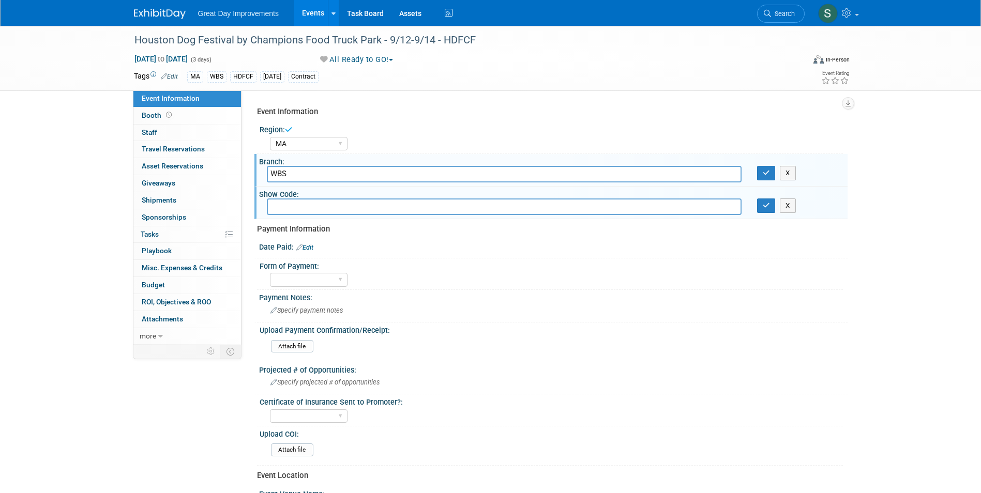
type input "WBS"
click at [760, 176] on button "button" at bounding box center [766, 173] width 19 height 14
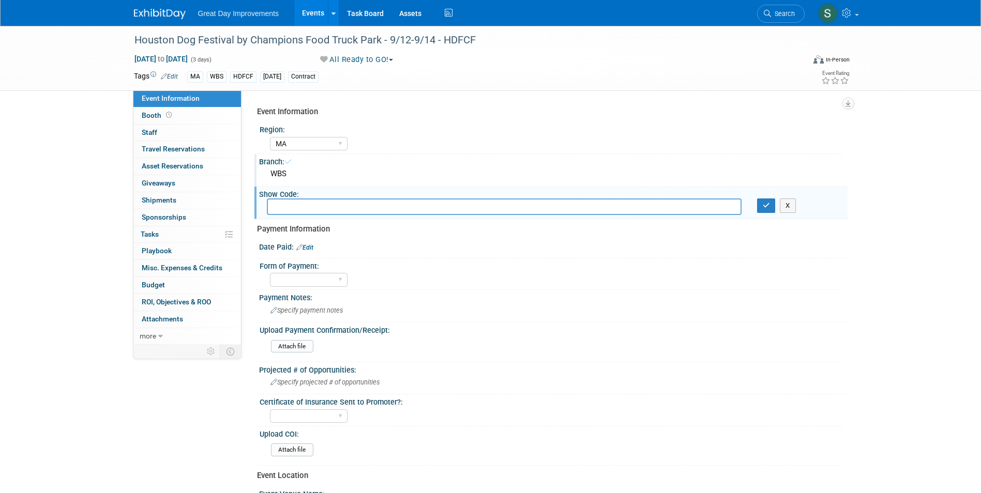
click at [412, 215] on input "text" at bounding box center [504, 206] width 475 height 16
type input "HDFCF"
click at [772, 198] on button "button" at bounding box center [766, 205] width 19 height 14
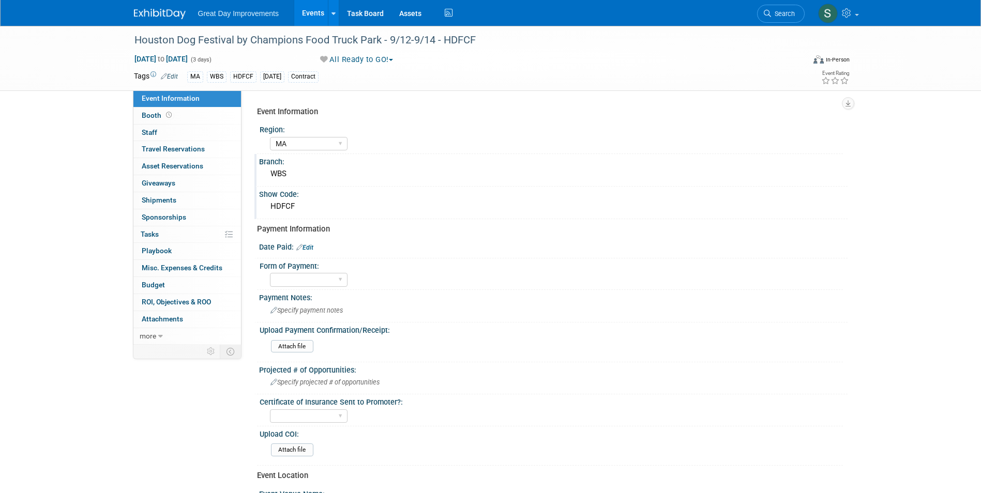
click at [307, 245] on link "Edit" at bounding box center [304, 247] width 17 height 7
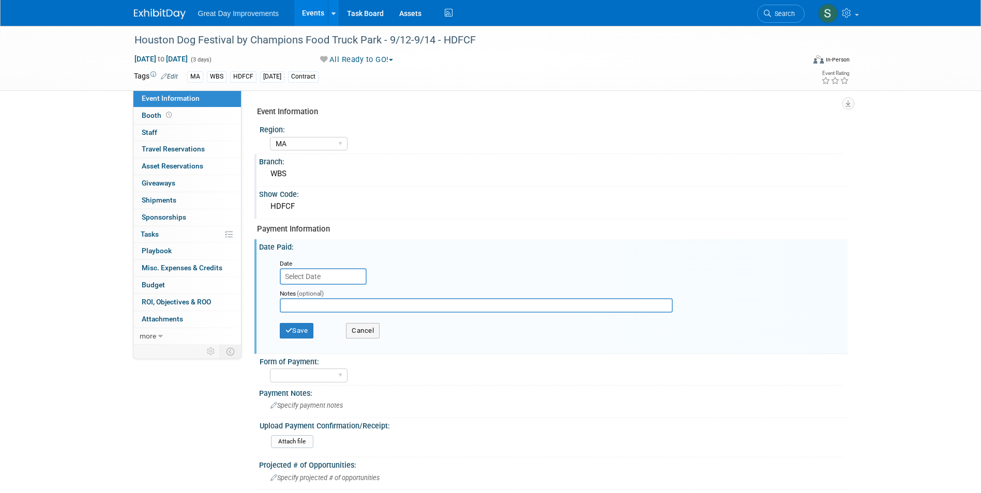
click at [327, 274] on input "text" at bounding box center [323, 276] width 87 height 17
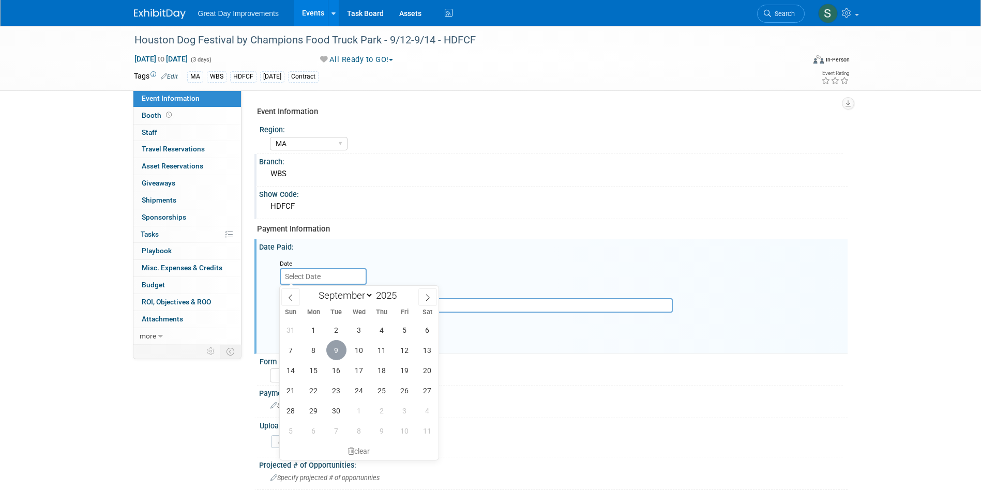
click at [334, 350] on span "9" at bounding box center [336, 350] width 20 height 20
type input "[DATE]"
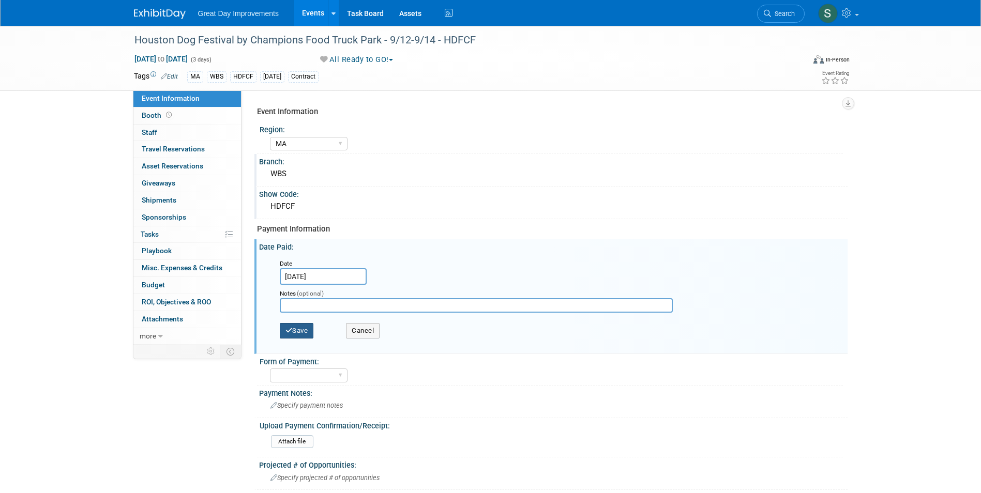
click at [298, 332] on button "Save" at bounding box center [297, 331] width 34 height 16
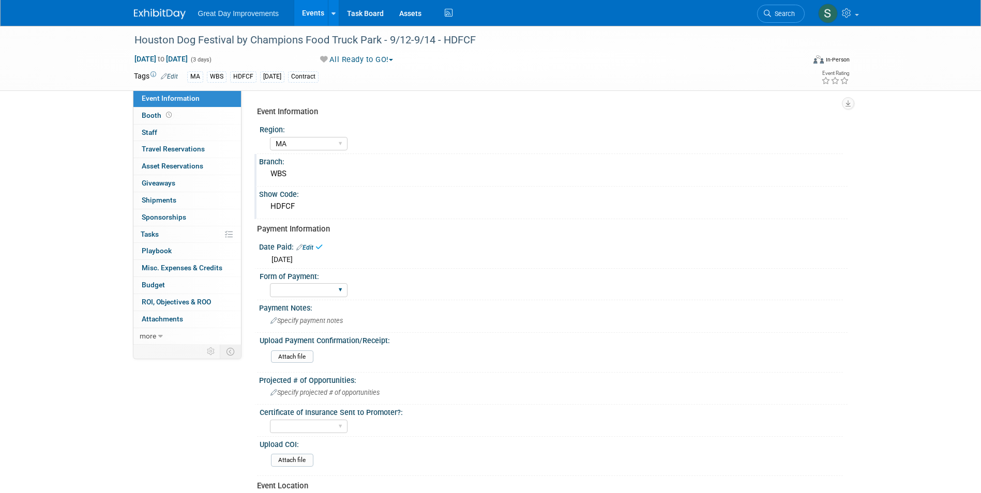
click at [293, 298] on div "Paid via CC Check Requested Pay at the Gate Other" at bounding box center [309, 290] width 78 height 19
click at [293, 289] on select "Paid via CC Check Requested Pay at the Gate Other" at bounding box center [309, 290] width 78 height 14
select select "Paid via CC"
click at [270, 283] on select "Paid via CC Check Requested Pay at the Gate Other" at bounding box center [309, 290] width 78 height 14
click at [155, 10] on img at bounding box center [160, 14] width 52 height 10
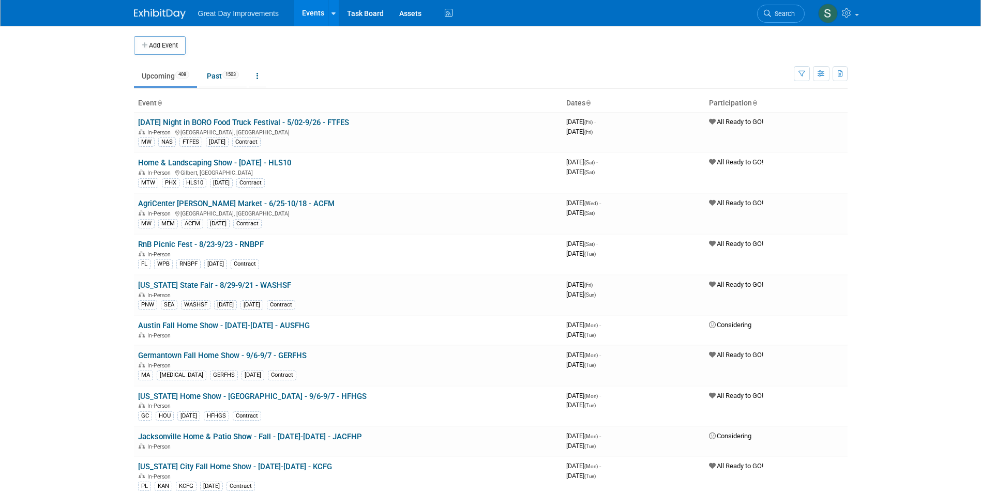
click at [799, 16] on link "Search" at bounding box center [781, 14] width 48 height 18
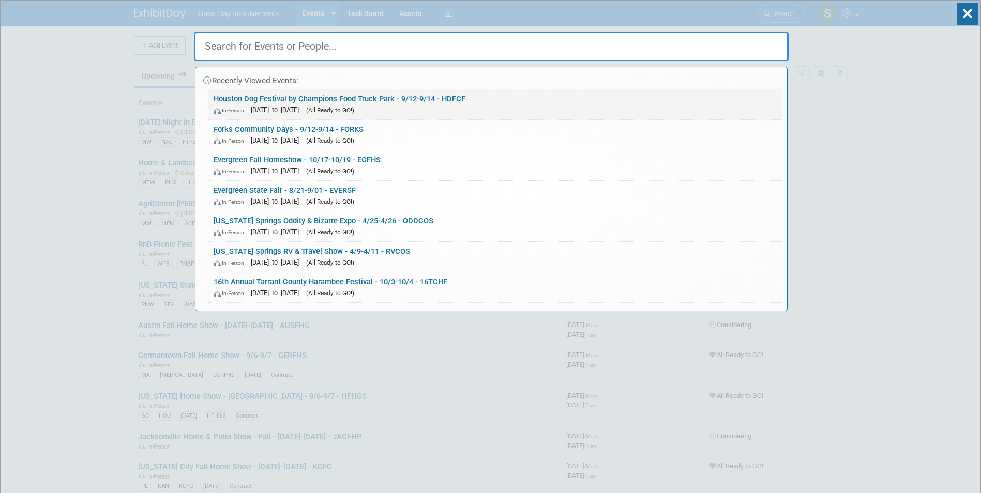
drag, startPoint x: 346, startPoint y: 104, endPoint x: 380, endPoint y: 119, distance: 37.0
click at [346, 104] on div "In-Person [DATE] to [DATE] (All Ready to GO!)" at bounding box center [494, 109] width 563 height 11
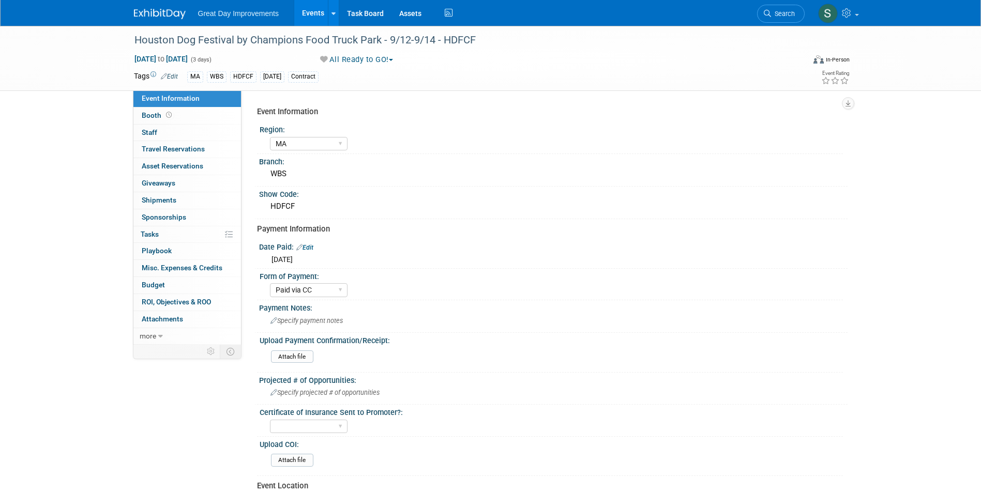
select select "MA"
select select "Paid via CC"
click at [244, 72] on div "HDFCF" at bounding box center [243, 76] width 26 height 11
click at [300, 139] on select "GC MA MW MTW NE NEW OV PL PNW SA SE SC UMW FL" at bounding box center [309, 144] width 78 height 14
select select
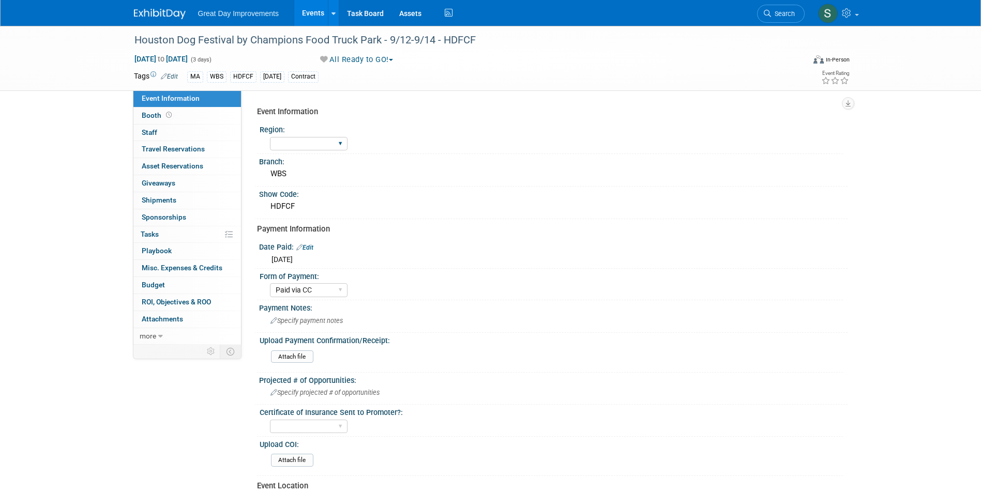
click at [270, 137] on select "GC MA MW MTW NE NEW OV PL PNW SA SE SC UMW FL" at bounding box center [309, 144] width 78 height 14
click at [293, 261] on span "Tue. Sep 9, 2025" at bounding box center [281, 259] width 21 height 8
click at [308, 244] on link "Edit" at bounding box center [304, 247] width 17 height 7
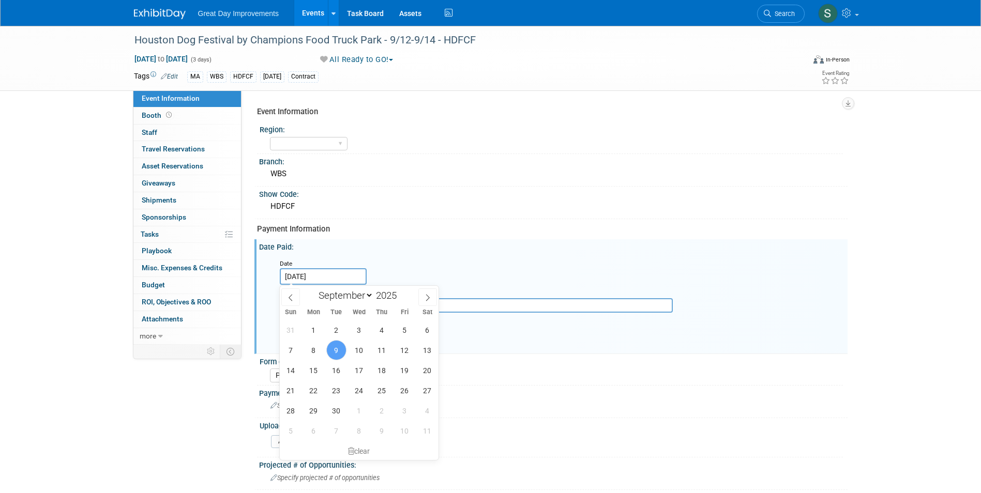
click at [317, 270] on input "Sep 9, 2025" at bounding box center [323, 276] width 87 height 17
click at [358, 454] on div "clear" at bounding box center [359, 451] width 159 height 18
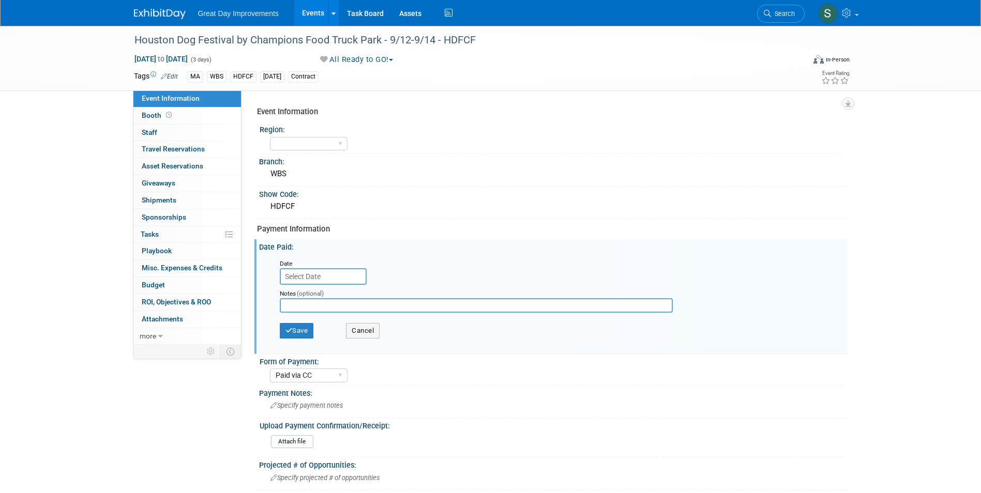
click at [290, 314] on div "Notes (optional)" at bounding box center [484, 301] width 425 height 33
click at [302, 327] on button "Save" at bounding box center [297, 331] width 34 height 16
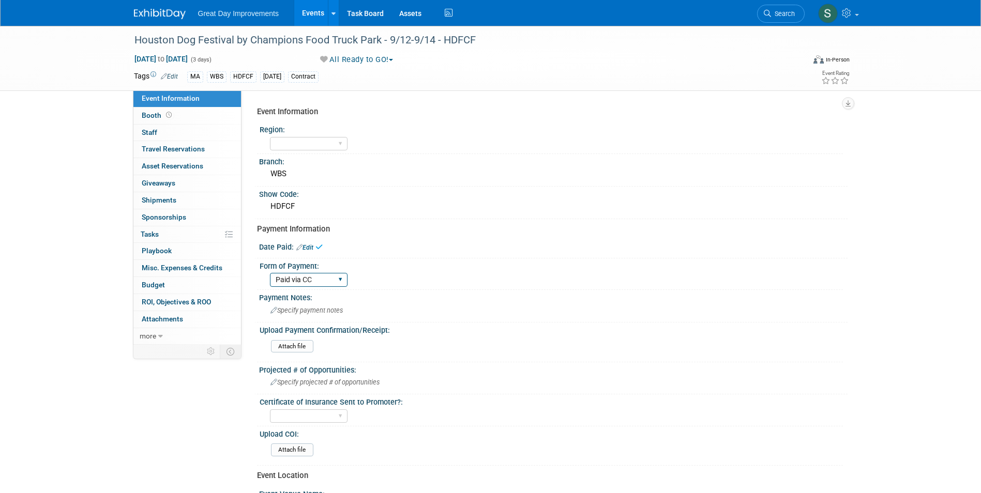
click at [293, 281] on select "Paid via CC Check Requested Pay at the Gate Other" at bounding box center [309, 280] width 78 height 14
select select
click at [270, 273] on select "Paid via CC Check Requested Pay at the Gate Other" at bounding box center [309, 280] width 78 height 14
drag, startPoint x: 452, startPoint y: 232, endPoint x: 379, endPoint y: 144, distance: 113.8
click at [452, 229] on div "Payment Information" at bounding box center [548, 229] width 583 height 11
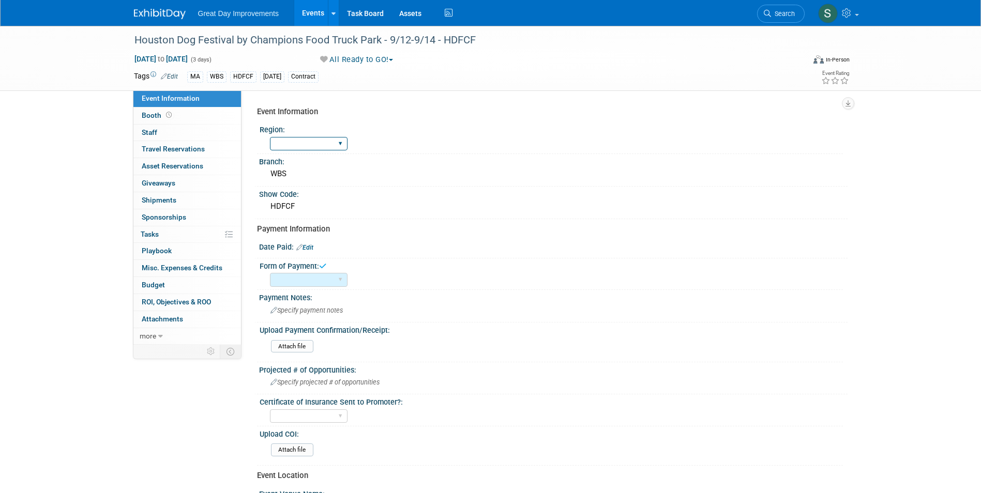
click at [304, 143] on select "GC MA MW MTW NE NEW OV PL PNW SA SE SC UMW FL" at bounding box center [309, 144] width 78 height 14
click at [270, 137] on select "GC MA MW MTW NE NEW OV PL PNW SA SE SC UMW FL" at bounding box center [309, 144] width 78 height 14
click at [289, 144] on select "GC MA MW MTW NE NEW OV PL PNW SA SE SC UMW FL" at bounding box center [309, 144] width 78 height 14
select select "GC"
click at [270, 137] on select "GC MA MW MTW NE NEW OV PL PNW SA SE SC UMW FL" at bounding box center [309, 144] width 78 height 14
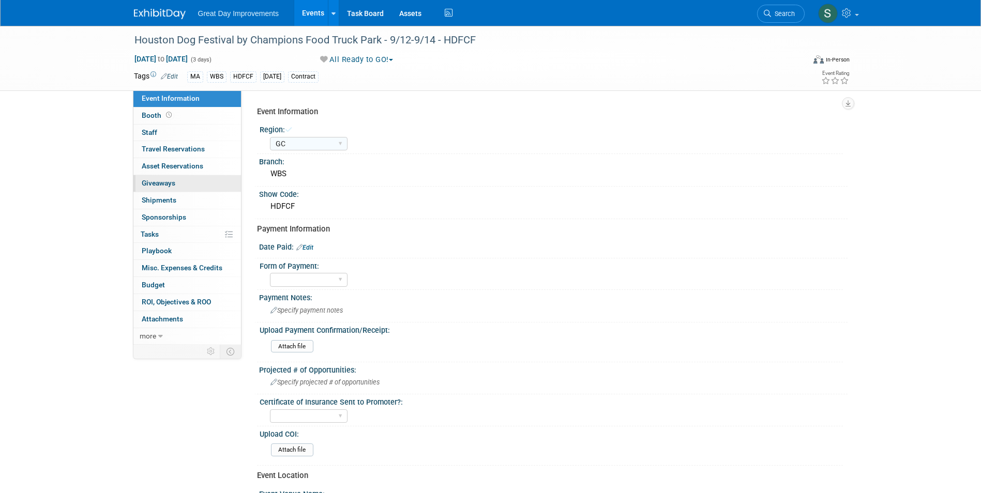
drag, startPoint x: 294, startPoint y: 172, endPoint x: 194, endPoint y: 177, distance: 99.9
click at [194, 177] on div "Event Information Event Info Booth Booth 0 Staff 0 Staff 0 Travel Reservations …" at bounding box center [490, 344] width 729 height 637
click at [312, 184] on div "Branch: WBS" at bounding box center [550, 170] width 593 height 33
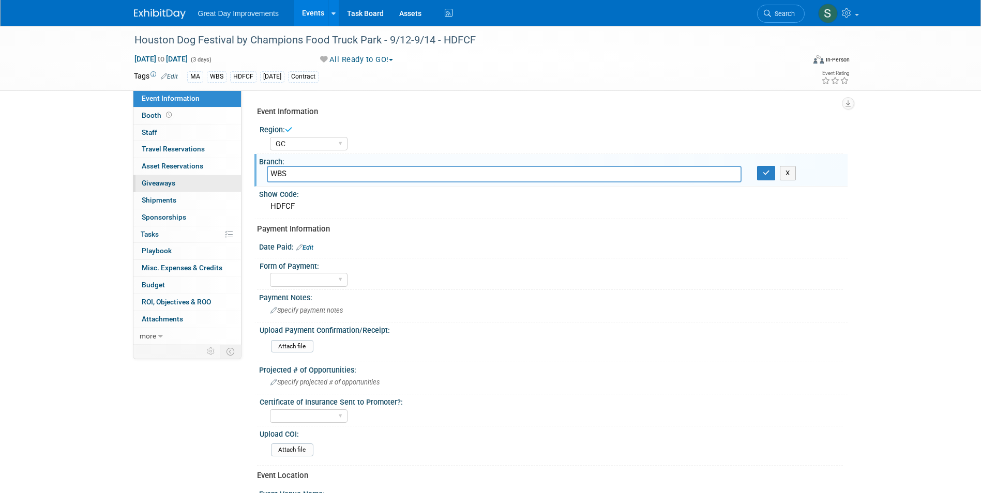
click at [238, 179] on div "Event Information Event Info Booth Booth 0 Staff 0 Staff 0 Travel Reservations …" at bounding box center [490, 344] width 729 height 637
type input "HOU"
click at [762, 171] on icon "button" at bounding box center [765, 173] width 7 height 7
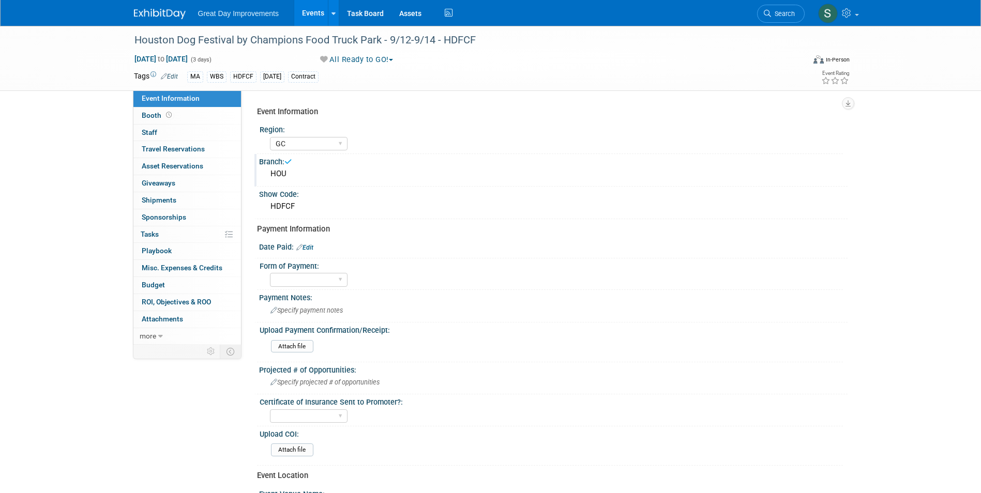
click at [169, 75] on link "Edit" at bounding box center [169, 76] width 17 height 7
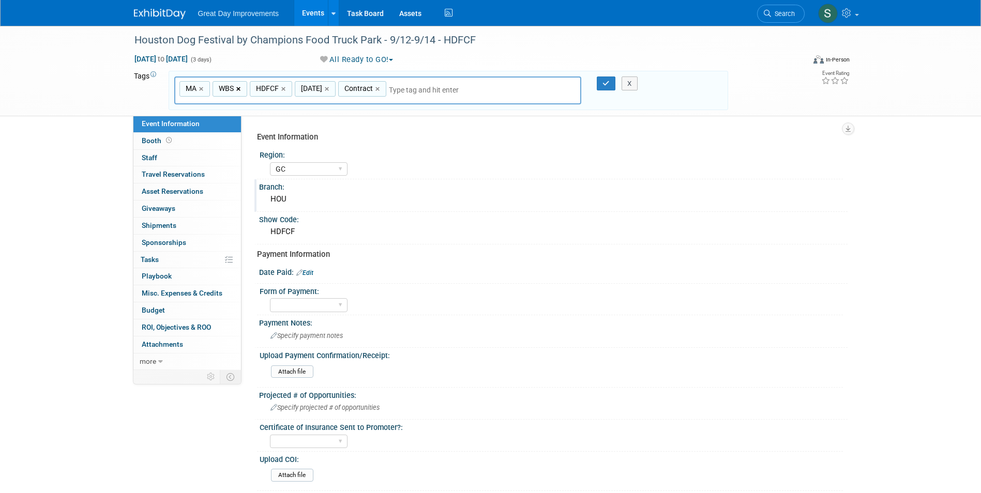
click at [238, 88] on link "×" at bounding box center [239, 89] width 7 height 12
click at [204, 88] on link "×" at bounding box center [202, 89] width 7 height 12
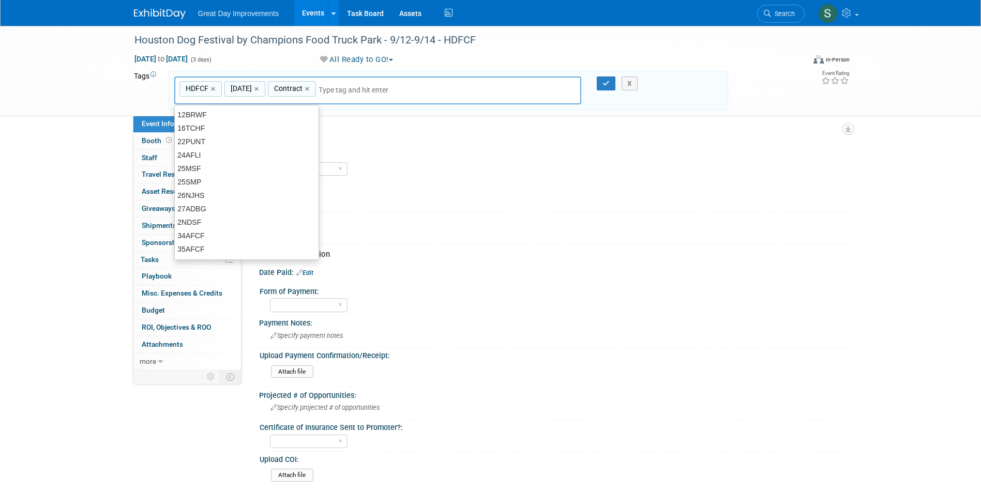
type input "HDFCF, SEPT25, Contract"
click at [383, 84] on div "HDFCF, SEPT25, Contract HDFCF × SEPT25 × Contract ×" at bounding box center [377, 91] width 407 height 28
click at [379, 94] on input "text" at bounding box center [390, 90] width 145 height 10
click at [369, 91] on input "text" at bounding box center [390, 90] width 145 height 10
type input "GC"
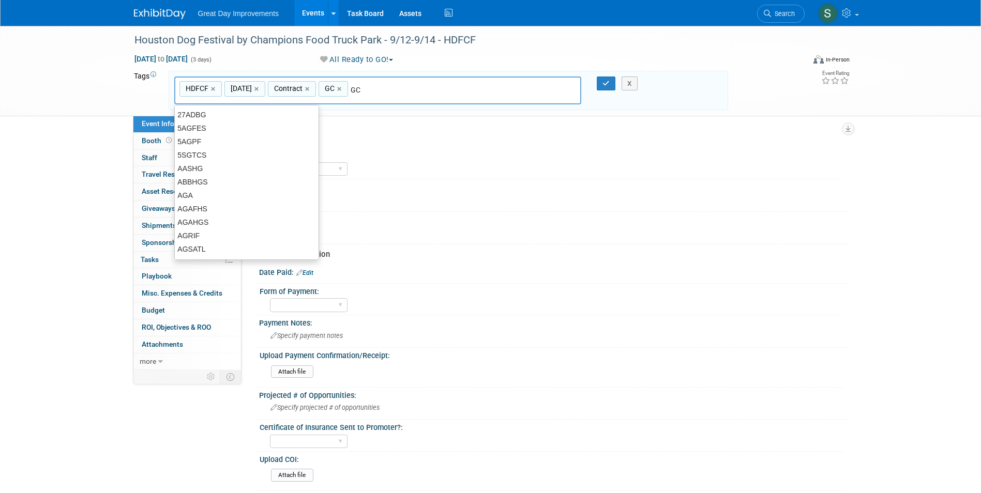
type input "HDFCF, SEPT25, Contract, GC"
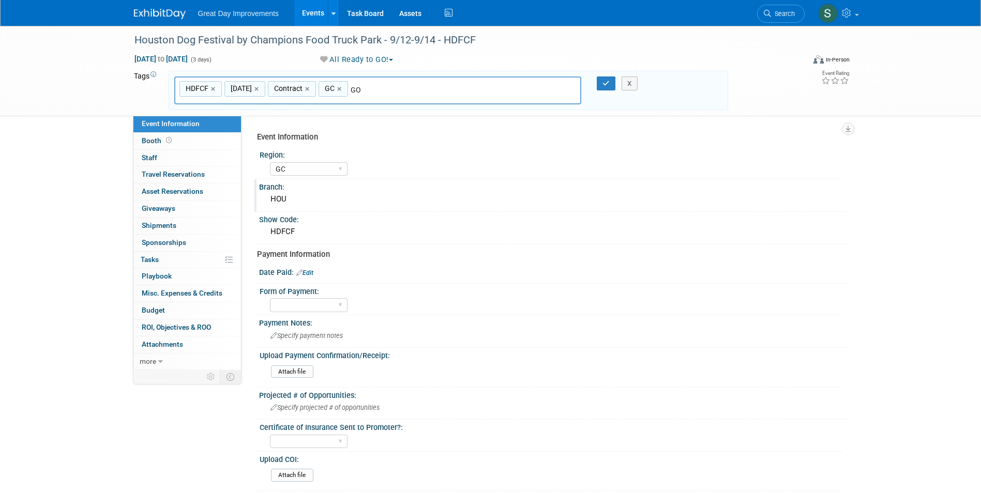
type input "G"
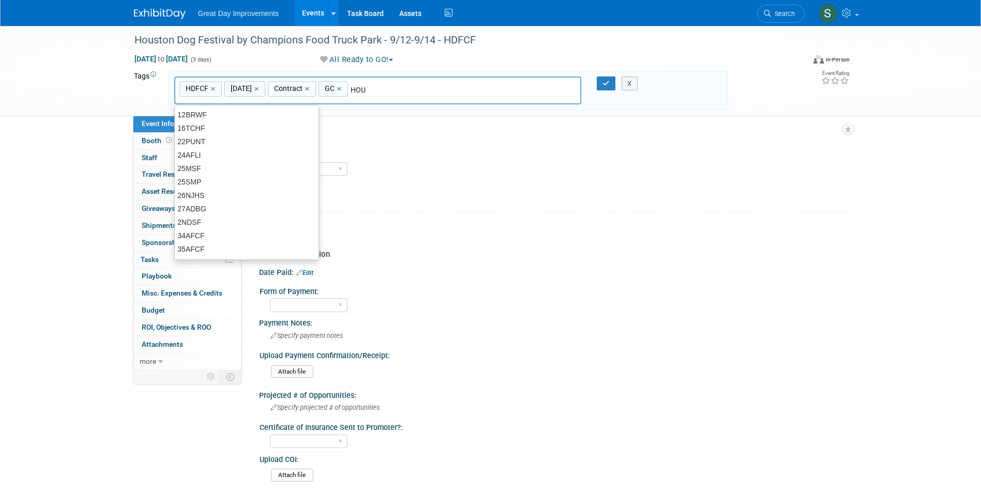
type input "HOU"
type input "HDFCF, SEPT25, Contract, GC, HOU"
click at [610, 81] on div "X" at bounding box center [633, 84] width 47 height 14
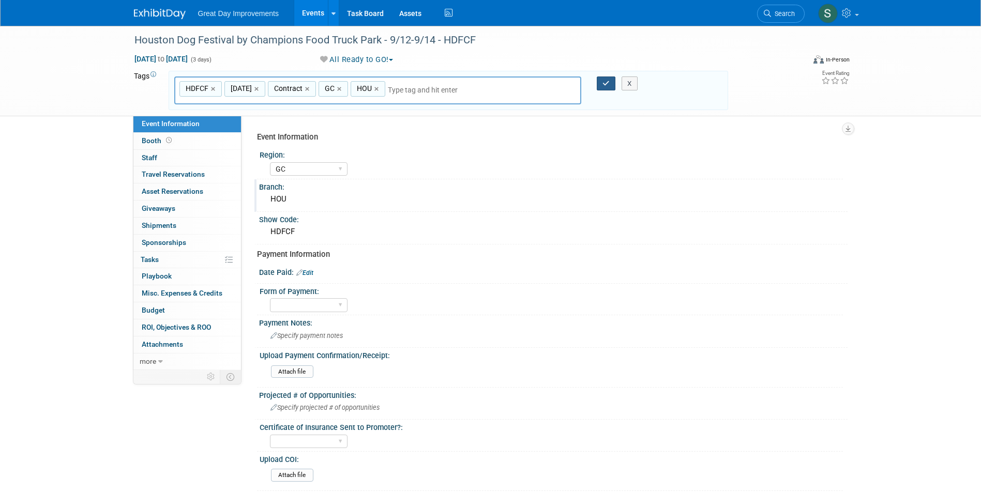
click at [601, 82] on button "button" at bounding box center [606, 84] width 19 height 14
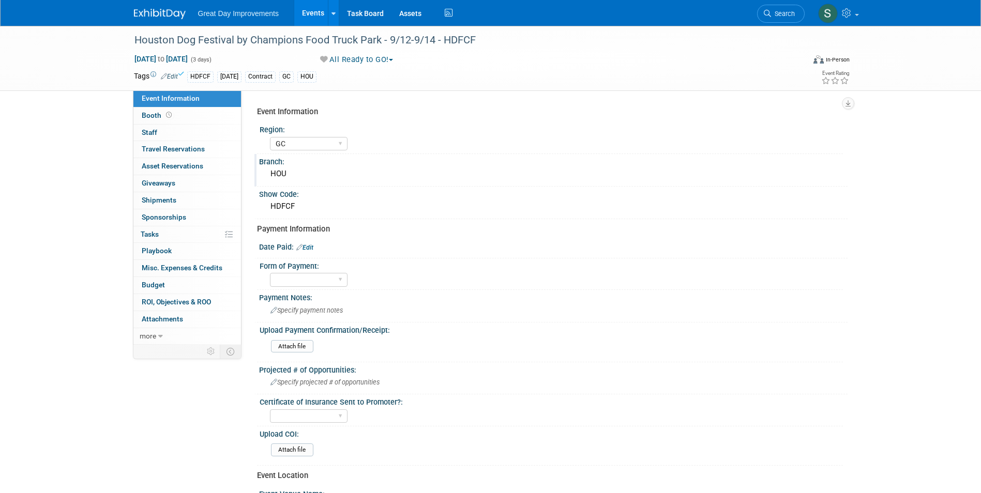
click at [142, 12] on img at bounding box center [160, 14] width 52 height 10
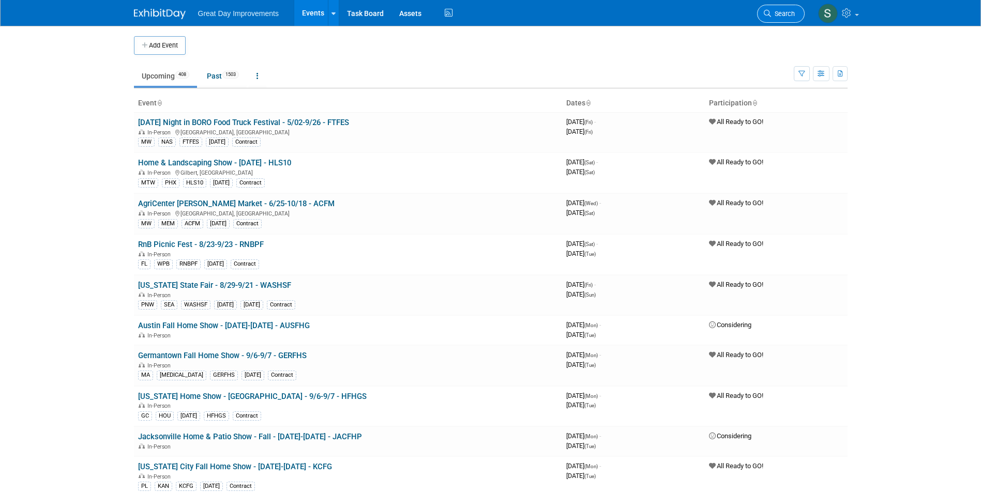
click at [783, 11] on span "Search" at bounding box center [783, 14] width 24 height 8
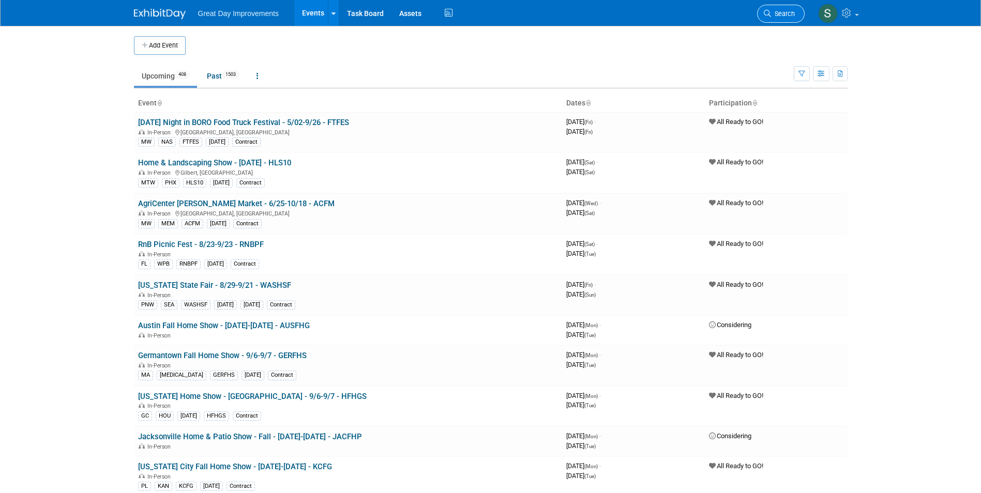
click at [778, 18] on link "Search" at bounding box center [781, 14] width 48 height 18
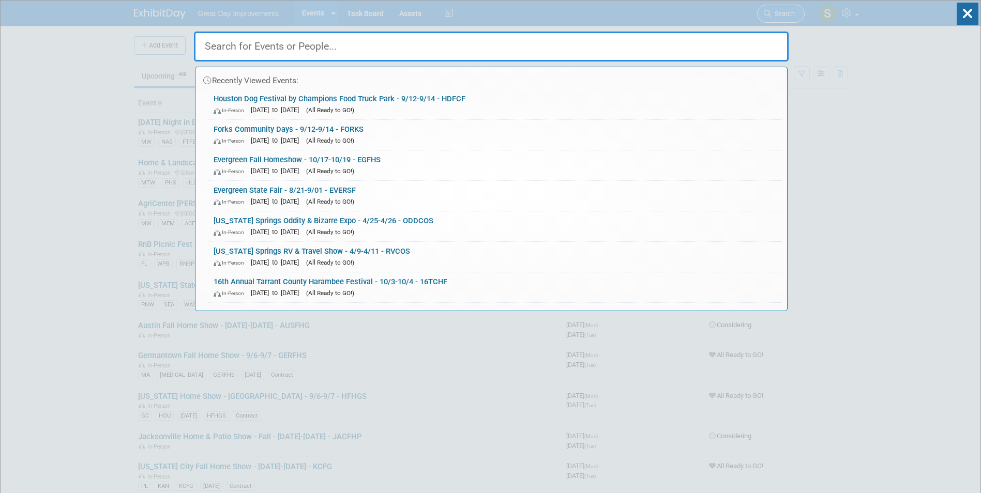
click at [778, 18] on div "Recently Viewed Events: Houston Dog Festival by Champions Food Truck Park - 9/1…" at bounding box center [491, 156] width 594 height 311
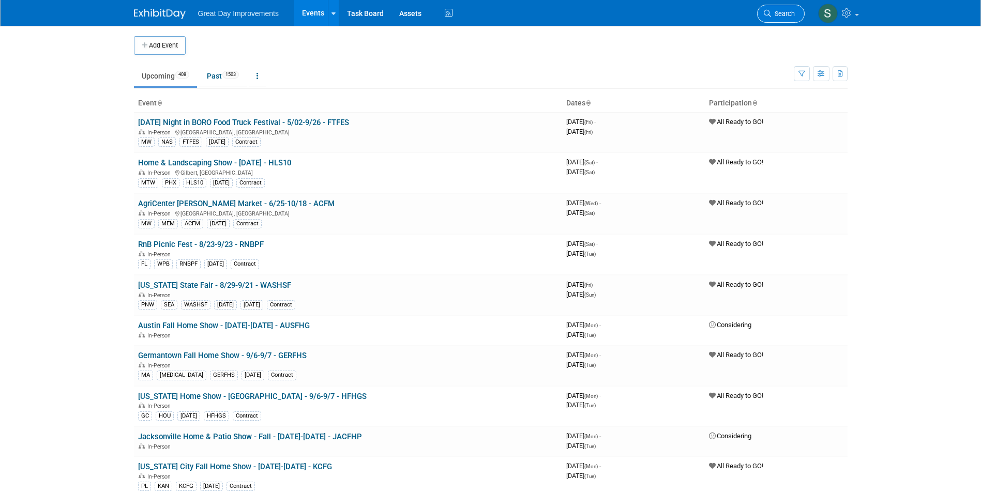
click at [782, 17] on span "Search" at bounding box center [783, 14] width 24 height 8
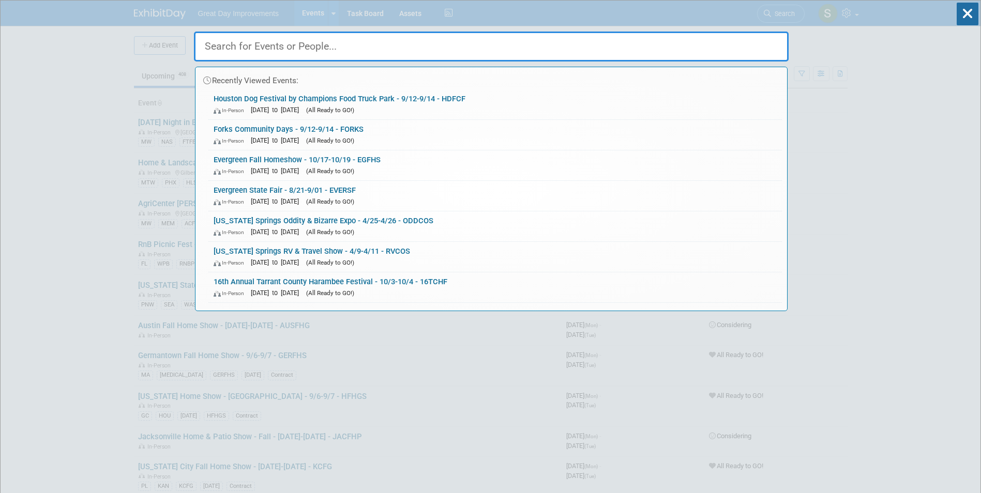
paste input "Vintage Market Days of Northern Colorado"
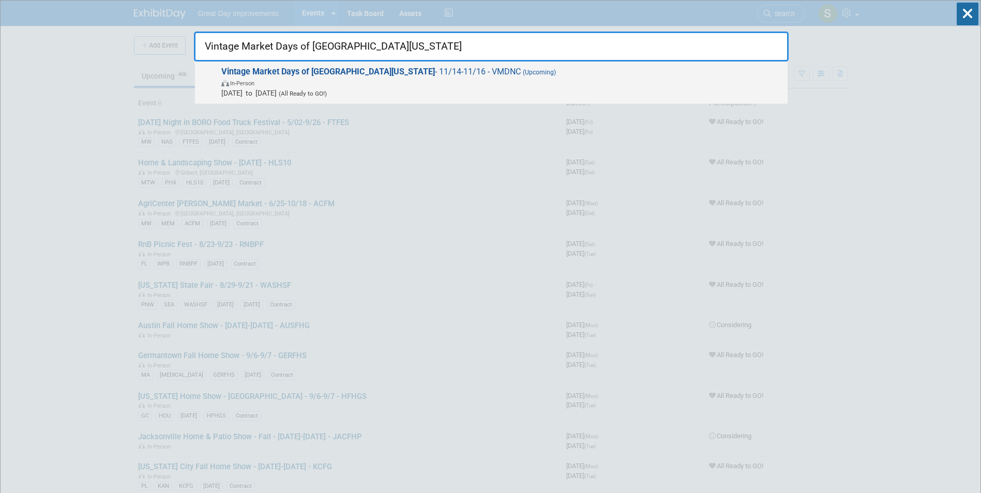
type input "Vintage Market Days of Northern Colorado"
click at [353, 89] on span "Nov 14, 2025 to Nov 16, 2025 (All Ready to GO!)" at bounding box center [501, 93] width 561 height 10
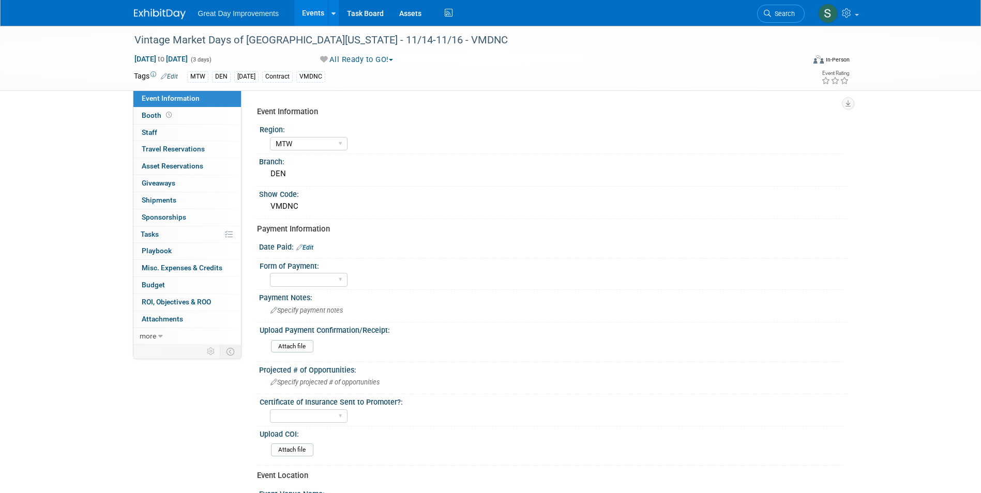
select select "MTW"
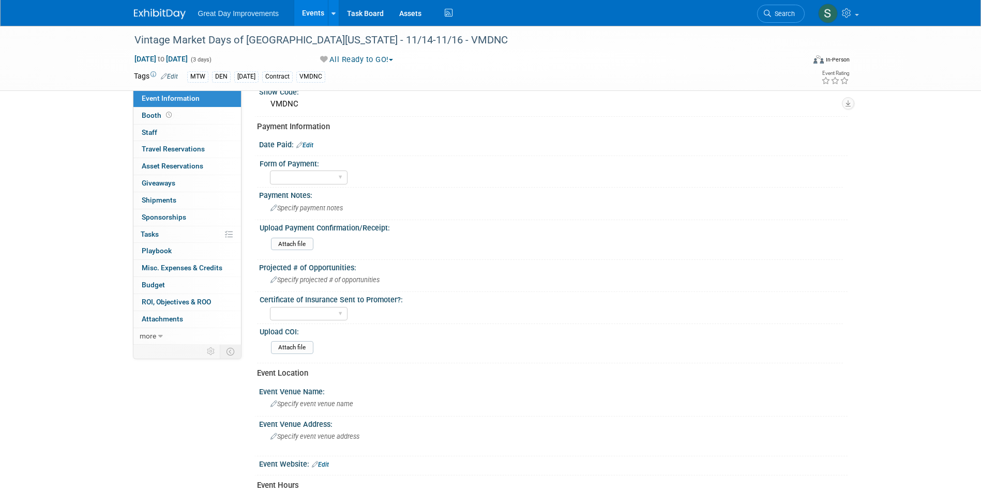
scroll to position [103, 0]
click at [299, 341] on input "file" at bounding box center [242, 347] width 141 height 12
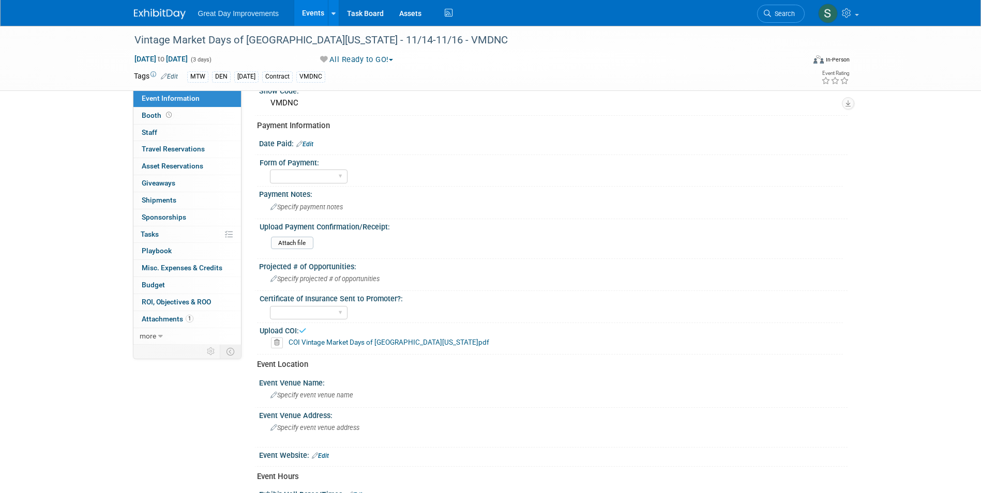
click at [152, 16] on img at bounding box center [160, 14] width 52 height 10
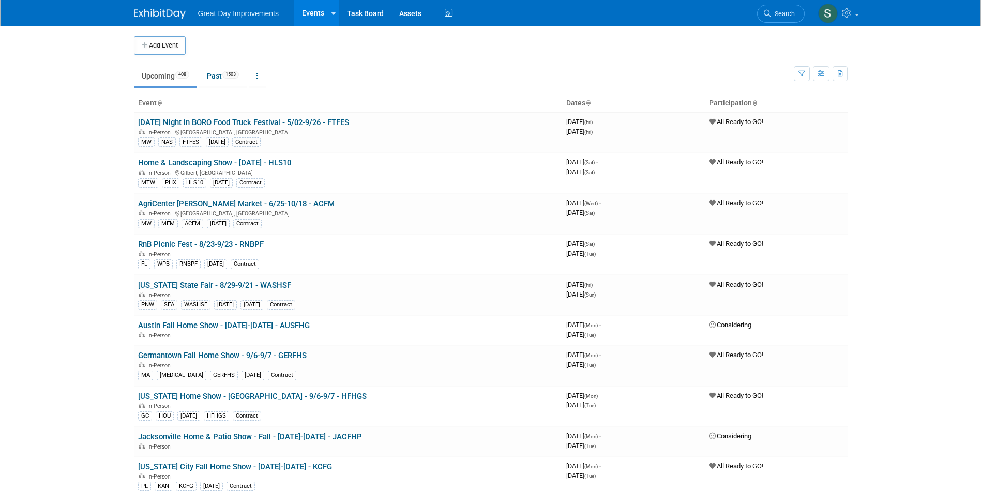
click at [780, 14] on span "Search" at bounding box center [783, 14] width 24 height 8
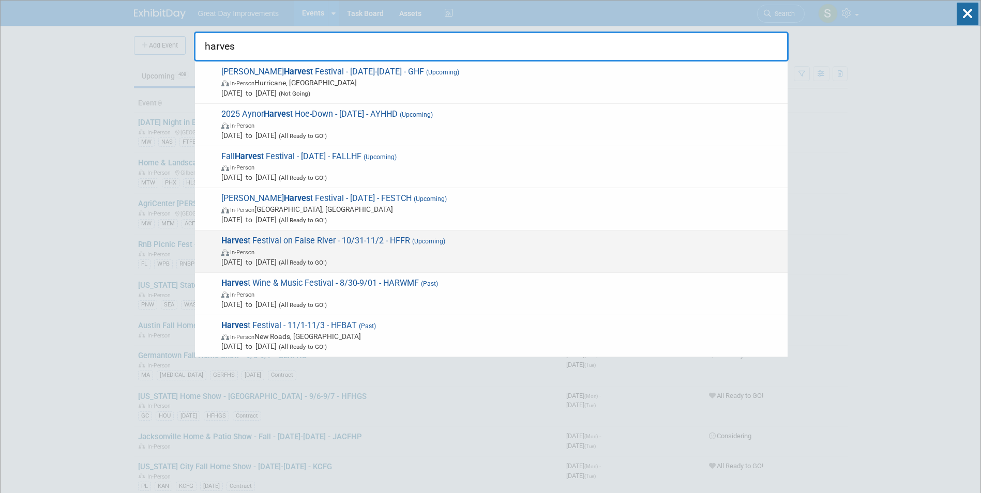
type input "harves"
click at [506, 232] on div "Harves t Festival on False River - 10/31-11/2 - HFFR (Upcoming) In-Person Oct 3…" at bounding box center [491, 252] width 592 height 42
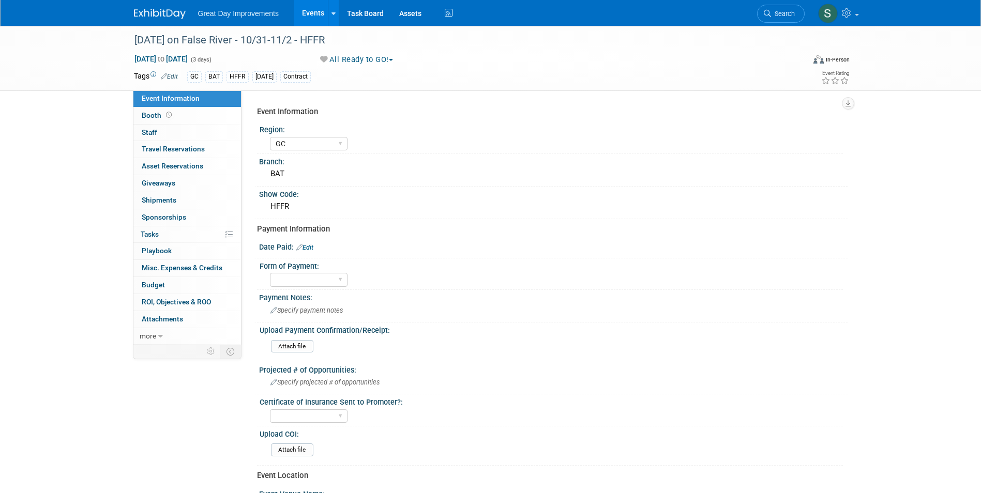
select select "GC"
click at [780, 8] on link "Search" at bounding box center [781, 14] width 48 height 18
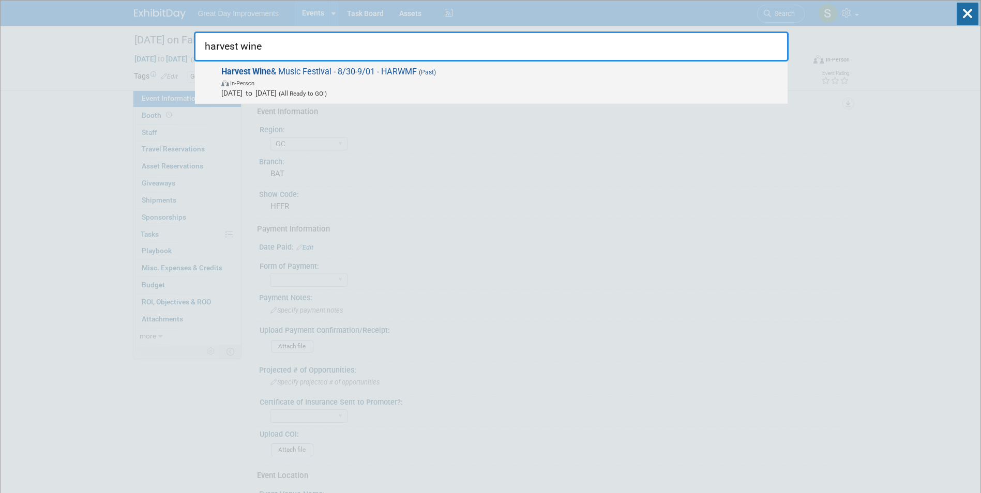
type input "harvest wine"
click at [308, 89] on span "Aug 30, 2025 to Sep 1, 2025 (All Ready to GO!)" at bounding box center [501, 93] width 561 height 10
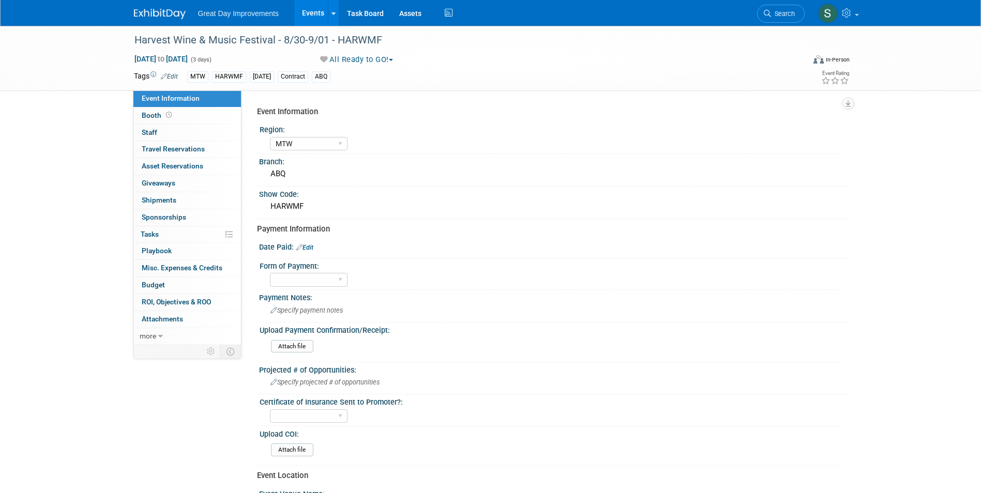
select select "MTW"
click at [376, 36] on div "Harvest Wine & Music Festival - 8/30-9/01 - HARWMF" at bounding box center [460, 40] width 658 height 19
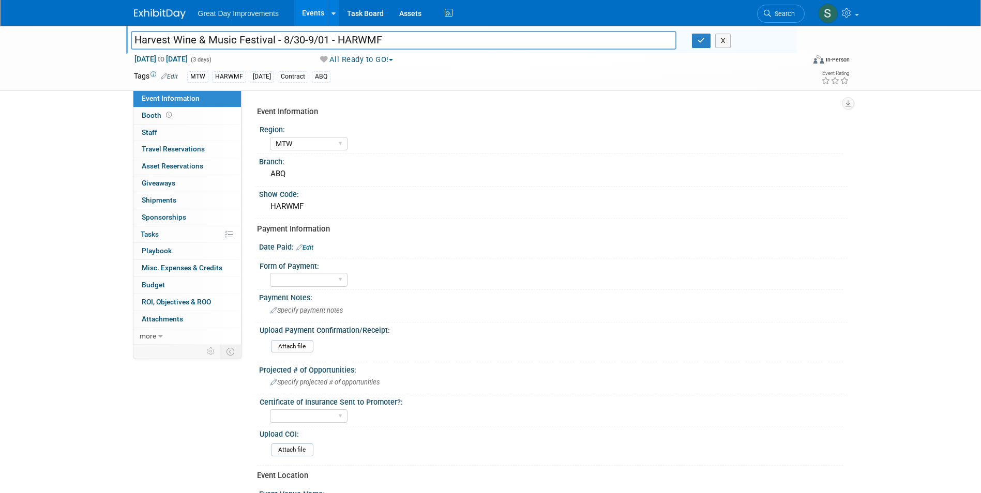
drag, startPoint x: 376, startPoint y: 36, endPoint x: 333, endPoint y: 38, distance: 43.5
click at [333, 38] on input "Harvest Wine & Music Festival - 8/30-9/01 - HARWMF" at bounding box center [404, 40] width 546 height 18
click at [355, 40] on input "Harvest Wine & Music Festival - 8/30-9/01 - HARWMF" at bounding box center [404, 40] width 546 height 18
drag, startPoint x: 390, startPoint y: 39, endPoint x: 338, endPoint y: 35, distance: 52.4
click at [338, 35] on input "Harvest Wine & Music Festival - 8/30-9/01 - HARWMF" at bounding box center [404, 40] width 546 height 18
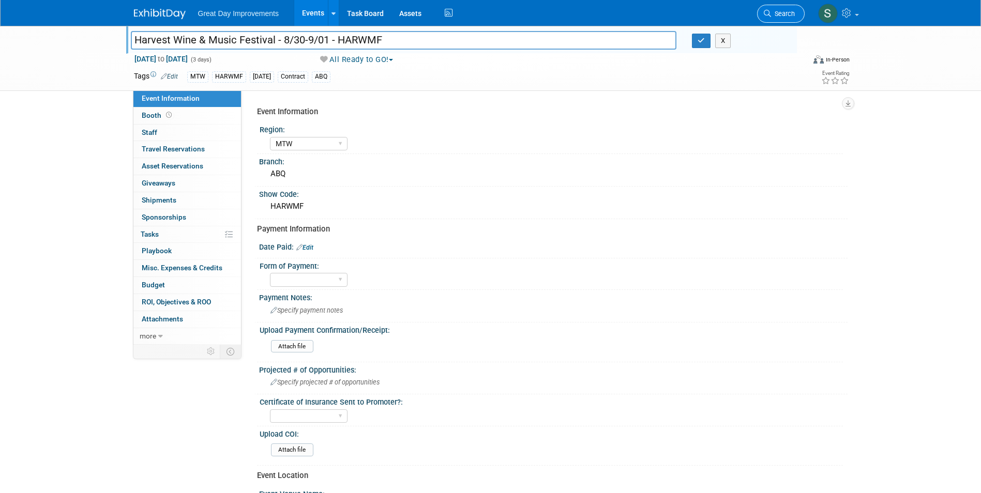
click at [771, 16] on span "Search" at bounding box center [783, 14] width 24 height 8
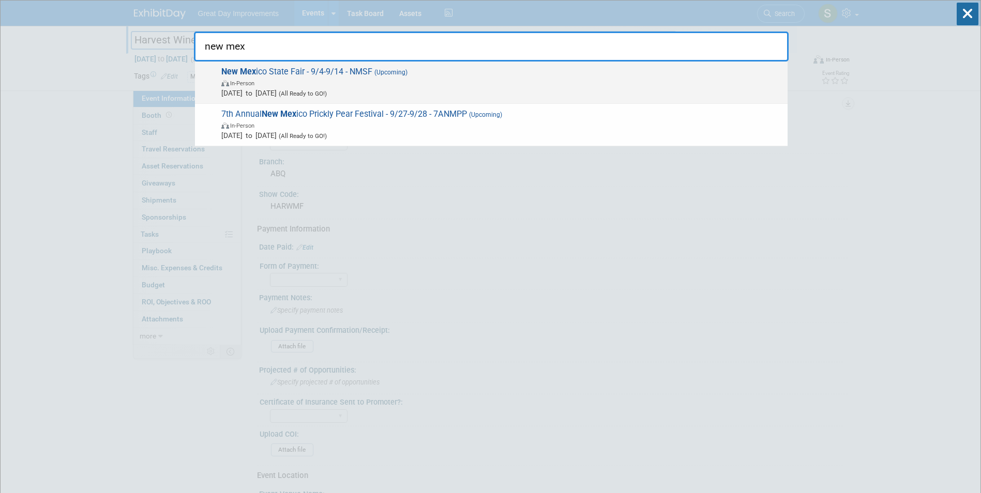
type input "new mex"
click at [310, 73] on span "New Mex ico State Fair - 9/4-9/14 - NMSF (Upcoming) In-Person [DATE] to [DATE] …" at bounding box center [500, 83] width 564 height 32
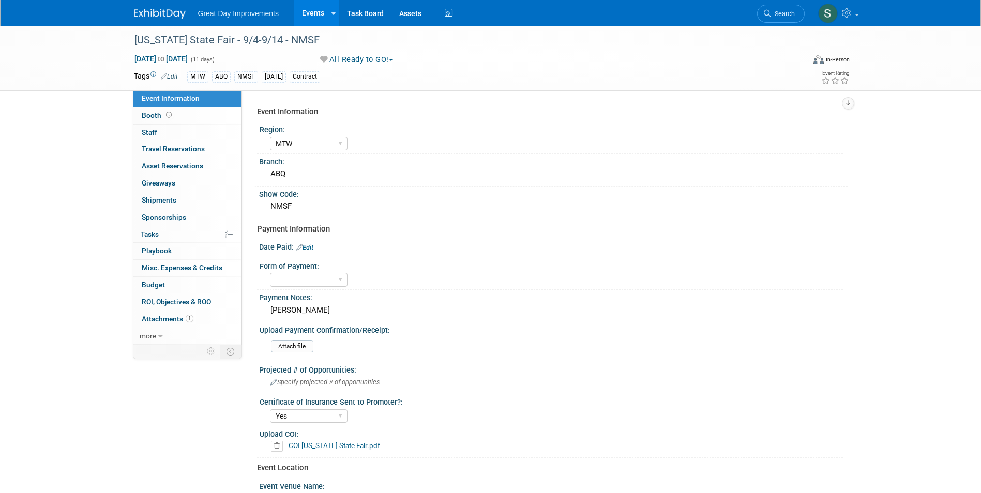
select select "MTW"
select select "Yes"
click at [779, 20] on link "Search" at bounding box center [781, 14] width 48 height 18
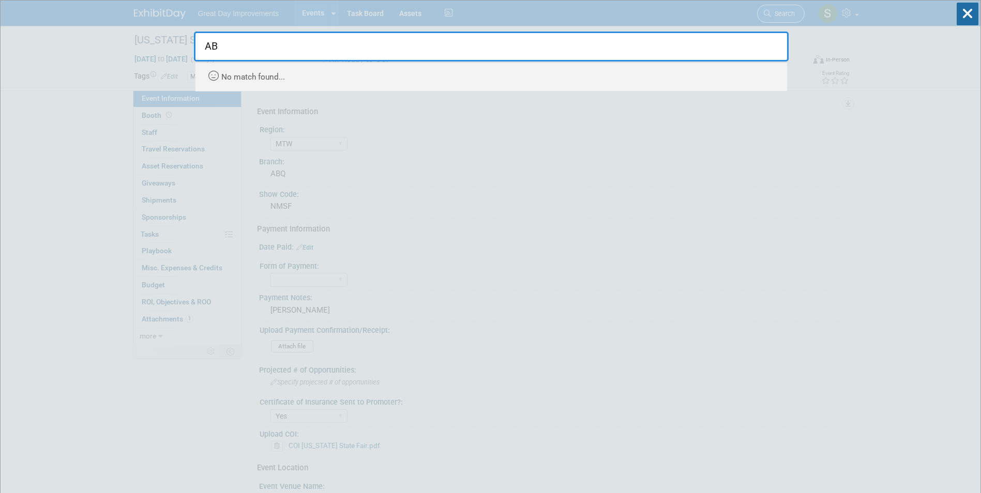
type input "A"
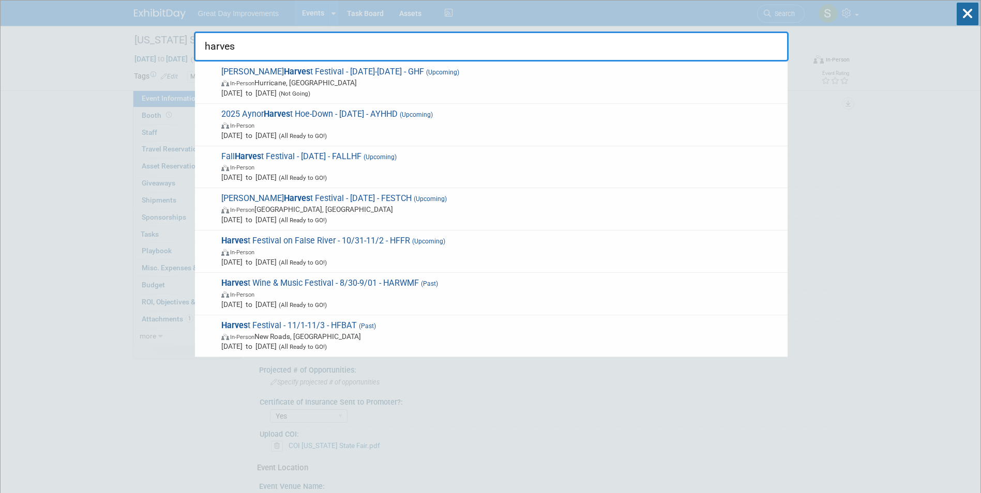
type input "harves"
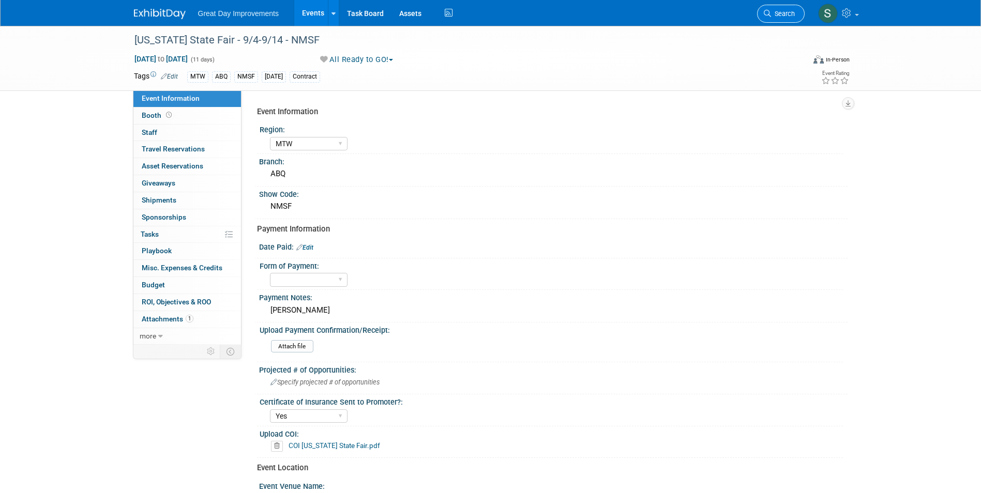
click at [771, 11] on span "Search" at bounding box center [783, 14] width 24 height 8
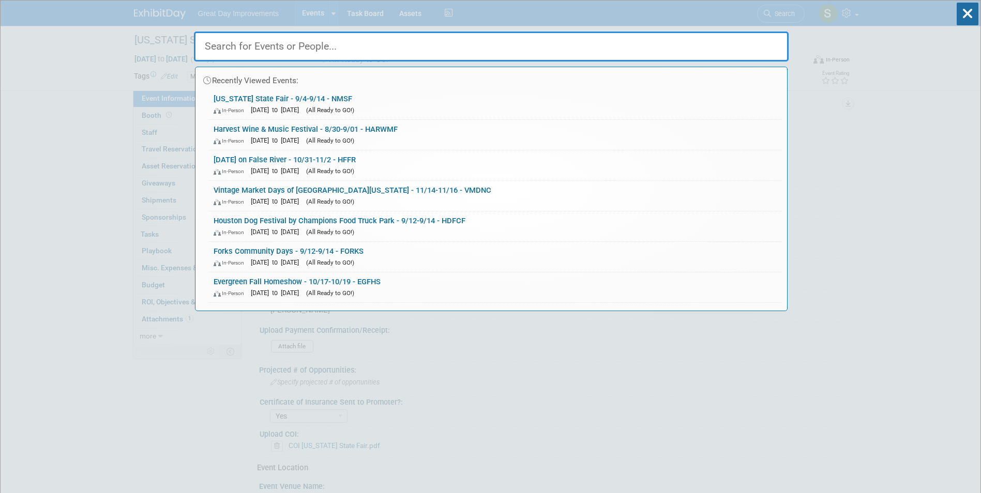
paste input "Port Orange Holiday Market"
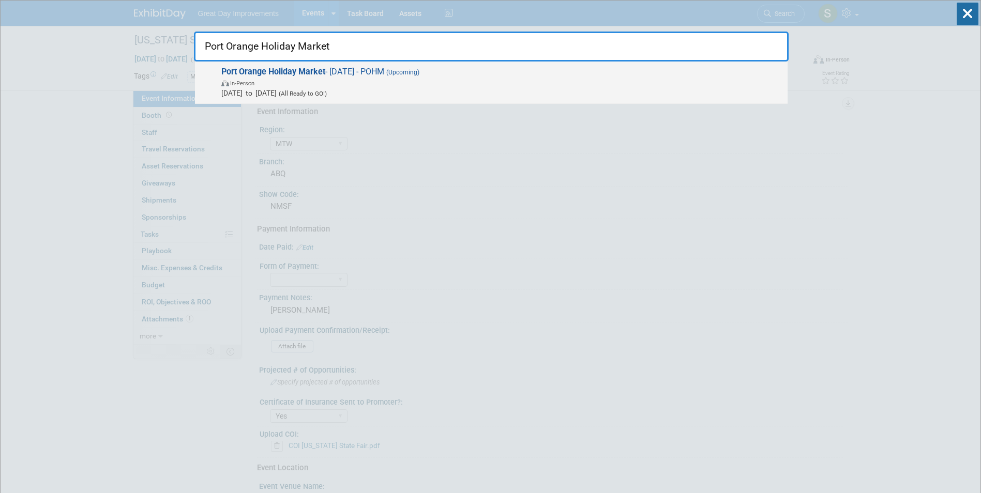
type input "Port Orange Holiday Market"
click at [326, 88] on span "Nov 29, 2025 to Nov 29, 2025 (All Ready to GO!)" at bounding box center [501, 93] width 561 height 10
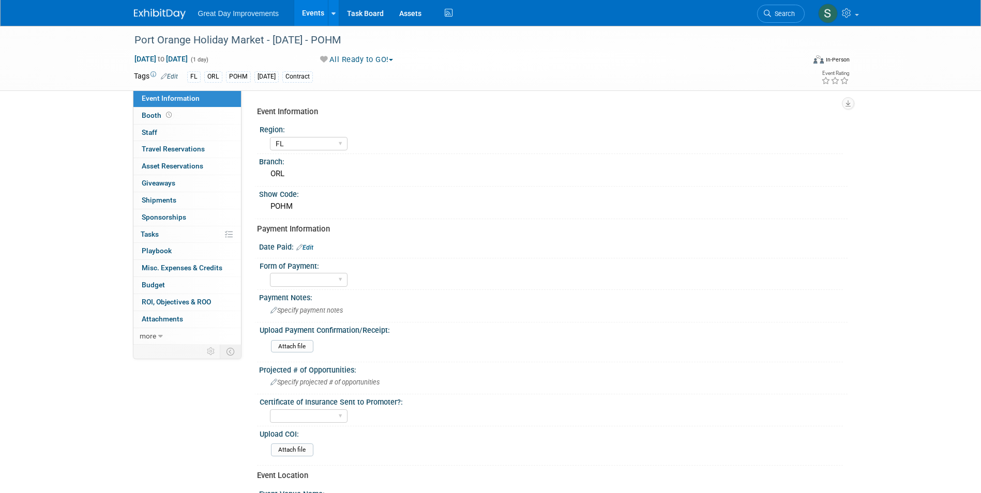
select select "FL"
click at [777, 17] on span "Search" at bounding box center [783, 14] width 24 height 8
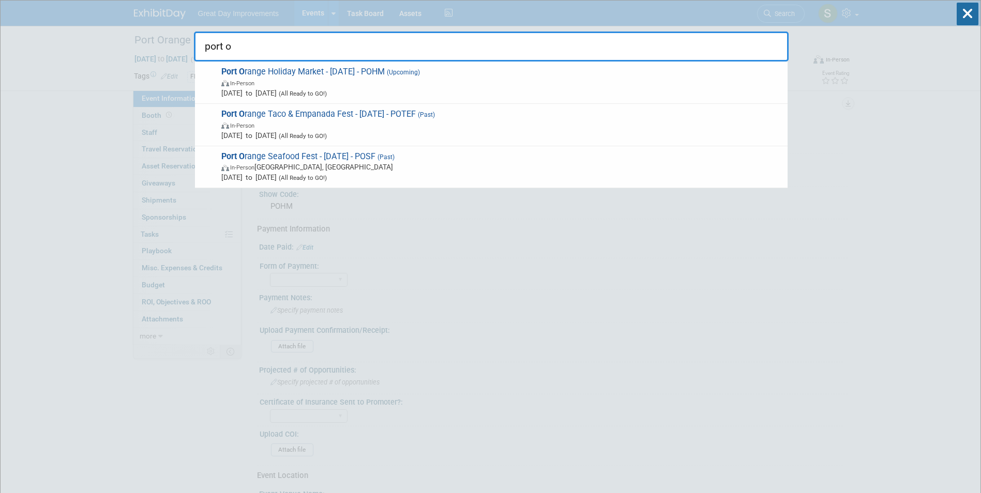
type input "port o"
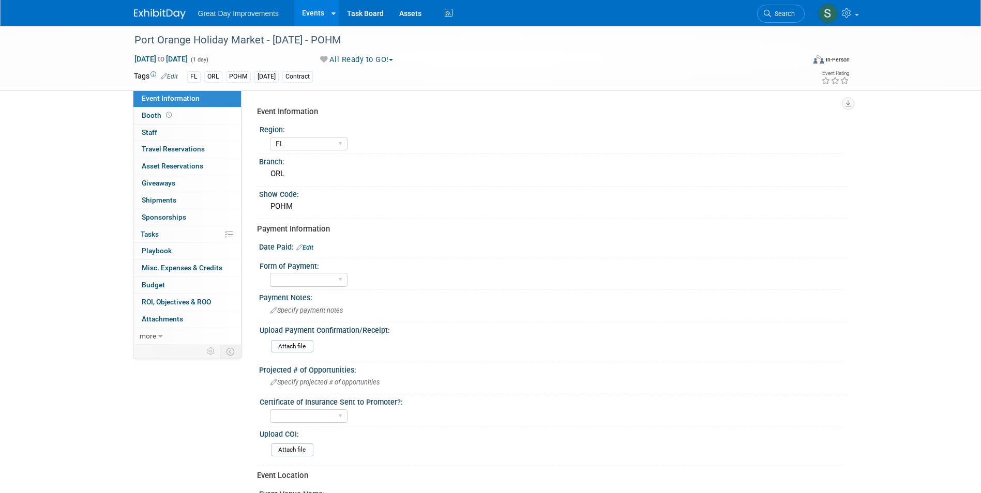
click at [304, 246] on link "Edit" at bounding box center [304, 247] width 17 height 7
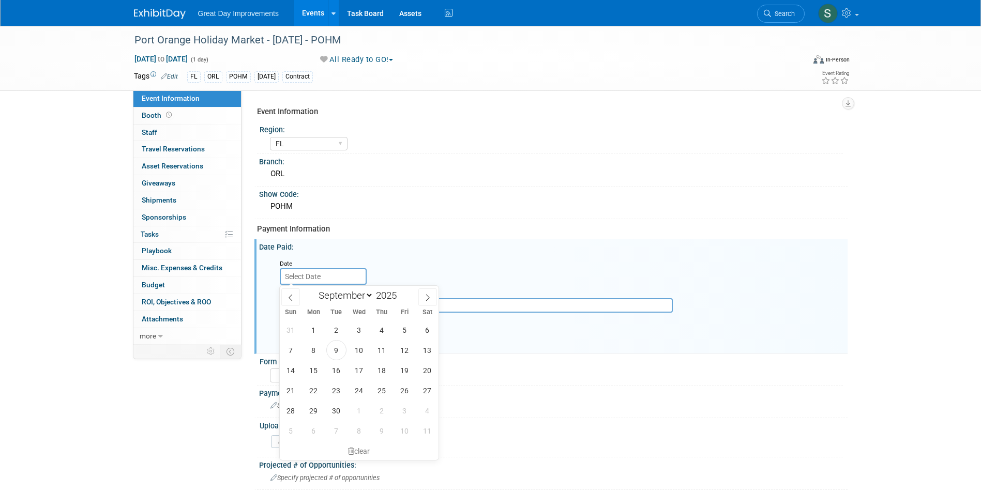
click at [310, 272] on input "text" at bounding box center [323, 276] width 87 height 17
drag, startPoint x: 299, startPoint y: 296, endPoint x: 292, endPoint y: 296, distance: 7.8
click at [292, 296] on span at bounding box center [290, 297] width 19 height 18
click at [292, 296] on icon at bounding box center [290, 297] width 7 height 7
click at [290, 295] on icon at bounding box center [290, 297] width 7 height 7
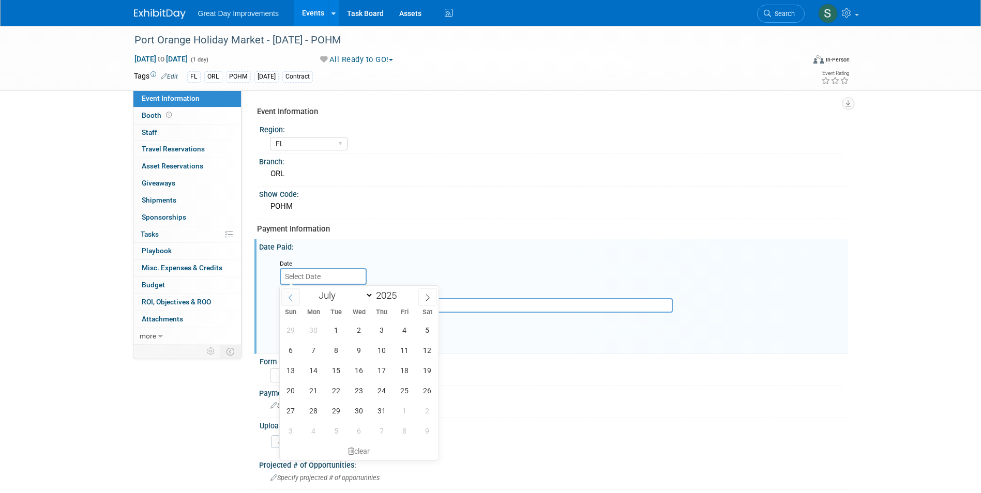
select select "5"
click at [336, 354] on span "10" at bounding box center [336, 350] width 20 height 20
type input "[DATE]"
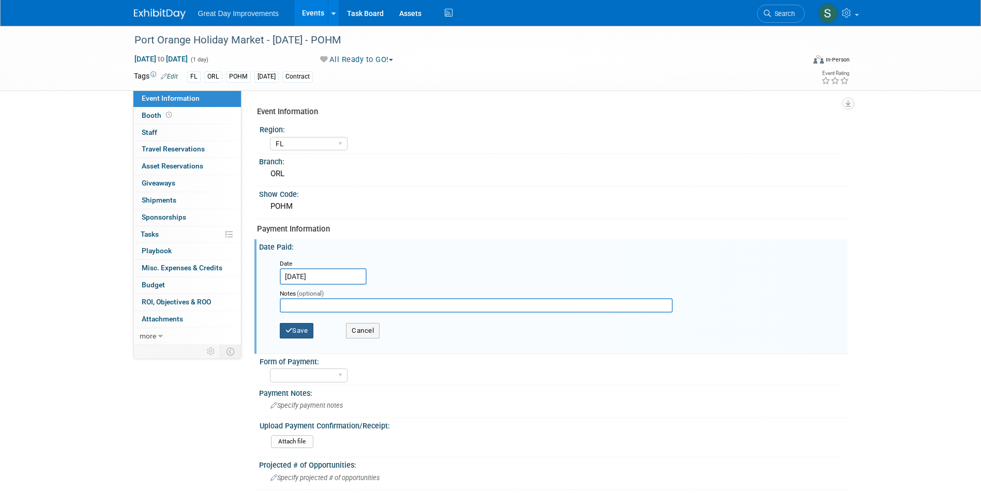
click at [296, 325] on button "Save" at bounding box center [297, 331] width 34 height 16
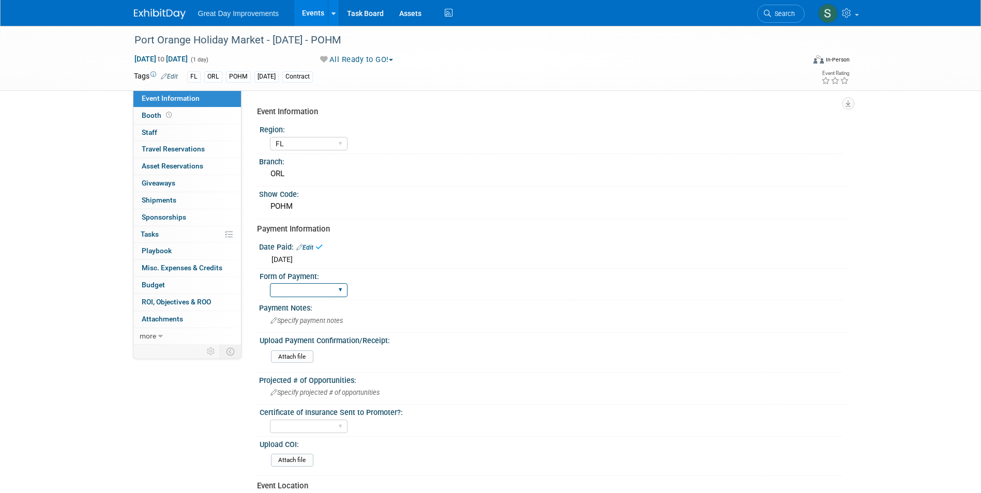
click at [293, 287] on select "Paid via CC Check Requested Pay at the Gate Other" at bounding box center [309, 290] width 78 height 14
select select "Paid via CC"
click at [270, 283] on select "Paid via CC Check Requested Pay at the Gate Other" at bounding box center [309, 290] width 78 height 14
click at [304, 358] on input "file" at bounding box center [242, 357] width 141 height 12
click at [300, 356] on input "file" at bounding box center [242, 357] width 141 height 12
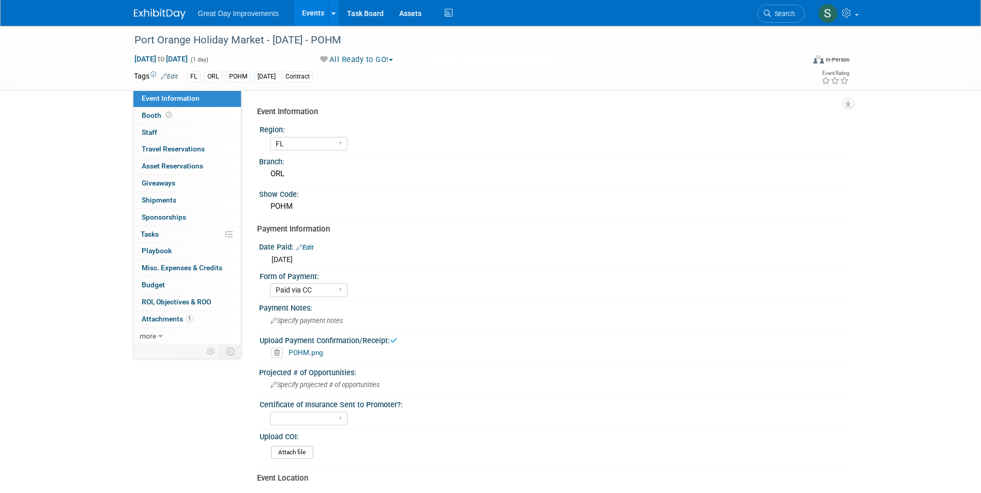
click at [176, 17] on img at bounding box center [160, 14] width 52 height 10
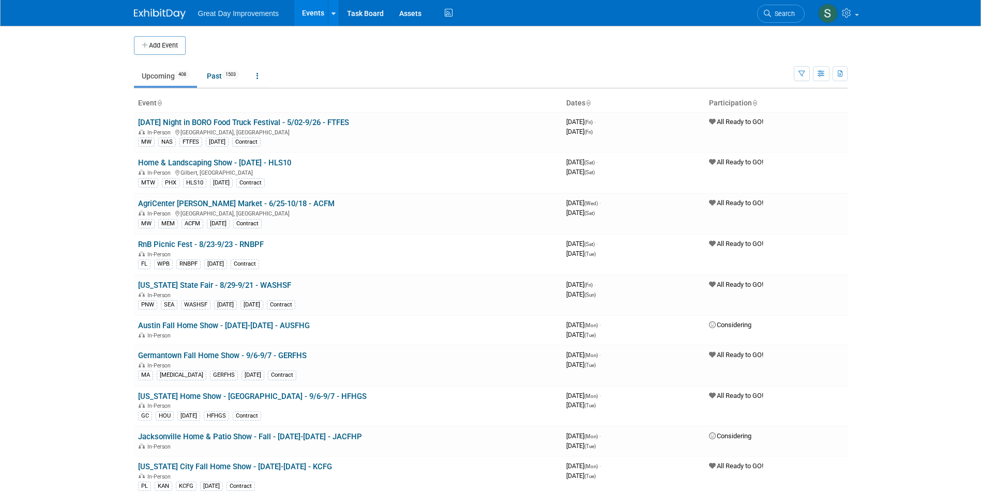
drag, startPoint x: 779, startPoint y: 20, endPoint x: 773, endPoint y: 20, distance: 6.2
click at [779, 20] on link "Search" at bounding box center [781, 14] width 48 height 18
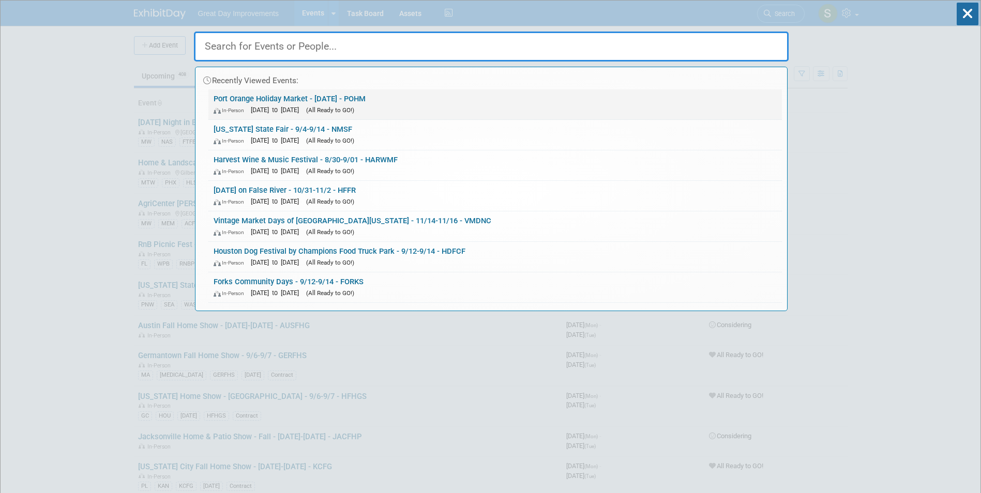
click at [278, 98] on link "Port Orange Holiday Market - 11/29/25 - POHM In-Person Nov 29, 2025 to Nov 29, …" at bounding box center [494, 104] width 573 height 30
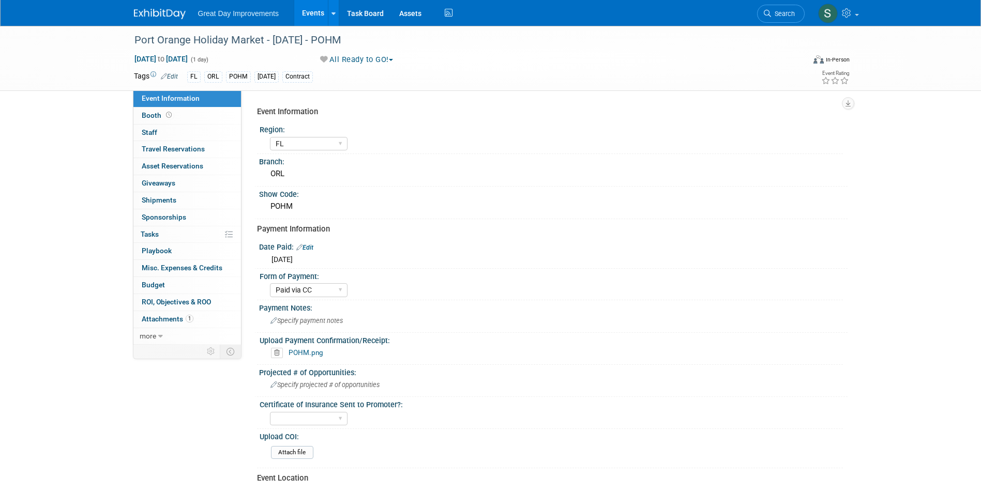
select select "FL"
select select "Paid via CC"
click at [295, 353] on link "POHM.png" at bounding box center [305, 352] width 35 height 8
click at [784, 9] on link "Search" at bounding box center [781, 14] width 48 height 18
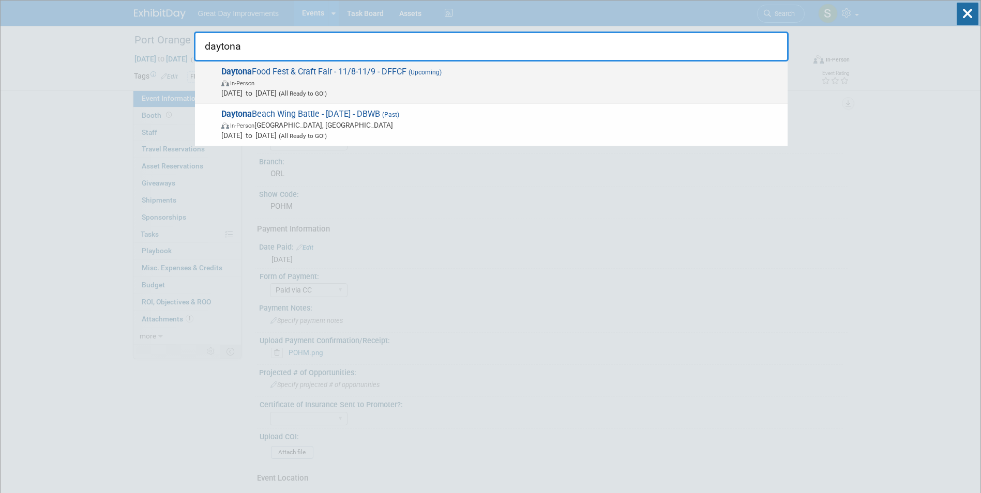
type input "daytona"
click at [432, 74] on span "(Upcoming)" at bounding box center [423, 72] width 35 height 7
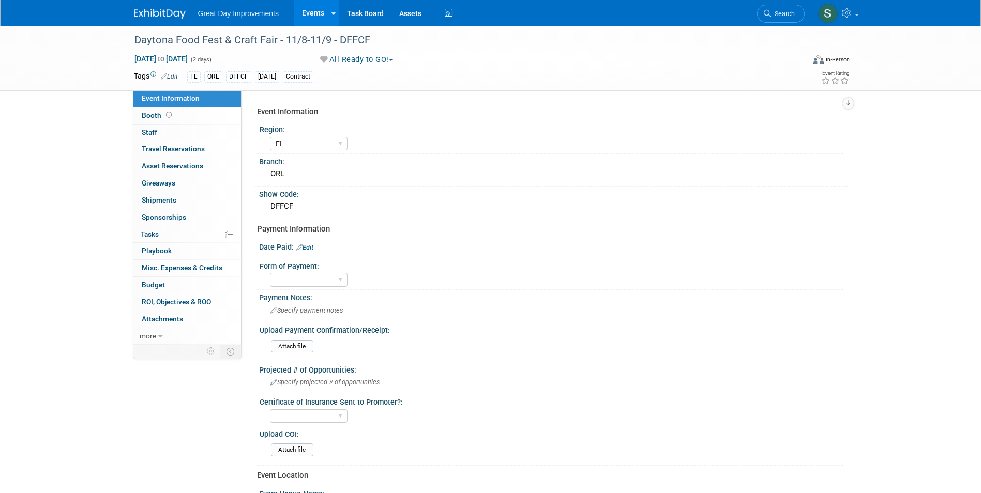
select select "FL"
click at [357, 38] on div "Daytona Food Fest & Craft Fair - 11/8-11/9 - DFFCF" at bounding box center [460, 40] width 658 height 19
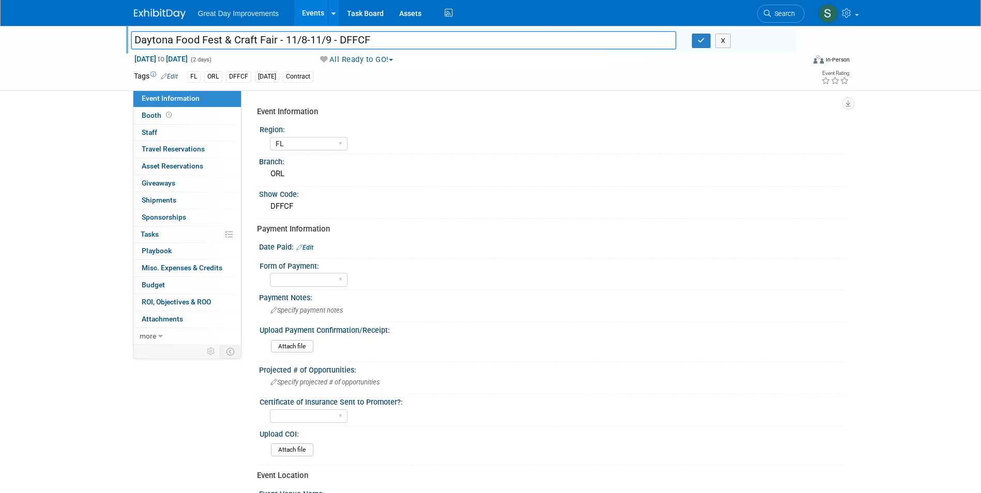
drag, startPoint x: 378, startPoint y: 38, endPoint x: 340, endPoint y: 37, distance: 38.3
click at [340, 37] on input "Daytona Food Fest & Craft Fair - 11/8-11/9 - DFFCF" at bounding box center [404, 40] width 546 height 18
click at [305, 242] on div "Date Paid: Edit" at bounding box center [553, 245] width 588 height 13
click at [307, 245] on link "Edit" at bounding box center [304, 247] width 17 height 7
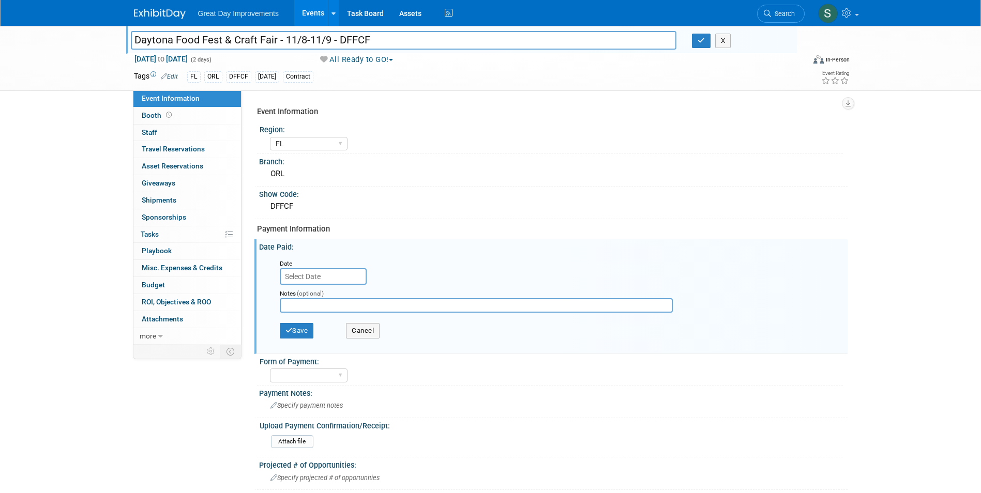
click at [328, 277] on input "text" at bounding box center [323, 276] width 87 height 17
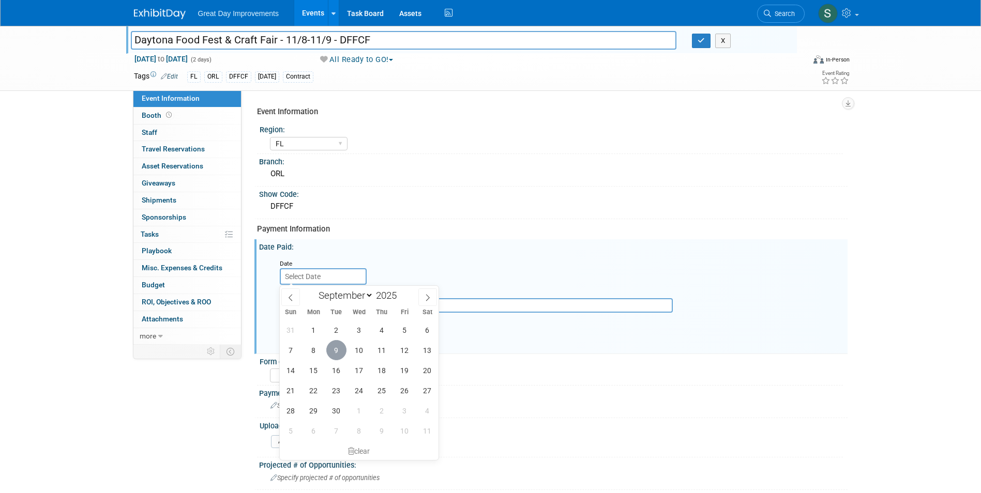
click at [335, 347] on span "9" at bounding box center [336, 350] width 20 height 20
type input "[DATE]"
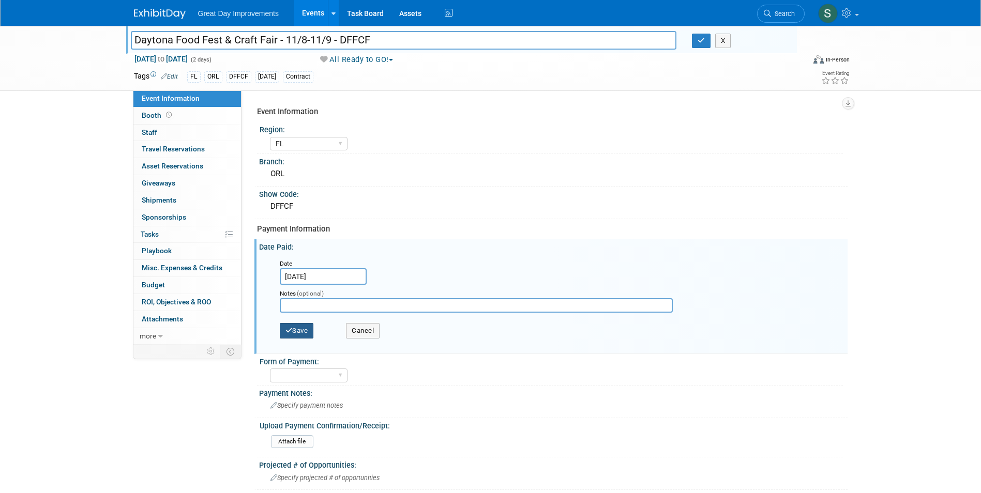
click at [304, 325] on button "Save" at bounding box center [297, 331] width 34 height 16
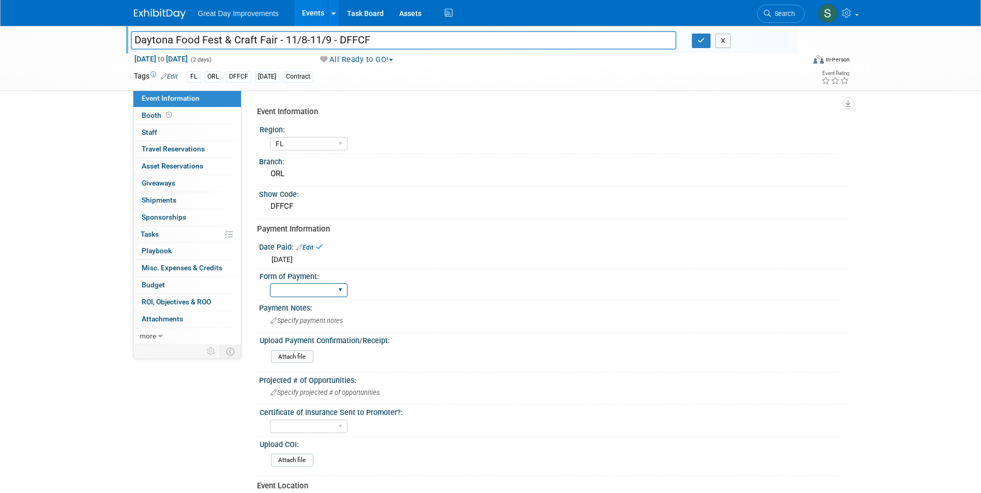
click at [294, 293] on select "Paid via CC Check Requested Pay at the Gate Other" at bounding box center [309, 290] width 78 height 14
click at [270, 283] on select "Paid via CC Check Requested Pay at the Gate Other" at bounding box center [309, 290] width 78 height 14
drag, startPoint x: 289, startPoint y: 292, endPoint x: 289, endPoint y: 298, distance: 6.7
click at [289, 292] on select "Paid via CC Check Requested Pay at the Gate Other" at bounding box center [309, 290] width 78 height 14
select select "Paid via CC"
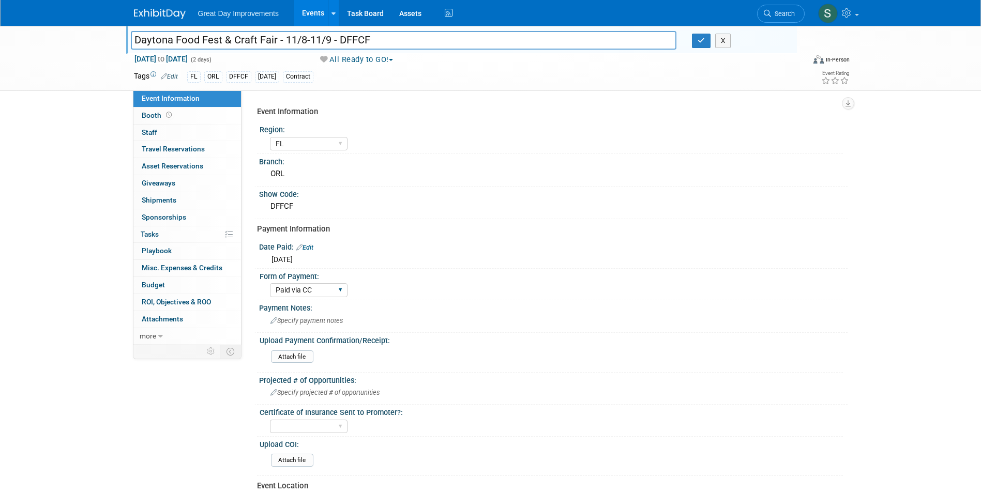
click at [270, 283] on select "Paid via CC Check Requested Pay at the Gate Other" at bounding box center [309, 290] width 78 height 14
drag, startPoint x: 360, startPoint y: 37, endPoint x: 368, endPoint y: 41, distance: 9.2
click at [360, 37] on input "Daytona Food Fest & Craft Fair - 11/8-11/9 - DFFCF" at bounding box center [404, 40] width 546 height 18
drag, startPoint x: 387, startPoint y: 43, endPoint x: 340, endPoint y: 42, distance: 47.1
click at [340, 42] on input "Daytona Food Fest & Craft Fair - 11/8-11/9 - DFFCF" at bounding box center [404, 40] width 546 height 18
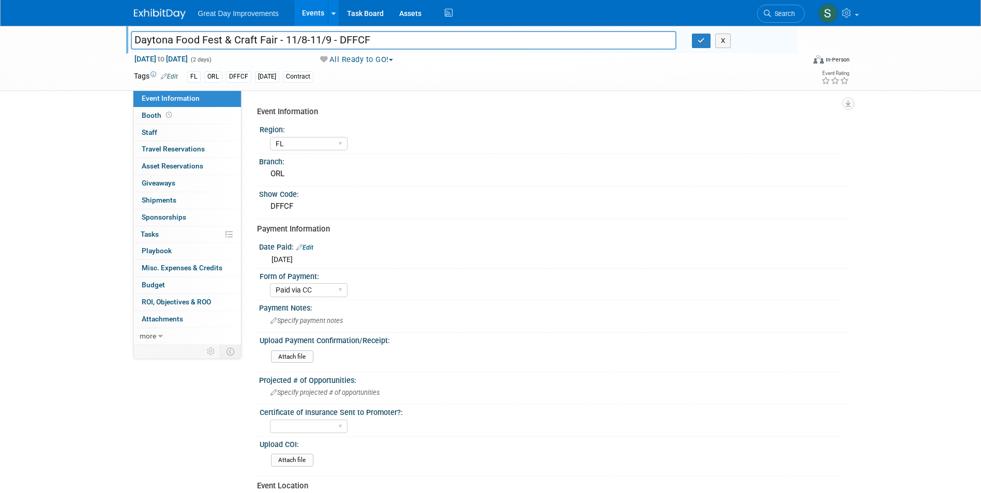
click at [158, 10] on img at bounding box center [160, 14] width 52 height 10
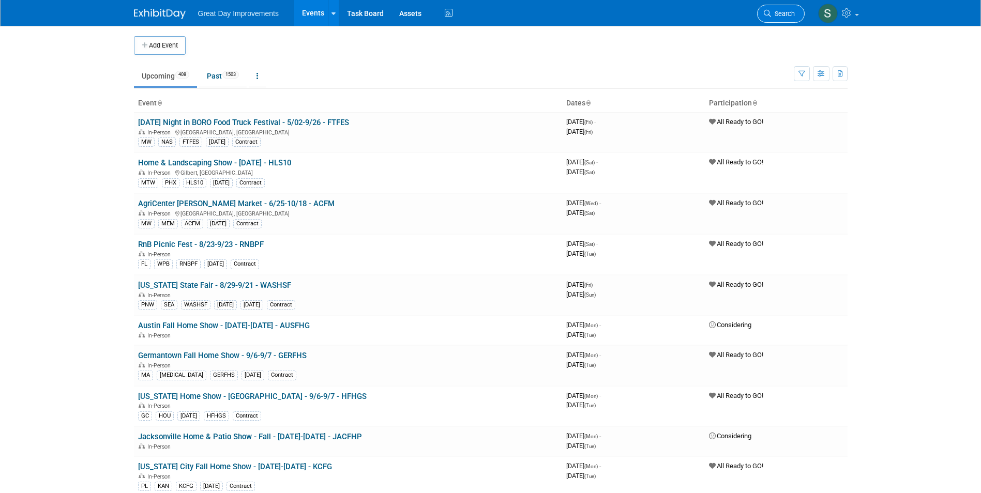
click at [785, 7] on link "Search" at bounding box center [781, 14] width 48 height 18
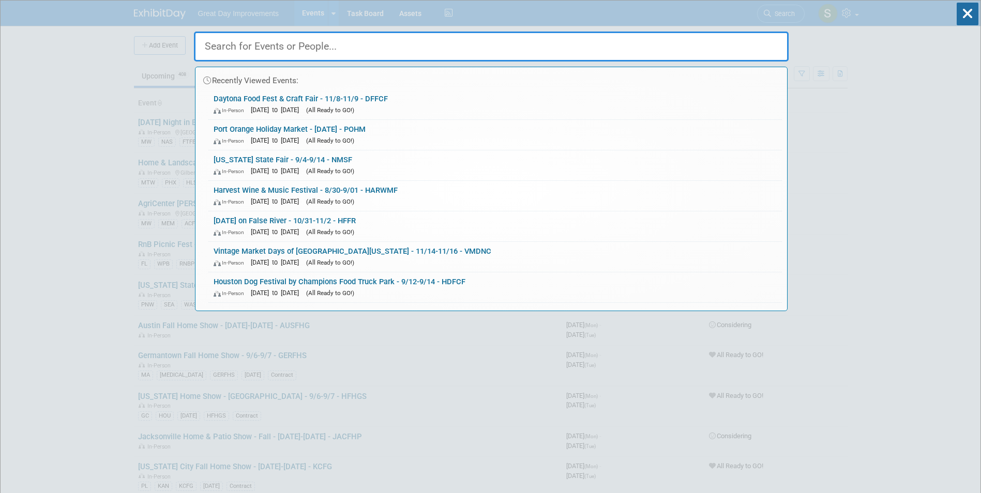
paste input "Holiday Food Fest & Craft Fair"
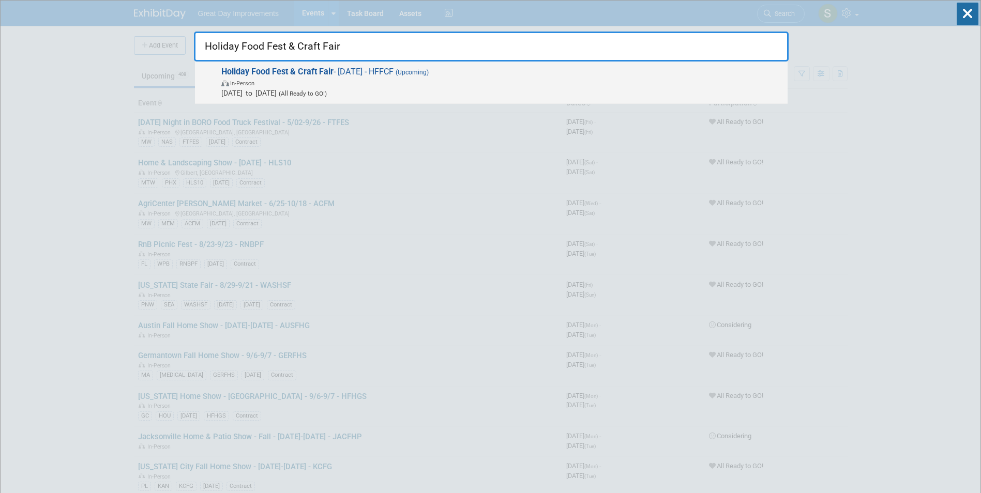
type input "Holiday Food Fest & Craft Fair"
click at [353, 71] on span "Holiday Food Fest & Craft Fair - 12/6/25 - HFFCF (Upcoming) In-Person Dec 6, 20…" at bounding box center [500, 83] width 564 height 32
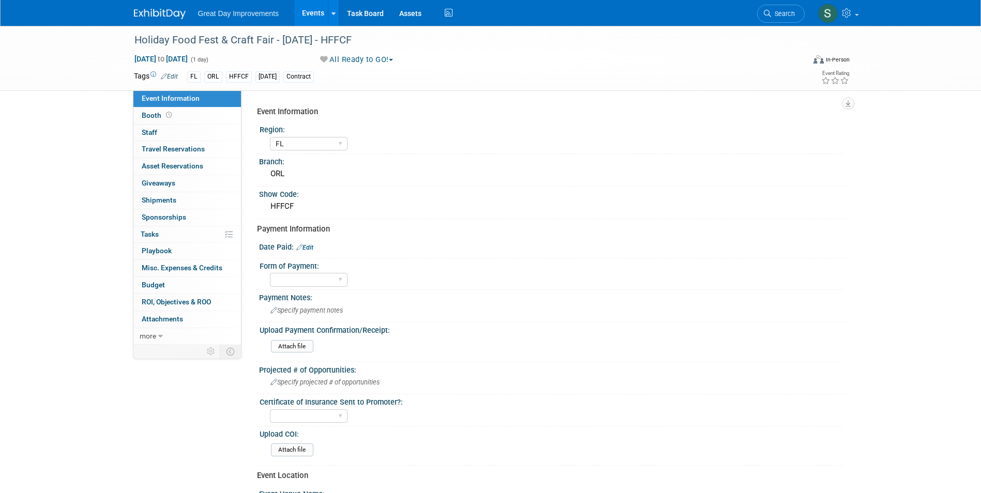
select select "FL"
click at [780, 18] on link "Search" at bounding box center [781, 14] width 48 height 18
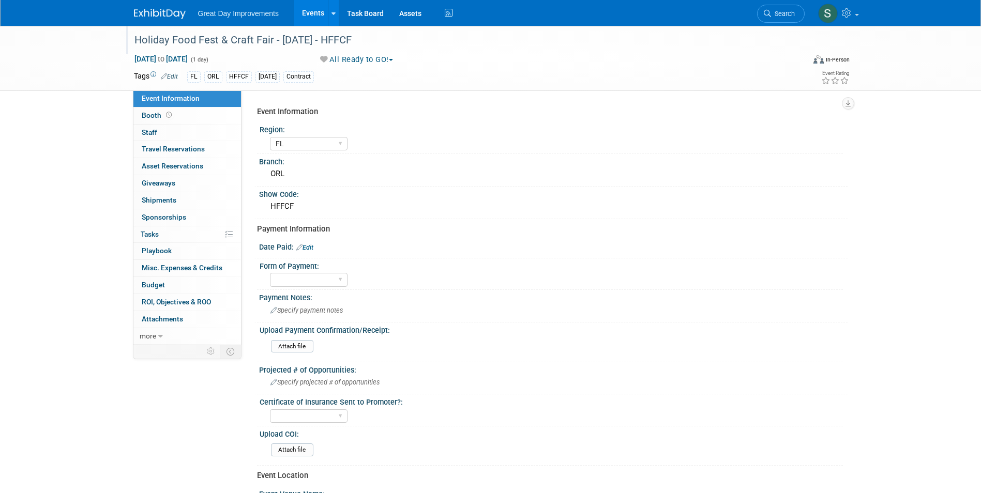
click at [353, 37] on div "Holiday Food Fest & Craft Fair - [DATE] - HFFCF" at bounding box center [460, 40] width 658 height 19
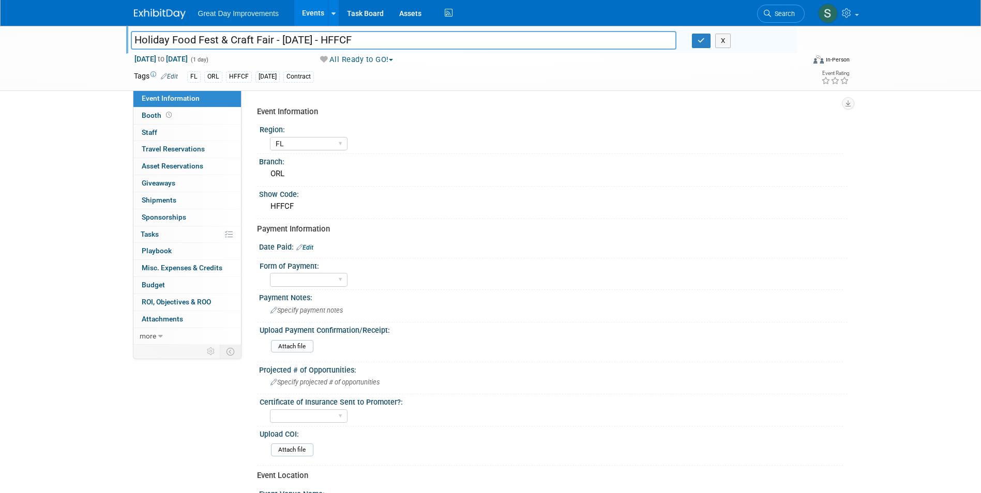
drag, startPoint x: 366, startPoint y: 40, endPoint x: 327, endPoint y: 41, distance: 39.8
click at [327, 41] on input "Holiday Food Fest & Craft Fair - [DATE] - HFFCF" at bounding box center [404, 40] width 546 height 18
click at [699, 42] on icon "button" at bounding box center [700, 40] width 7 height 7
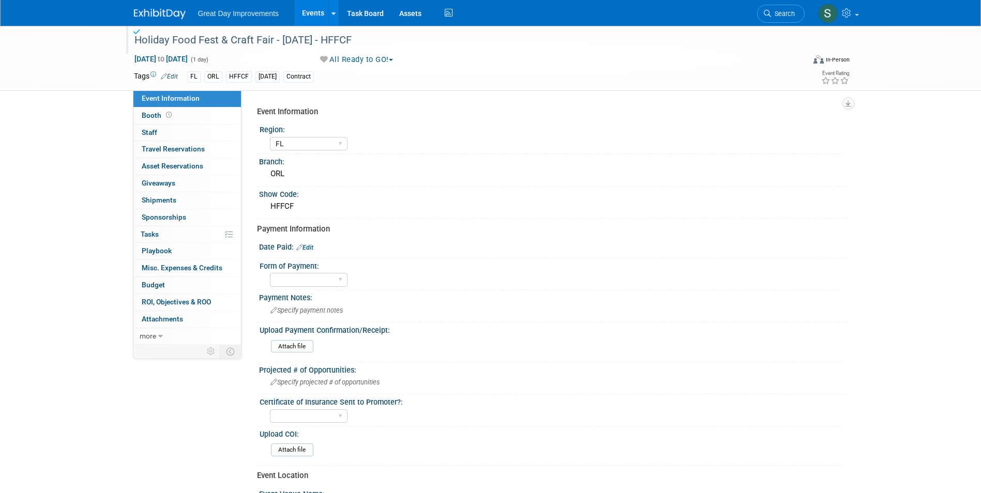
click at [308, 248] on link "Edit" at bounding box center [304, 247] width 17 height 7
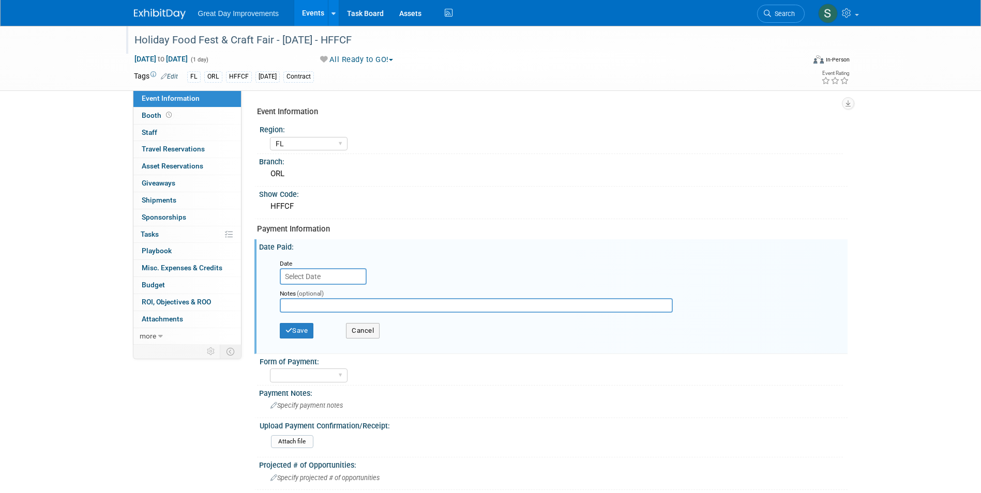
click at [341, 271] on input "text" at bounding box center [323, 276] width 87 height 17
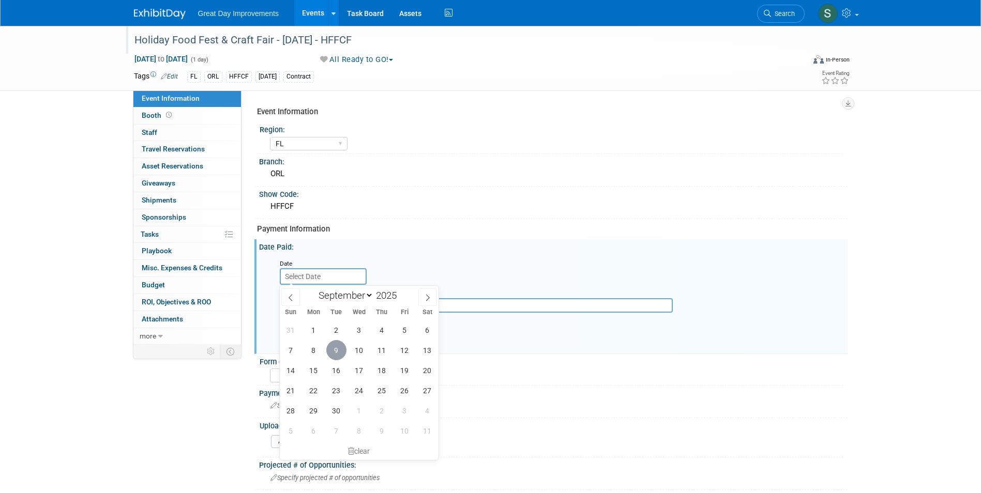
click at [332, 353] on span "9" at bounding box center [336, 350] width 20 height 20
type input "[DATE]"
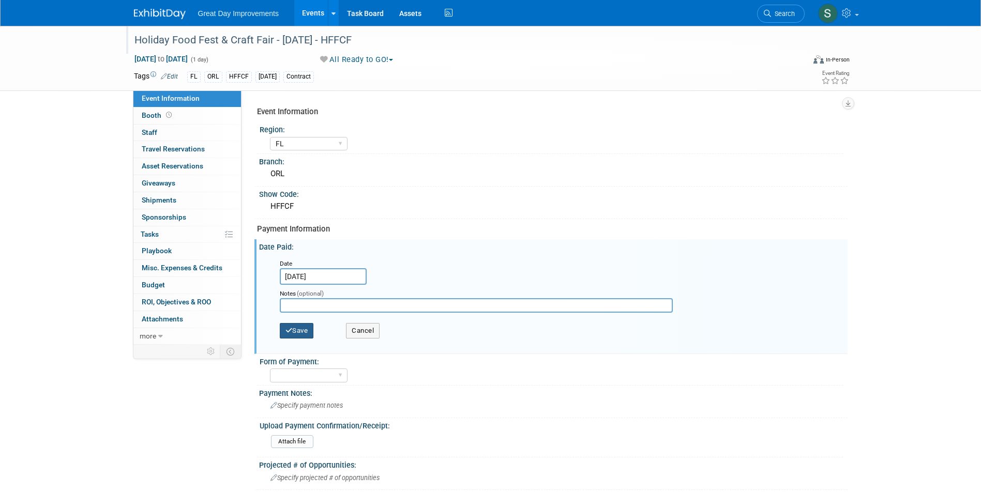
click at [303, 327] on button "Save" at bounding box center [297, 331] width 34 height 16
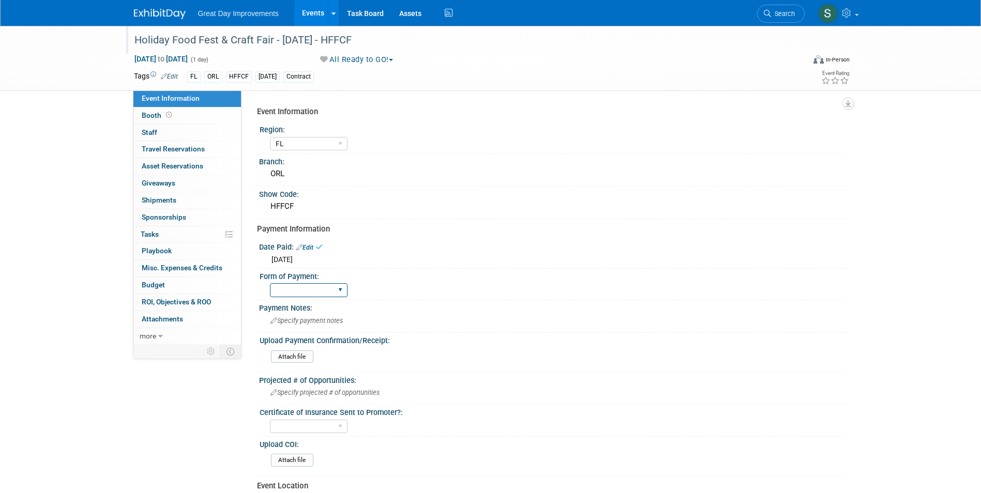
drag, startPoint x: 303, startPoint y: 285, endPoint x: 304, endPoint y: 291, distance: 6.4
click at [303, 285] on select "Paid via CC Check Requested Pay at the Gate Other" at bounding box center [309, 290] width 78 height 14
select select "Paid via CC"
click at [270, 283] on select "Paid via CC Check Requested Pay at the Gate Other" at bounding box center [309, 290] width 78 height 14
click at [300, 356] on input "file" at bounding box center [242, 357] width 141 height 12
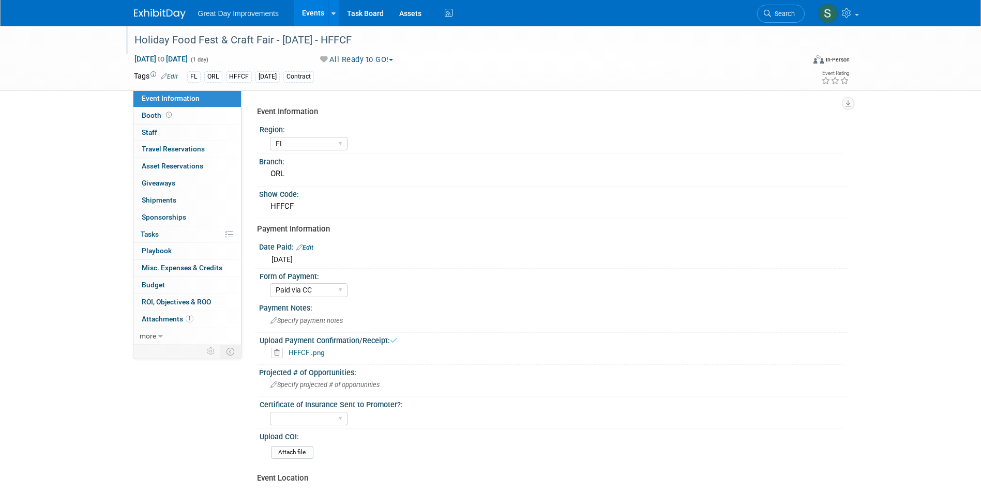
click at [165, 11] on img at bounding box center [160, 14] width 52 height 10
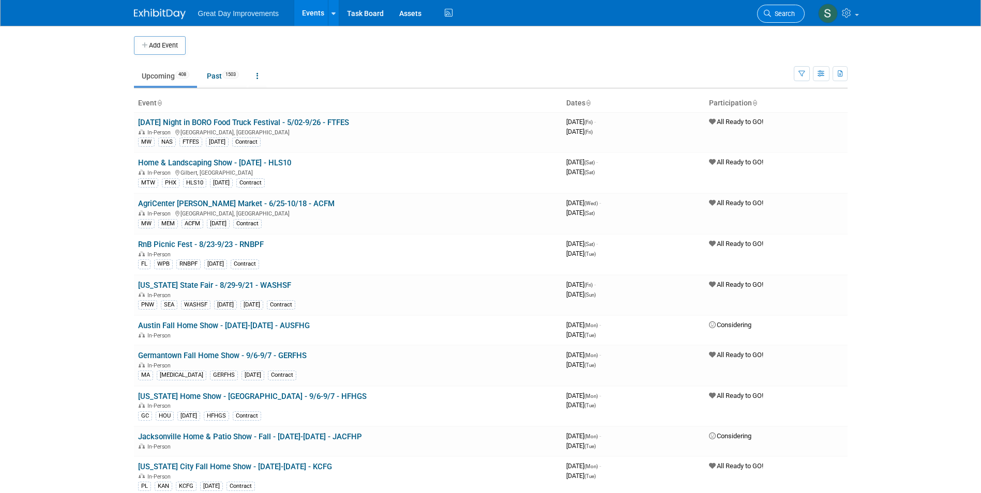
click at [785, 12] on span "Search" at bounding box center [783, 14] width 24 height 8
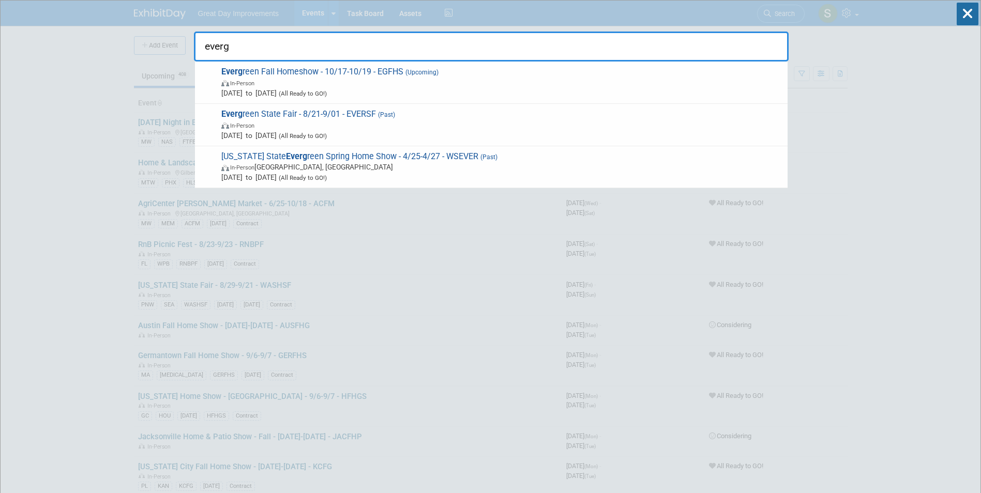
type input "everg"
click at [401, 70] on span "Everg reen Fall Homeshow - 10/17-10/19 - EGFHS (Upcoming) In-Person Oct 17, 202…" at bounding box center [500, 83] width 564 height 32
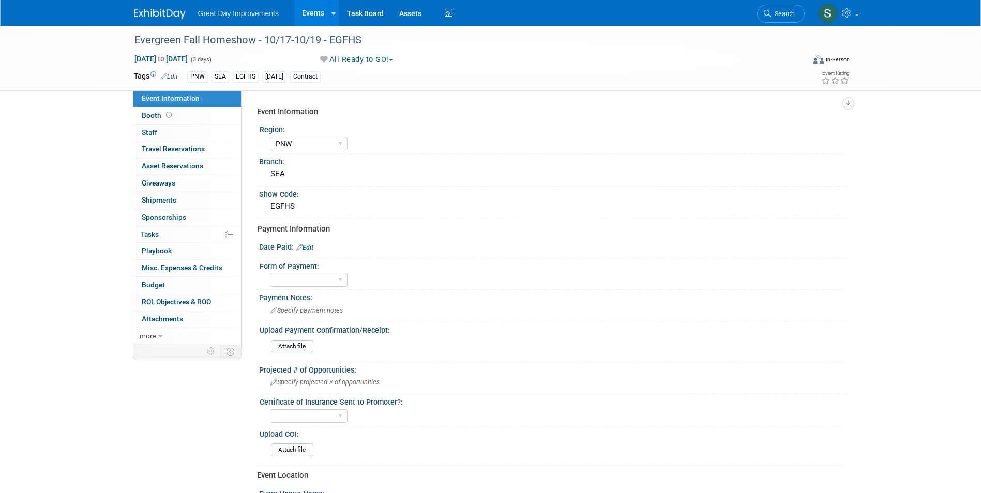
select select "PNW"
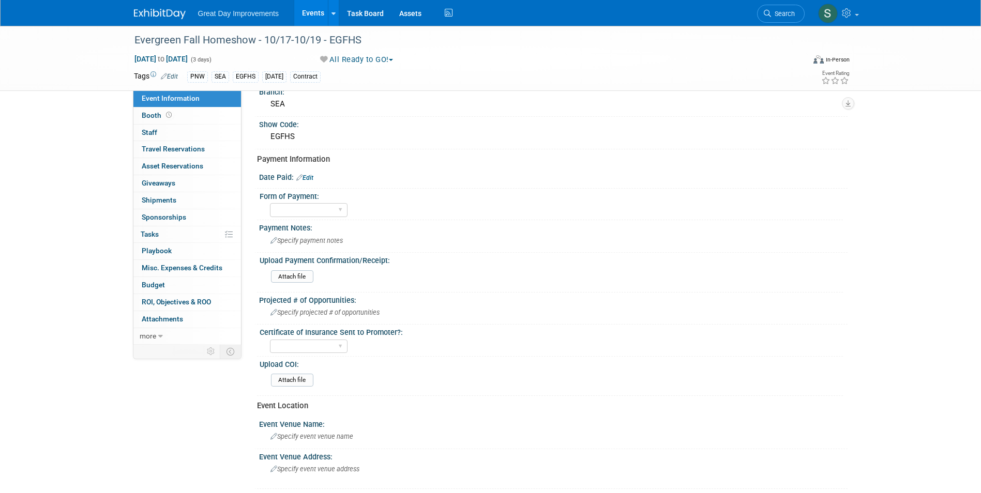
scroll to position [52, 0]
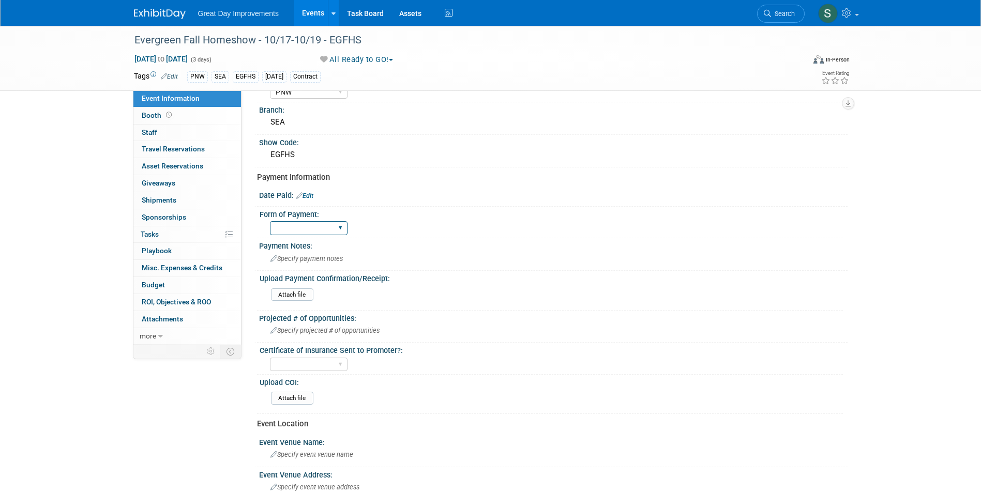
click at [291, 229] on select "Paid via CC Check Requested Pay at the Gate Other" at bounding box center [309, 228] width 78 height 14
click at [496, 235] on div "Paid via CC Check Requested Pay at the Gate Other" at bounding box center [556, 227] width 573 height 17
click at [291, 394] on input "file" at bounding box center [242, 398] width 141 height 12
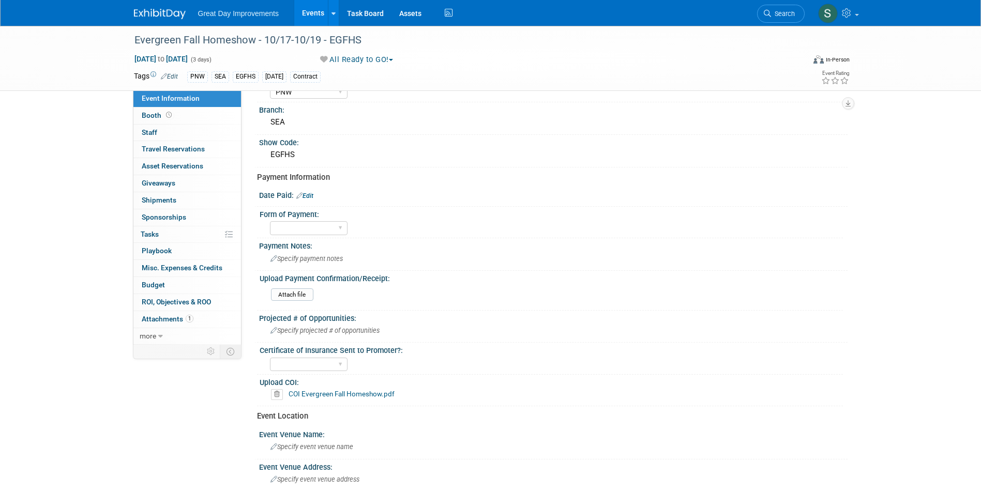
click at [155, 14] on img at bounding box center [160, 14] width 52 height 10
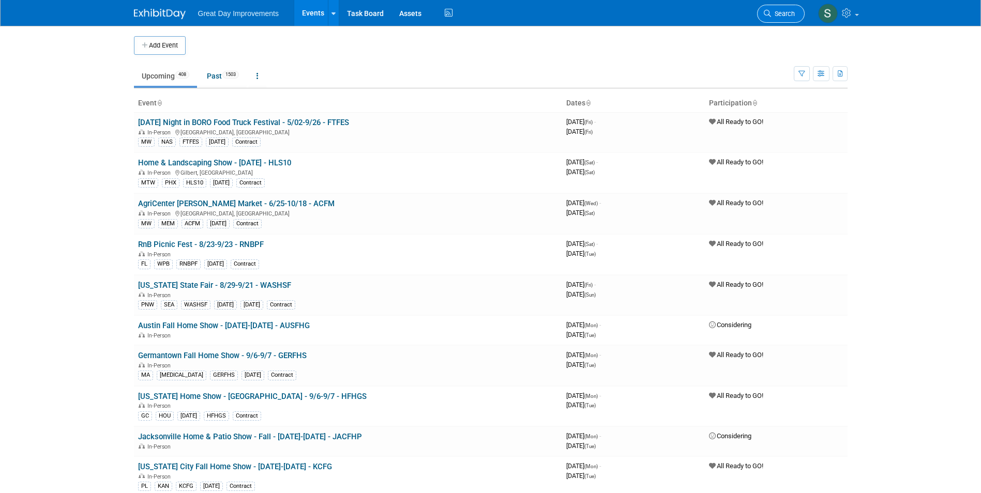
click at [773, 9] on link "Search" at bounding box center [781, 14] width 48 height 18
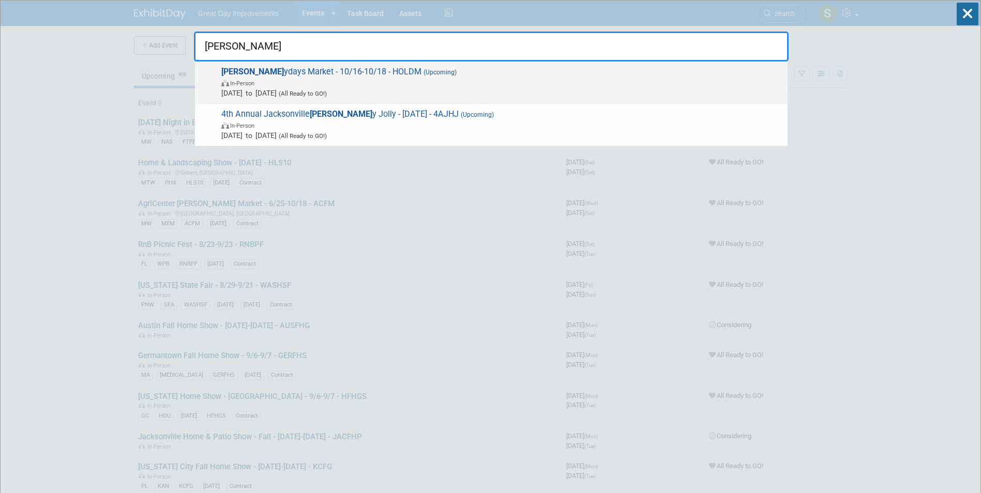
type input "Holl"
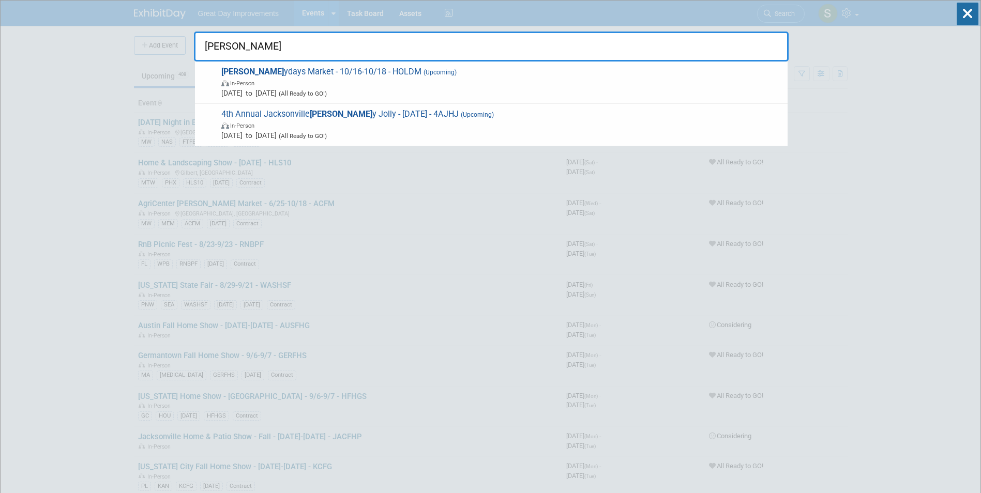
click at [391, 81] on span "In-Person" at bounding box center [501, 83] width 561 height 10
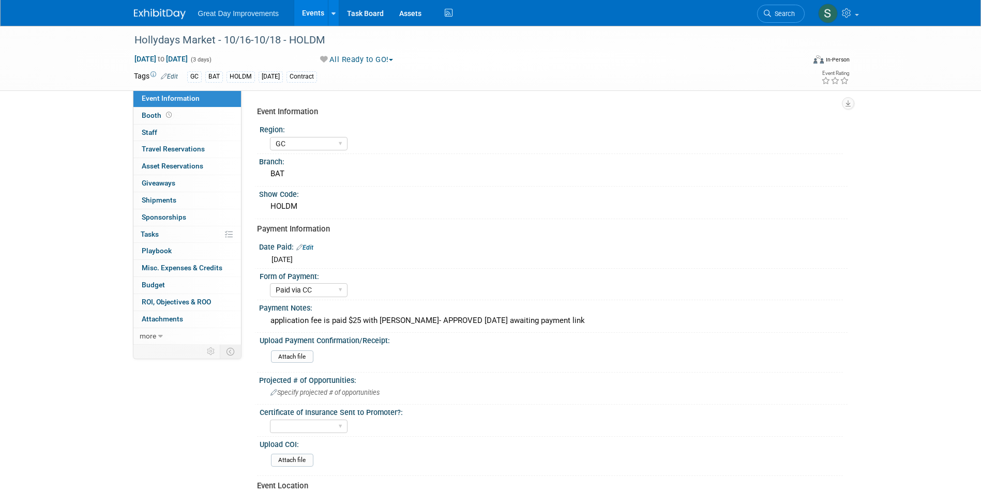
select select "GC"
select select "Paid via CC"
click at [772, 13] on span "Search" at bounding box center [783, 14] width 24 height 8
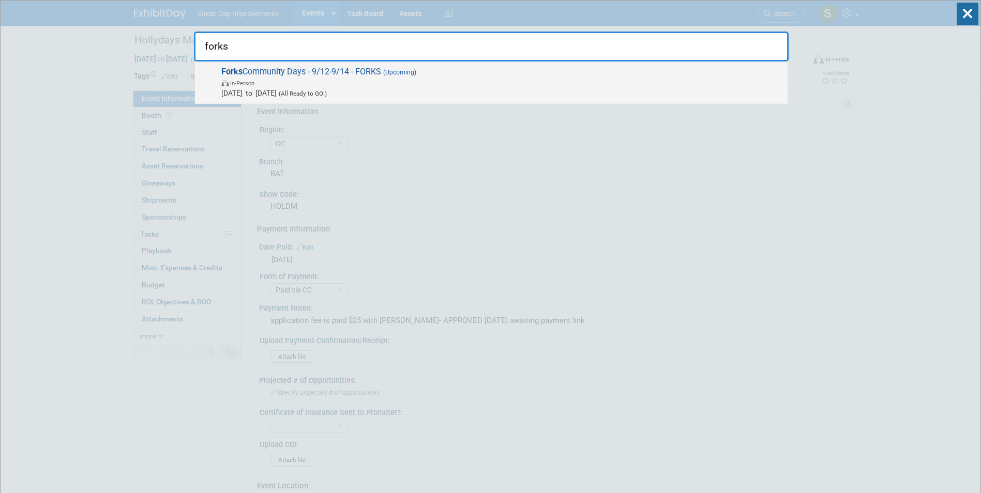
type input "forks"
click at [269, 82] on span "In-Person" at bounding box center [501, 83] width 561 height 10
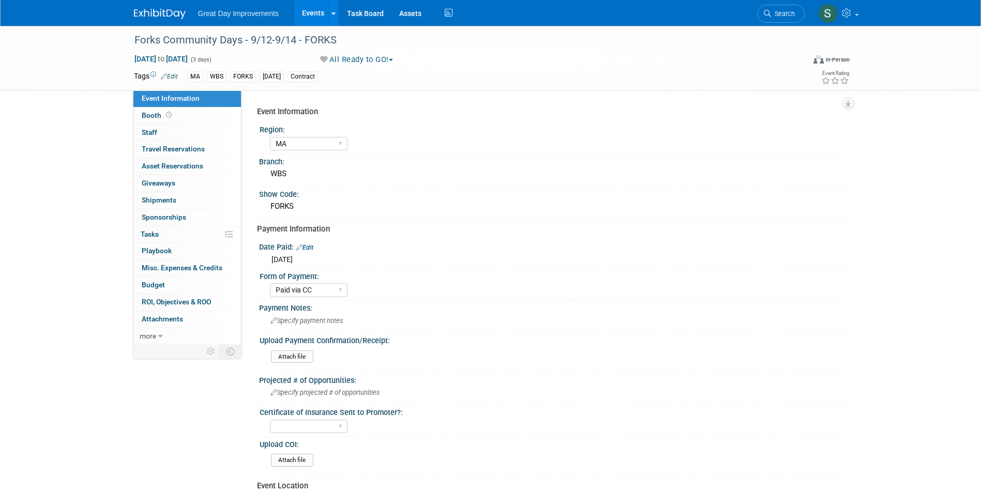
select select "MA"
select select "Paid via CC"
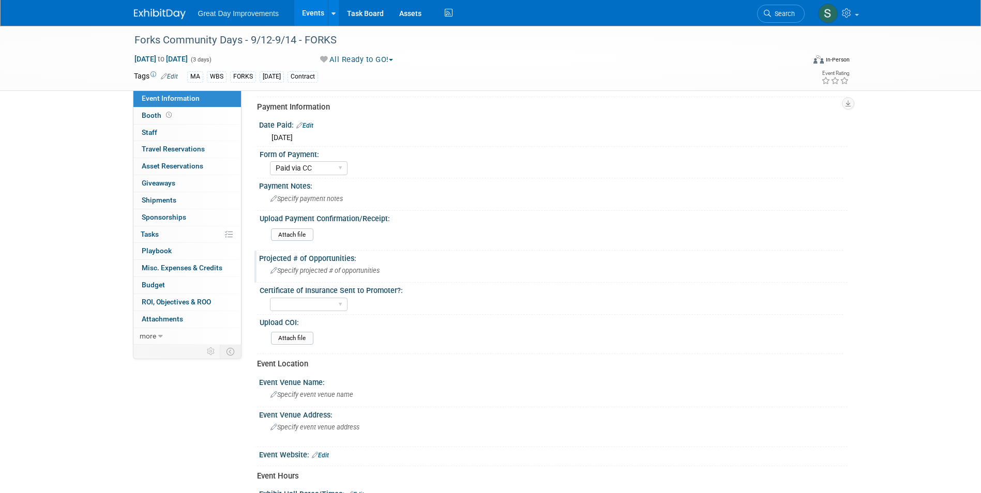
scroll to position [103, 0]
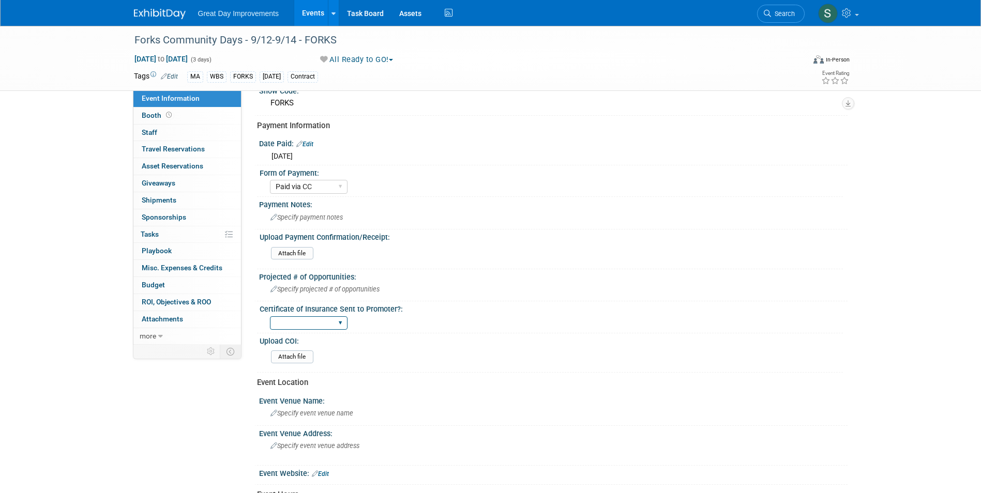
click at [310, 325] on select "Yes No Not Required" at bounding box center [309, 323] width 78 height 14
drag, startPoint x: 500, startPoint y: 423, endPoint x: 488, endPoint y: 422, distance: 12.4
click at [498, 422] on div "Event Venue Name: Specify event venue name" at bounding box center [550, 409] width 593 height 33
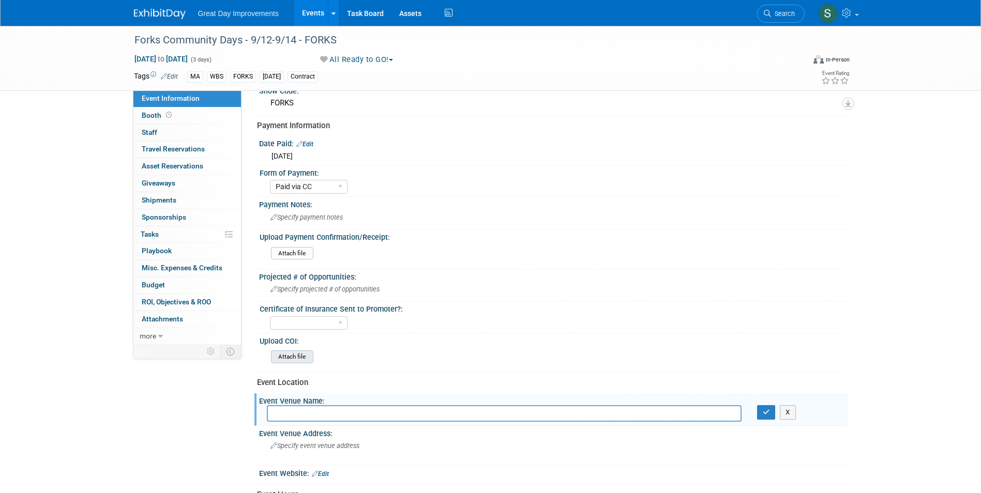
click at [291, 354] on input "file" at bounding box center [242, 357] width 141 height 12
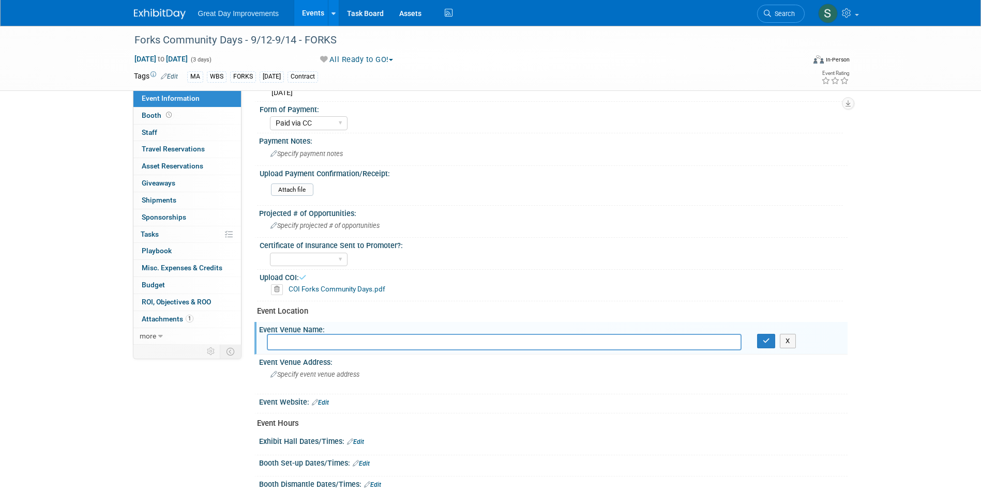
scroll to position [0, 0]
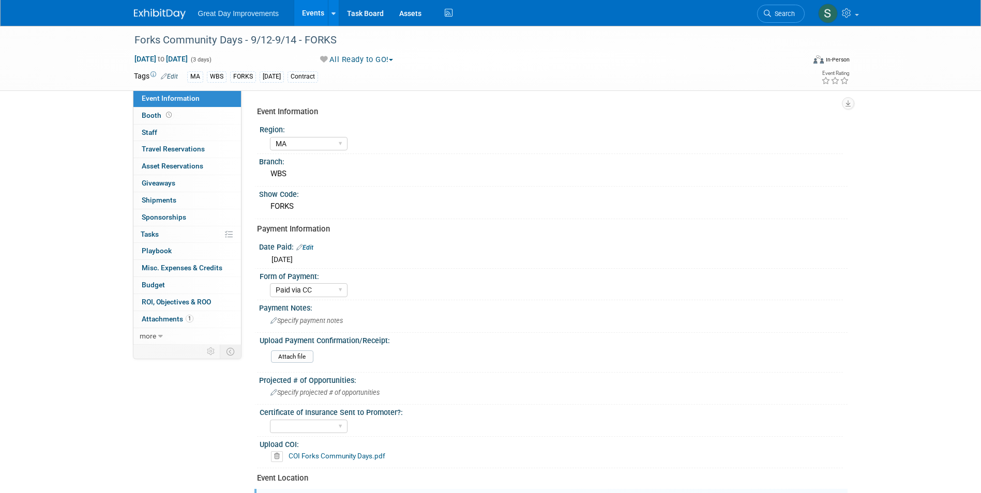
click at [171, 3] on div at bounding box center [166, 9] width 64 height 19
click at [172, 13] on img at bounding box center [160, 14] width 52 height 10
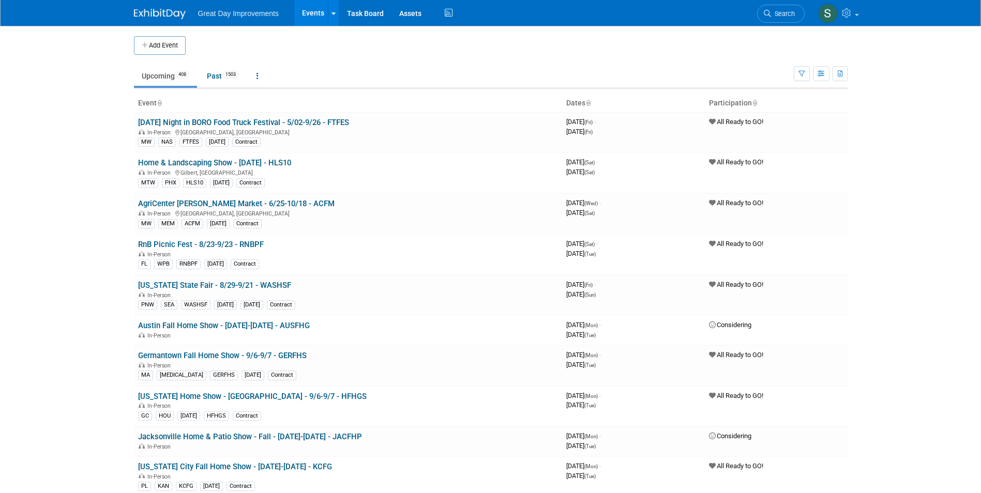
click at [777, 17] on span "Search" at bounding box center [783, 14] width 24 height 8
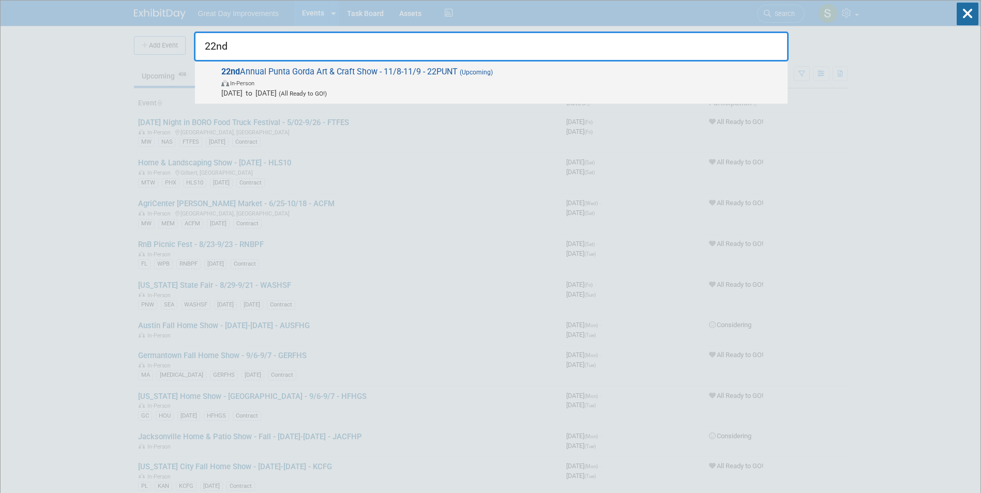
type input "22nd"
click at [526, 97] on span "Nov 8, 2025 to Nov 9, 2025 (All Ready to GO!)" at bounding box center [501, 93] width 561 height 10
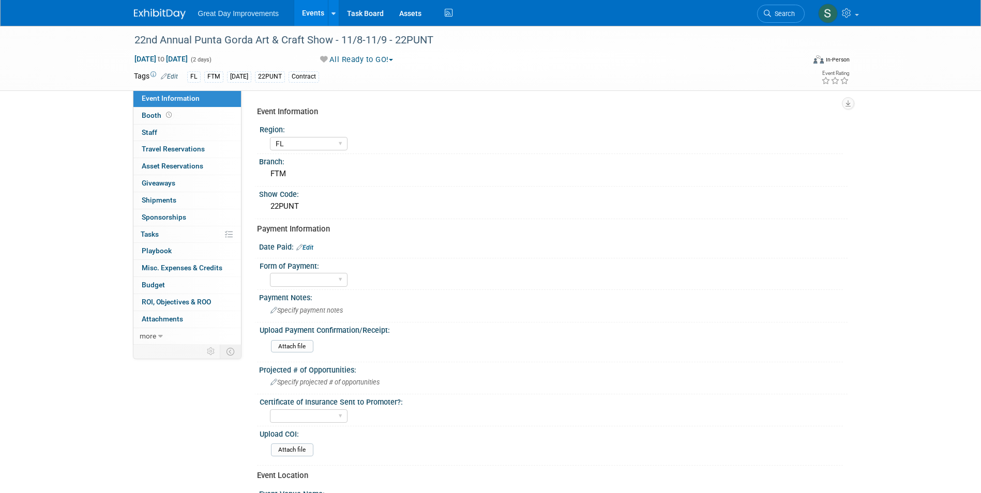
select select "FL"
click at [790, 13] on span "Search" at bounding box center [783, 14] width 24 height 8
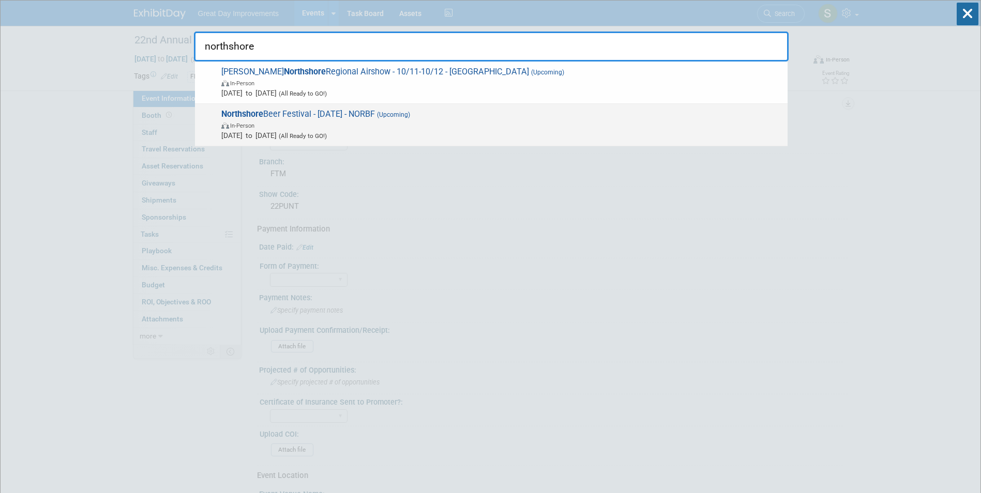
type input "northshore"
click at [373, 115] on span "Northshore Beer Festival - [DATE] - NORBF (Upcoming) In-Person [DATE] to [DATE]…" at bounding box center [500, 125] width 564 height 32
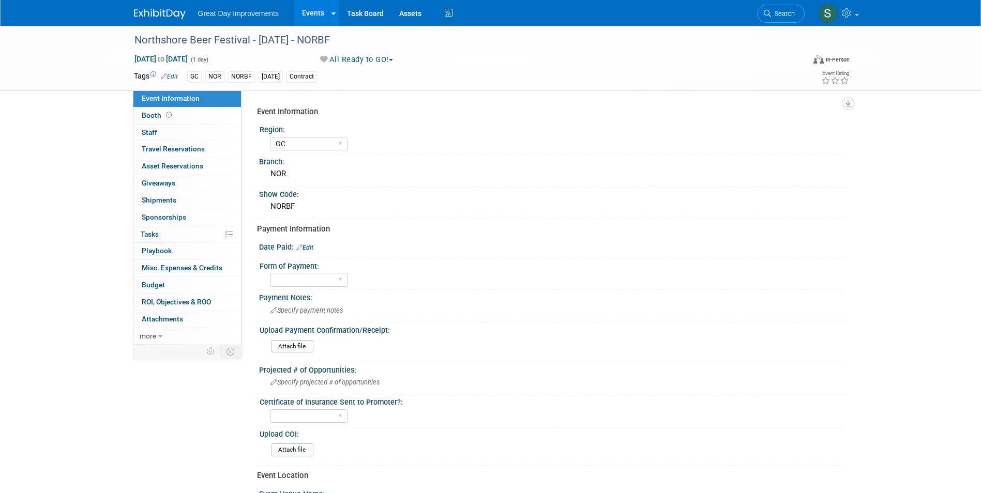
select select "GC"
click at [313, 244] on link "Edit" at bounding box center [304, 247] width 17 height 7
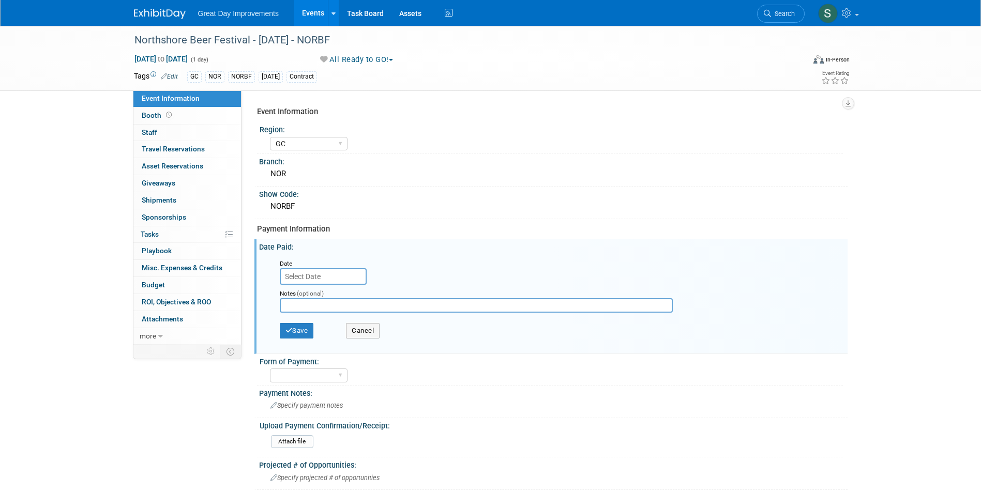
click at [315, 282] on input "text" at bounding box center [323, 276] width 87 height 17
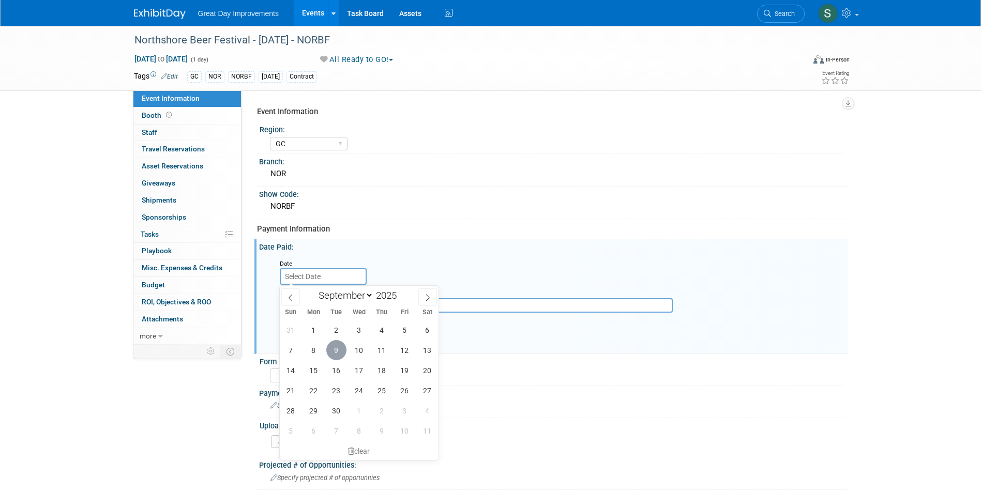
click at [338, 346] on span "9" at bounding box center [336, 350] width 20 height 20
type input "Sep 9, 2025"
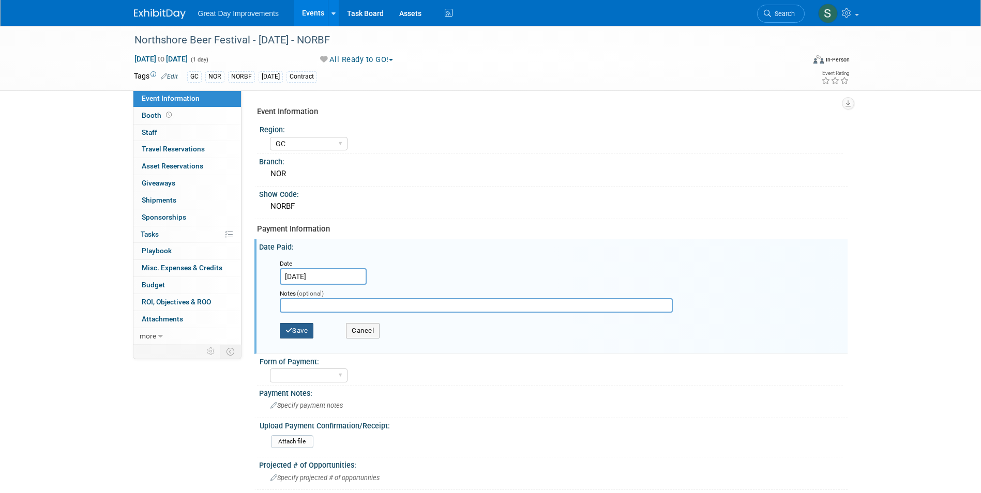
click at [300, 332] on button "Save" at bounding box center [297, 331] width 34 height 16
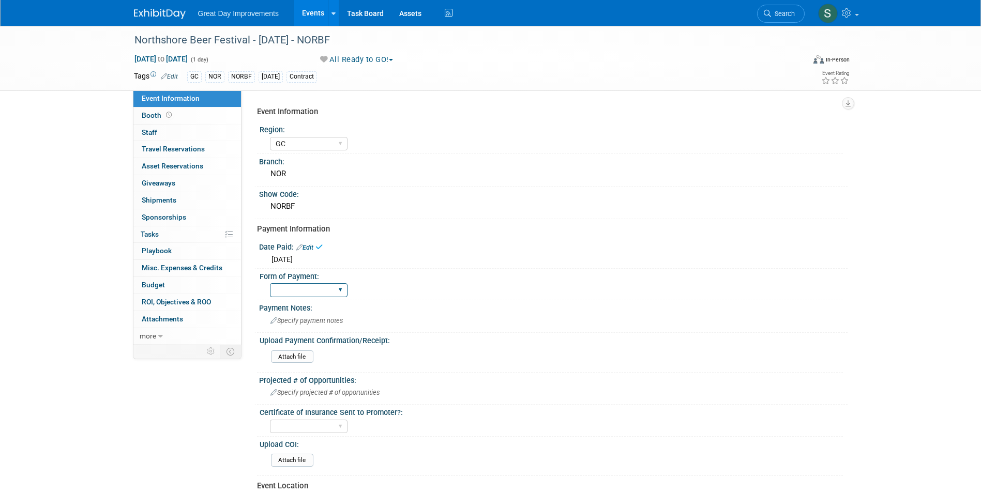
click at [315, 288] on select "Paid via CC Check Requested Pay at the Gate Other" at bounding box center [309, 290] width 78 height 14
select select "Check Requested"
click at [270, 283] on select "Paid via CC Check Requested Pay at the Gate Other" at bounding box center [309, 290] width 78 height 14
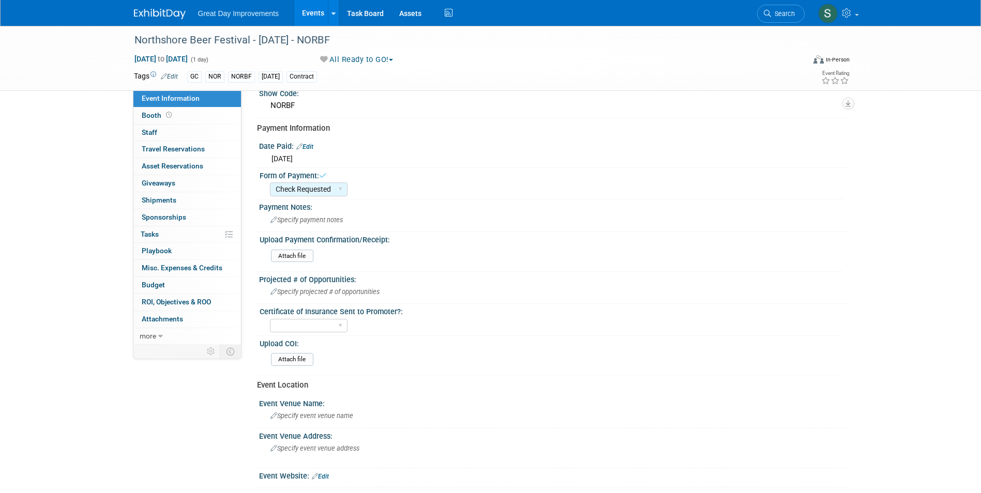
scroll to position [258, 0]
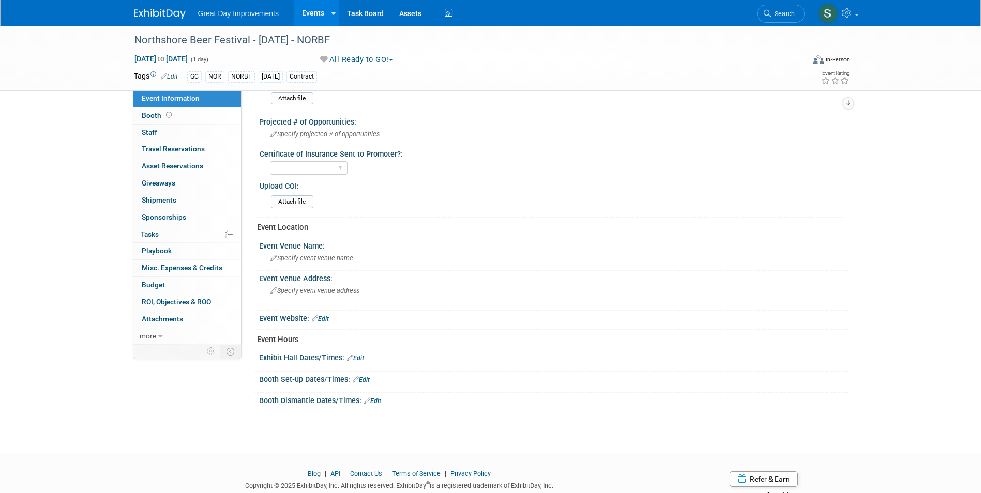
click at [164, 15] on img at bounding box center [160, 14] width 52 height 10
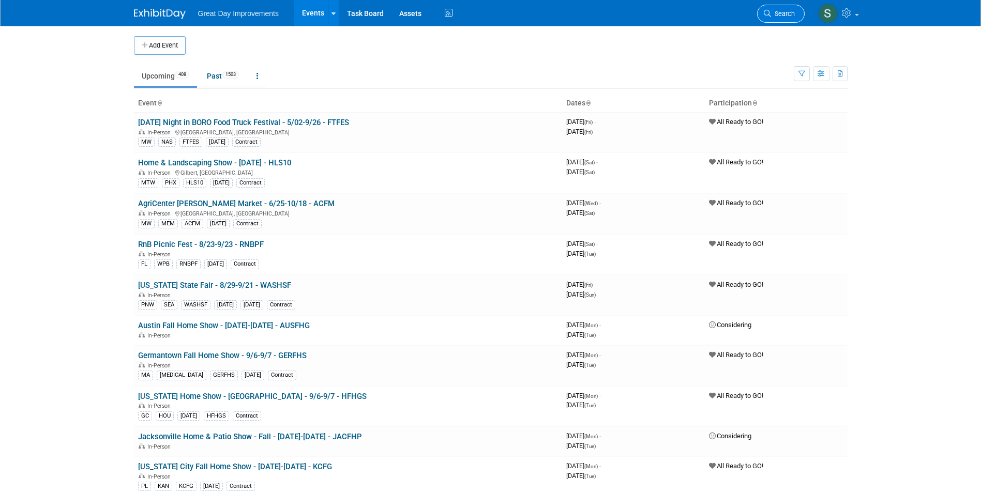
drag, startPoint x: 755, startPoint y: 9, endPoint x: 789, endPoint y: 12, distance: 33.7
click at [761, 9] on div "Great Day Improvements Events Add Event Bulk Upload Events Shareable Event Boar…" at bounding box center [490, 13] width 713 height 26
click at [789, 12] on span "Search" at bounding box center [783, 14] width 24 height 8
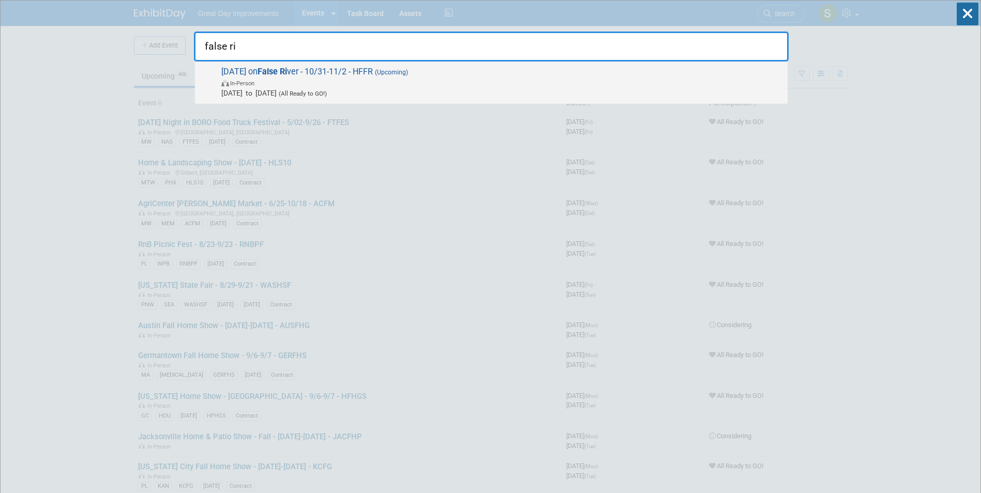
type input "false ri"
click at [357, 72] on span "[DATE] on False Ri ver - 10/31-11/2 - HFFR (Upcoming) In-Person [DATE] to [DATE…" at bounding box center [500, 83] width 564 height 32
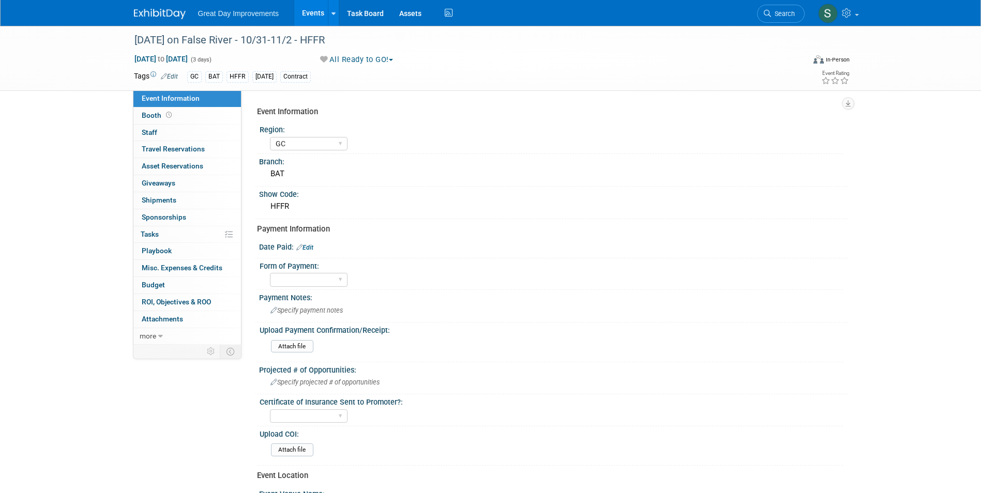
select select "GC"
click at [311, 249] on link "Edit" at bounding box center [304, 247] width 17 height 7
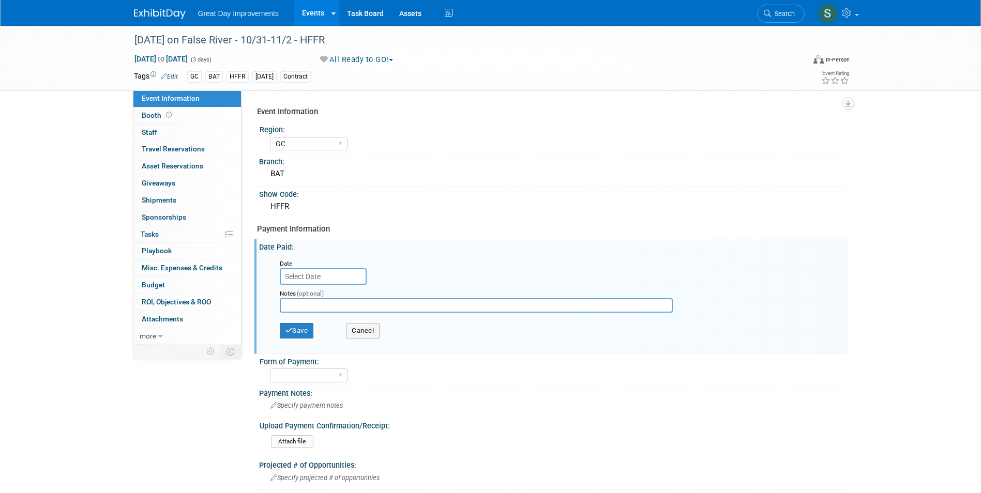
click at [339, 279] on input "text" at bounding box center [323, 276] width 87 height 17
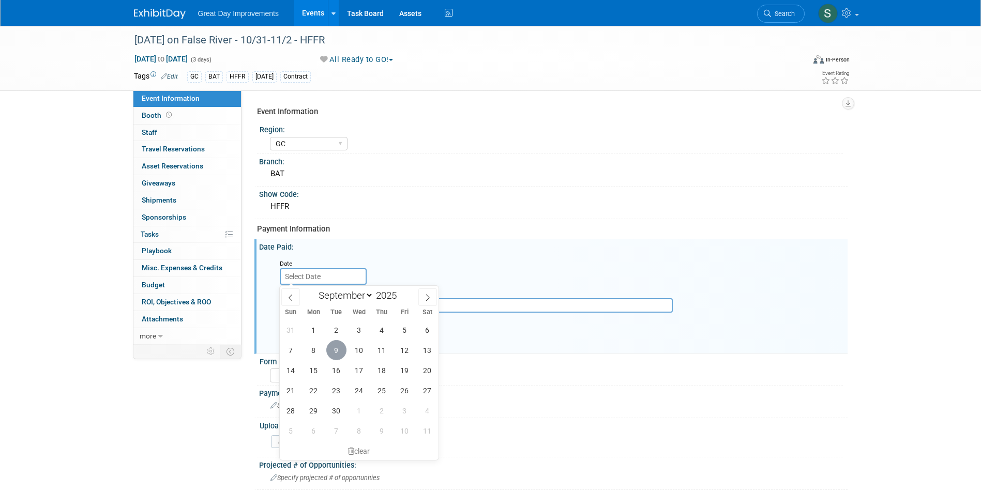
click at [342, 352] on span "9" at bounding box center [336, 350] width 20 height 20
type input "Sep 9, 2025"
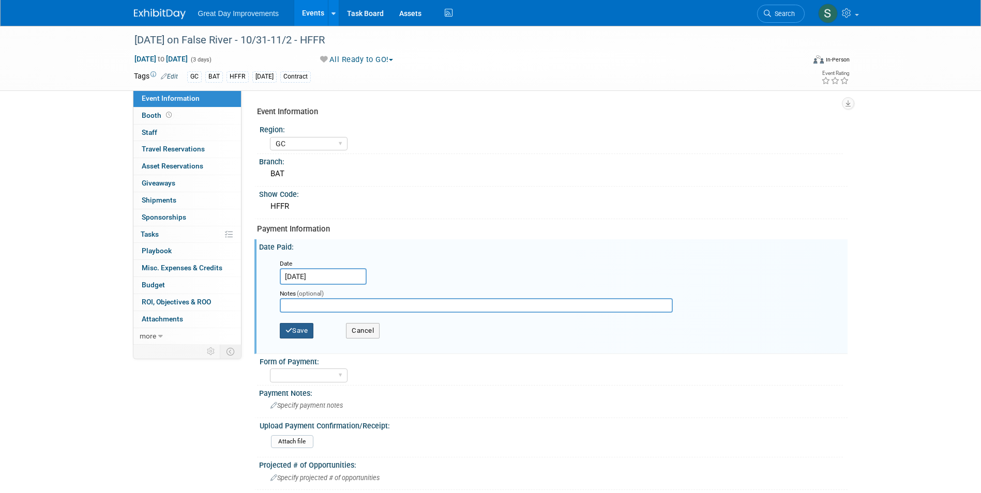
click at [312, 331] on button "Save" at bounding box center [297, 331] width 34 height 16
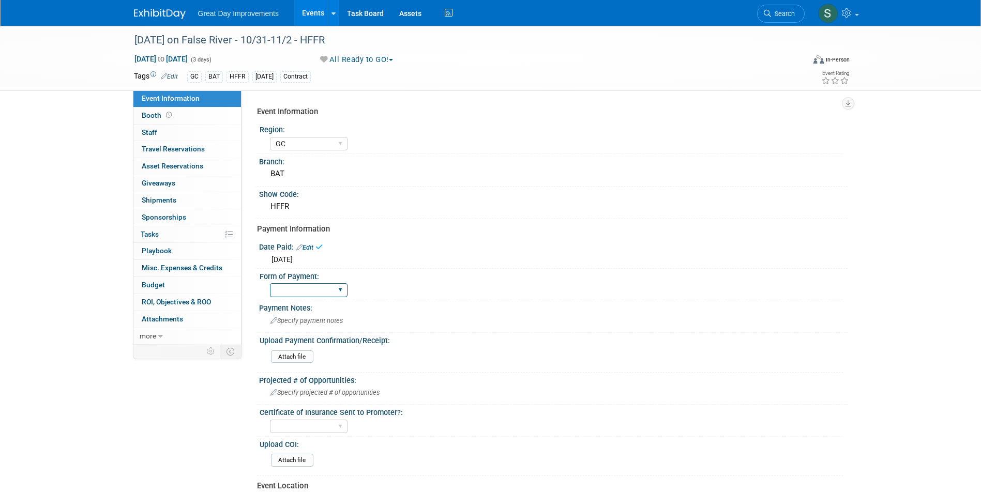
drag, startPoint x: 320, startPoint y: 287, endPoint x: 322, endPoint y: 293, distance: 6.3
click at [320, 287] on select "Paid via CC Check Requested Pay at the Gate Other" at bounding box center [309, 290] width 78 height 14
select select "Paid via CC"
click at [270, 283] on select "Paid via CC Check Requested Pay at the Gate Other" at bounding box center [309, 290] width 78 height 14
click at [294, 356] on input "file" at bounding box center [242, 357] width 141 height 12
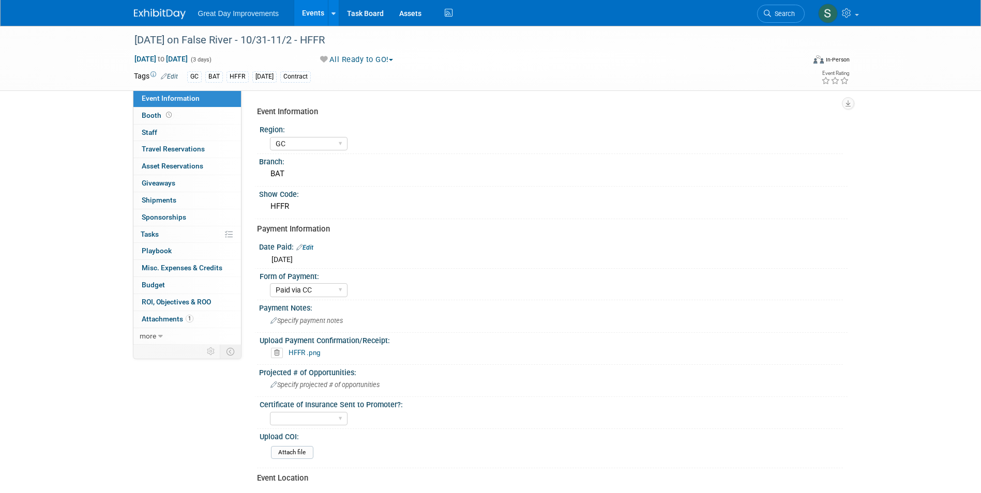
click at [156, 16] on img at bounding box center [160, 14] width 52 height 10
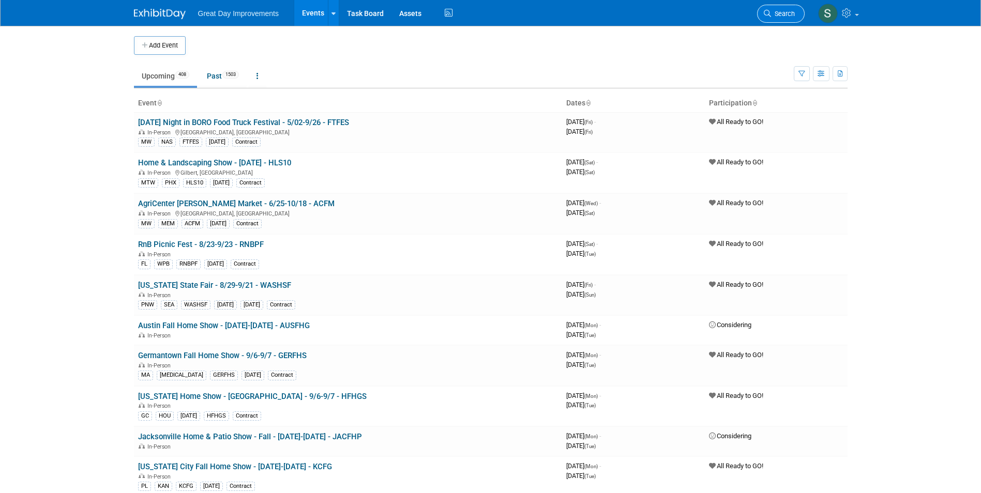
click at [780, 12] on span "Search" at bounding box center [783, 14] width 24 height 8
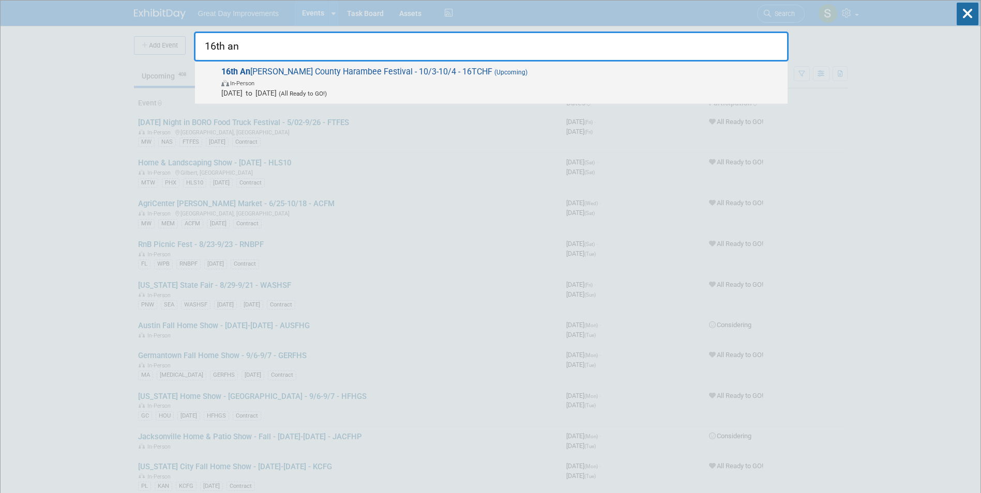
type input "16th an"
click at [347, 66] on div "16th An [PERSON_NAME] County Harambee Festival - 10/3-10/4 - 16TCHF (Upcoming) …" at bounding box center [491, 83] width 592 height 42
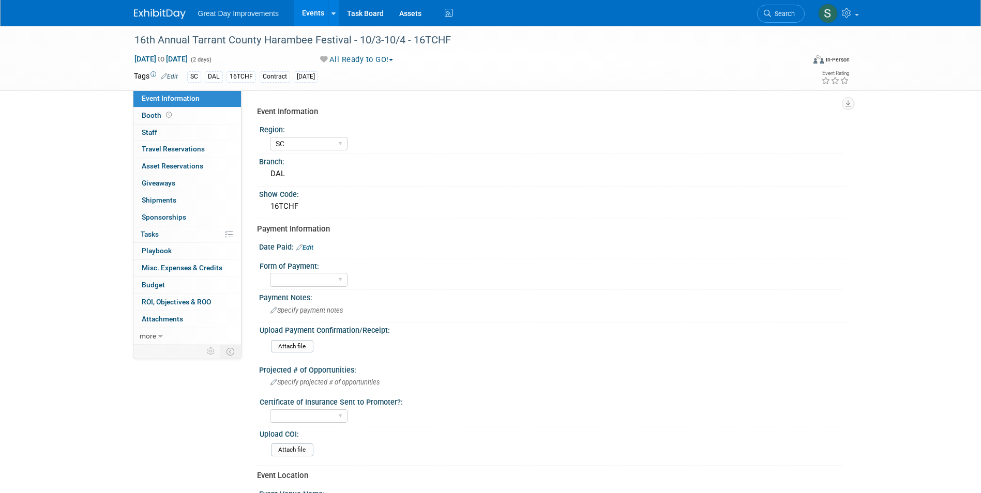
select select "SC"
click at [440, 37] on div "16th Annual Tarrant County Harambee Festival - 10/3-10/4 - 16TCHF" at bounding box center [460, 40] width 658 height 19
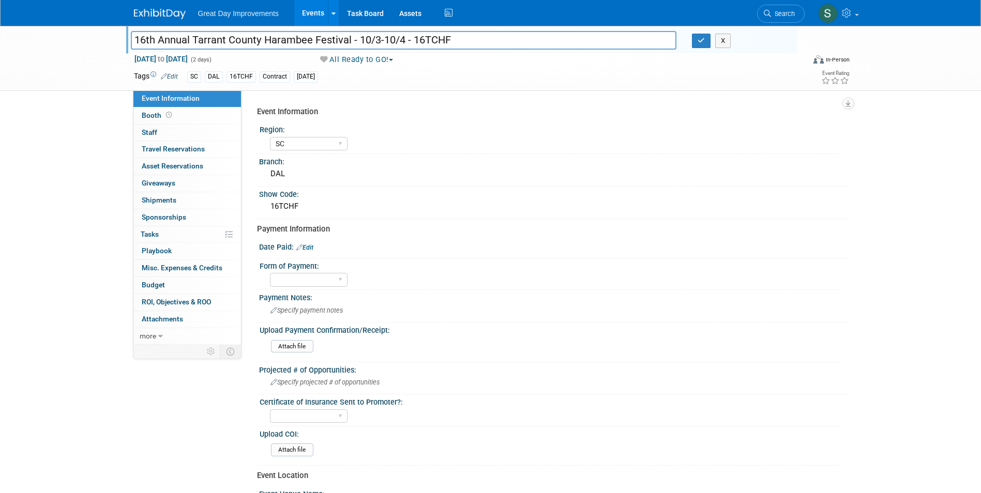
drag, startPoint x: 452, startPoint y: 41, endPoint x: 414, endPoint y: 40, distance: 37.7
click at [414, 40] on input "16th Annual Tarrant County Harambee Festival - 10/3-10/4 - 16TCHF" at bounding box center [404, 40] width 546 height 18
click at [307, 243] on div "Date Paid: Edit" at bounding box center [553, 245] width 588 height 13
click at [312, 246] on link "Edit" at bounding box center [304, 247] width 17 height 7
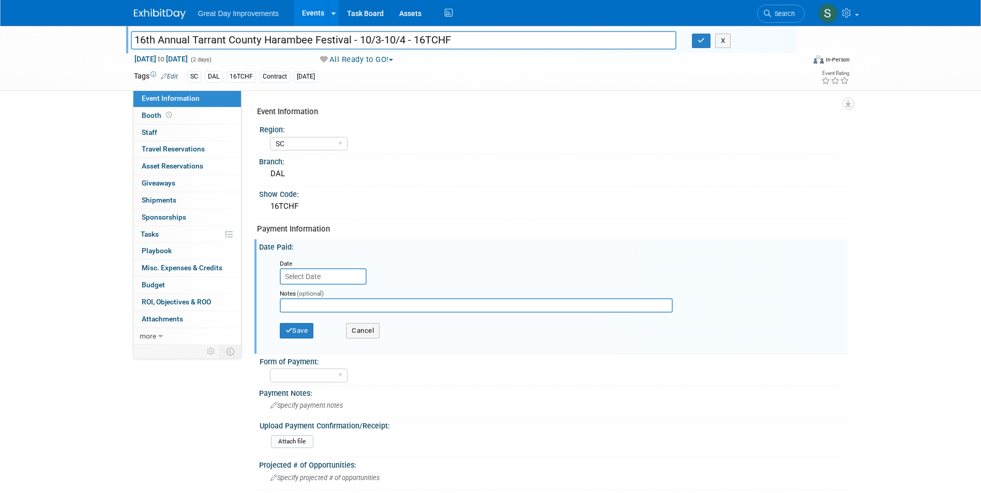
click at [329, 281] on input "text" at bounding box center [323, 276] width 87 height 17
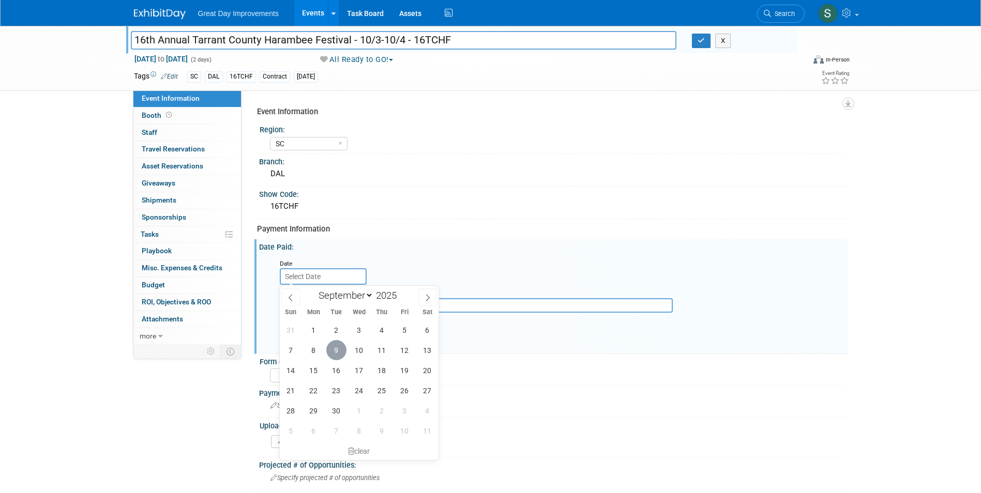
click at [333, 348] on span "9" at bounding box center [336, 350] width 20 height 20
type input "[DATE]"
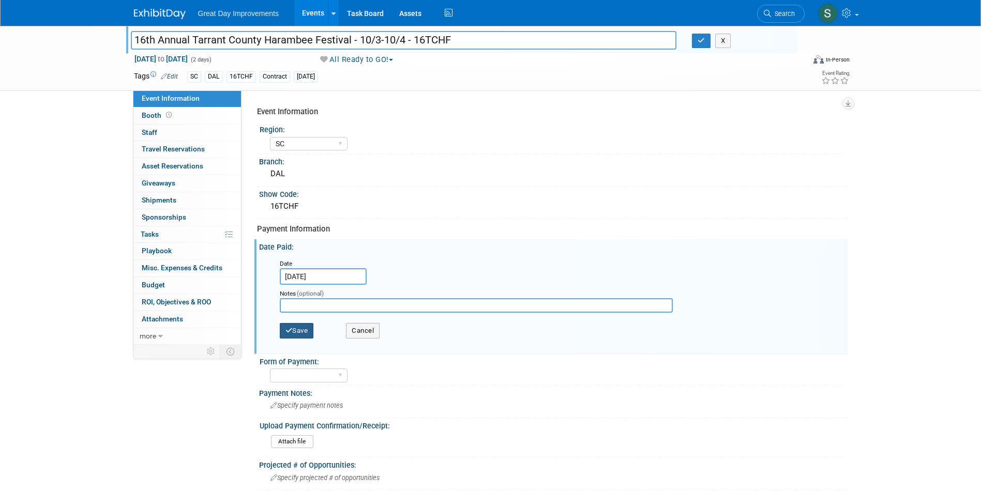
click at [304, 332] on button "Save" at bounding box center [297, 331] width 34 height 16
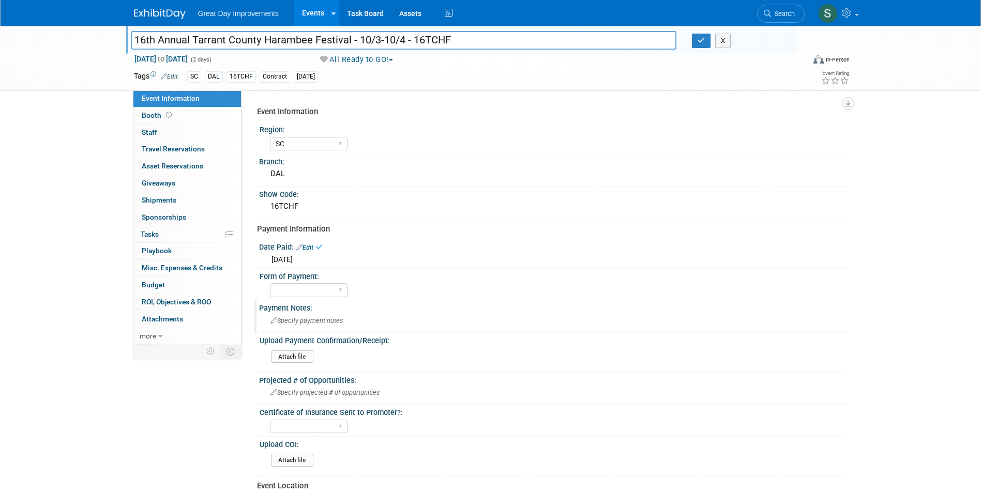
click at [294, 301] on div "Payment Notes:" at bounding box center [553, 306] width 588 height 13
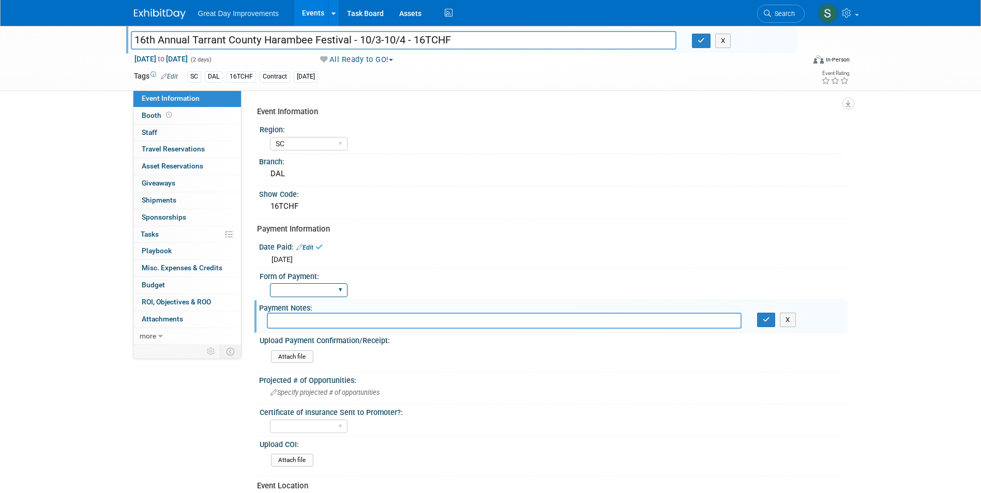
click at [299, 296] on select "Paid via CC Check Requested Pay at the Gate Other" at bounding box center [309, 290] width 78 height 14
click at [270, 283] on select "Paid via CC Check Requested Pay at the Gate Other" at bounding box center [309, 290] width 78 height 14
click at [305, 290] on select "Paid via CC Check Requested Pay at the Gate Other" at bounding box center [309, 290] width 78 height 14
select select "Check Requested"
click at [270, 283] on select "Paid via CC Check Requested Pay at the Gate Other" at bounding box center [309, 290] width 78 height 14
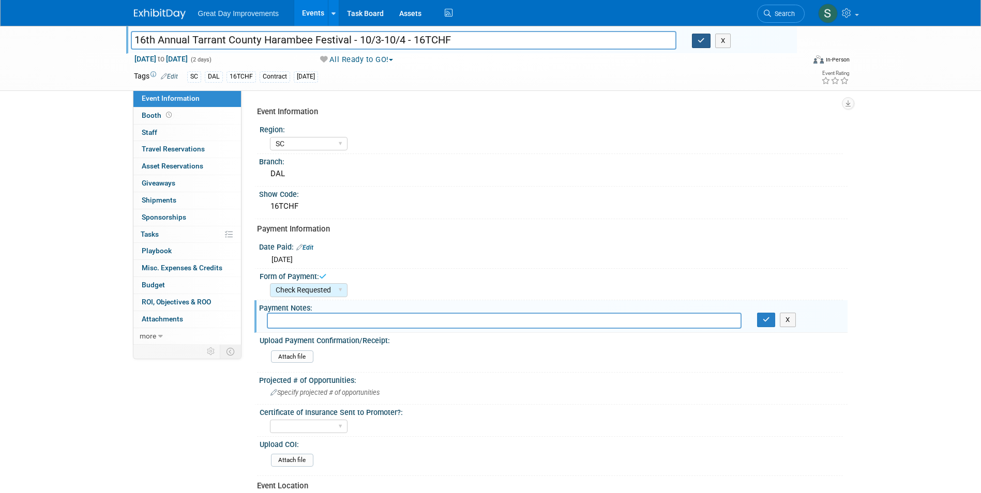
click at [695, 39] on button "button" at bounding box center [701, 41] width 19 height 14
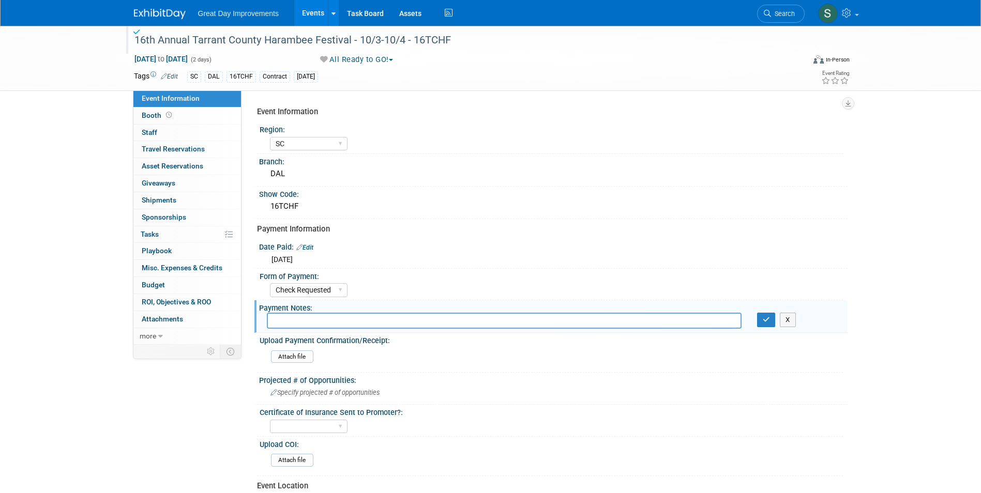
click at [163, 9] on img at bounding box center [160, 14] width 52 height 10
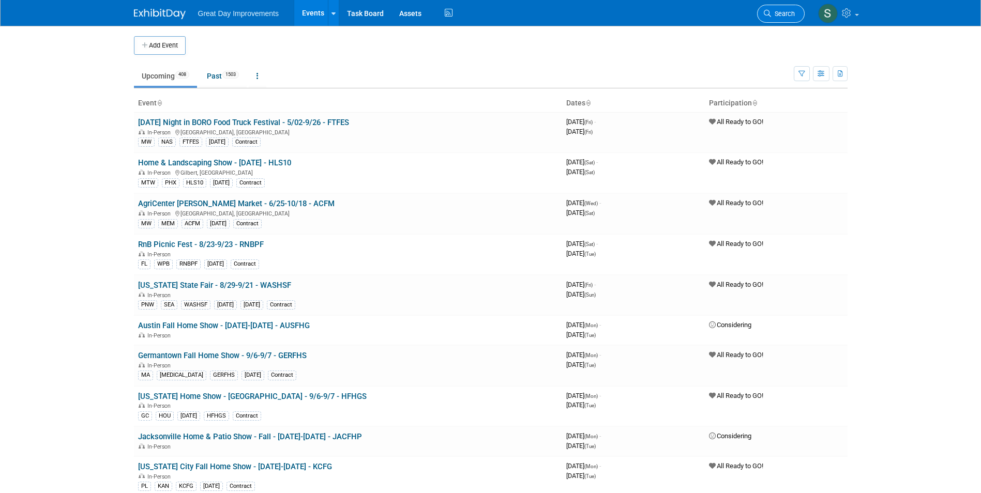
click at [774, 9] on link "Search" at bounding box center [781, 14] width 48 height 18
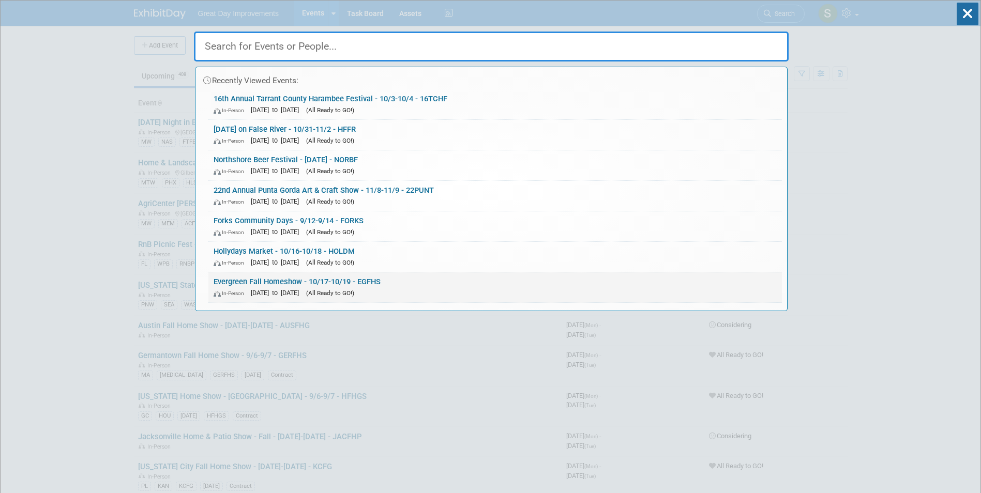
click at [326, 286] on link "Evergreen Fall Homeshow - 10/17-10/19 - EGFHS In-Person Oct 17, 2025 to Oct 19,…" at bounding box center [494, 287] width 573 height 30
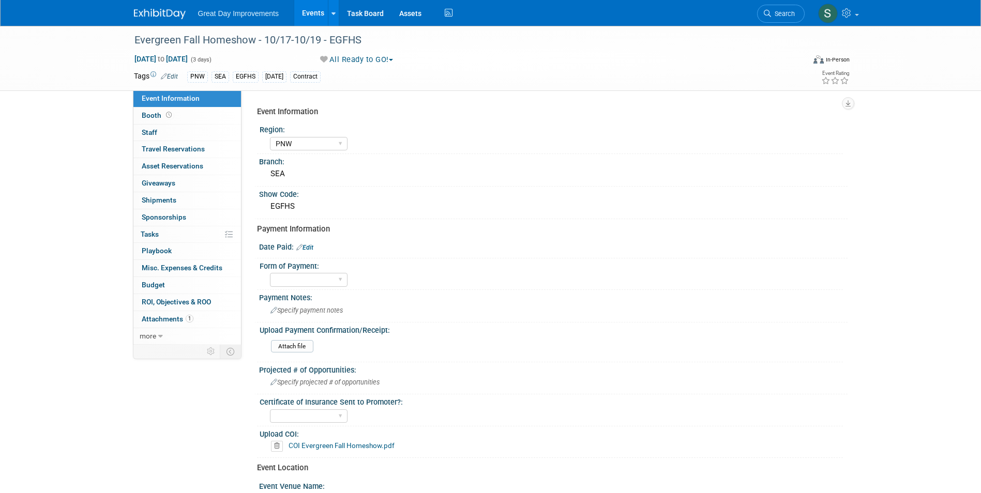
select select "PNW"
click at [781, 3] on li "Search" at bounding box center [781, 12] width 48 height 25
click at [781, 9] on link "Search" at bounding box center [781, 14] width 48 height 18
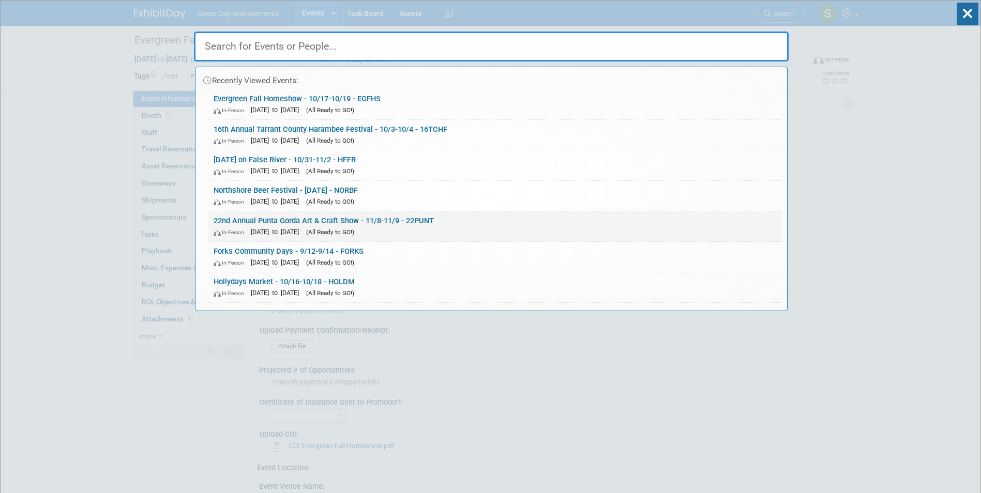
click at [304, 232] on span "[DATE] to [DATE]" at bounding box center [277, 232] width 53 height 8
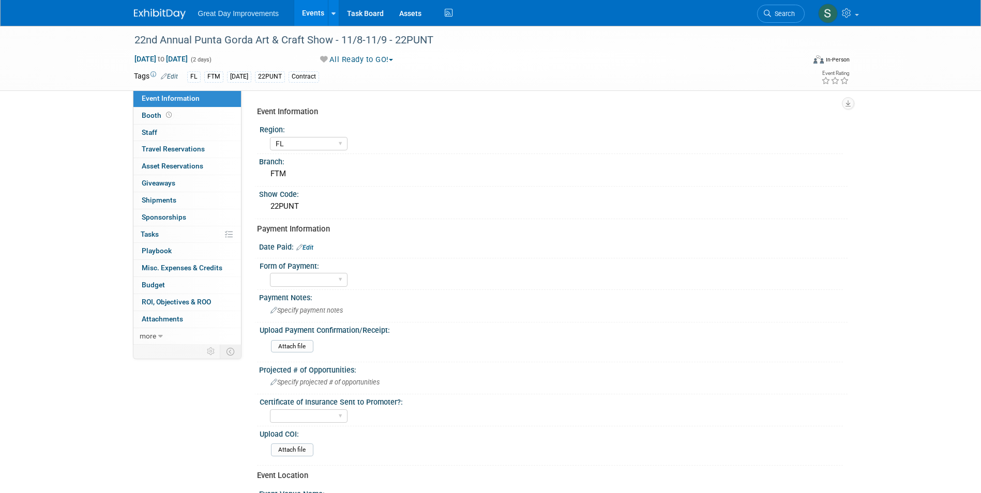
select select "FL"
click at [302, 247] on icon at bounding box center [299, 247] width 6 height 7
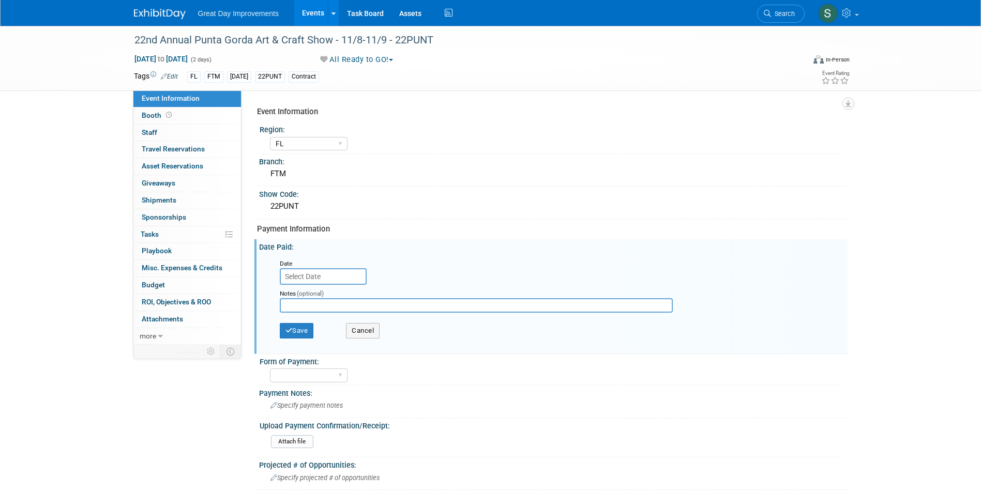
click at [304, 266] on div "Date" at bounding box center [324, 263] width 88 height 10
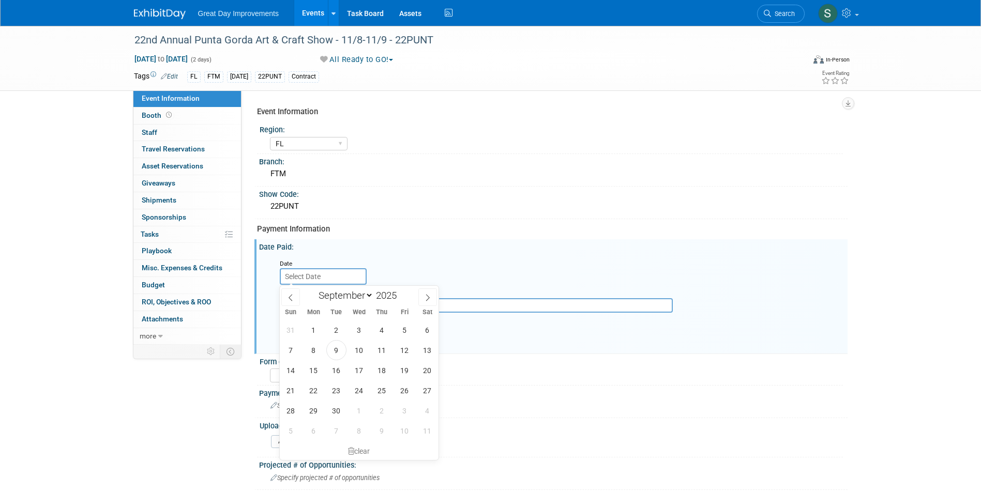
click at [304, 276] on input "text" at bounding box center [323, 276] width 87 height 17
click at [337, 347] on span "9" at bounding box center [336, 350] width 20 height 20
type input "Sep 9, 2025"
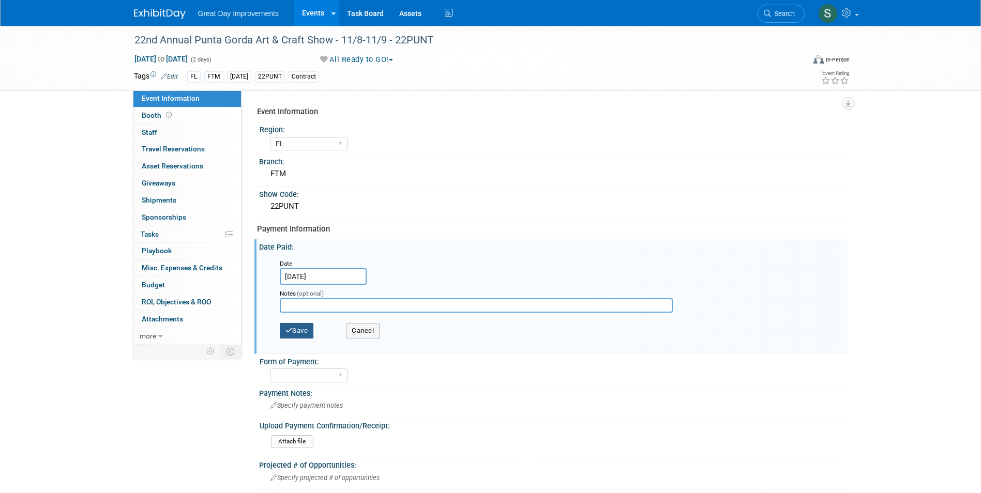
click at [305, 329] on button "Save" at bounding box center [297, 331] width 34 height 16
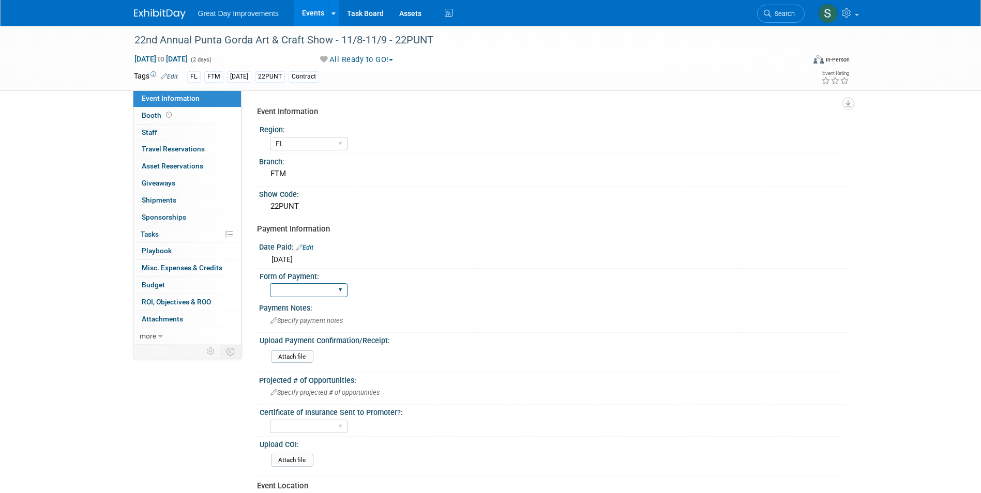
click at [277, 291] on select "Paid via CC Check Requested Pay at the Gate Other" at bounding box center [309, 290] width 78 height 14
select select "Paid via CC"
click at [270, 283] on select "Paid via CC Check Requested Pay at the Gate Other" at bounding box center [309, 290] width 78 height 14
click at [299, 355] on input "file" at bounding box center [242, 357] width 141 height 12
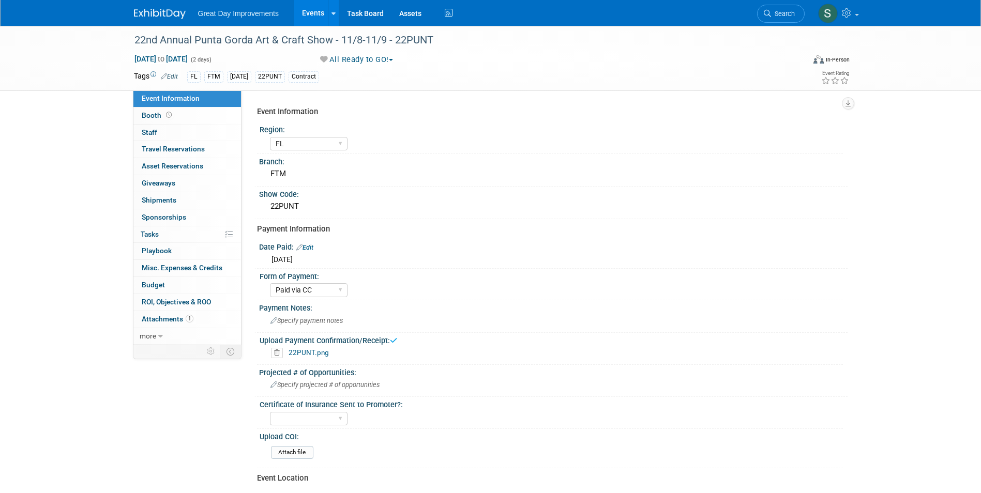
click at [144, 21] on div "Great Day Improvements Events Add Event Bulk Upload Events Shareable Event Boar…" at bounding box center [490, 13] width 713 height 26
click at [774, 10] on span "Search" at bounding box center [783, 14] width 24 height 8
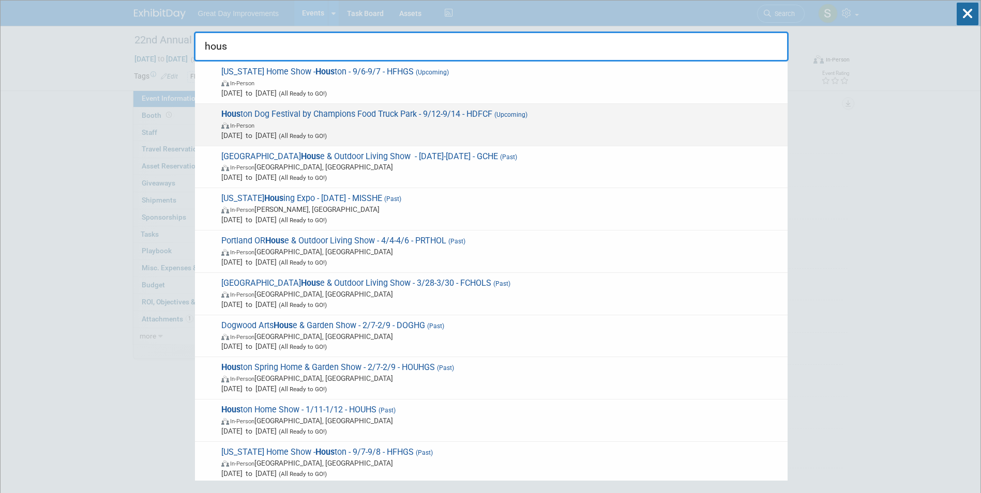
type input "hous"
click at [300, 115] on span "Hous ton Dog Festival by Champions Food Truck Park - 9/12-9/14 - HDFCF (Upcomin…" at bounding box center [500, 125] width 564 height 32
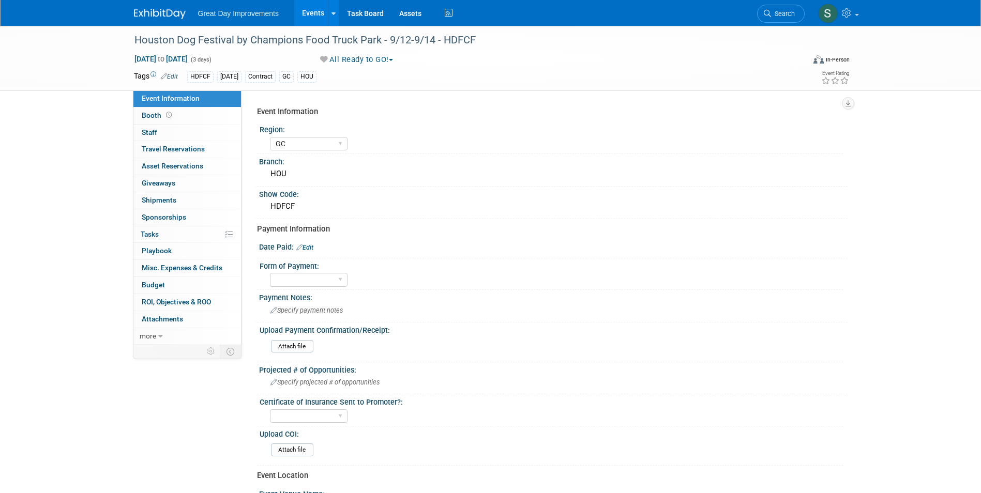
select select "GC"
click at [300, 309] on span "Specify payment notes" at bounding box center [306, 311] width 72 height 8
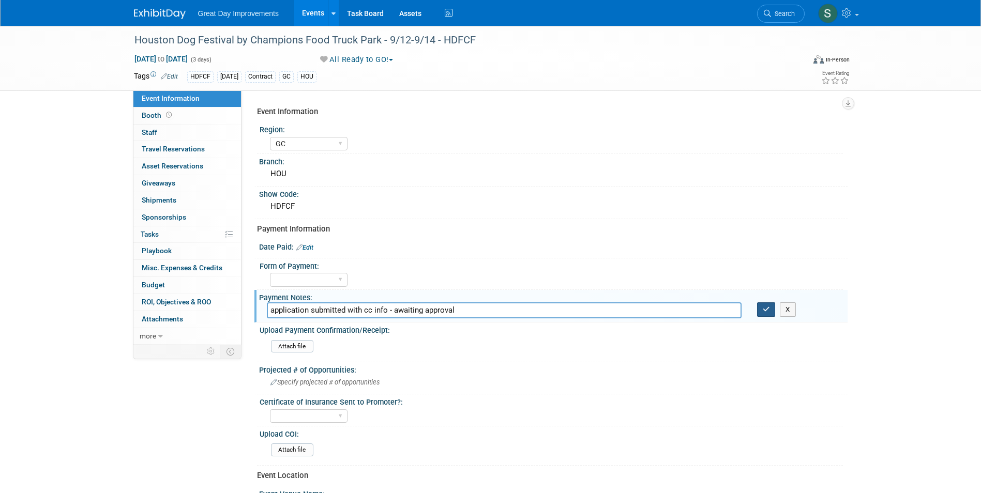
type input "application submitted with cc info - awaiting approval"
click at [770, 309] on button "button" at bounding box center [766, 309] width 19 height 14
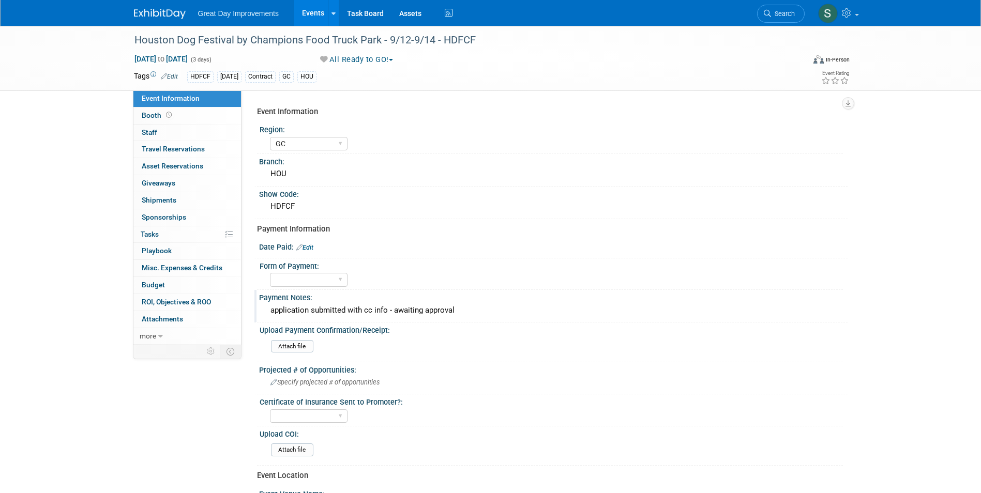
drag, startPoint x: 152, startPoint y: 10, endPoint x: 165, endPoint y: 9, distance: 13.5
click at [152, 10] on img at bounding box center [160, 14] width 52 height 10
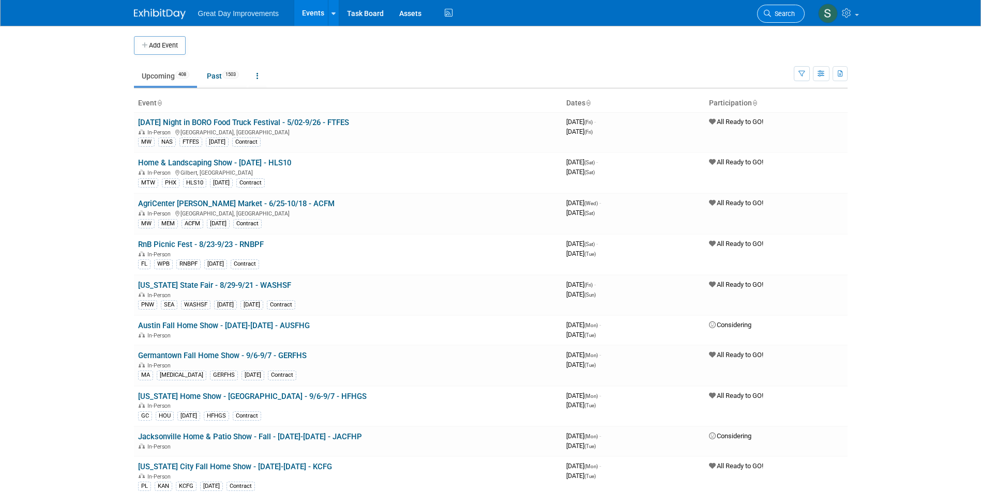
click at [774, 13] on span "Search" at bounding box center [783, 14] width 24 height 8
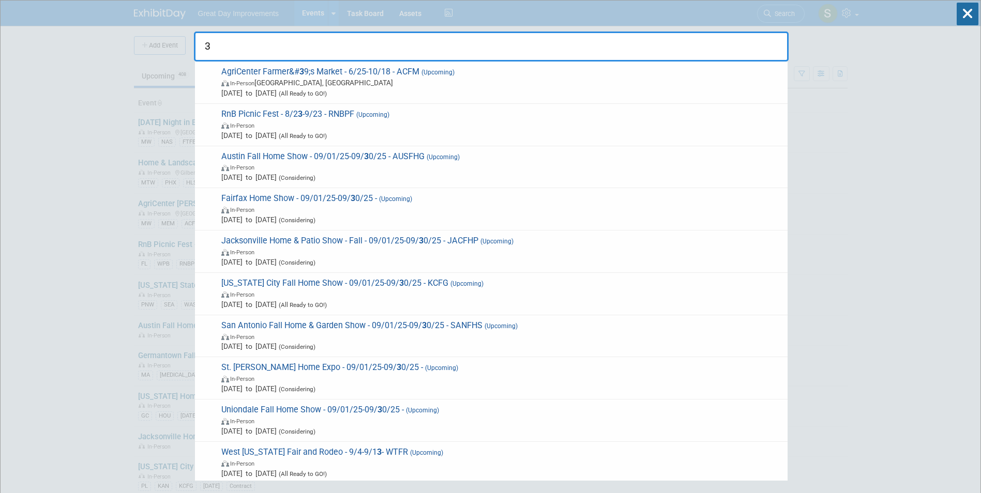
type input "35"
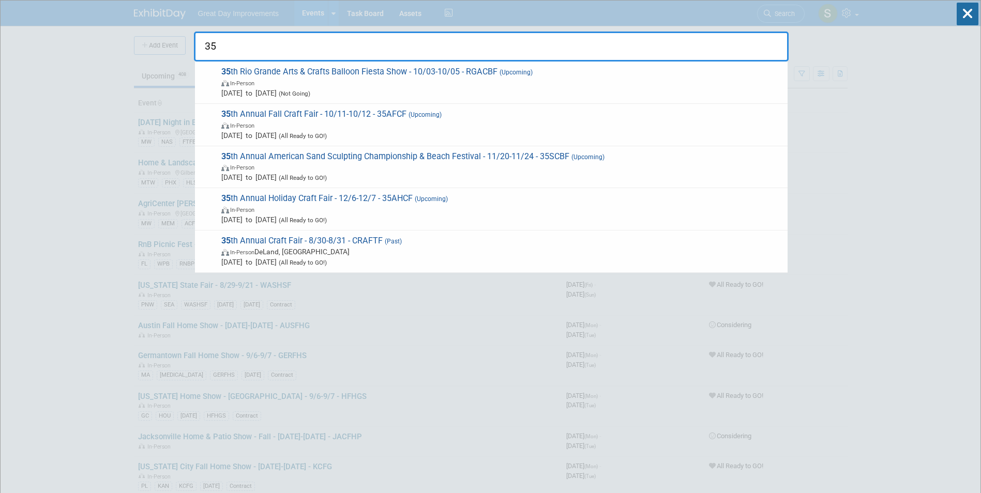
drag, startPoint x: 276, startPoint y: 52, endPoint x: 170, endPoint y: 51, distance: 106.0
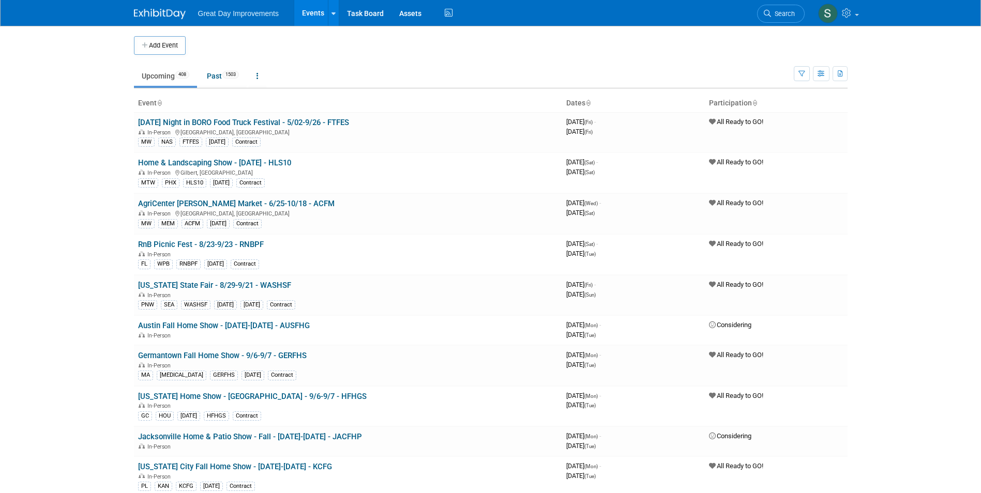
drag, startPoint x: 236, startPoint y: 47, endPoint x: 789, endPoint y: 11, distance: 554.2
click at [789, 11] on span "Search" at bounding box center [783, 14] width 24 height 8
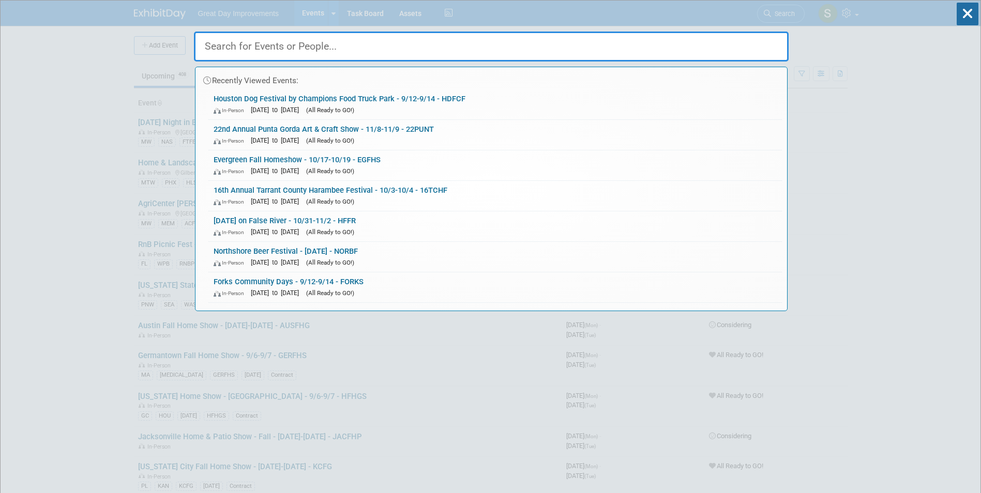
paste input "35th Annual American Sand Sculpting Championship & Beach Festival"
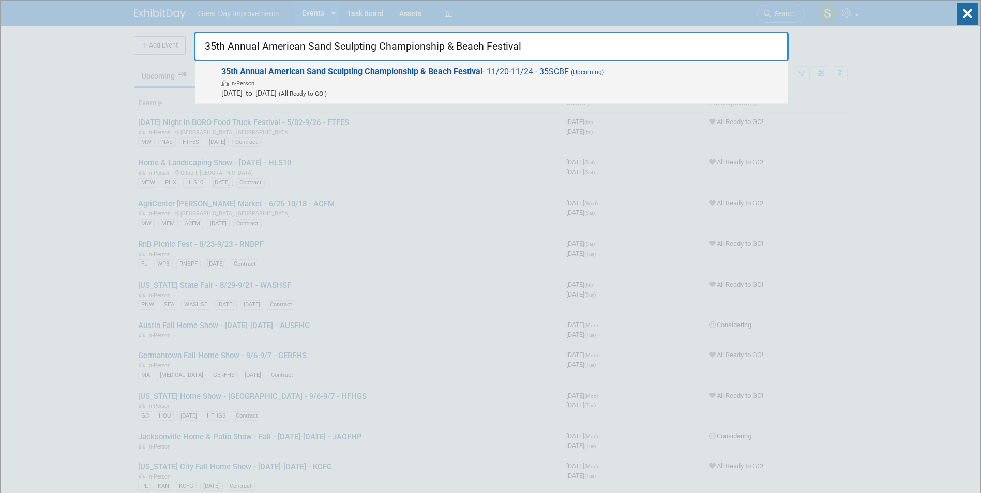
type input "35th Annual American Sand Sculpting Championship & Beach Festival"
click at [365, 88] on span "Nov 20, 2025 to Nov 24, 2025 (All Ready to GO!)" at bounding box center [501, 93] width 561 height 10
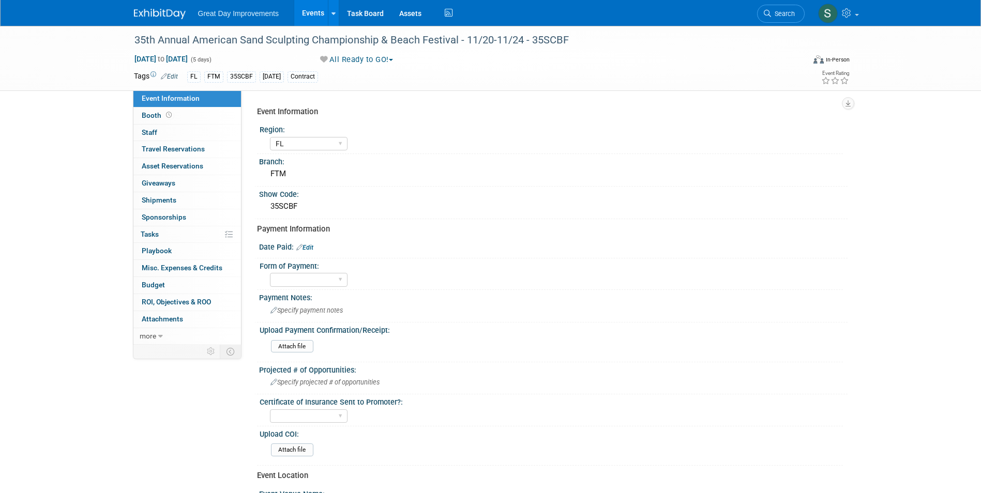
select select "FL"
click at [304, 308] on span "Specify payment notes" at bounding box center [306, 311] width 72 height 8
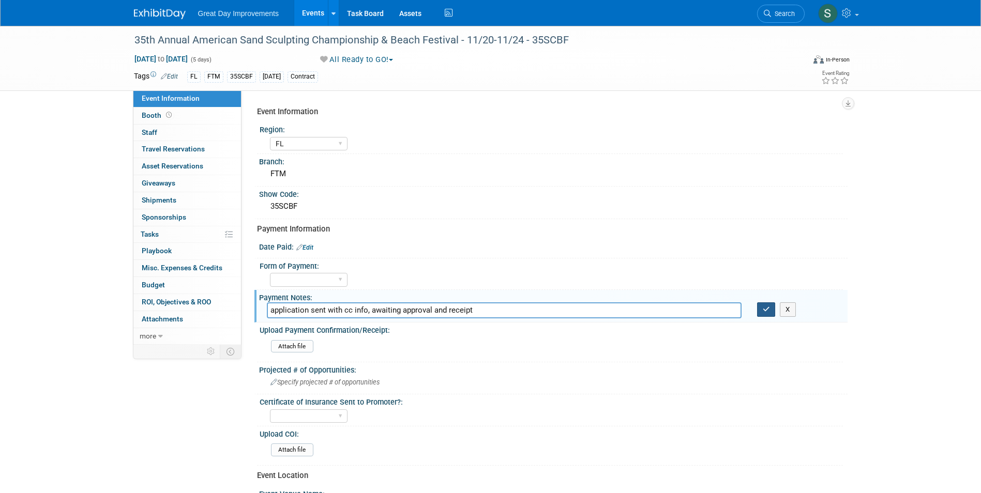
type input "application sent with cc info, awaiting approval and receipt"
click at [768, 311] on icon "button" at bounding box center [765, 309] width 7 height 7
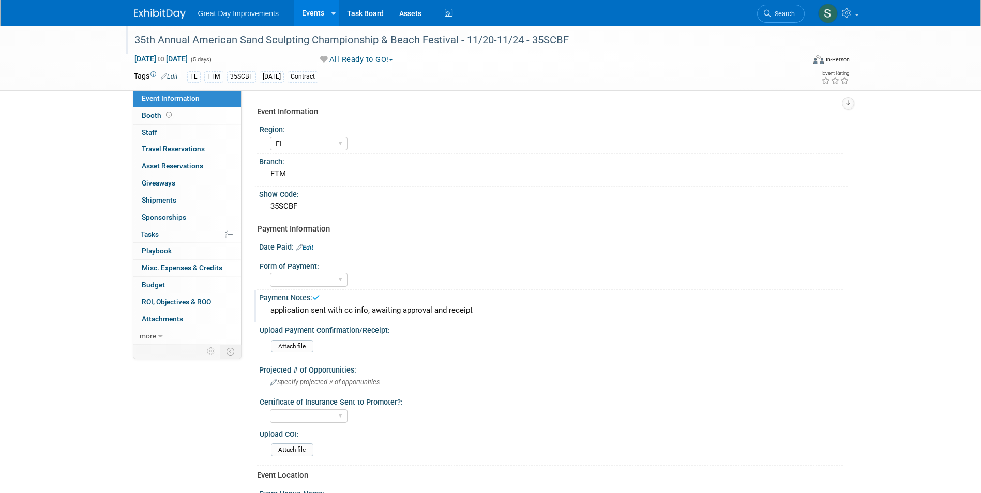
click at [554, 40] on div "35th Annual American Sand Sculpting Championship & Beach Festival - 11/20-11/24…" at bounding box center [460, 40] width 658 height 19
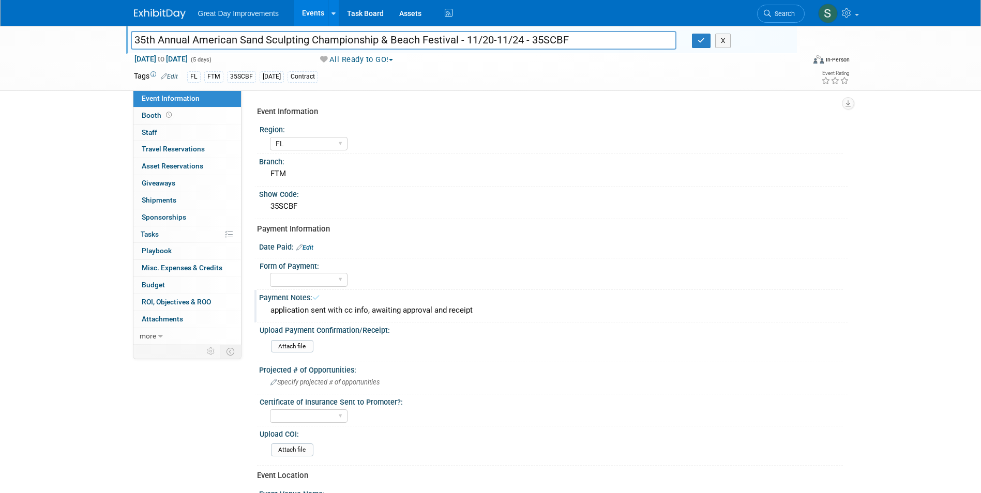
drag, startPoint x: 571, startPoint y: 40, endPoint x: 532, endPoint y: 40, distance: 38.8
click at [532, 40] on input "35th Annual American Sand Sculpting Championship & Beach Festival - 11/20-11/24…" at bounding box center [404, 40] width 546 height 18
click at [770, 12] on icon at bounding box center [766, 13] width 7 height 7
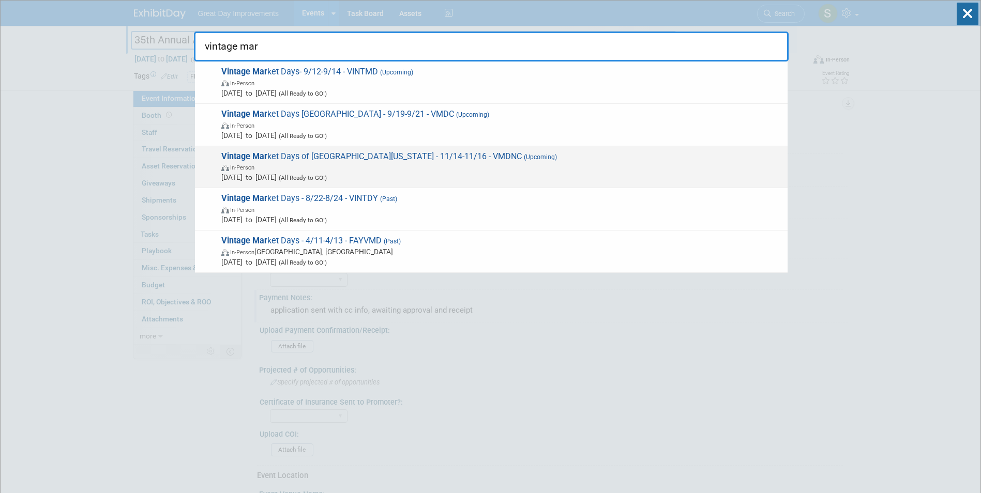
type input "vintage mar"
click at [435, 154] on span "Vintage Mar ket Days of Northern Colorado - 11/14-11/16 - VMDNC (Upcoming) In-P…" at bounding box center [500, 167] width 564 height 32
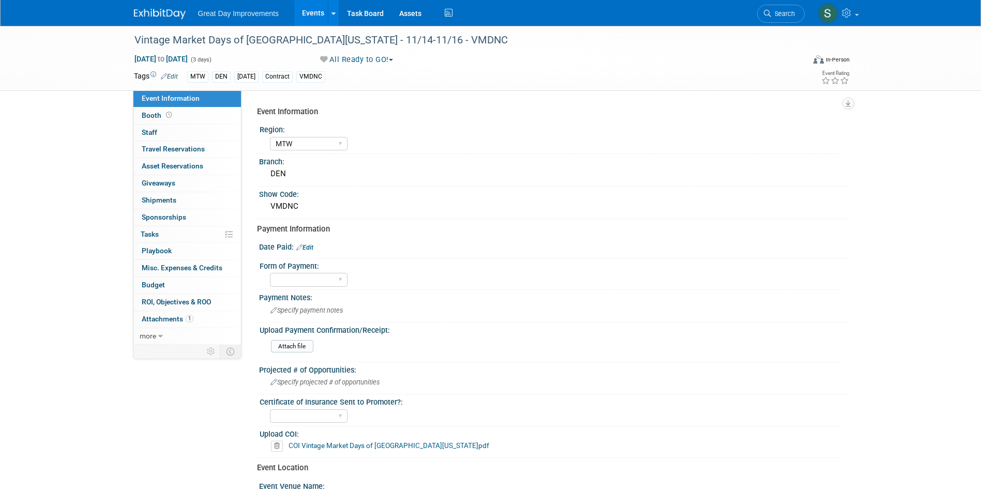
select select "MTW"
click at [263, 32] on div "Vintage Market Days of Northern Colorado - 11/14-11/16 - VMDNC" at bounding box center [460, 40] width 658 height 19
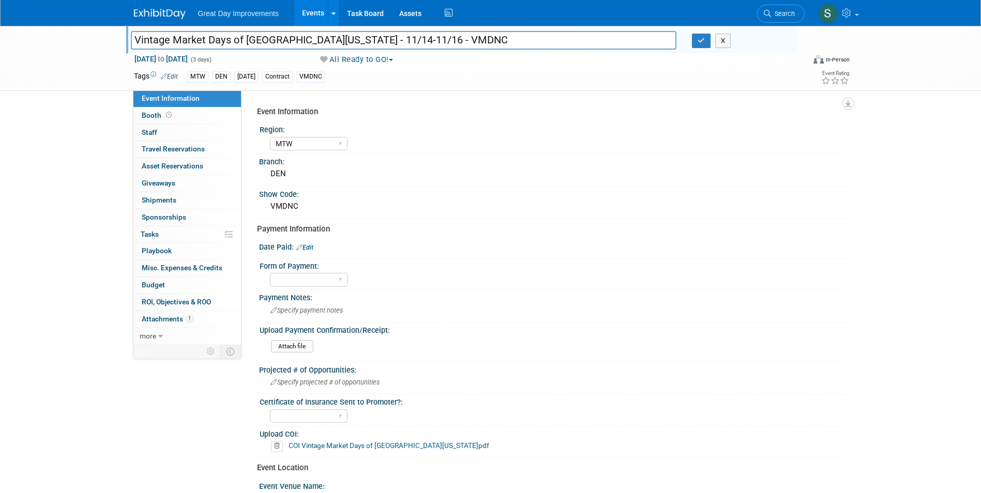
click at [249, 36] on input "Vintage Market Days of Northern Colorado - 11/14-11/16 - VMDNC" at bounding box center [404, 40] width 546 height 18
drag, startPoint x: 332, startPoint y: 44, endPoint x: 166, endPoint y: 45, distance: 166.5
click at [119, 59] on div "Vintage Market Days of Northern Colorado - 11/14-11/16 - VMDNC Vintage Market D…" at bounding box center [490, 58] width 981 height 65
click at [773, 11] on span "Search" at bounding box center [783, 14] width 24 height 8
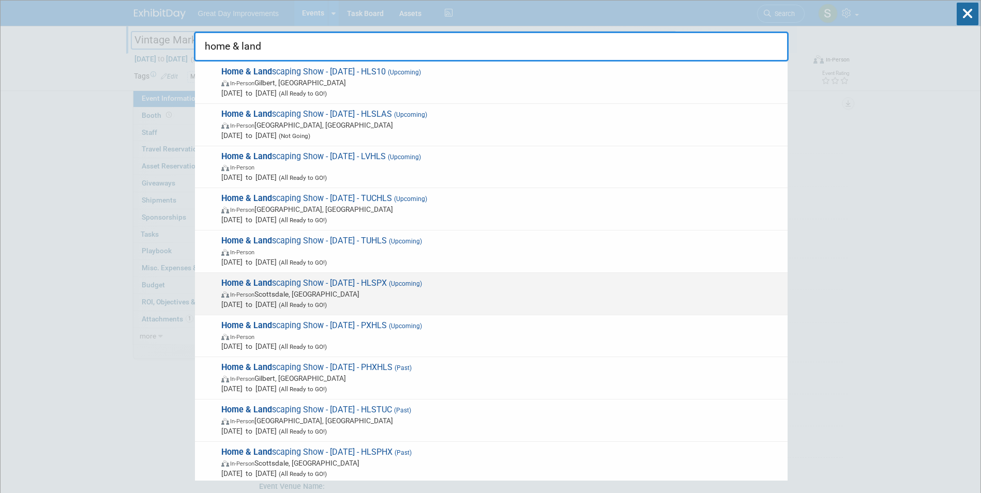
type input "home & land"
click at [466, 283] on span "Home & Land scaping Show - 11/15/25 - HLSPX (Upcoming) In-Person Scottsdale, AZ…" at bounding box center [500, 294] width 564 height 32
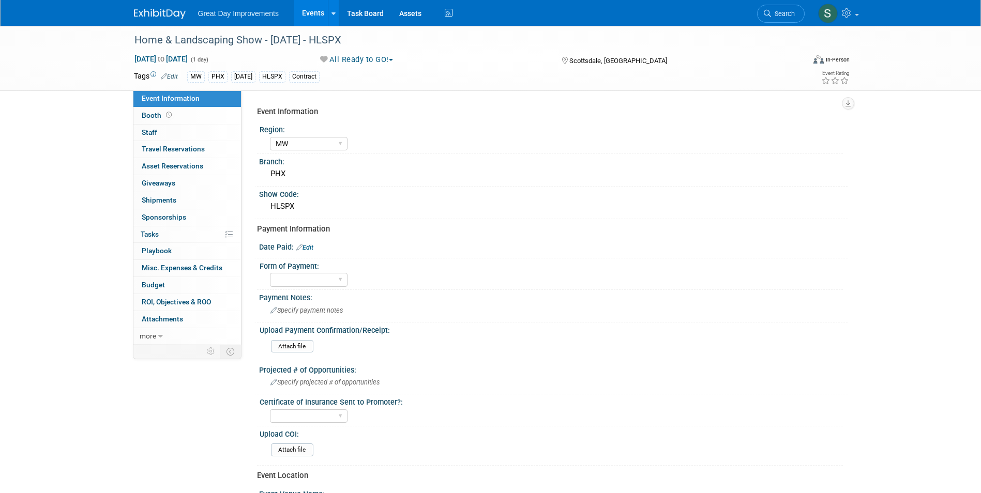
select select "MW"
click at [343, 323] on div "Upload Payment Confirmation/Receipt:" at bounding box center [550, 329] width 583 height 13
click at [339, 317] on div "Specify payment notes" at bounding box center [553, 310] width 573 height 16
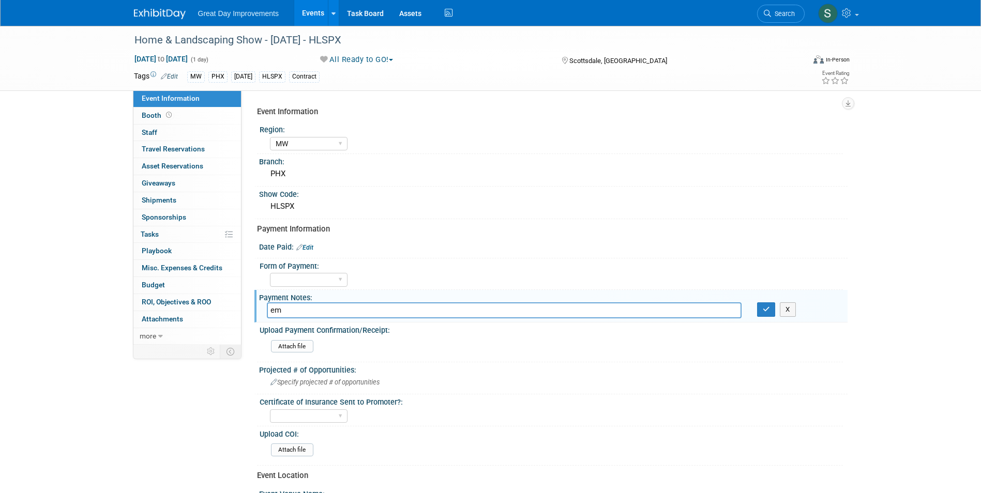
type input "e"
type input "sent over application 9/9 with credit card information, awaiting approval and r…"
click at [764, 308] on icon "button" at bounding box center [765, 309] width 7 height 7
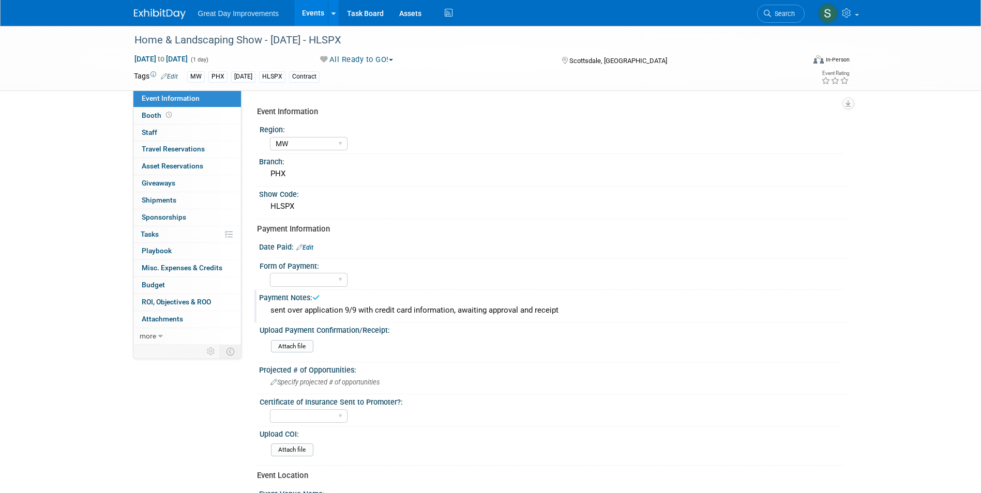
click at [156, 6] on link at bounding box center [166, 9] width 64 height 8
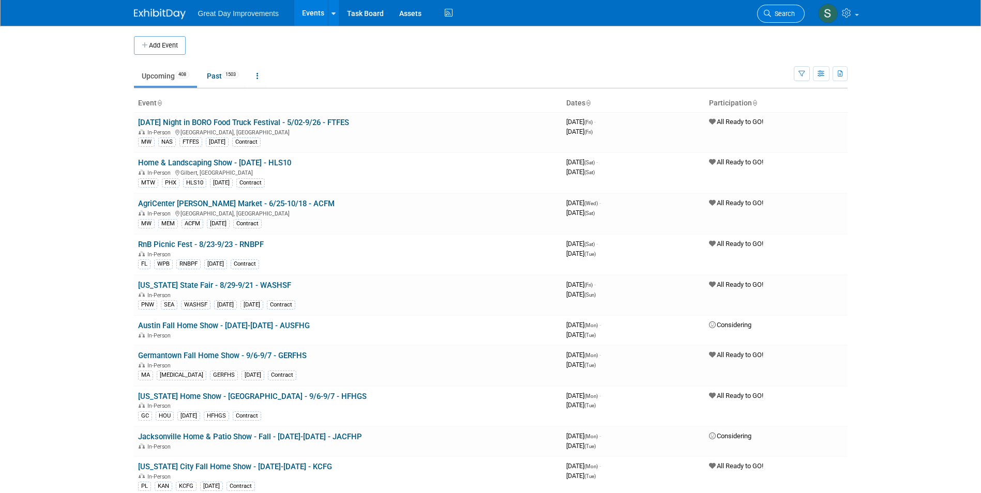
click at [776, 13] on span "Search" at bounding box center [783, 14] width 24 height 8
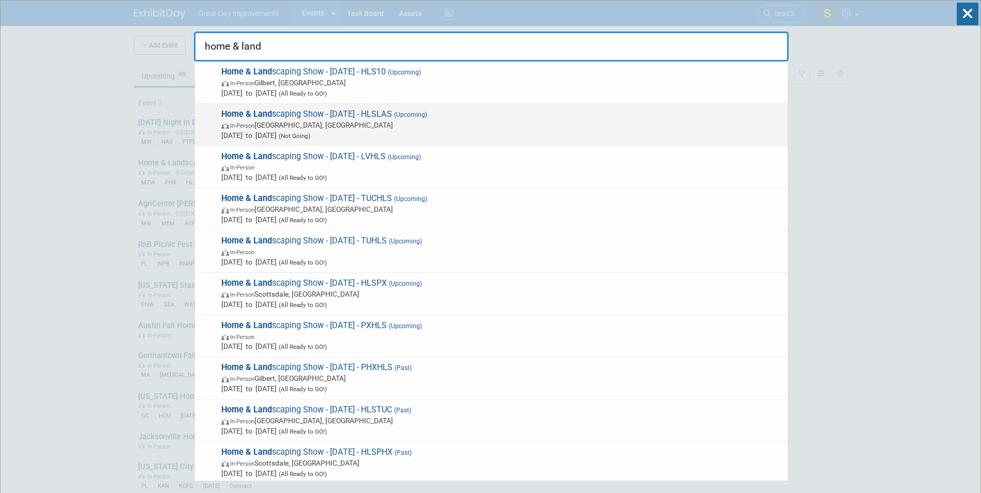
type input "home & land"
click at [442, 113] on span "Home & Land scaping Show - [DATE] - HLSLAS (Upcoming) In-Person [GEOGRAPHIC_DAT…" at bounding box center [500, 125] width 564 height 32
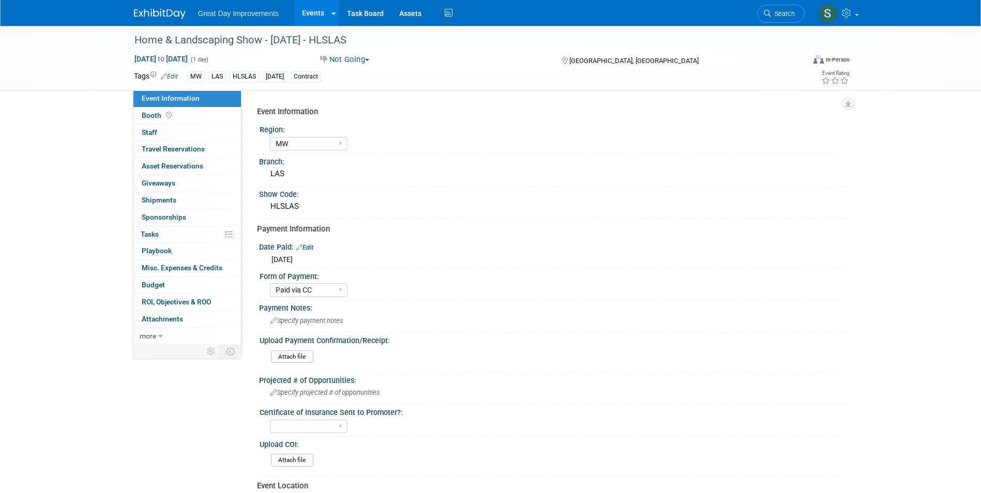
select select "MW"
select select "Paid via CC"
click at [765, 9] on link "Search" at bounding box center [781, 14] width 48 height 18
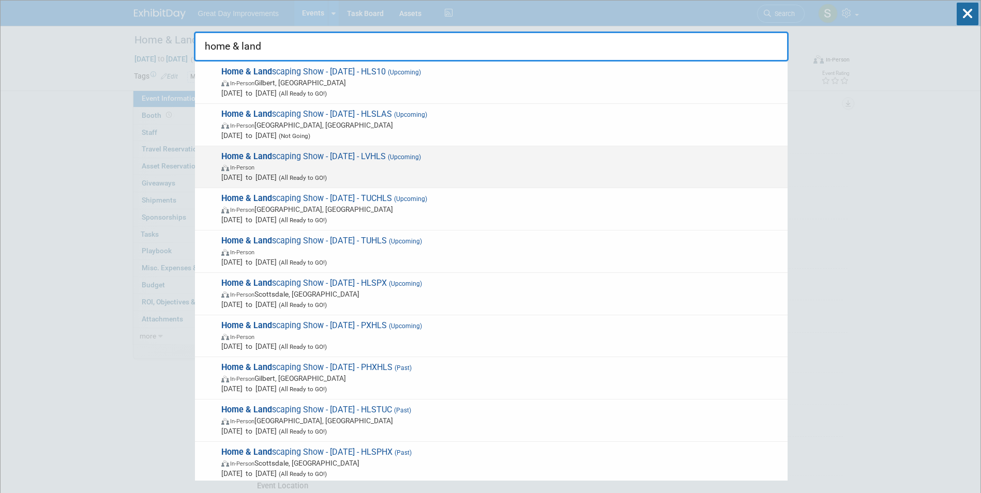
type input "home & land"
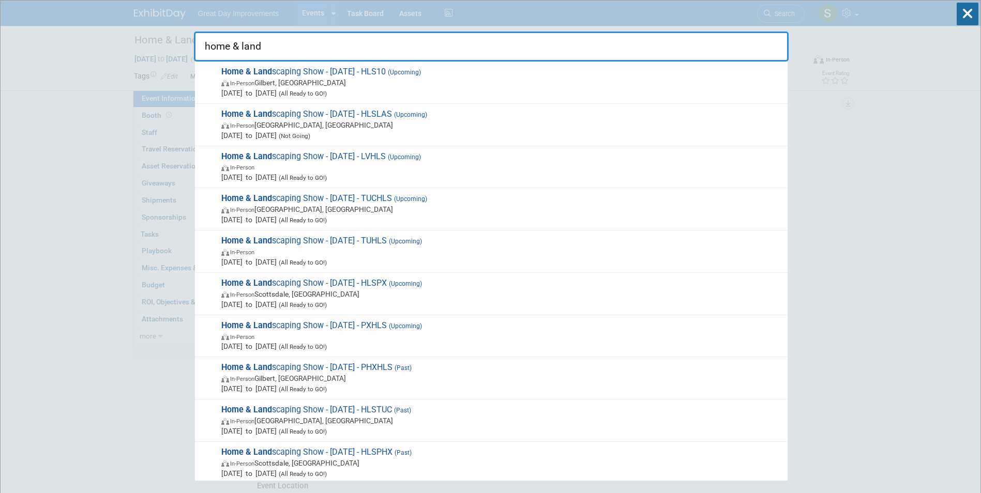
click at [487, 164] on span "Home & Land scaping Show - [DATE] - LVHLS (Upcoming) In-Person [DATE] to [DATE]…" at bounding box center [500, 167] width 564 height 32
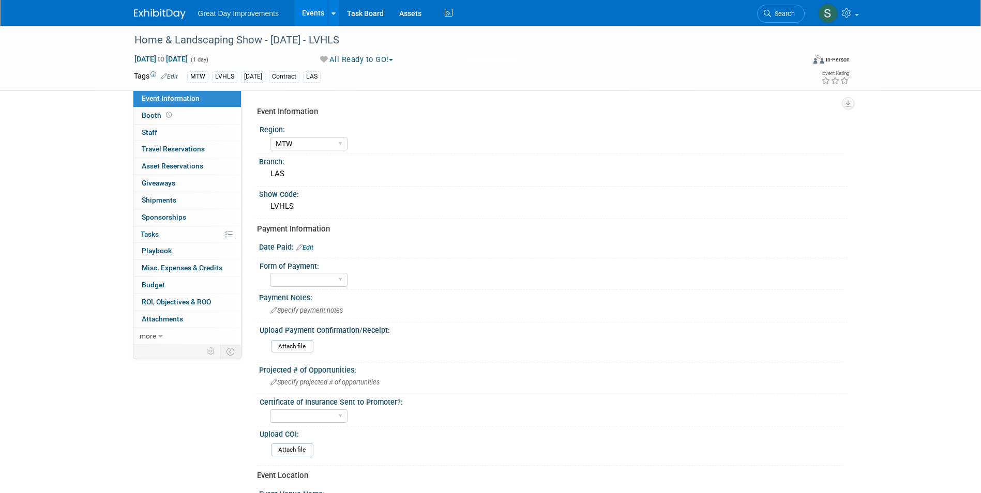
select select "MTW"
click at [308, 272] on div "Paid via CC Check Requested Pay at the Gate Other" at bounding box center [309, 279] width 78 height 19
click at [311, 277] on select "Paid via CC Check Requested Pay at the Gate Other" at bounding box center [309, 280] width 78 height 14
click at [450, 310] on div "Specify payment notes" at bounding box center [553, 310] width 573 height 16
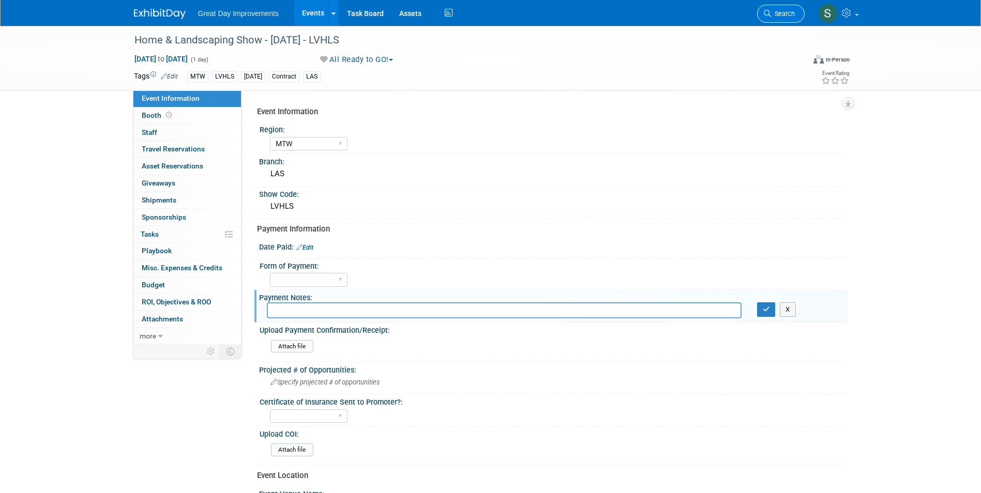
click at [776, 7] on link "Search" at bounding box center [781, 14] width 48 height 18
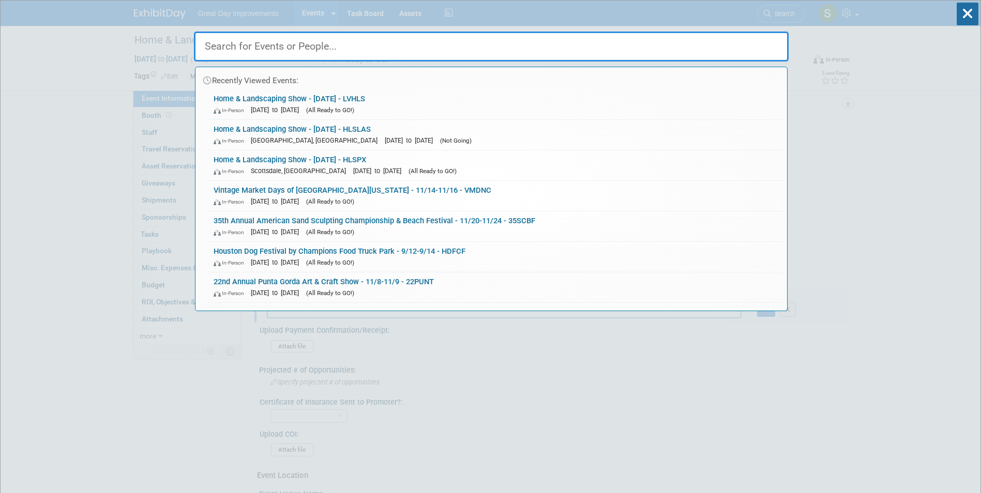
click at [419, 166] on div "In-Person [GEOGRAPHIC_DATA], [GEOGRAPHIC_DATA] [DATE] to [DATE] (All Ready to G…" at bounding box center [494, 170] width 563 height 11
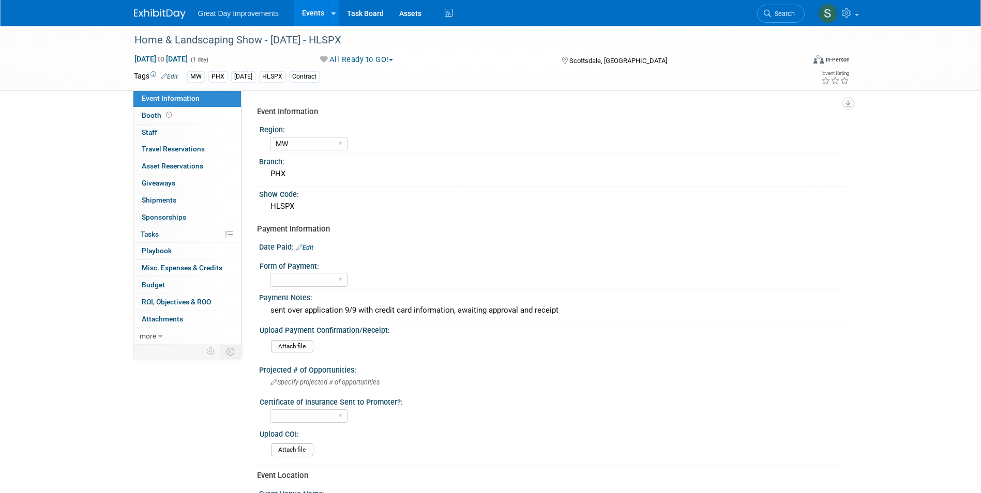
select select "MW"
click at [431, 307] on div "sent over application 9/9 with credit card information, awaiting approval and r…" at bounding box center [553, 310] width 573 height 16
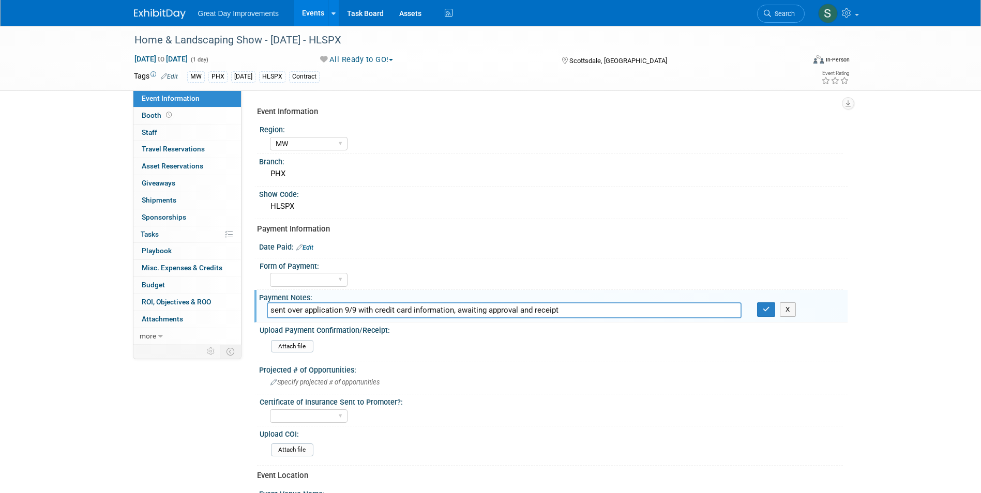
drag, startPoint x: 591, startPoint y: 311, endPoint x: 268, endPoint y: 313, distance: 323.1
click at [268, 313] on input "sent over application 9/9 with credit card information, awaiting approval and r…" at bounding box center [504, 310] width 475 height 16
click at [791, 14] on span "Search" at bounding box center [783, 14] width 24 height 8
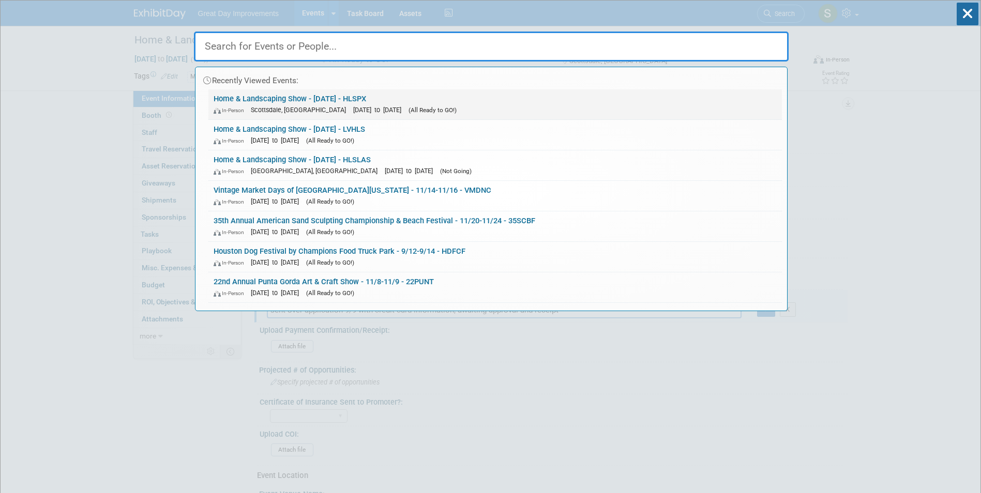
click at [466, 95] on link "Home & Landscaping Show - 11/15/25 - HLSPX In-Person Scottsdale, AZ Nov 15, 202…" at bounding box center [494, 104] width 573 height 30
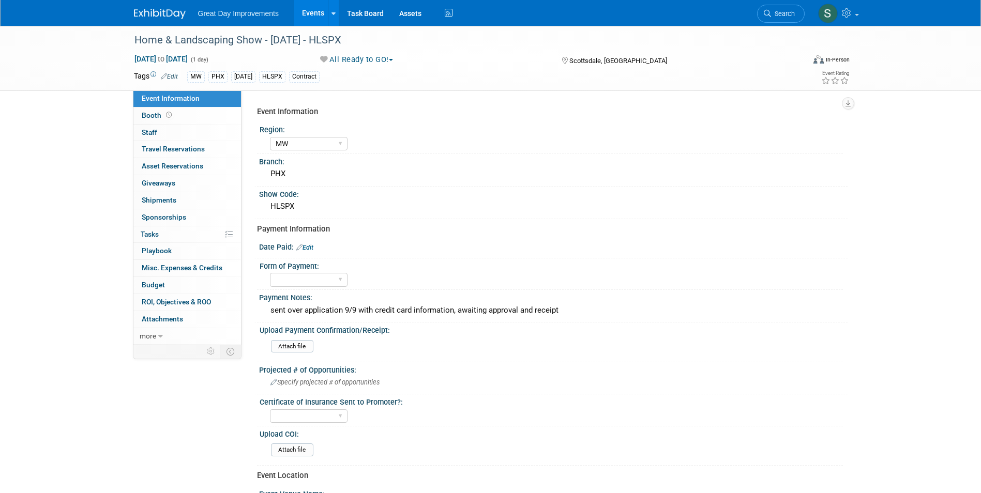
select select "MW"
click at [784, 12] on span "Search" at bounding box center [783, 14] width 24 height 8
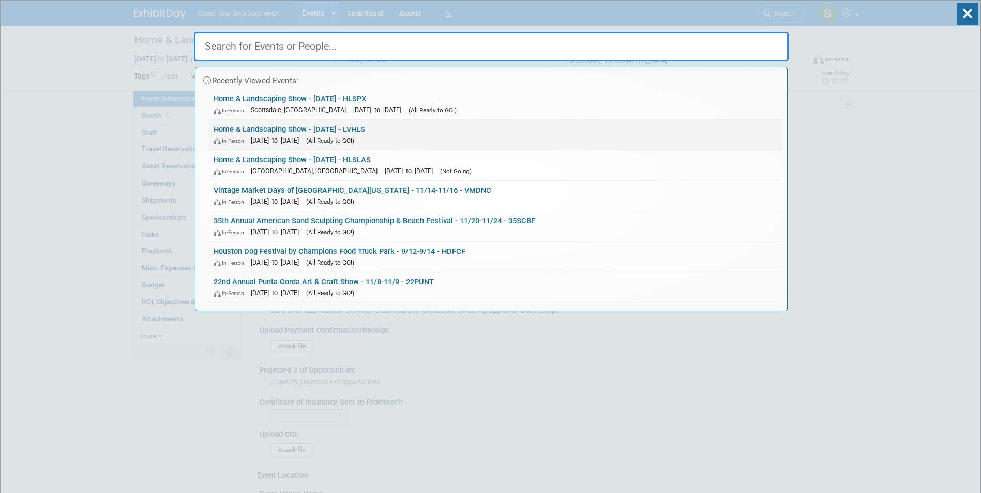
click at [401, 143] on div "In-Person [DATE] to [DATE] (All Ready to GO!)" at bounding box center [494, 140] width 563 height 11
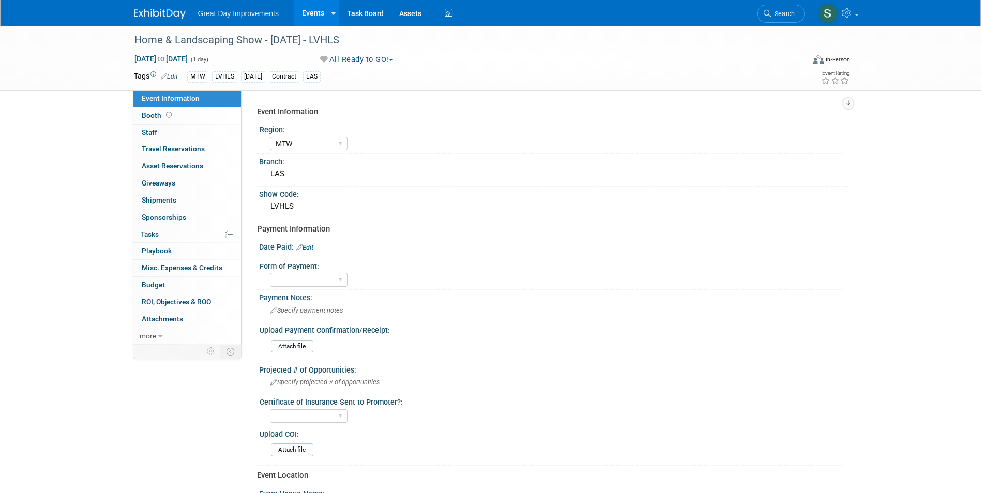
select select "MTW"
click at [310, 314] on span "Specify payment notes" at bounding box center [306, 311] width 72 height 8
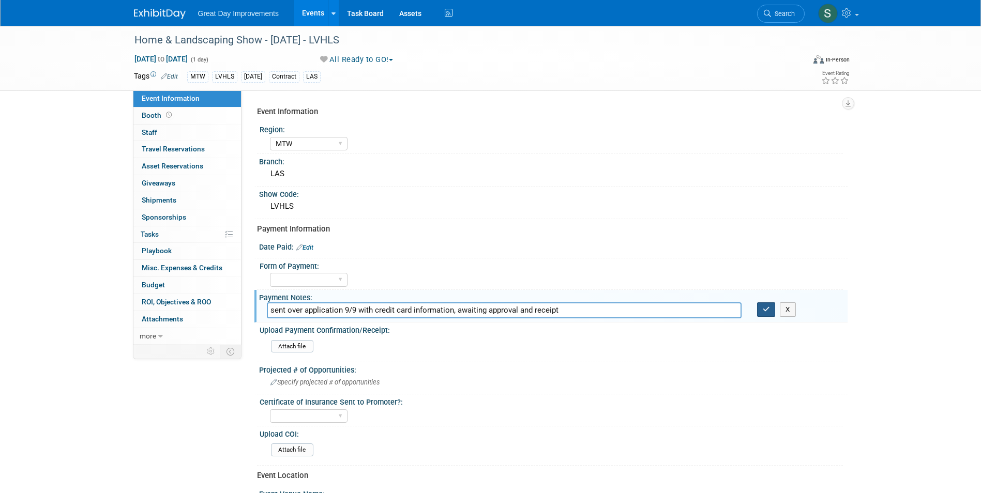
type input "sent over application 9/9 with credit card information, awaiting approval and r…"
click at [758, 313] on button "button" at bounding box center [766, 309] width 19 height 14
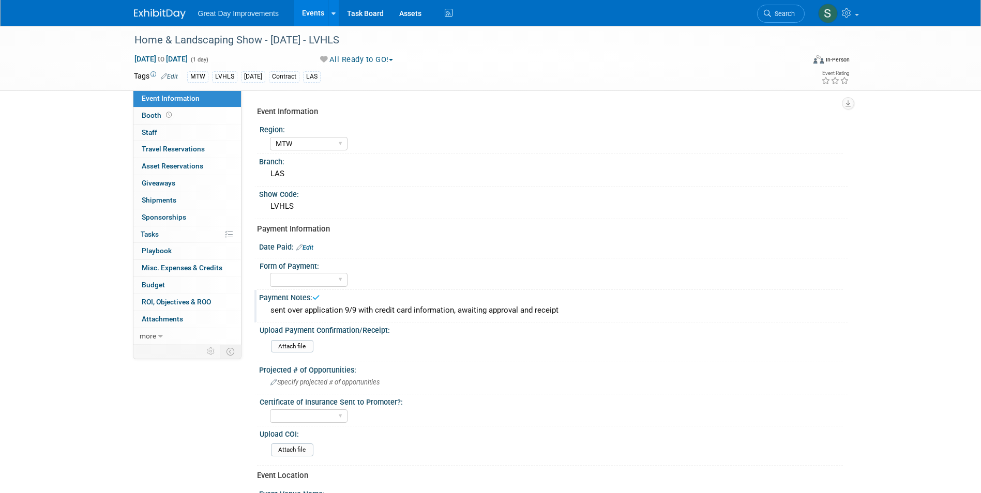
click at [136, 15] on img at bounding box center [160, 14] width 52 height 10
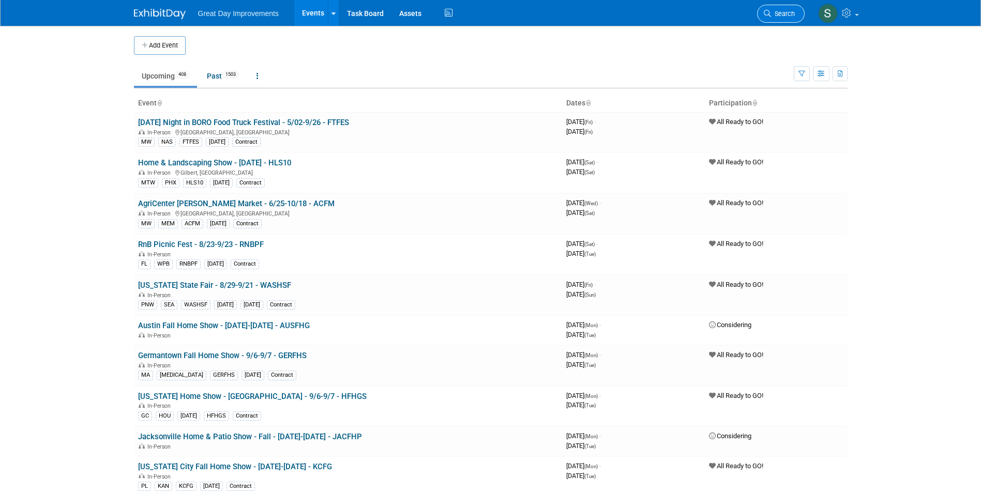
click at [787, 12] on span "Search" at bounding box center [783, 14] width 24 height 8
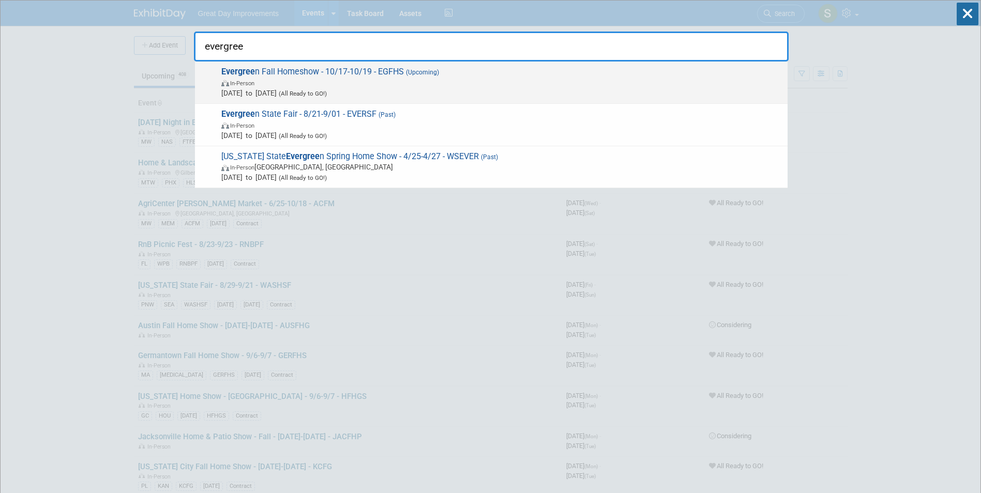
type input "evergree"
click at [372, 69] on span "Evergree n Fall Homeshow - 10/17-10/19 - EGFHS (Upcoming) In-Person Oct 17, 202…" at bounding box center [500, 83] width 564 height 32
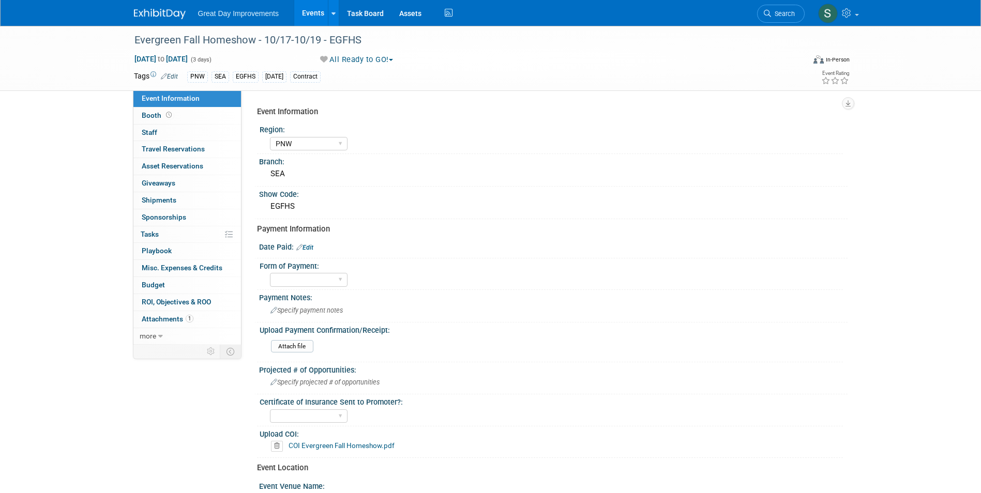
select select "PNW"
click at [308, 248] on link "Edit" at bounding box center [304, 247] width 17 height 7
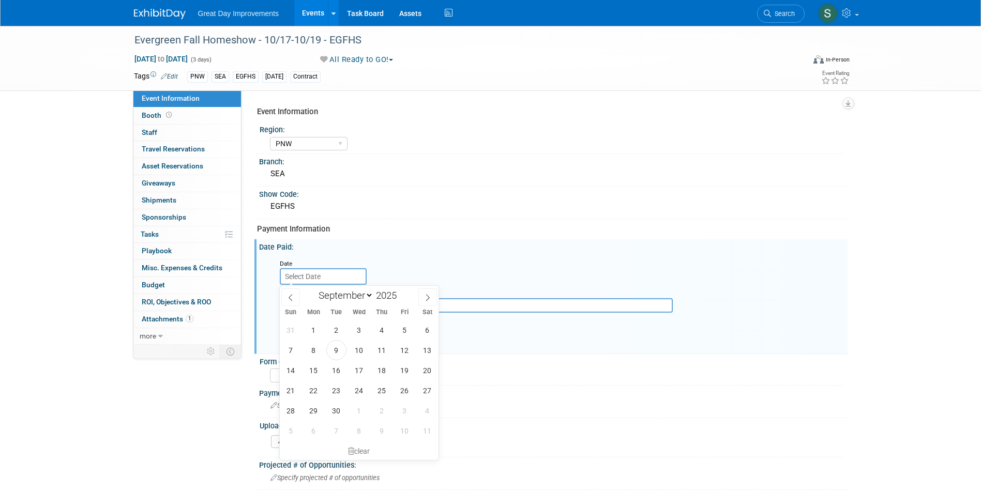
click at [342, 277] on input "text" at bounding box center [323, 276] width 87 height 17
click at [334, 350] on span "9" at bounding box center [336, 350] width 20 height 20
type input "Sep 9, 2025"
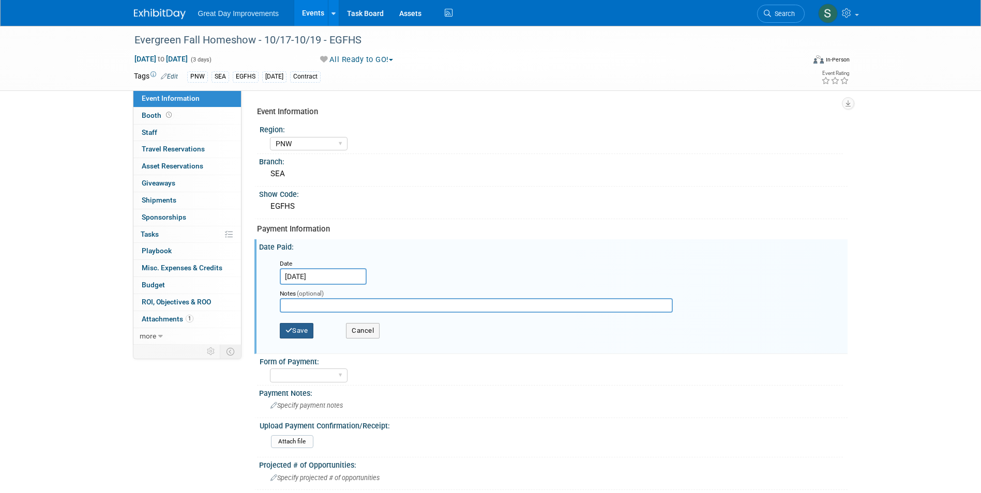
click at [290, 328] on icon "button" at bounding box center [288, 330] width 7 height 7
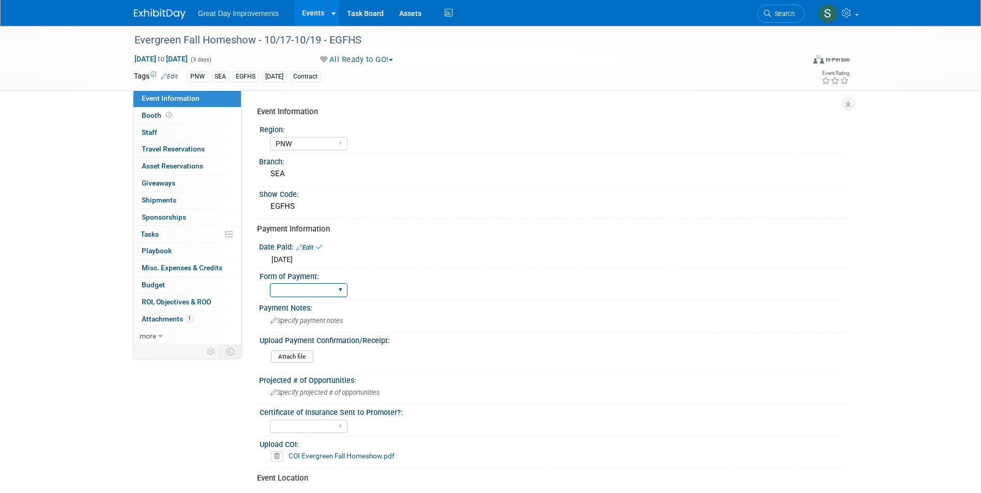
click at [309, 294] on select "Paid via CC Check Requested Pay at the Gate Other" at bounding box center [309, 290] width 78 height 14
select select "Paid via CC"
click at [270, 283] on select "Paid via CC Check Requested Pay at the Gate Other" at bounding box center [309, 290] width 78 height 14
drag, startPoint x: 163, startPoint y: 13, endPoint x: 192, endPoint y: 8, distance: 29.4
click at [163, 13] on img at bounding box center [160, 14] width 52 height 10
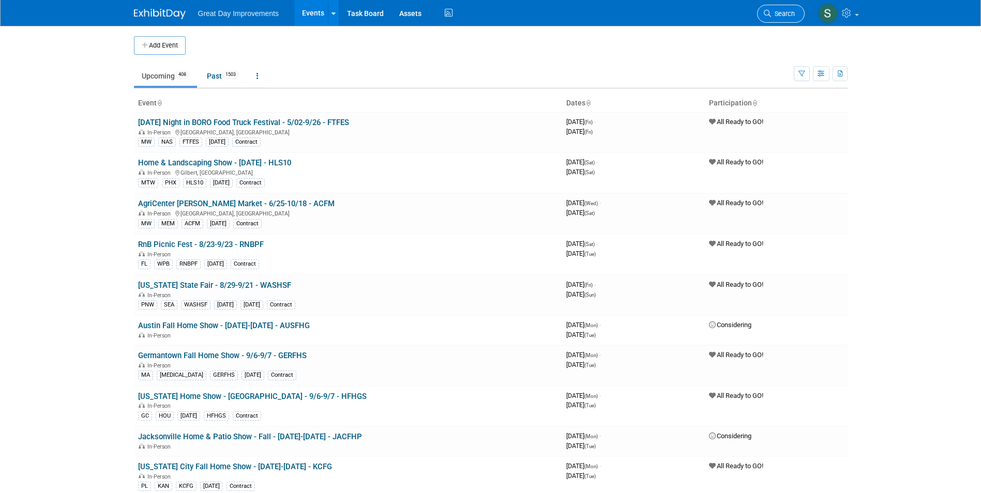
click at [770, 15] on icon at bounding box center [766, 13] width 7 height 7
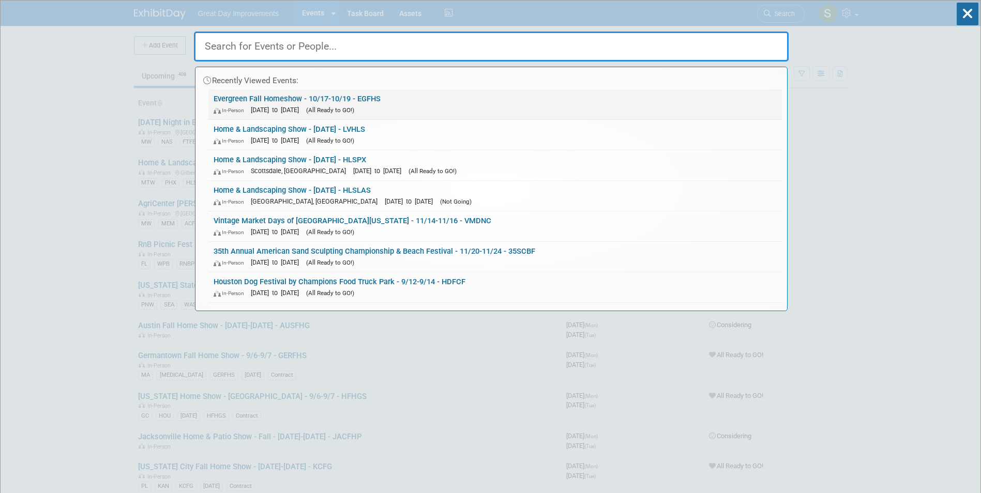
click at [379, 100] on link "Evergreen Fall Homeshow - 10/17-10/19 - EGFHS In-Person Oct 17, 2025 to Oct 19,…" at bounding box center [494, 104] width 573 height 30
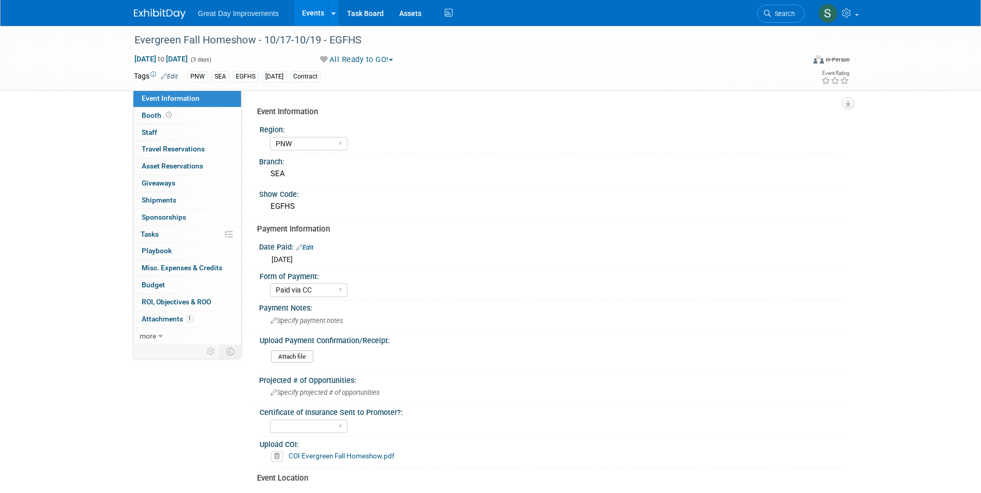
select select "PNW"
select select "Paid via CC"
click at [297, 359] on input "file" at bounding box center [242, 357] width 141 height 12
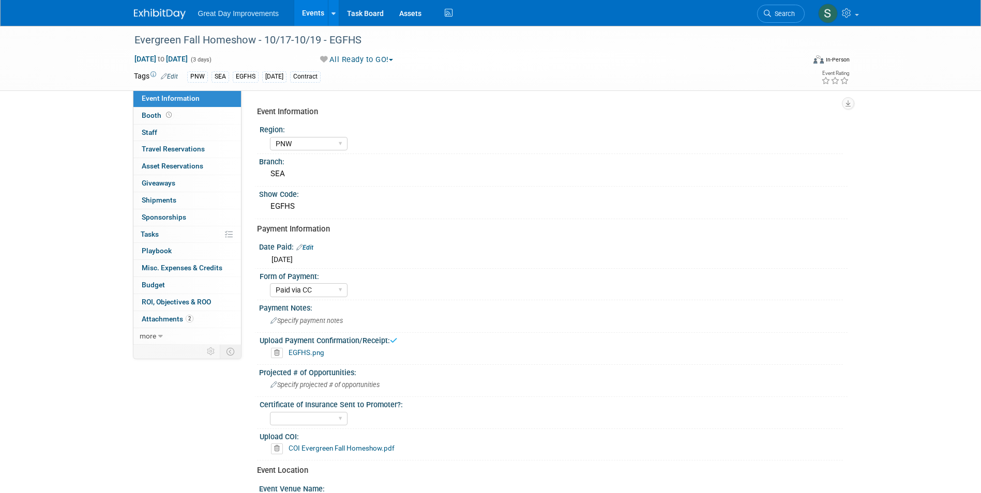
click at [172, 11] on img at bounding box center [160, 14] width 52 height 10
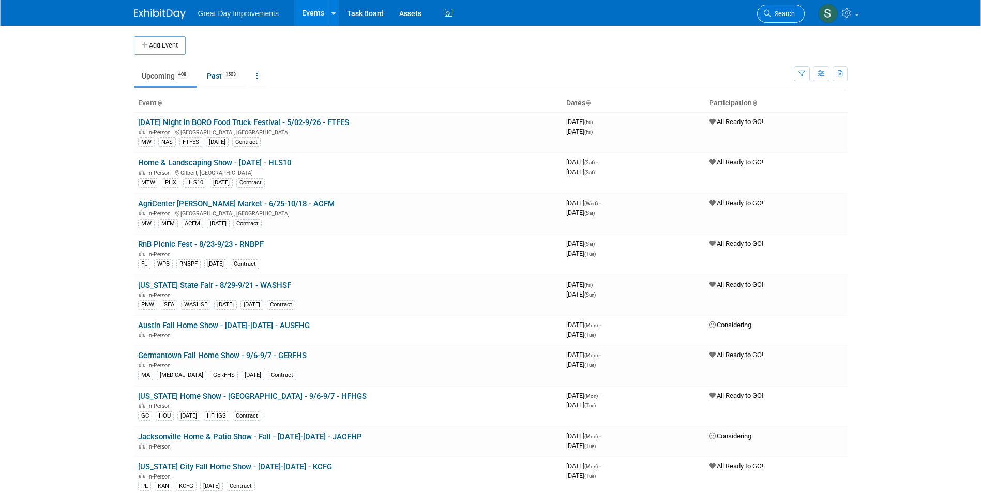
click at [786, 12] on span "Search" at bounding box center [783, 14] width 24 height 8
